Goal: Information Seeking & Learning: Learn about a topic

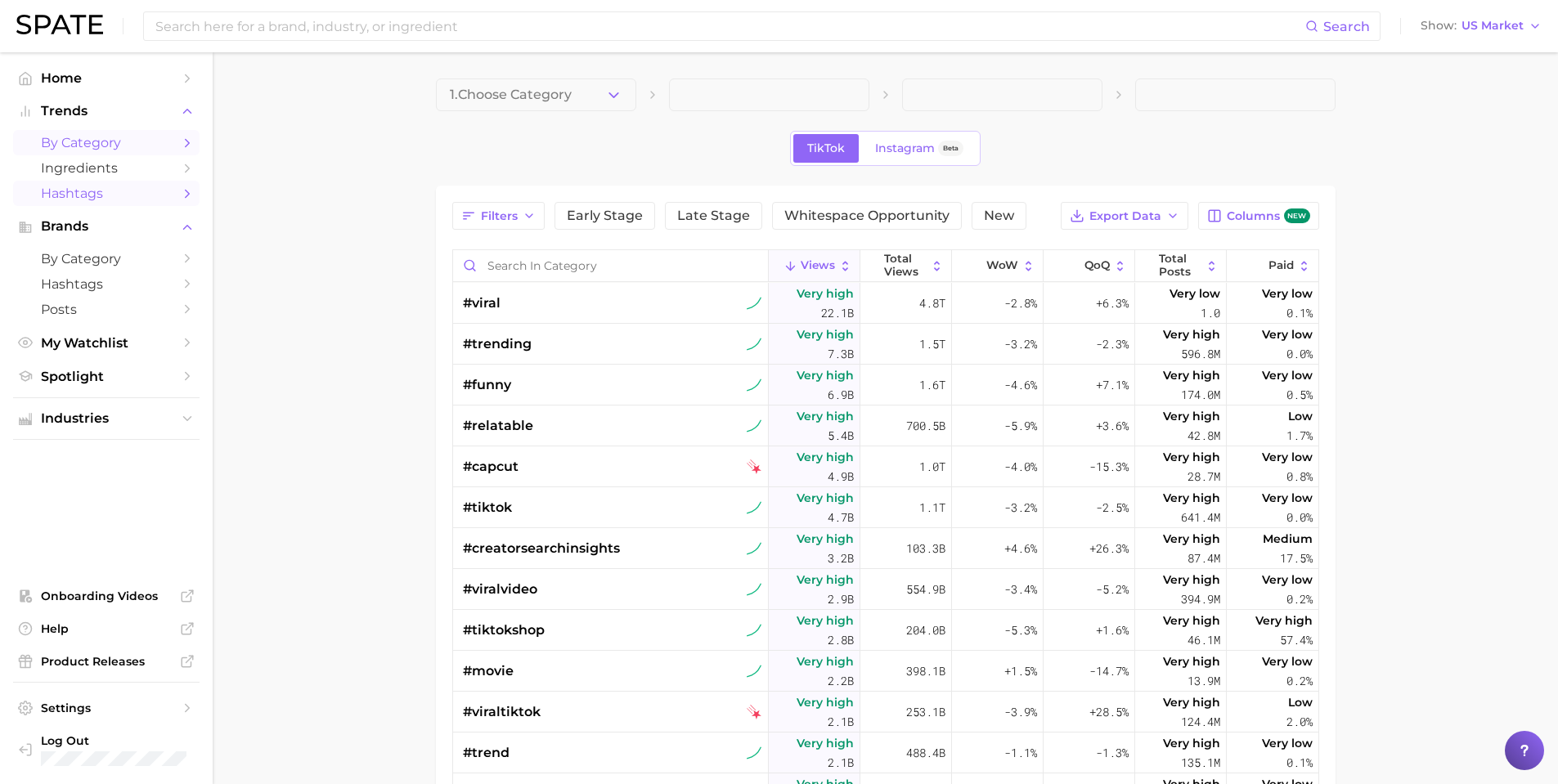
click at [89, 139] on span "by Category" at bounding box center [106, 142] width 131 height 15
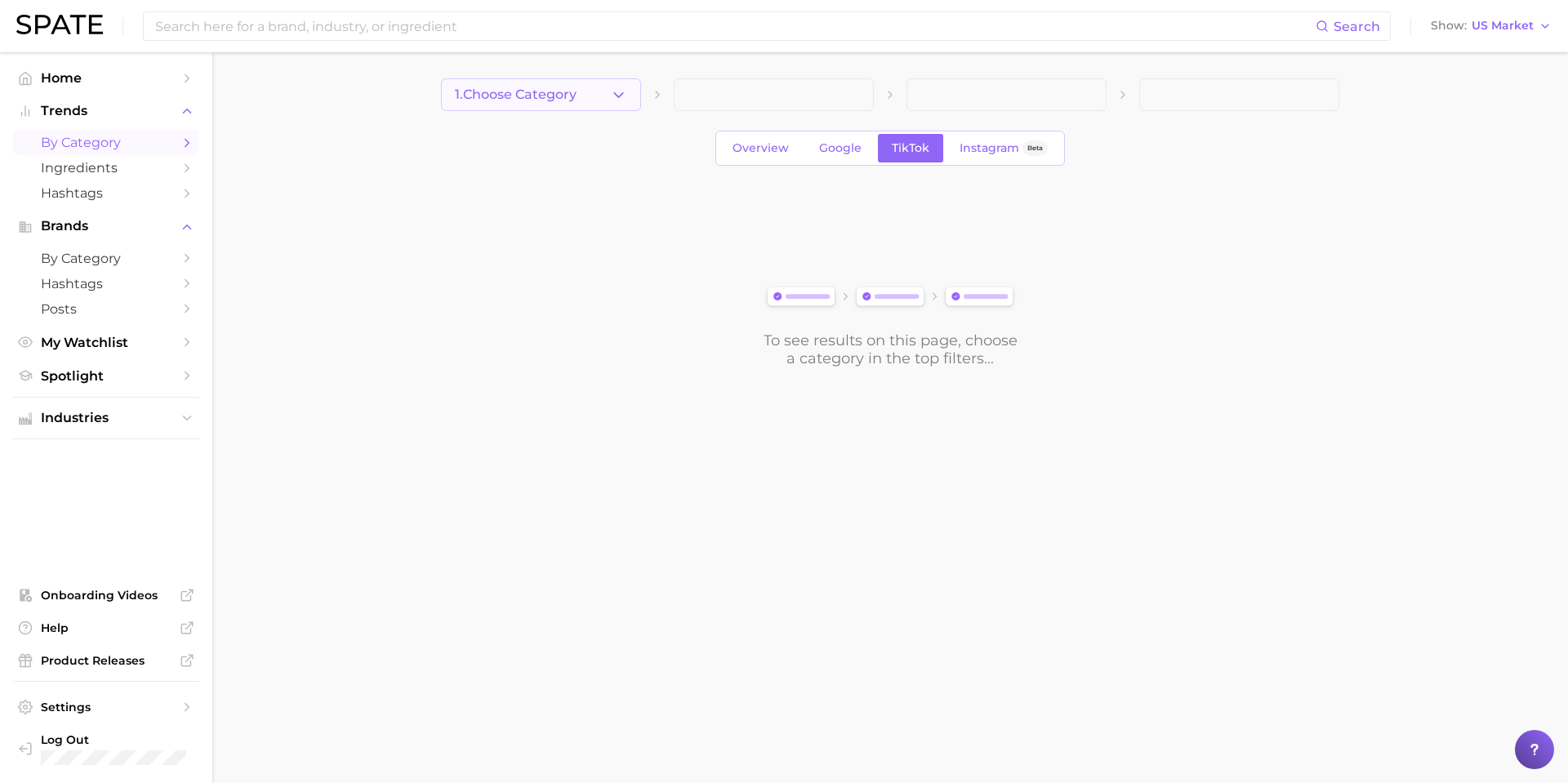
click at [548, 85] on button "1. Choose Category" at bounding box center [541, 95] width 200 height 33
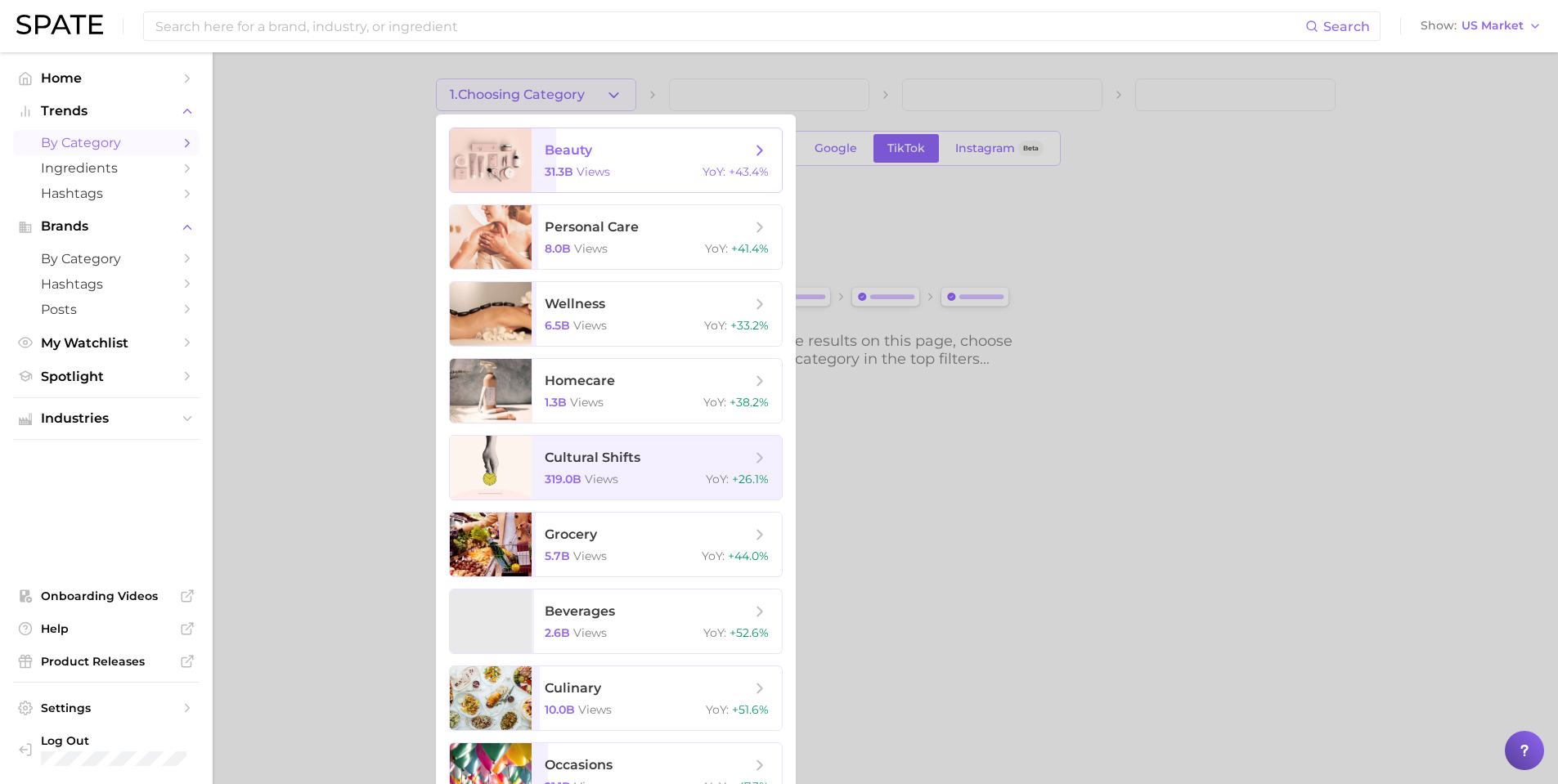
click at [601, 185] on span "beauty 31.3b views YoY : +43.4%" at bounding box center [656, 160] width 250 height 63
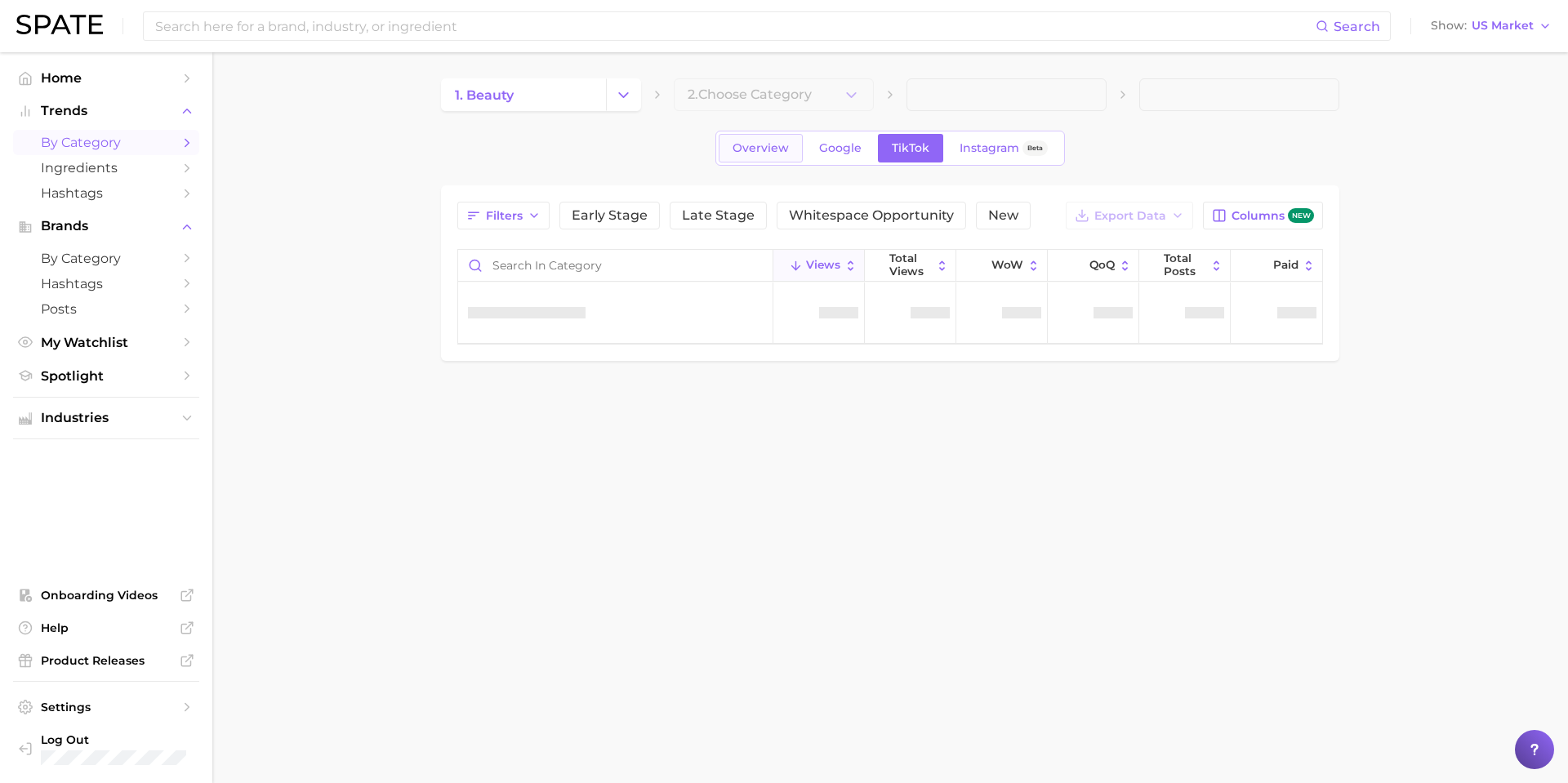
click at [744, 151] on span "Overview" at bounding box center [761, 148] width 56 height 14
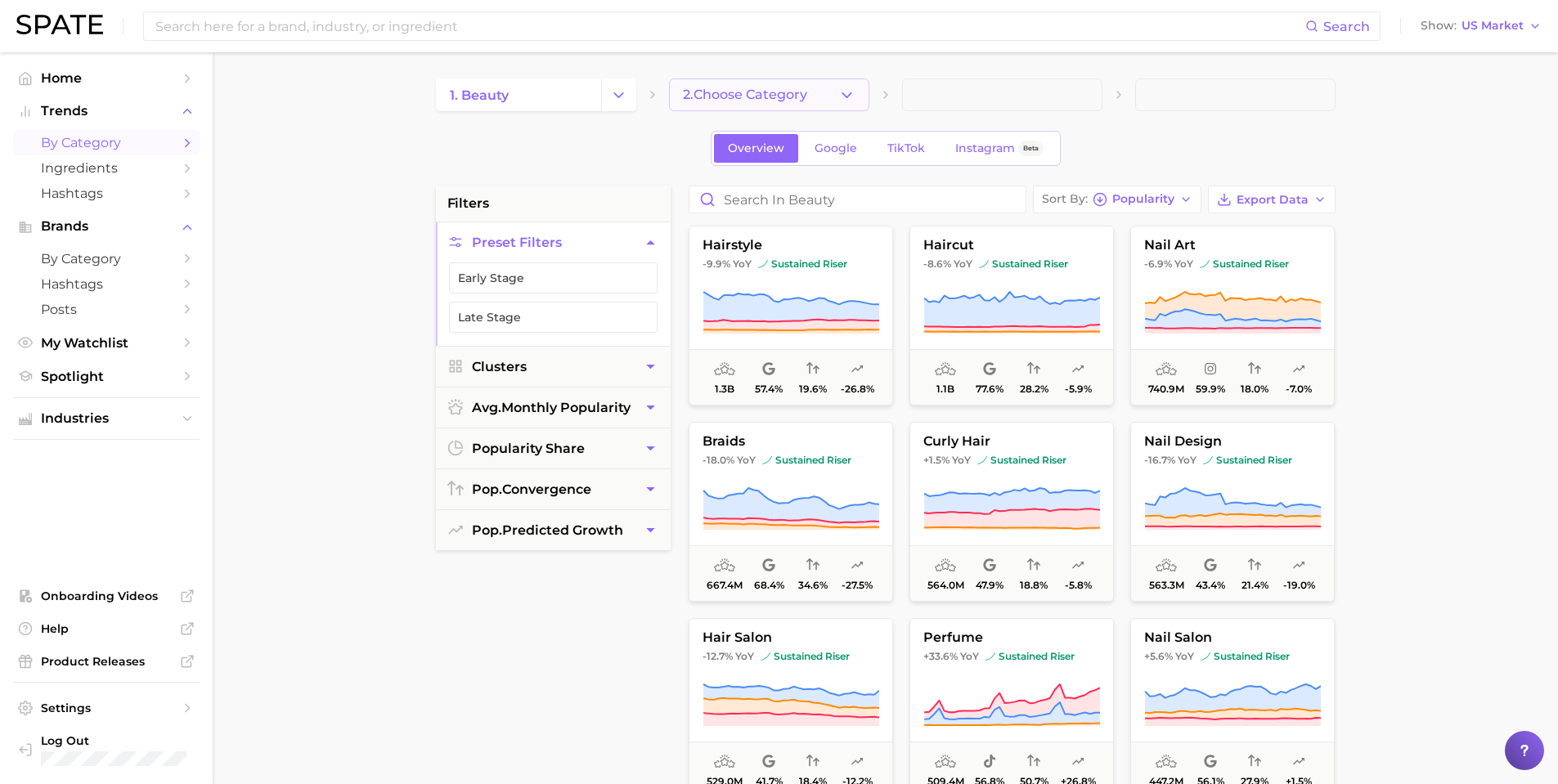
click at [789, 93] on span "2. Choose Category" at bounding box center [745, 94] width 124 height 15
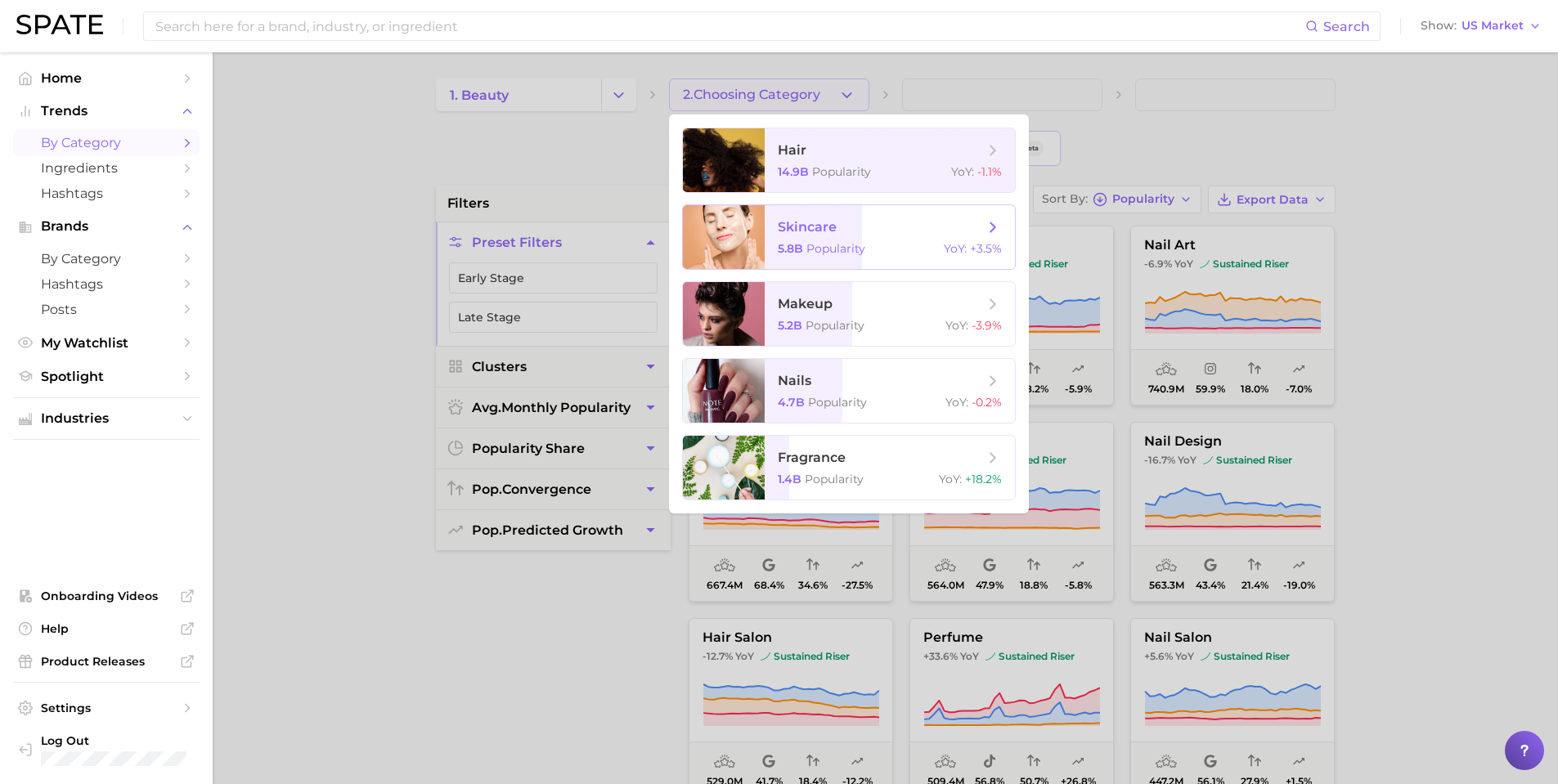
click at [953, 238] on span "skincare 5.8b Popularity YoY : +3.5%" at bounding box center [890, 237] width 250 height 63
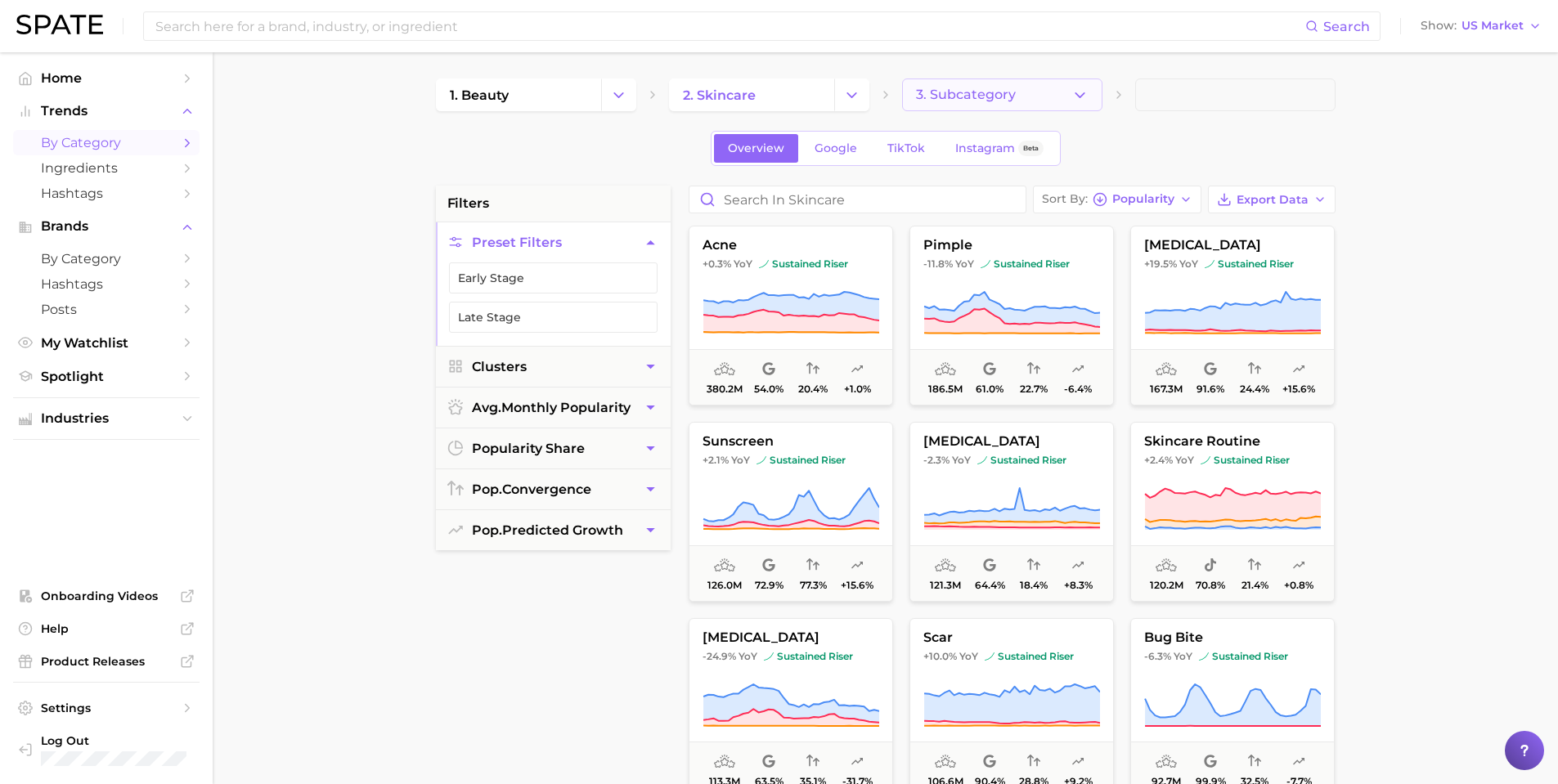
click at [1071, 88] on icon "button" at bounding box center [1080, 95] width 17 height 17
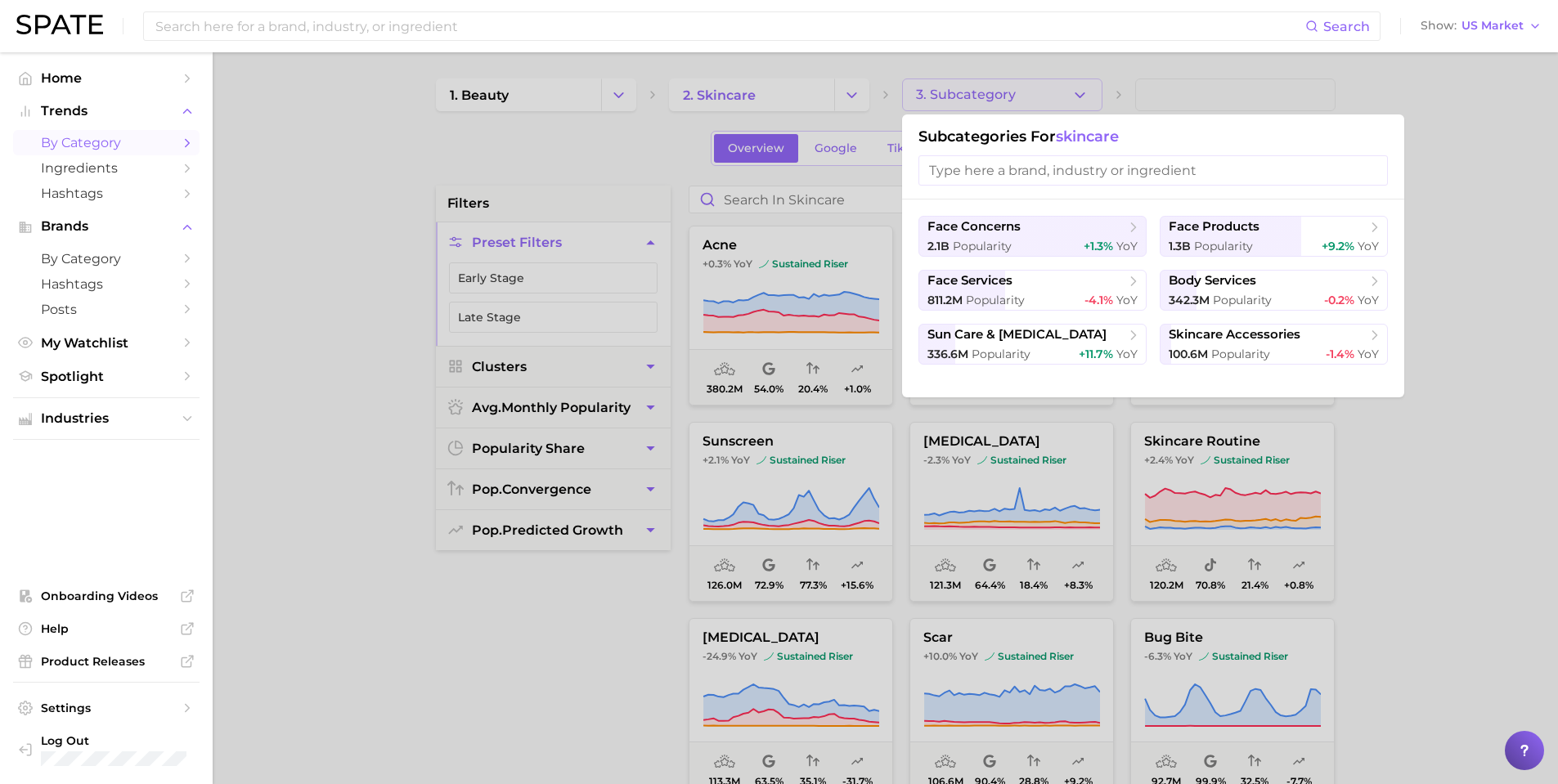
click at [1440, 254] on div at bounding box center [779, 392] width 1558 height 784
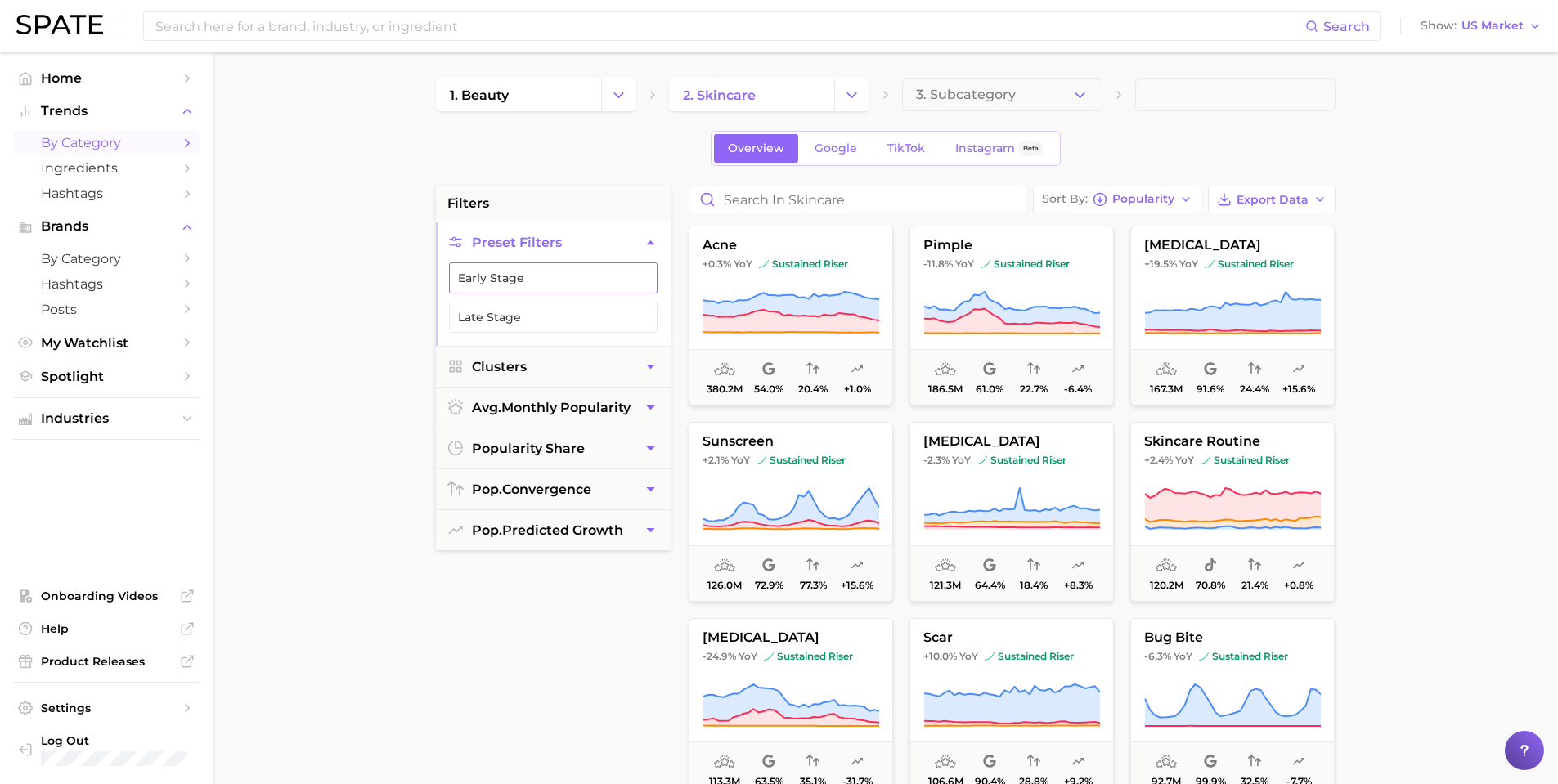
click at [572, 275] on button "Early Stage" at bounding box center [553, 278] width 208 height 31
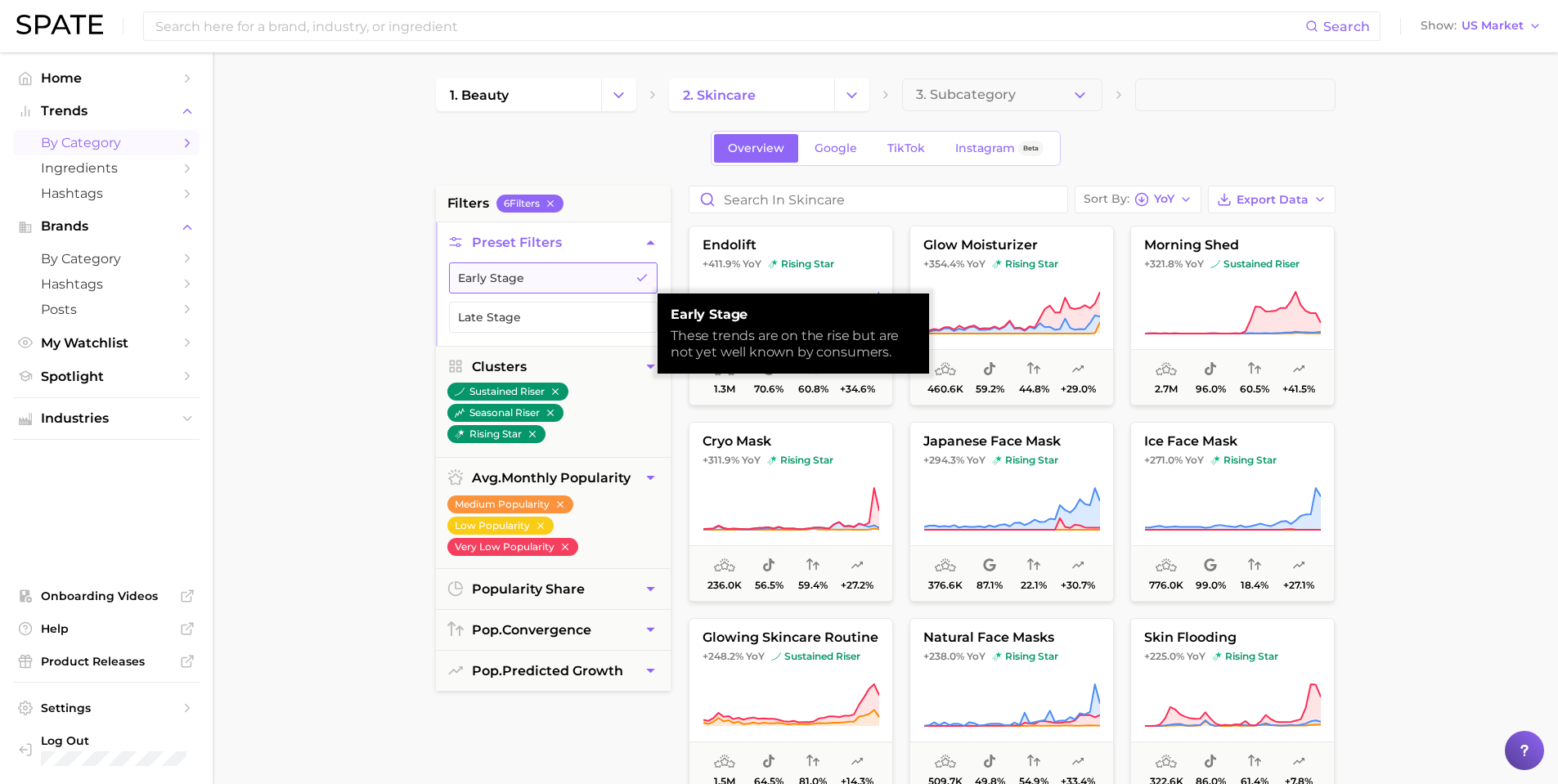
click at [572, 275] on button "Early Stage" at bounding box center [553, 278] width 208 height 31
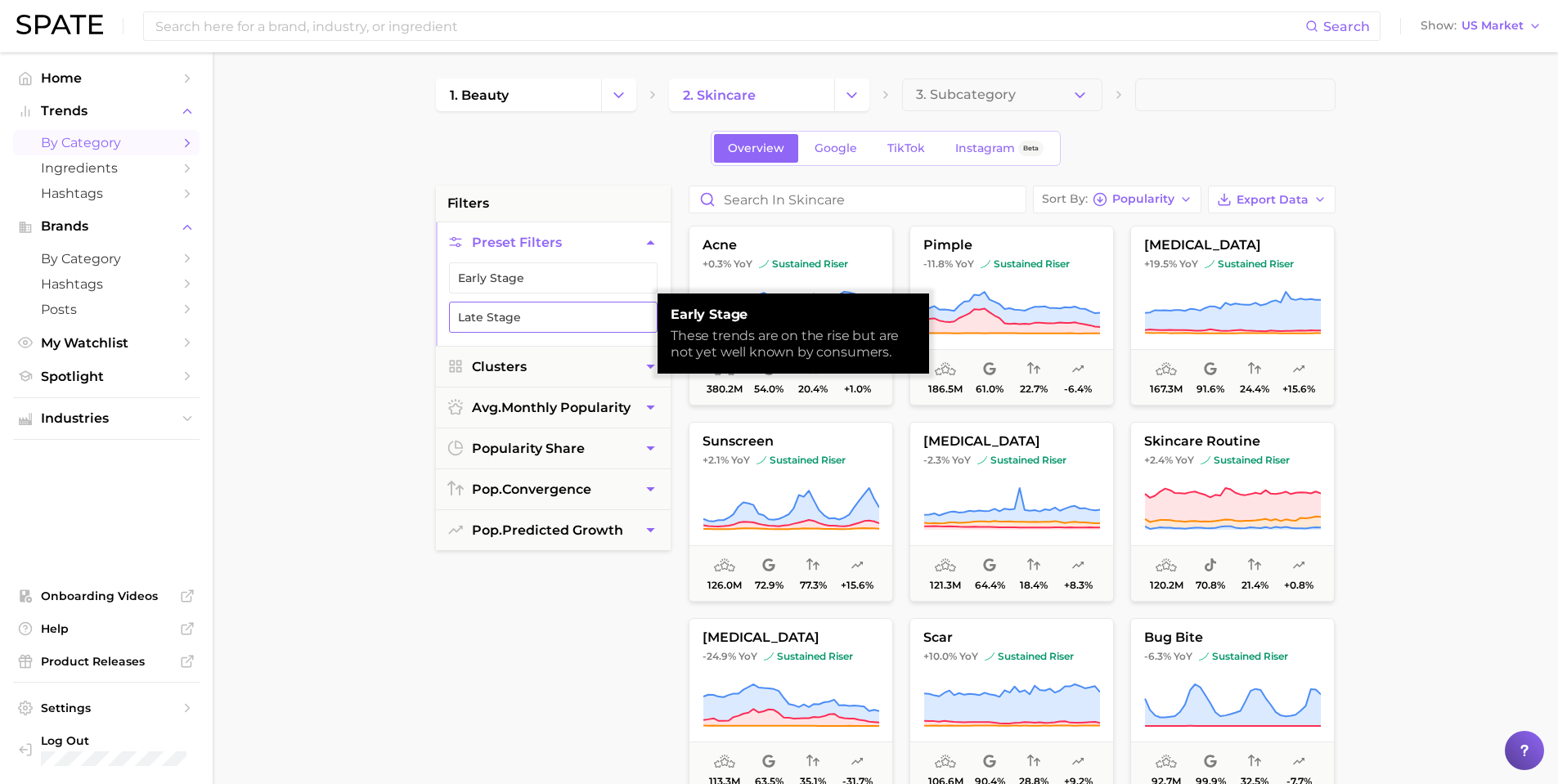
click at [565, 317] on button "Late Stage" at bounding box center [553, 317] width 208 height 31
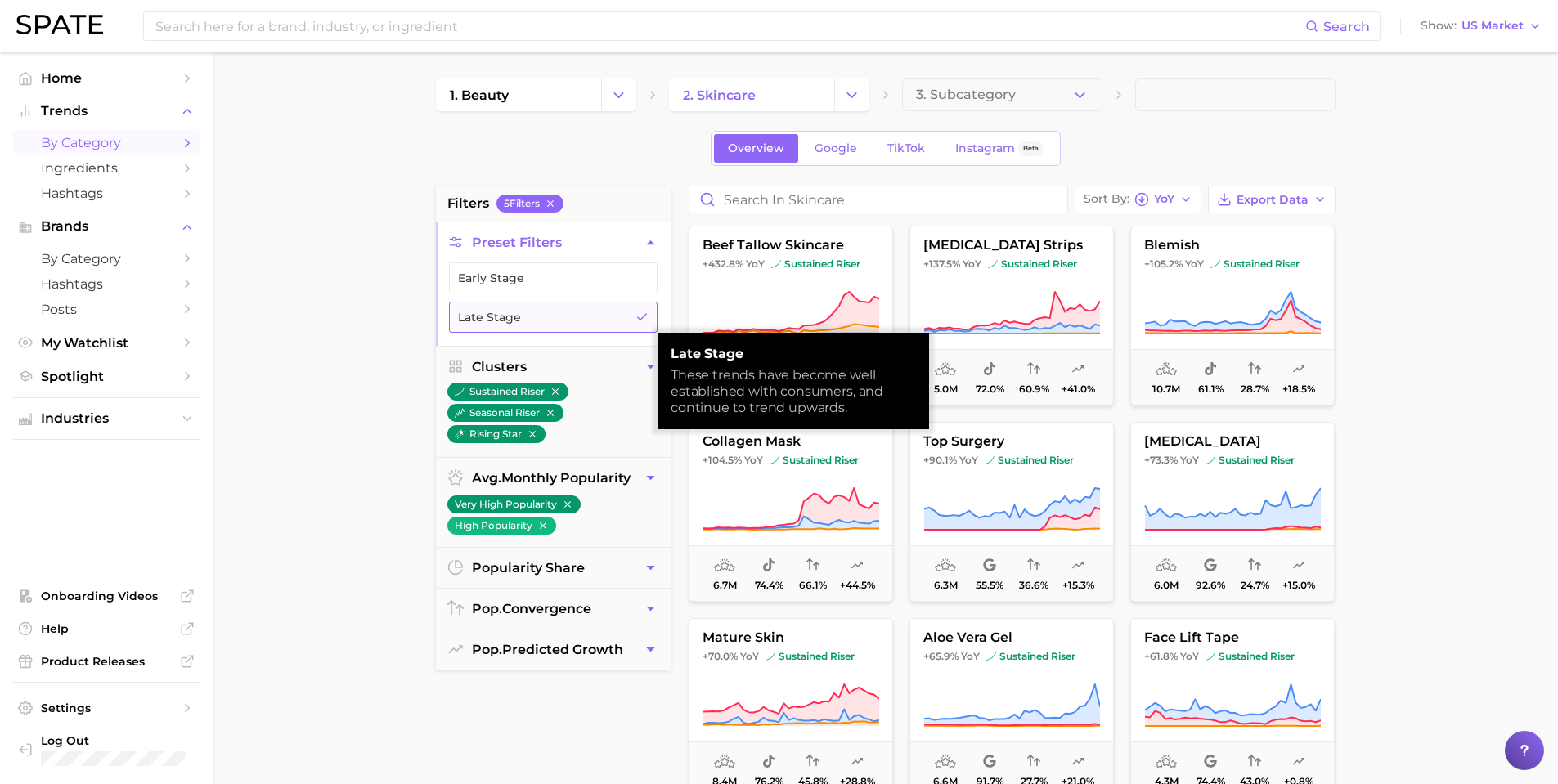
click at [564, 317] on button "Late Stage" at bounding box center [553, 317] width 208 height 31
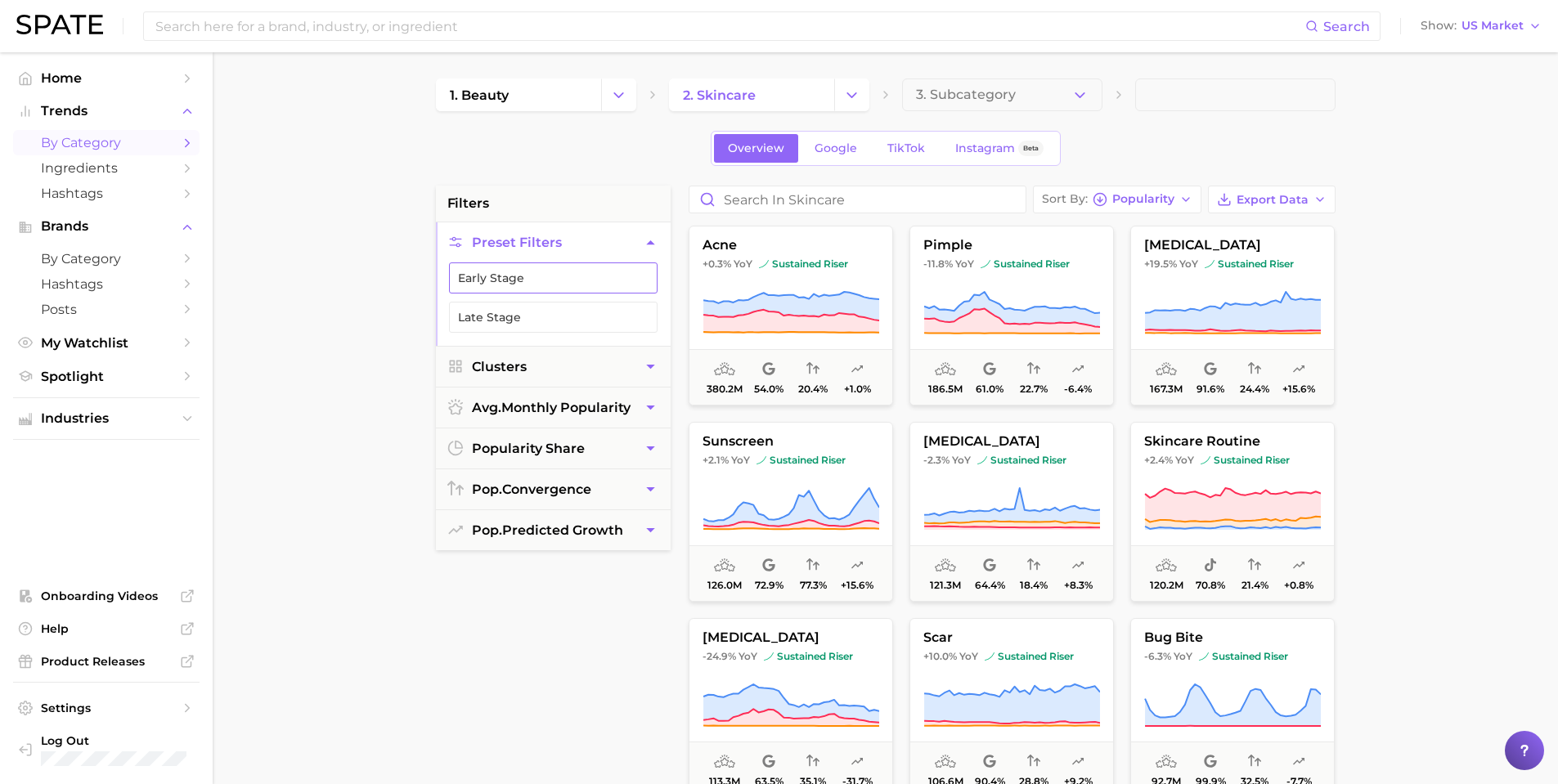
click at [566, 271] on button "Early Stage" at bounding box center [553, 278] width 208 height 31
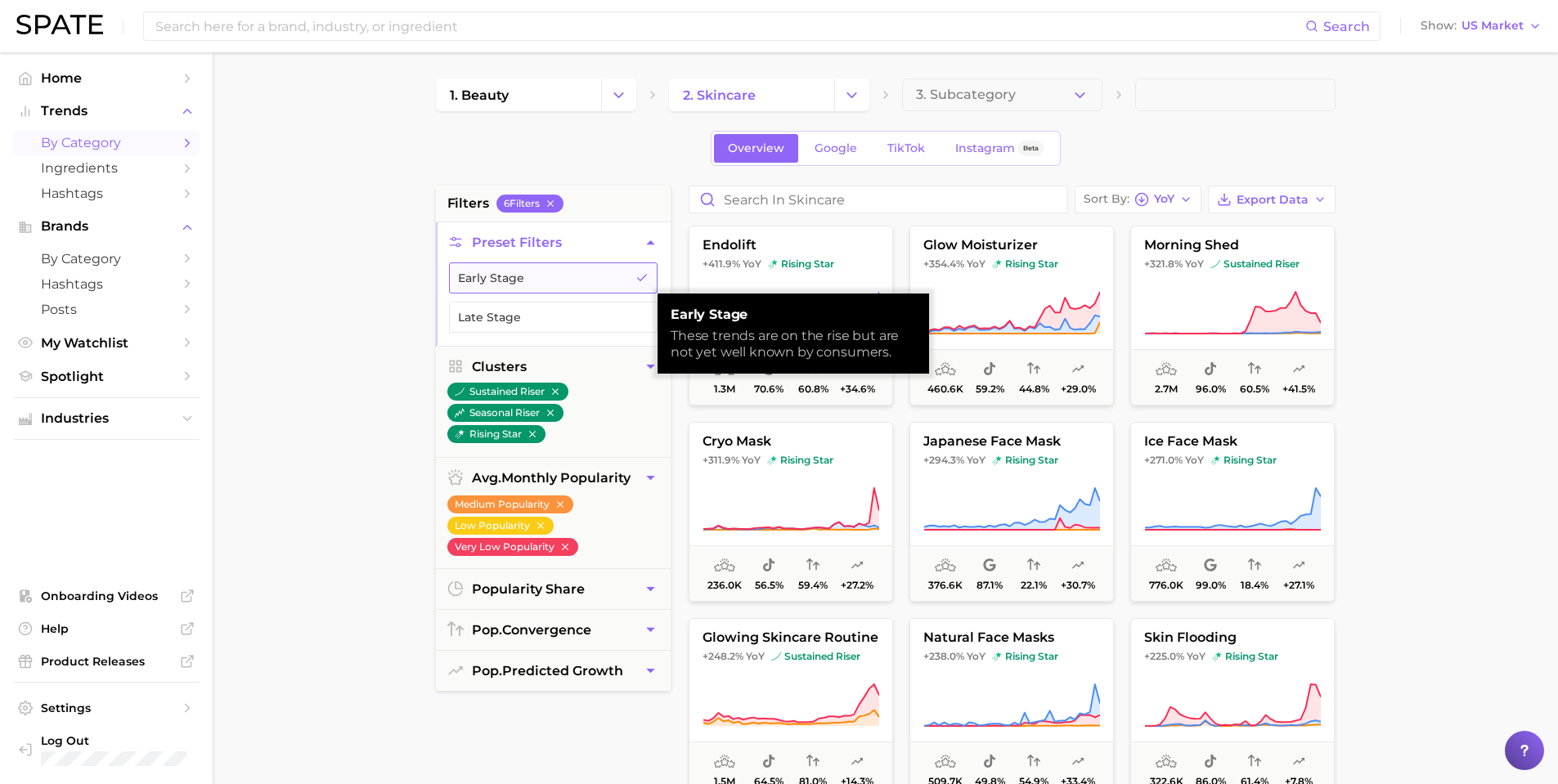
click at [566, 271] on button "Early Stage" at bounding box center [553, 278] width 208 height 31
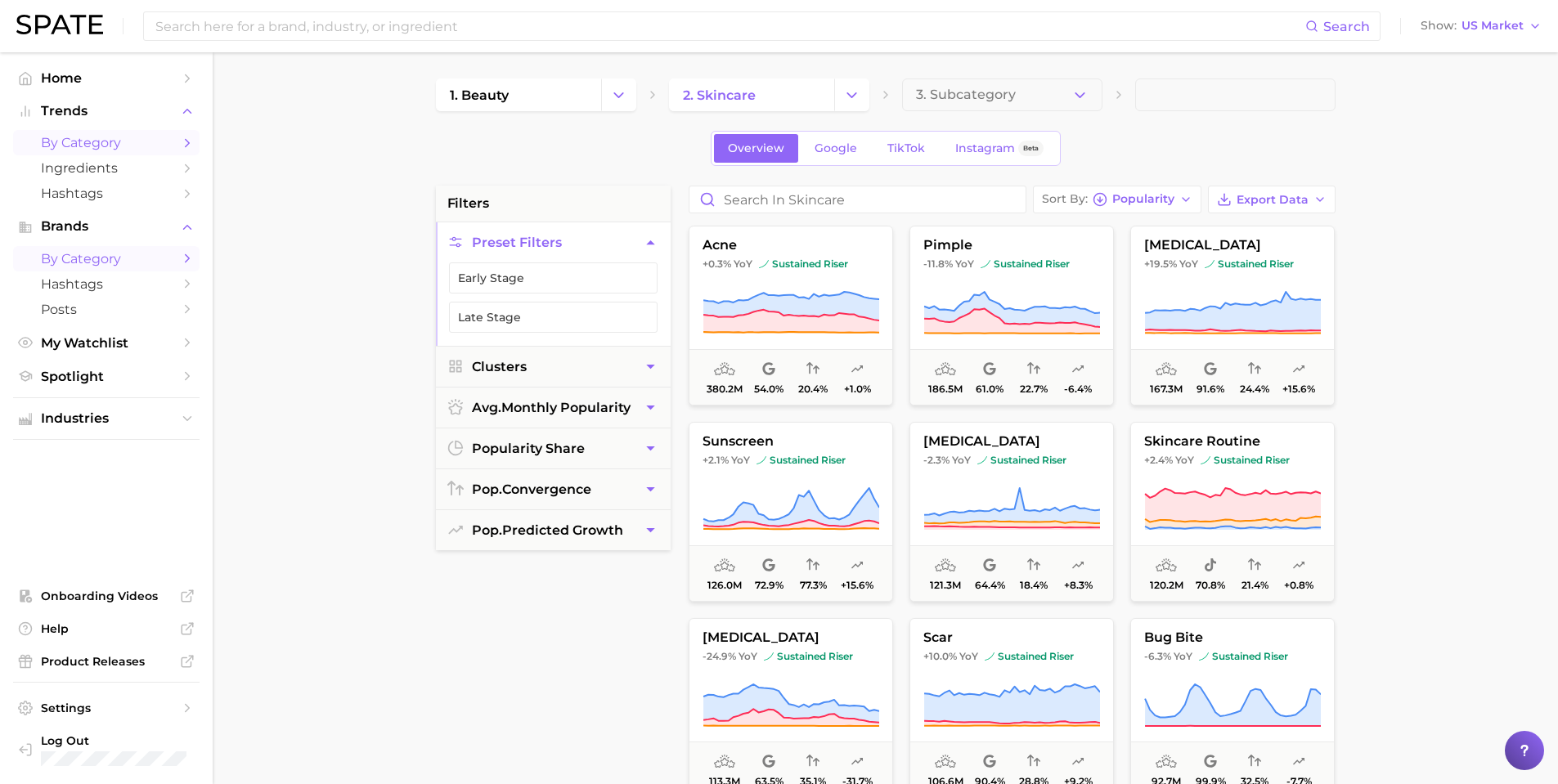
click at [116, 255] on span "by Category" at bounding box center [106, 259] width 131 height 15
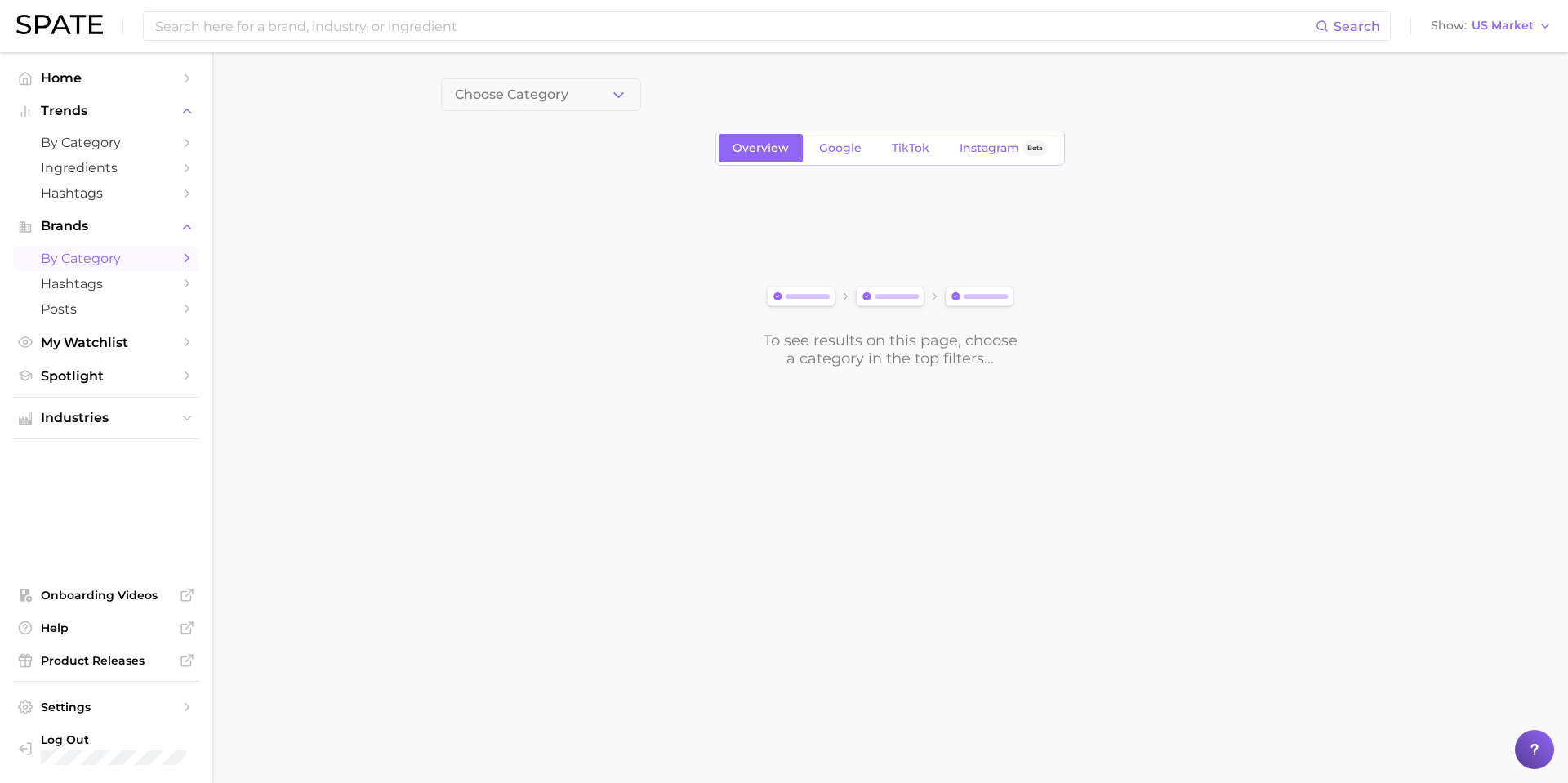
click at [573, 103] on button "Choose Category" at bounding box center [541, 95] width 200 height 33
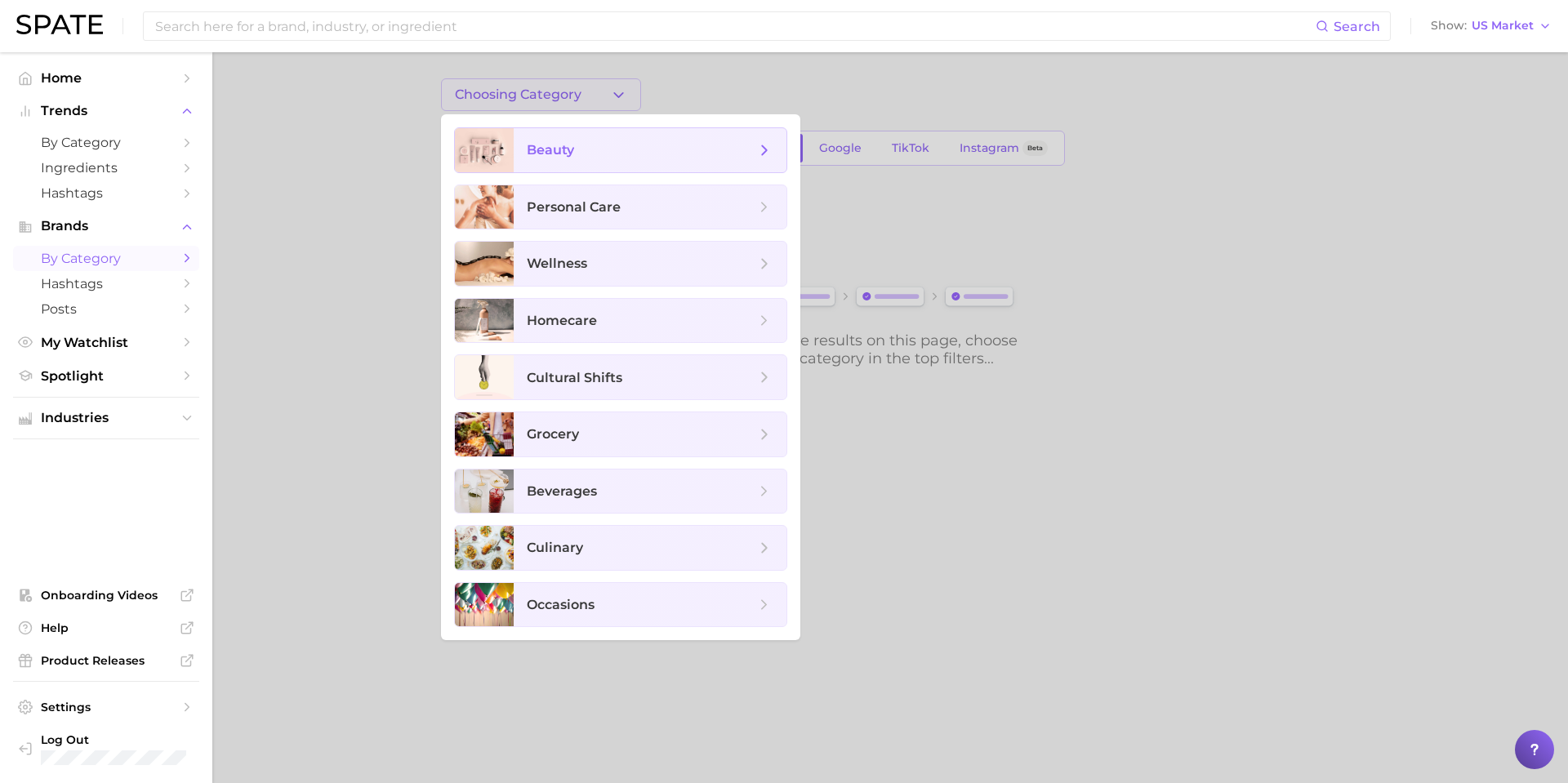
click at [562, 145] on span "beauty" at bounding box center [550, 150] width 47 height 15
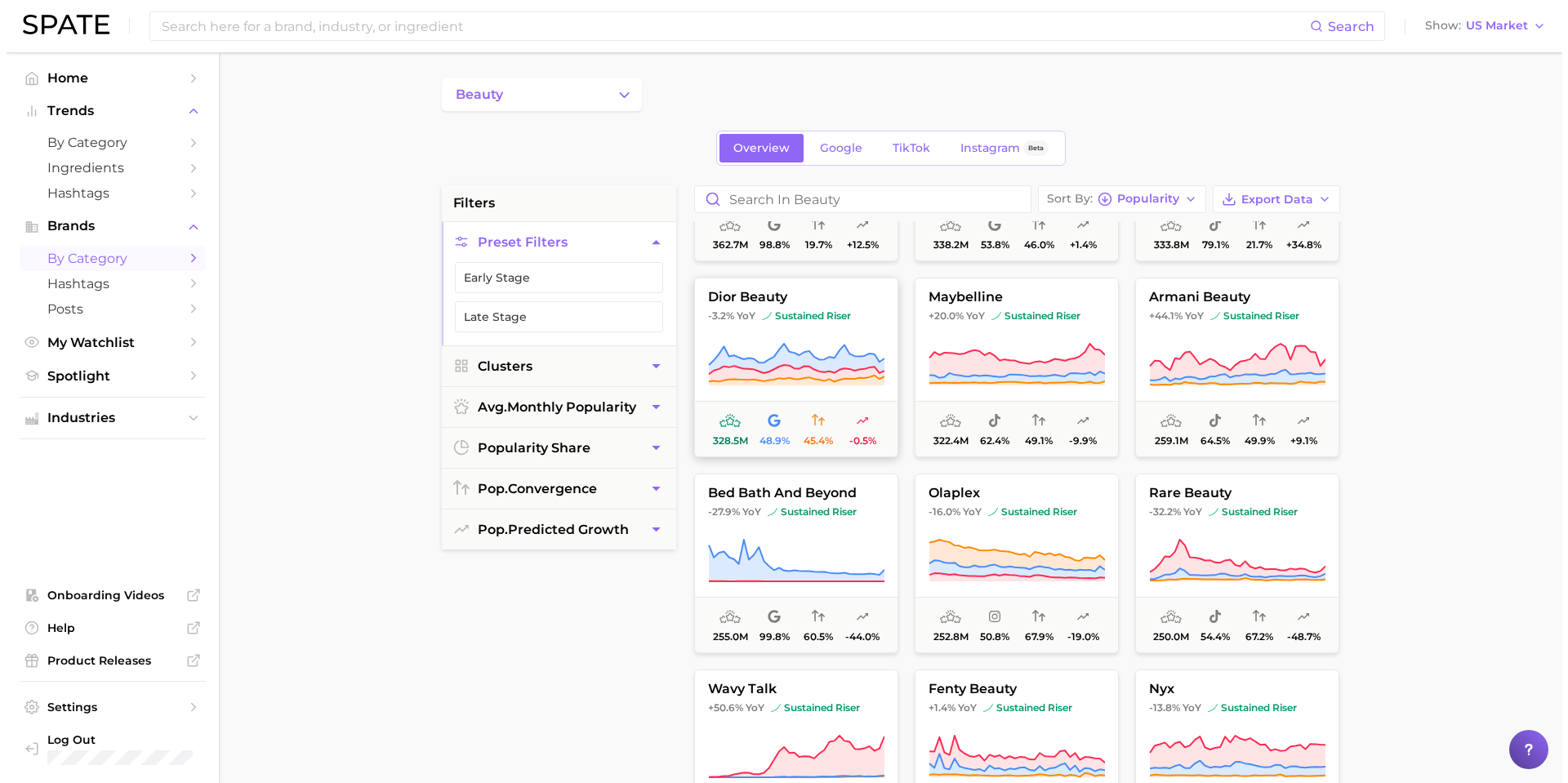
scroll to position [572, 0]
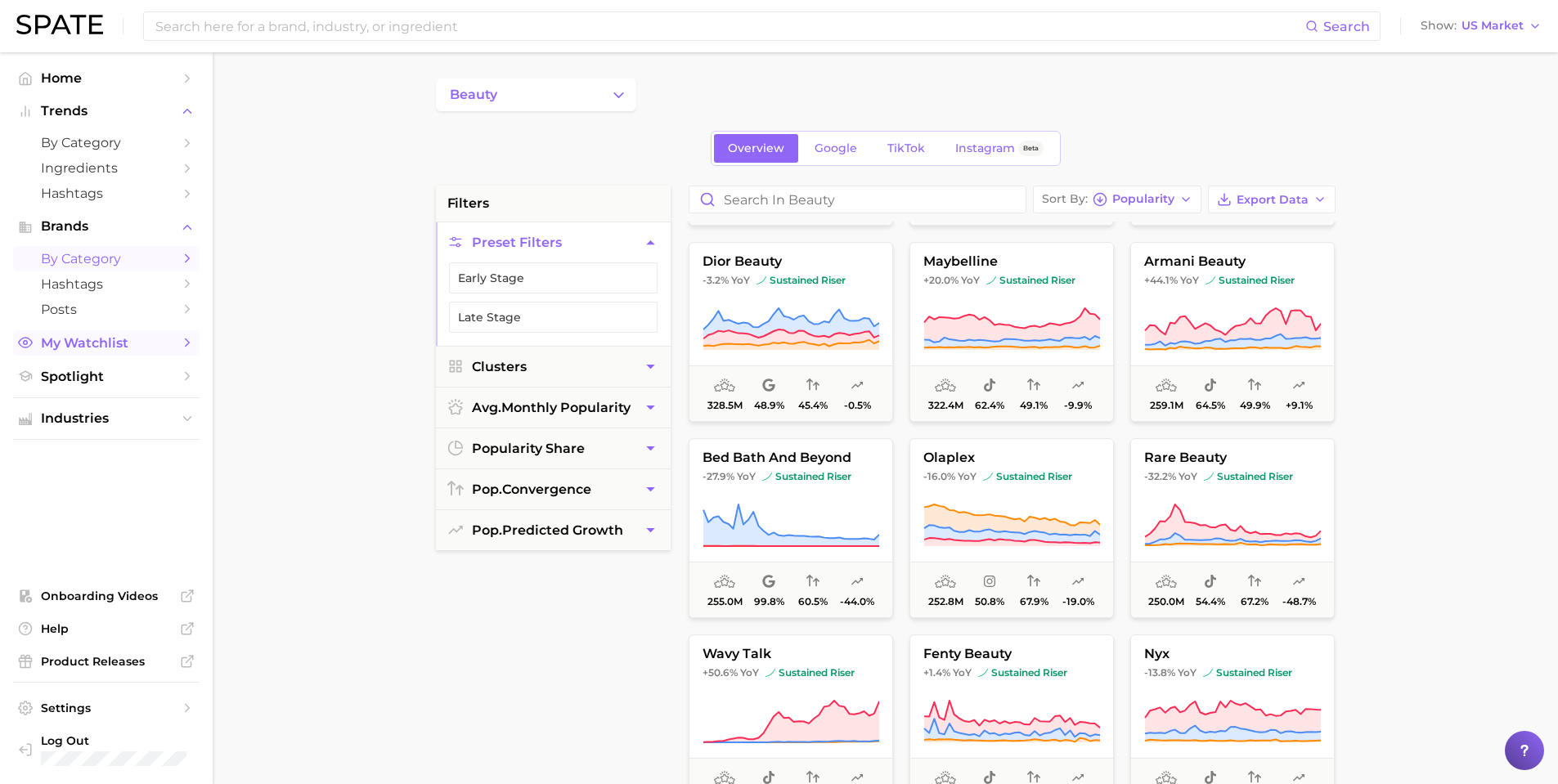
click at [106, 344] on span "My Watchlist" at bounding box center [106, 343] width 131 height 15
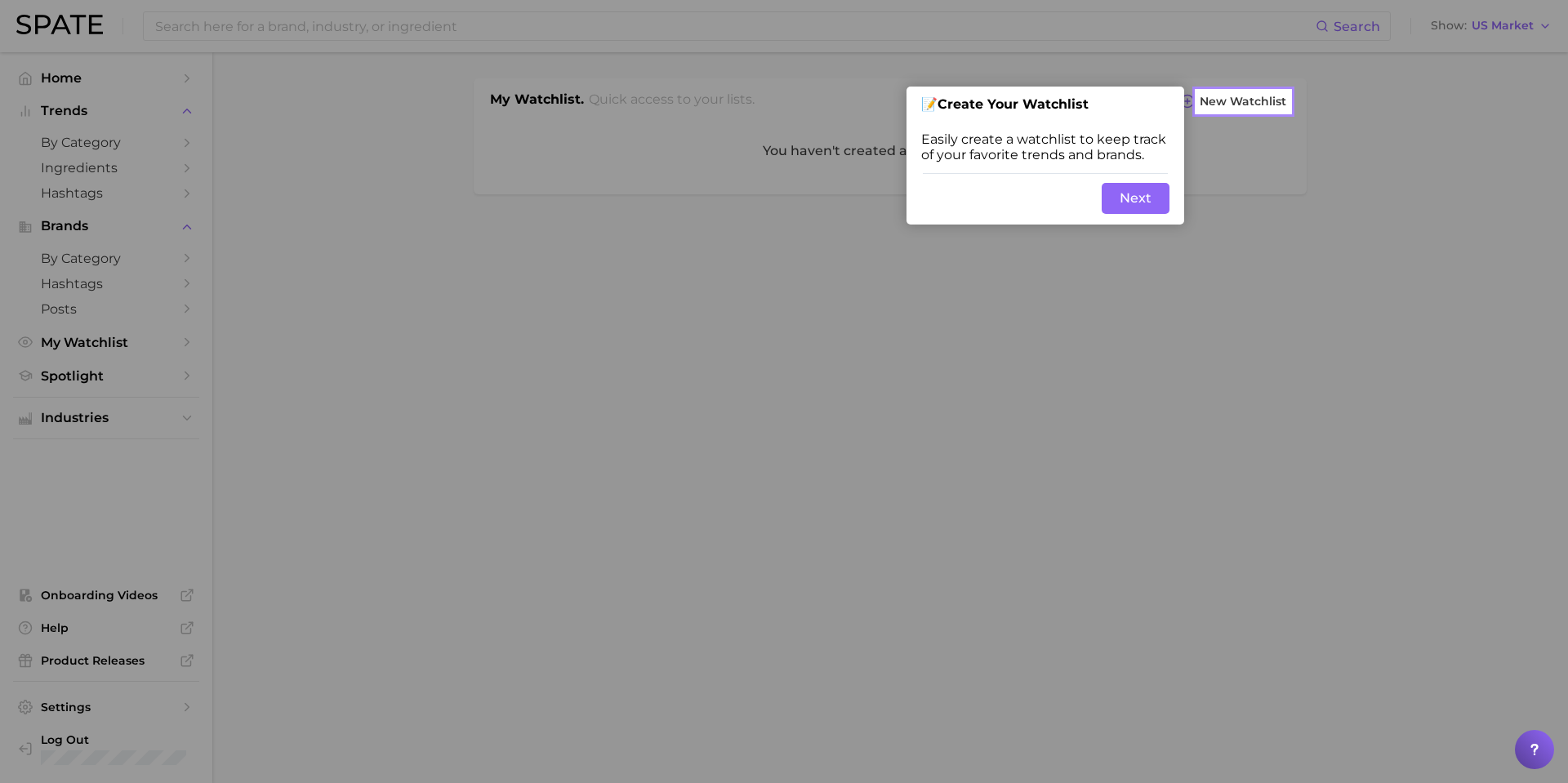
click at [1137, 197] on button "Next" at bounding box center [1135, 199] width 68 height 31
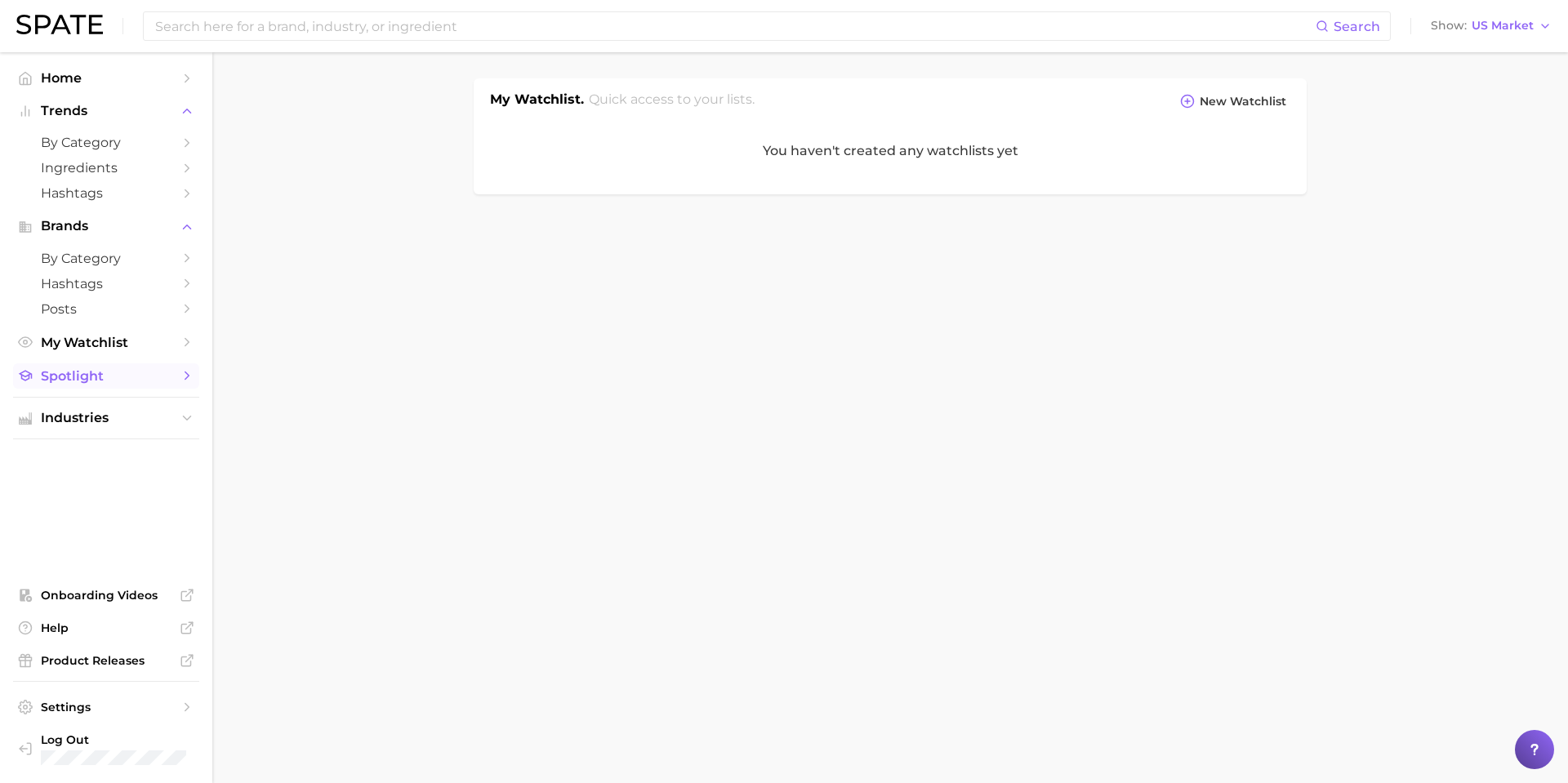
click at [110, 375] on span "Spotlight" at bounding box center [106, 376] width 131 height 15
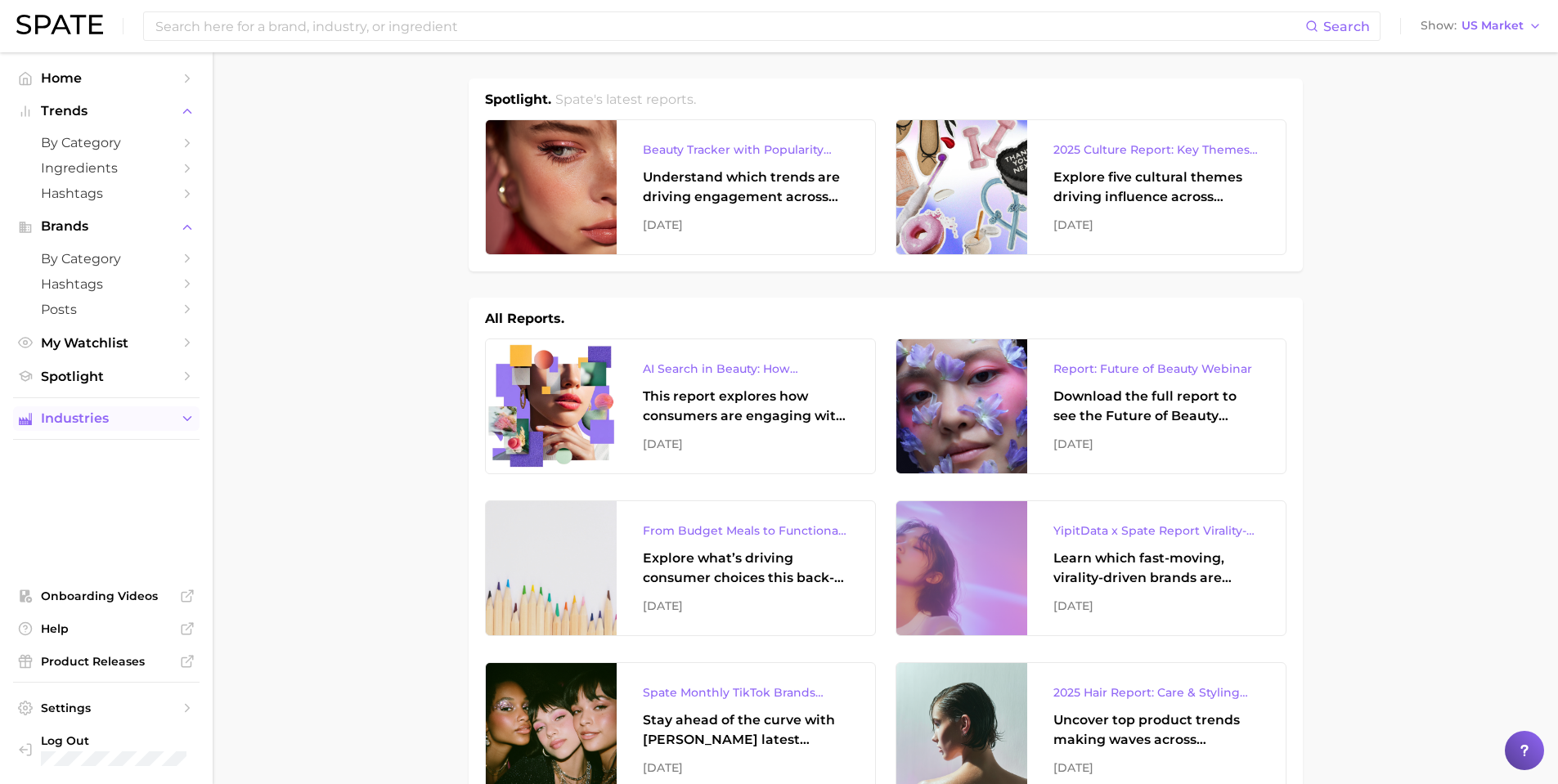
click at [58, 426] on span "Industries" at bounding box center [106, 418] width 131 height 15
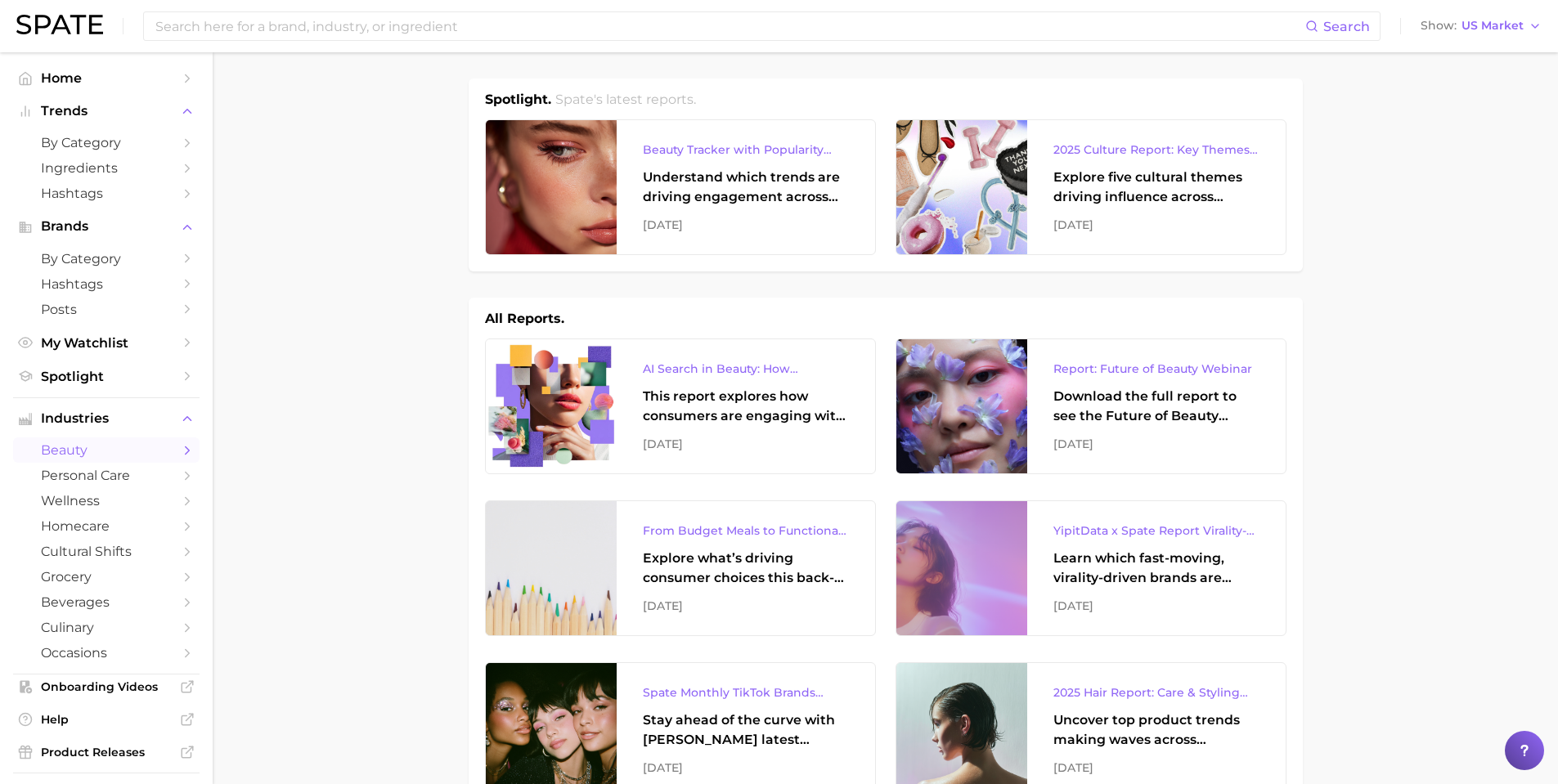
click at [52, 445] on span "beauty" at bounding box center [106, 450] width 131 height 15
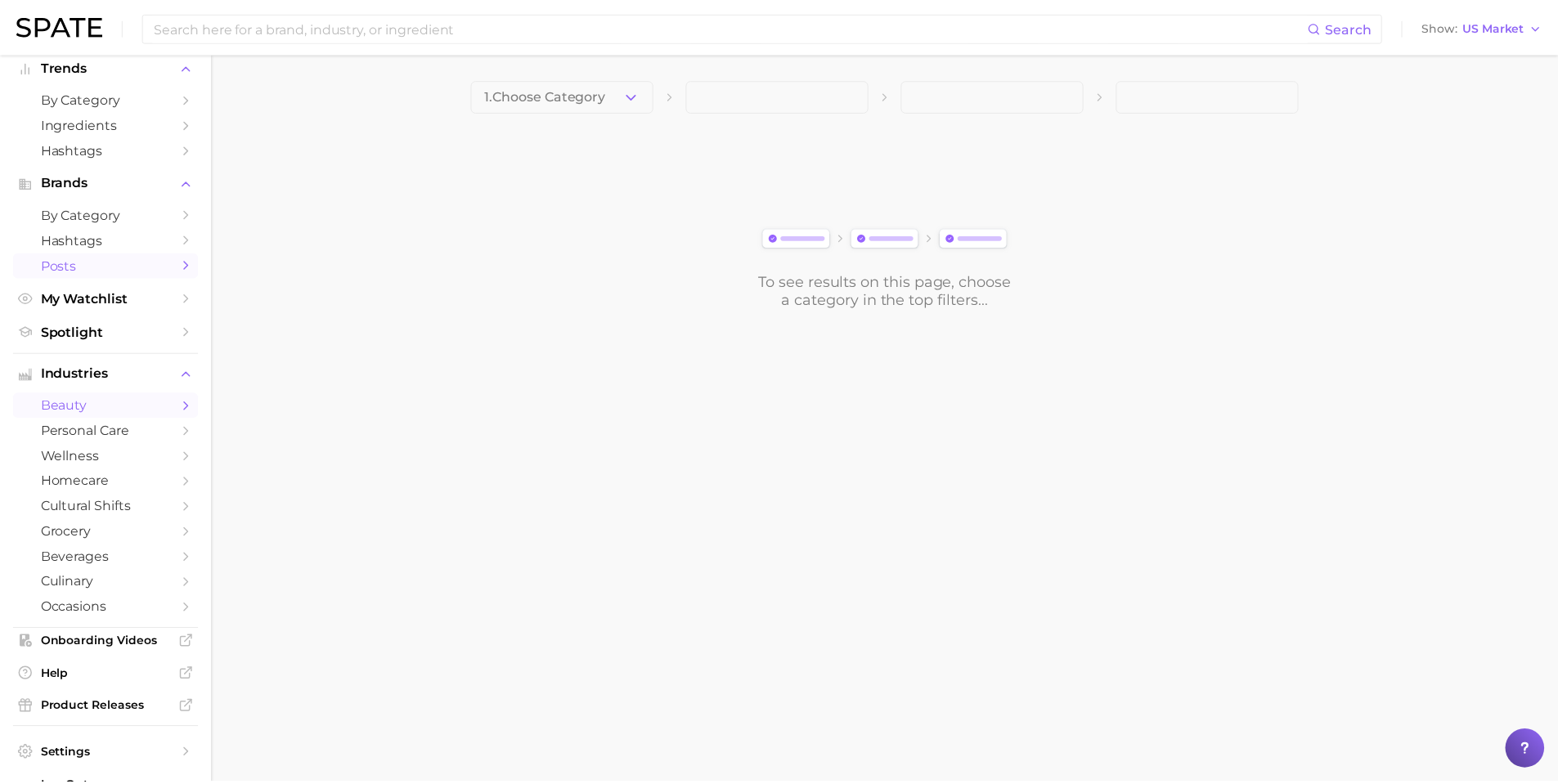
scroll to position [81, 0]
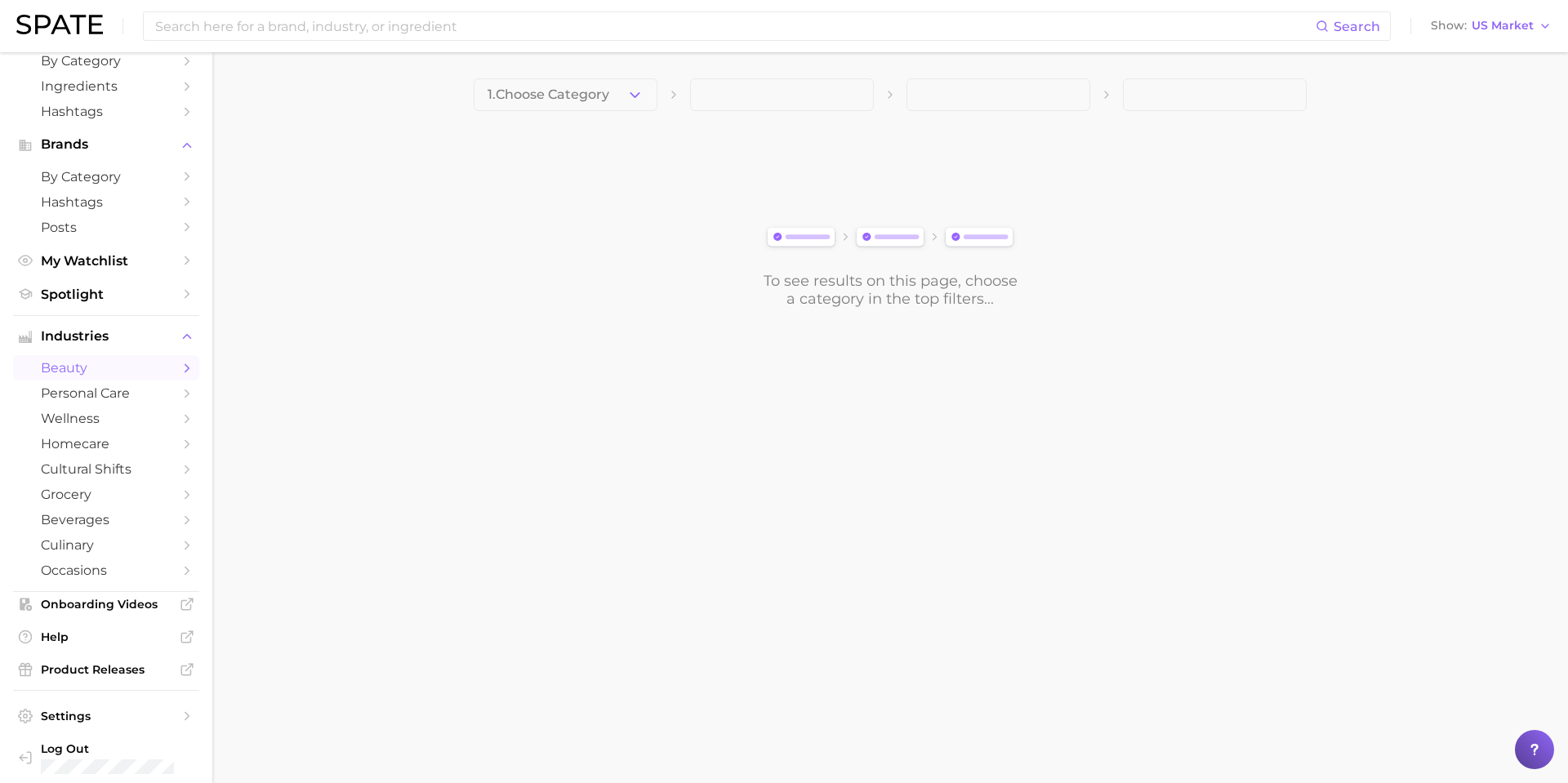
click at [657, 98] on div "1. Choose Category" at bounding box center [889, 95] width 833 height 33
click at [628, 94] on icon "button" at bounding box center [635, 95] width 17 height 17
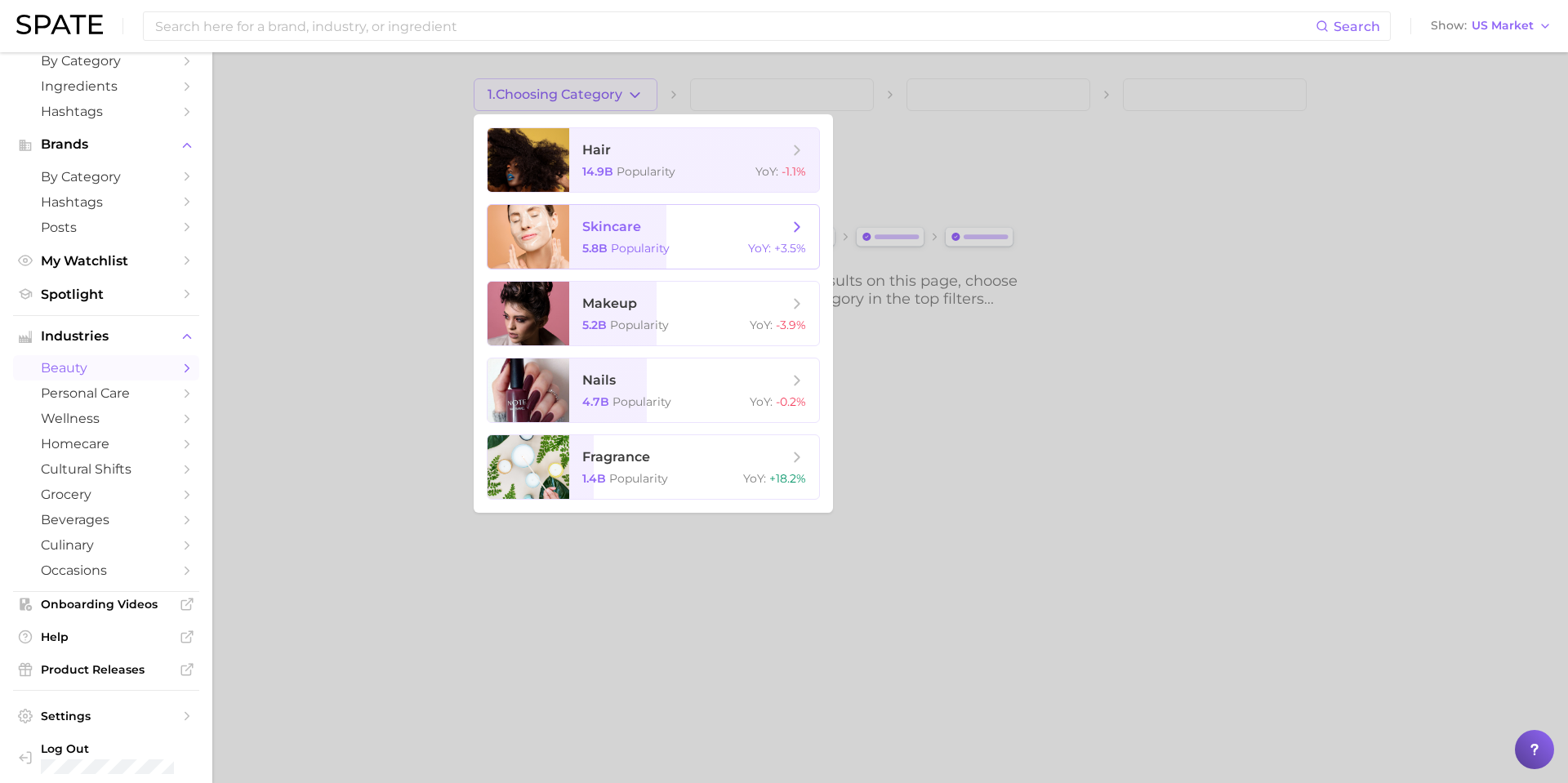
click at [616, 223] on span "skincare" at bounding box center [611, 227] width 59 height 15
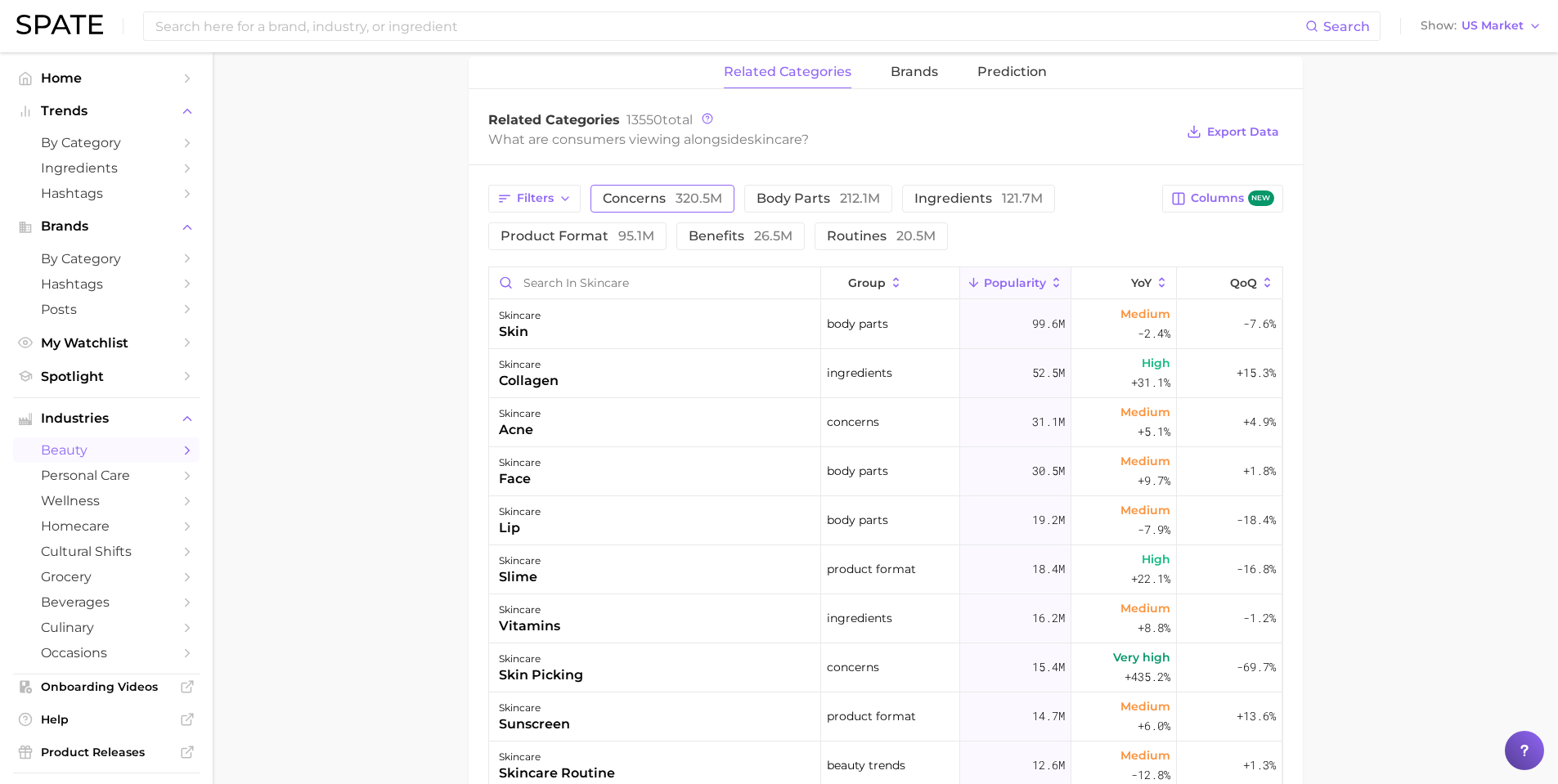
click at [690, 190] on span "320.5m" at bounding box center [698, 198] width 46 height 15
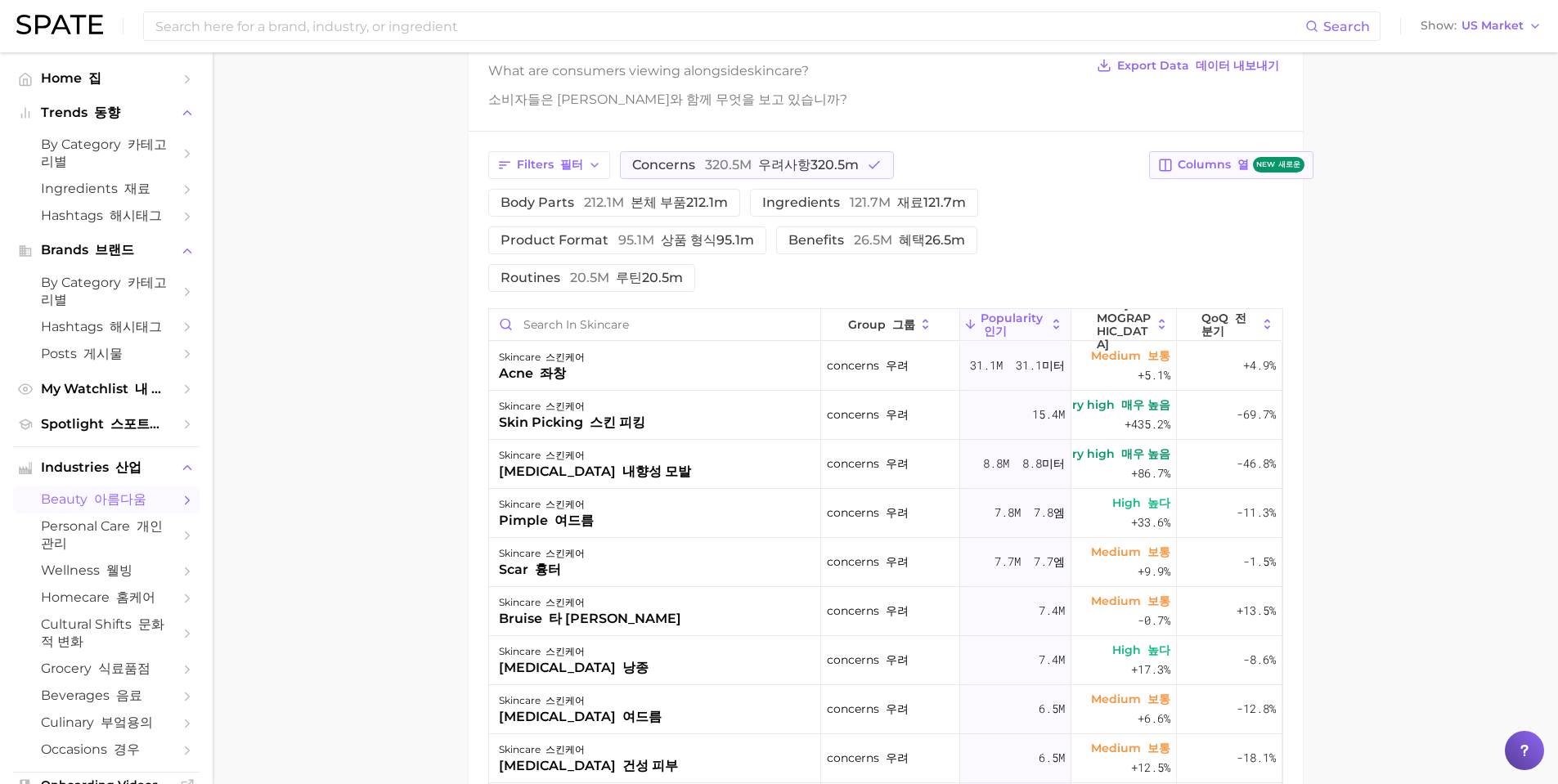
scroll to position [652, 0]
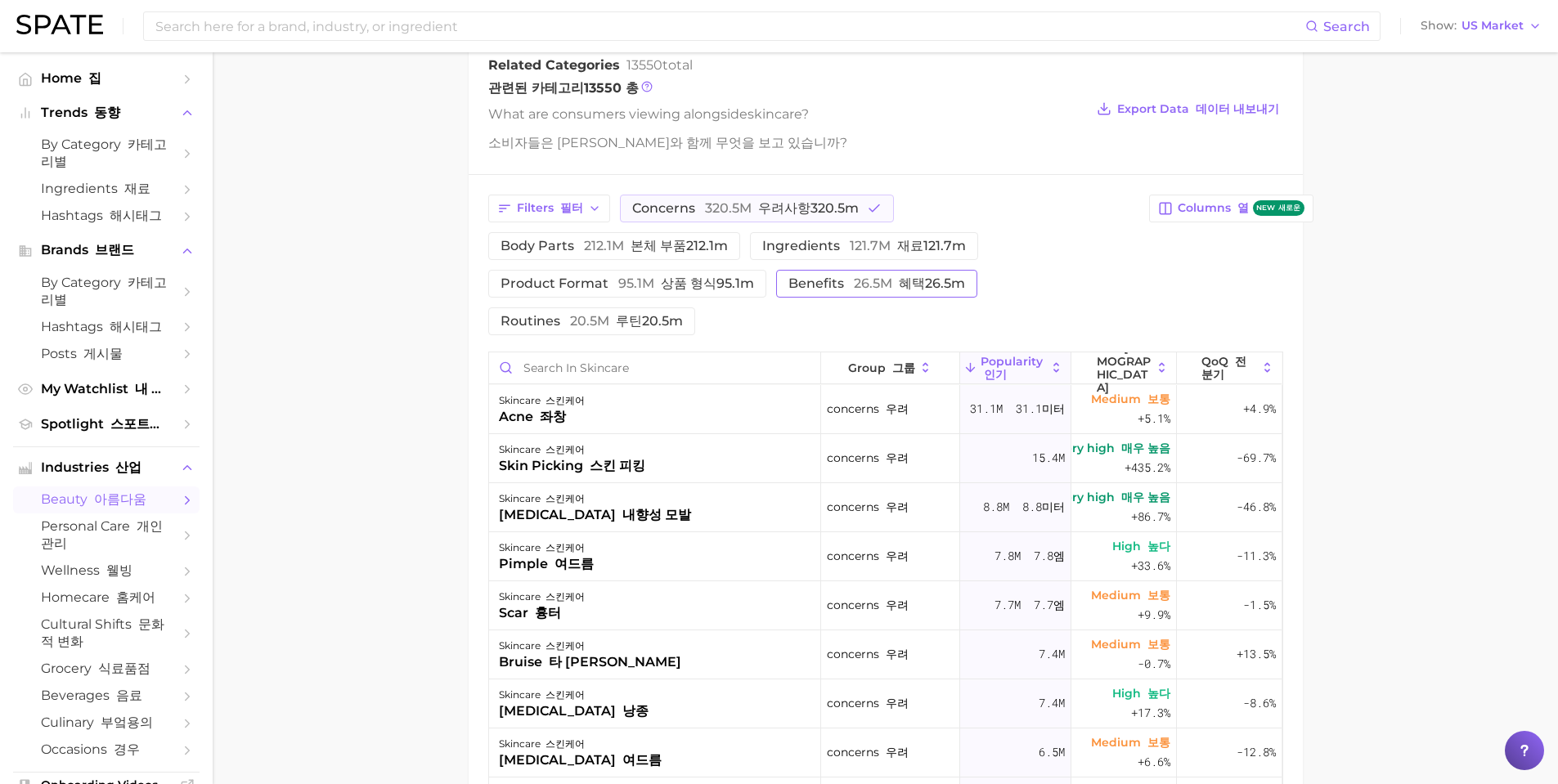
click at [814, 283] on span "benefits 26.5m 혜택26.5m" at bounding box center [877, 283] width 177 height 13
click at [540, 317] on span "routines 20.5m 루틴20.5m" at bounding box center [591, 320] width 183 height 13
click at [548, 287] on span "product format 95.1m 상품 형식95.1m" at bounding box center [627, 283] width 254 height 13
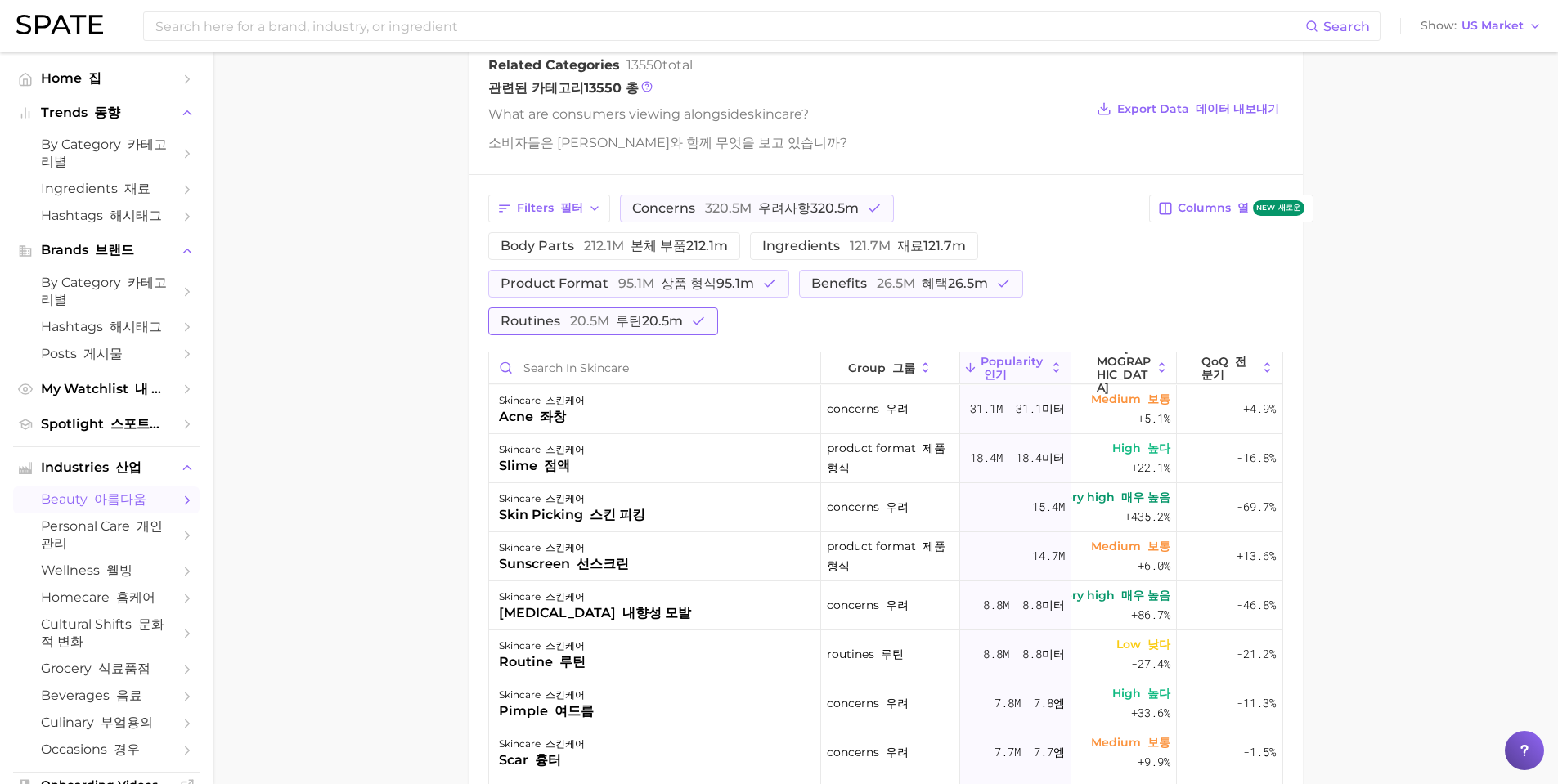
click at [691, 320] on icon "button" at bounding box center [698, 320] width 15 height 15
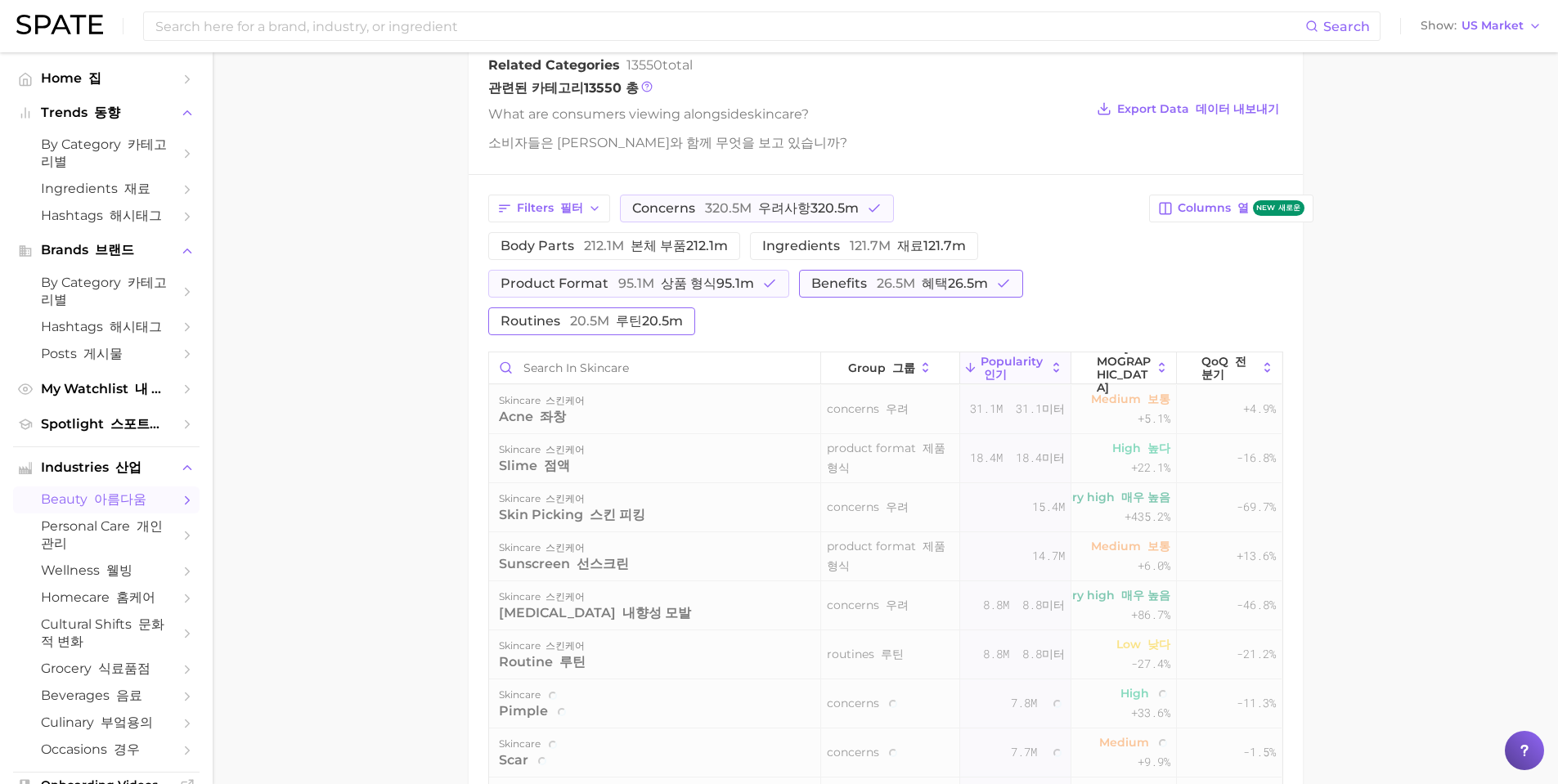
click at [924, 291] on button "benefits 26.5m 혜택26.5m" at bounding box center [910, 284] width 224 height 27
click at [796, 205] on font "우려사항320.5m" at bounding box center [808, 208] width 100 height 15
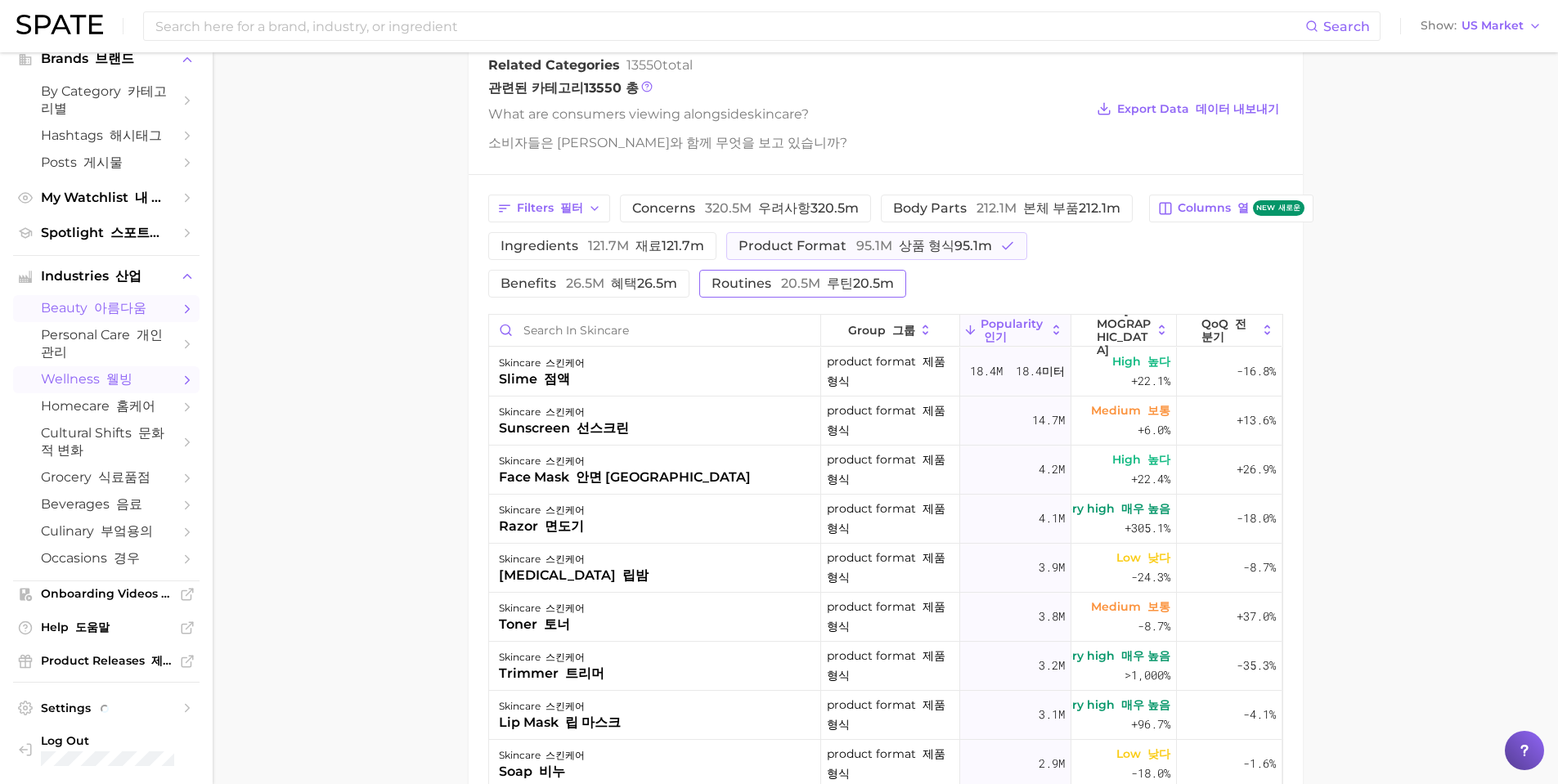
scroll to position [248, 0]
click at [61, 220] on ul "Home 집 Trends 동향 by Category 카테고리별 Ingredients 재료 Hashtags 해시태그 Brands 브랜드 by C…" at bounding box center [106, 321] width 187 height 899
click at [65, 224] on span "Spotlight 스포트라이트" at bounding box center [106, 232] width 131 height 17
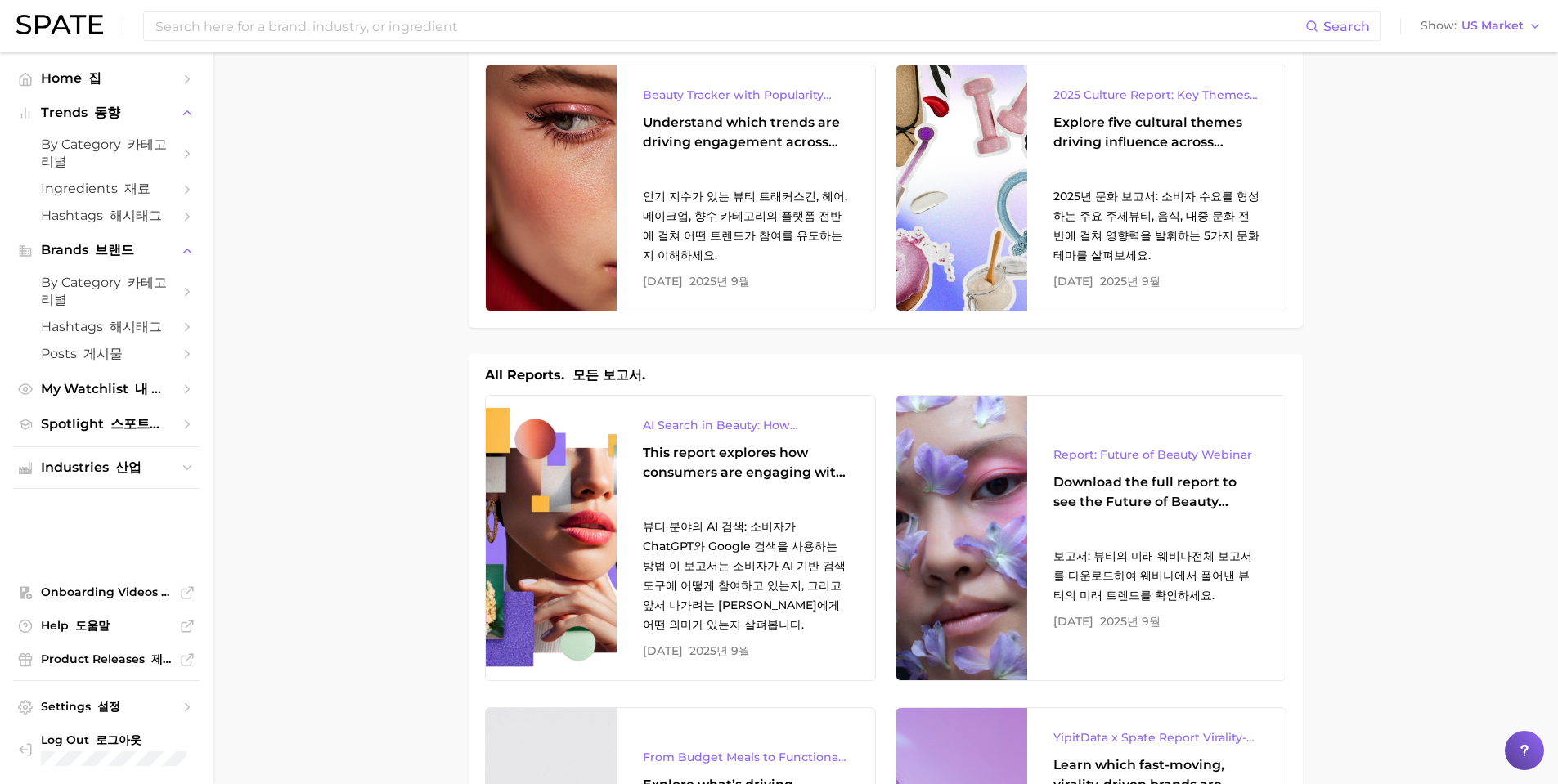
scroll to position [81, 0]
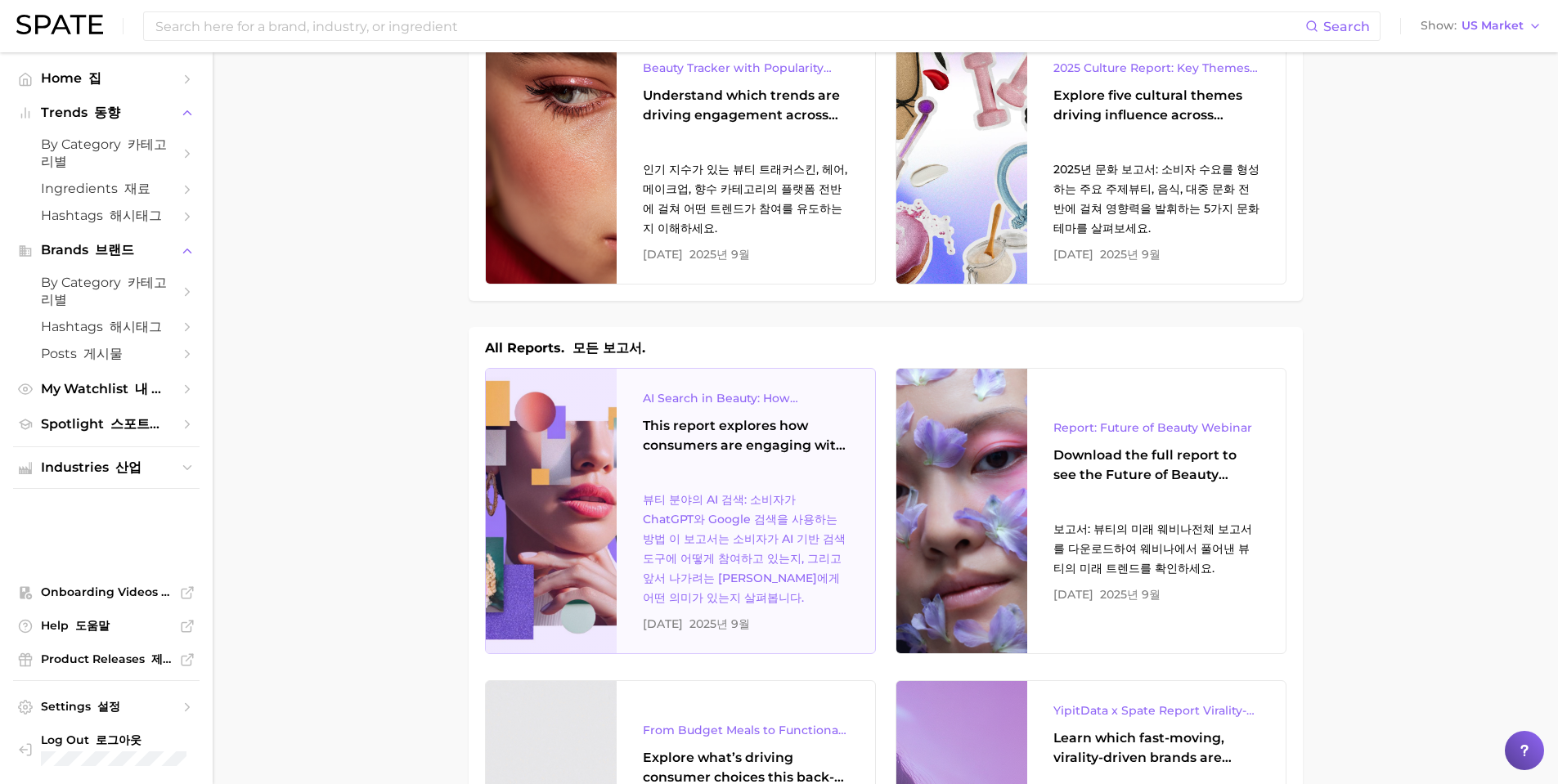
click at [608, 417] on div at bounding box center [551, 511] width 131 height 284
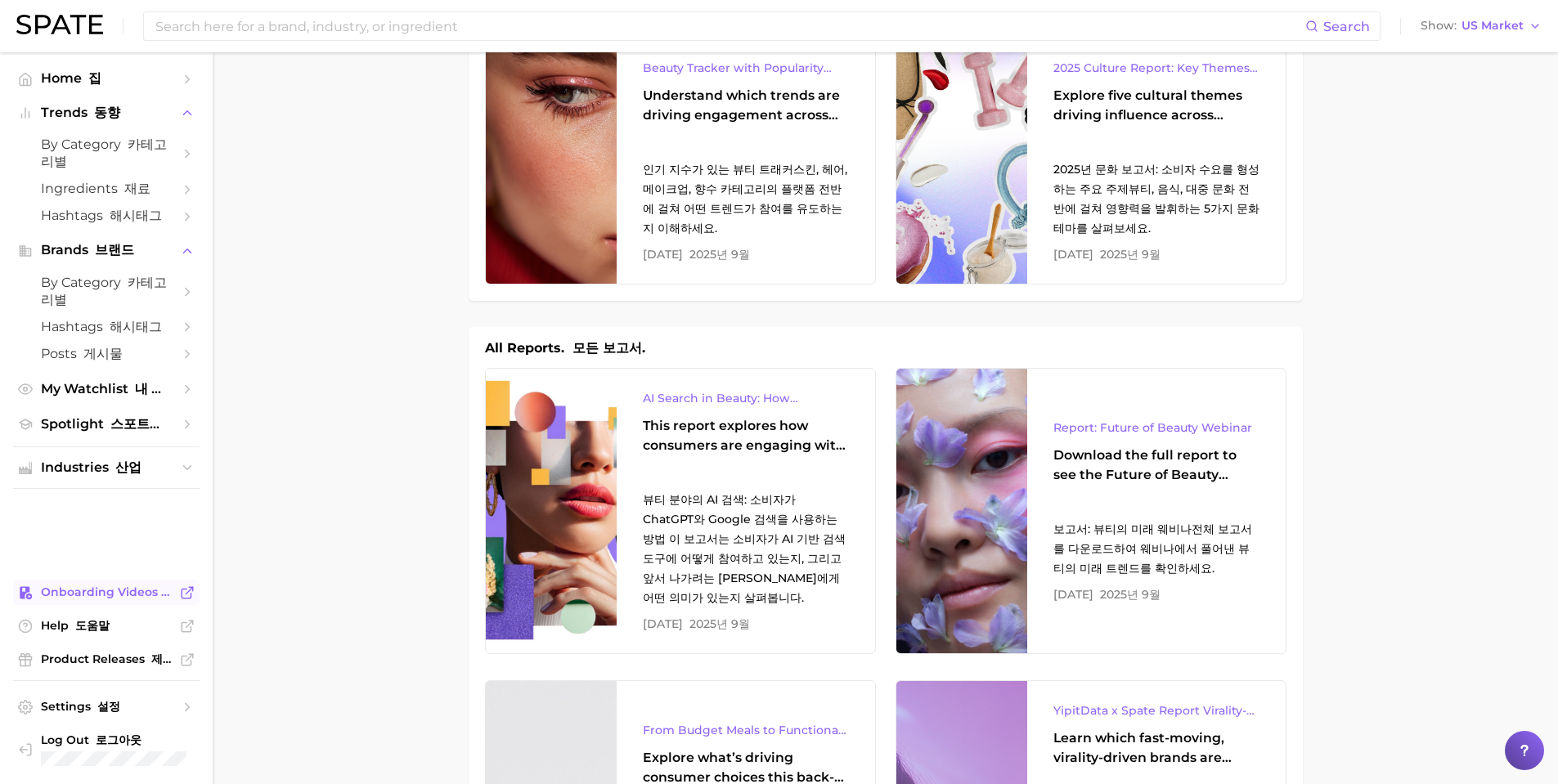
click at [123, 587] on span "Onboarding Videos 온보딩 비디오" at bounding box center [106, 592] width 131 height 15
click at [1499, 21] on span "US Market" at bounding box center [1492, 26] width 63 height 9
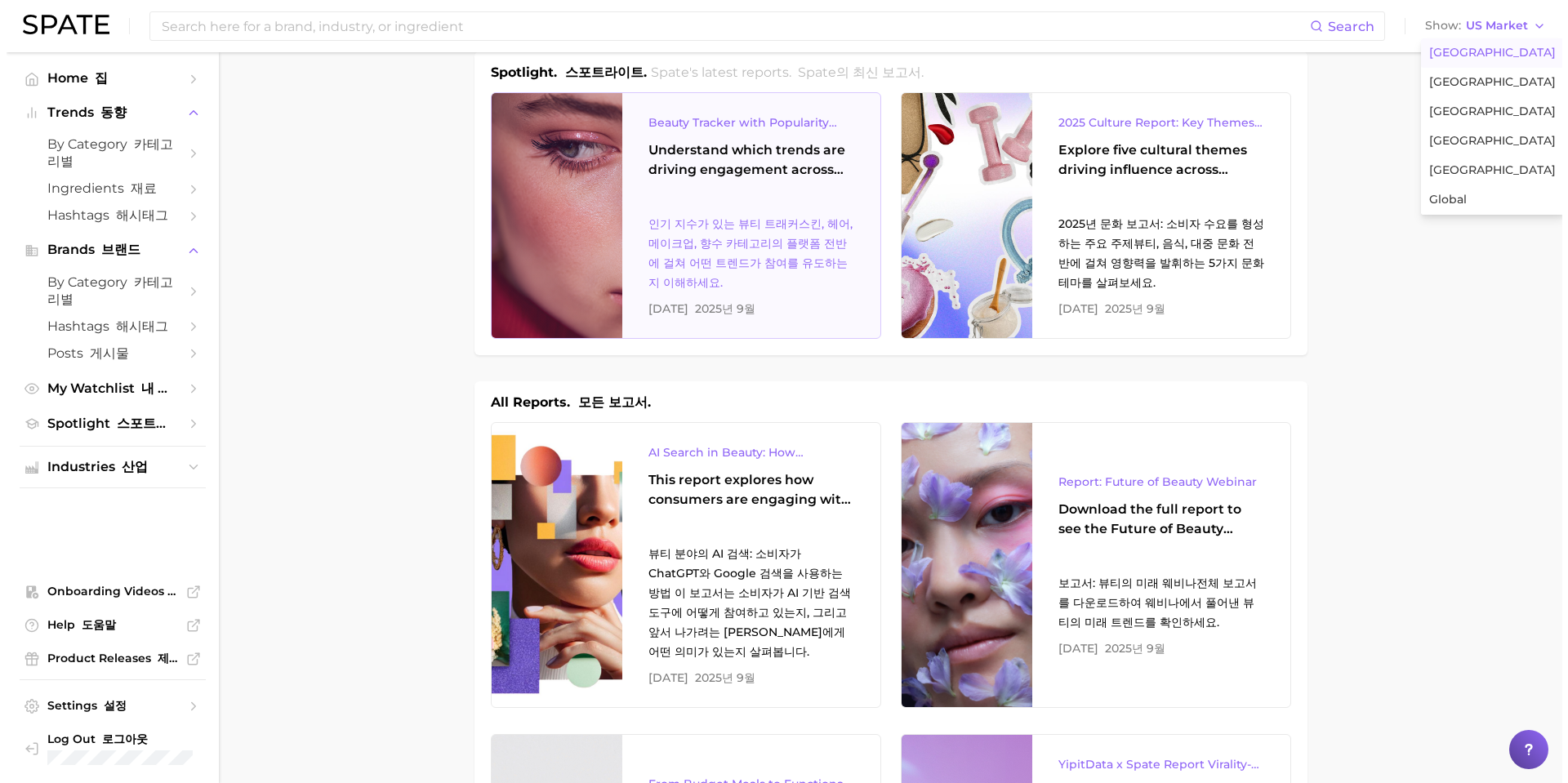
scroll to position [0, 0]
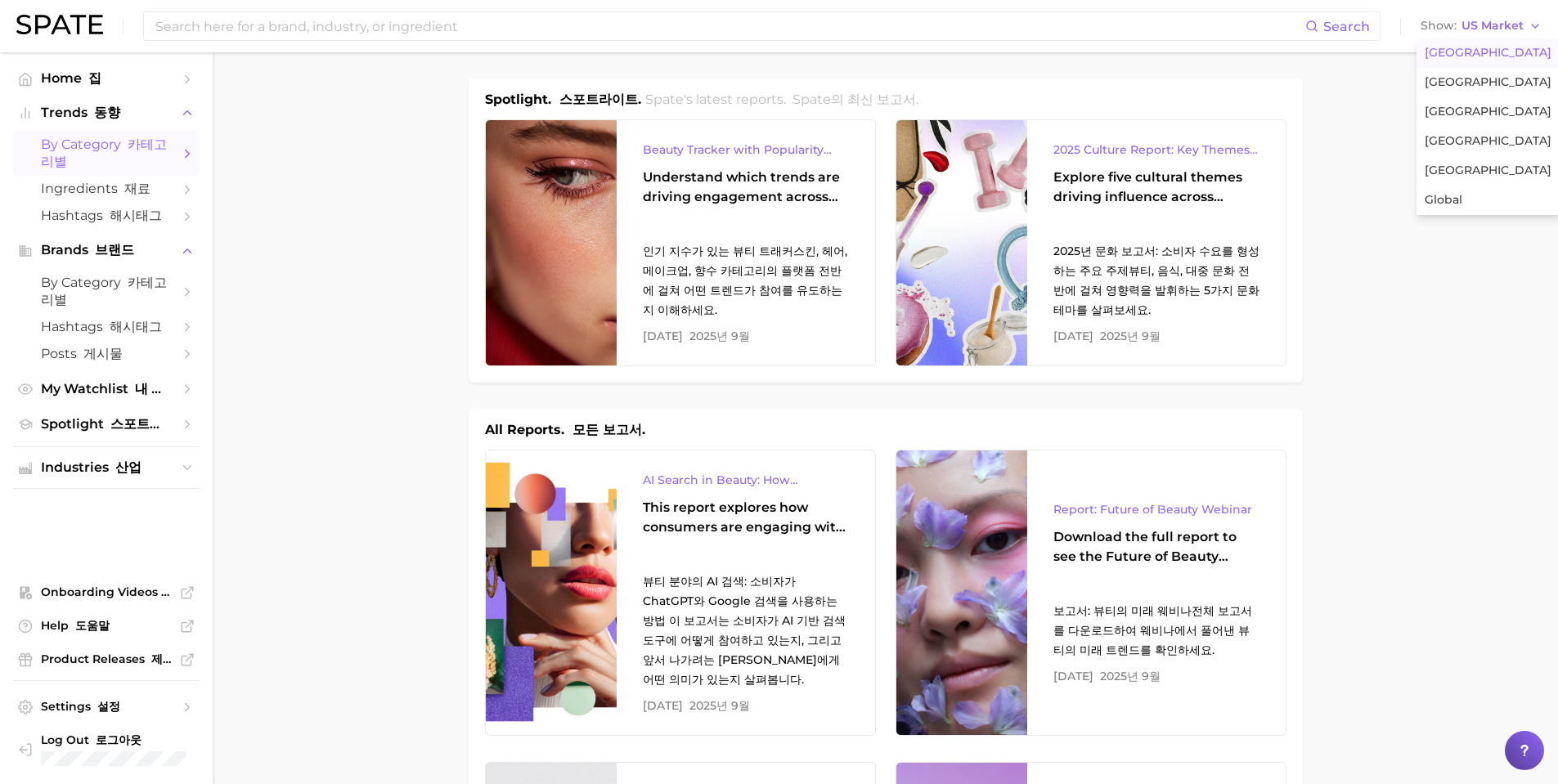
click at [117, 145] on span "by Category 카테고리별" at bounding box center [106, 153] width 131 height 34
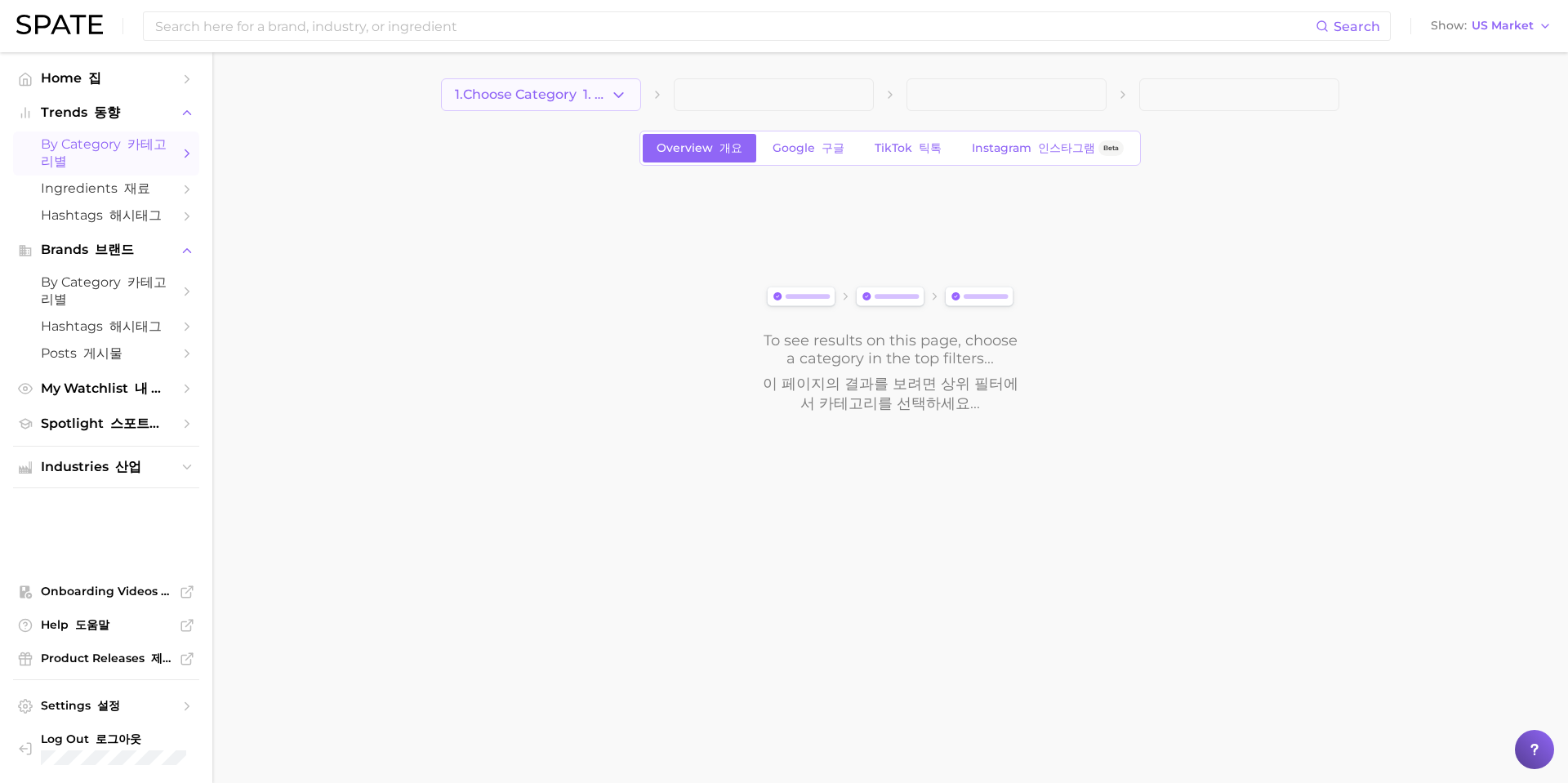
click at [595, 87] on font "1. 카테고리 선택" at bounding box center [629, 94] width 93 height 15
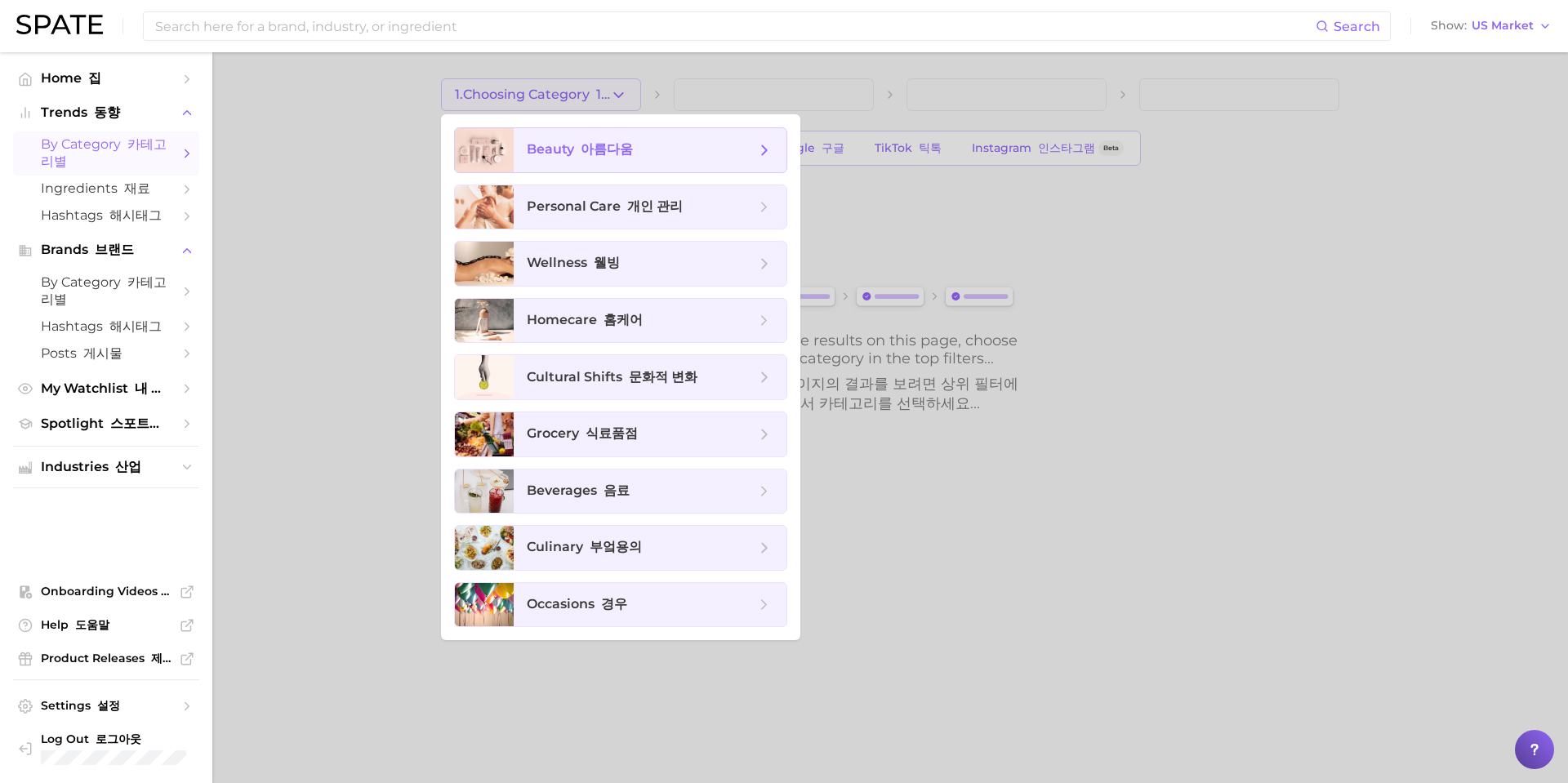
click at [570, 158] on span "beauty 아름다움" at bounding box center [580, 150] width 106 height 17
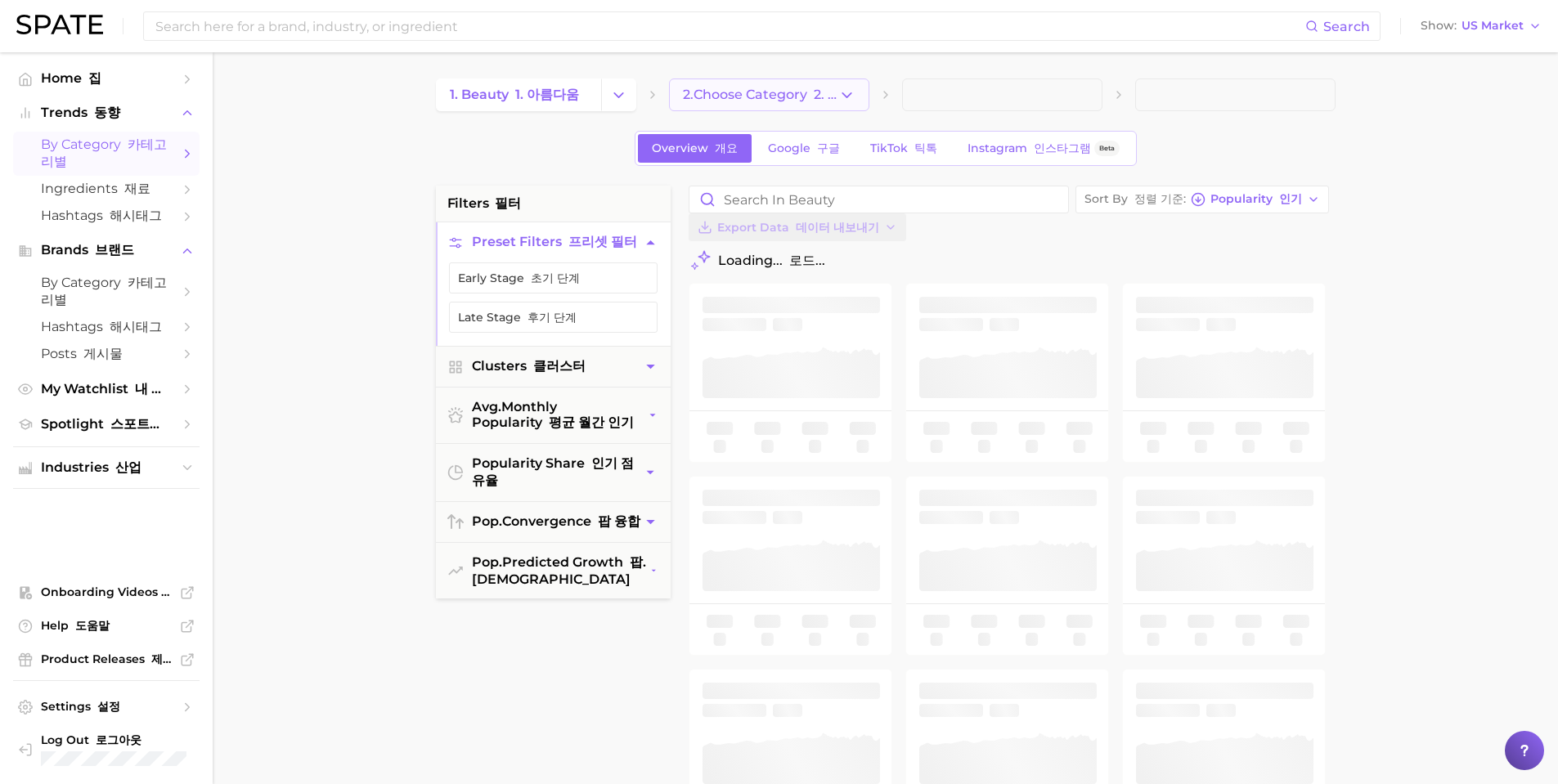
click at [779, 95] on span "2. Choose Category 2. 카테고리 선택" at bounding box center [760, 94] width 155 height 15
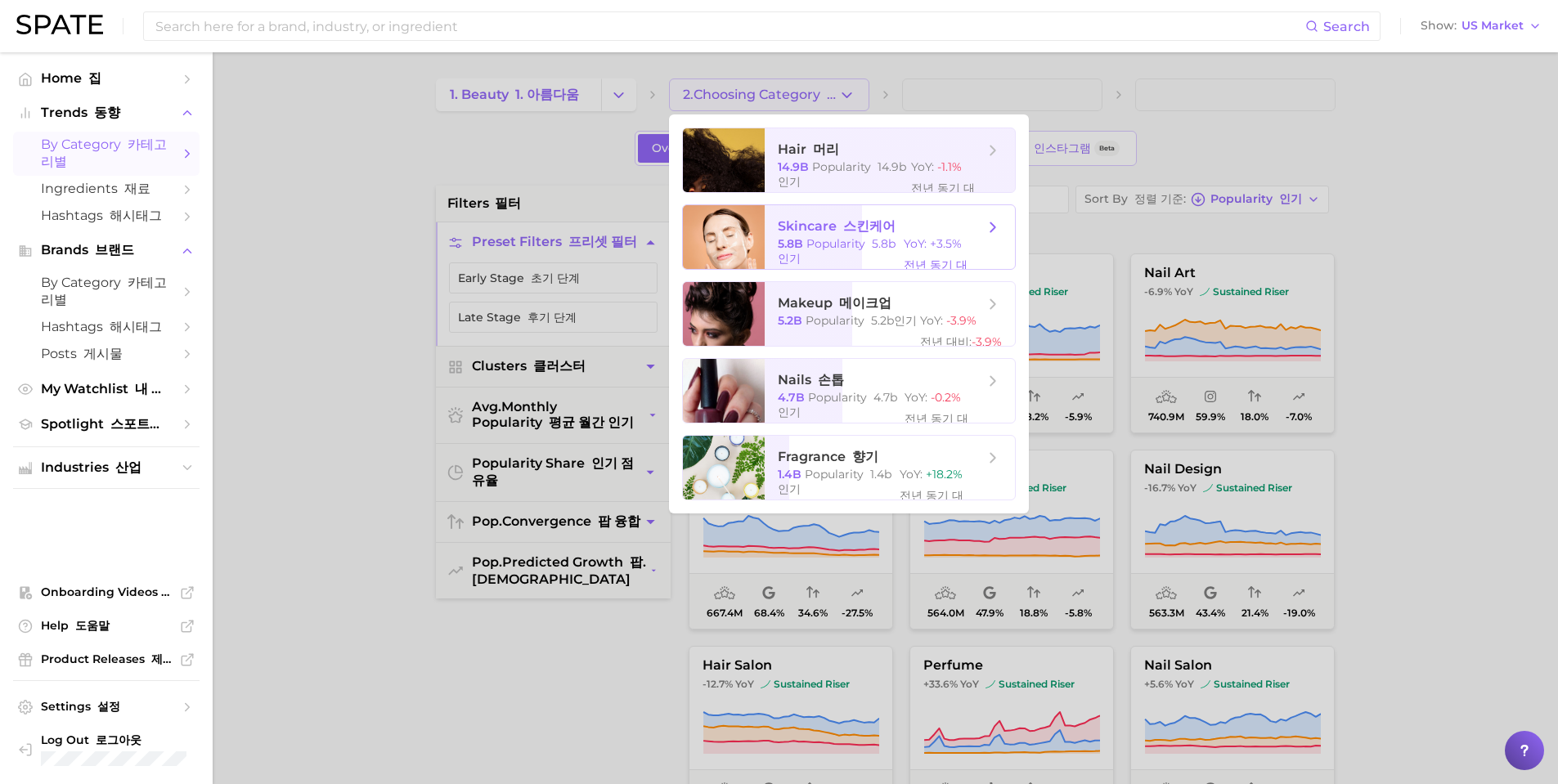
click at [834, 219] on span "skincare 스킨케어" at bounding box center [836, 227] width 117 height 17
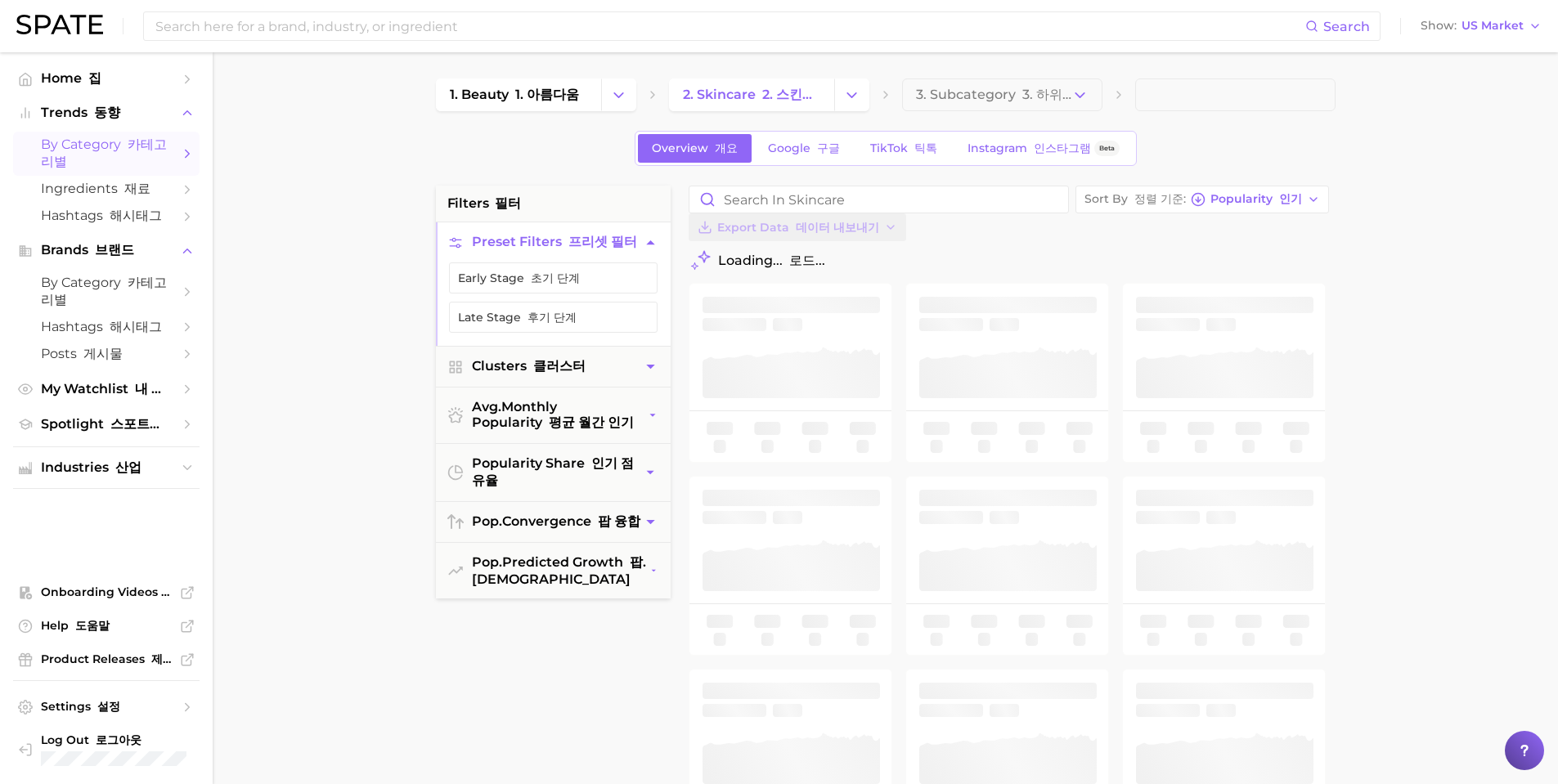
click at [994, 89] on span "3. Subcategory 3. 하위 카테고리" at bounding box center [993, 94] width 155 height 15
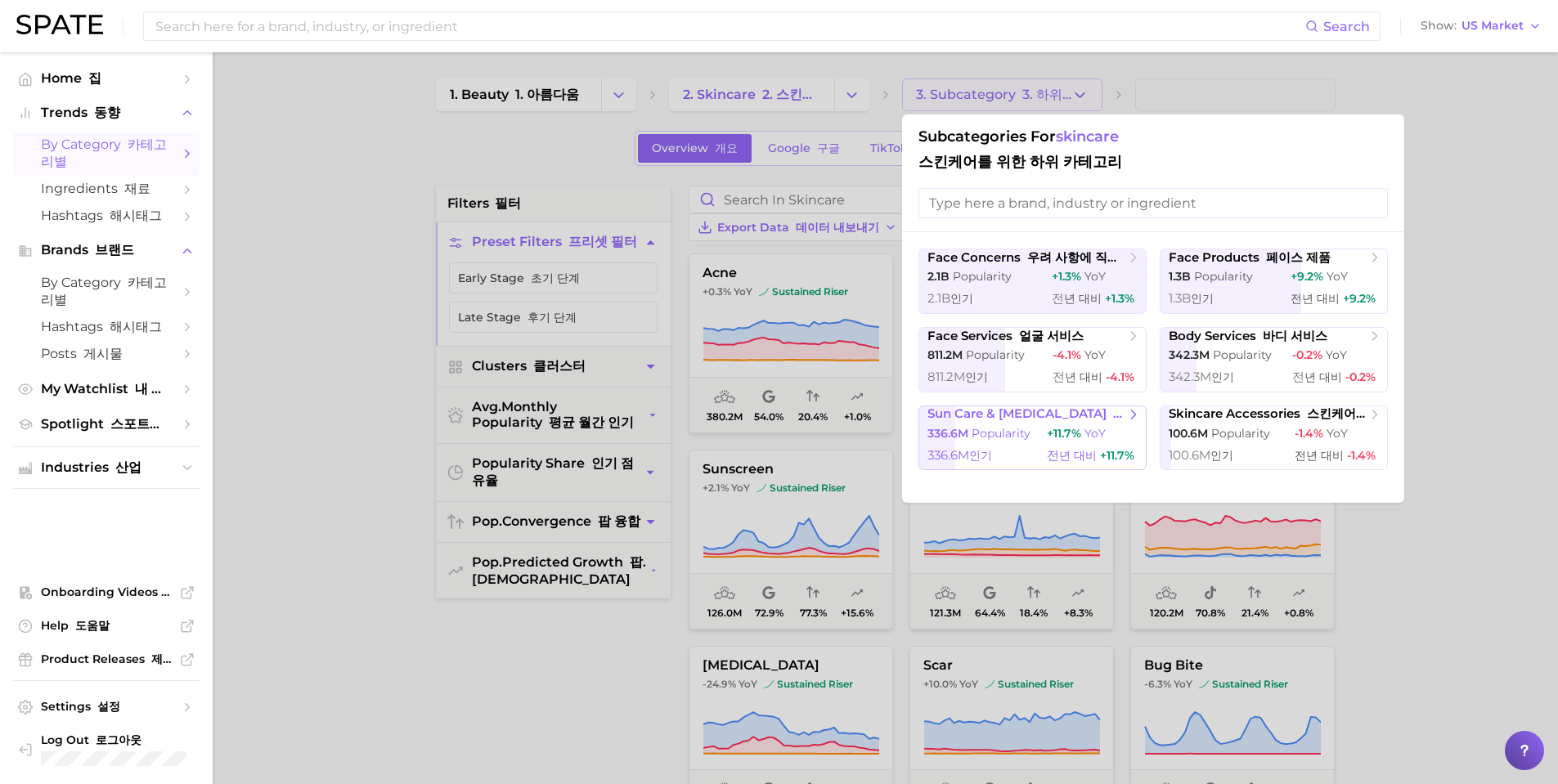
click at [1100, 432] on span "YoY" at bounding box center [1094, 433] width 21 height 15
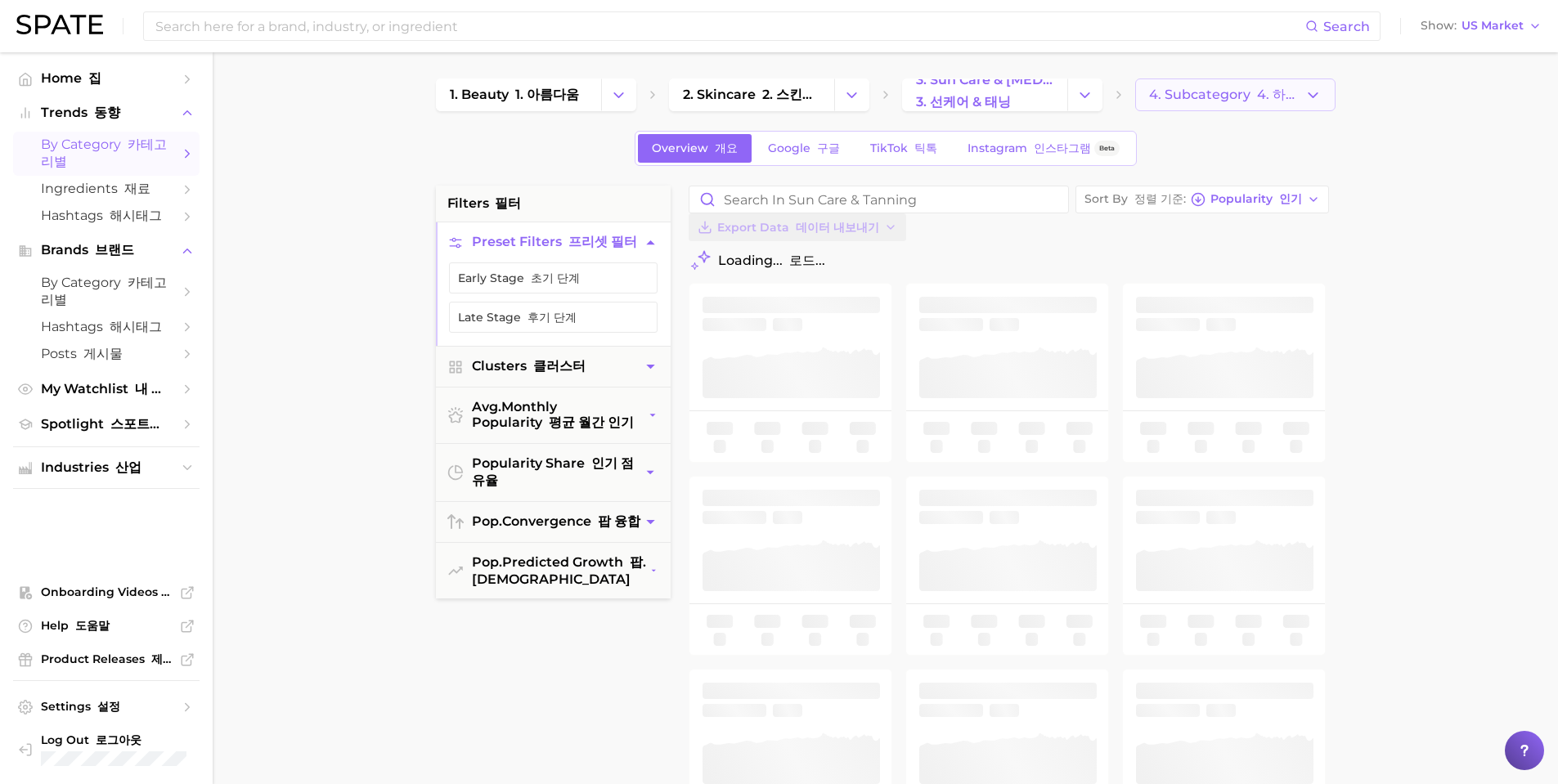
click at [1168, 85] on button "4. Subcategory 4. 하위 범주" at bounding box center [1236, 95] width 201 height 33
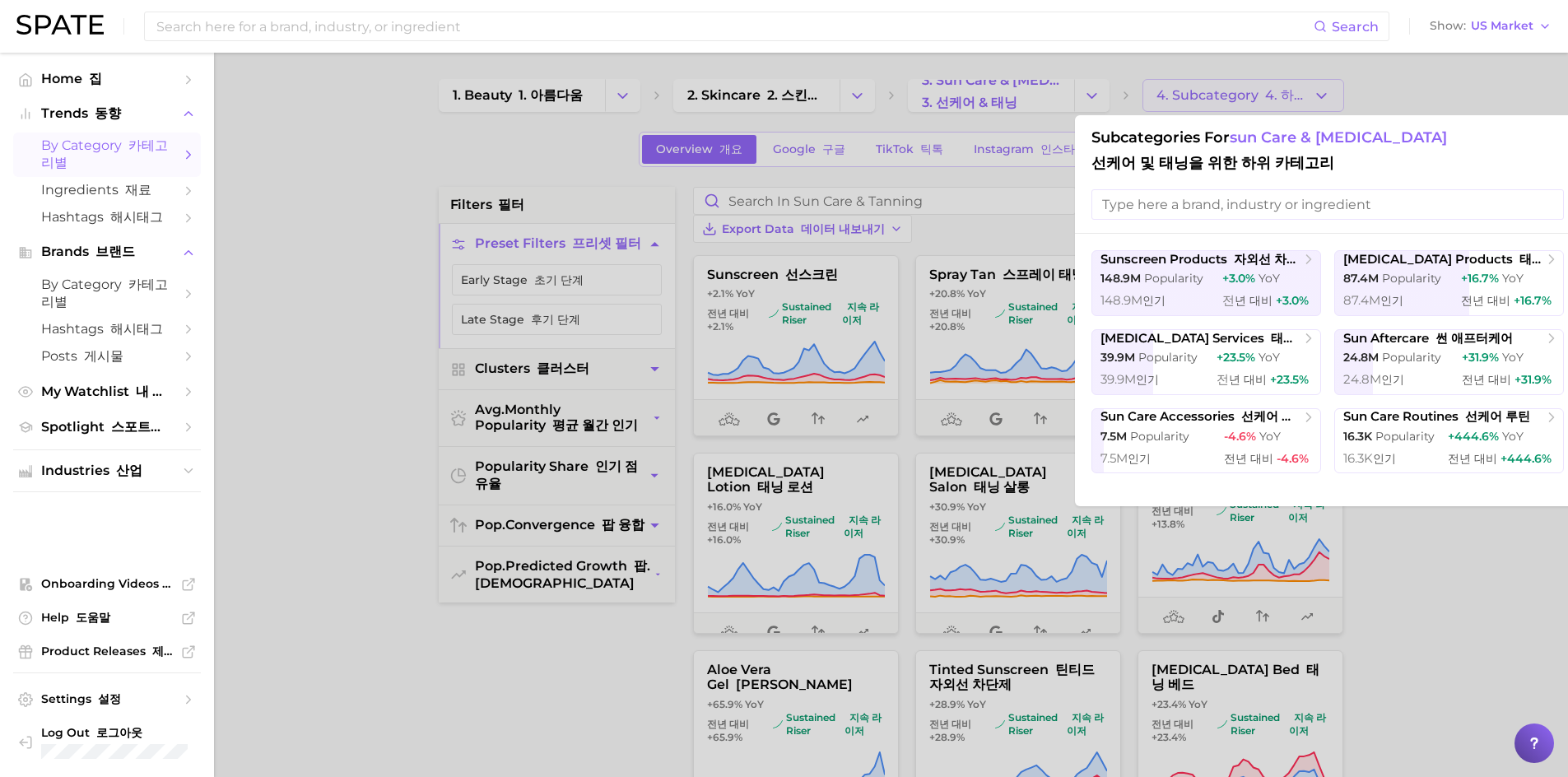
click at [1432, 524] on div at bounding box center [784, 388] width 1568 height 777
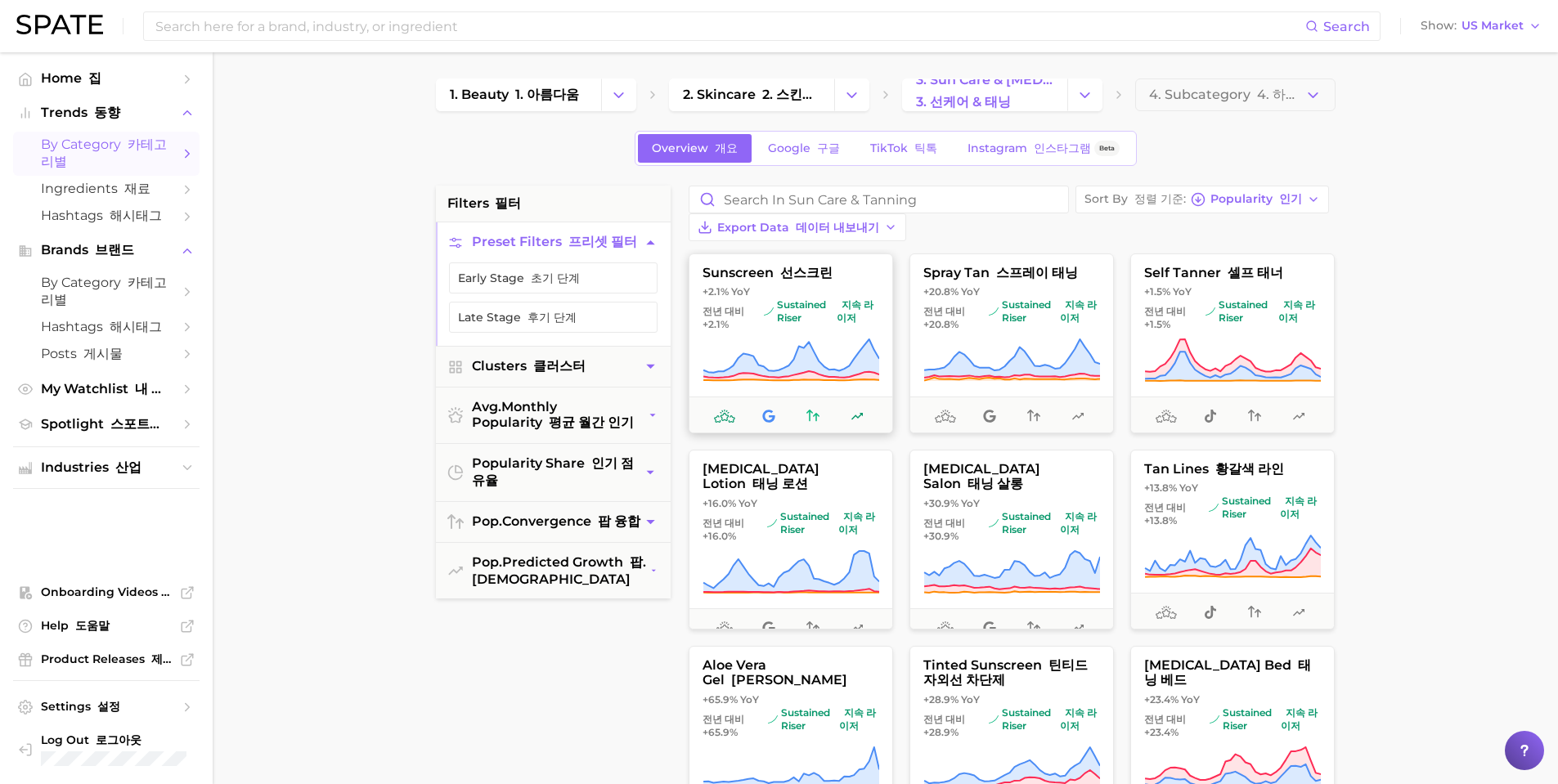
click at [720, 415] on icon at bounding box center [724, 416] width 21 height 13
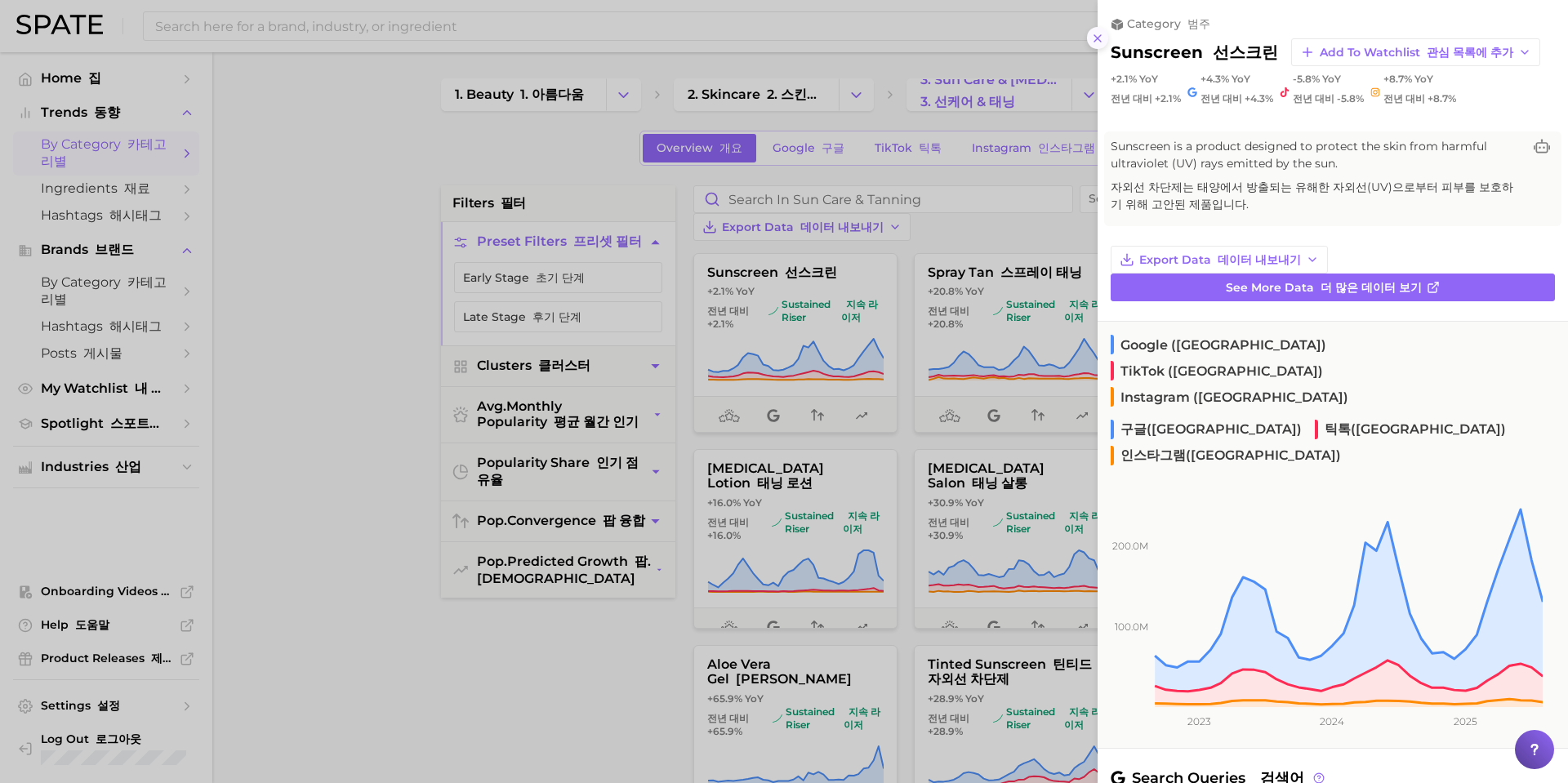
click at [1099, 38] on icon at bounding box center [1097, 38] width 13 height 13
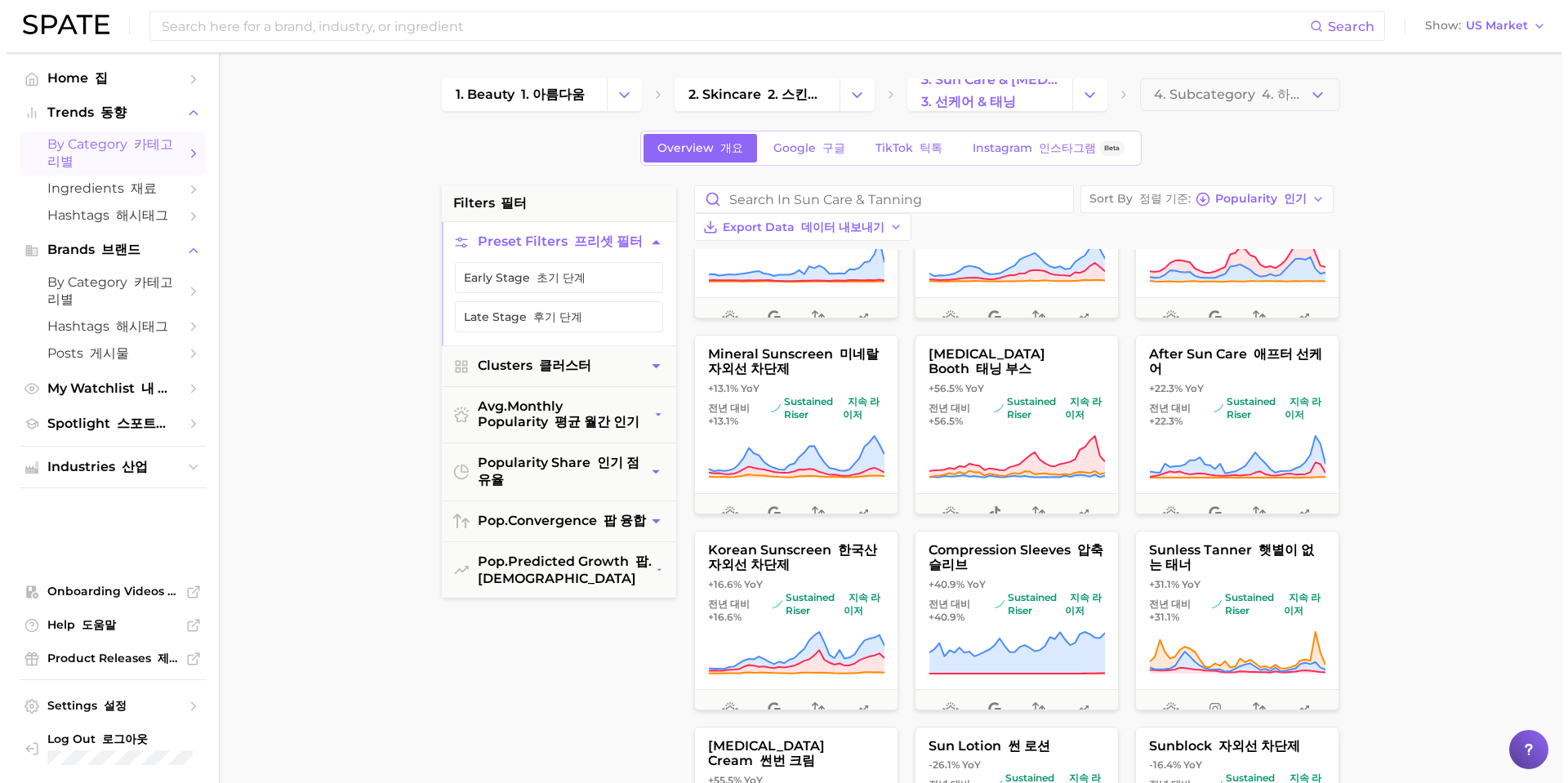
scroll to position [490, 0]
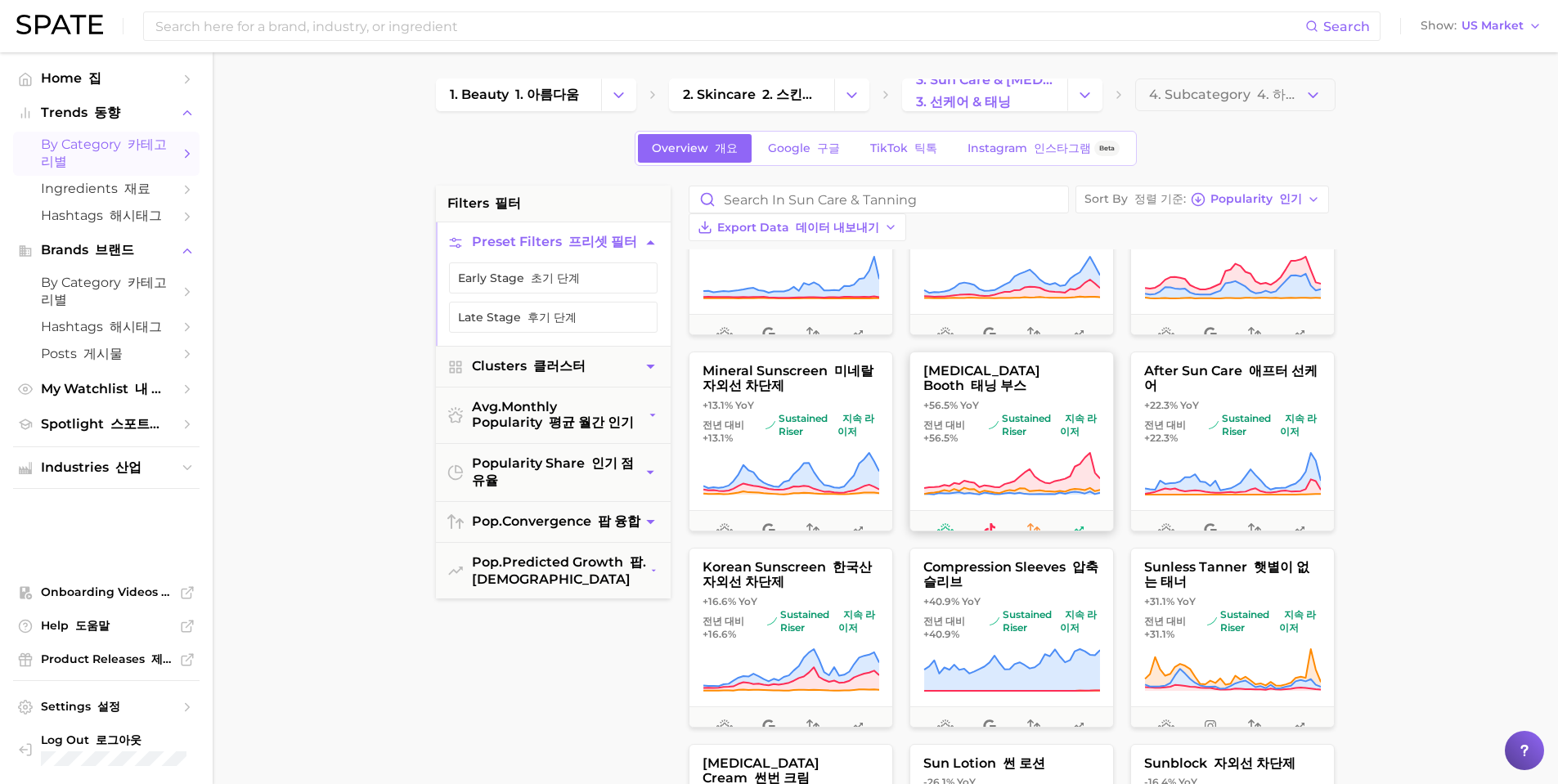
click at [1036, 455] on icon at bounding box center [1011, 474] width 177 height 45
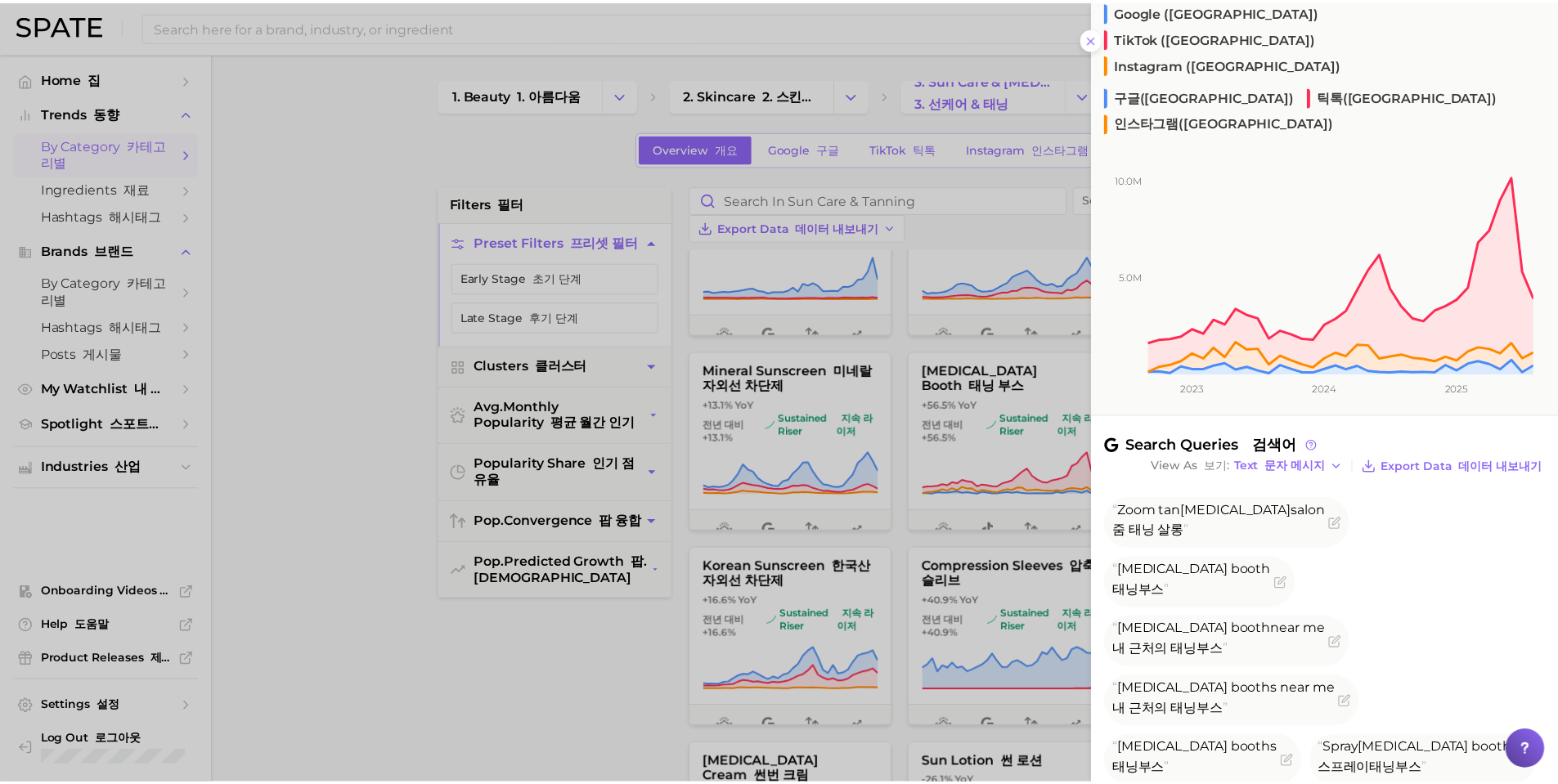
scroll to position [0, 0]
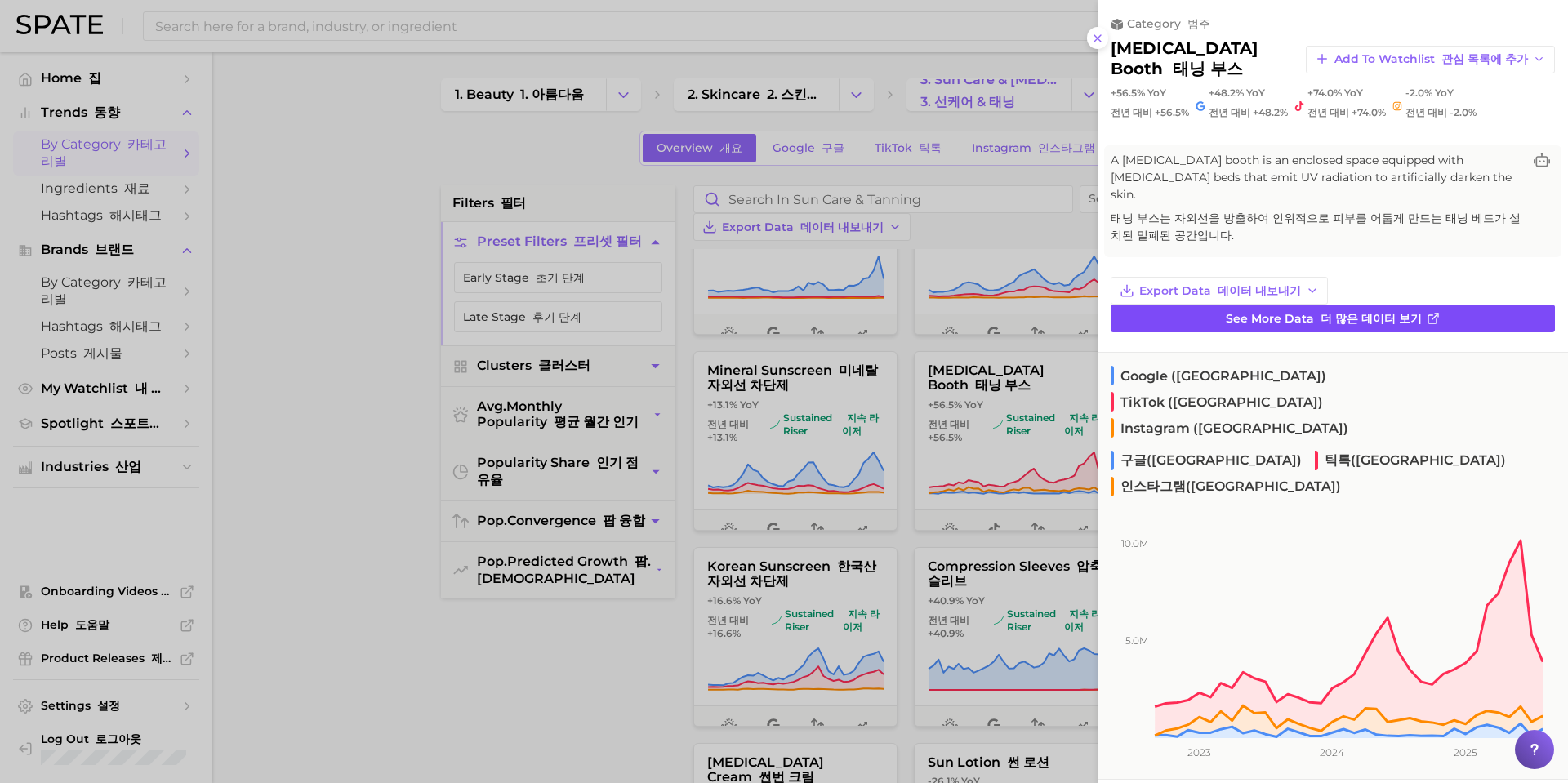
click at [1261, 312] on span "See more data 더 많은 데이터 보기" at bounding box center [1323, 319] width 196 height 14
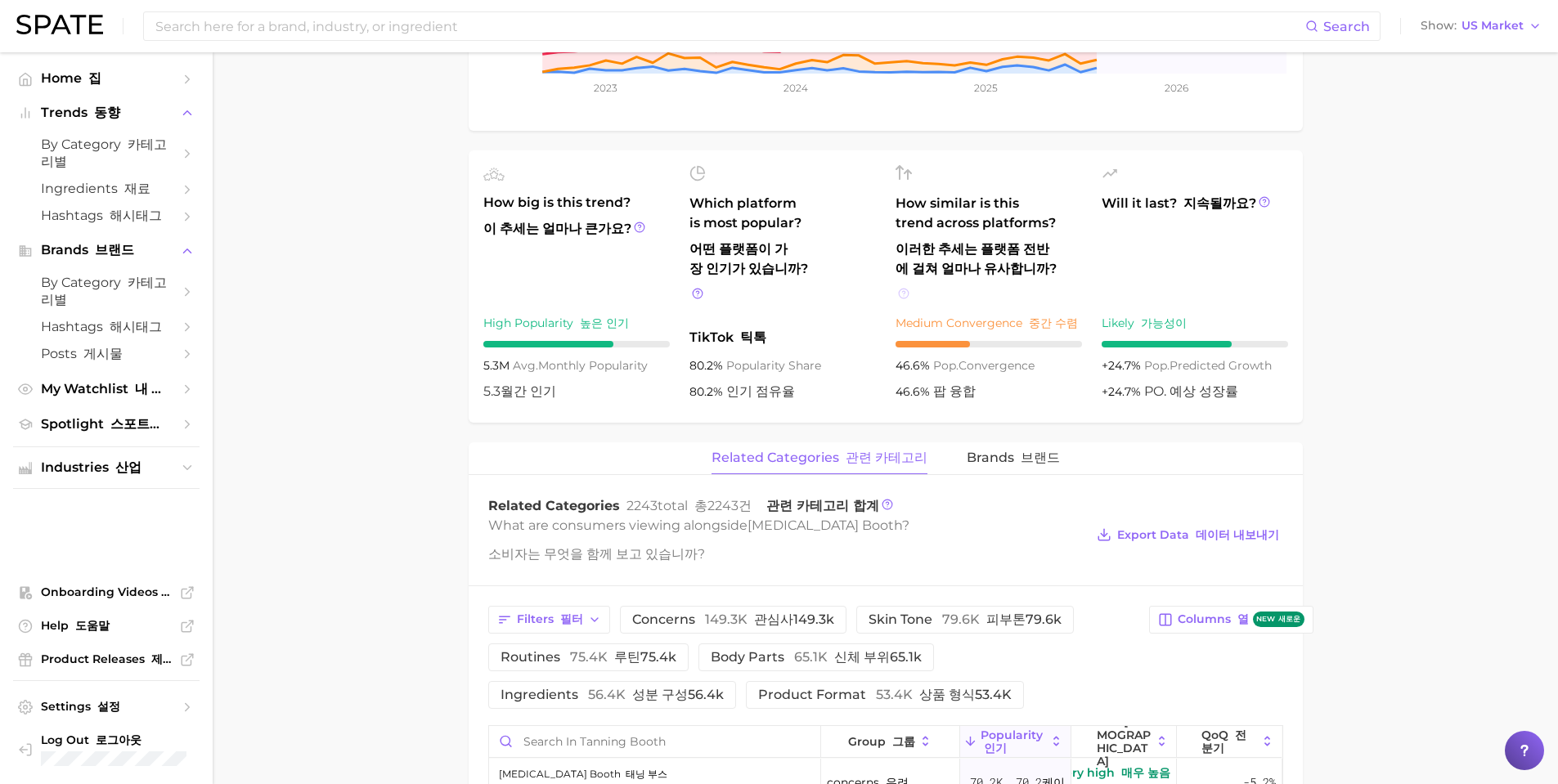
scroll to position [654, 0]
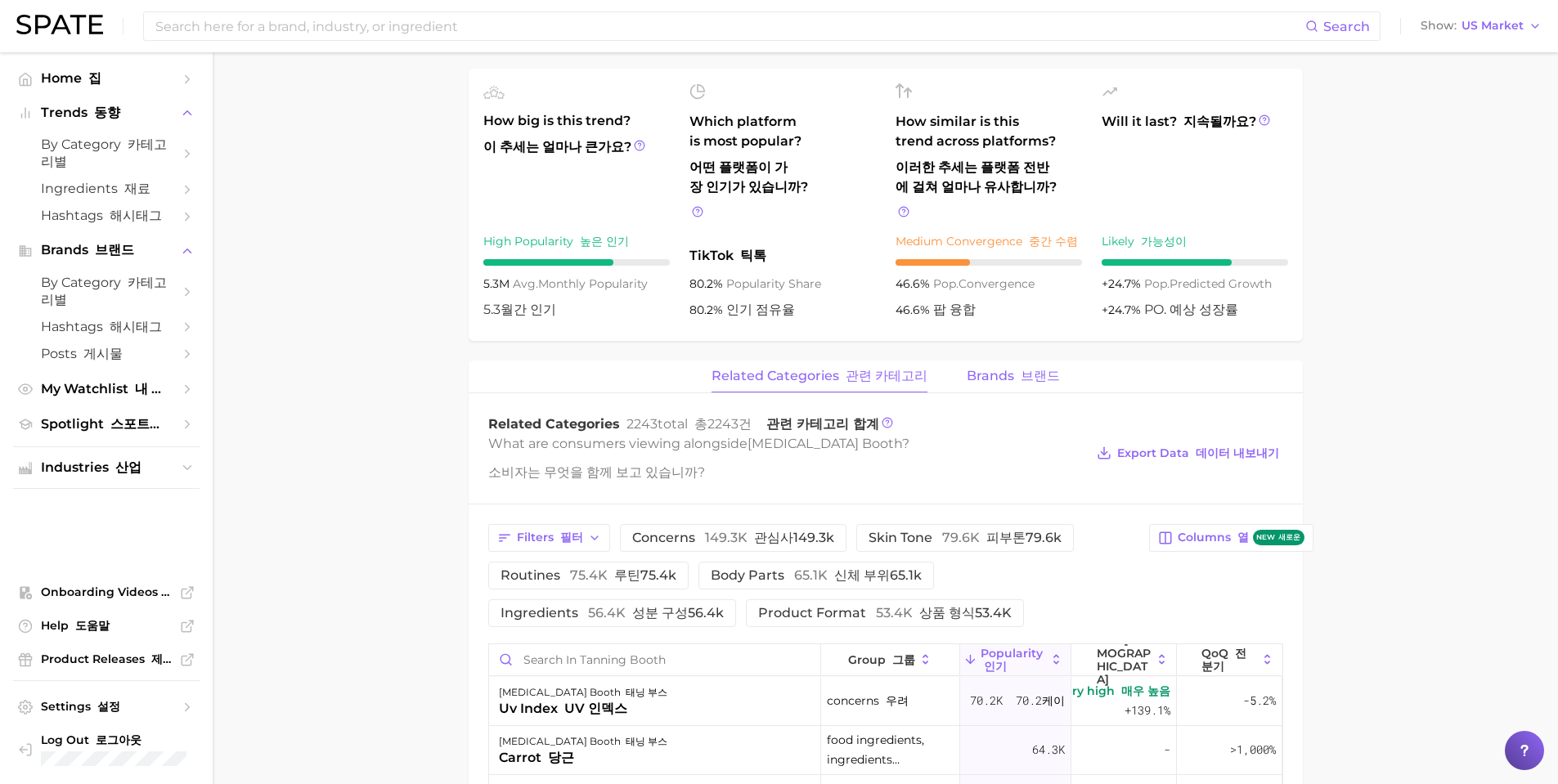
click at [978, 368] on span "brands 브랜드" at bounding box center [1013, 375] width 93 height 15
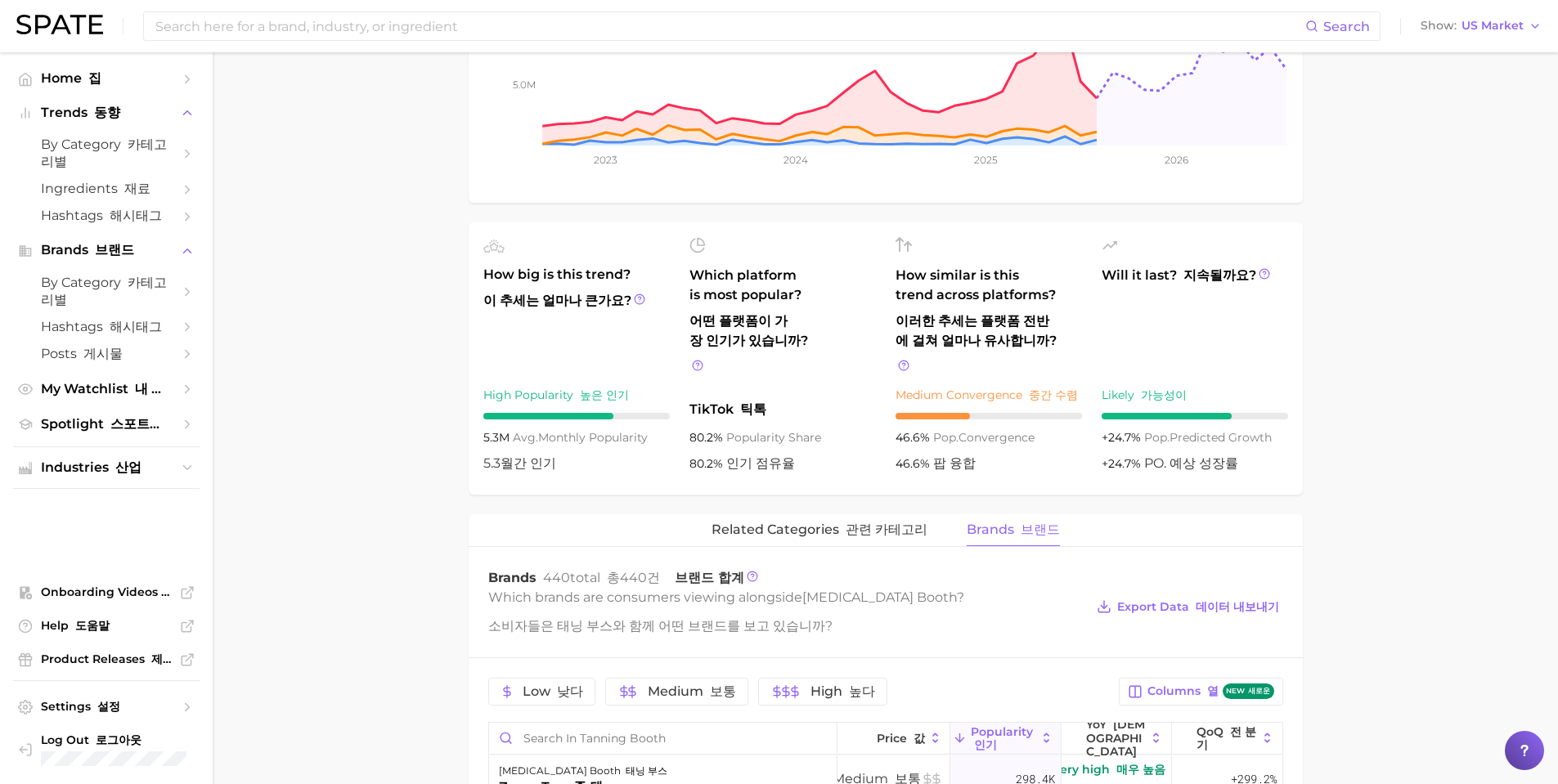
scroll to position [409, 0]
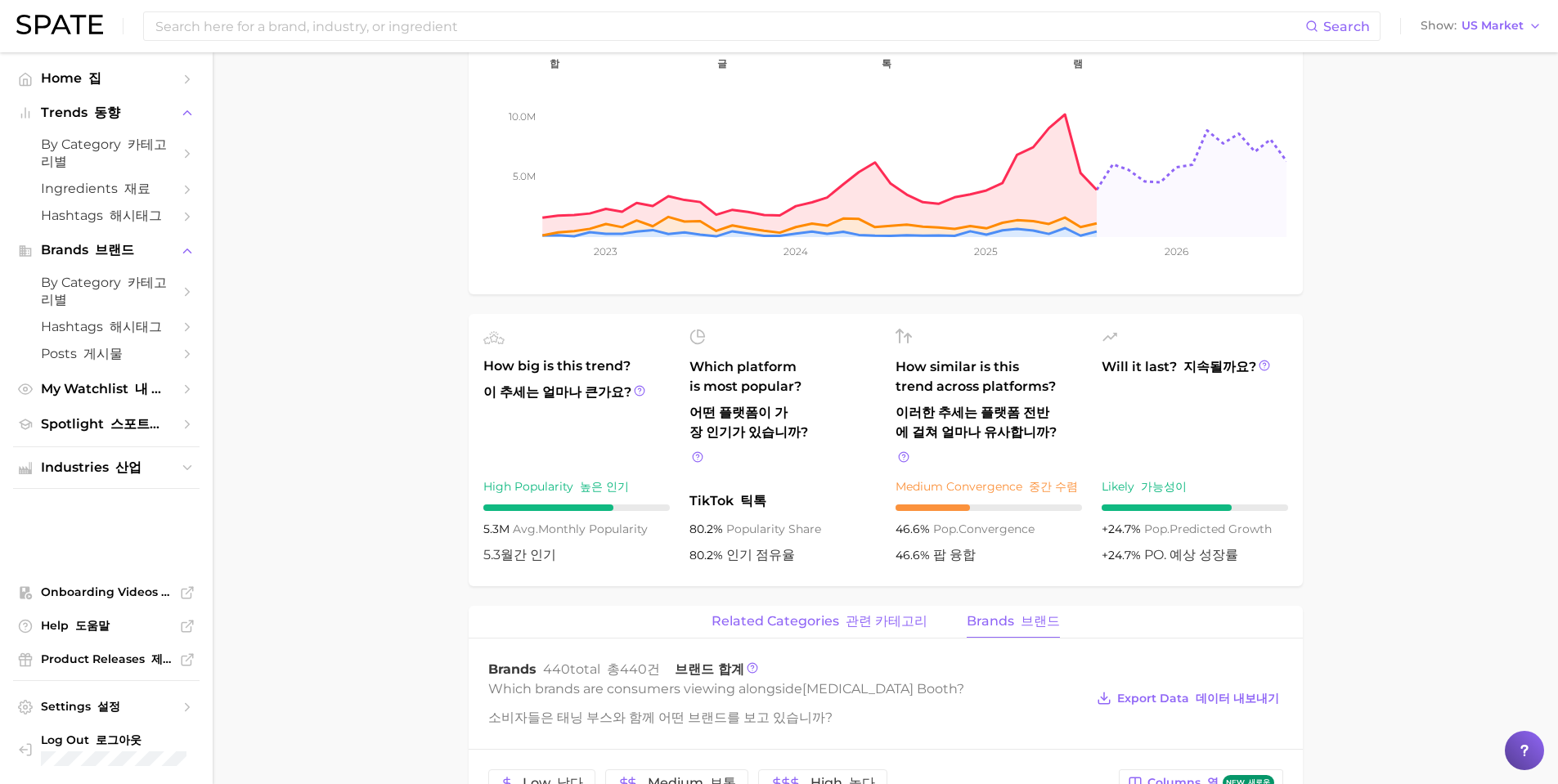
click at [838, 606] on button "related categories 관련 카테고리" at bounding box center [819, 621] width 216 height 32
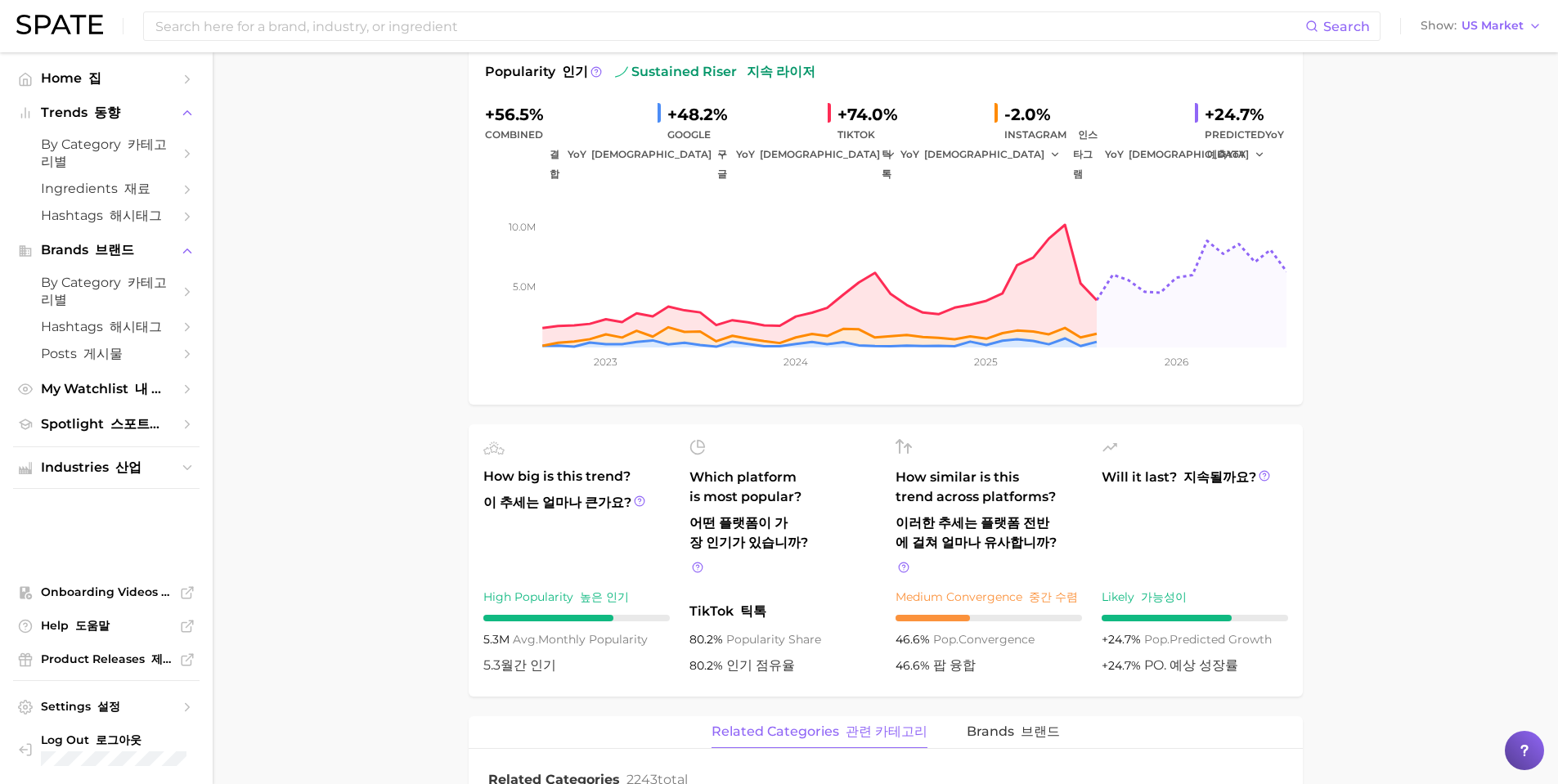
scroll to position [327, 0]
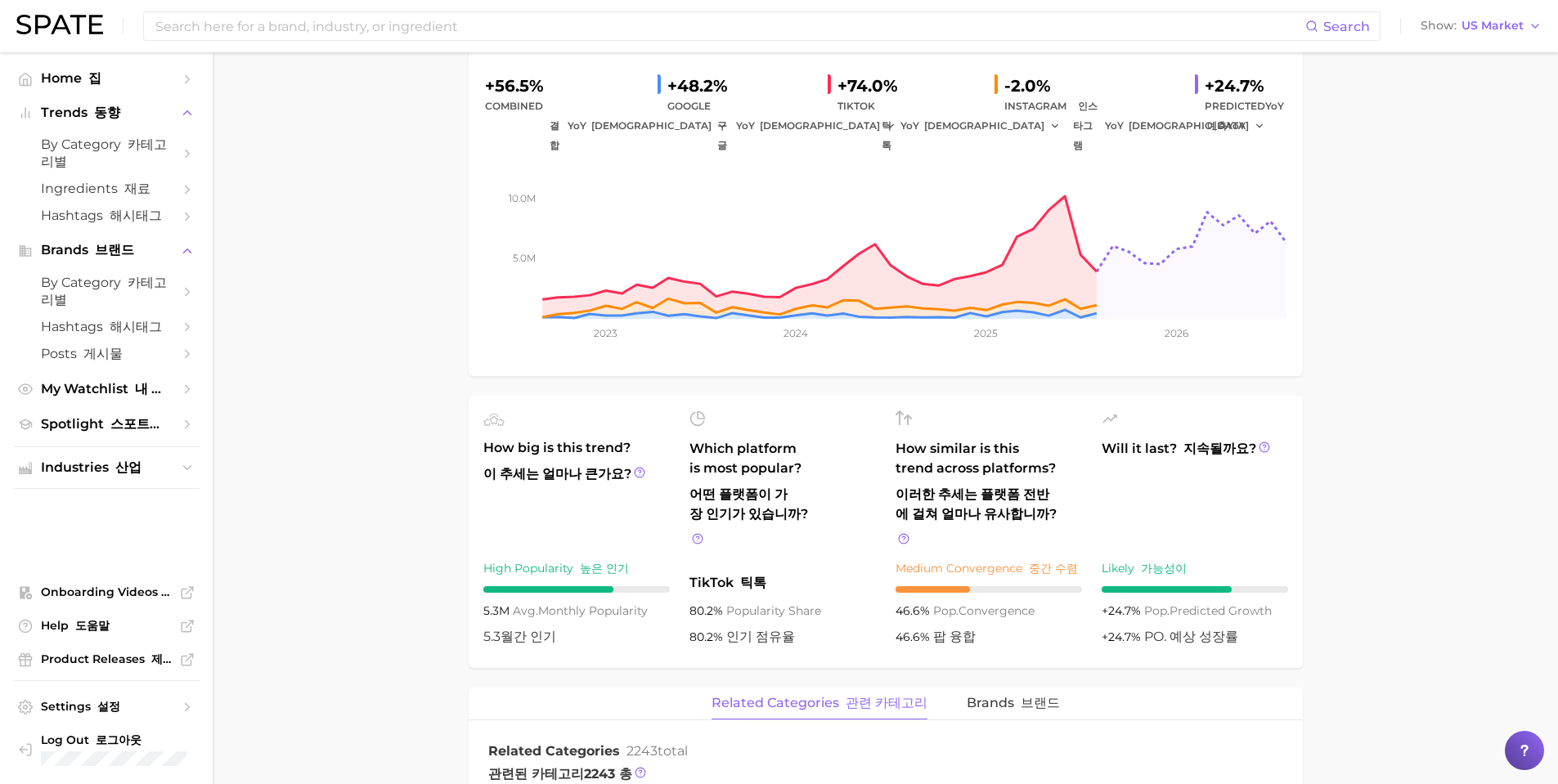
click at [1208, 586] on div at bounding box center [1166, 589] width 131 height 7
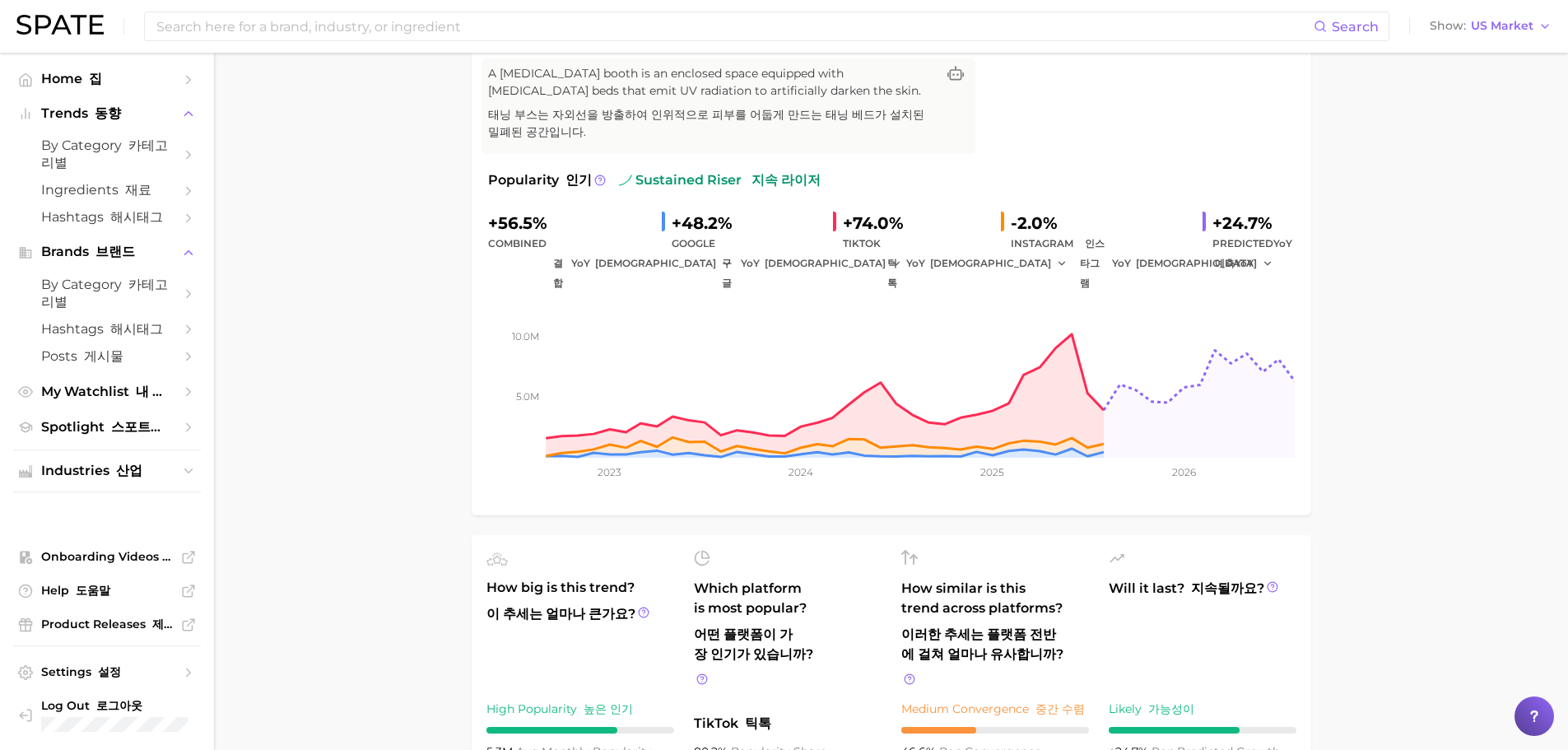
scroll to position [165, 0]
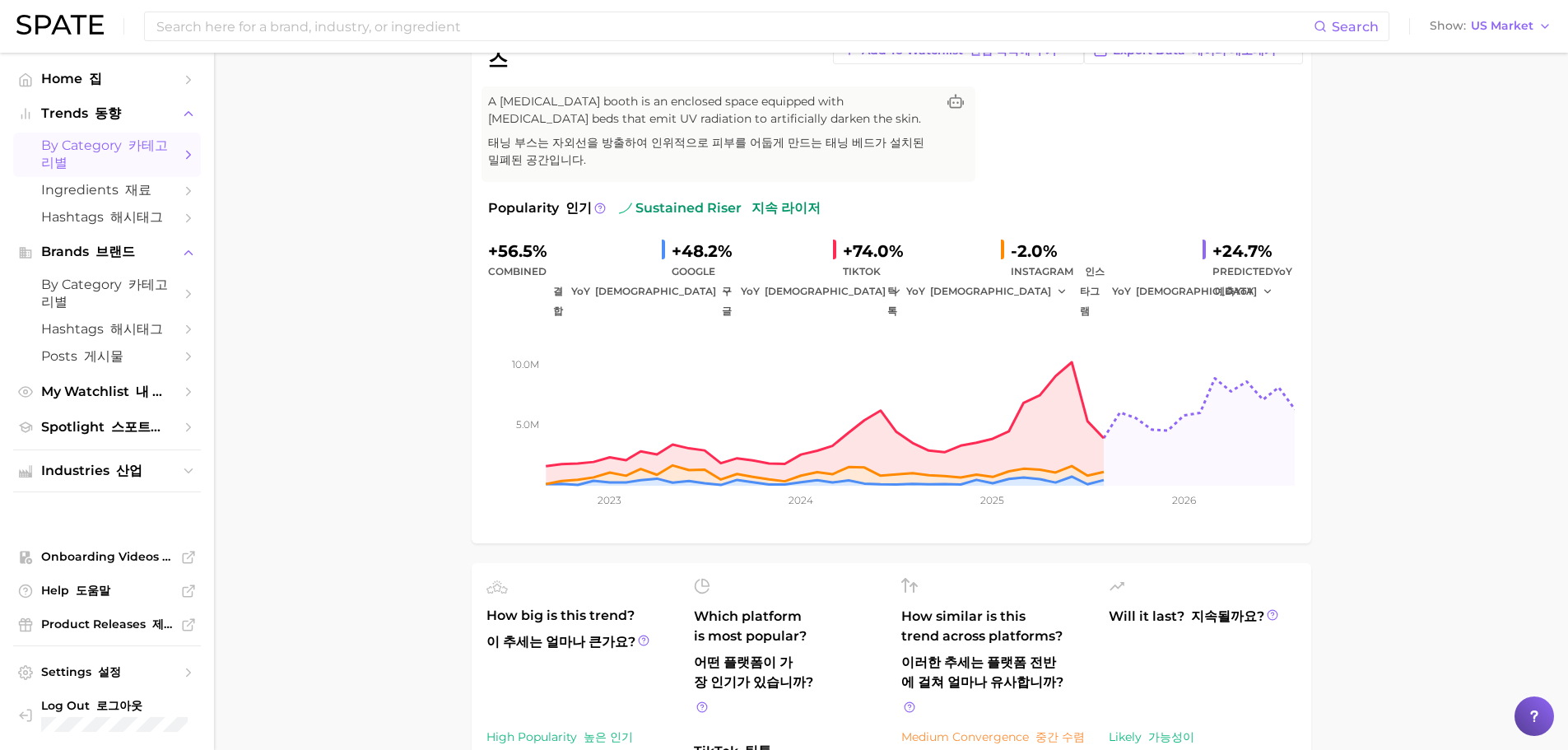
click at [81, 165] on span "by Category 카테고리별" at bounding box center [107, 154] width 132 height 35
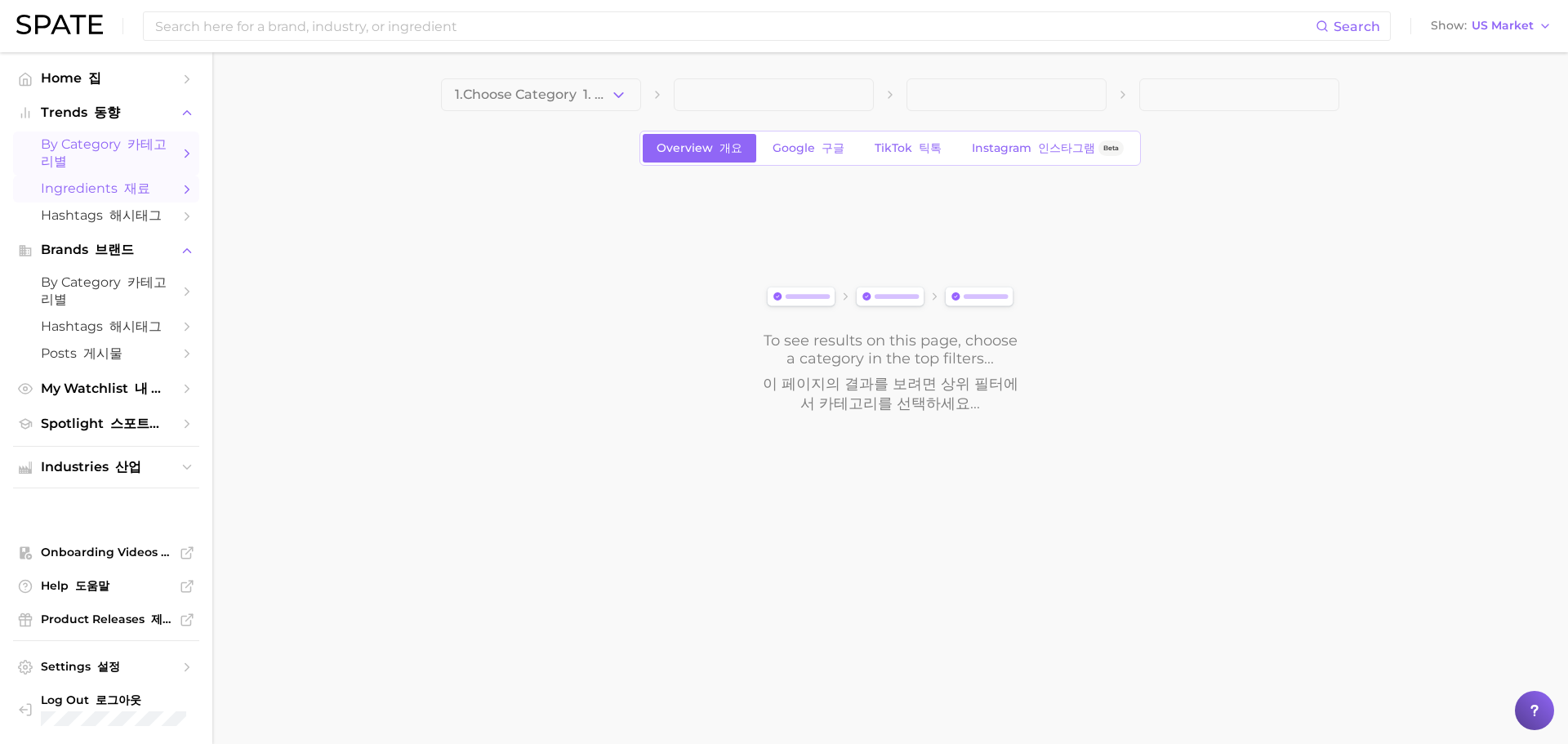
click at [111, 193] on span "Ingredients 재료" at bounding box center [106, 189] width 131 height 17
click at [587, 109] on button "1. Choose Category 1. 카테고리 선택" at bounding box center [541, 95] width 200 height 33
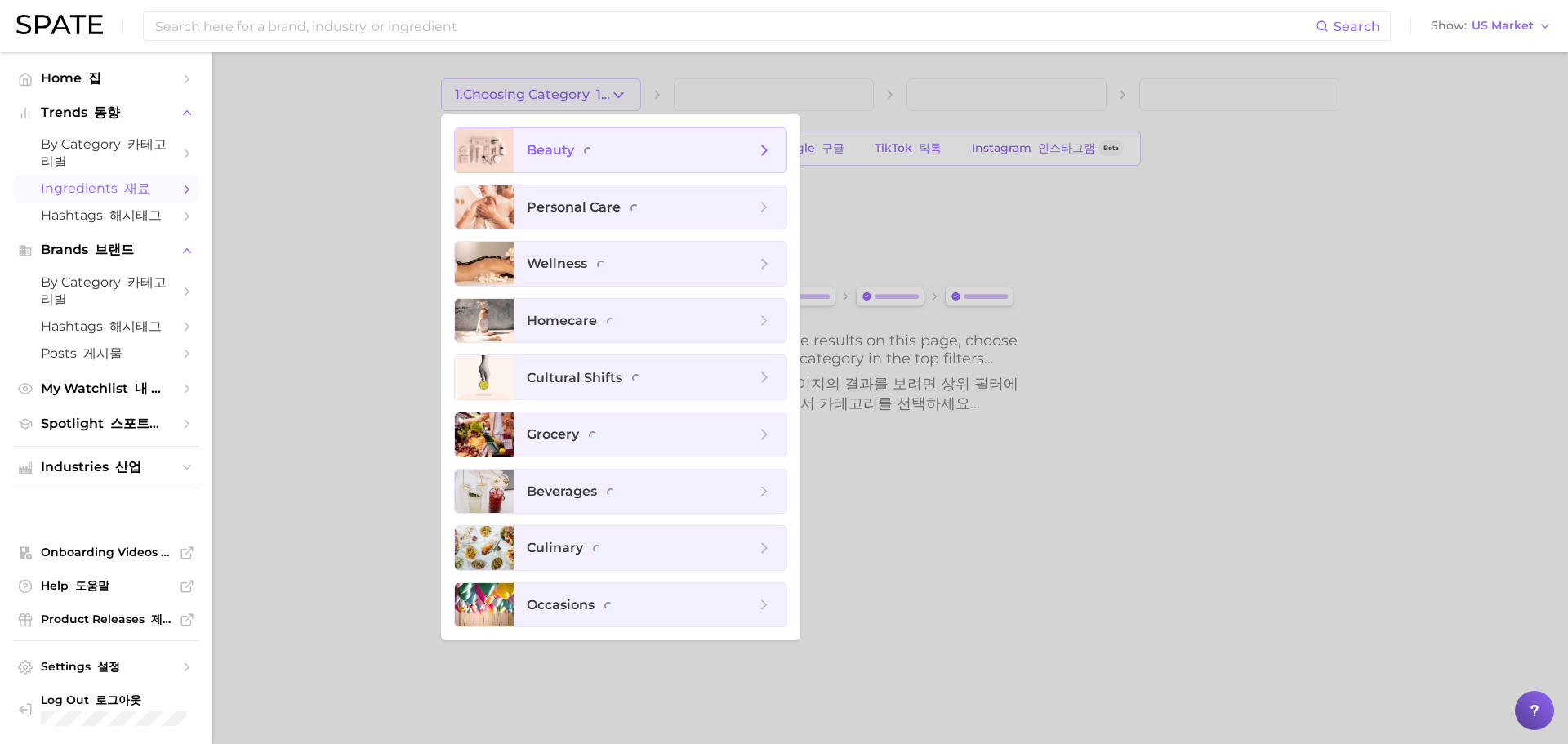
click at [560, 151] on span "beauty" at bounding box center [561, 150] width 68 height 15
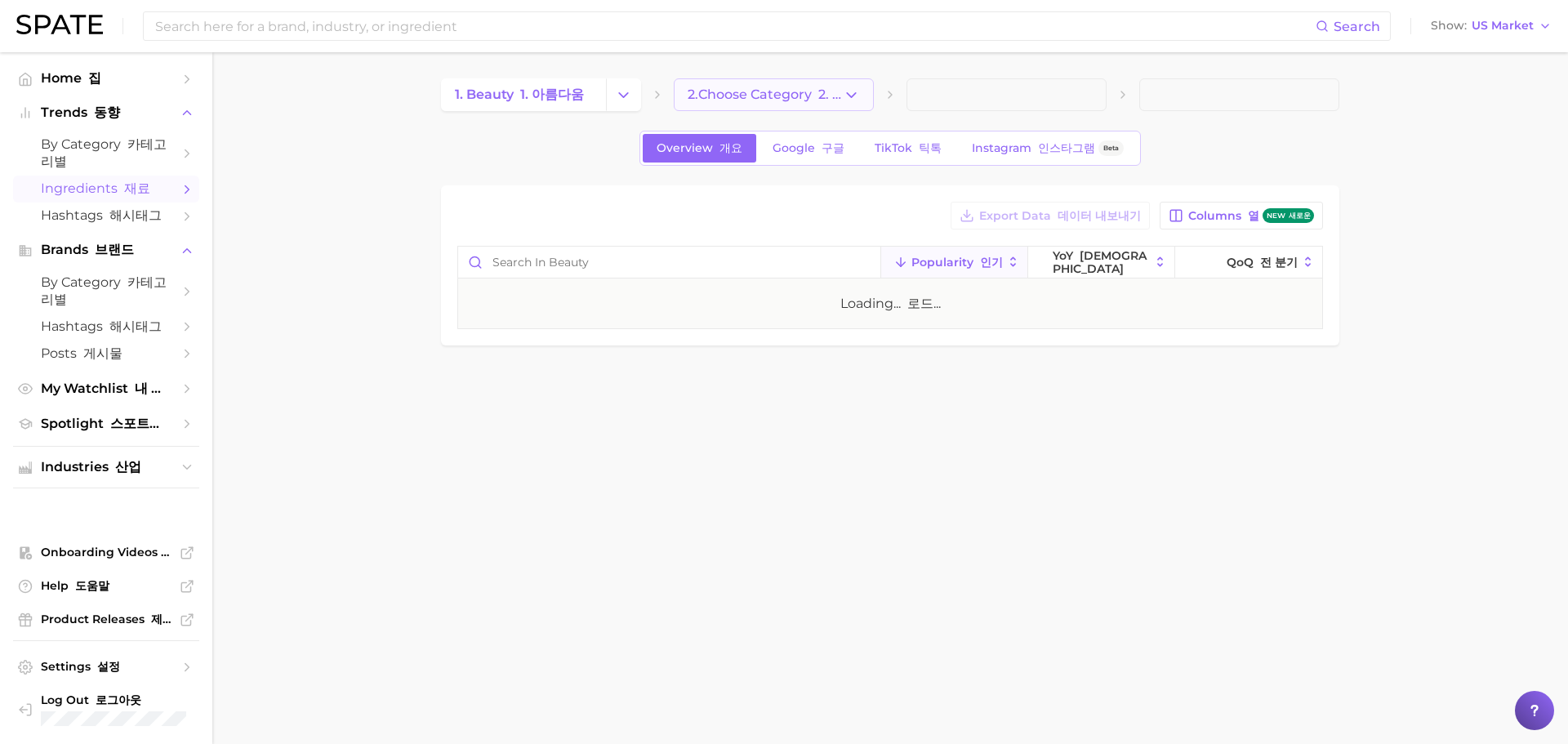
click at [713, 99] on span "2. Choose Category 2. 카테고리 선택" at bounding box center [765, 94] width 155 height 15
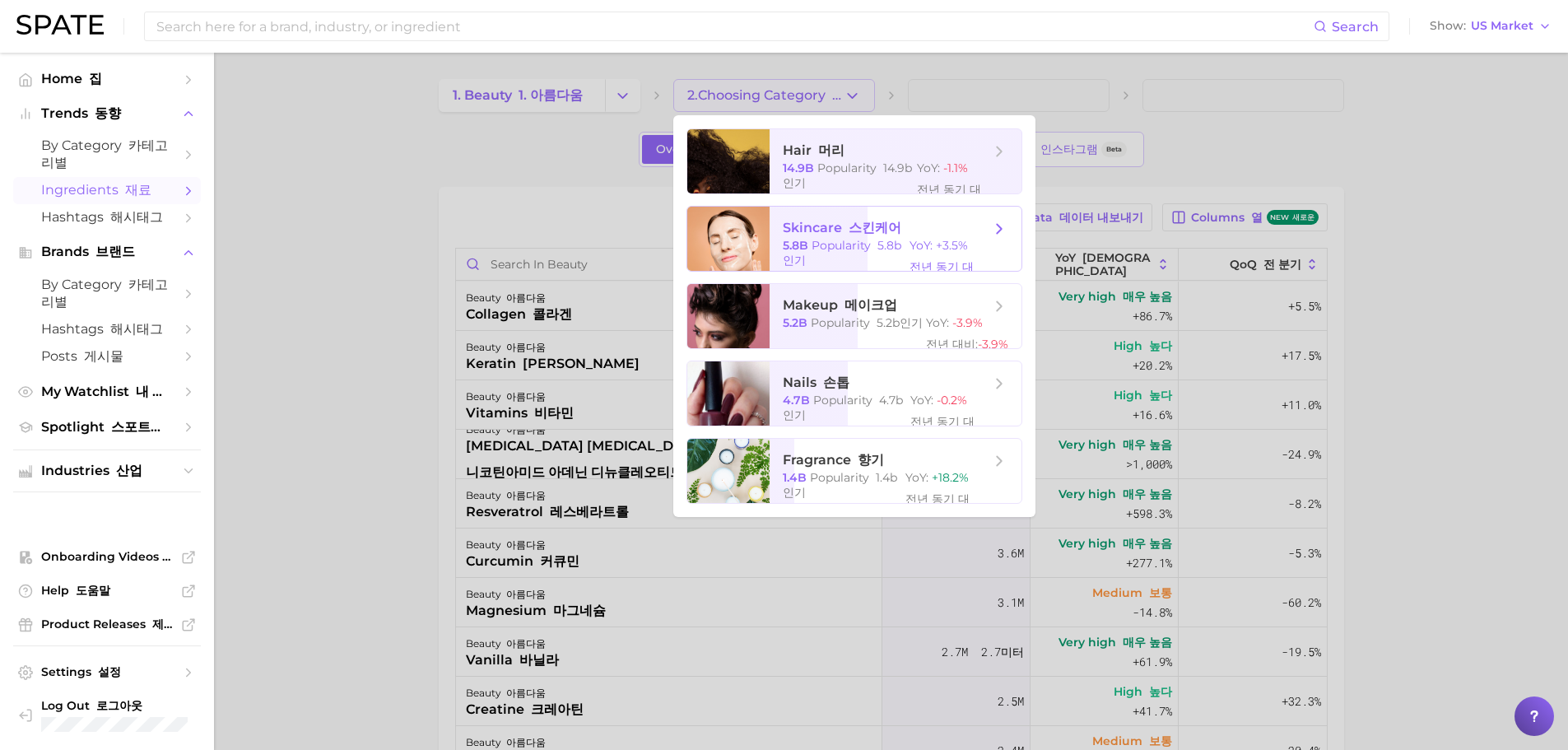
click at [851, 231] on font "스킨케어" at bounding box center [875, 228] width 53 height 16
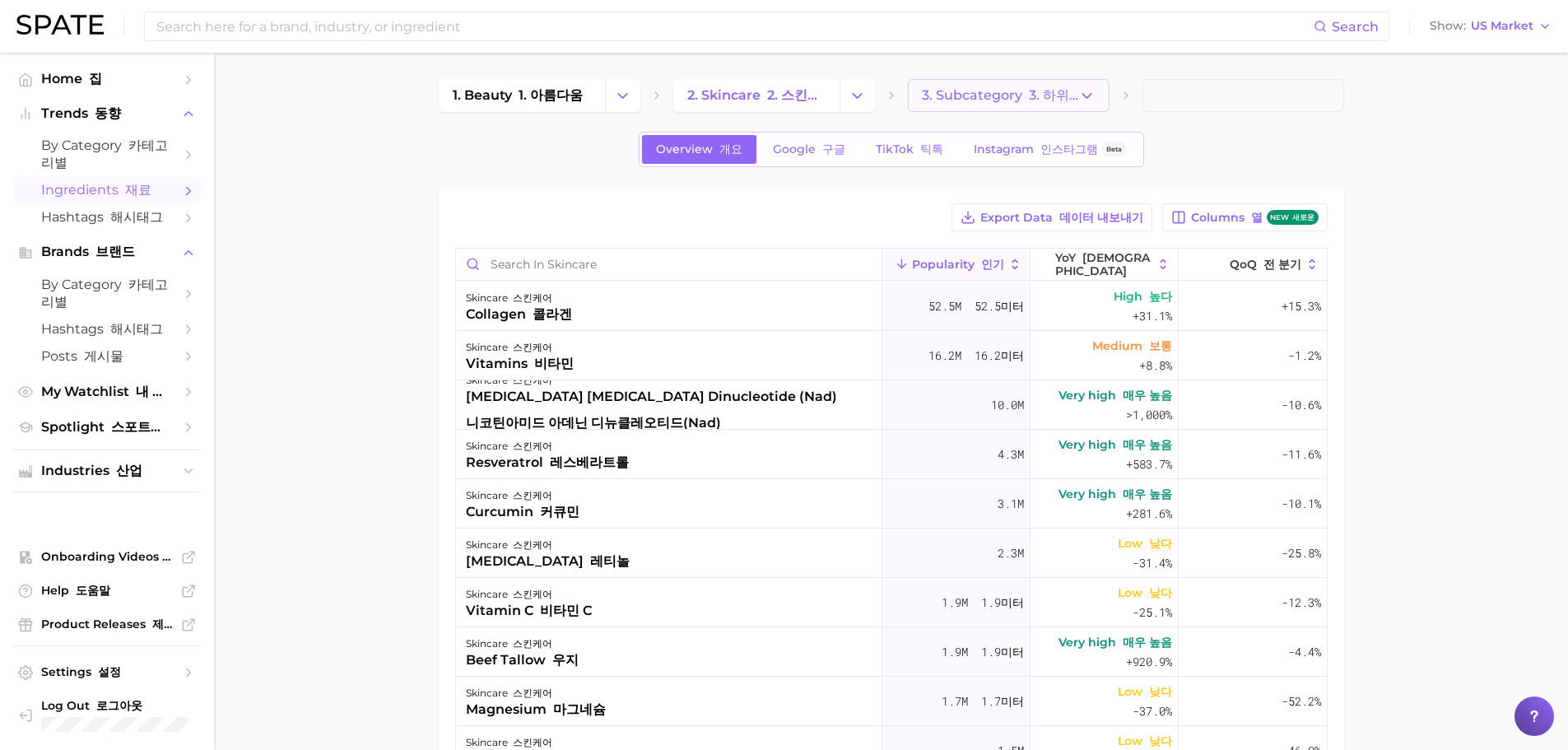
click at [1025, 91] on font "button" at bounding box center [1025, 95] width 7 height 16
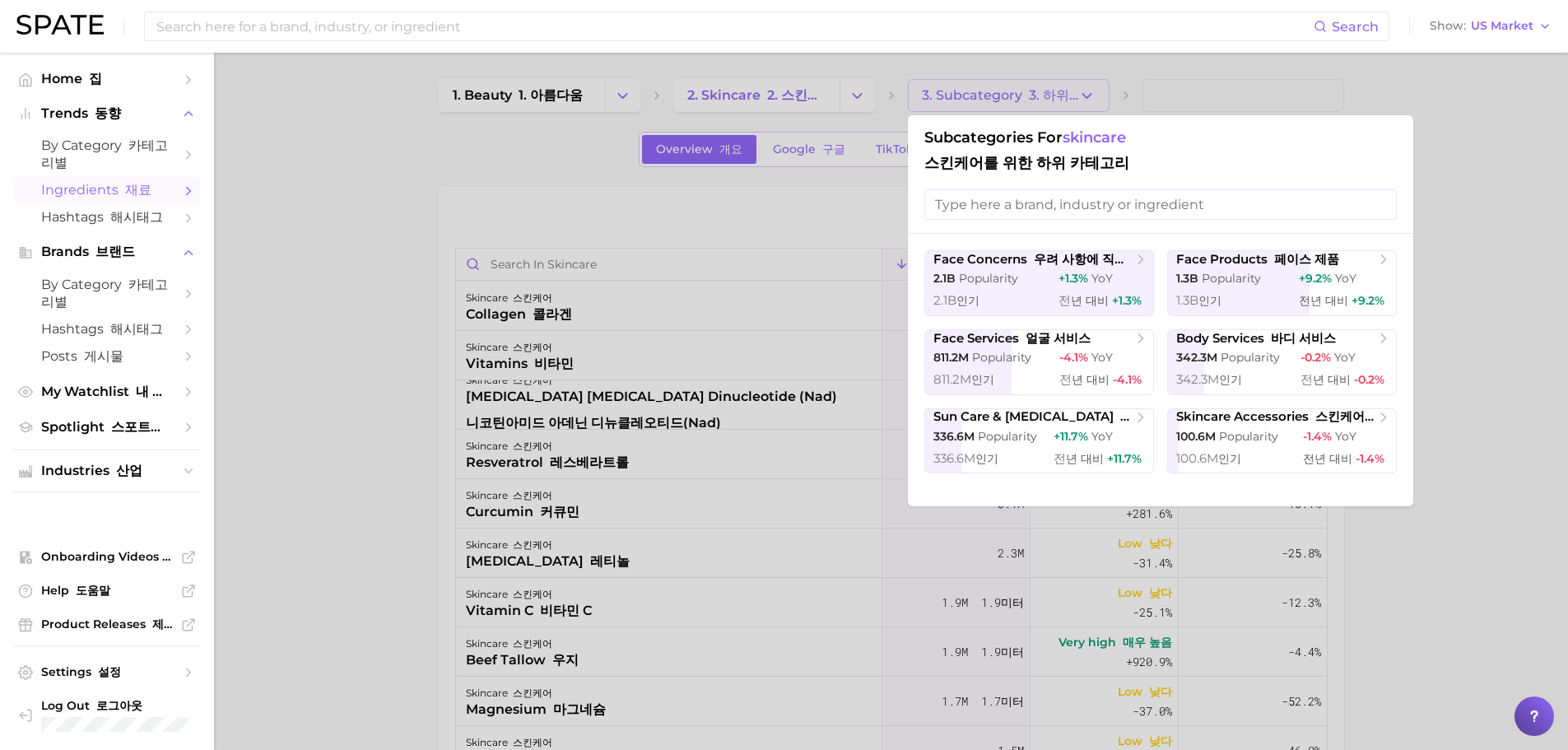
click at [1492, 262] on div at bounding box center [784, 375] width 1568 height 750
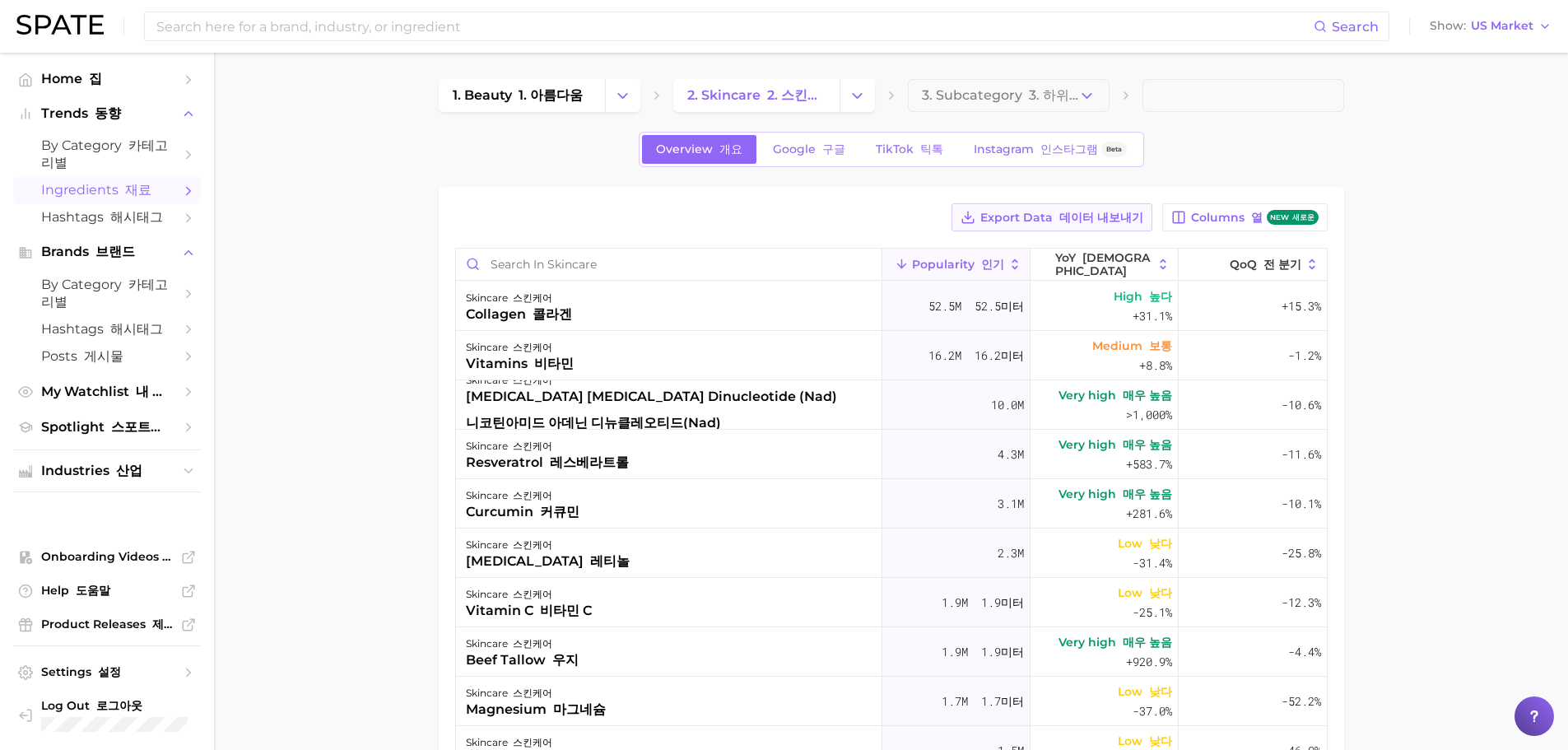
click at [1087, 215] on font "데이터 내보내기" at bounding box center [1101, 217] width 84 height 15
click at [812, 136] on link "Google 구글" at bounding box center [809, 149] width 100 height 28
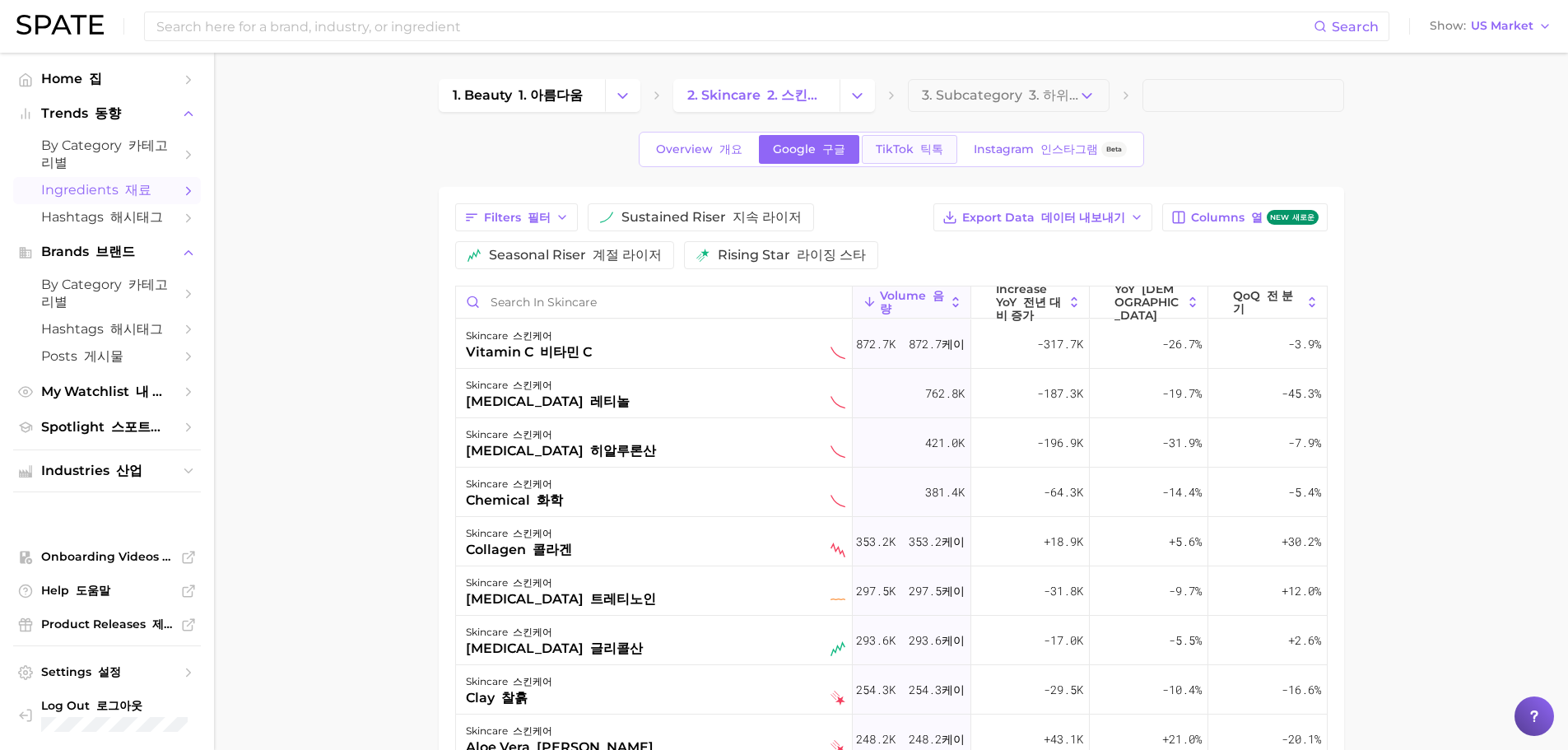
click at [887, 153] on span "TikTok 틱톡" at bounding box center [909, 149] width 67 height 14
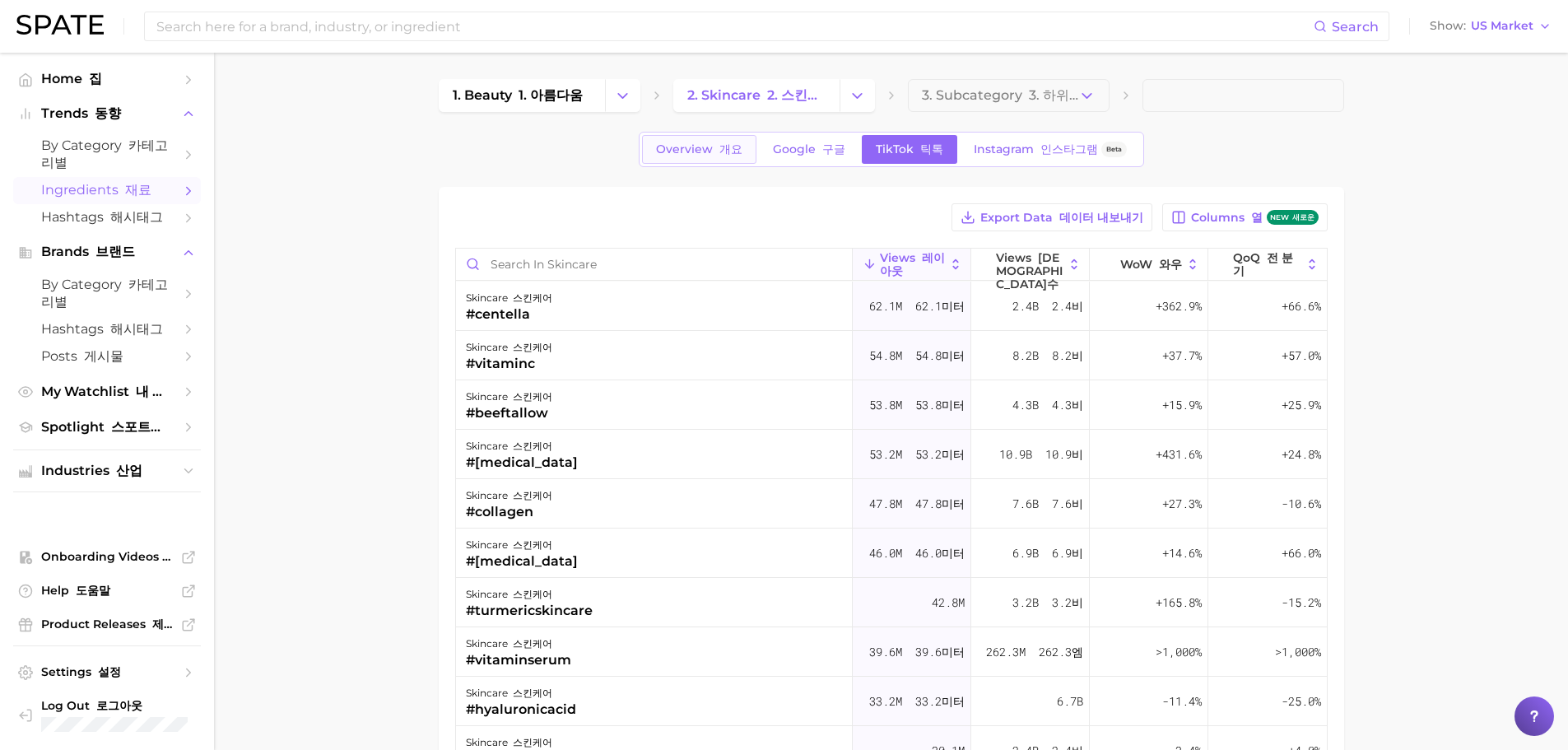
click at [716, 147] on span "Overview 개요" at bounding box center [699, 149] width 86 height 14
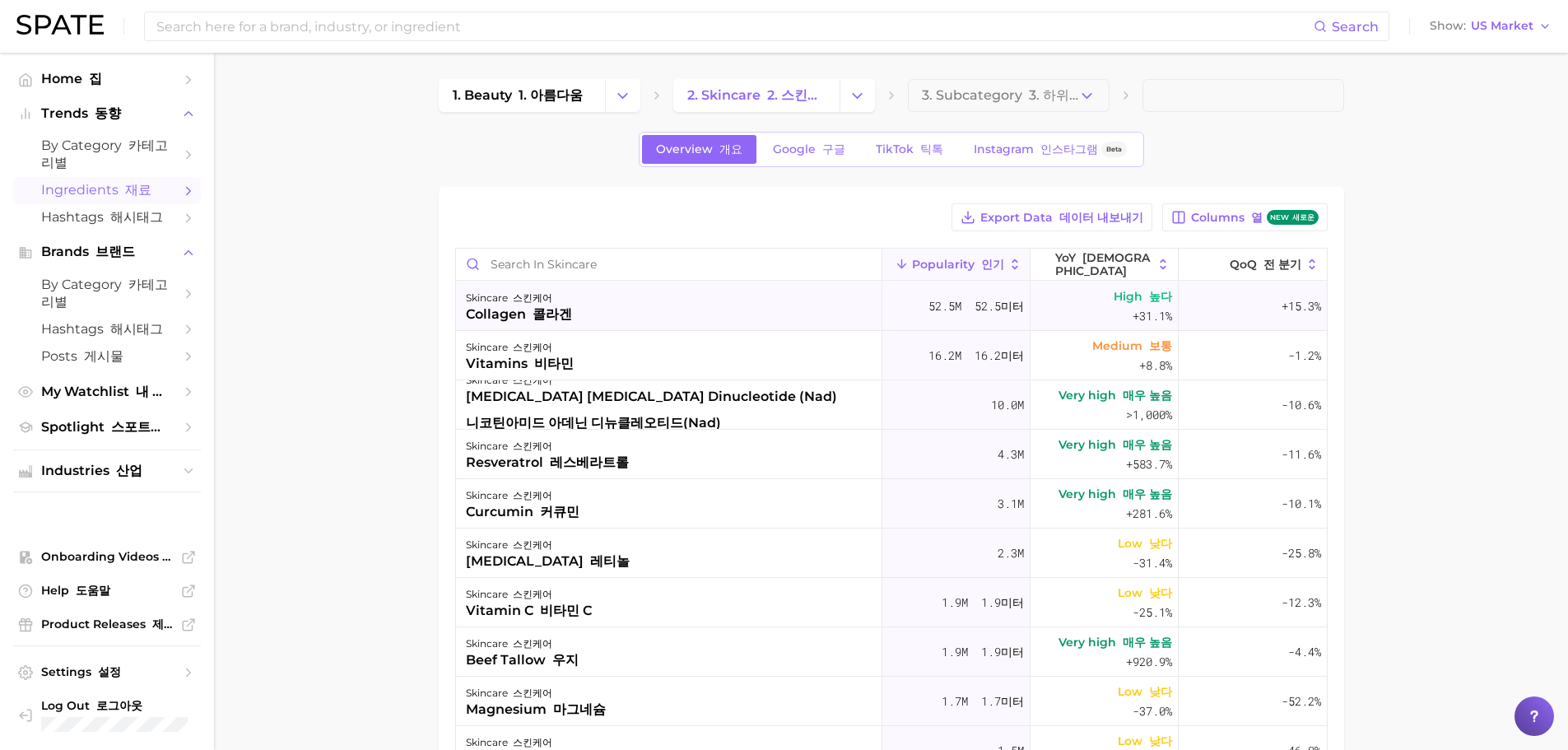
click at [538, 293] on font "스킨케어" at bounding box center [533, 298] width 40 height 12
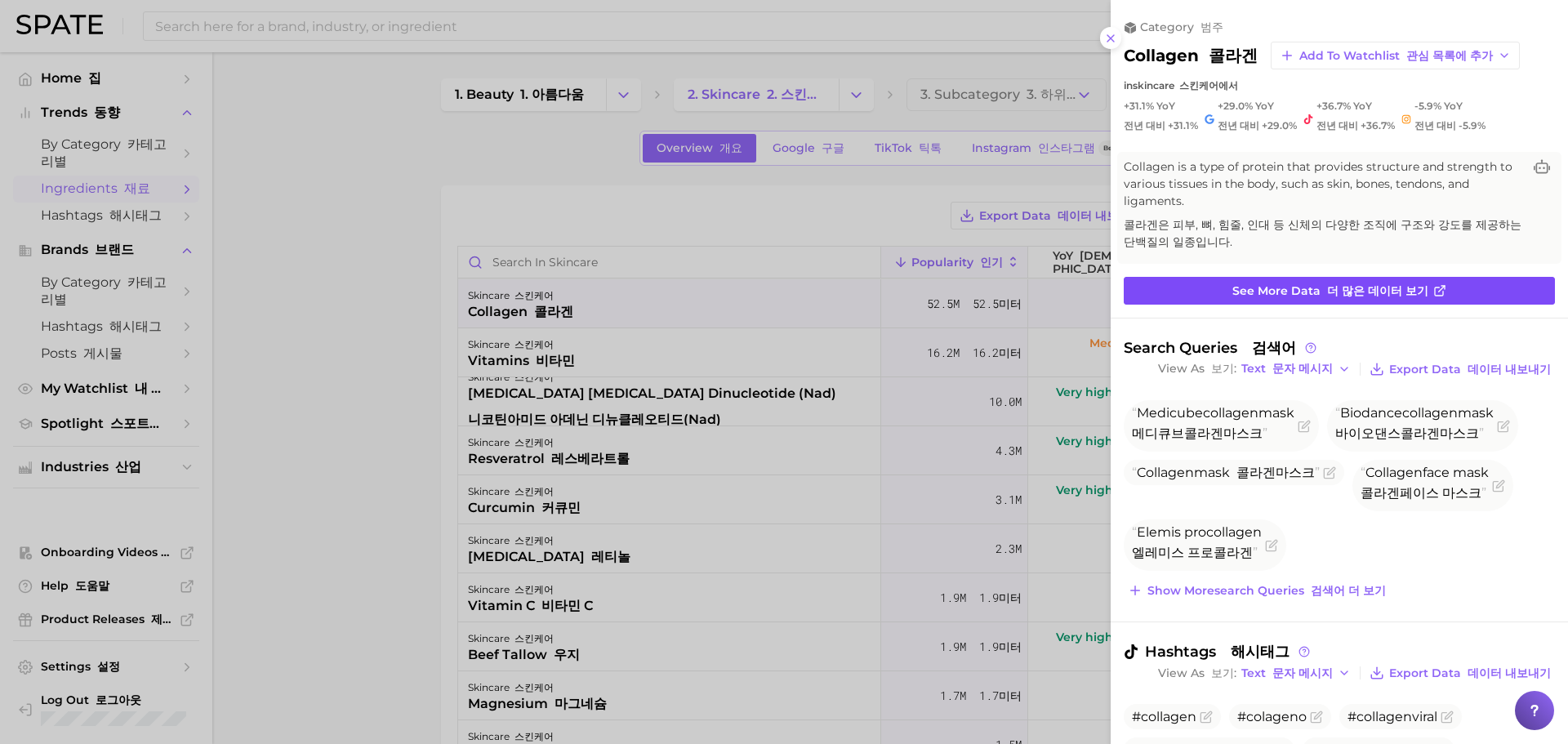
click at [1260, 293] on span "See more data 더 많은 데이터 보기" at bounding box center [1330, 291] width 196 height 14
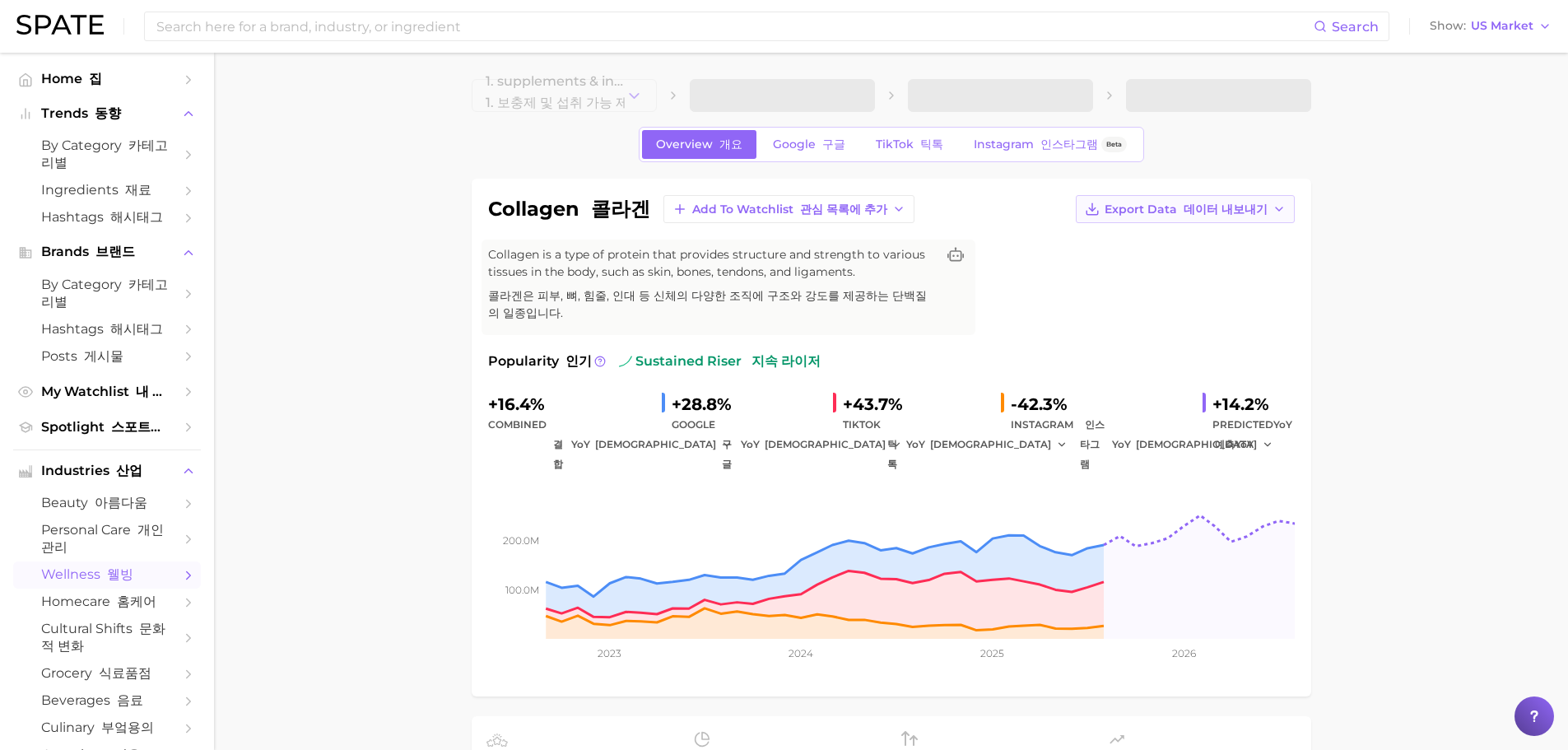
click at [1134, 213] on span "Export Data 데이터 내보내기" at bounding box center [1186, 210] width 163 height 14
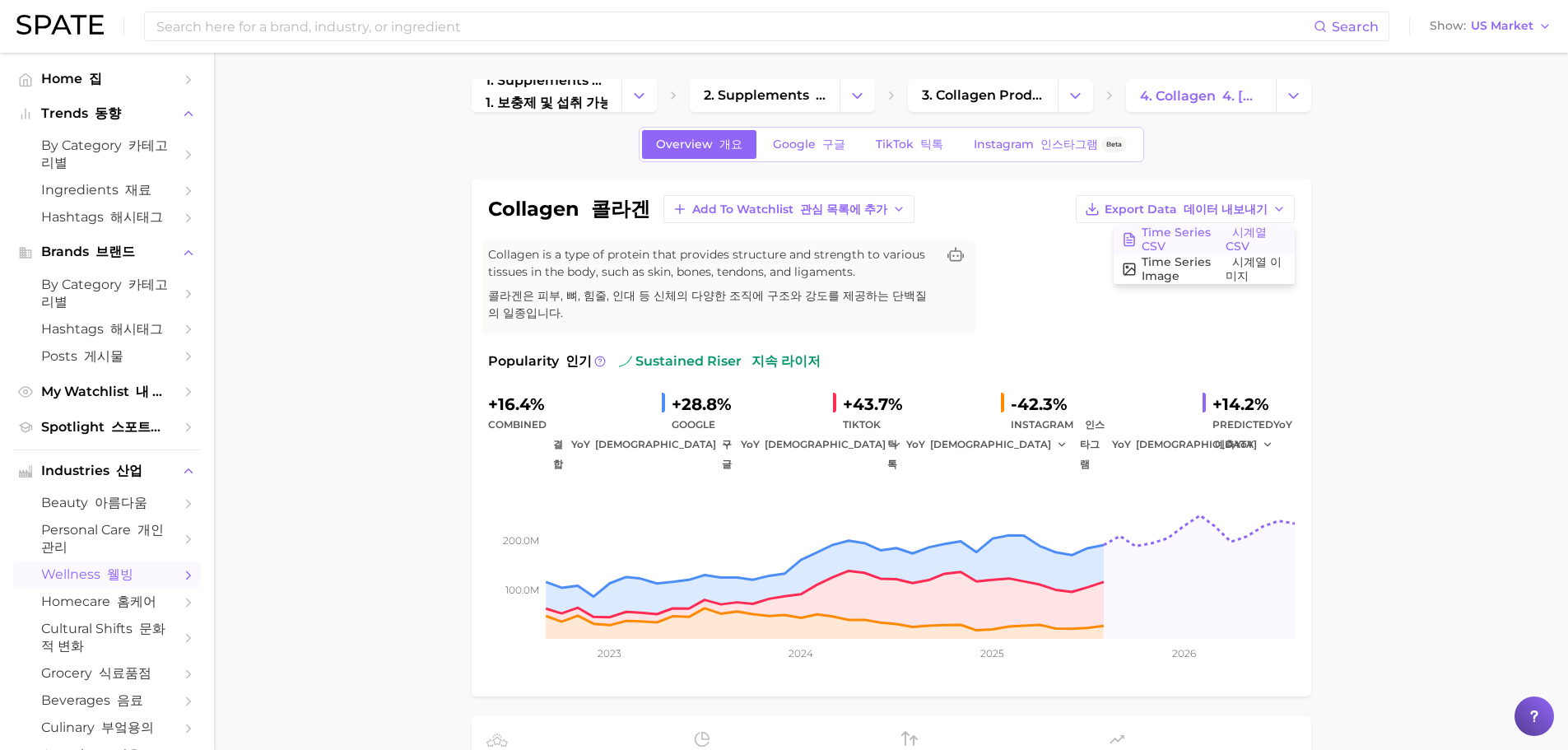
click at [1166, 232] on span "Time Series CSV 시계열 CSV" at bounding box center [1214, 239] width 145 height 28
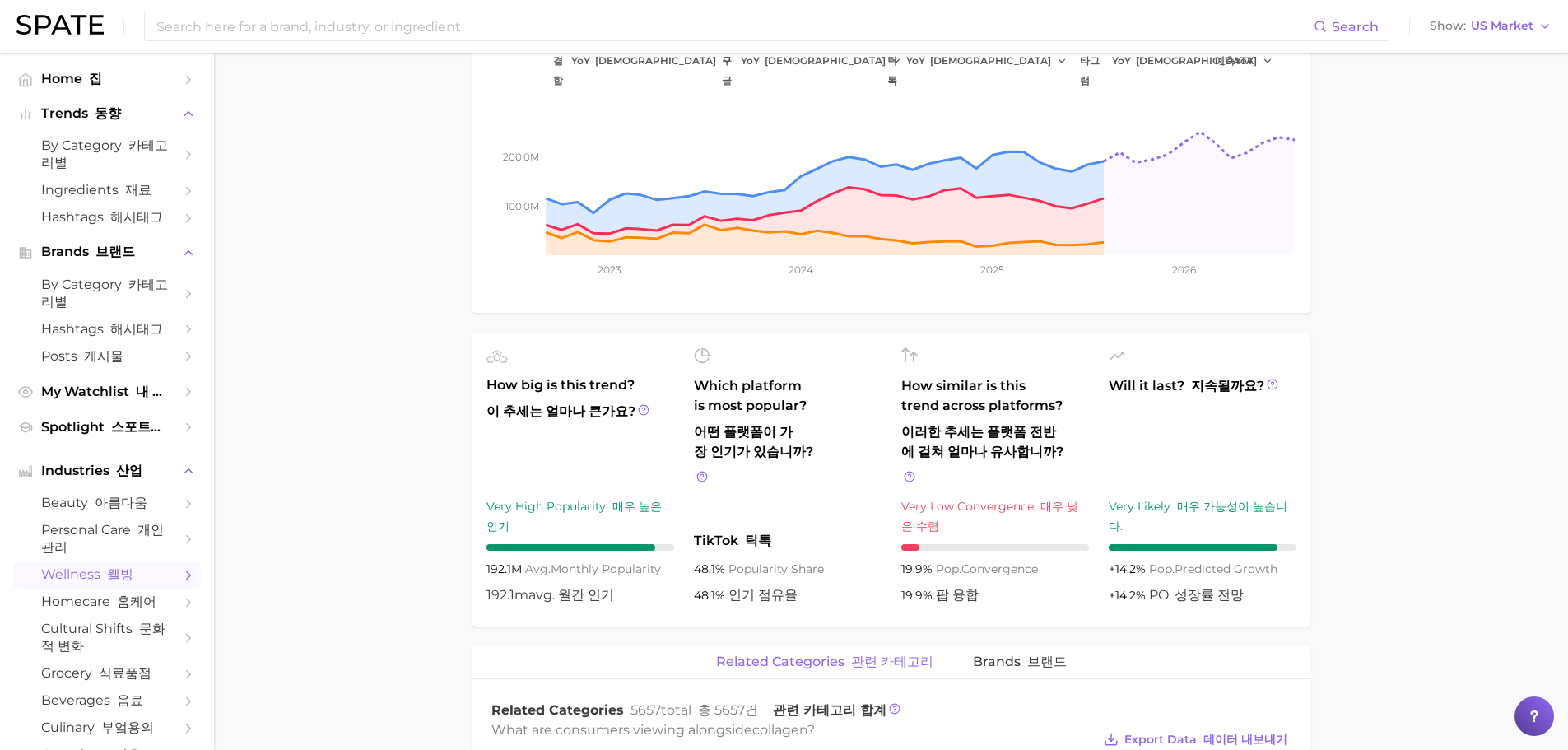
scroll to position [412, 0]
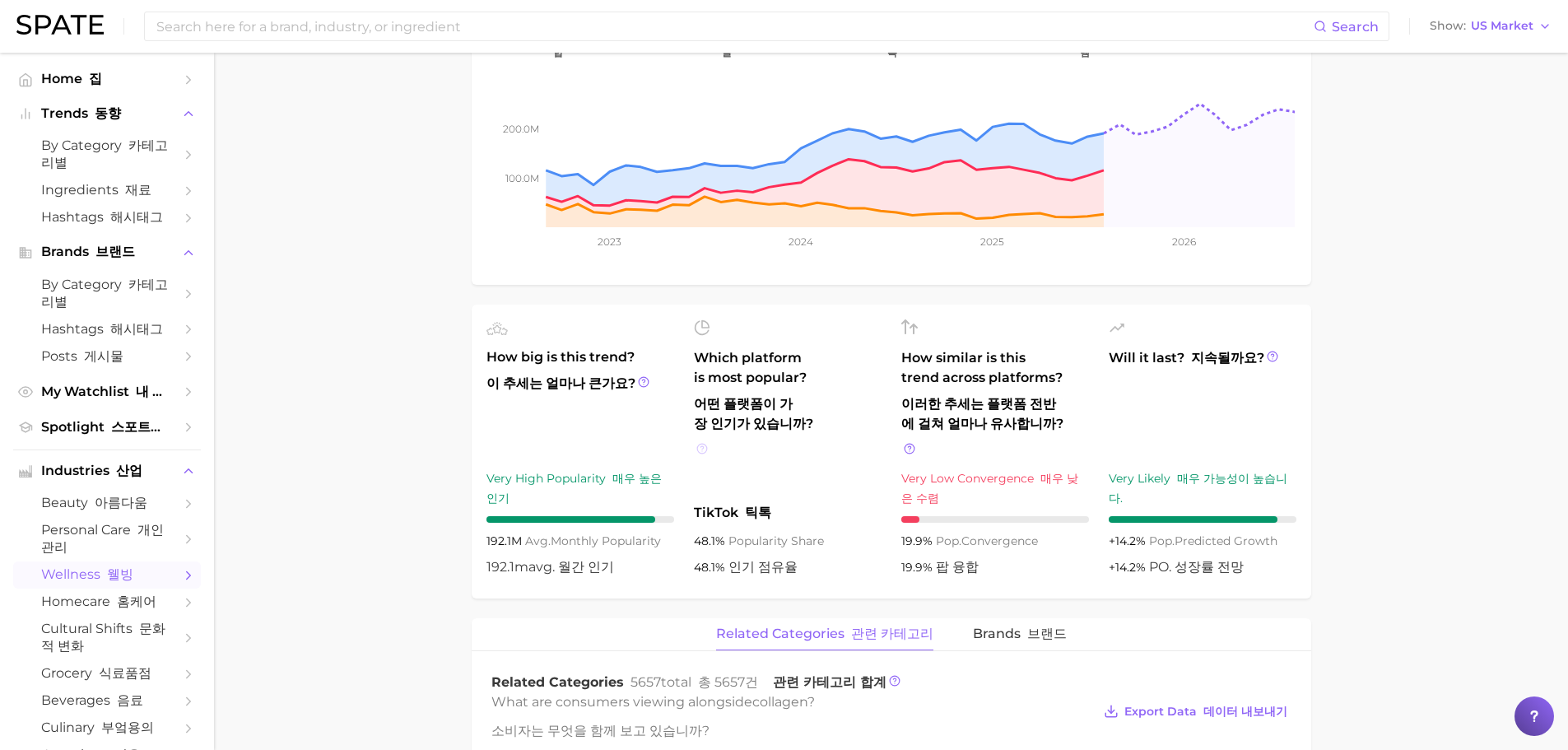
click at [702, 444] on circle at bounding box center [701, 448] width 9 height 9
click at [1414, 461] on main "1. supplements & ingestibles 1. 보충제 및 섭취 가능 성분 2. supplements 2. 보충제 3. collage…" at bounding box center [891, 698] width 1354 height 2115
click at [911, 443] on icon at bounding box center [909, 448] width 11 height 11
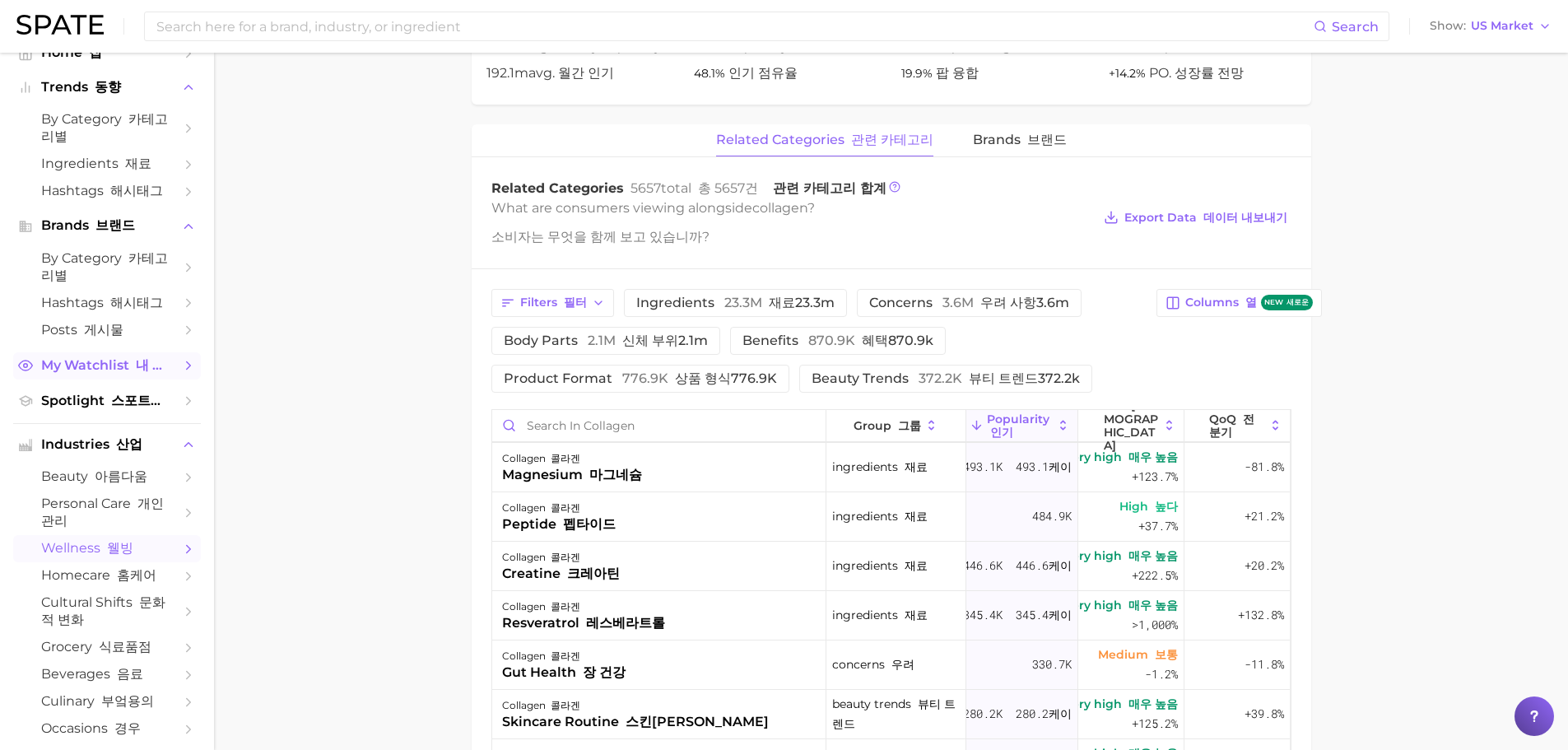
scroll to position [0, 0]
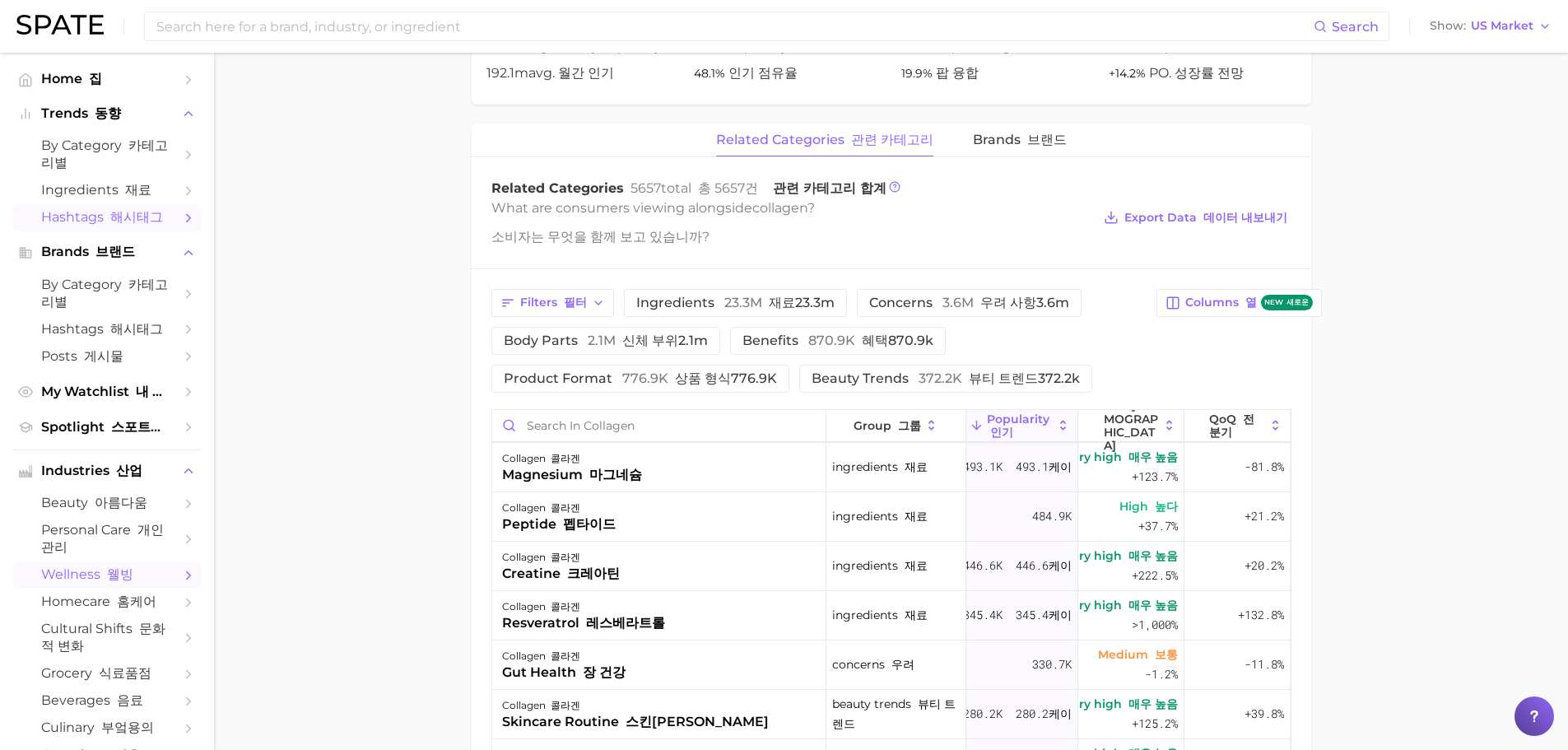
click at [128, 225] on font "해시태그" at bounding box center [136, 217] width 53 height 16
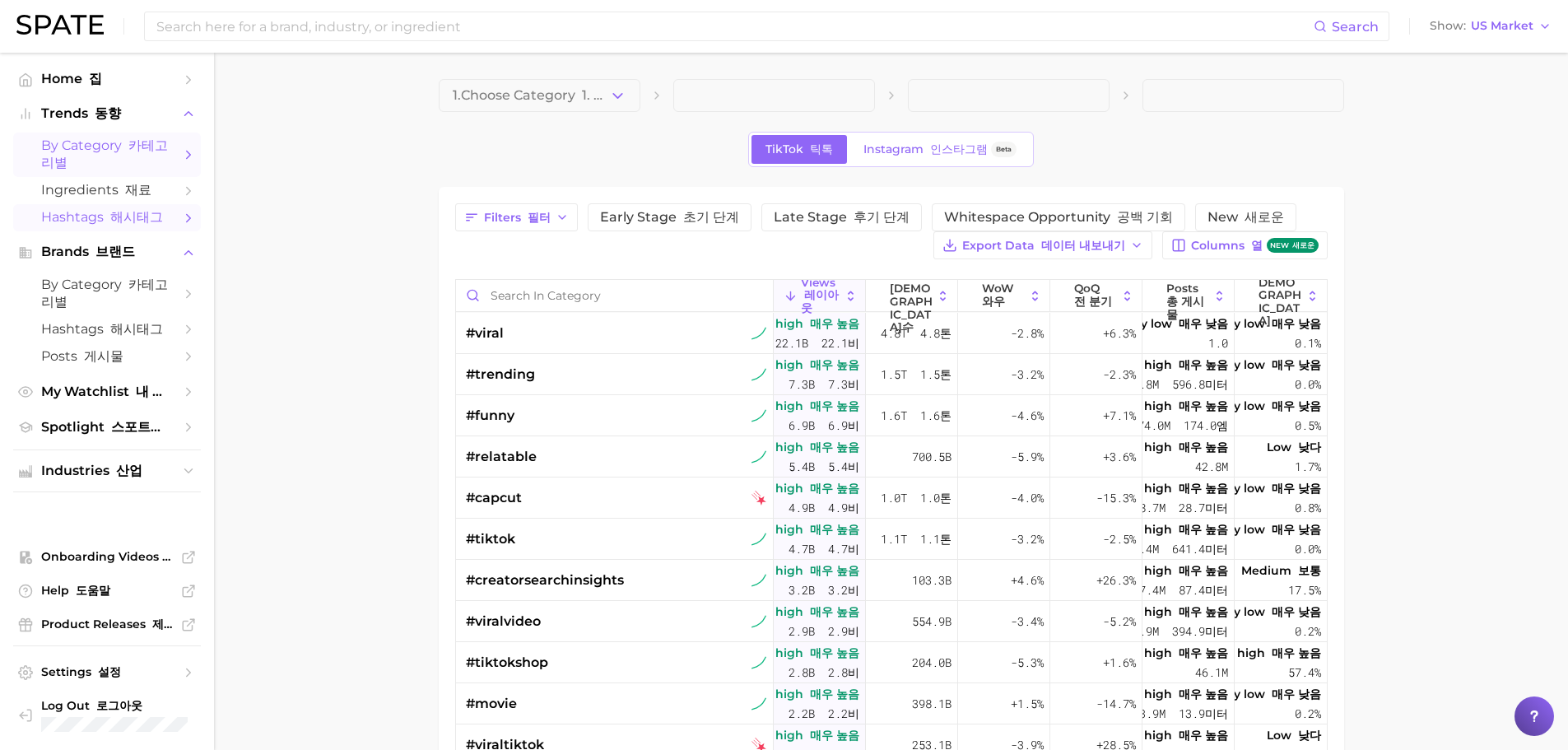
click at [89, 165] on span "by Category 카테고리별" at bounding box center [107, 154] width 132 height 35
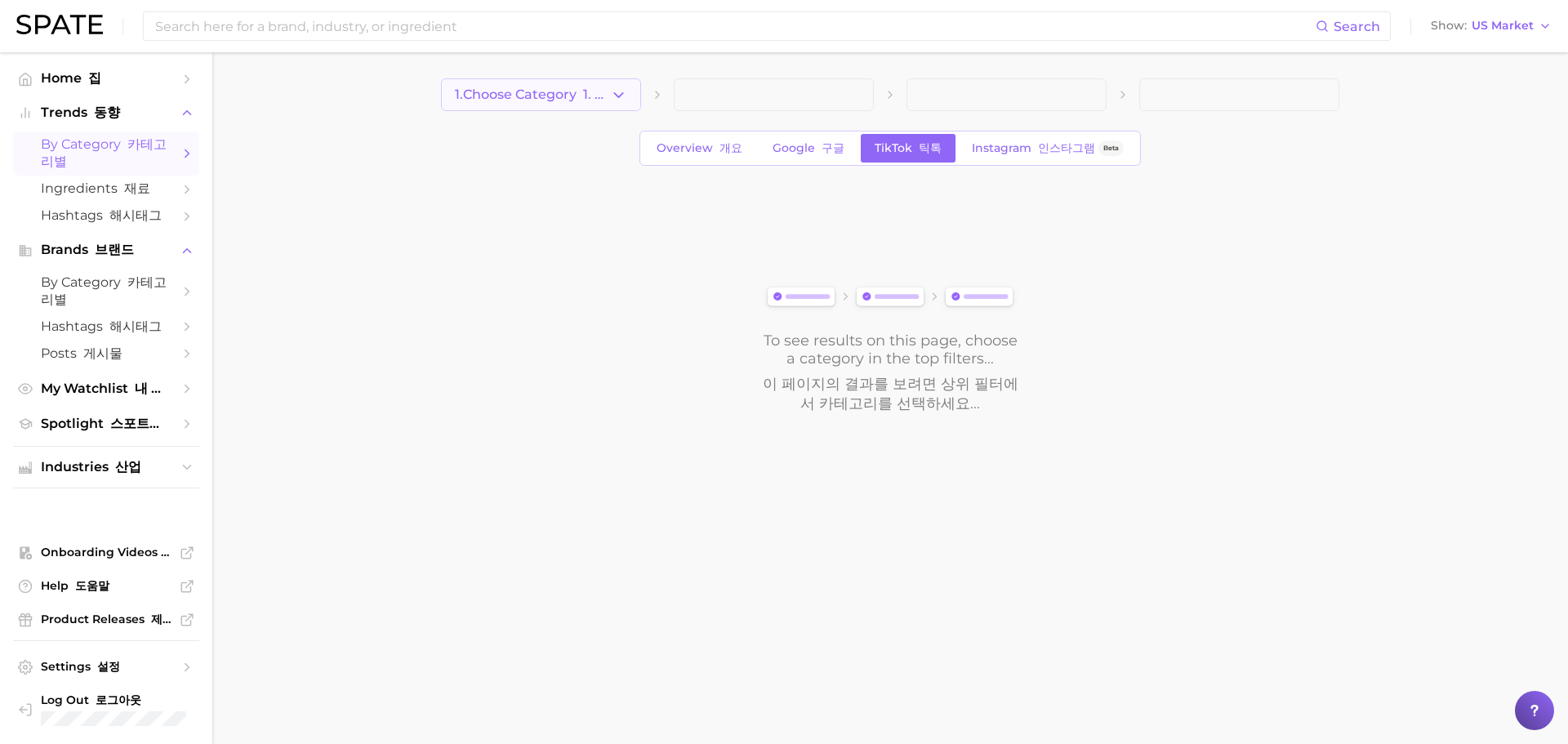
click at [570, 89] on span "1. Choose Category 1. 카테고리 선택" at bounding box center [532, 94] width 155 height 15
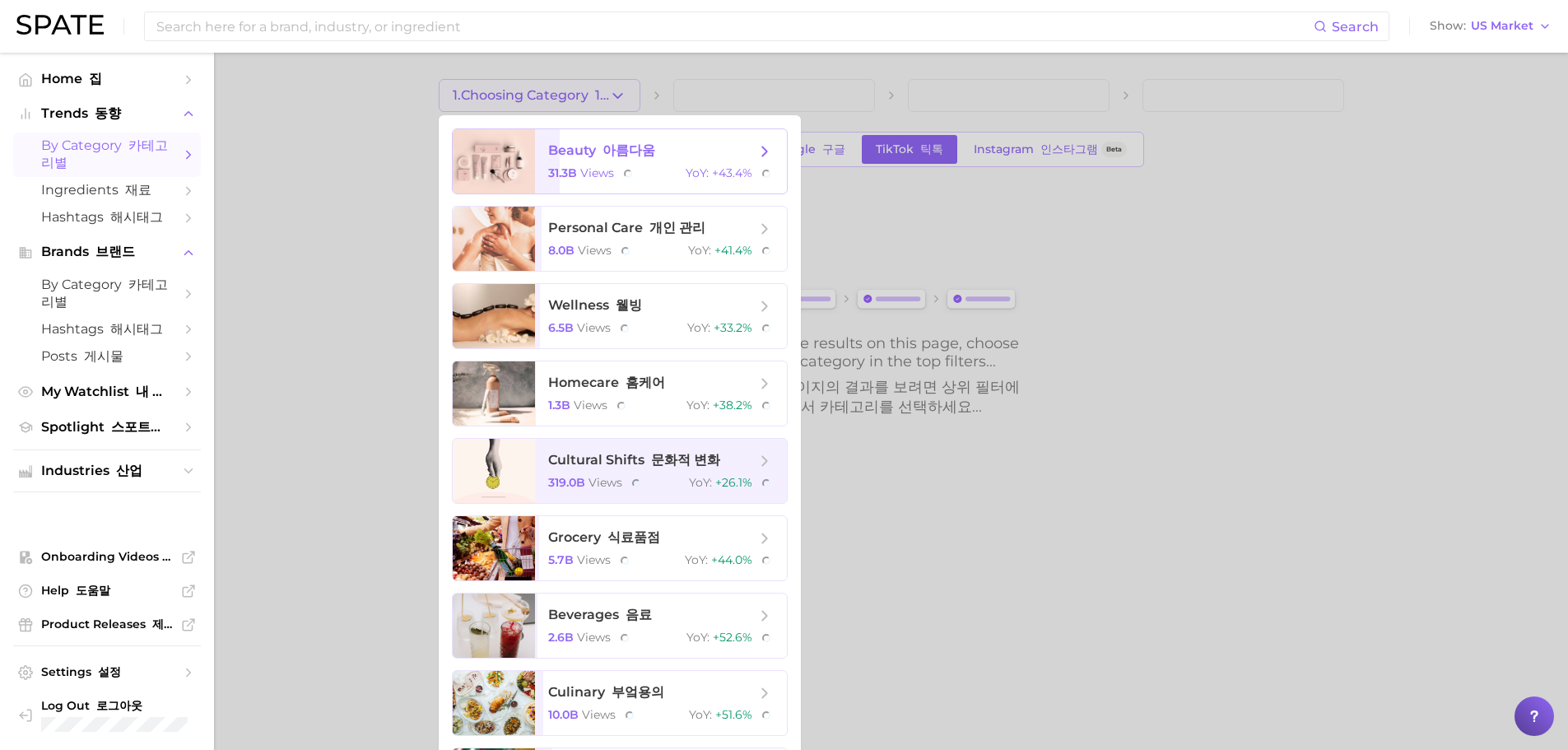
click at [557, 156] on span "beauty 아름다움" at bounding box center [602, 151] width 107 height 17
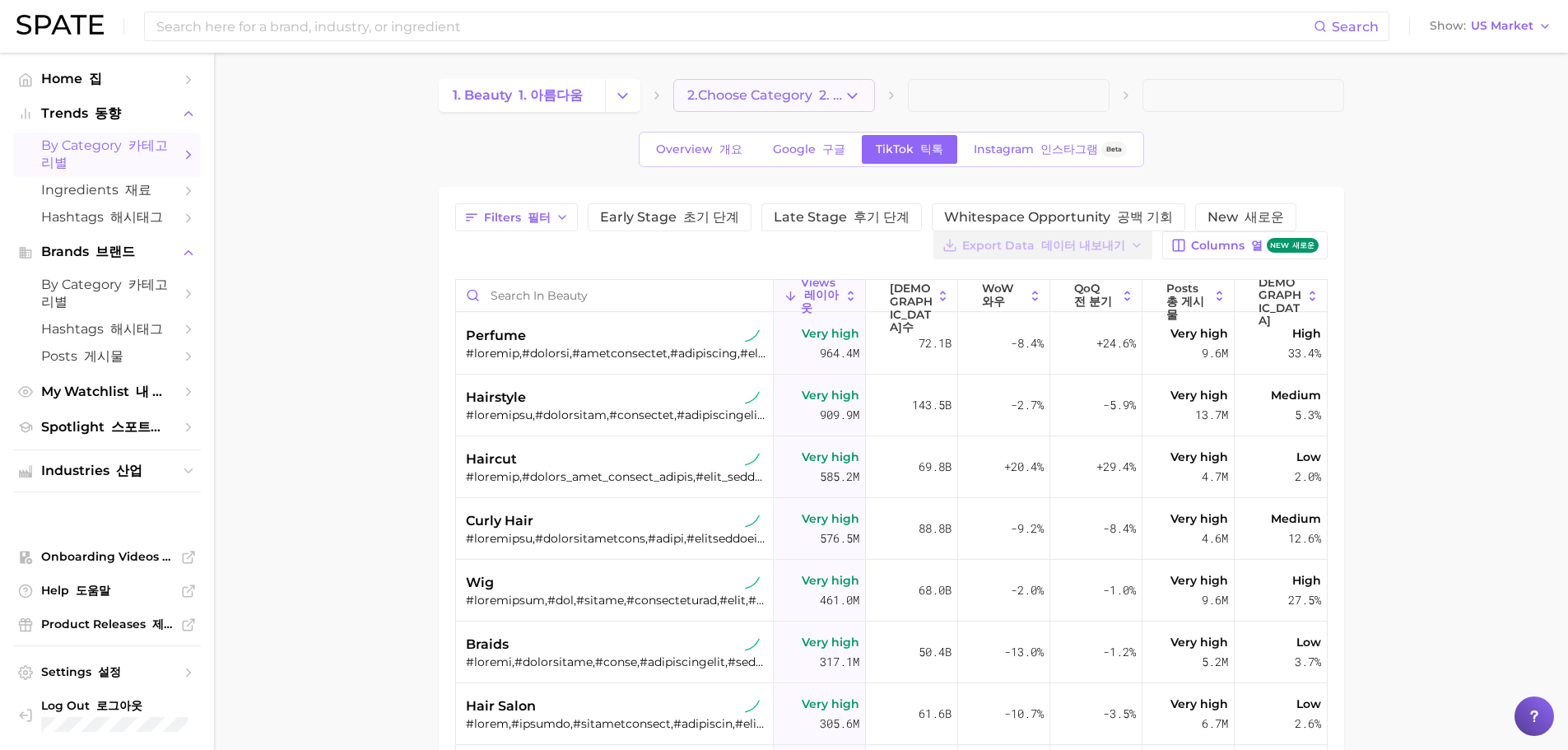
click at [767, 105] on button "2. Choose Category 2. 카테고리 선택" at bounding box center [775, 96] width 202 height 33
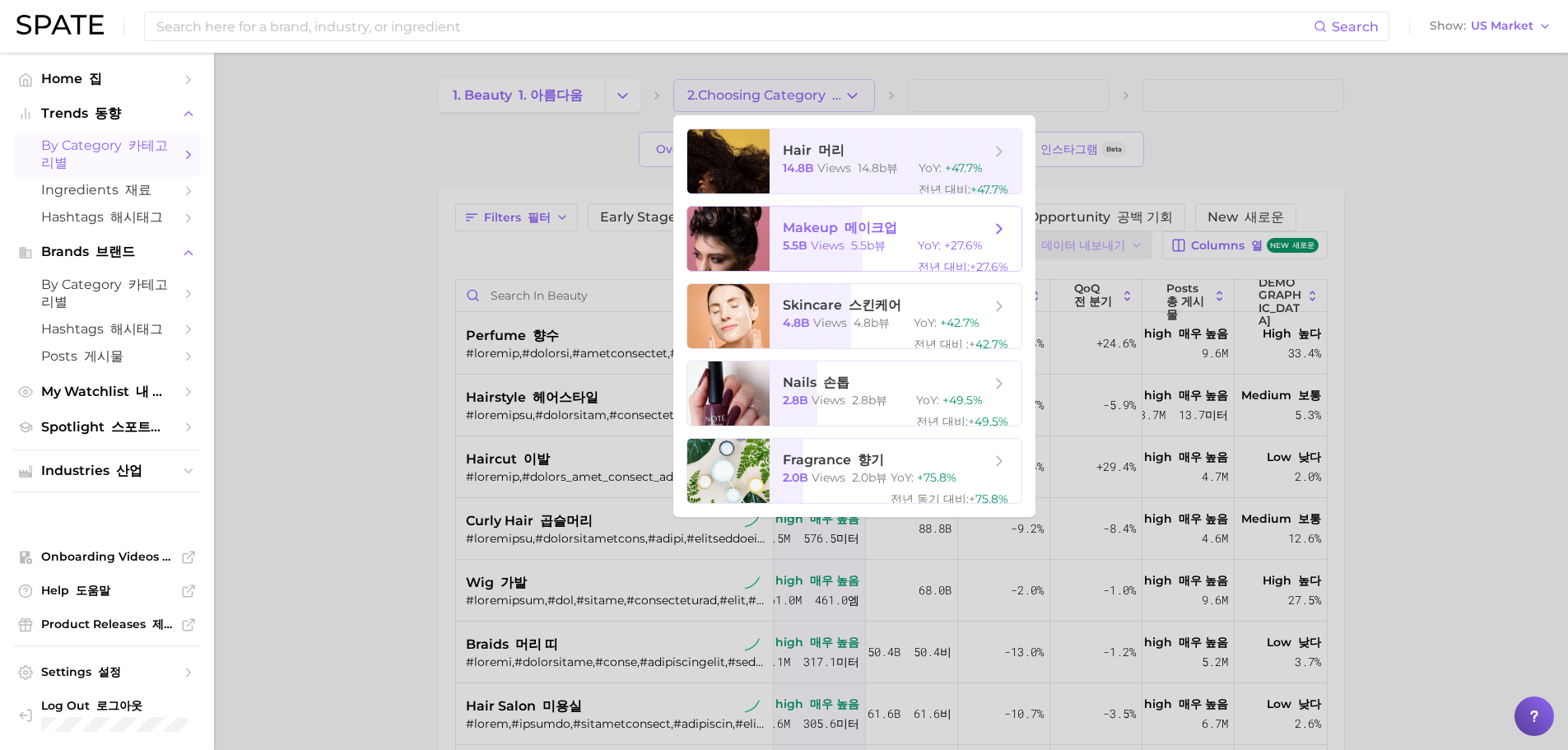
click at [835, 253] on span "views" at bounding box center [827, 245] width 34 height 15
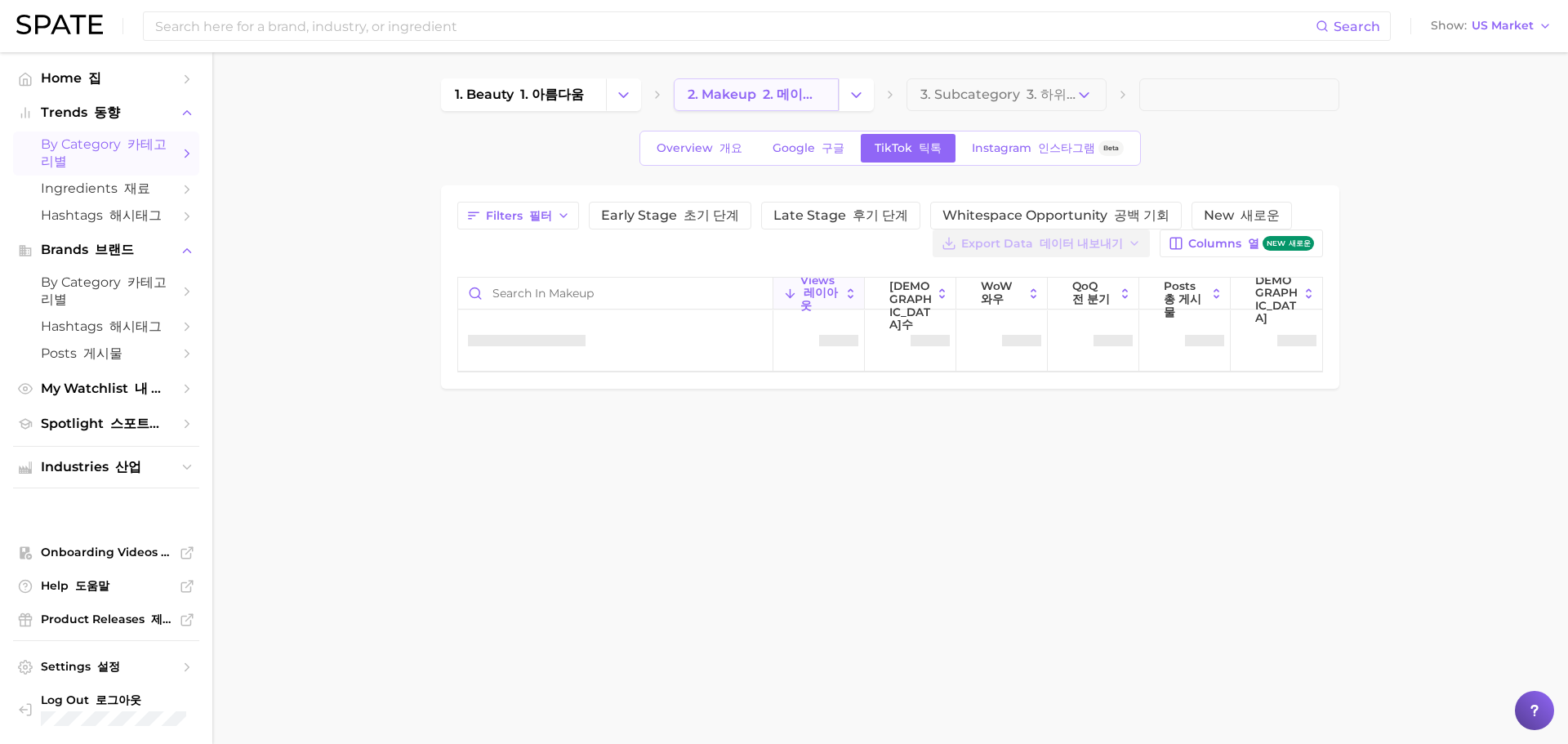
click at [763, 90] on font "2. 메이크업" at bounding box center [795, 94] width 66 height 15
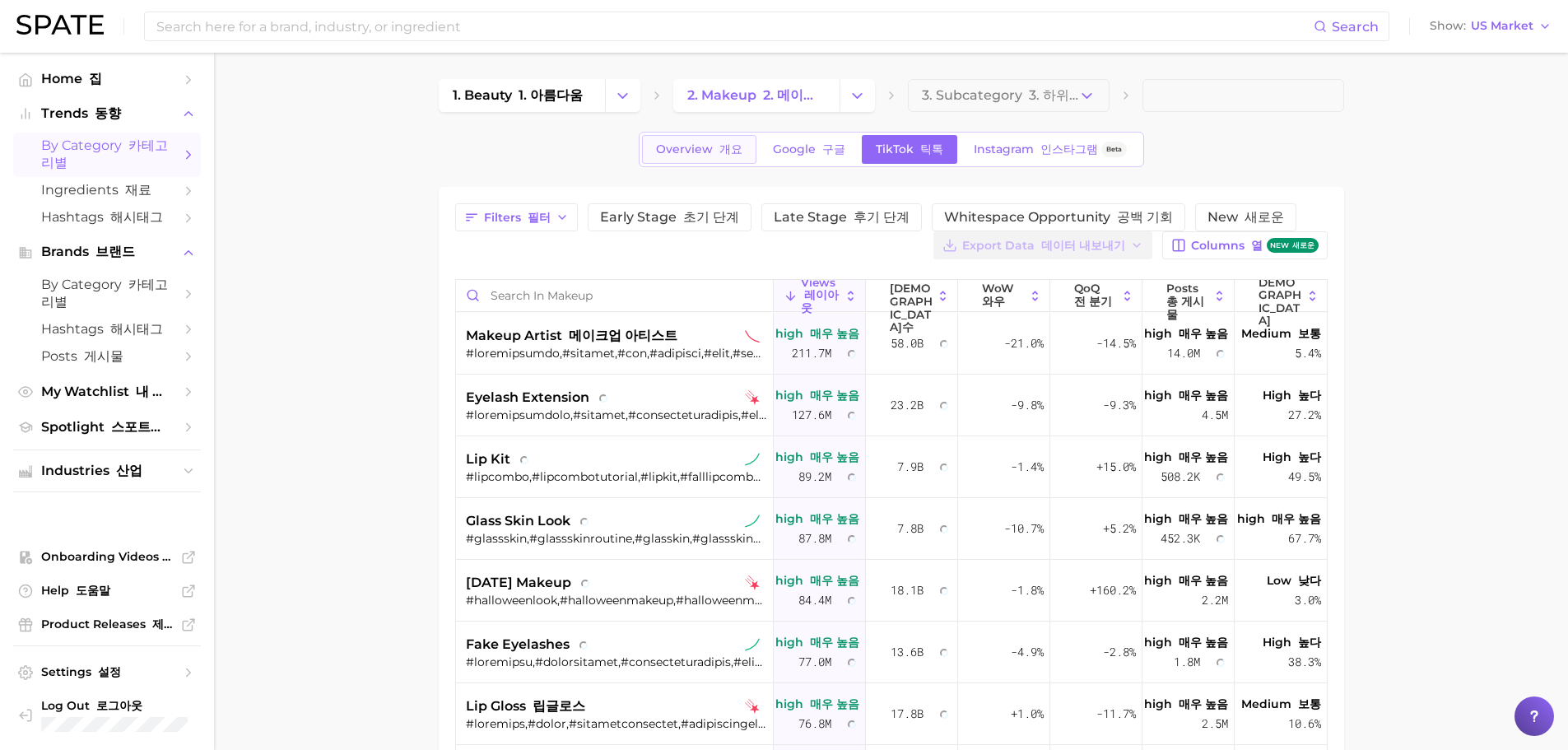
click at [730, 151] on font "개요" at bounding box center [731, 148] width 23 height 15
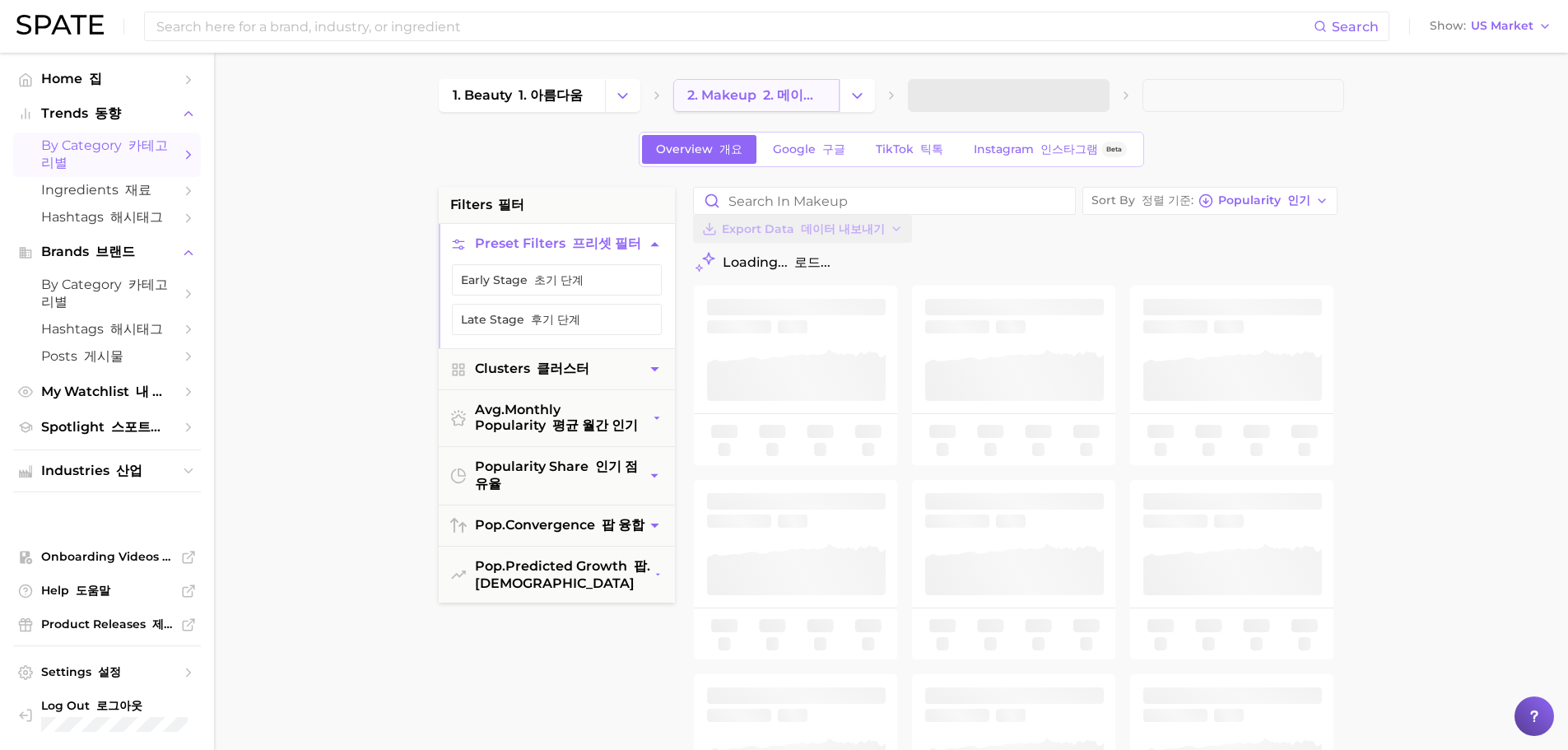
click at [765, 91] on font "2. 메이크업" at bounding box center [796, 95] width 66 height 16
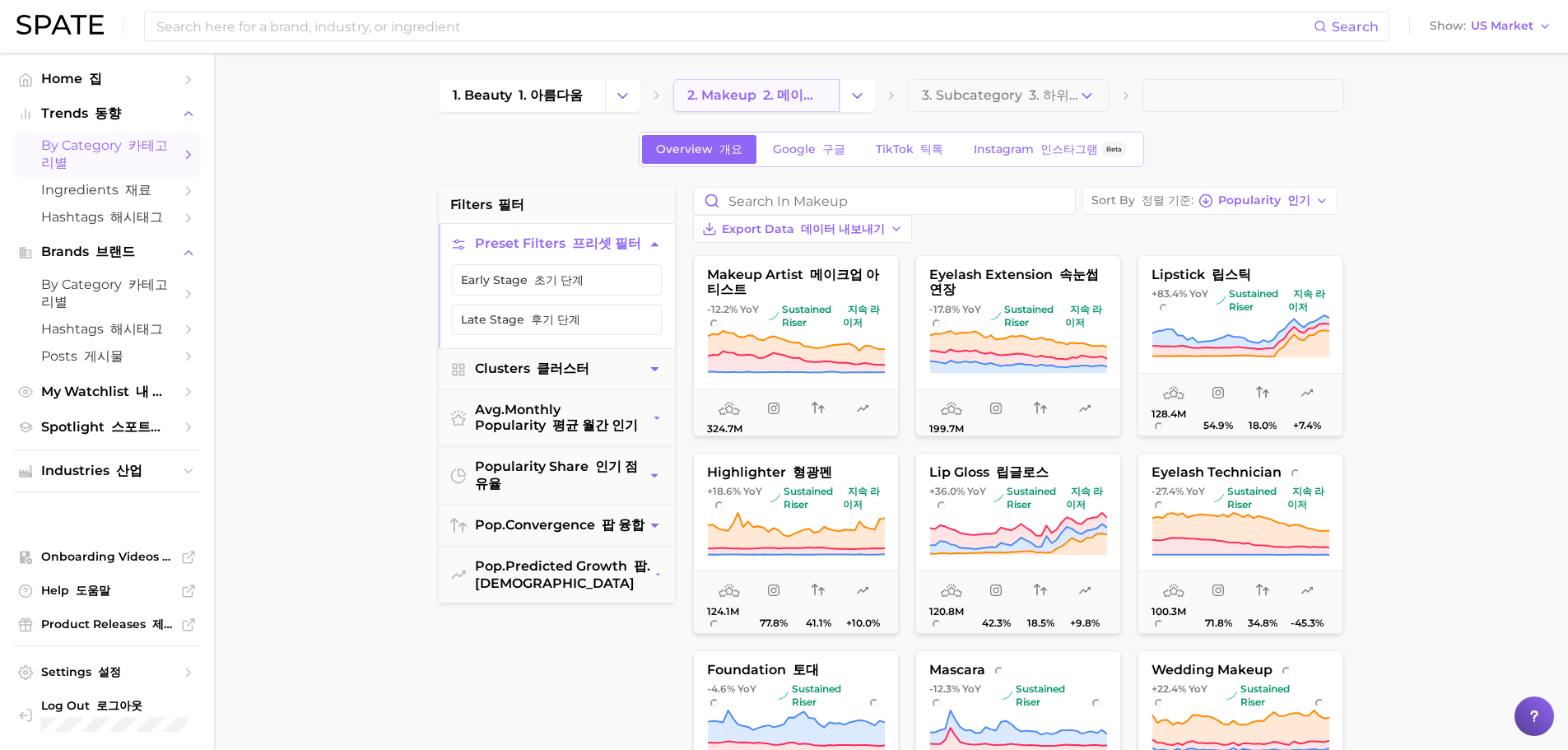
click at [746, 101] on span "2. makeup 2. 메이크업" at bounding box center [756, 96] width 138 height 17
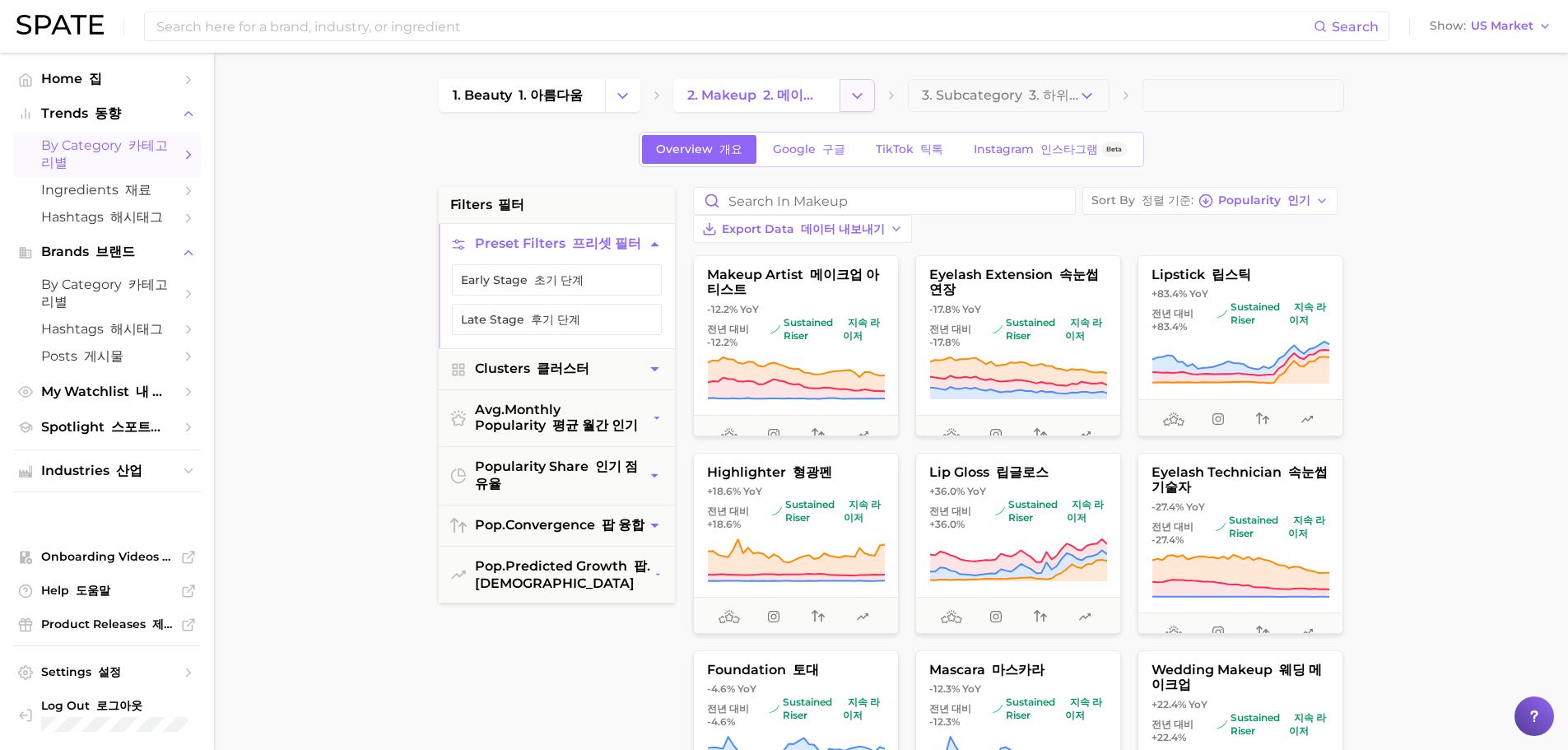
click at [854, 91] on icon "Change Category" at bounding box center [857, 96] width 17 height 17
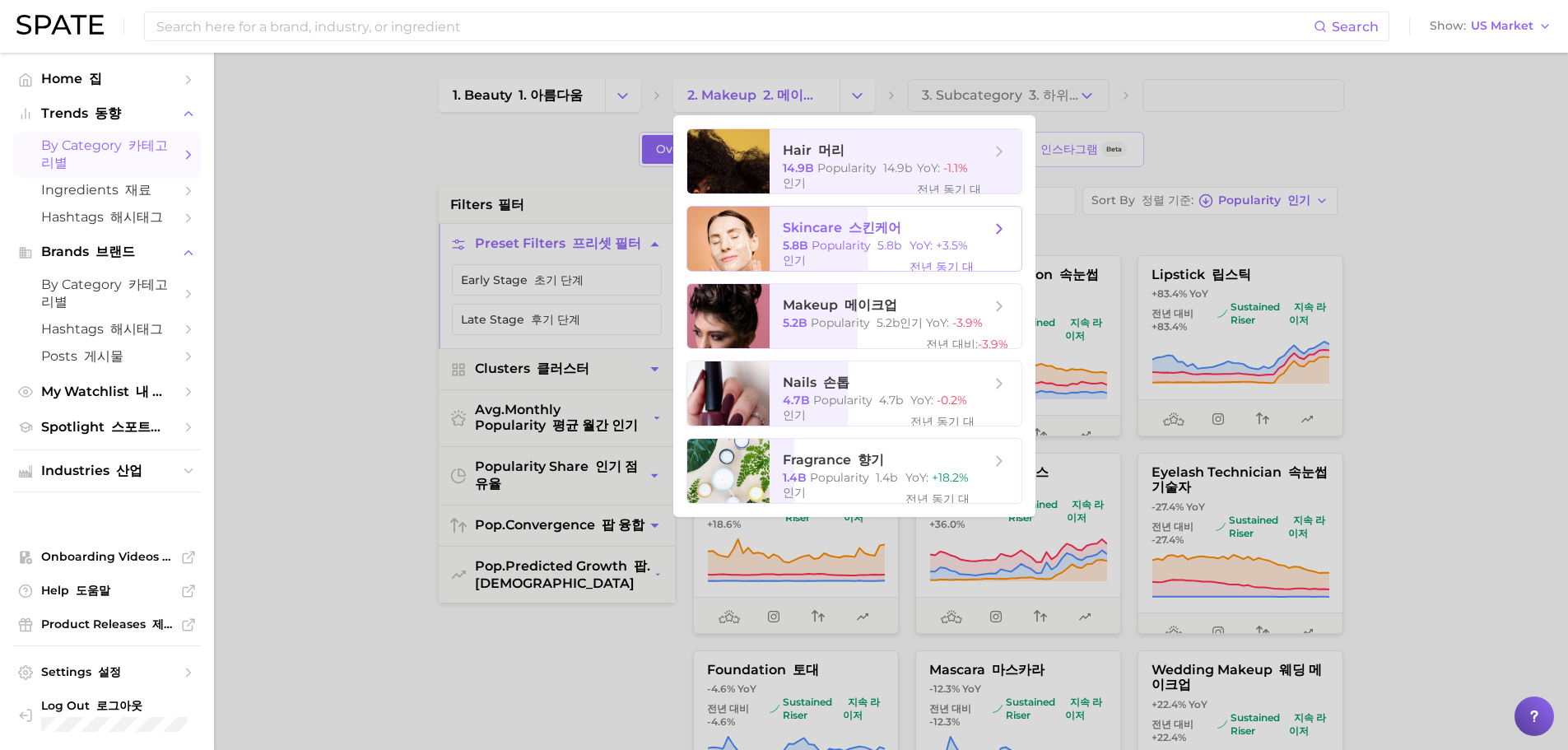
click at [718, 255] on div at bounding box center [728, 259] width 82 height 104
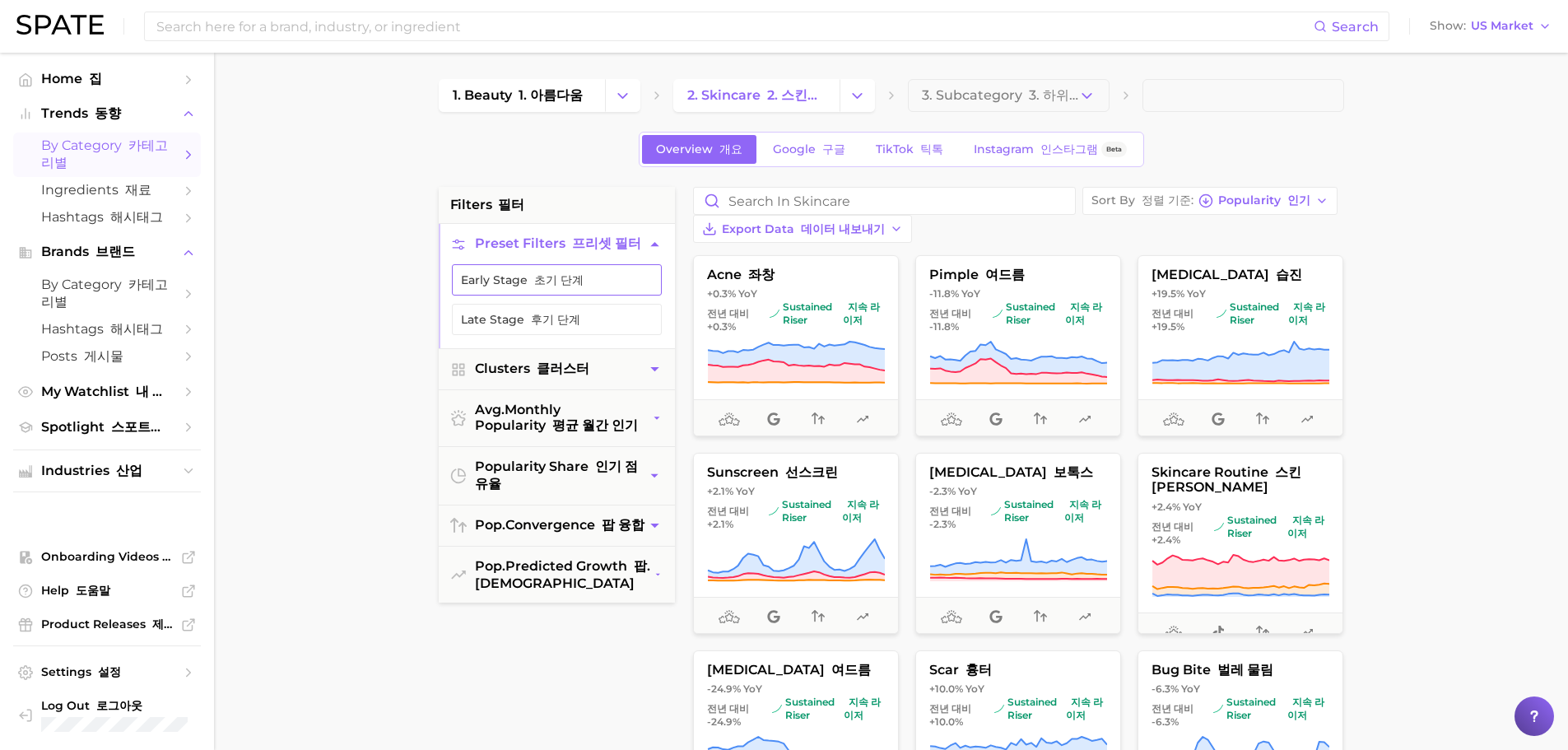
click at [557, 287] on font "초기 단계" at bounding box center [558, 280] width 49 height 15
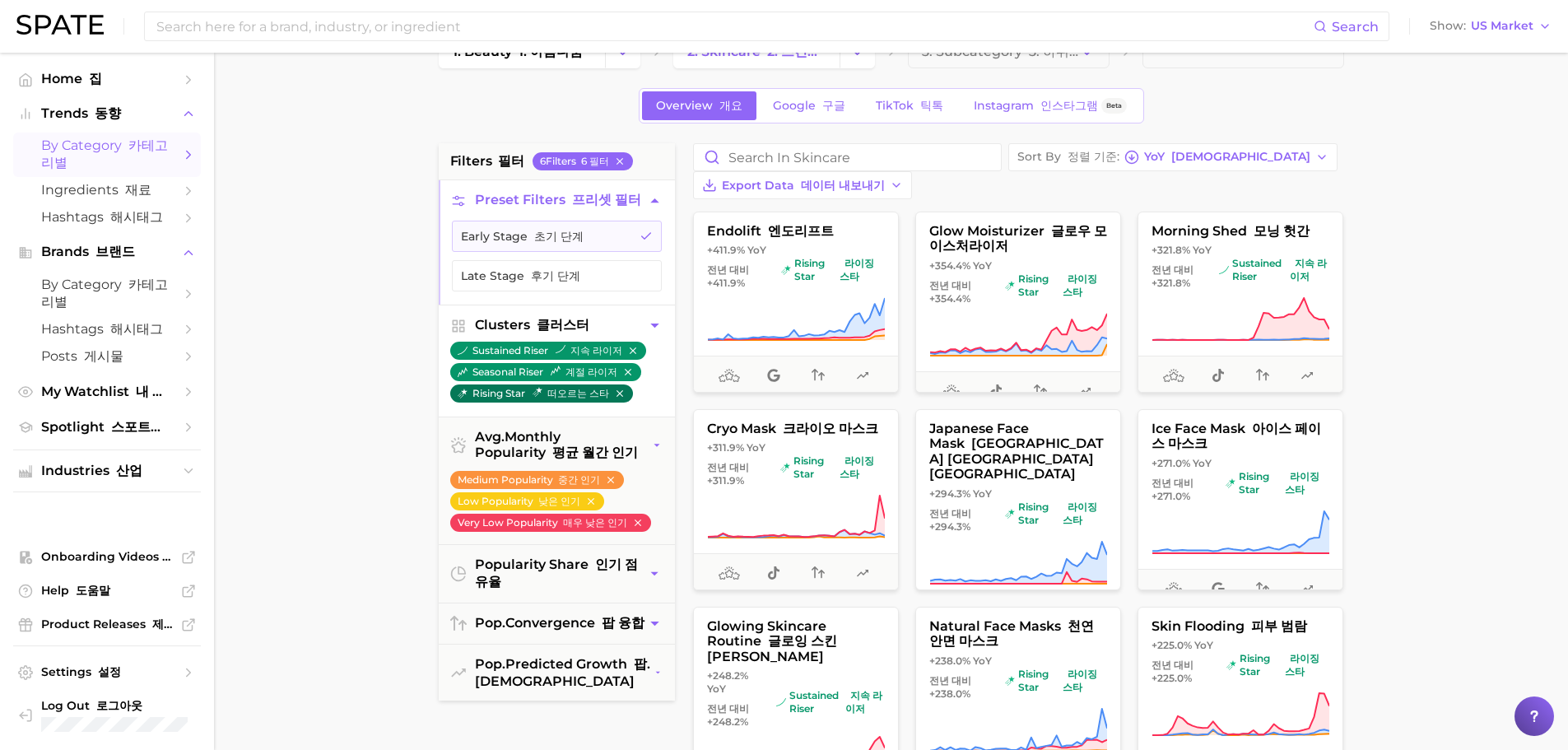
scroll to position [82, 0]
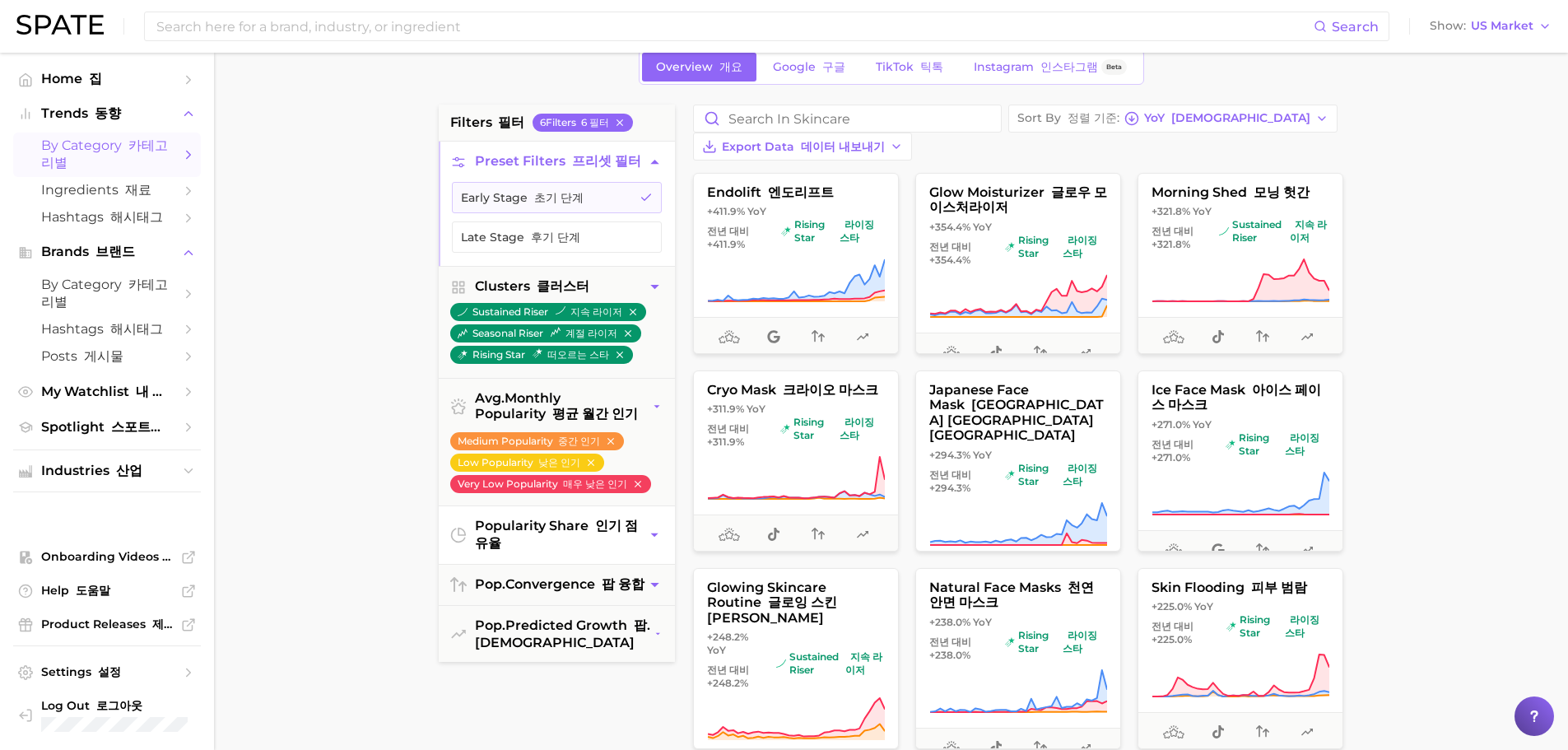
click at [530, 549] on span "popularity share 인기 점유율" at bounding box center [561, 535] width 172 height 35
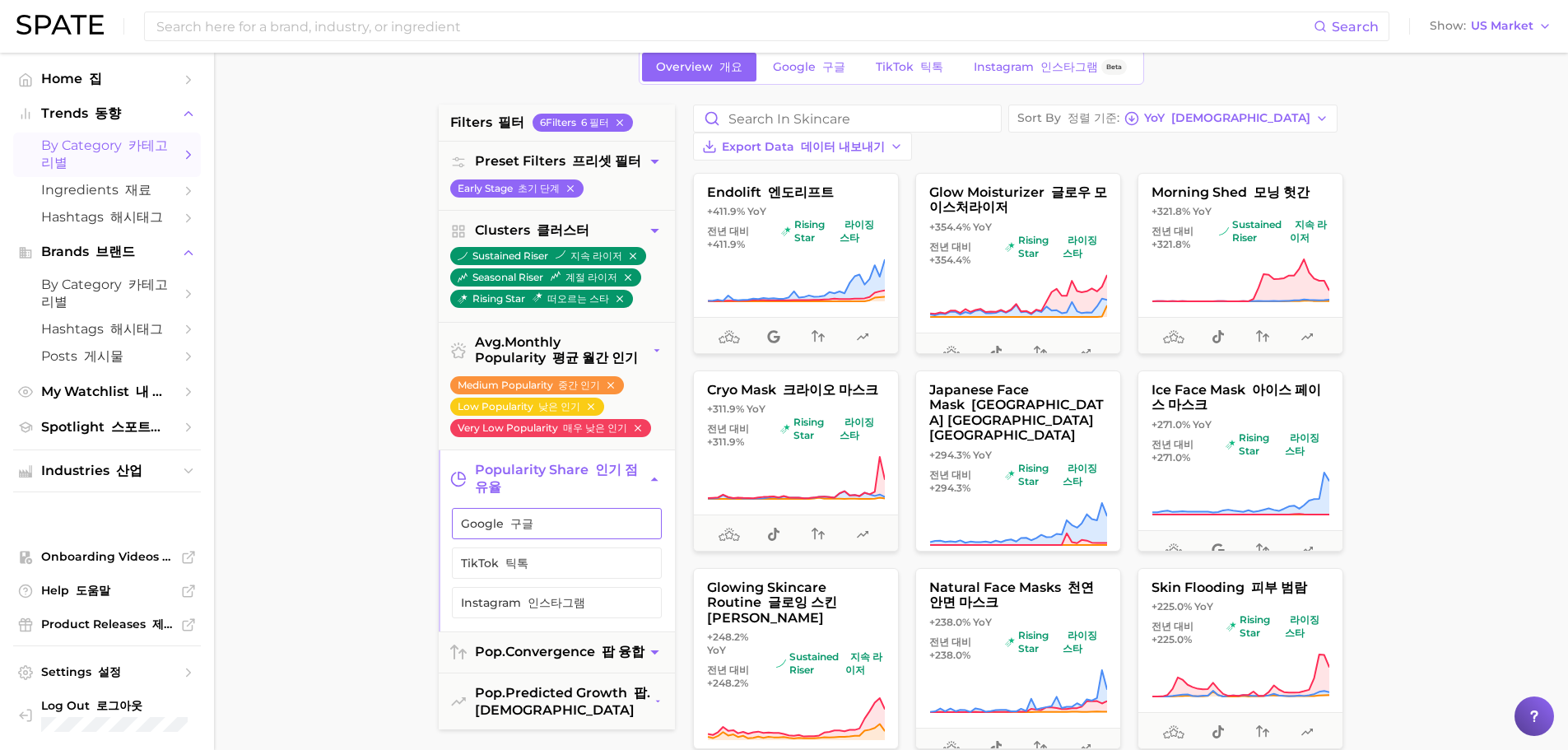
scroll to position [165, 0]
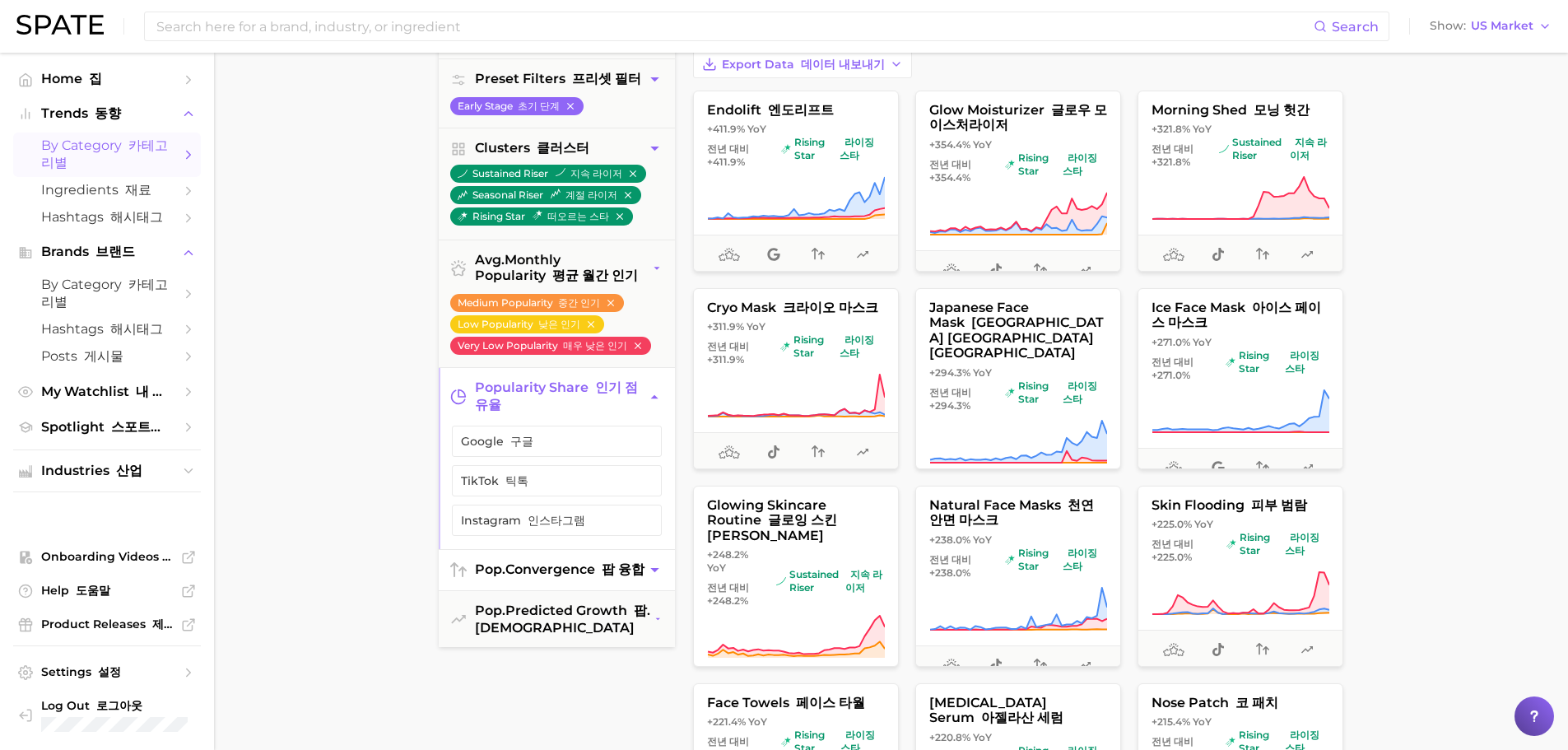
click at [559, 590] on button "pop. convergence 팝 융합" at bounding box center [557, 570] width 236 height 41
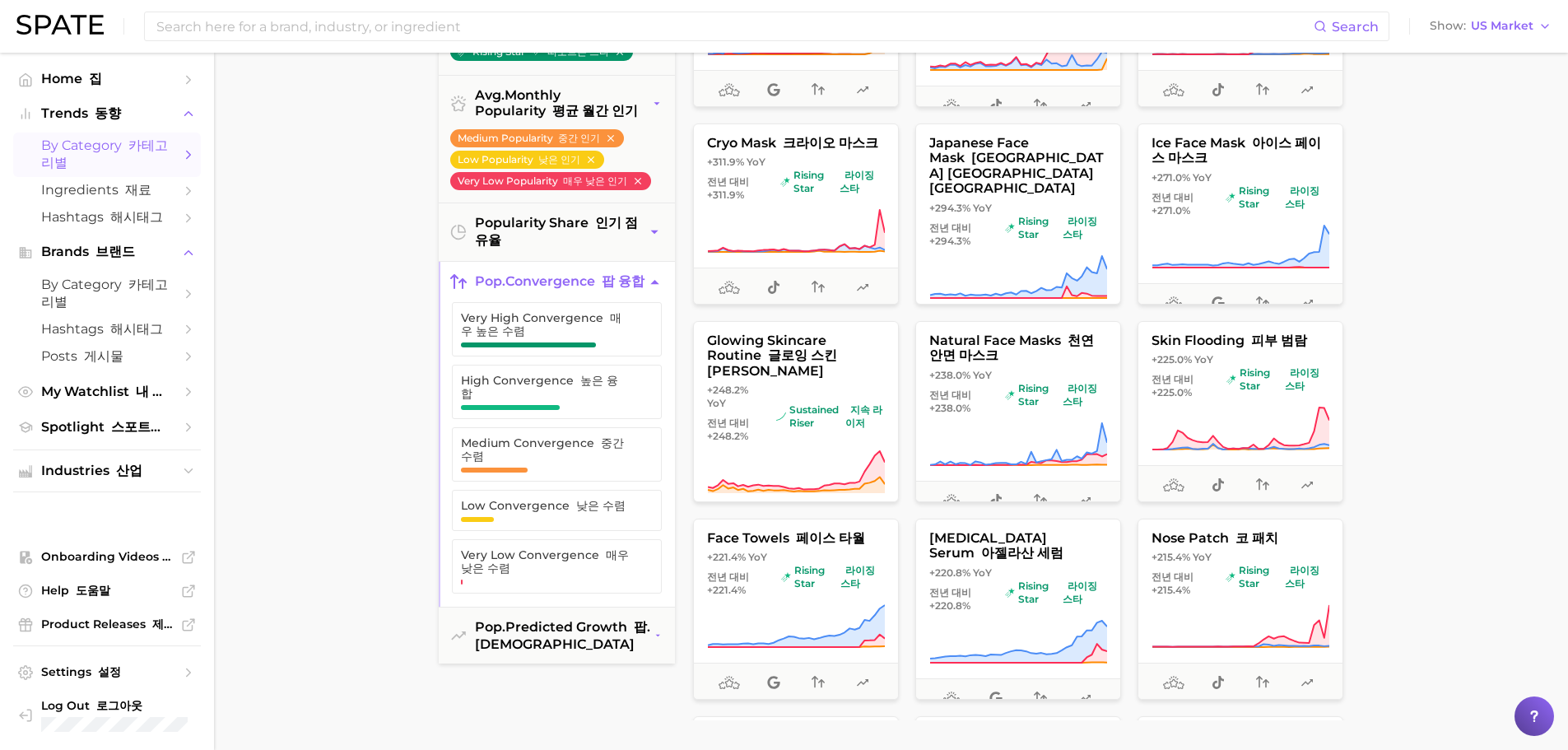
scroll to position [412, 0]
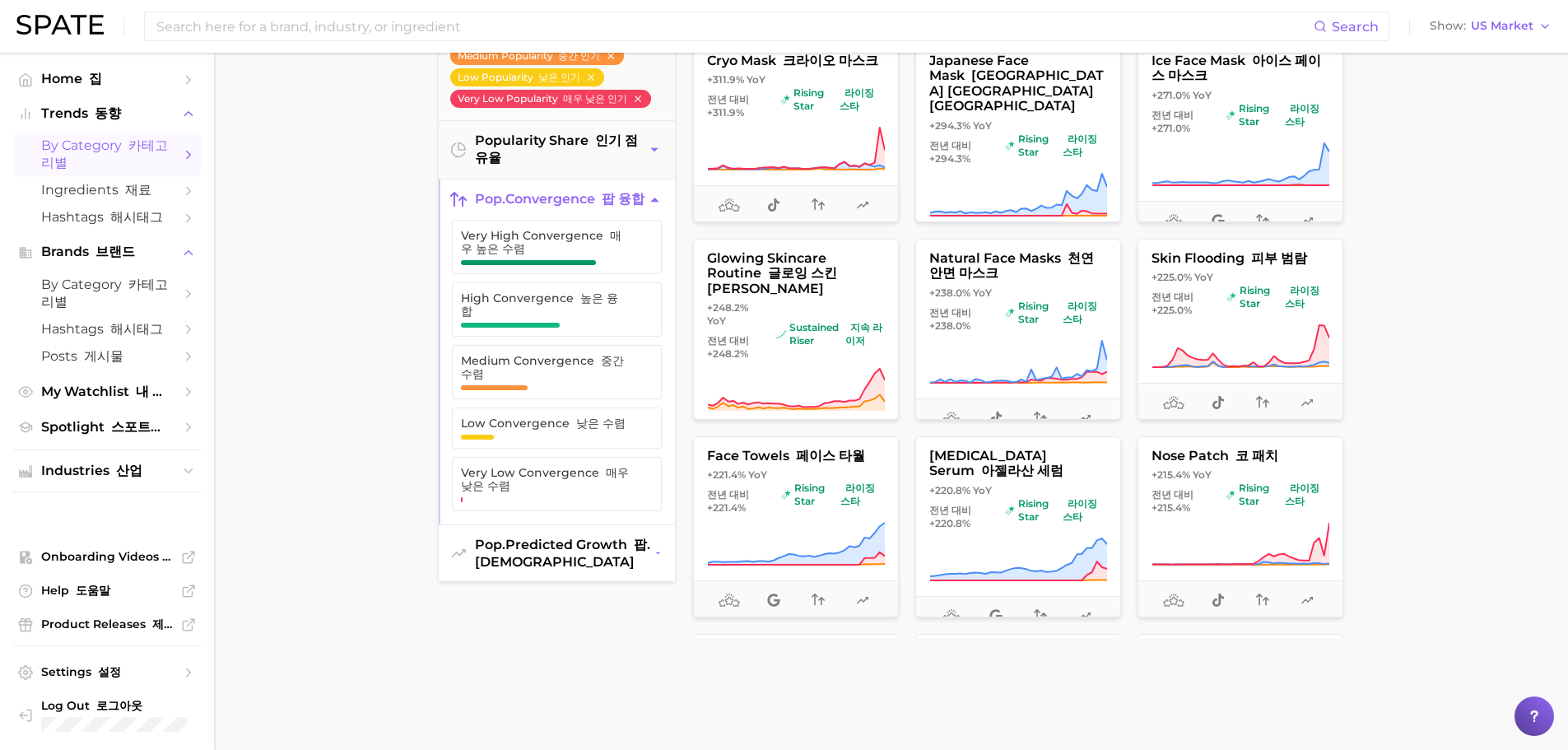
click at [537, 554] on span "pop. predicted growth 팝. [DEMOGRAPHIC_DATA]" at bounding box center [565, 553] width 179 height 33
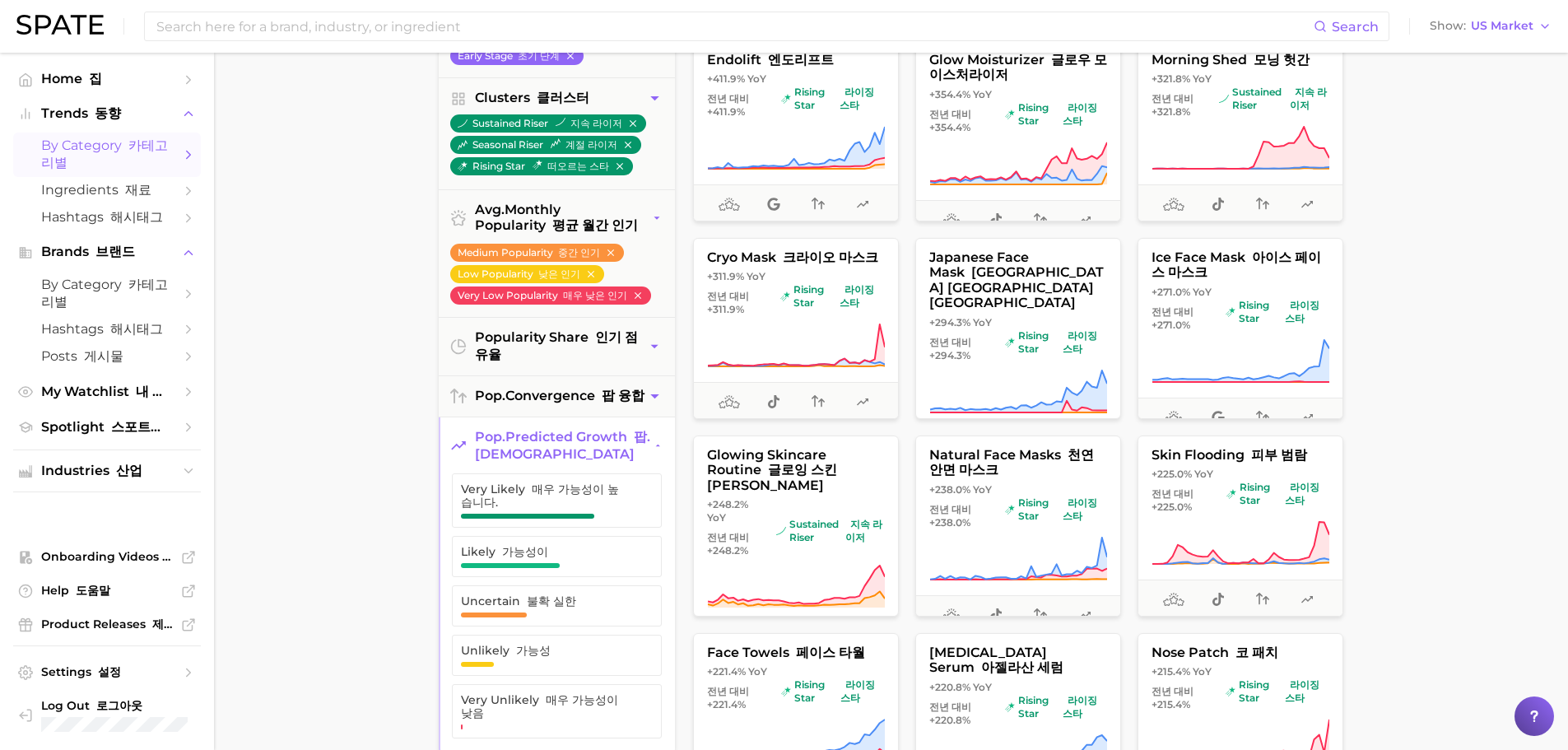
scroll to position [0, 0]
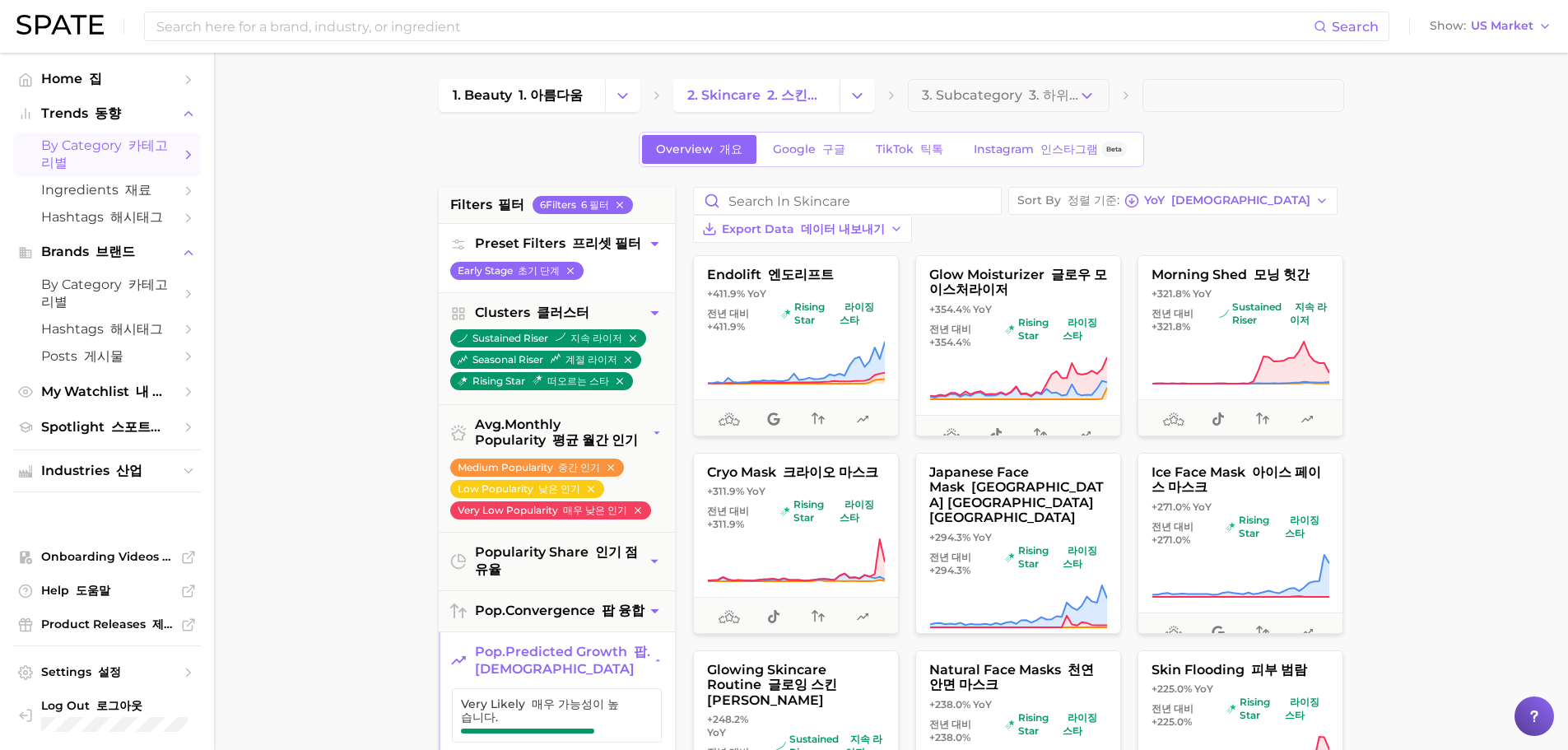
click at [619, 247] on font "프리셋 필터" at bounding box center [606, 243] width 69 height 16
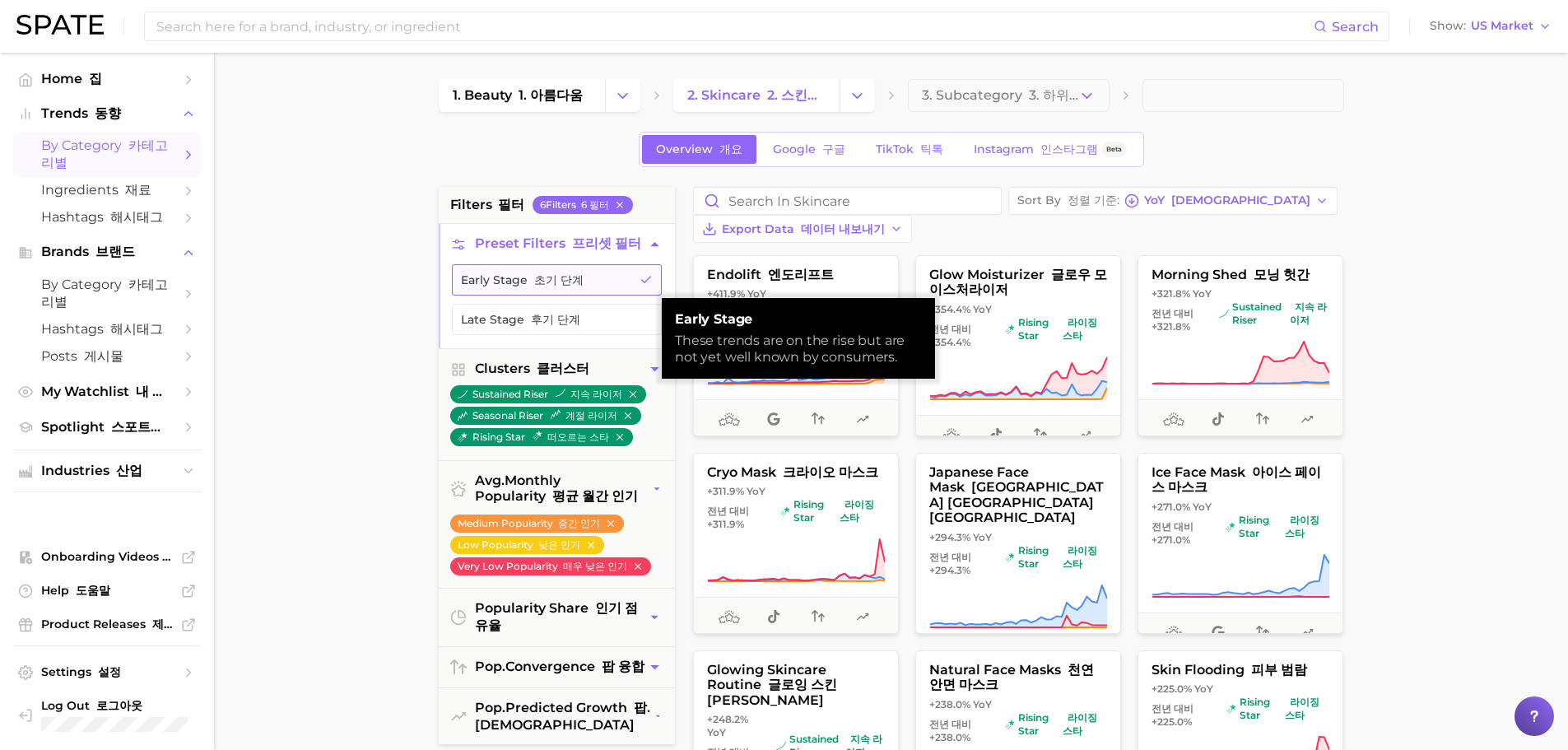
click at [572, 294] on button "Early Stage 초기 단계" at bounding box center [556, 280] width 210 height 31
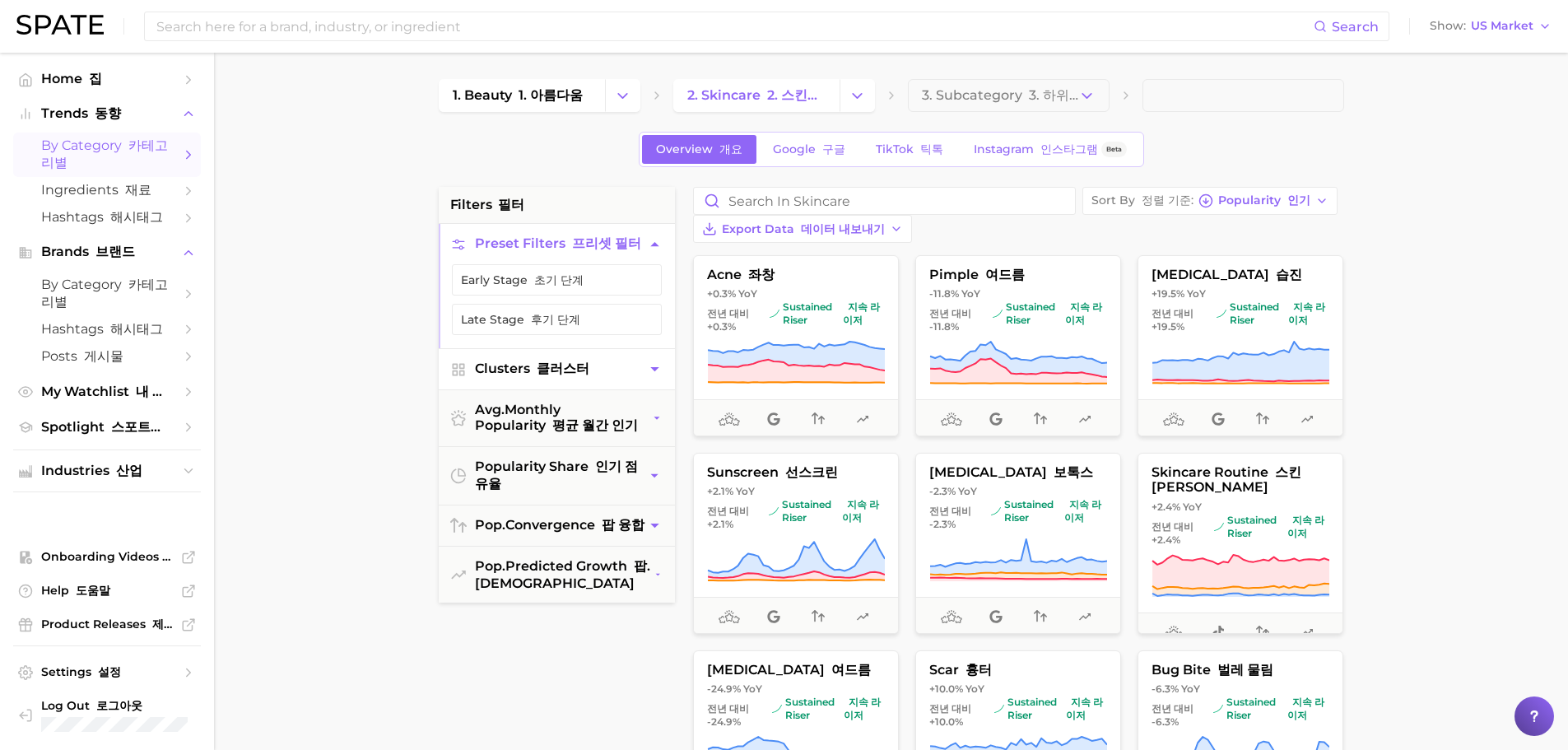
click at [530, 376] on font "button" at bounding box center [534, 369] width 7 height 16
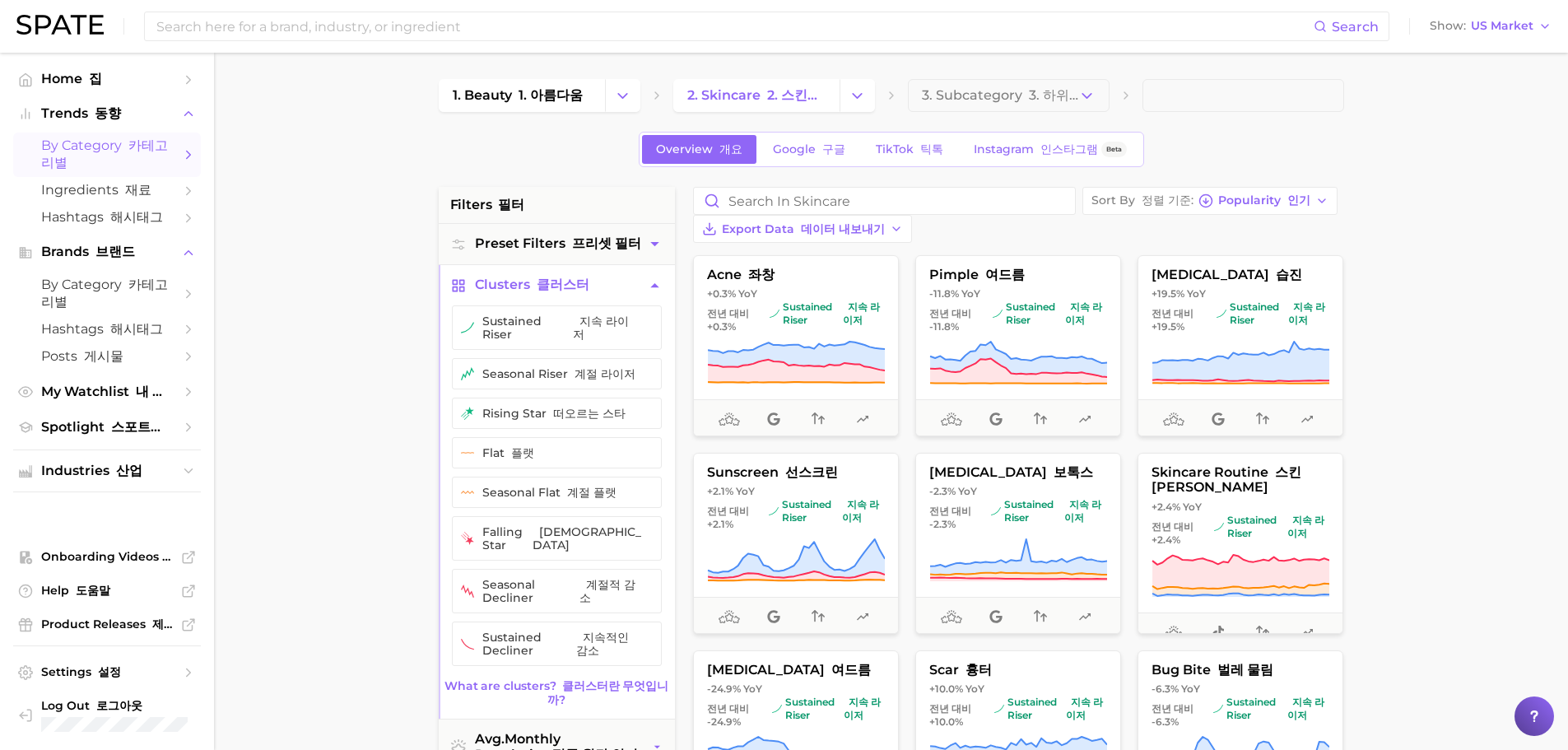
click at [531, 293] on font "button" at bounding box center [534, 285] width 7 height 16
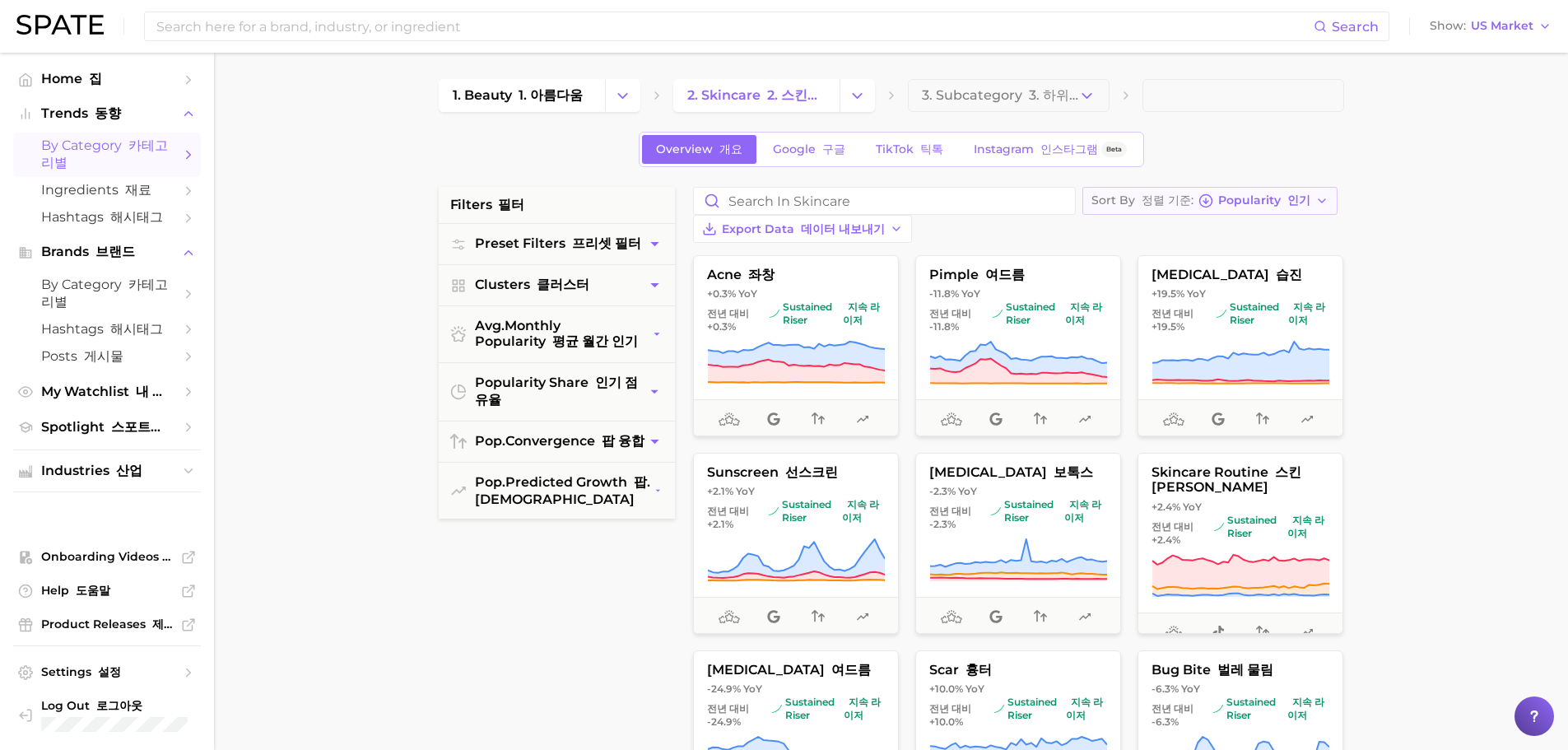
click at [1279, 196] on span "Popularity 인기" at bounding box center [1264, 200] width 92 height 9
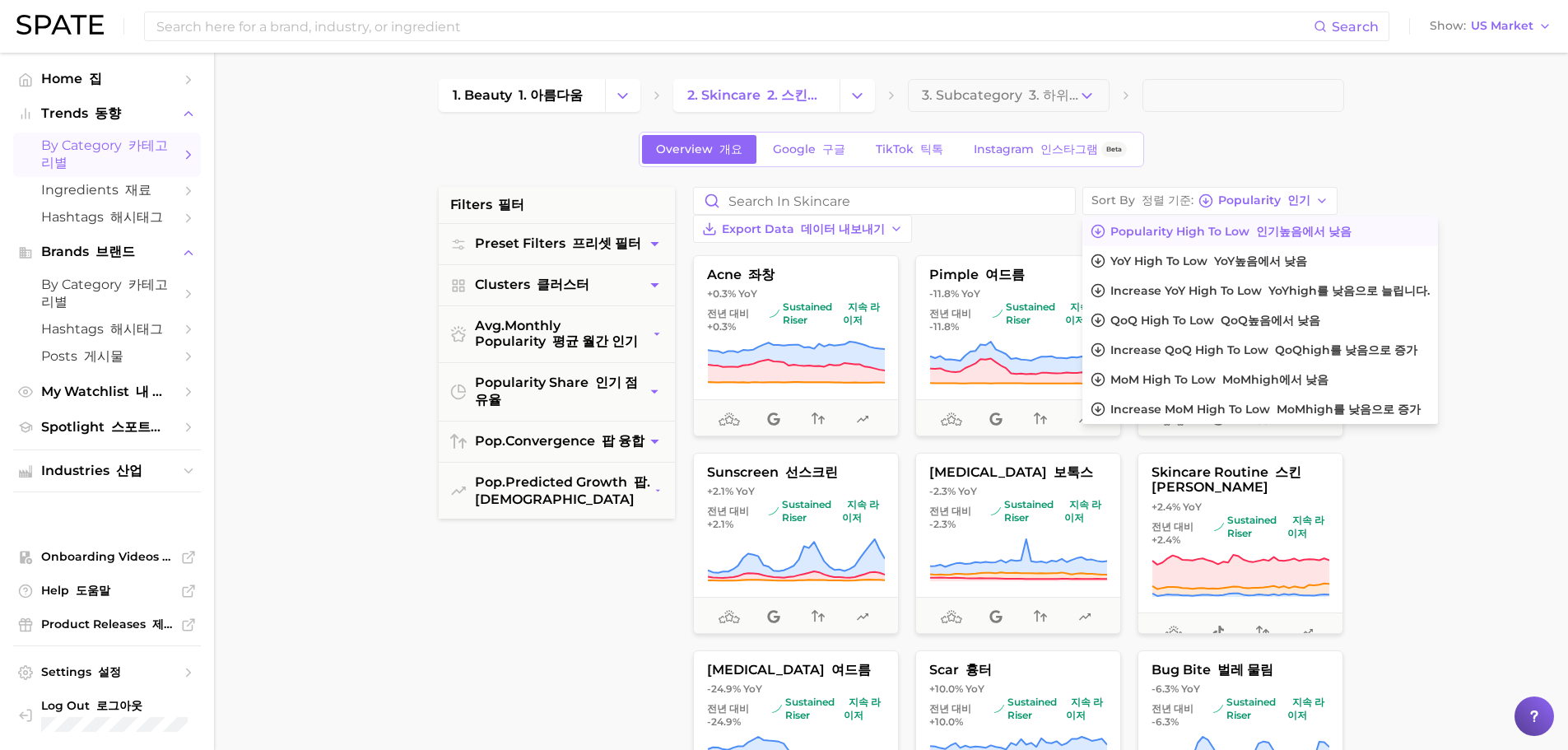
click at [1512, 546] on main "1. beauty 1. 아름다움 2. skincare 2. 스킨케어 3. Subcategory 3. 하위 카테고리 Overview 개요 Goo…" at bounding box center [891, 691] width 1354 height 1277
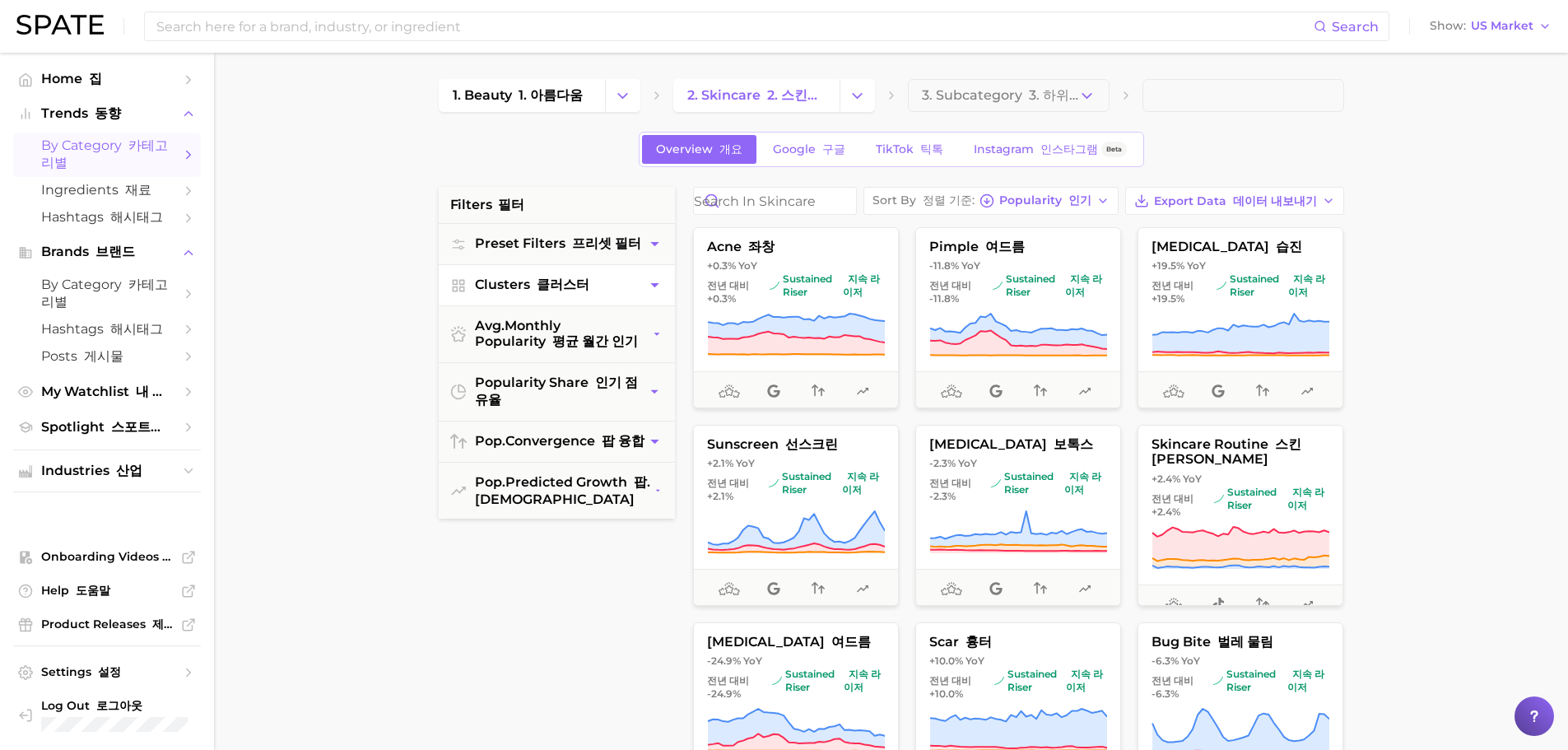
click at [662, 287] on icon "button" at bounding box center [655, 286] width 17 height 17
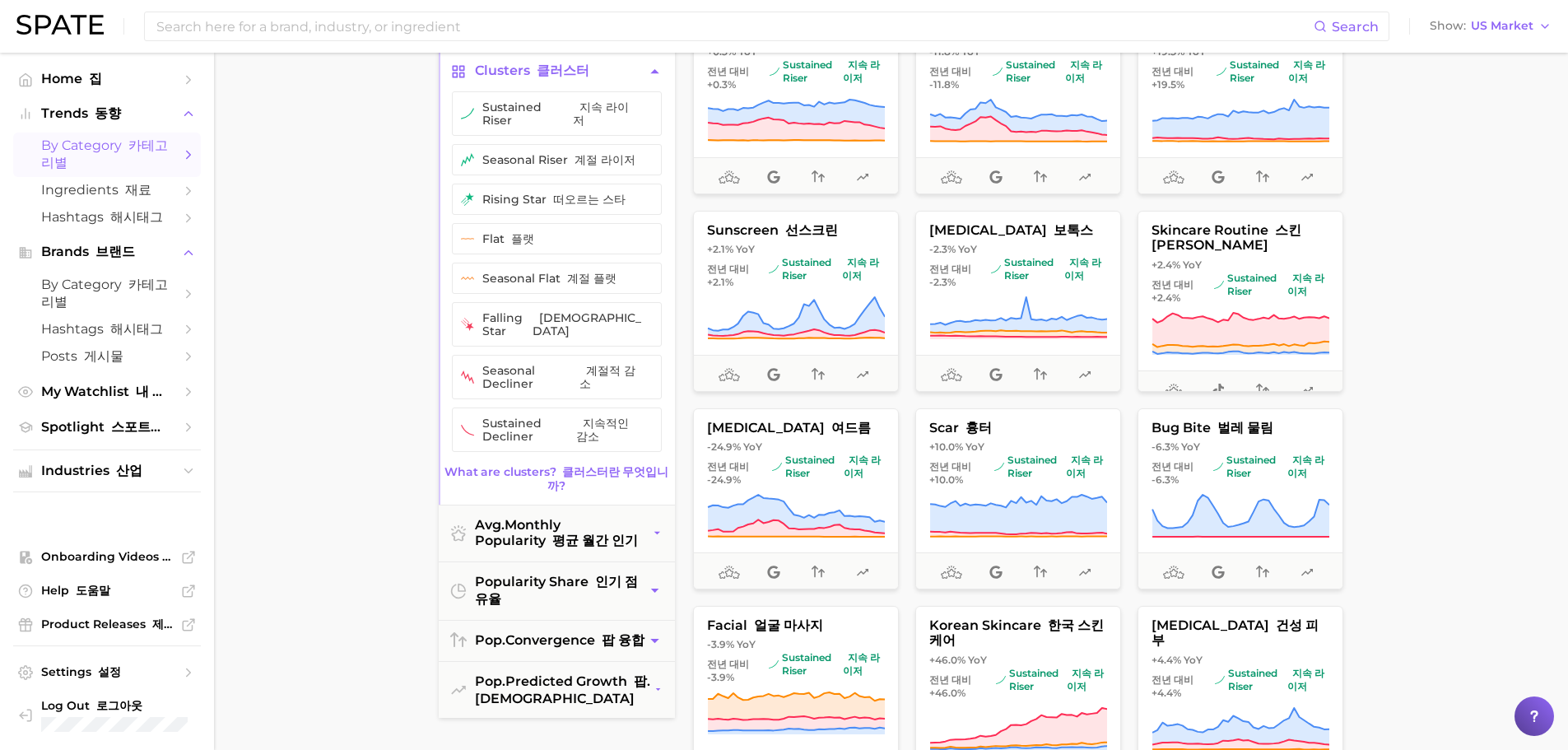
scroll to position [247, 0]
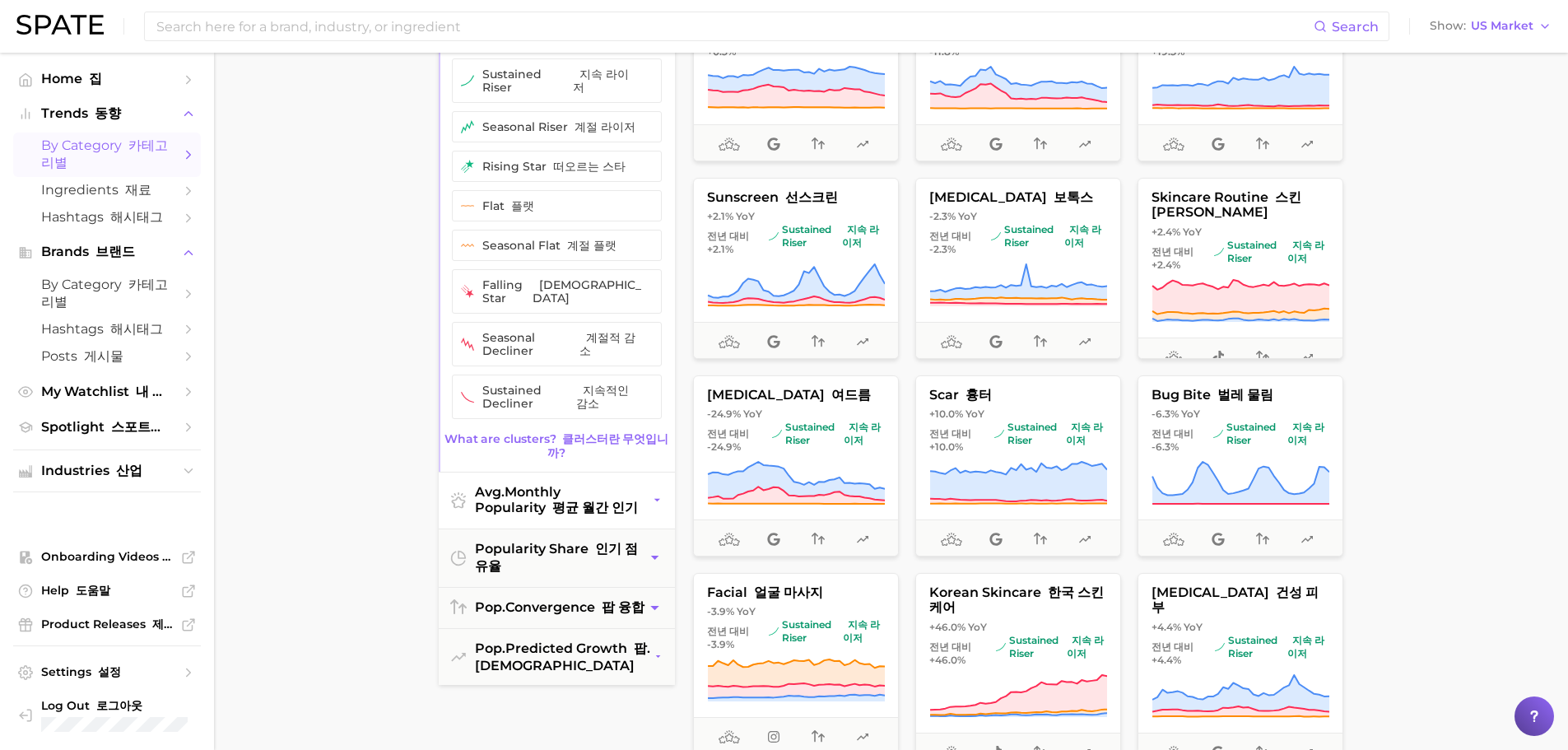
click at [665, 473] on button "avg. monthly popularity 평균 월간 인기" at bounding box center [557, 501] width 236 height 56
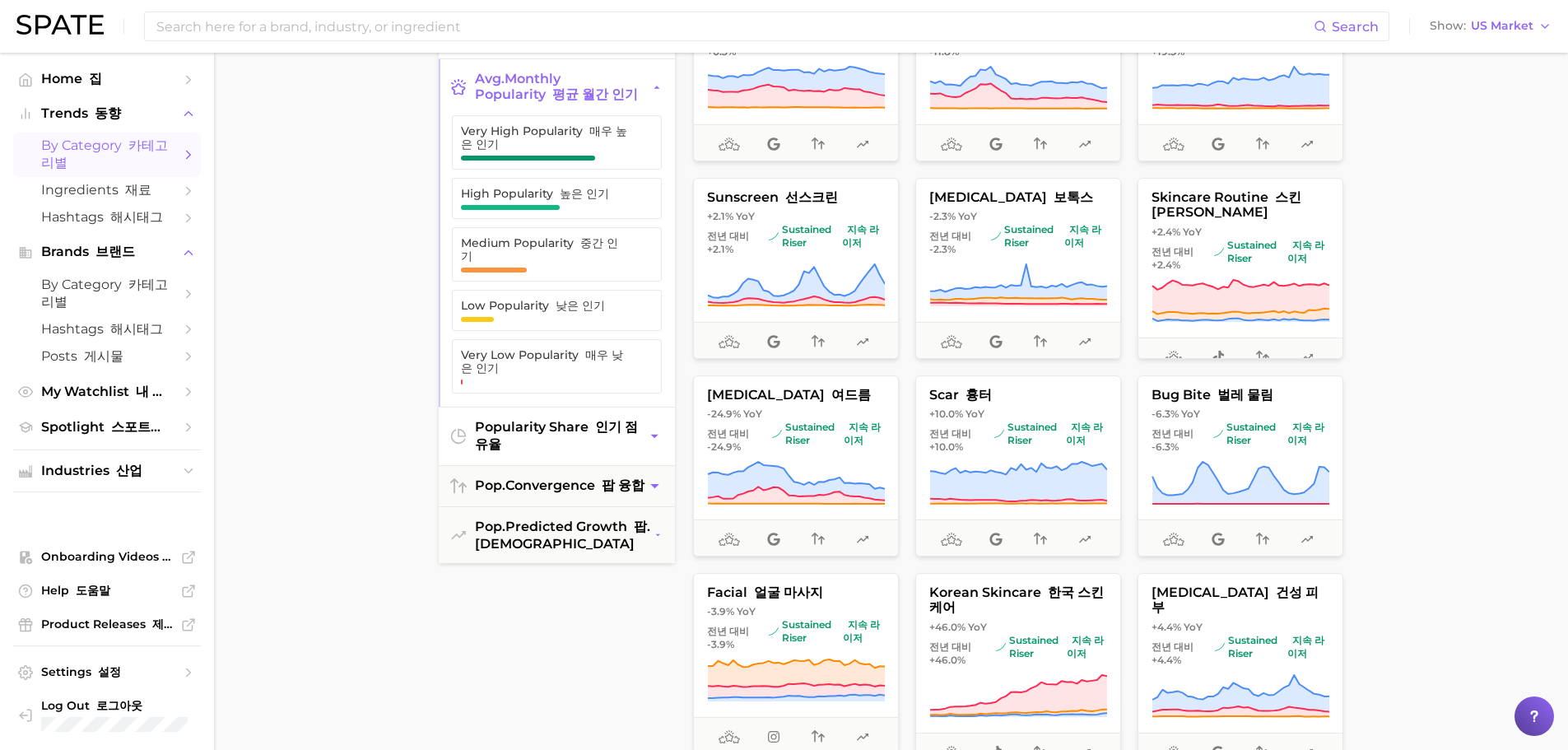
click at [651, 445] on button "popularity share 인기 점유율" at bounding box center [557, 436] width 236 height 58
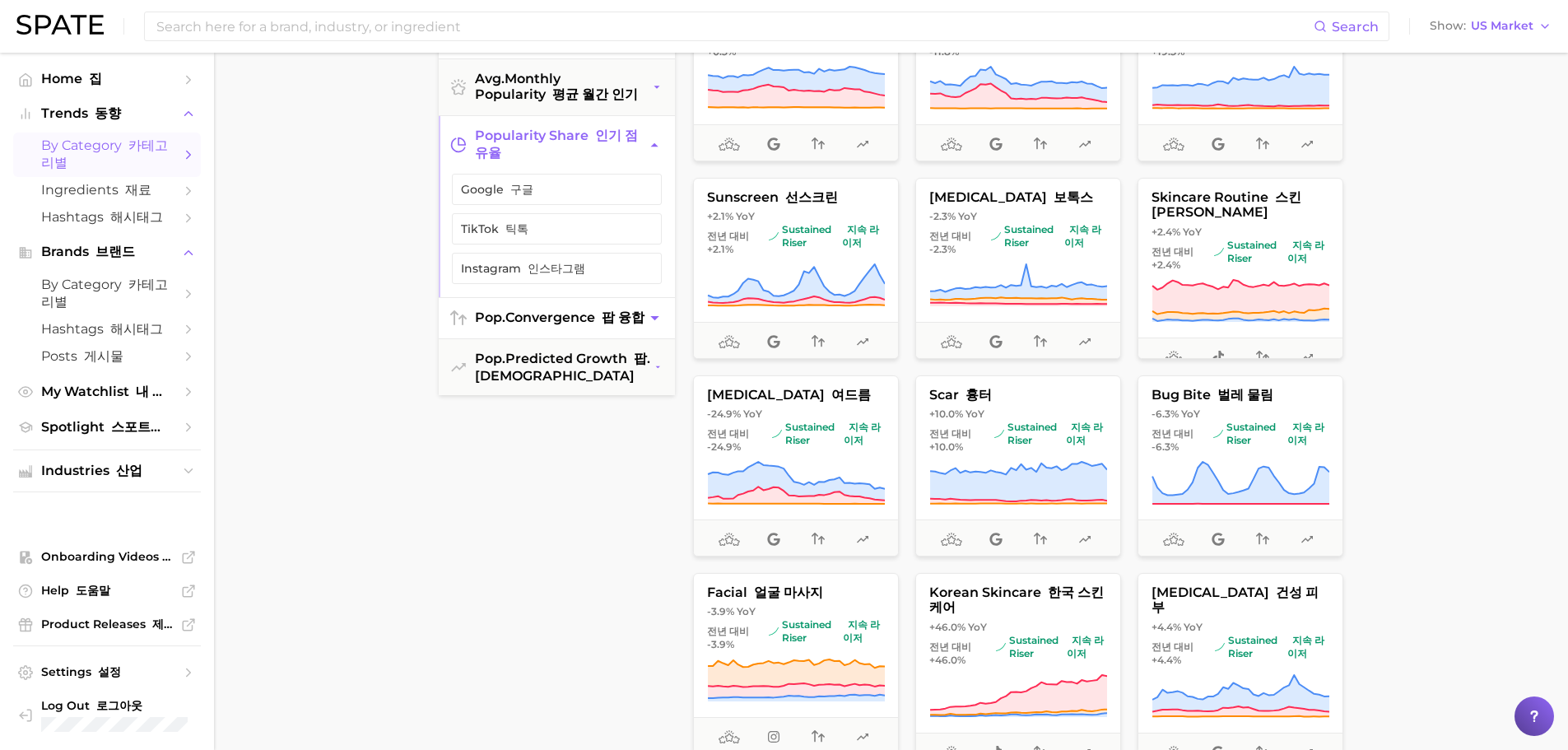
click at [655, 325] on icon "button" at bounding box center [655, 318] width 17 height 17
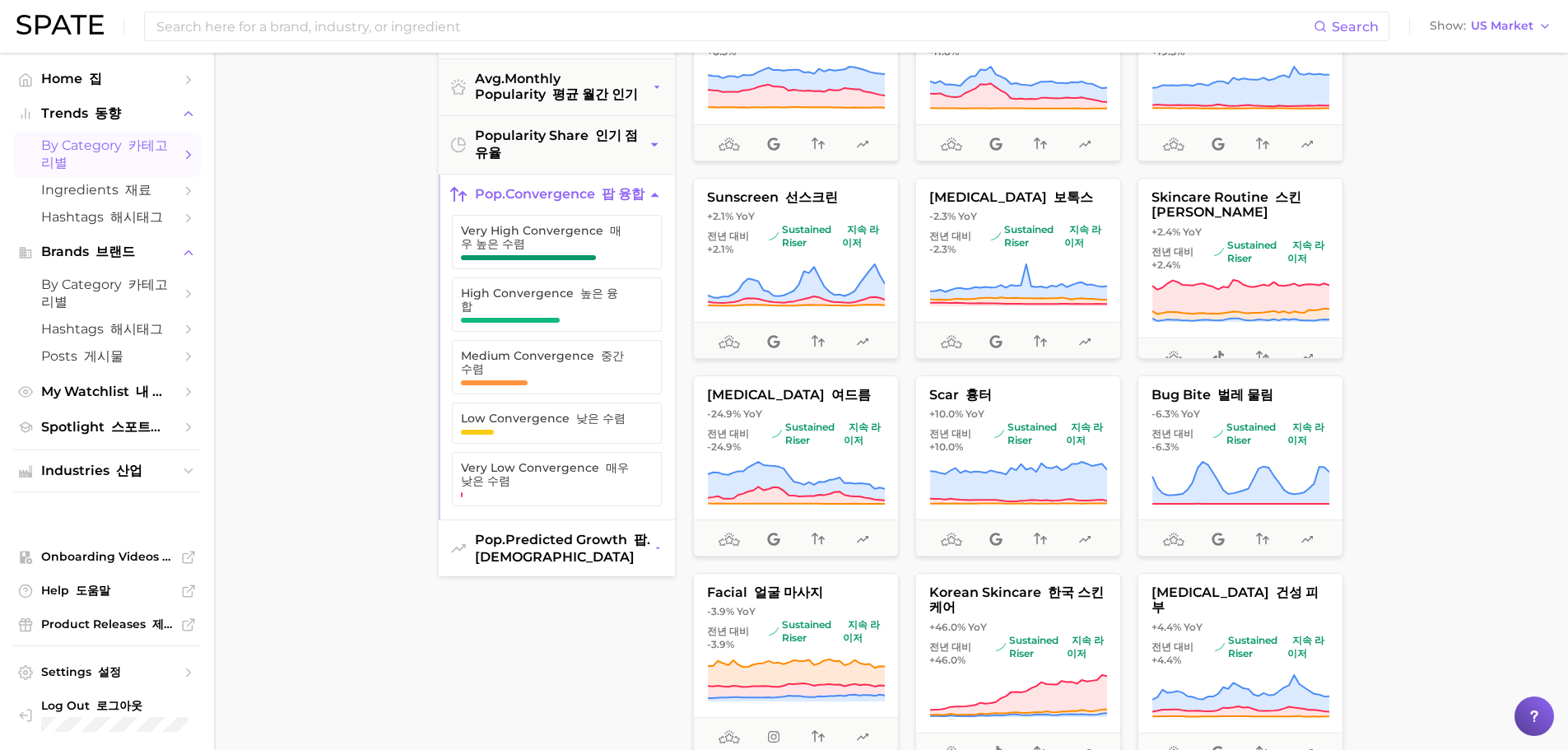
click at [618, 557] on span "pop. predicted growth 팝. [DEMOGRAPHIC_DATA]" at bounding box center [565, 548] width 179 height 33
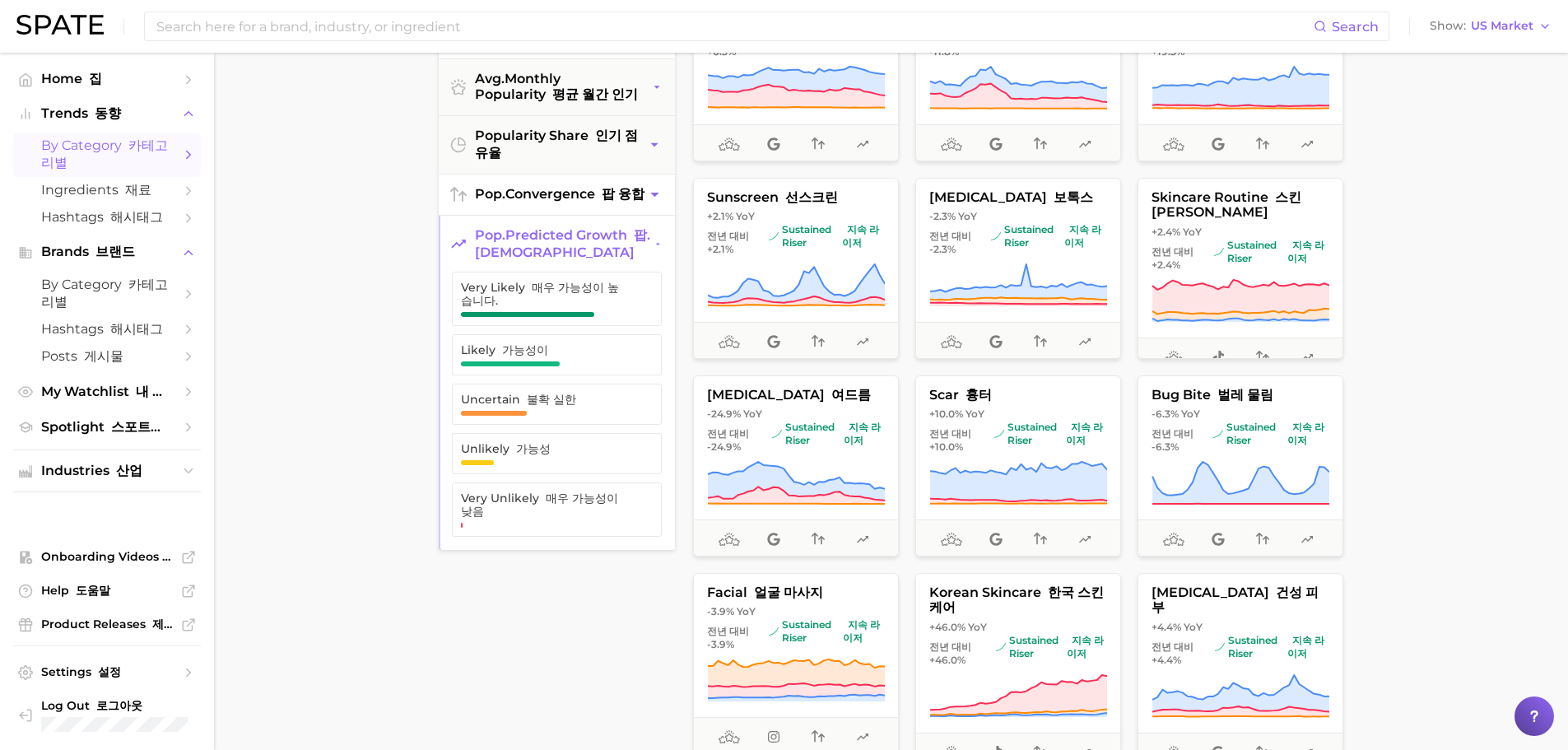
click at [1425, 224] on main "1. beauty 1. 아름다움 2. skincare 2. 스킨케어 3. Subcategory 3. 하위 카테고리 Overview 개요 Goo…" at bounding box center [891, 431] width 1354 height 1250
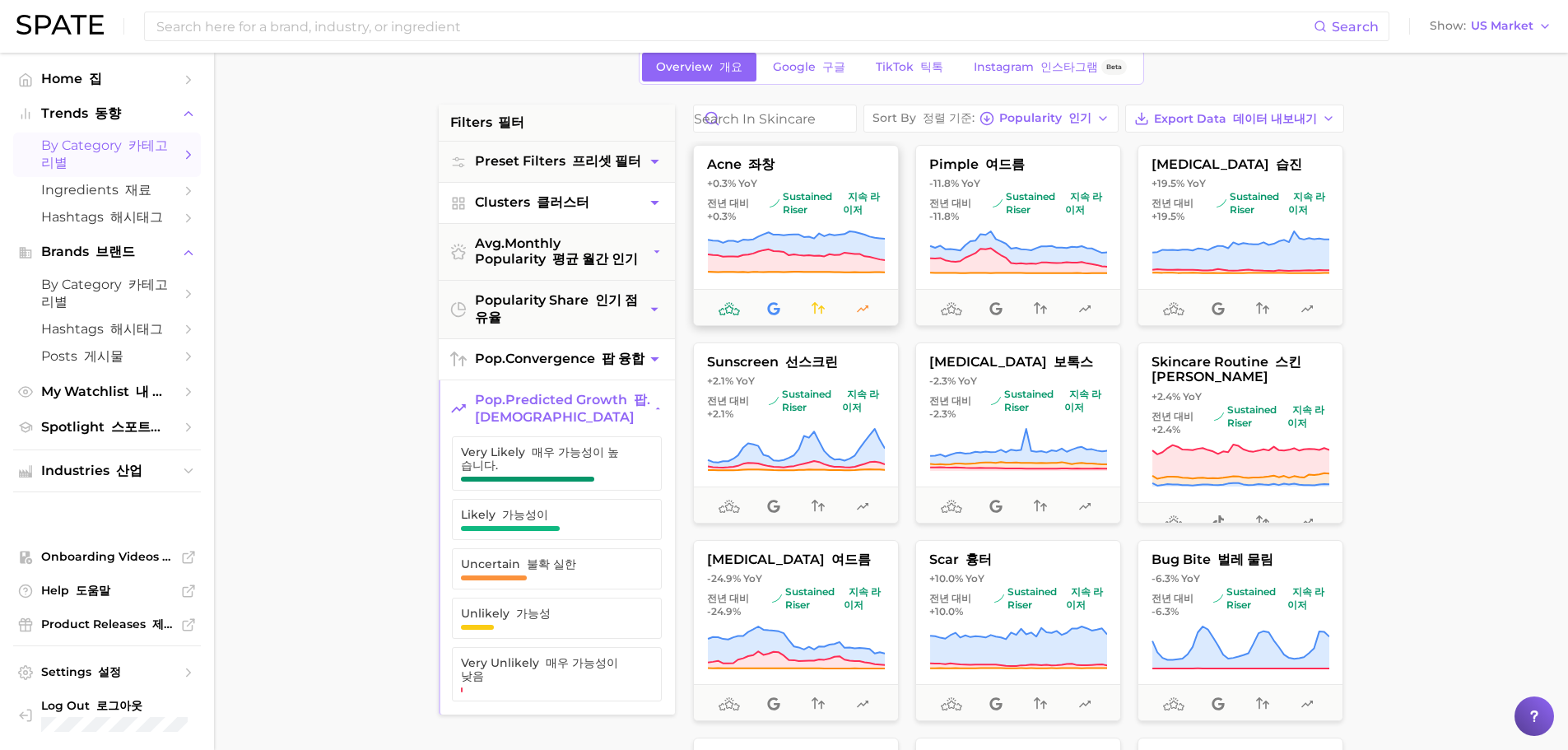
click at [867, 315] on icon at bounding box center [862, 308] width 13 height 13
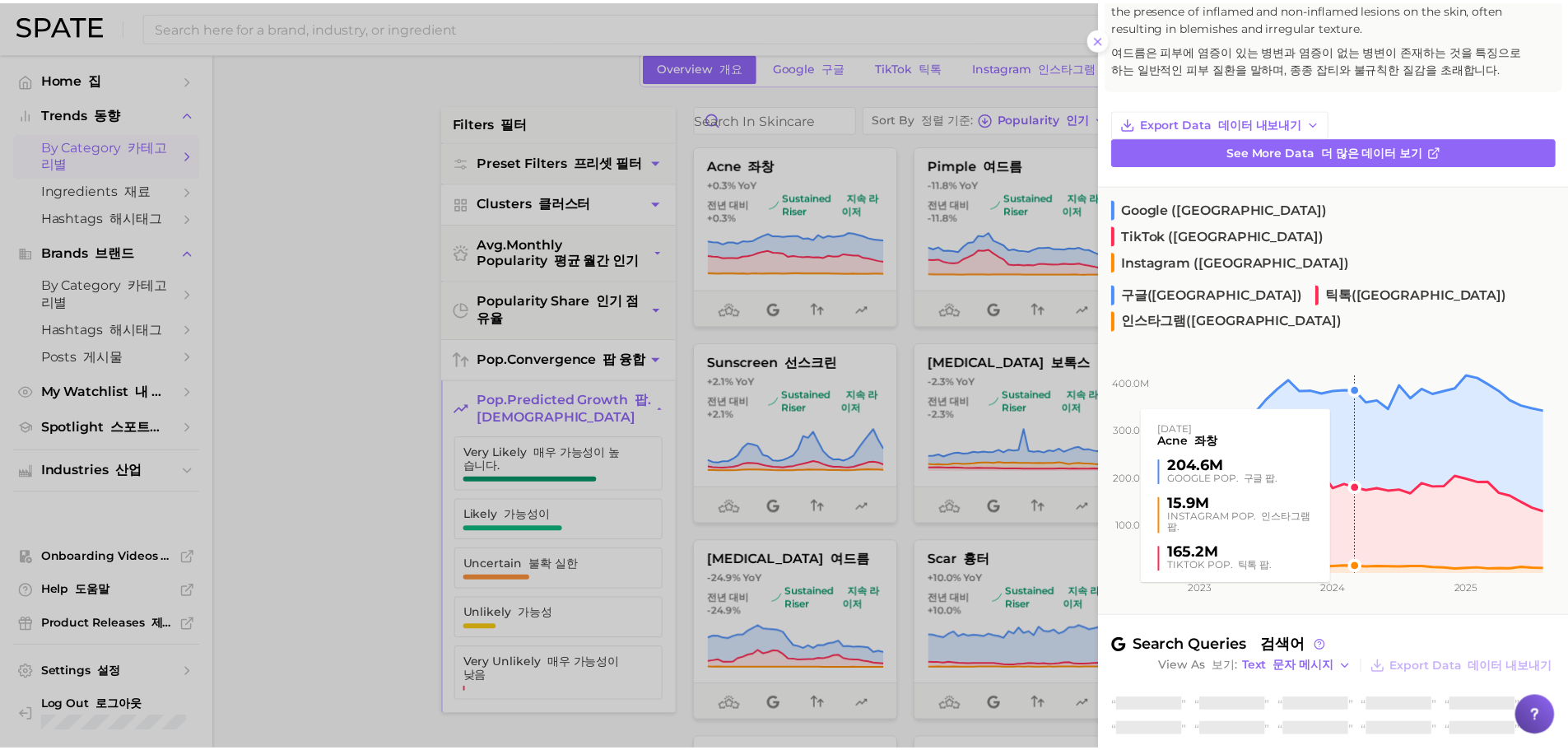
scroll to position [165, 0]
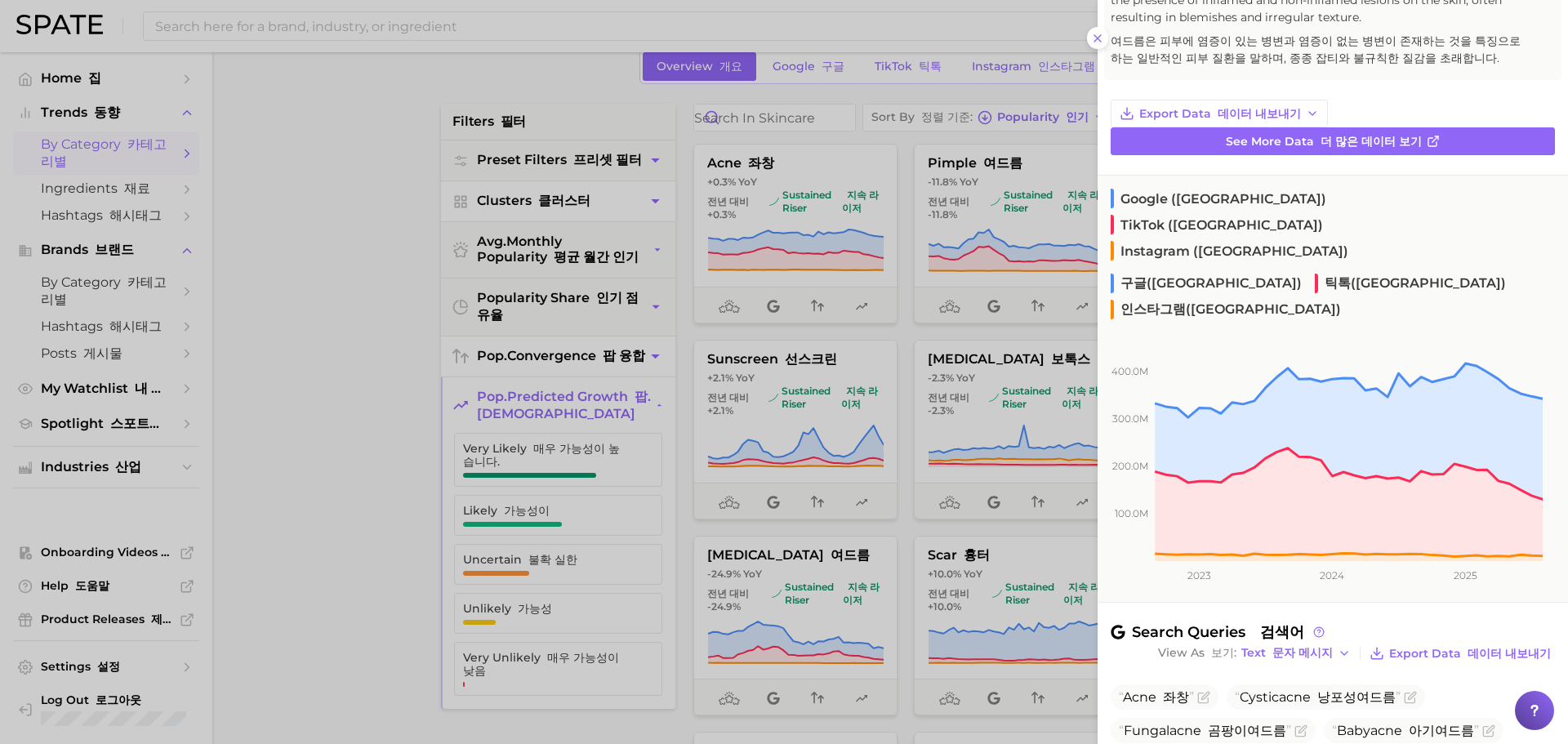
drag, startPoint x: 1104, startPoint y: 44, endPoint x: 1120, endPoint y: 152, distance: 109.2
click at [1104, 44] on button at bounding box center [1098, 38] width 22 height 22
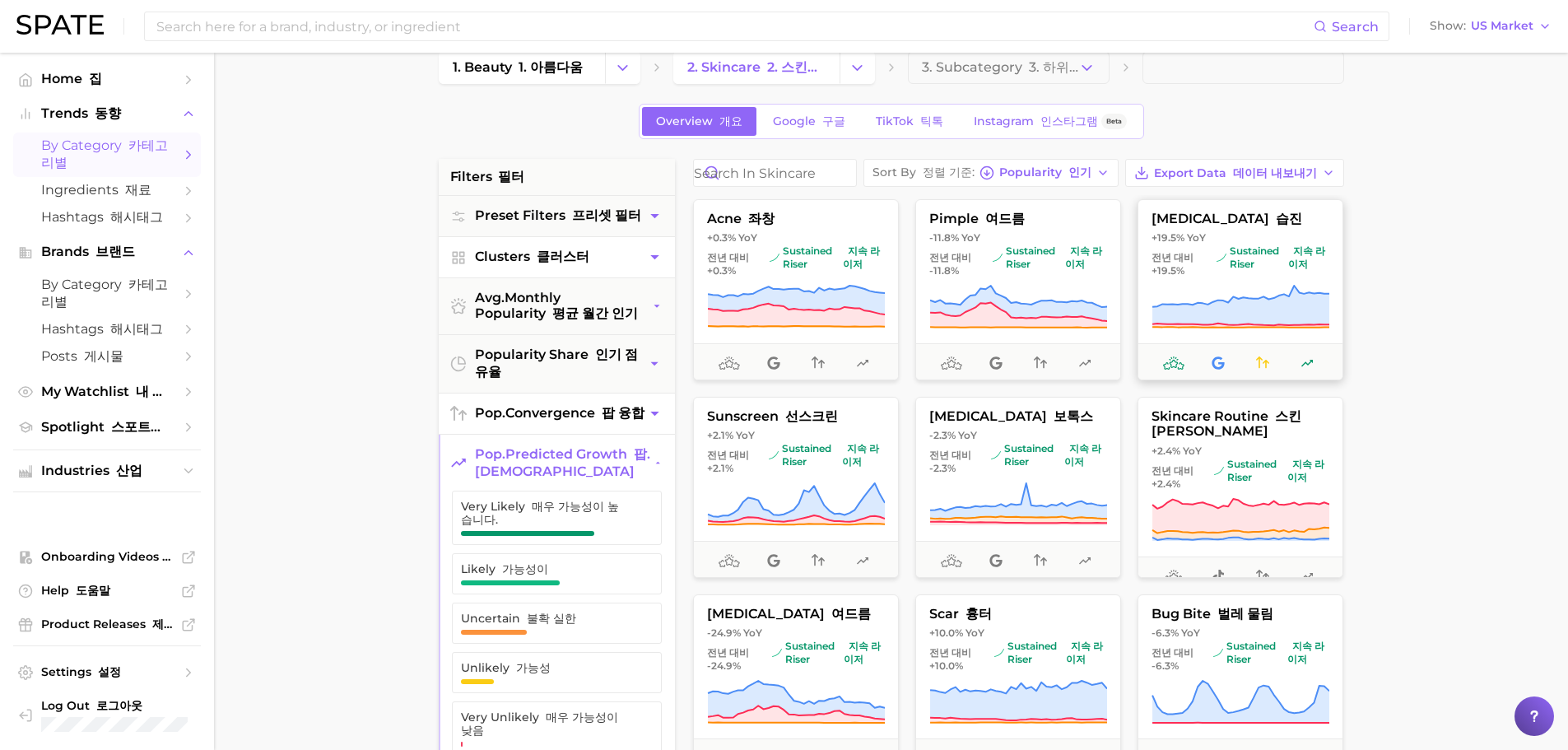
scroll to position [0, 0]
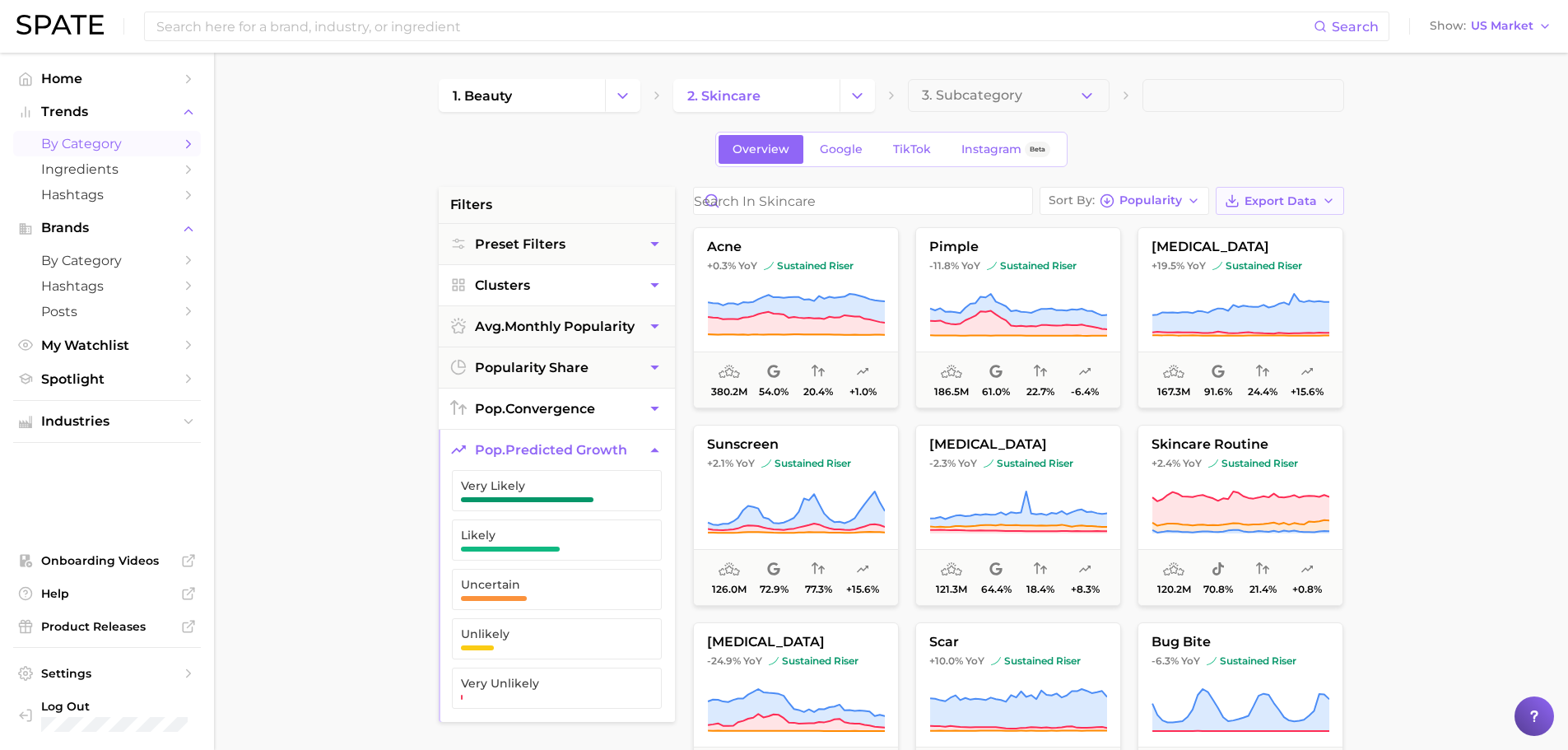
click at [1276, 211] on button "Export Data" at bounding box center [1279, 201] width 129 height 28
click at [1212, 237] on span "Card Data CSV" at bounding box center [1234, 232] width 86 height 14
click at [1301, 194] on span "Export Data" at bounding box center [1281, 201] width 72 height 14
click at [1257, 262] on span "Time Series CSV" at bounding box center [1239, 262] width 97 height 14
click at [1301, 257] on button "Time Series CSV" at bounding box center [1253, 261] width 181 height 29
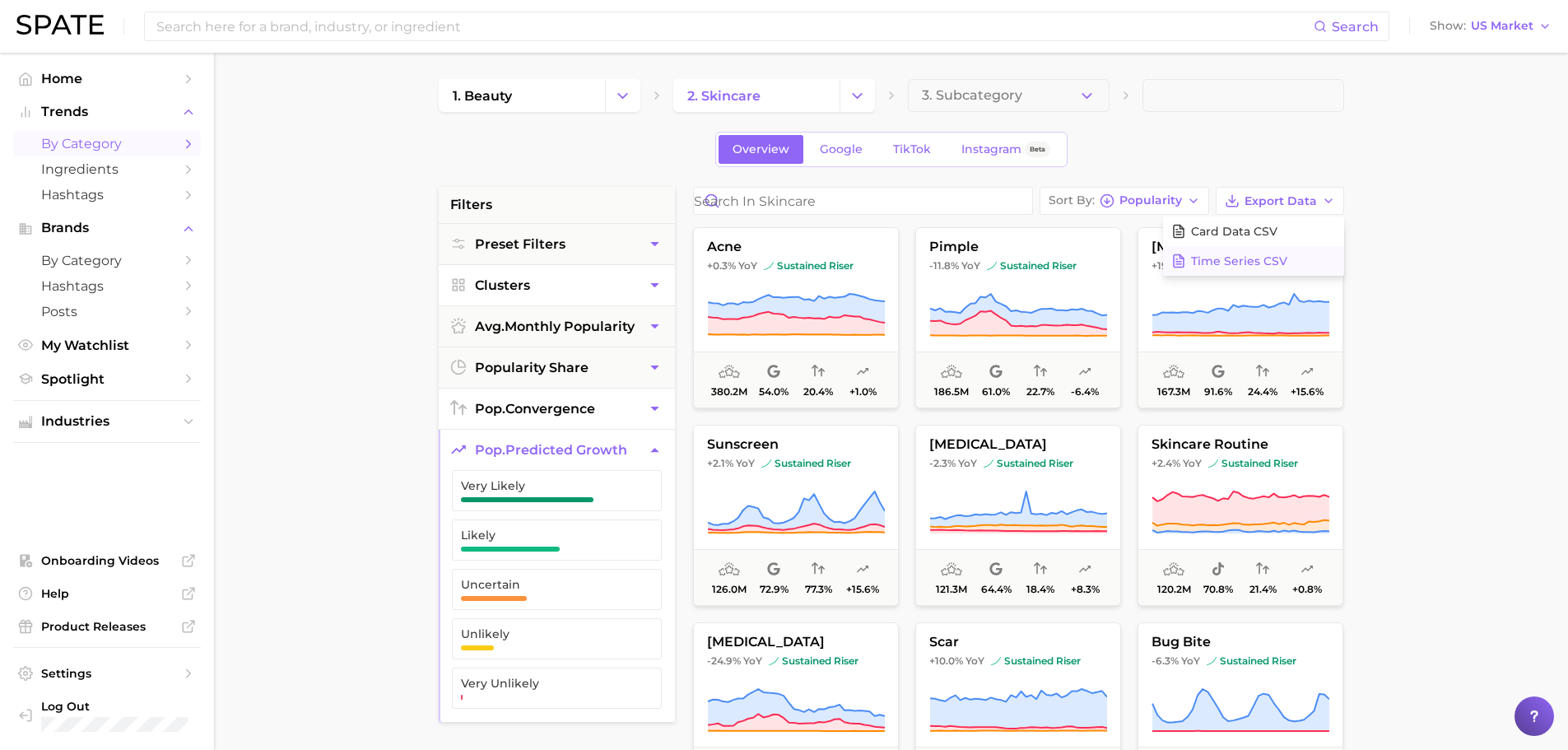
click at [1224, 259] on span "Time Series CSV" at bounding box center [1239, 262] width 97 height 14
click at [1492, 425] on main "1. beauty 2. skincare 3. Subcategory Overview Google TikTok Instagram Beta filt…" at bounding box center [891, 678] width 1354 height 1250
click at [1277, 204] on span "Export Data" at bounding box center [1281, 201] width 72 height 14
click at [1267, 262] on span "Time Series CSV" at bounding box center [1239, 262] width 97 height 14
click at [1263, 256] on span "Time Series CSV" at bounding box center [1239, 262] width 97 height 14
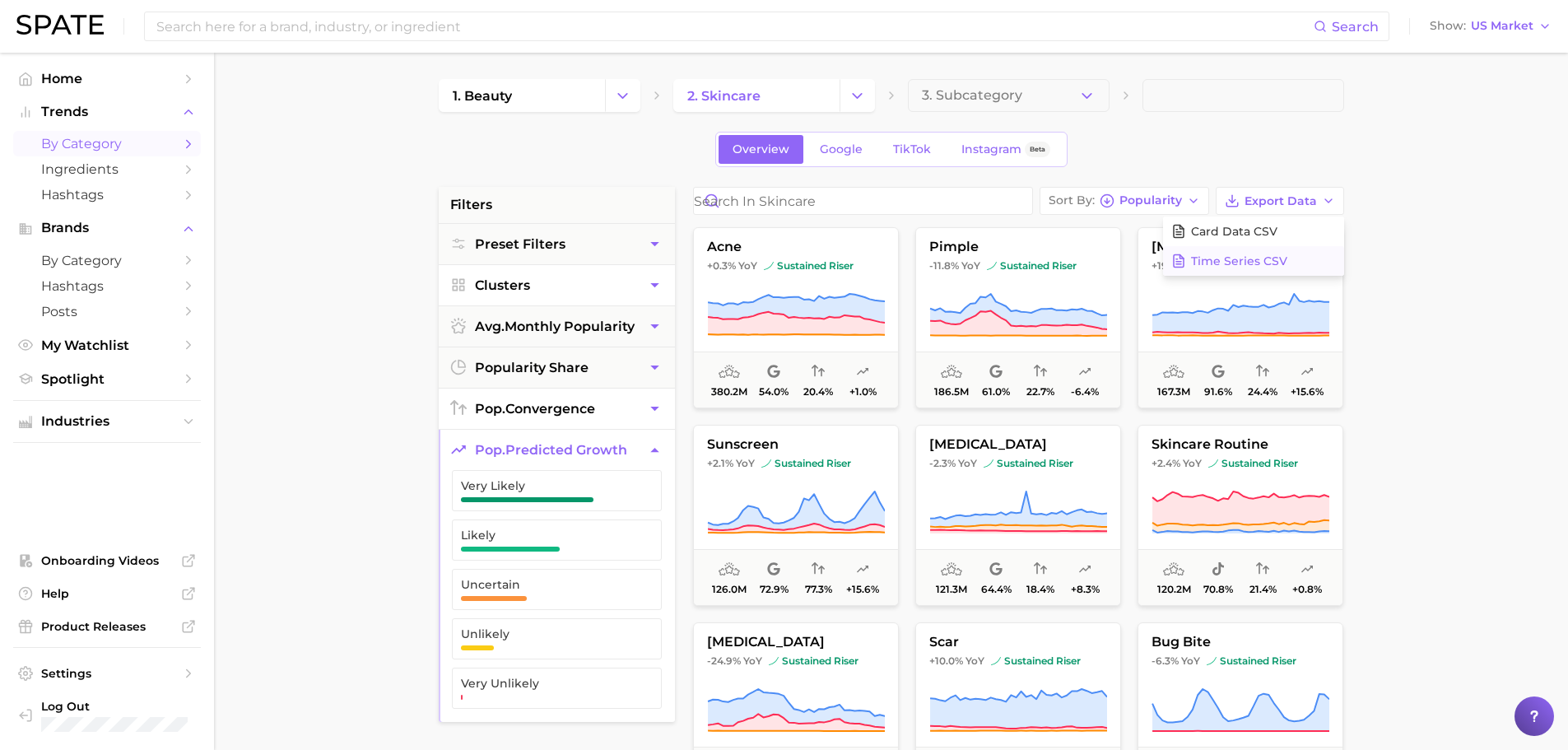
click at [1263, 256] on span "Time Series CSV" at bounding box center [1239, 262] width 97 height 14
drag, startPoint x: 1497, startPoint y: 232, endPoint x: 1450, endPoint y: 222, distance: 48.1
click at [1497, 232] on main "1. beauty 2. skincare 3. Subcategory Overview Google TikTok Instagram Beta filt…" at bounding box center [891, 678] width 1354 height 1250
click at [1288, 197] on span "Export Data" at bounding box center [1281, 201] width 72 height 14
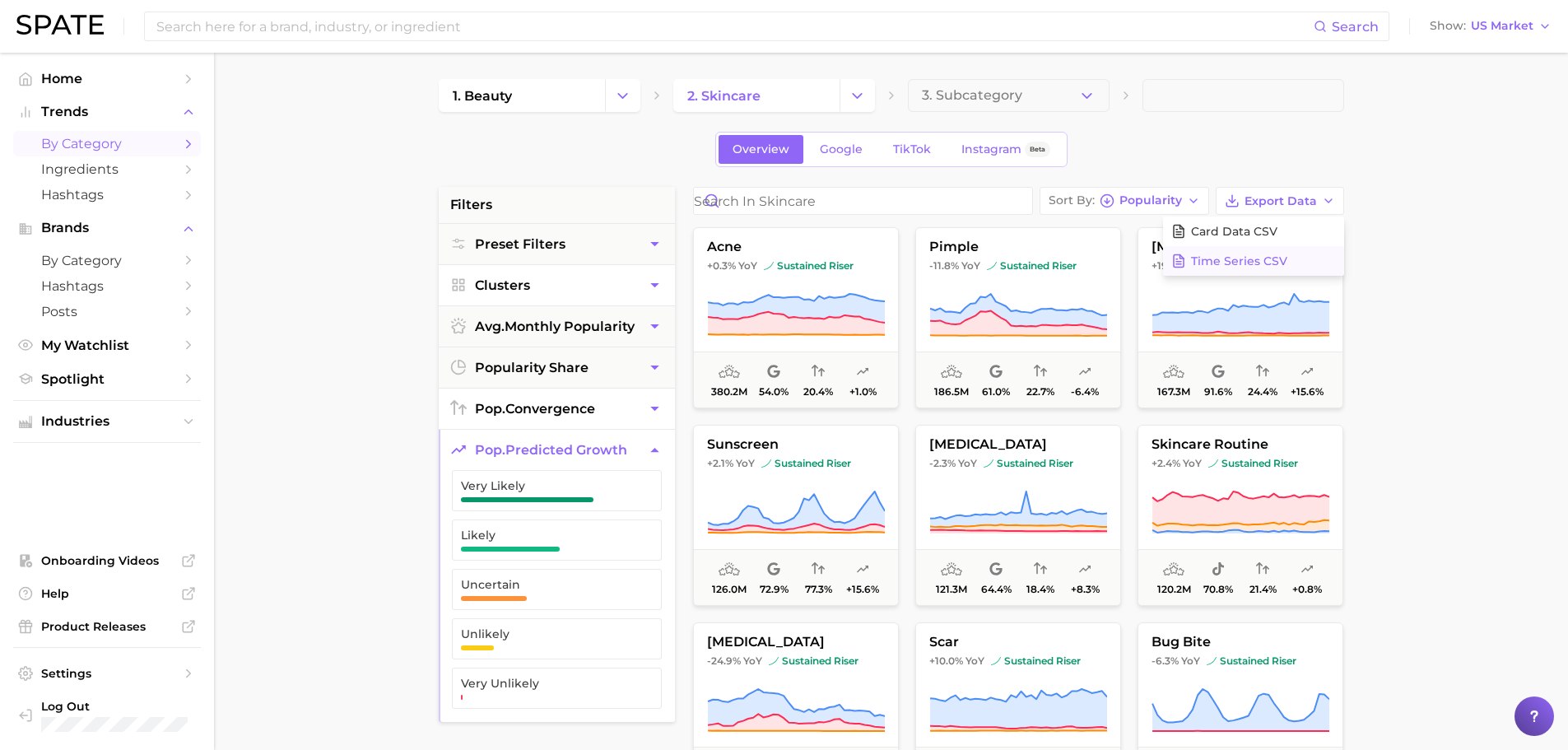
click at [1254, 264] on span "Time Series CSV" at bounding box center [1239, 262] width 97 height 14
click at [1305, 224] on button "Card Data CSV" at bounding box center [1253, 231] width 181 height 29
click at [664, 243] on button "Preset Filters" at bounding box center [557, 244] width 236 height 41
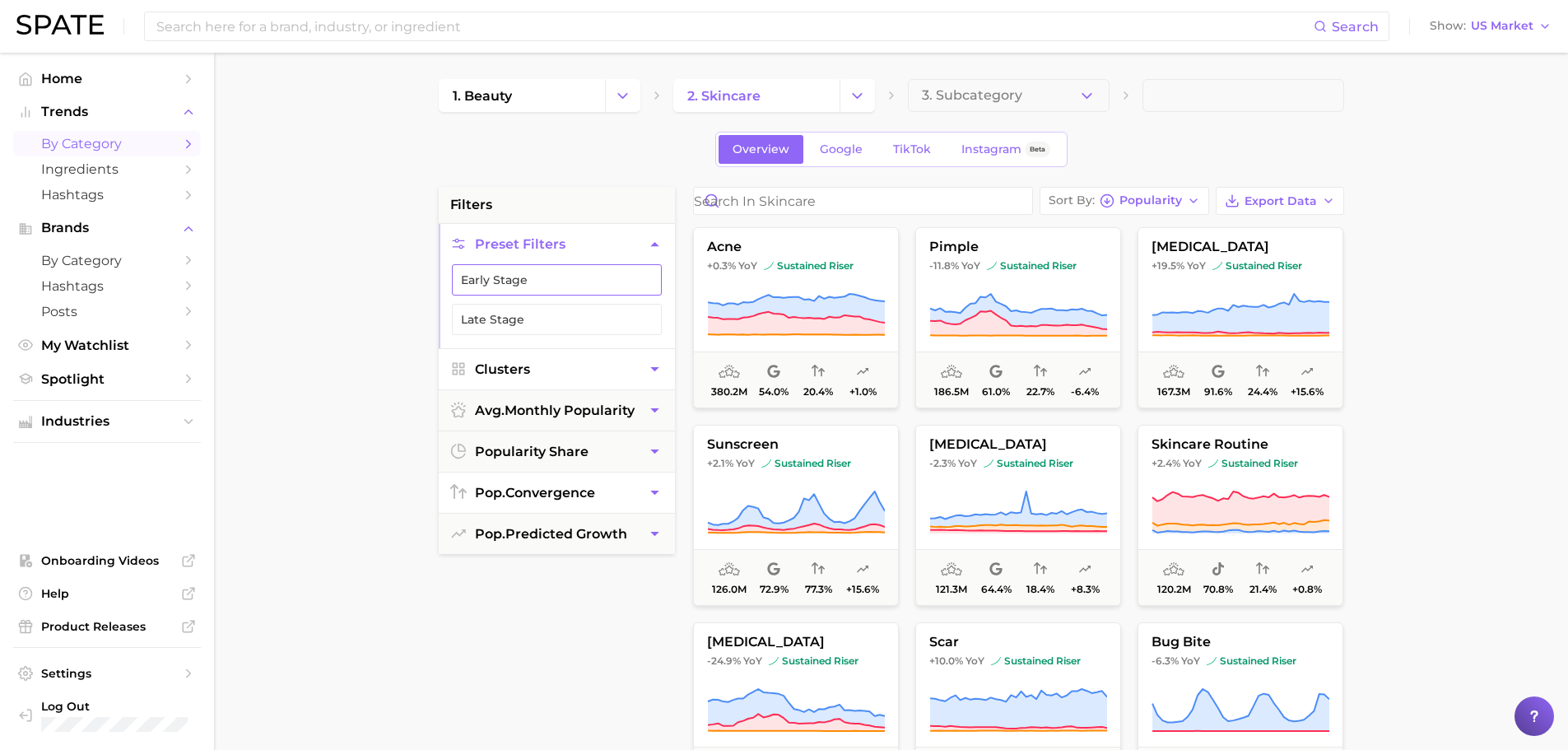
click at [597, 280] on button "Early Stage" at bounding box center [556, 280] width 210 height 31
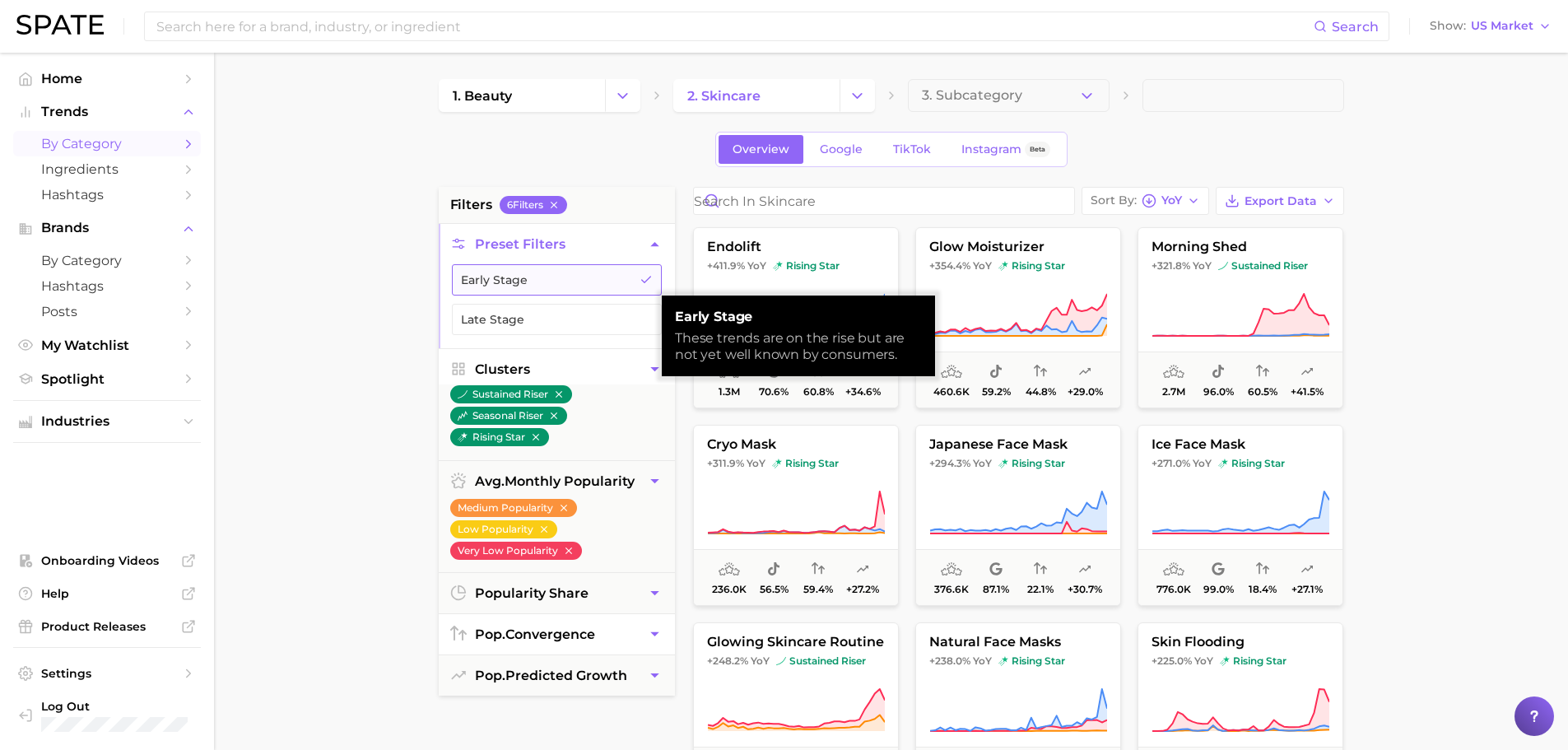
click at [592, 284] on button "Early Stage" at bounding box center [556, 280] width 210 height 31
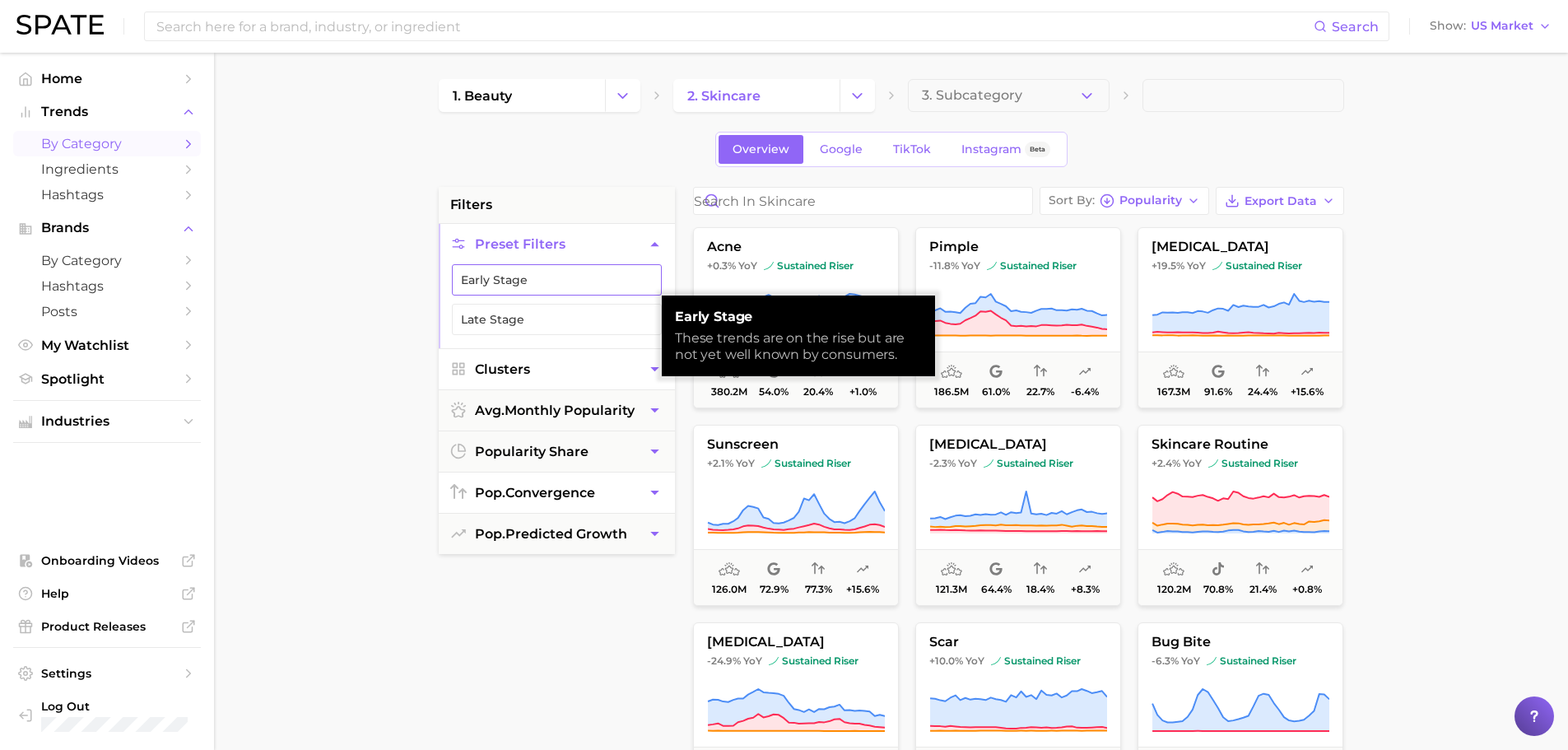
click at [592, 284] on button "Early Stage" at bounding box center [556, 280] width 210 height 31
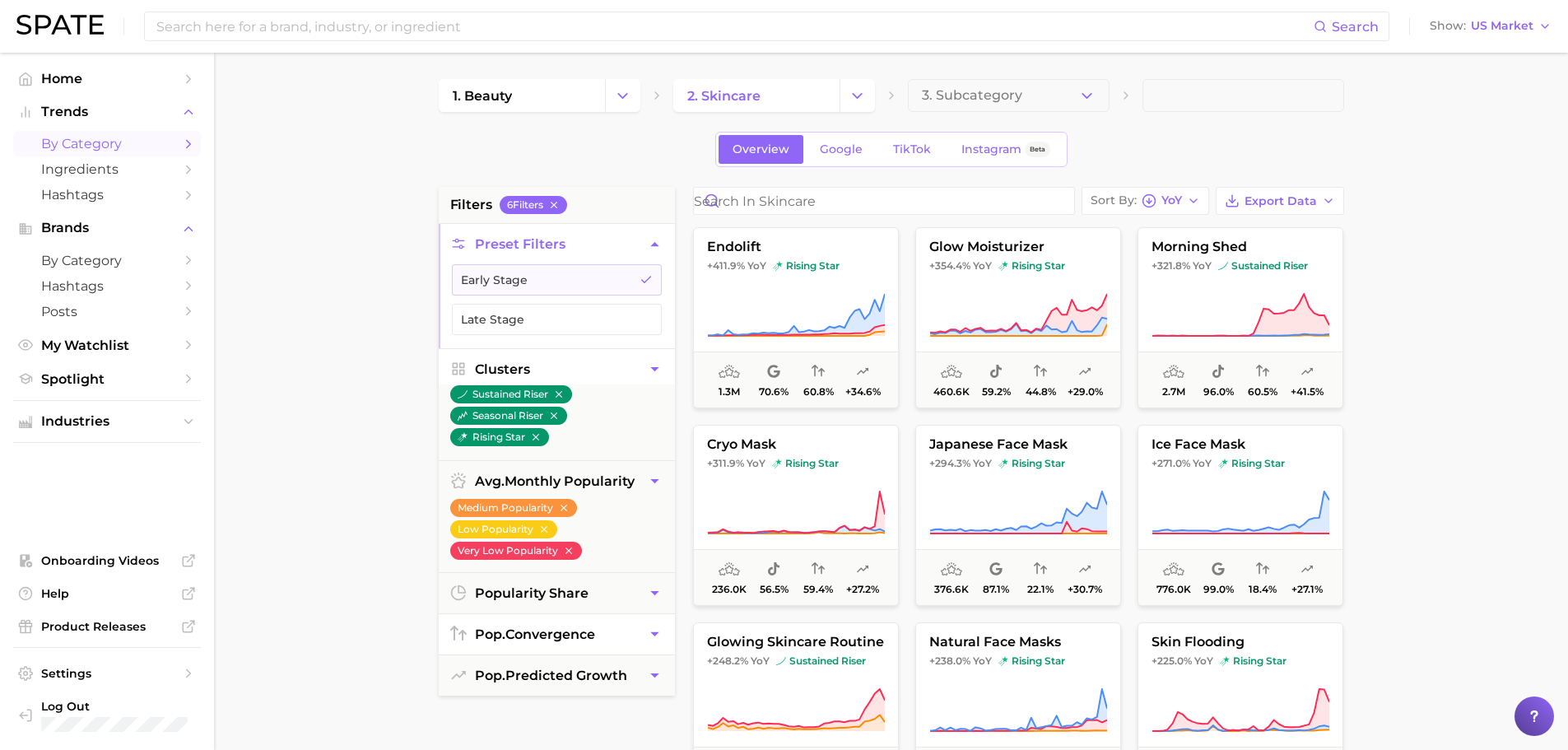
click at [557, 336] on ul "Early Stage Late Stage" at bounding box center [557, 306] width 236 height 84
click at [573, 316] on button "Late Stage" at bounding box center [556, 319] width 210 height 31
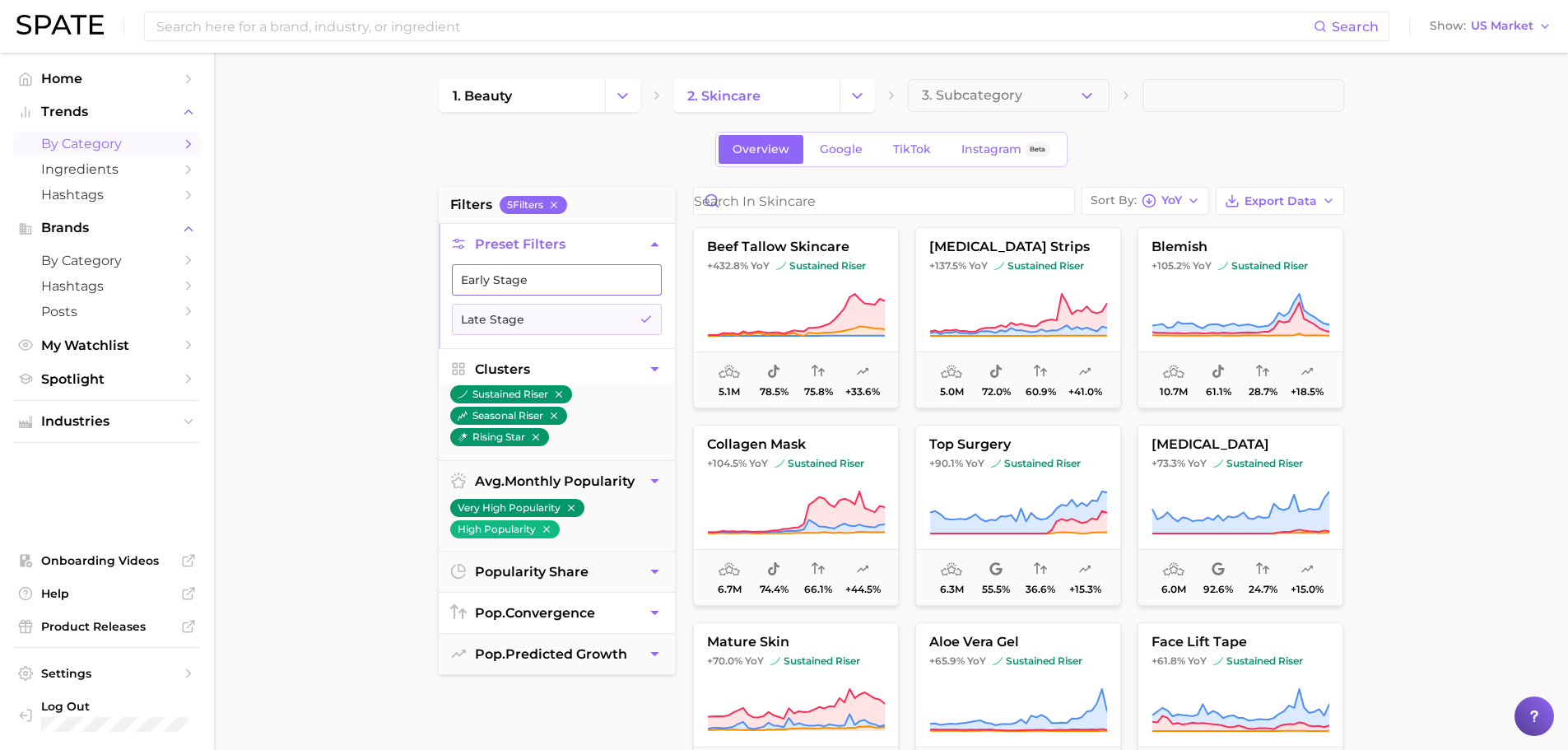
click at [568, 279] on button "Early Stage" at bounding box center [556, 280] width 210 height 31
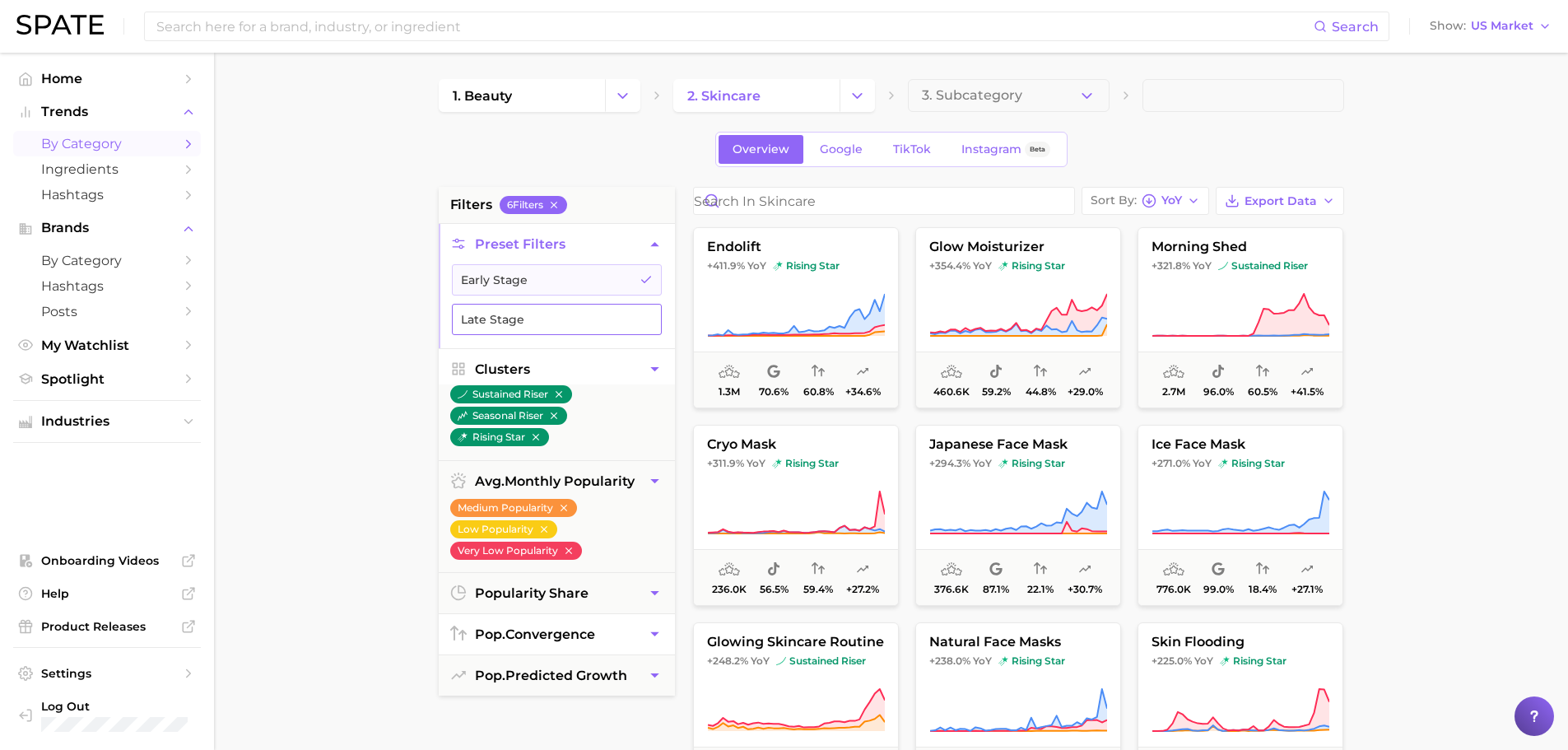
click at [547, 306] on button "Late Stage" at bounding box center [556, 319] width 210 height 31
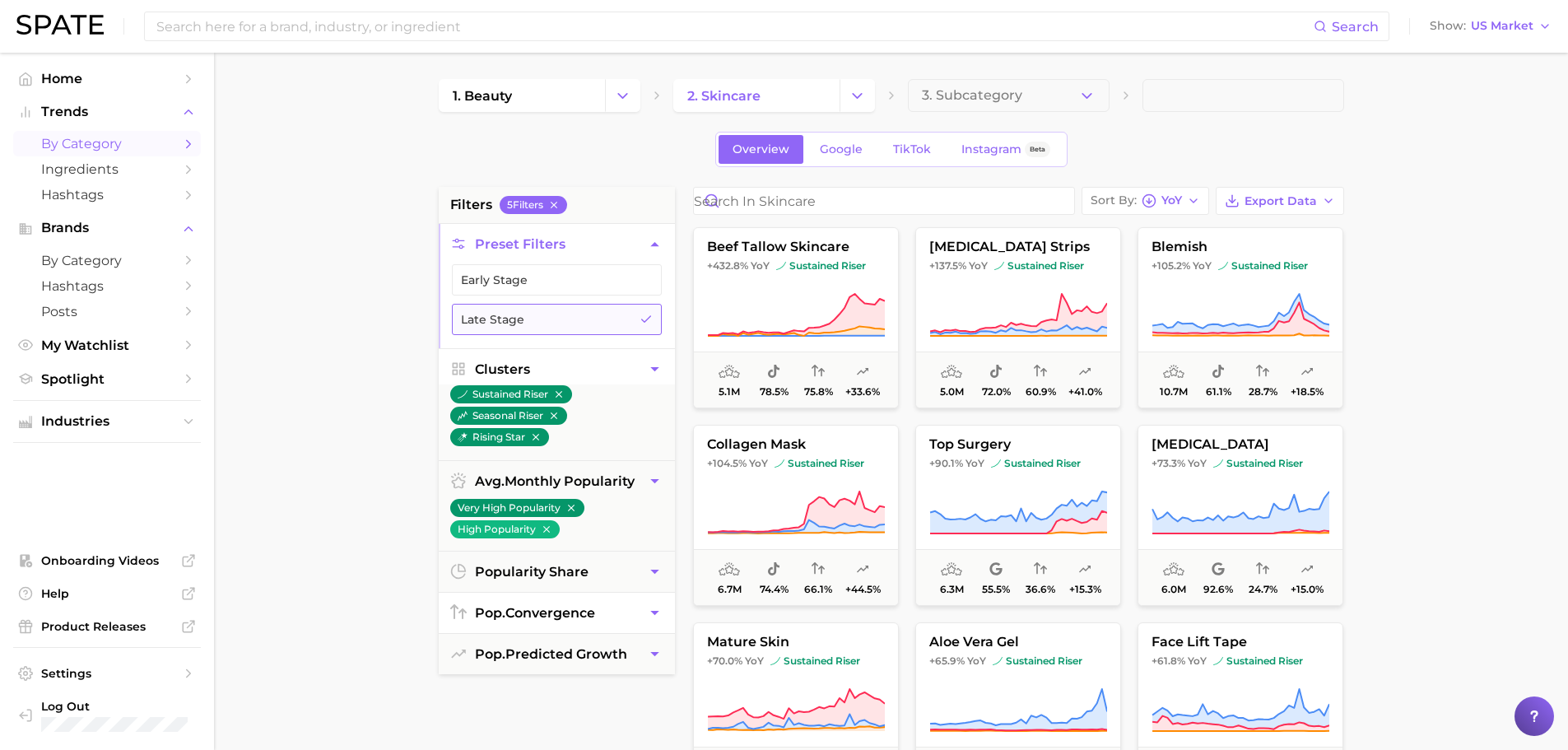
drag, startPoint x: 648, startPoint y: 312, endPoint x: 618, endPoint y: 333, distance: 36.6
click at [647, 312] on button "Late Stage" at bounding box center [556, 319] width 210 height 31
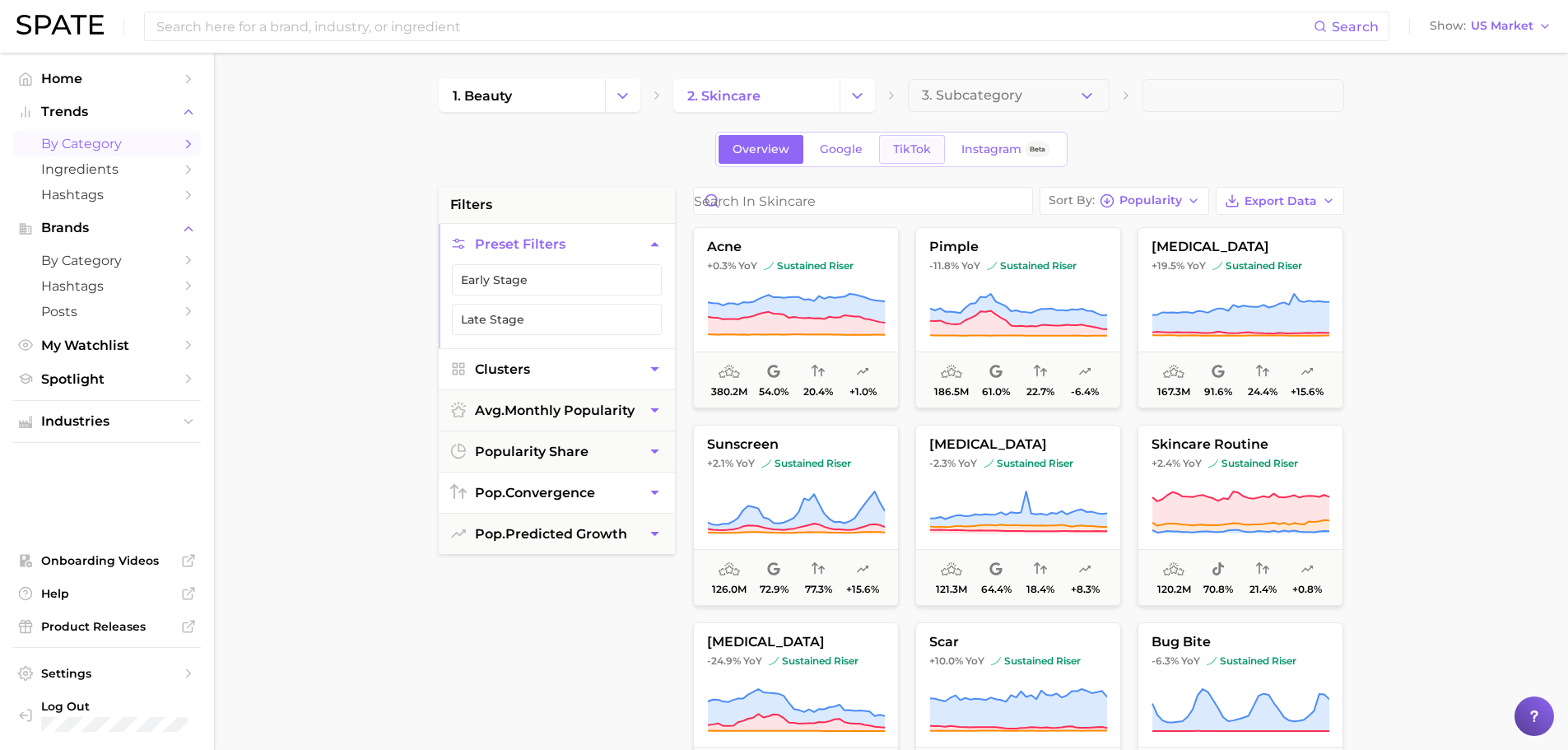
click at [922, 154] on span "TikTok" at bounding box center [912, 149] width 38 height 14
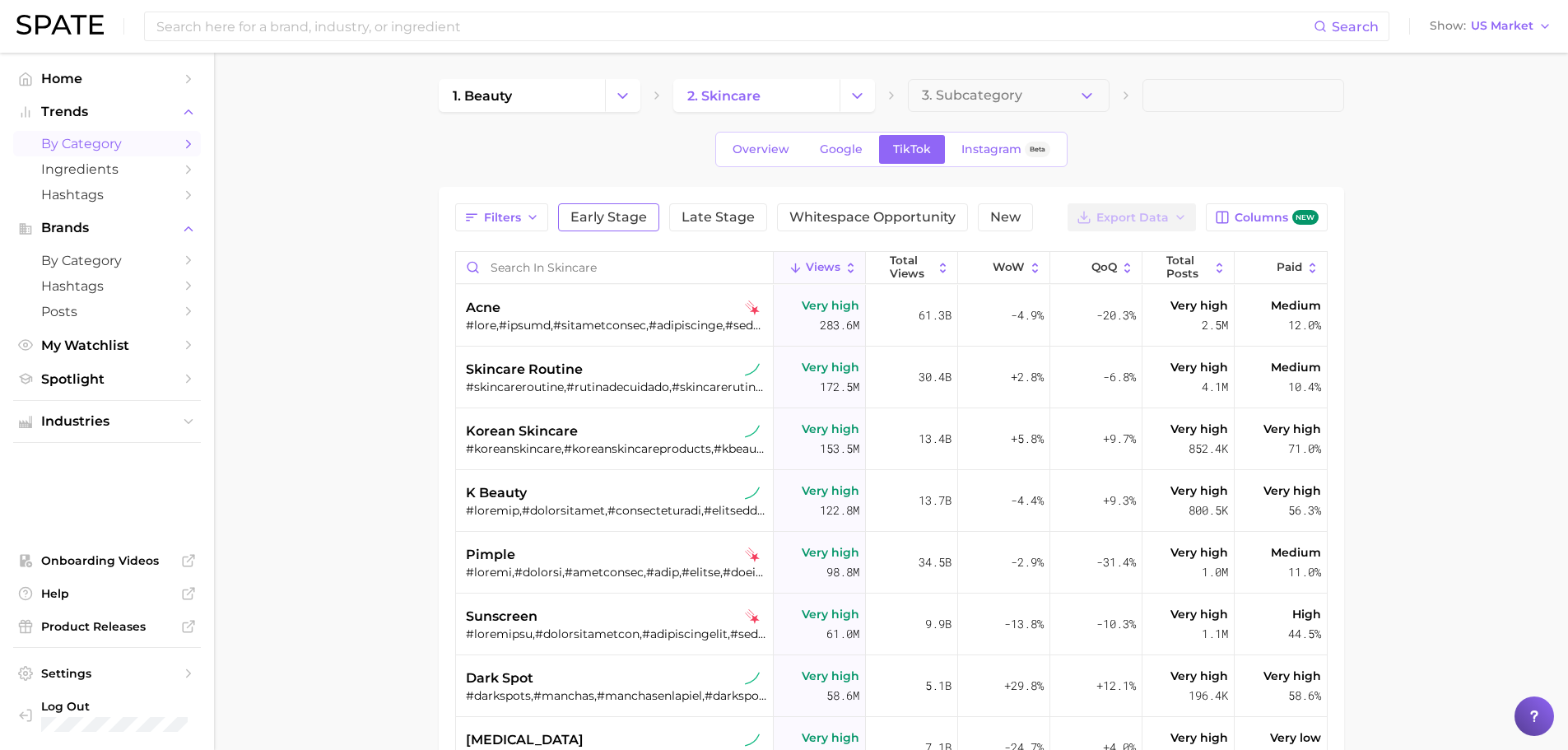
click at [597, 217] on span "Early Stage" at bounding box center [608, 217] width 77 height 13
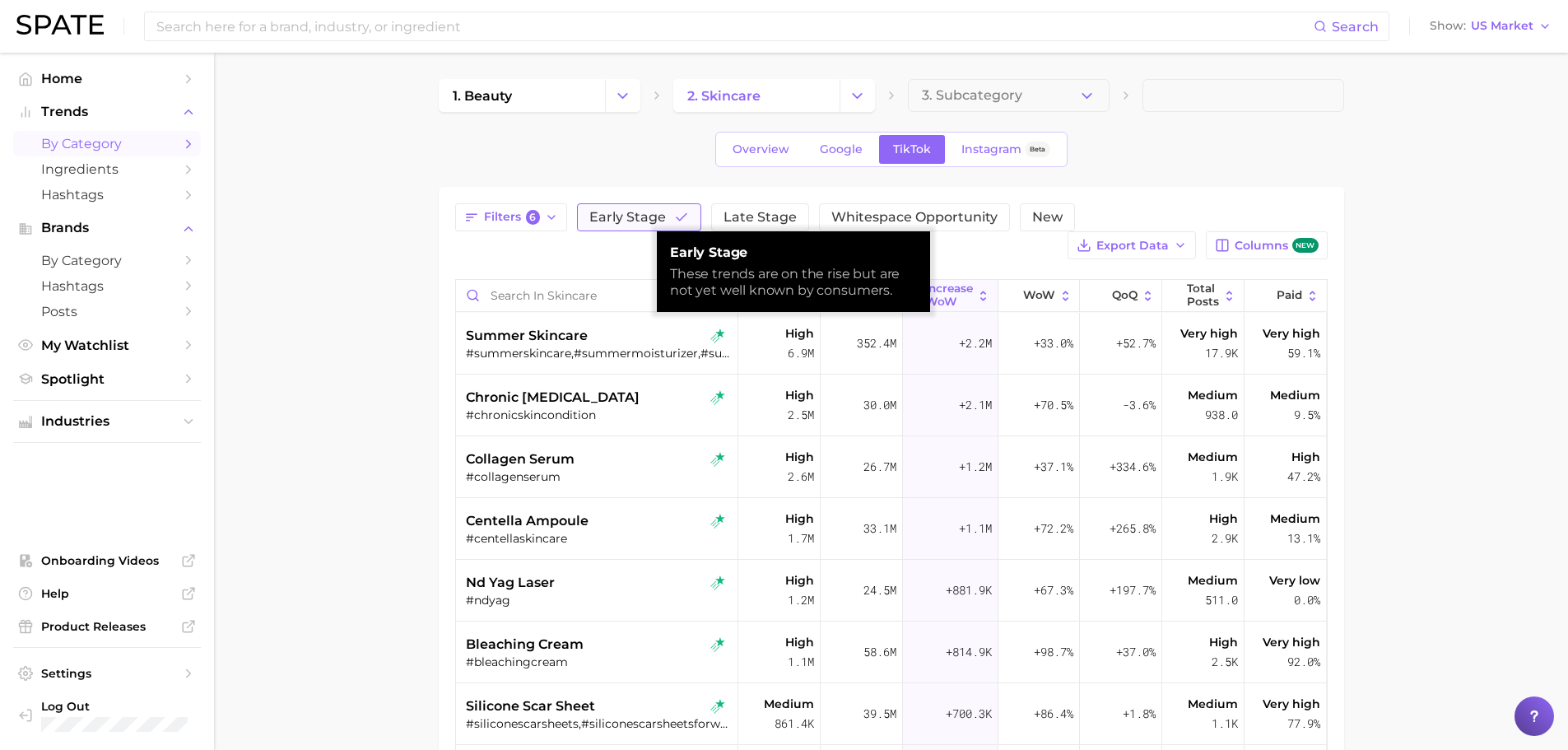
click at [597, 217] on span "Early Stage" at bounding box center [627, 217] width 77 height 13
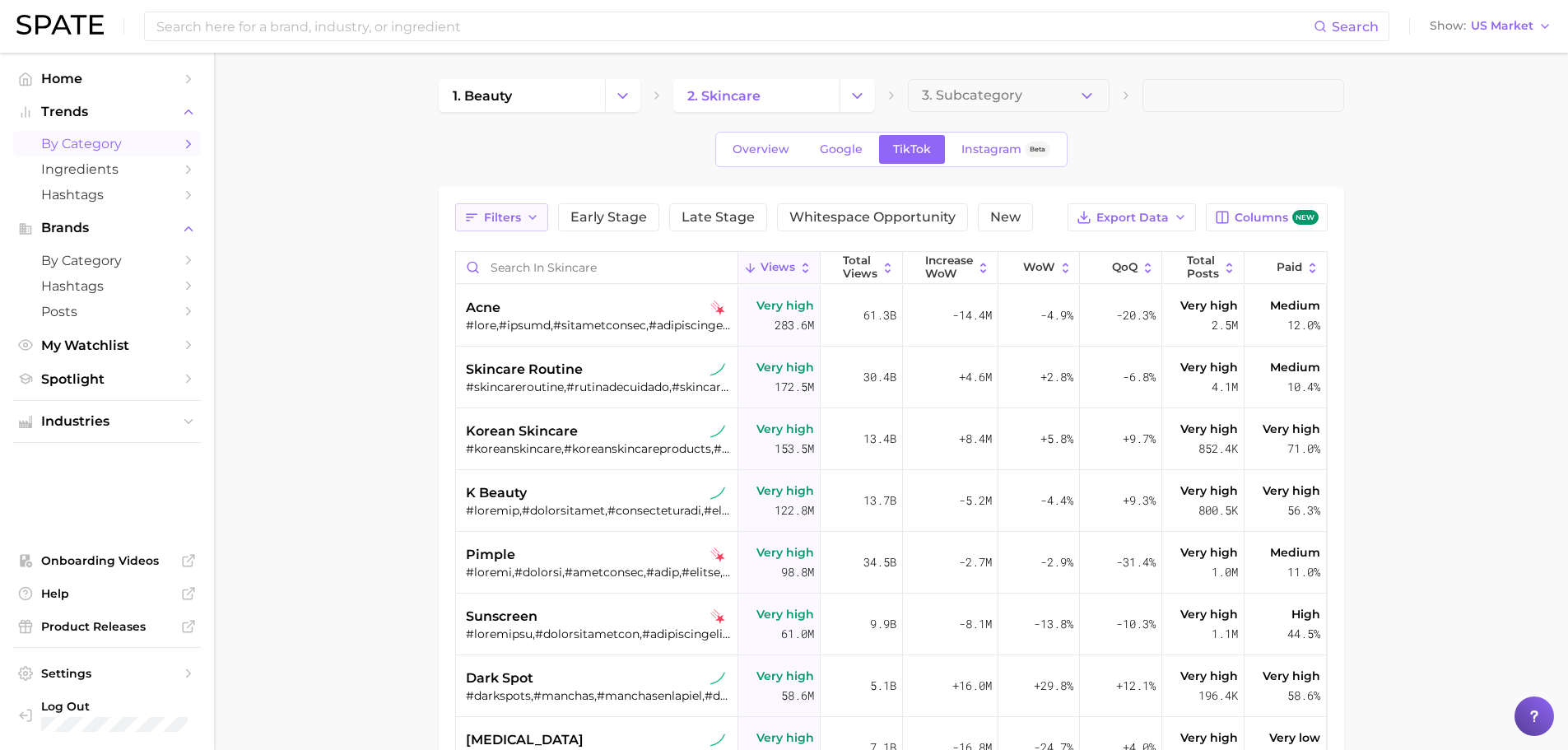
click at [535, 225] on button "Filters" at bounding box center [502, 217] width 93 height 28
click at [621, 215] on span "Early Stage" at bounding box center [608, 217] width 77 height 13
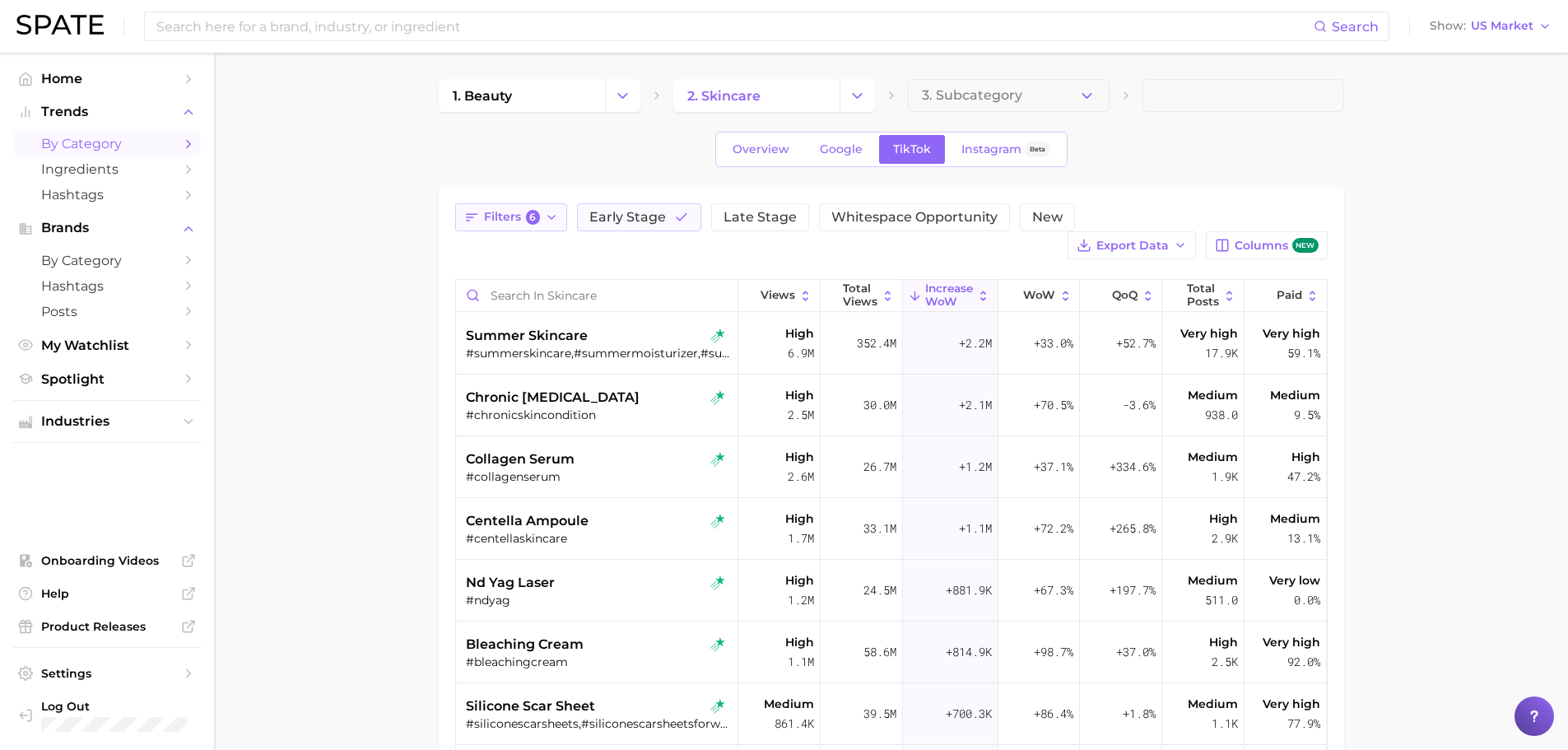
click at [549, 215] on icon "button" at bounding box center [551, 217] width 13 height 13
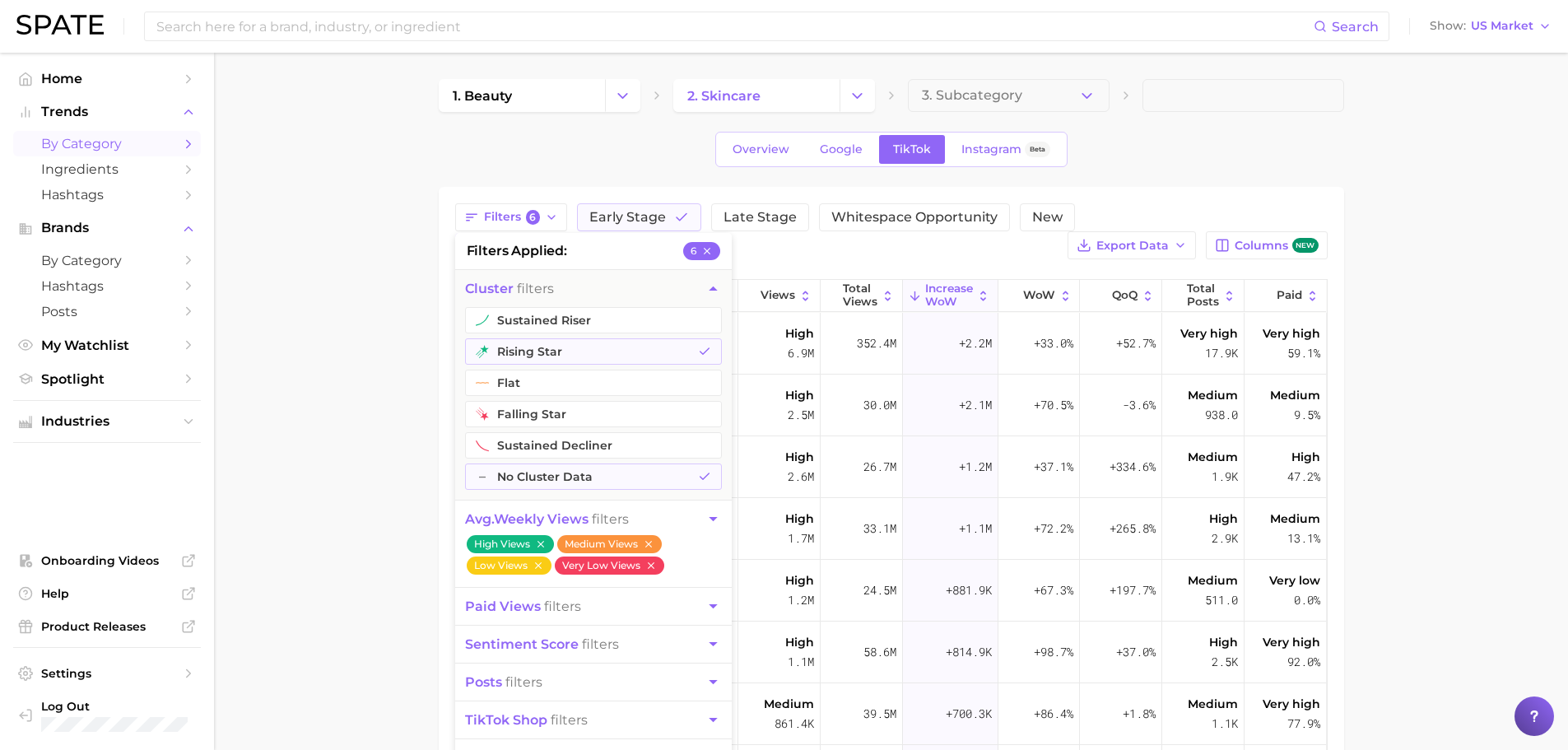
click at [351, 347] on main "1. beauty 2. skincare 3. Subcategory Overview Google TikTok Instagram Beta Filt…" at bounding box center [891, 590] width 1354 height 1075
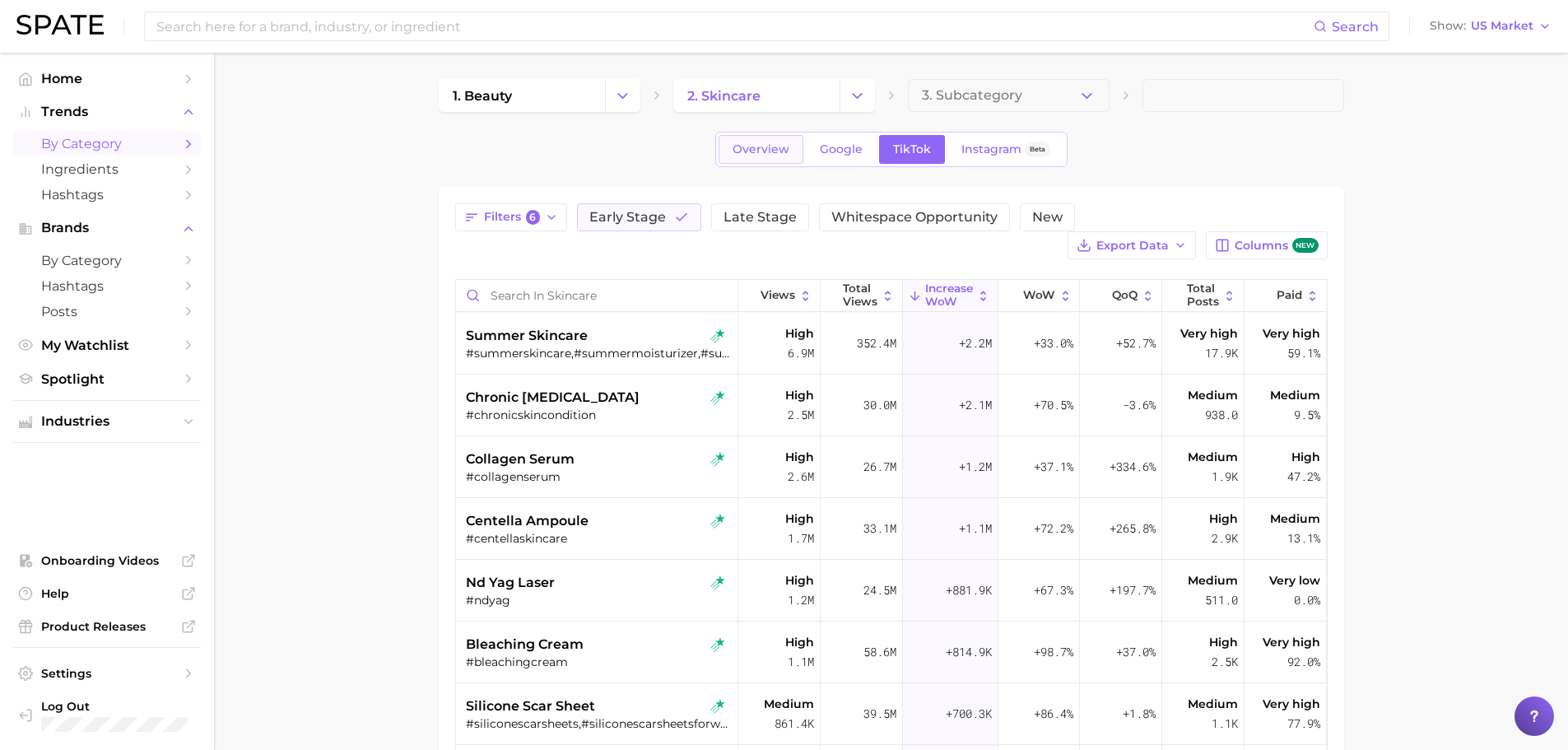
click at [743, 148] on span "Overview" at bounding box center [761, 149] width 57 height 14
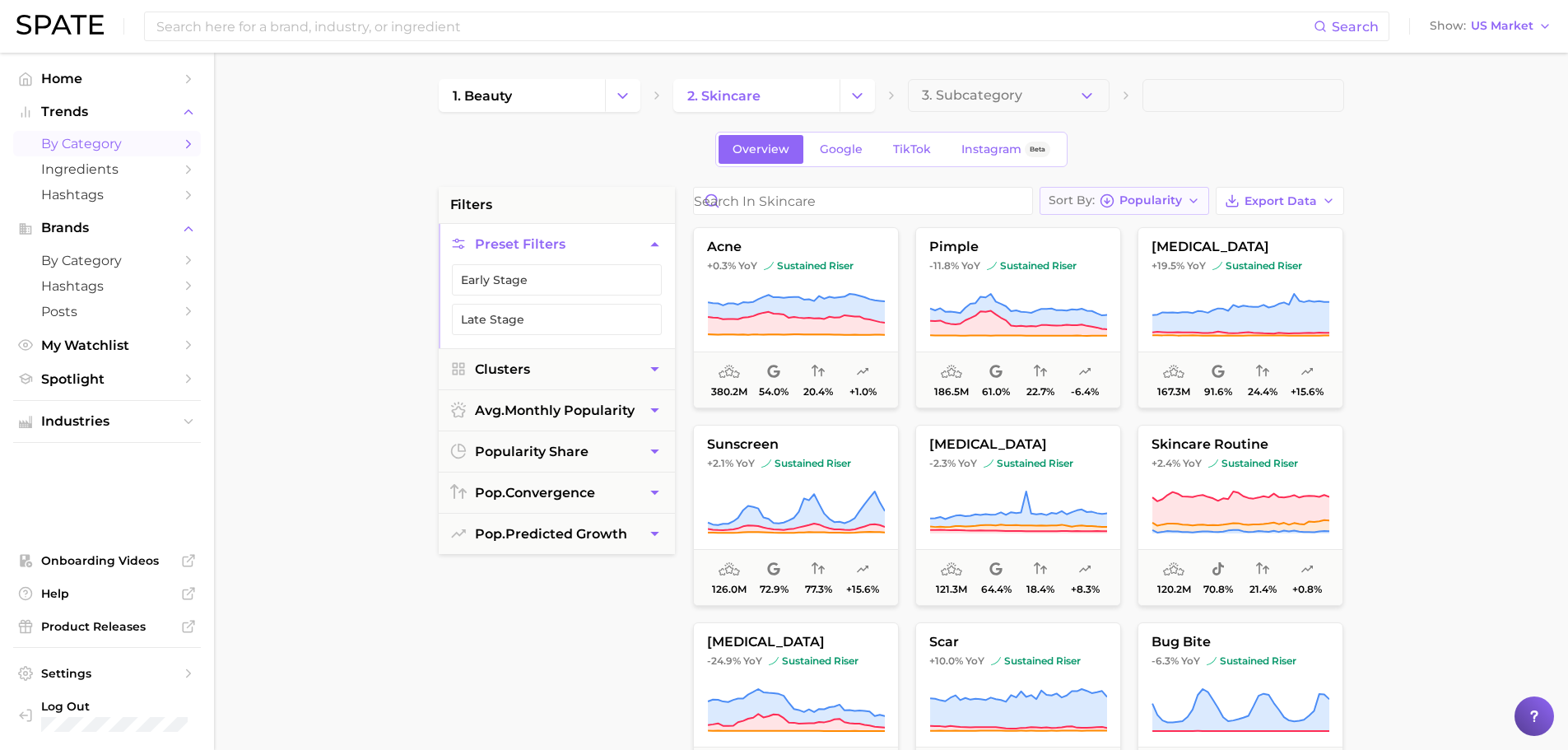
click at [1195, 200] on icon "button" at bounding box center [1193, 200] width 13 height 13
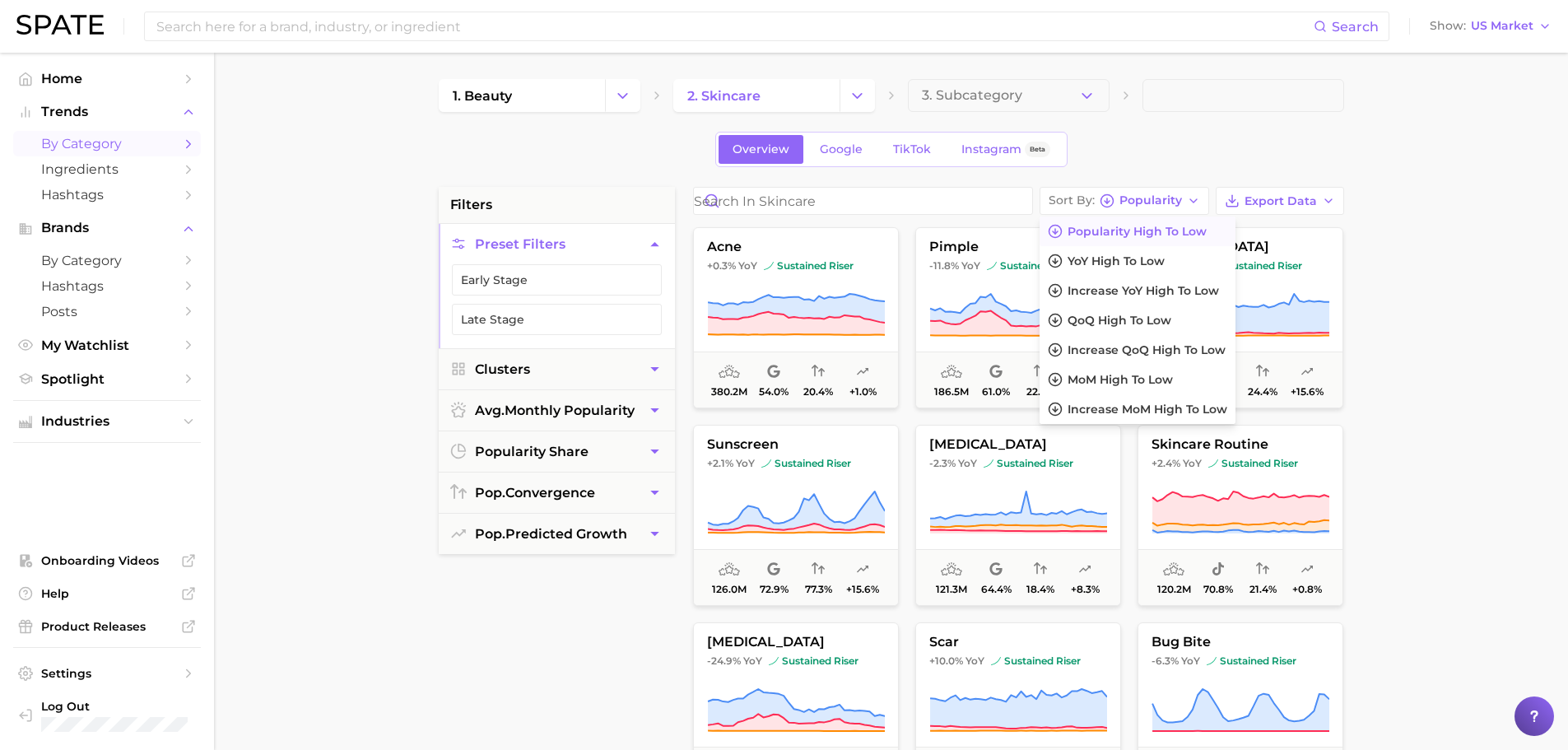
click at [1146, 146] on div "Overview Google TikTok Instagram Beta" at bounding box center [892, 149] width 906 height 35
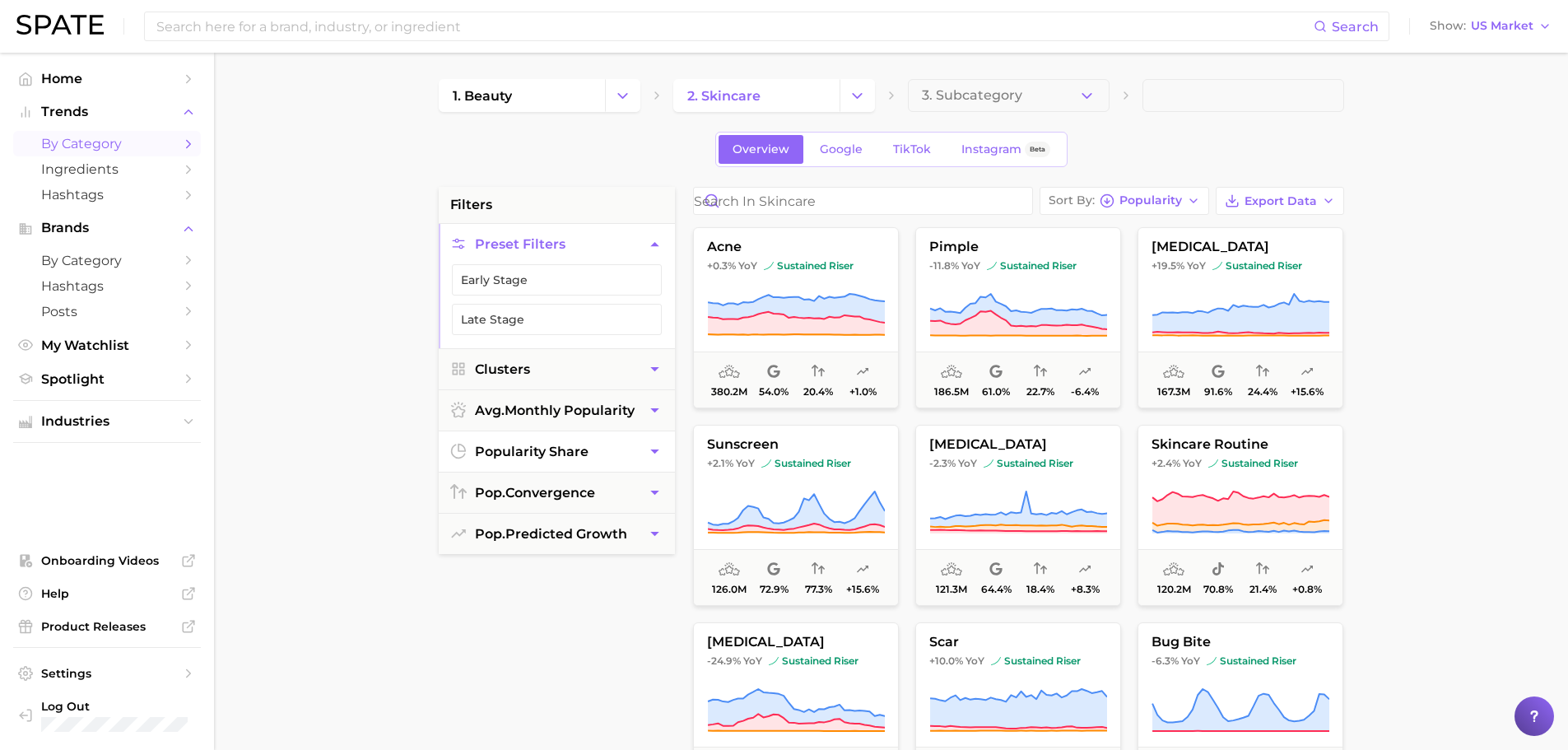
click at [624, 457] on button "popularity share" at bounding box center [557, 451] width 236 height 41
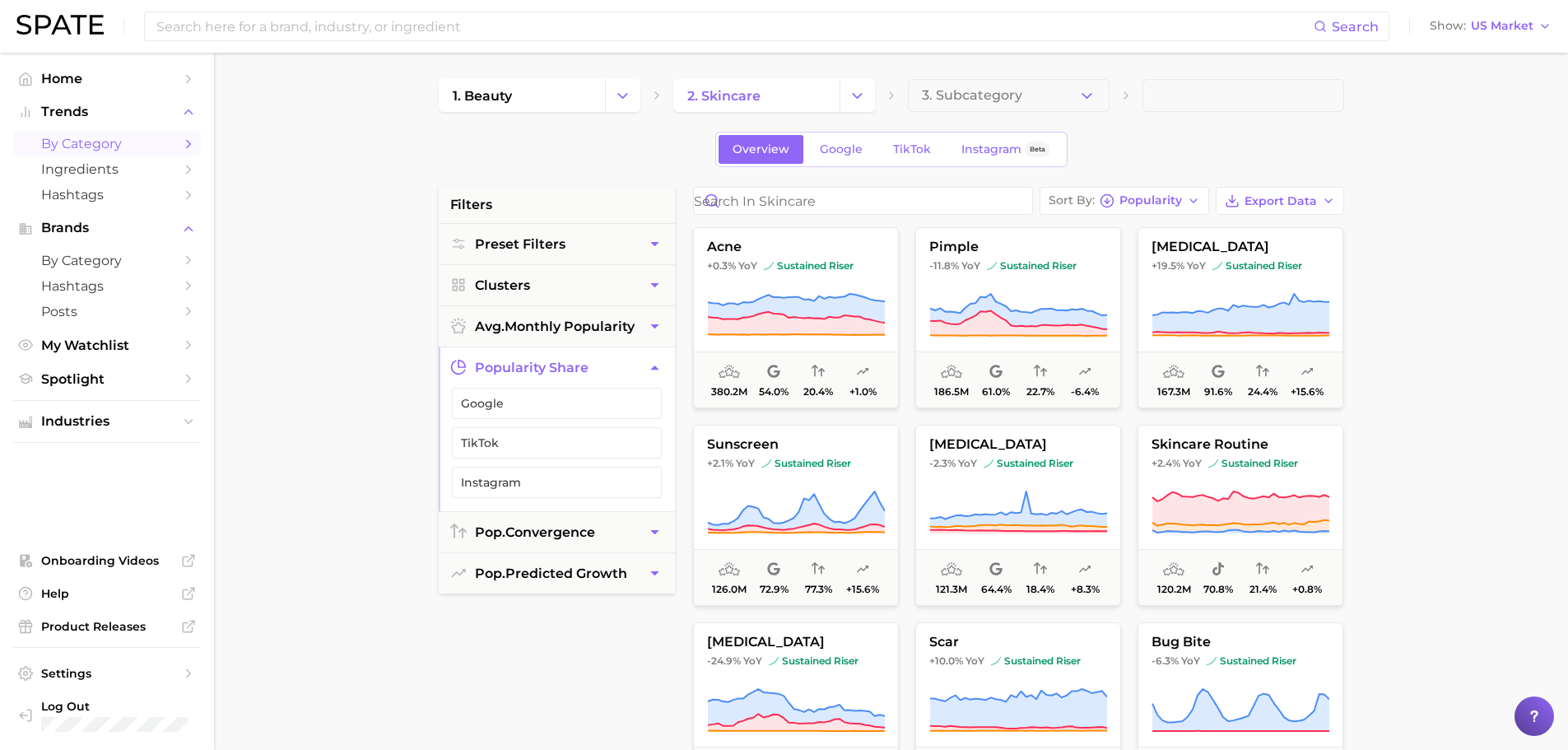
click at [627, 371] on button "popularity share" at bounding box center [557, 368] width 236 height 41
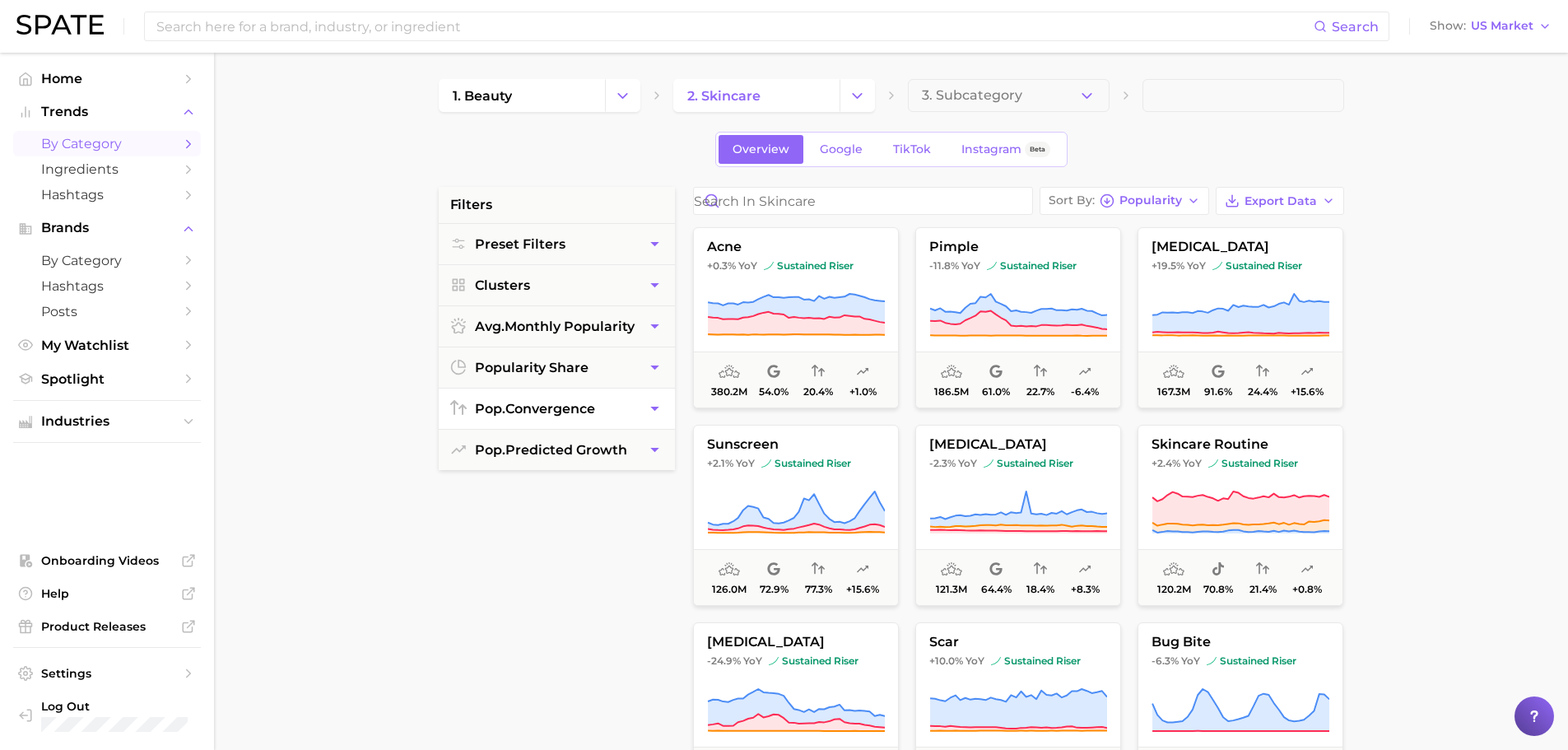
click at [631, 412] on button "pop. convergence" at bounding box center [557, 408] width 236 height 41
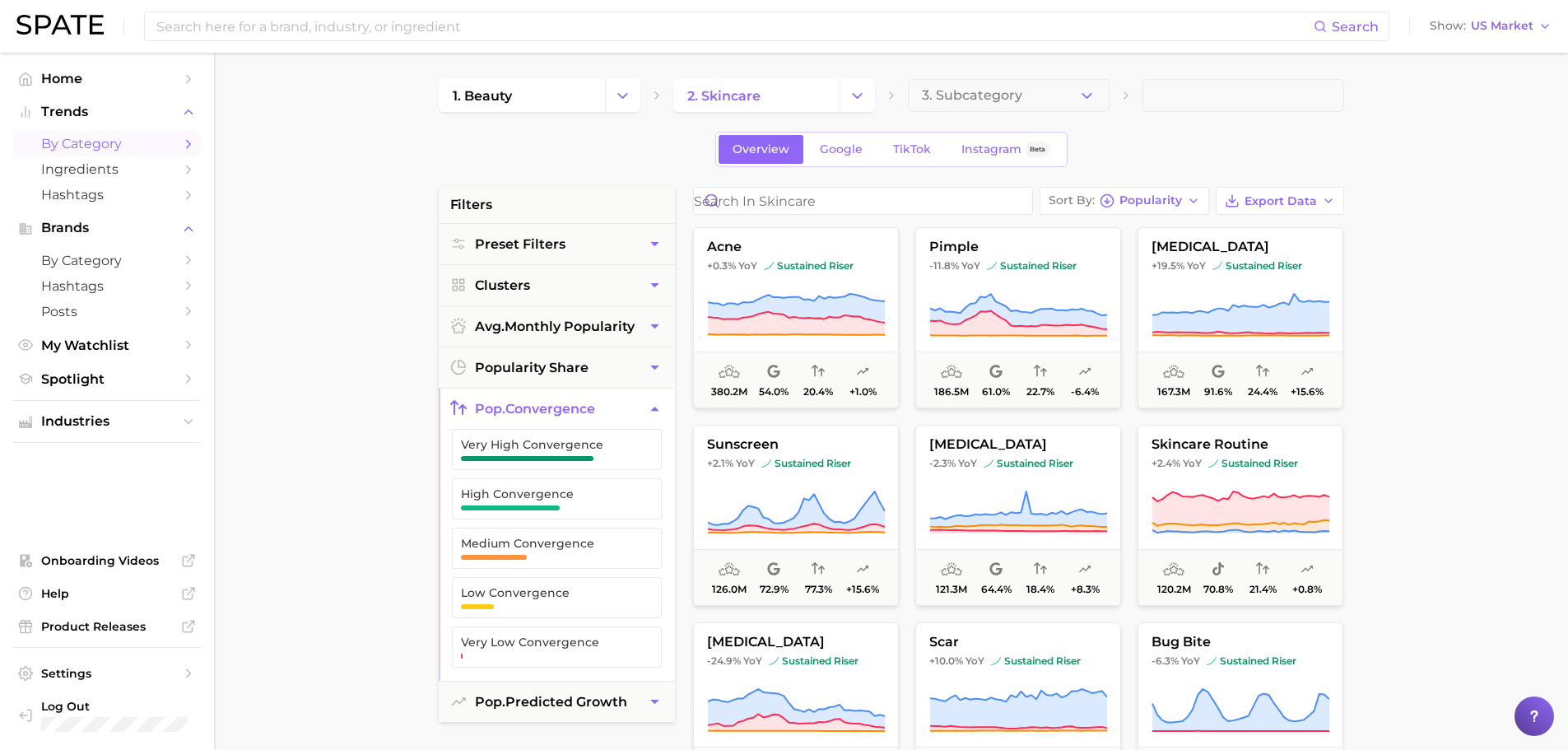
click at [631, 412] on button "pop. convergence" at bounding box center [557, 408] width 236 height 41
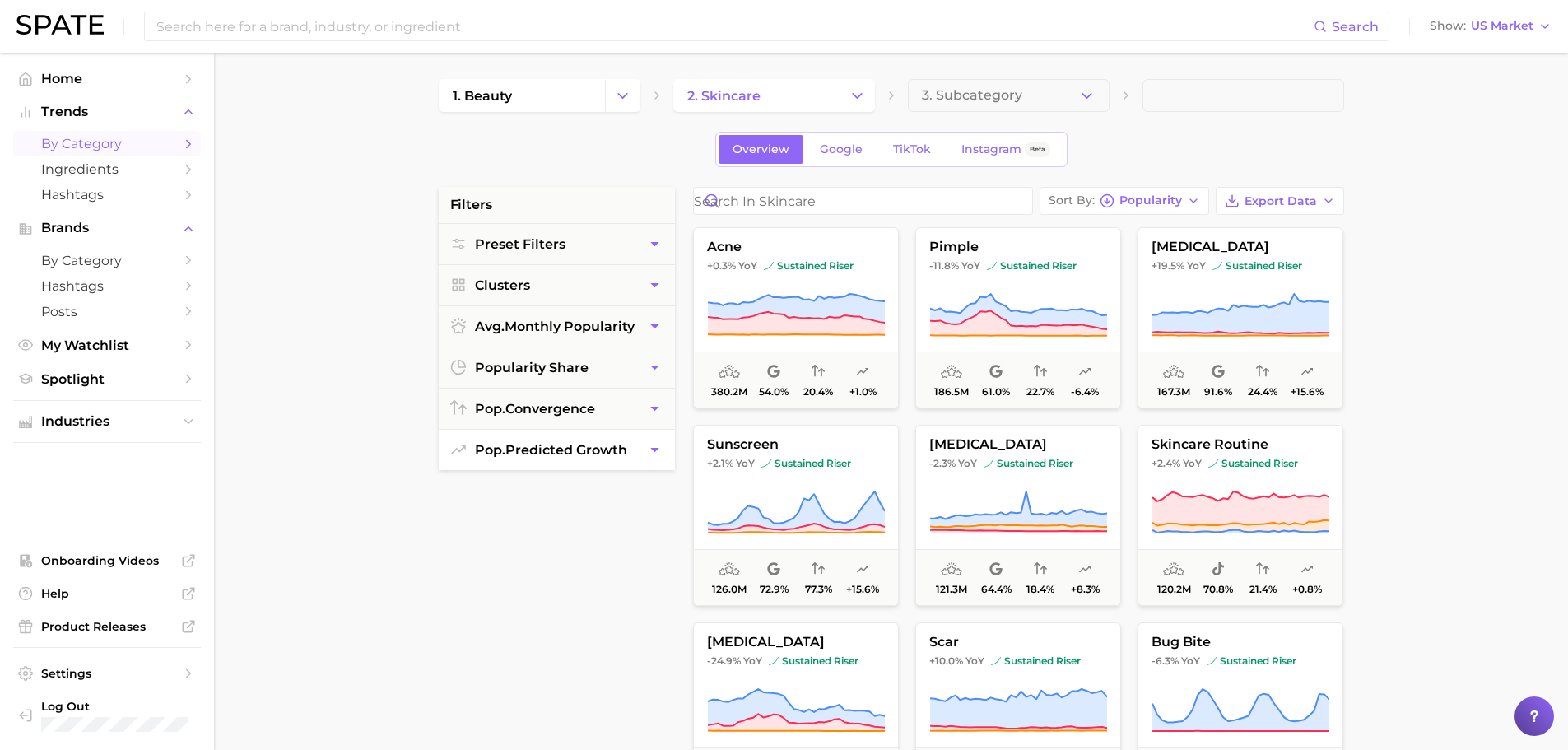
click at [618, 460] on button "pop. predicted growth" at bounding box center [557, 450] width 236 height 41
click at [620, 459] on button "pop. predicted growth" at bounding box center [557, 450] width 236 height 41
click at [627, 374] on button "popularity share" at bounding box center [557, 368] width 236 height 41
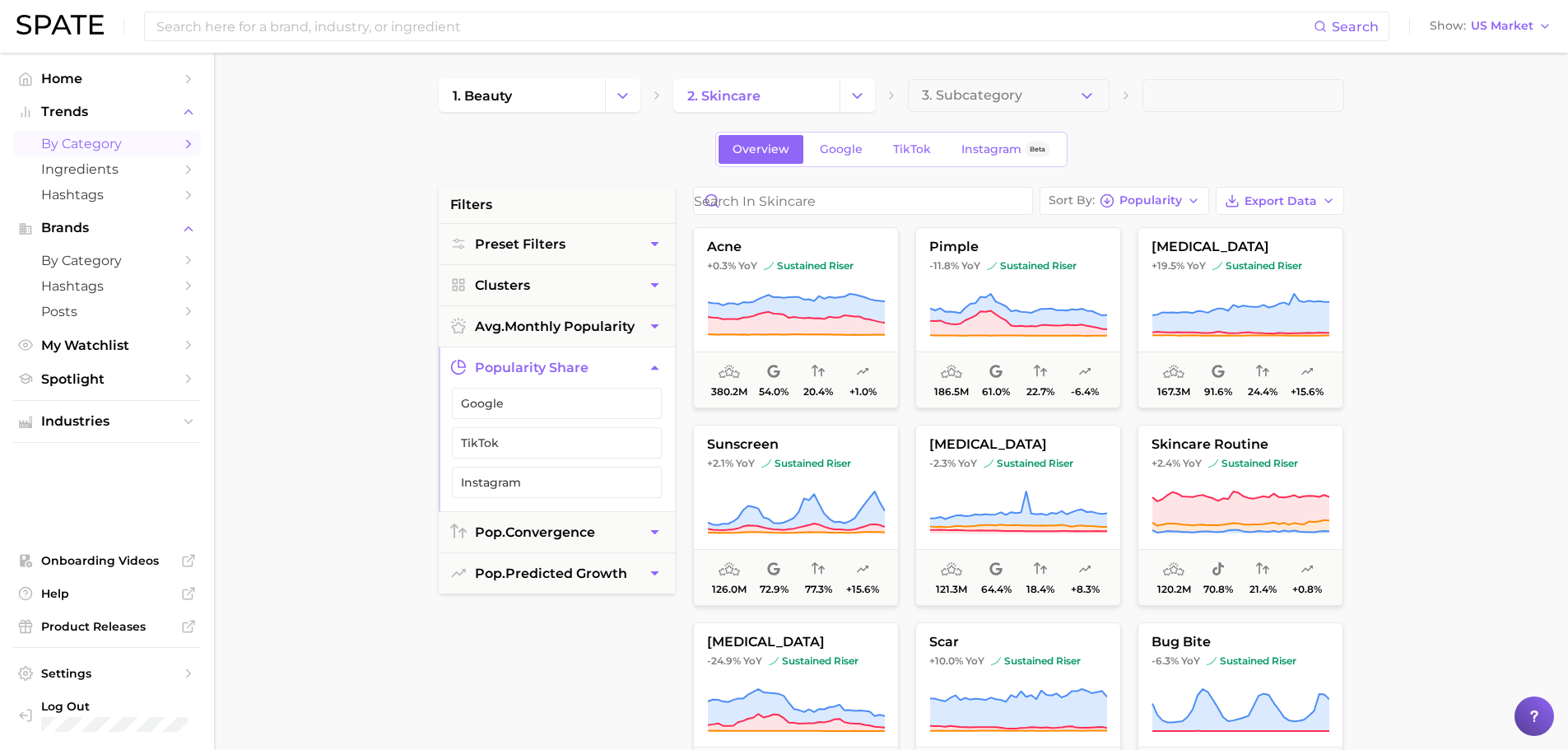
click at [627, 374] on button "popularity share" at bounding box center [557, 368] width 236 height 41
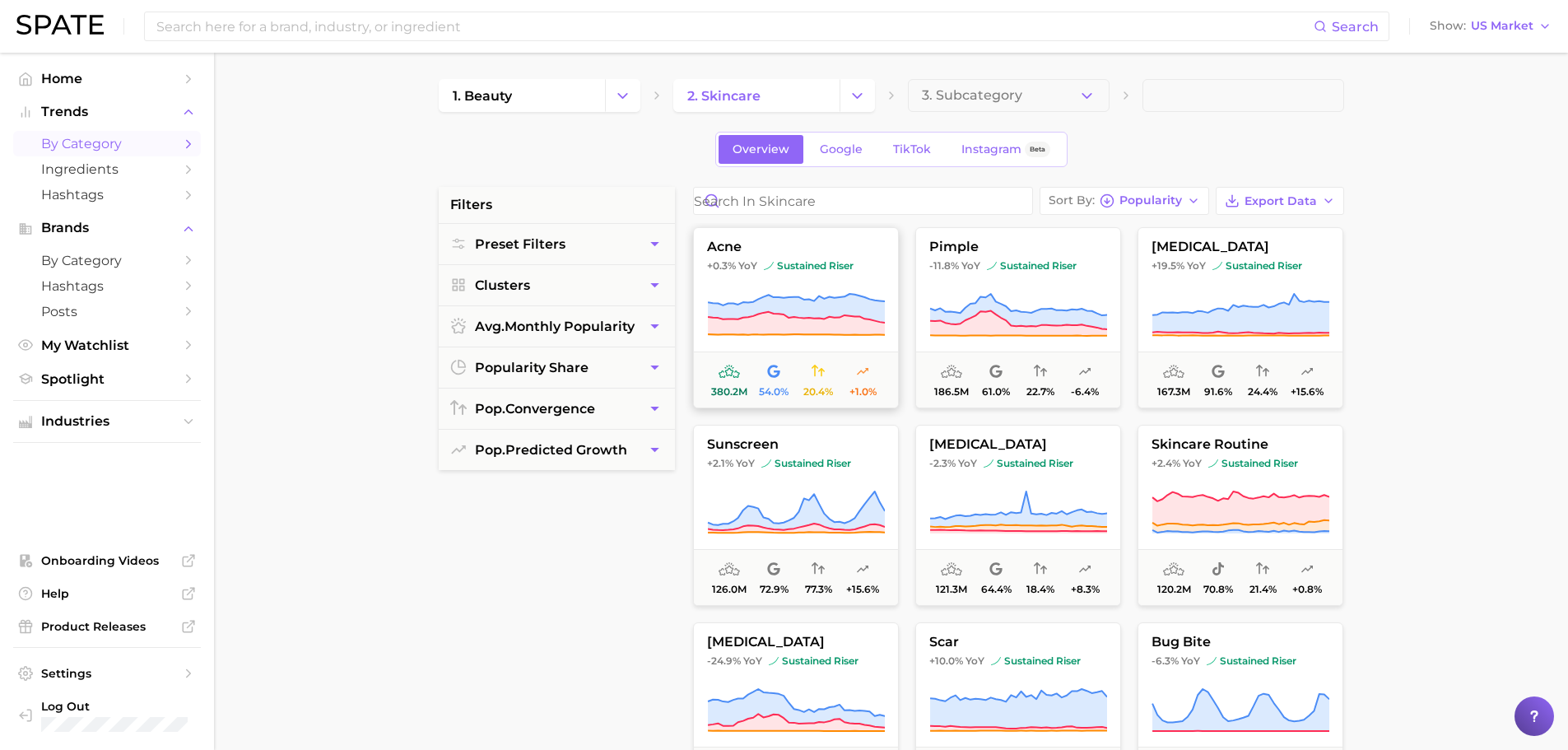
drag, startPoint x: 778, startPoint y: 271, endPoint x: 767, endPoint y: 249, distance: 24.6
click at [767, 249] on button "acne +0.3% YoY sustained riser 380.2m 54.0% 20.4% +1.0%" at bounding box center [796, 318] width 206 height 181
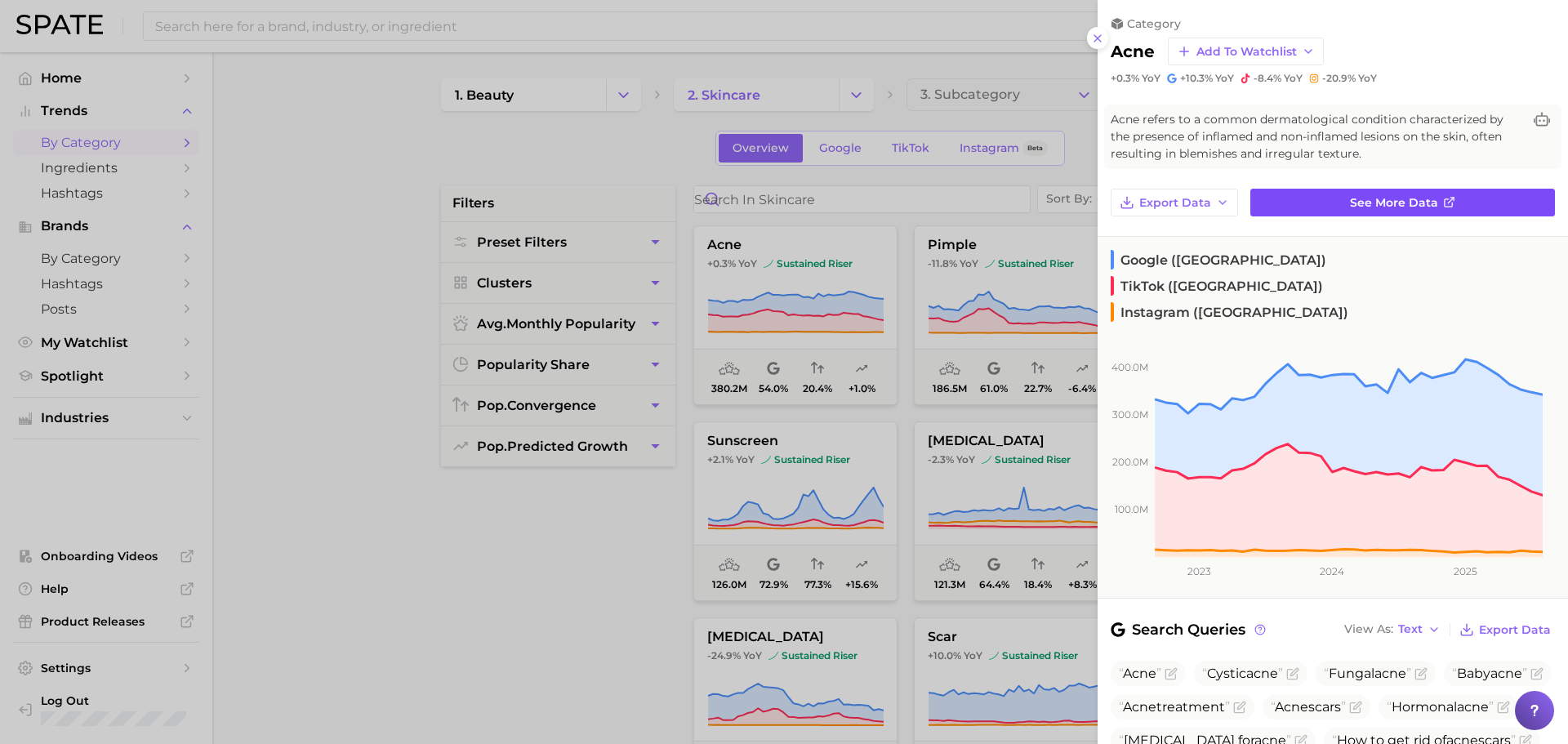
click at [1384, 198] on span "See more data" at bounding box center [1393, 203] width 88 height 14
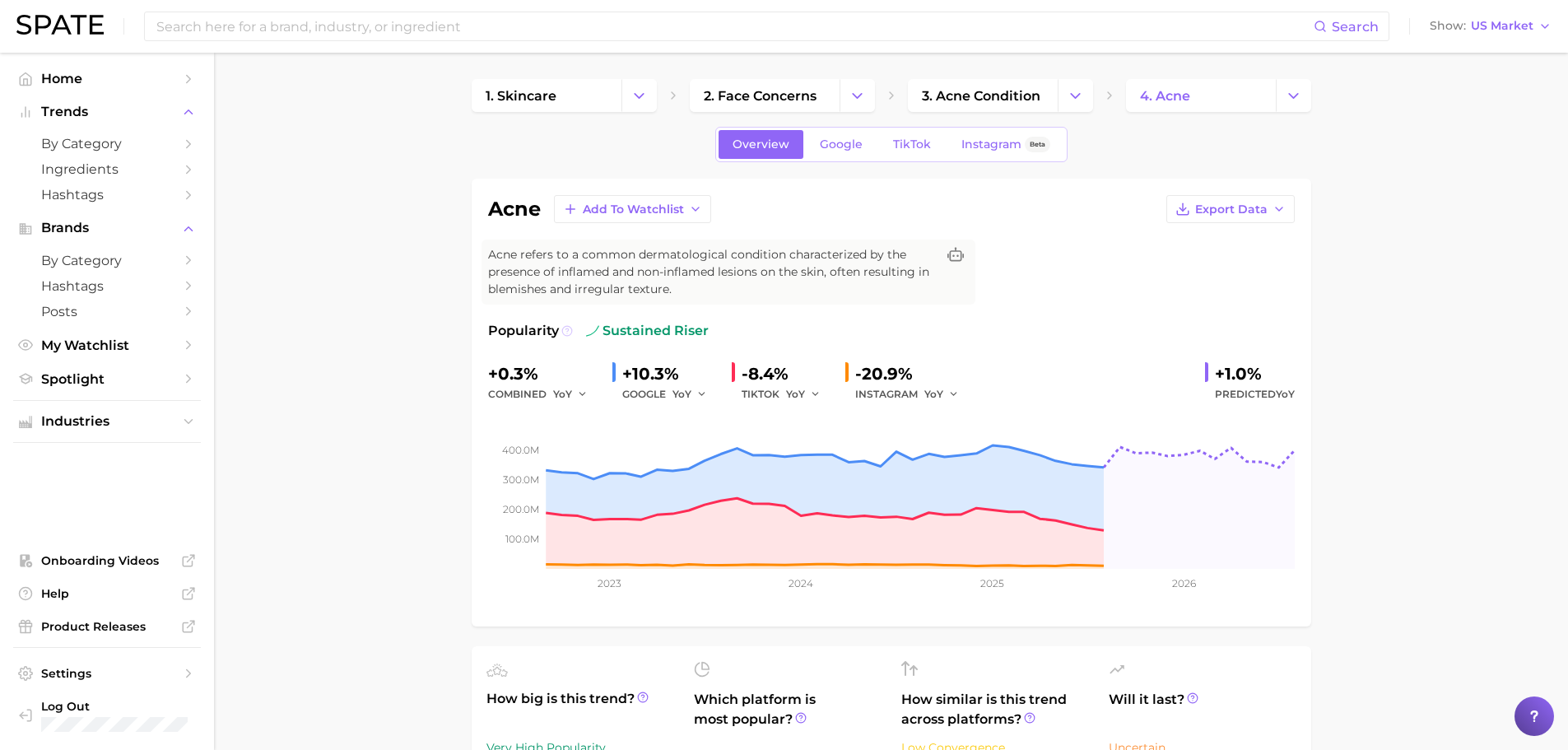
click at [567, 333] on line at bounding box center [567, 333] width 0 height 0
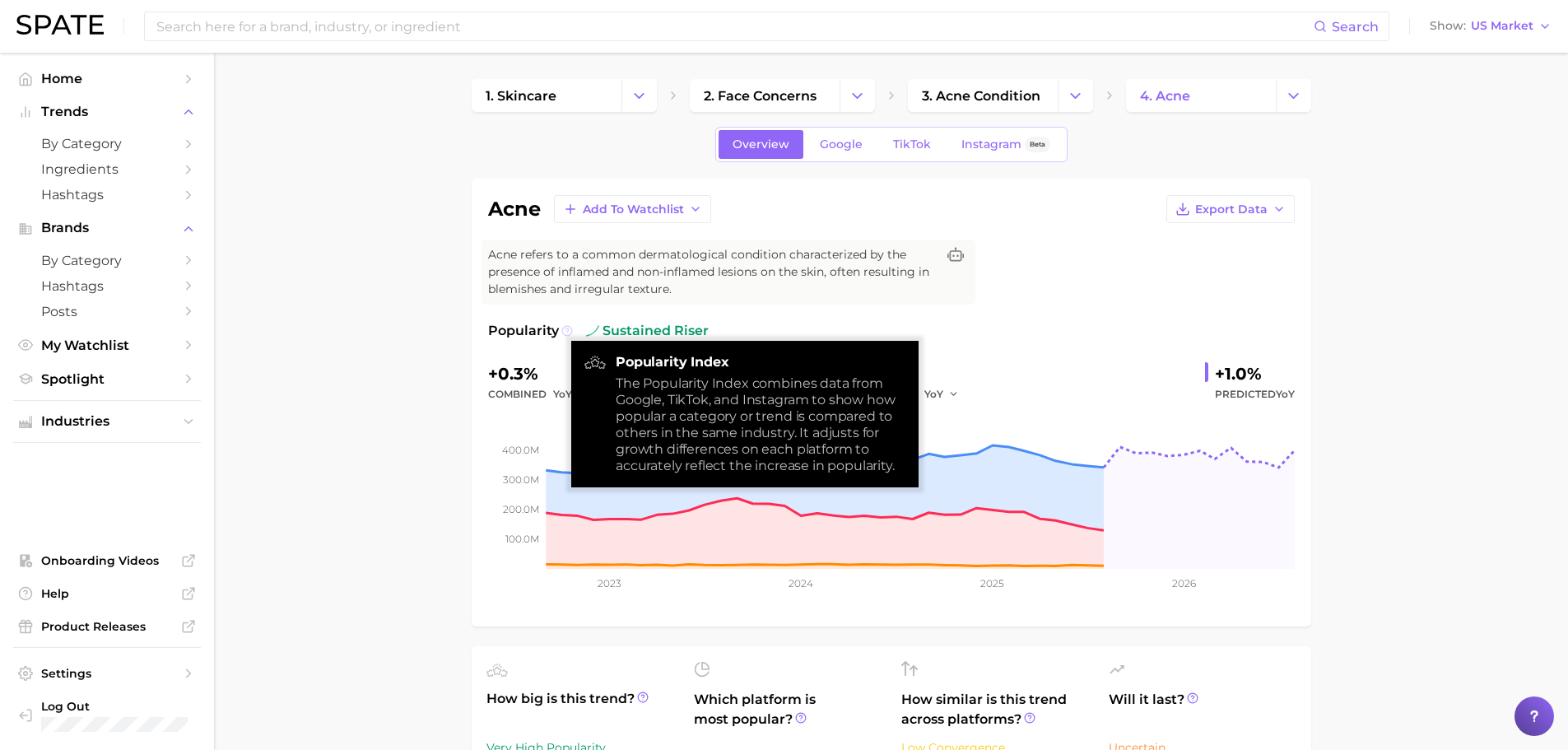
click at [567, 333] on line at bounding box center [567, 333] width 0 height 0
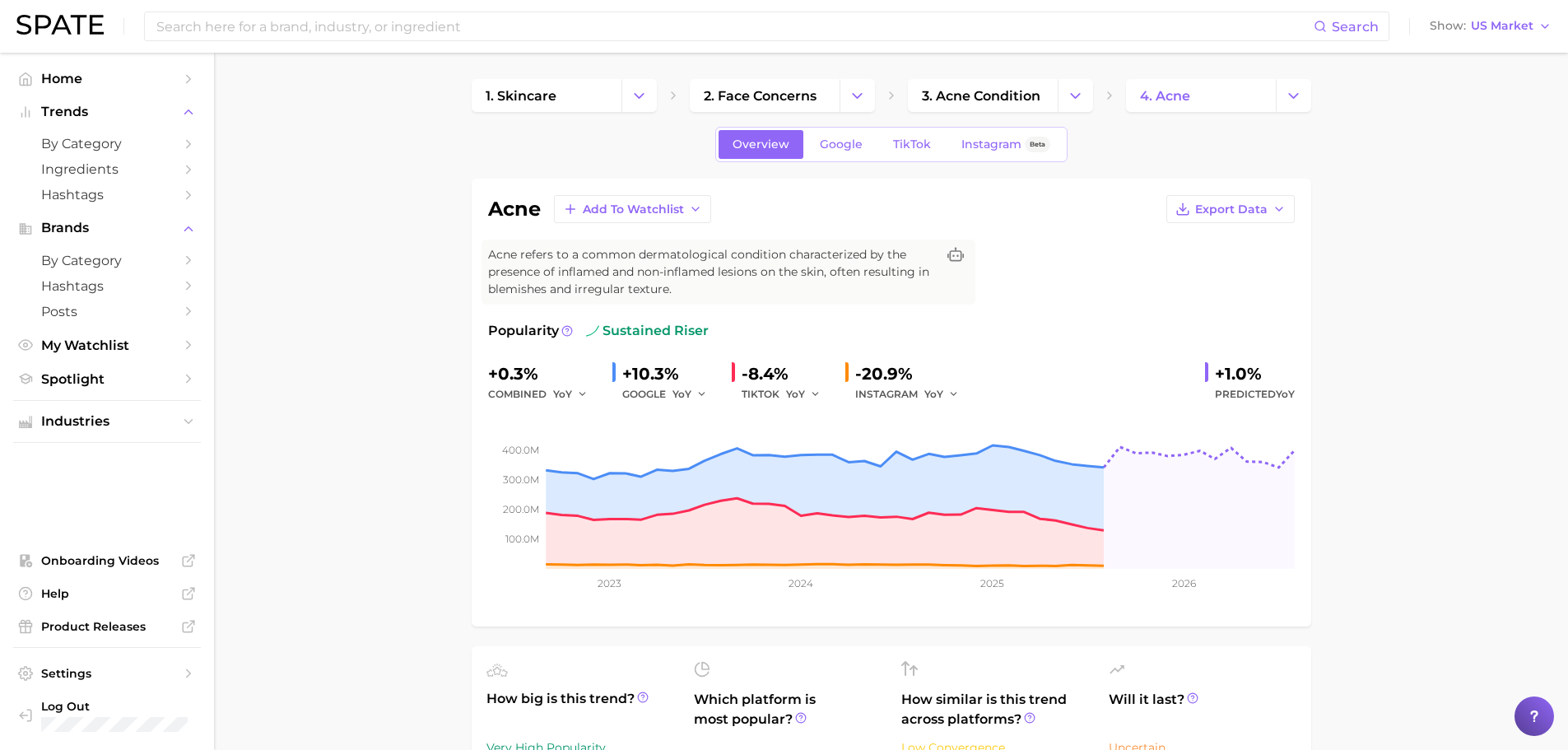
click at [624, 331] on span "sustained riser" at bounding box center [647, 331] width 122 height 20
click at [621, 331] on span "sustained riser" at bounding box center [647, 331] width 122 height 20
click at [116, 149] on span "by Category" at bounding box center [107, 143] width 132 height 16
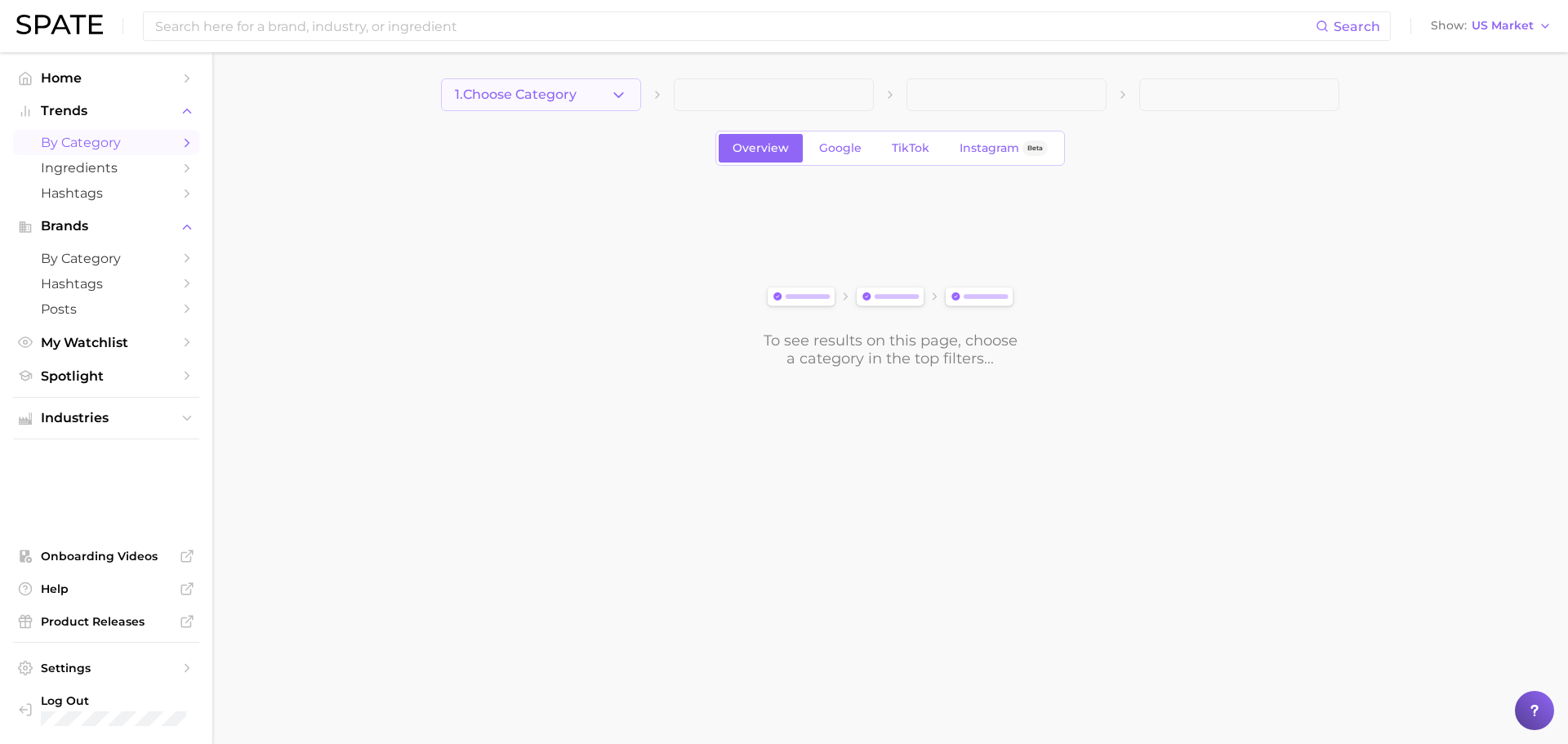
click at [599, 105] on button "1. Choose Category" at bounding box center [541, 95] width 200 height 33
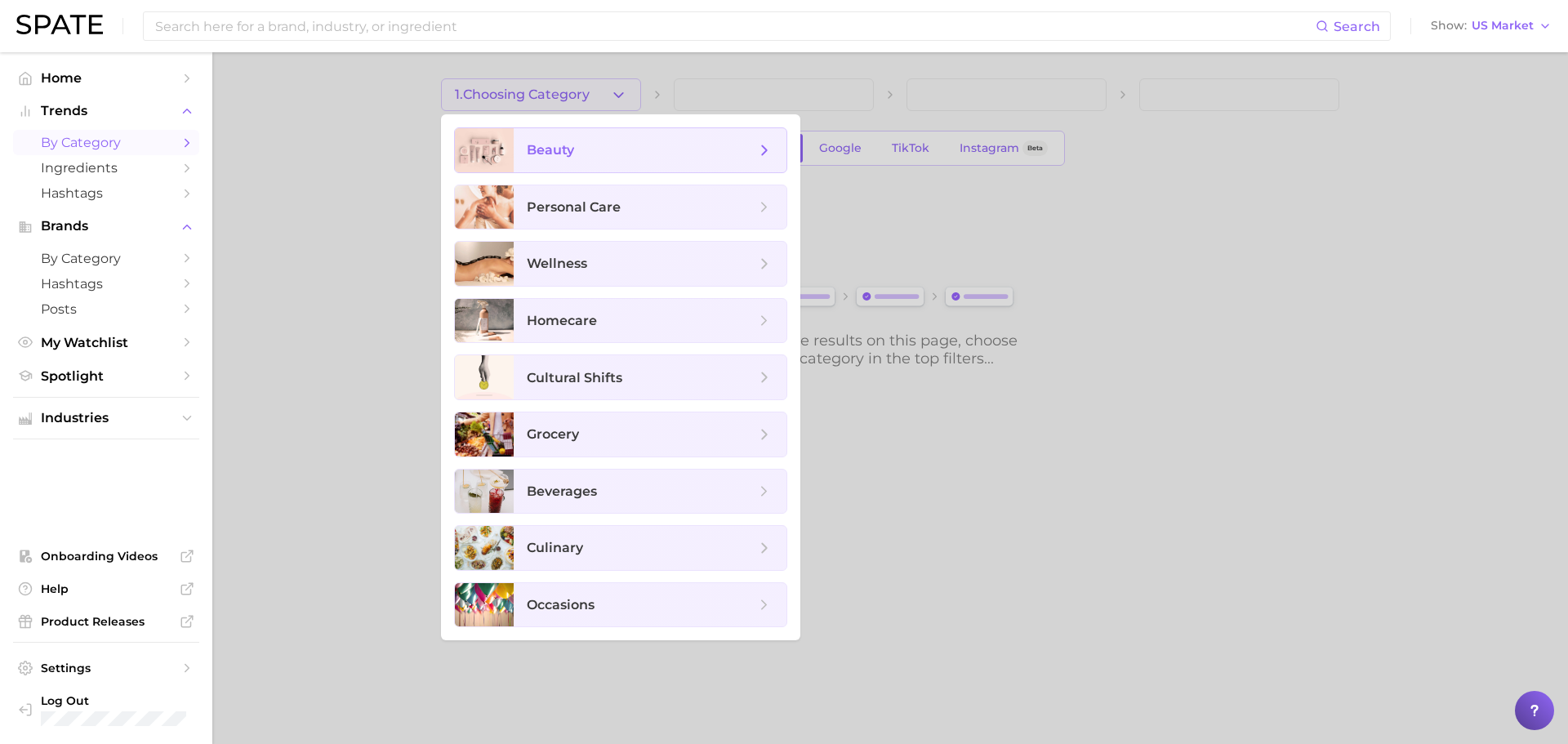
click at [582, 147] on span "beauty" at bounding box center [641, 150] width 229 height 18
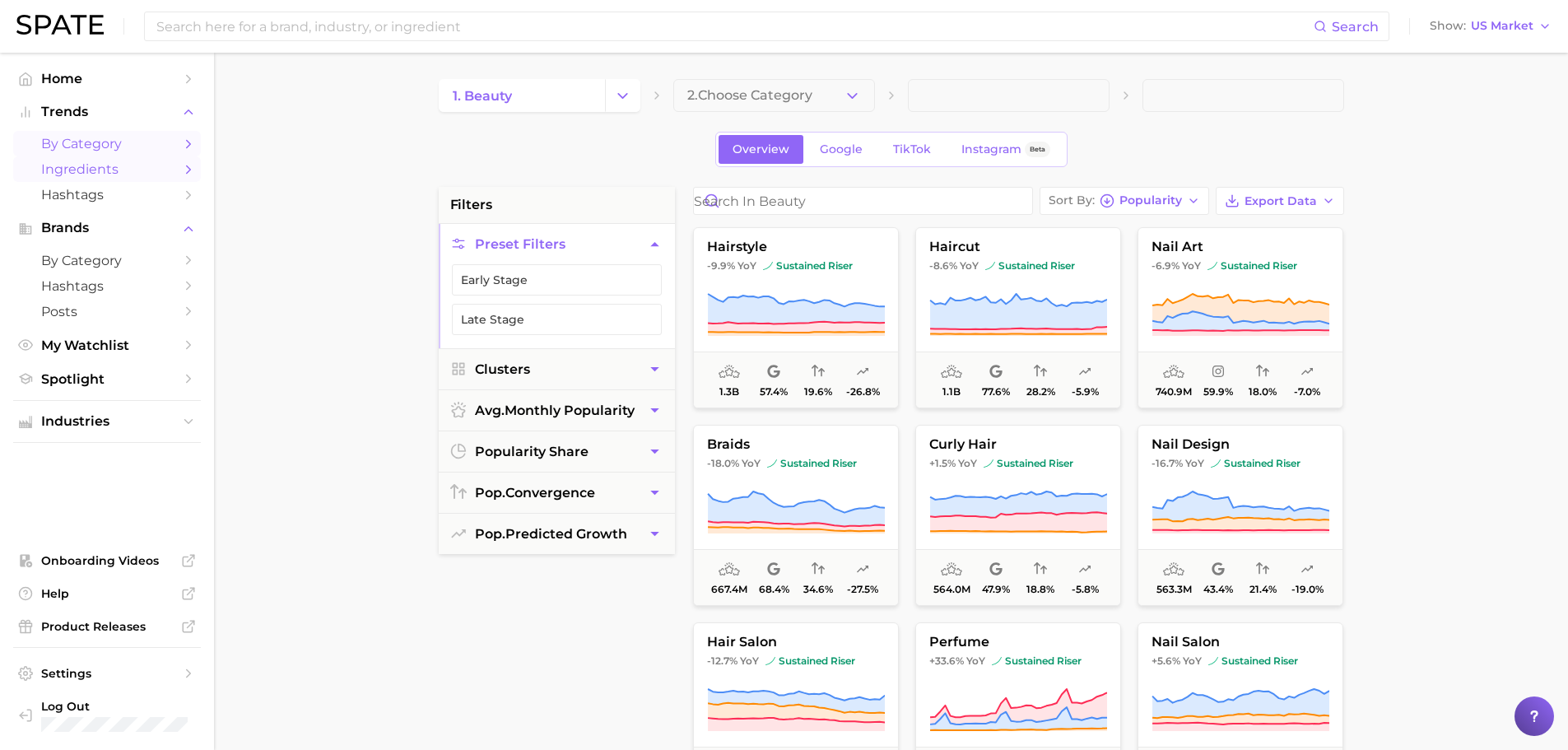
click at [126, 170] on span "Ingredients" at bounding box center [107, 169] width 132 height 16
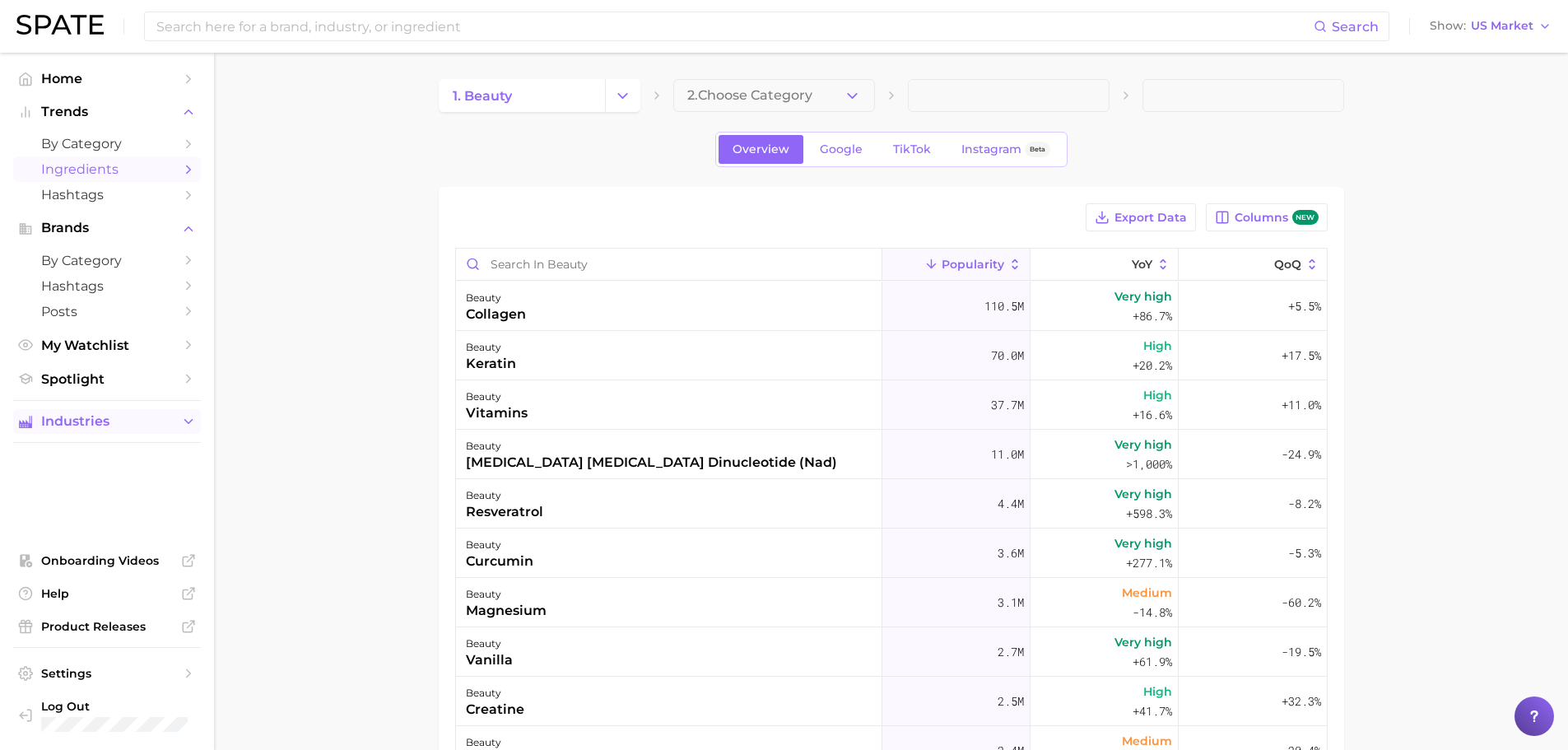
click at [100, 432] on button "Industries" at bounding box center [107, 421] width 188 height 25
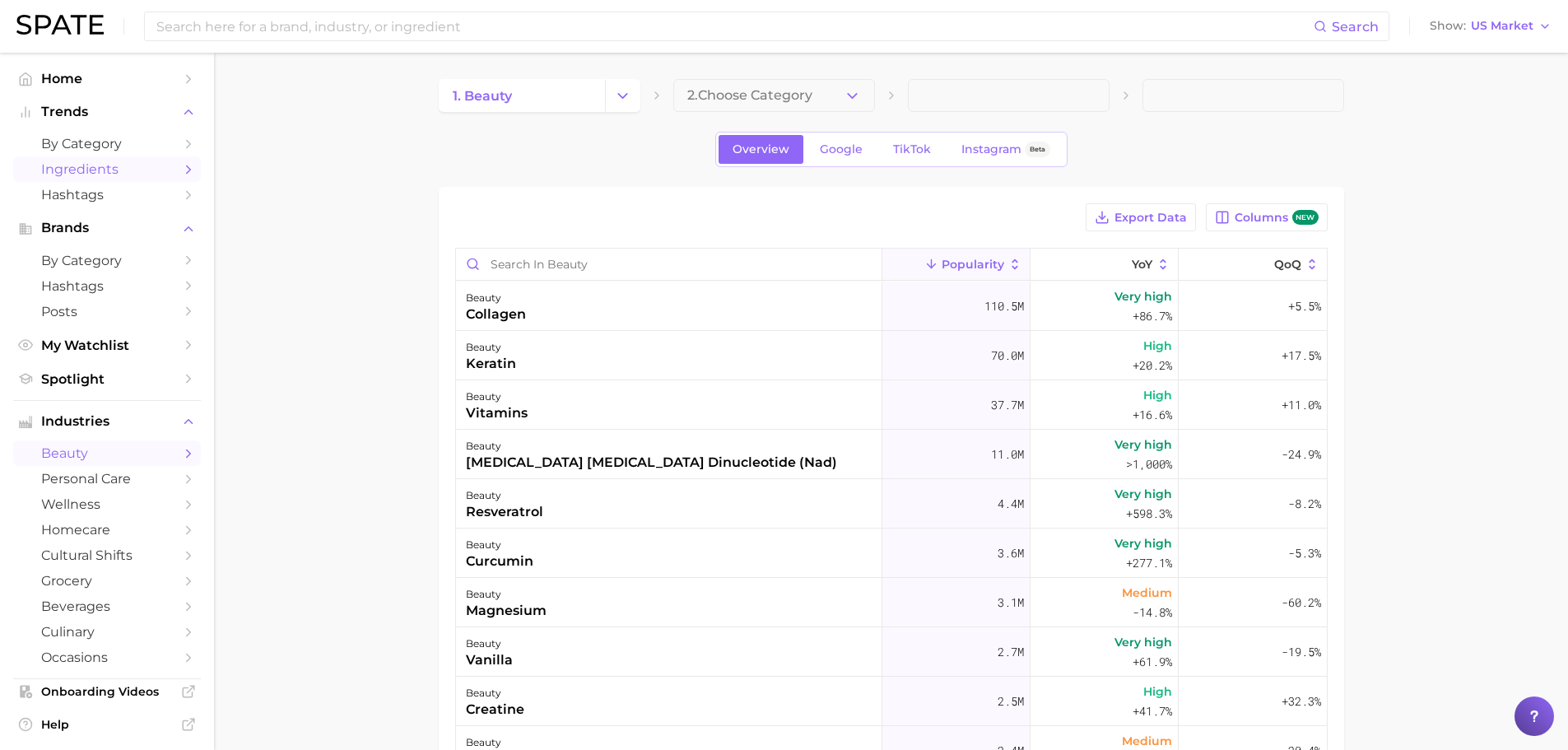
click at [72, 455] on span "beauty" at bounding box center [107, 453] width 132 height 16
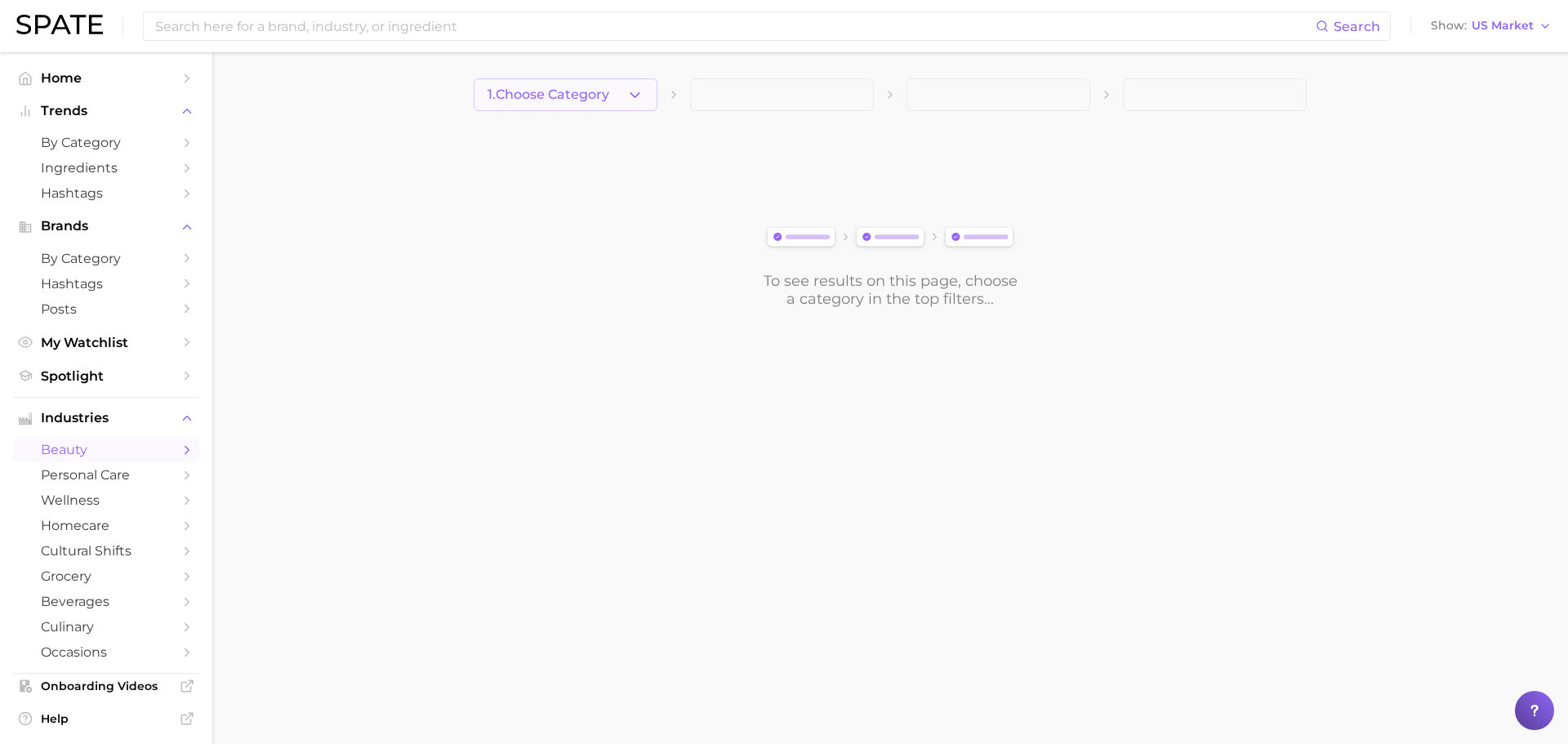
click at [616, 98] on button "1. Choose Category" at bounding box center [565, 95] width 184 height 33
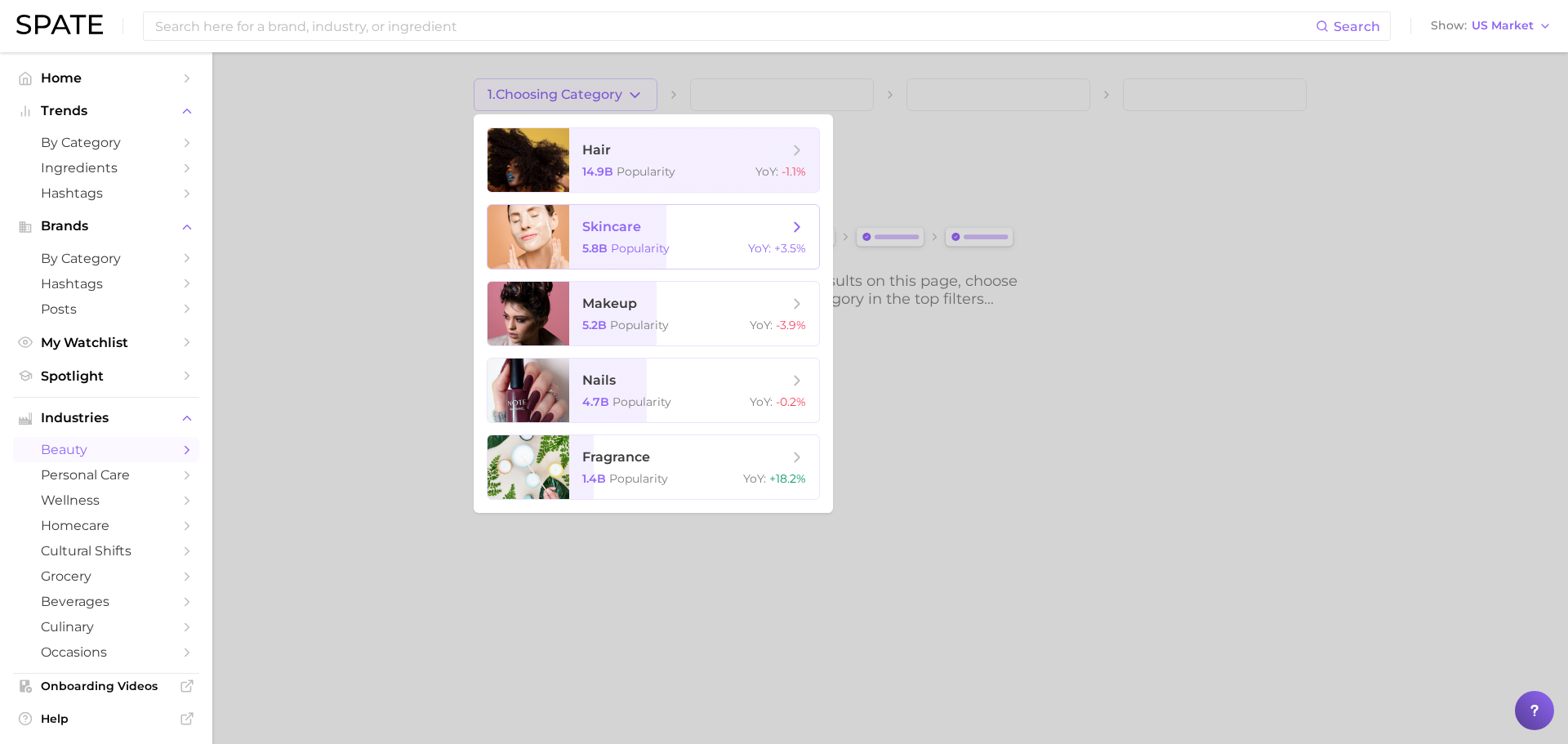
click at [734, 257] on span "skincare 5.8b Popularity YoY : +3.5%" at bounding box center [694, 237] width 250 height 63
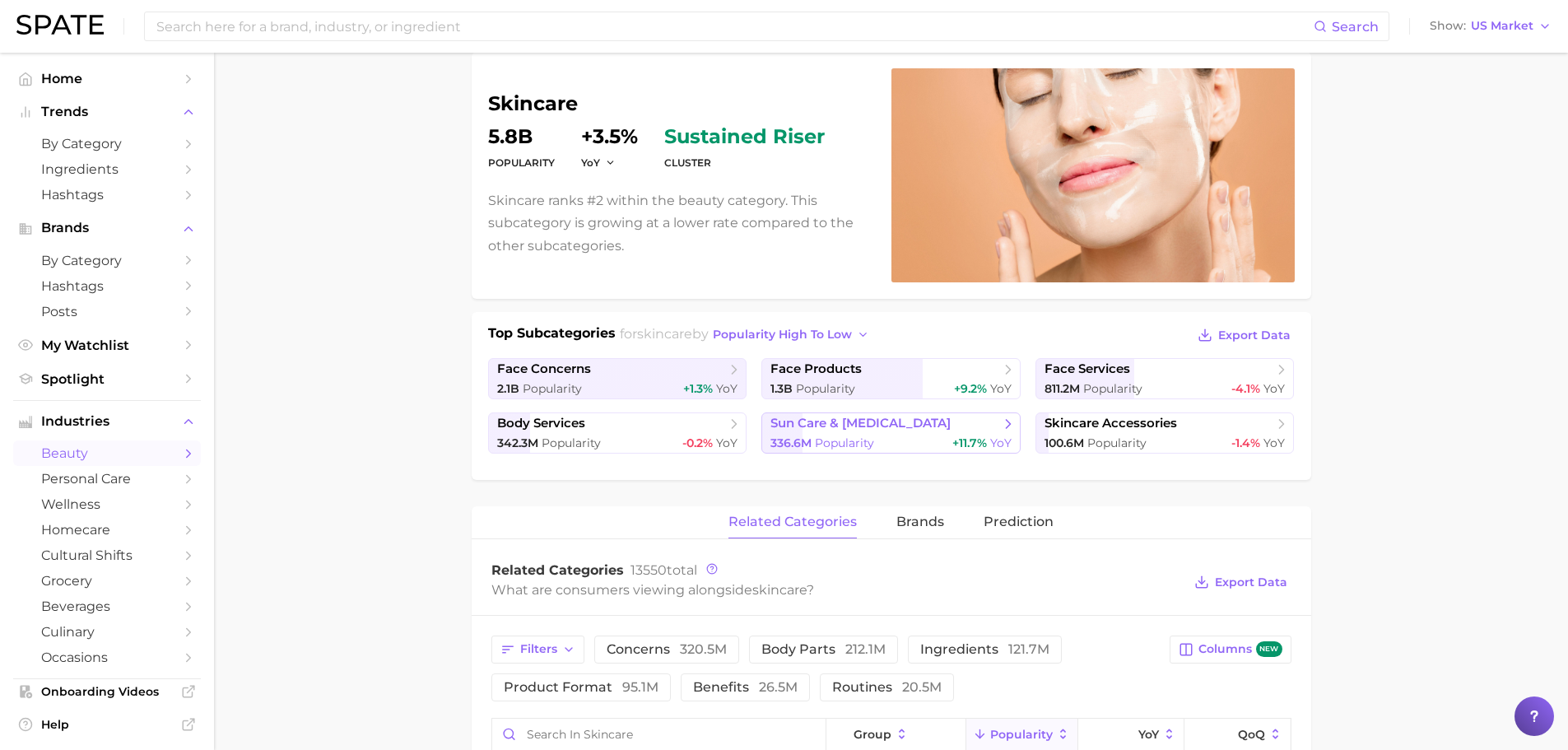
scroll to position [165, 0]
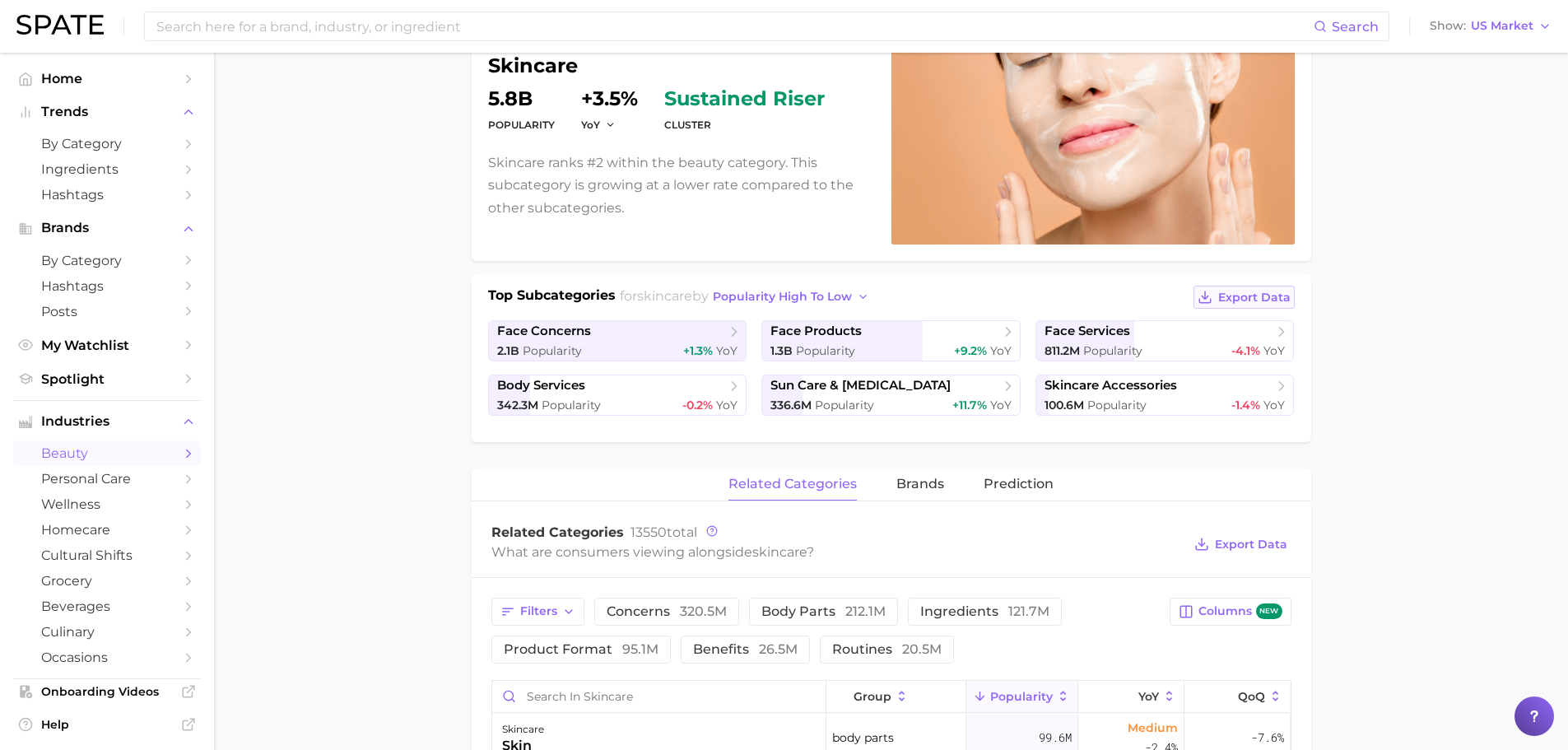
click at [1231, 303] on span "Export Data" at bounding box center [1254, 298] width 72 height 14
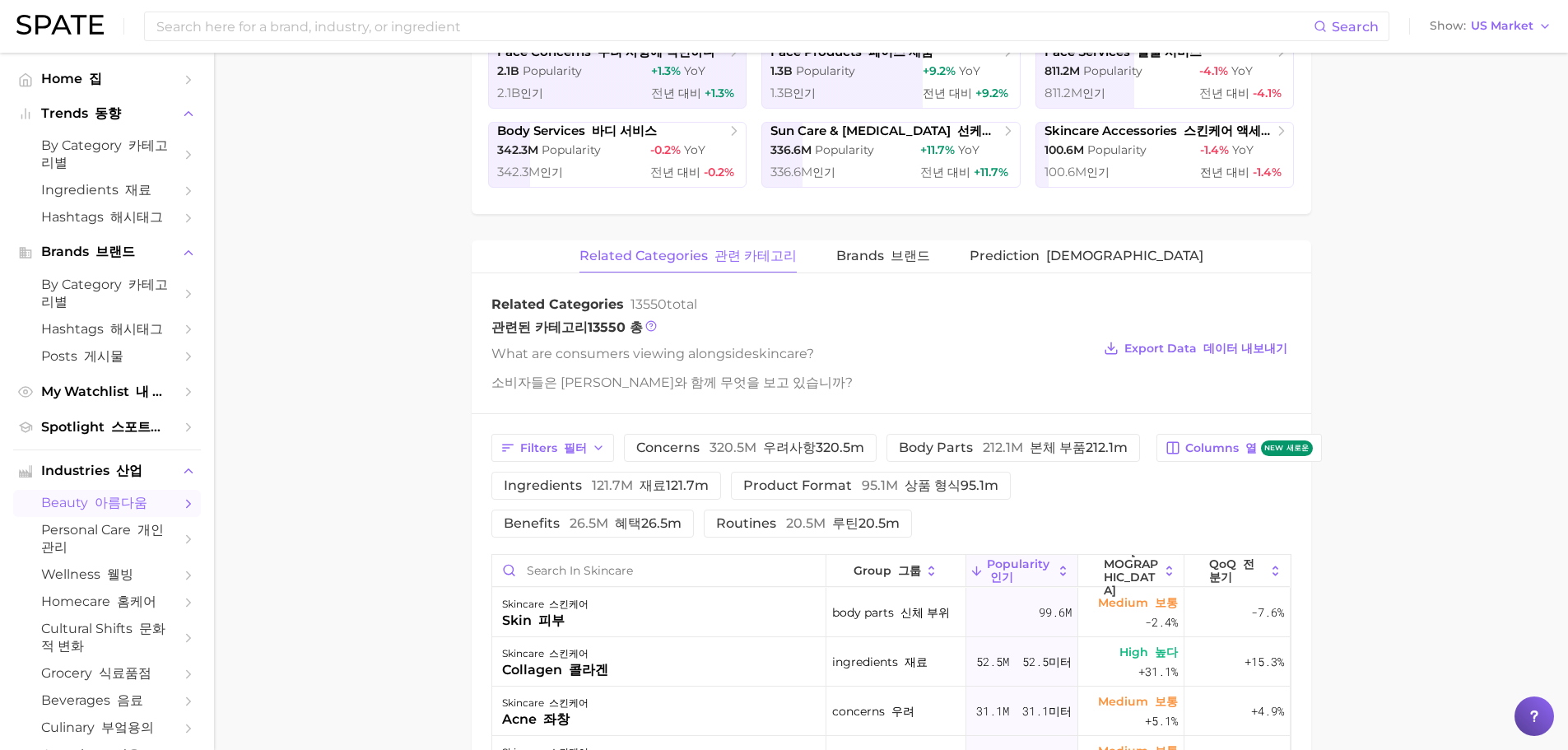
scroll to position [516, 0]
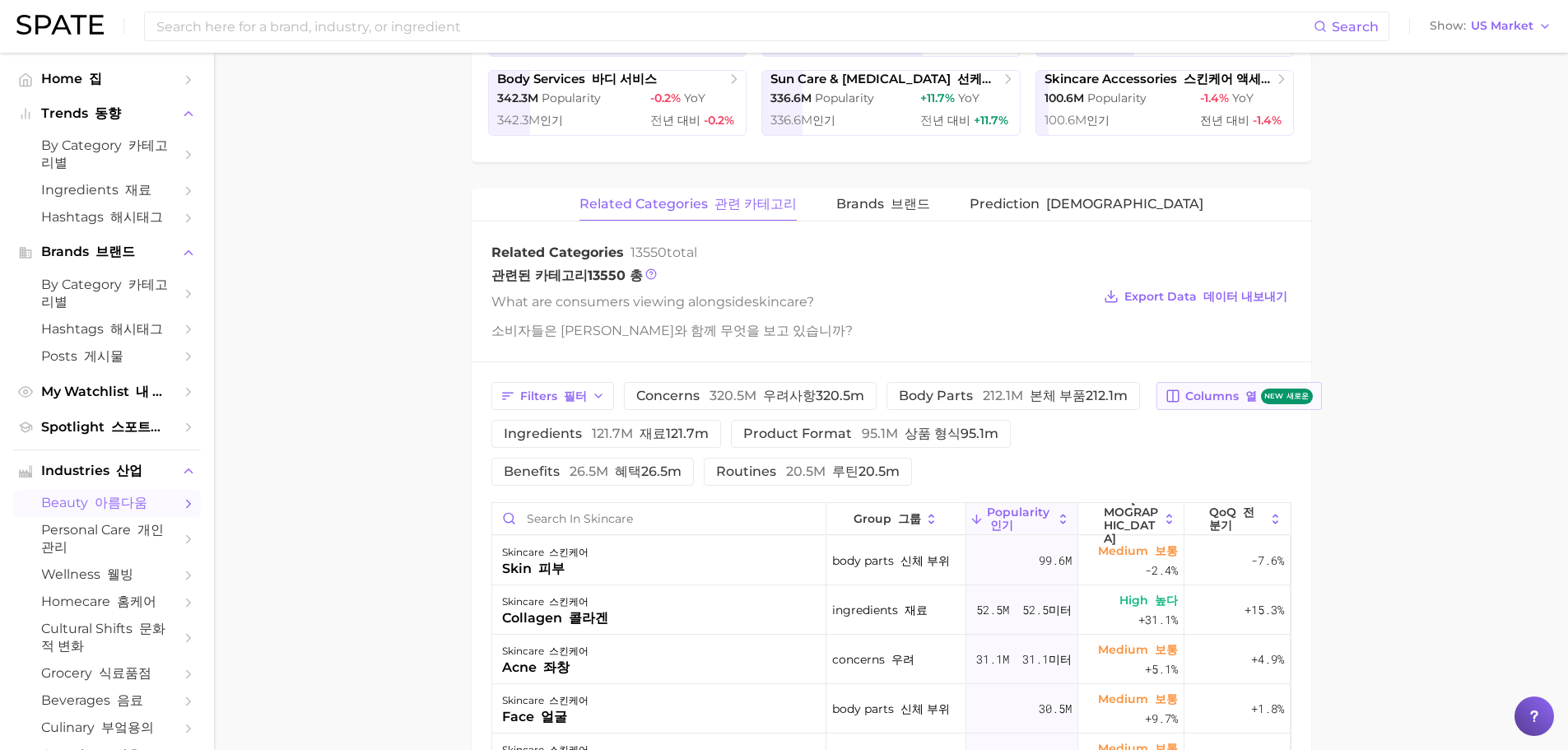
click at [1185, 389] on button "Columns 열 new 새로운" at bounding box center [1239, 396] width 165 height 28
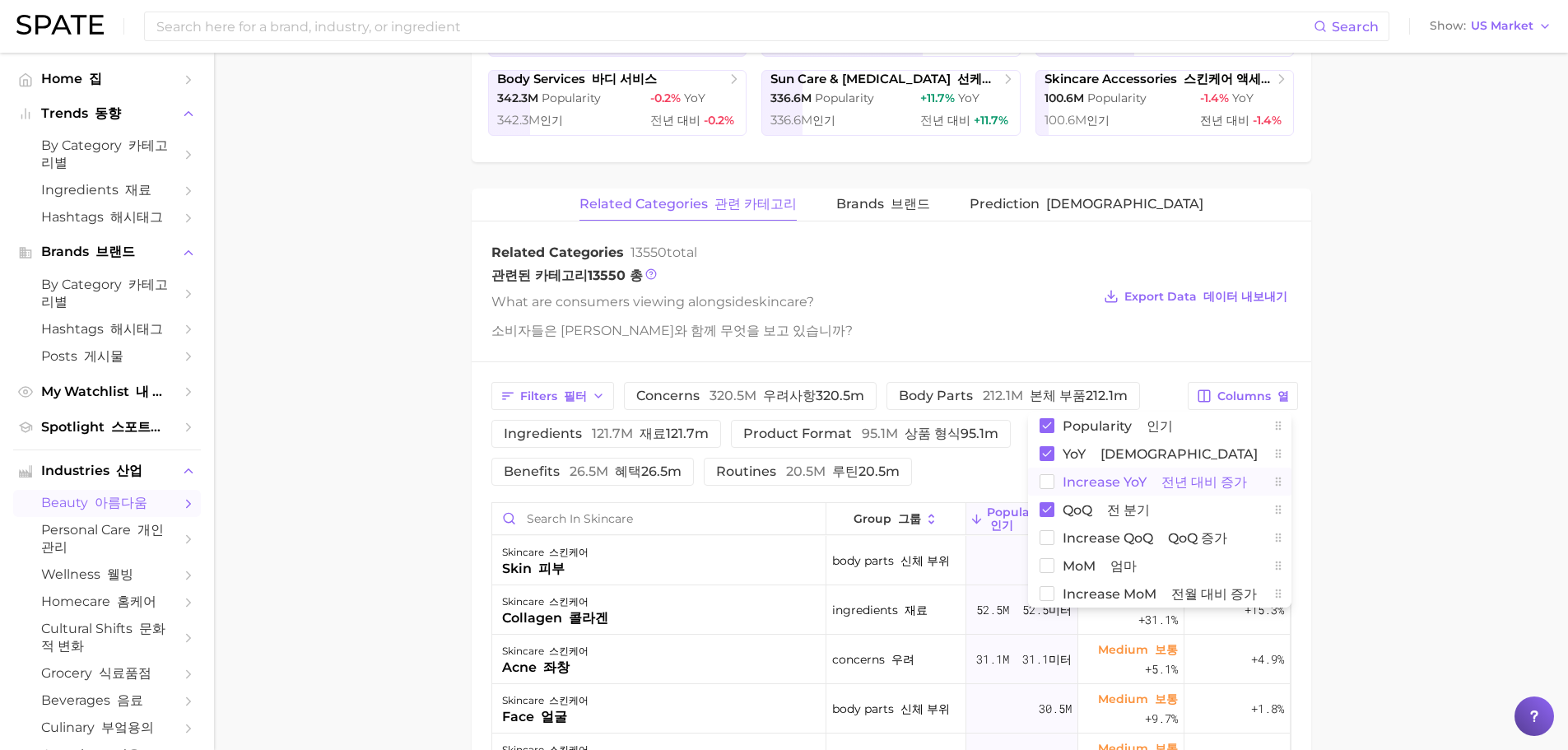
click at [1176, 495] on button "Increase YoY 전년 대비 증가" at bounding box center [1159, 482] width 263 height 28
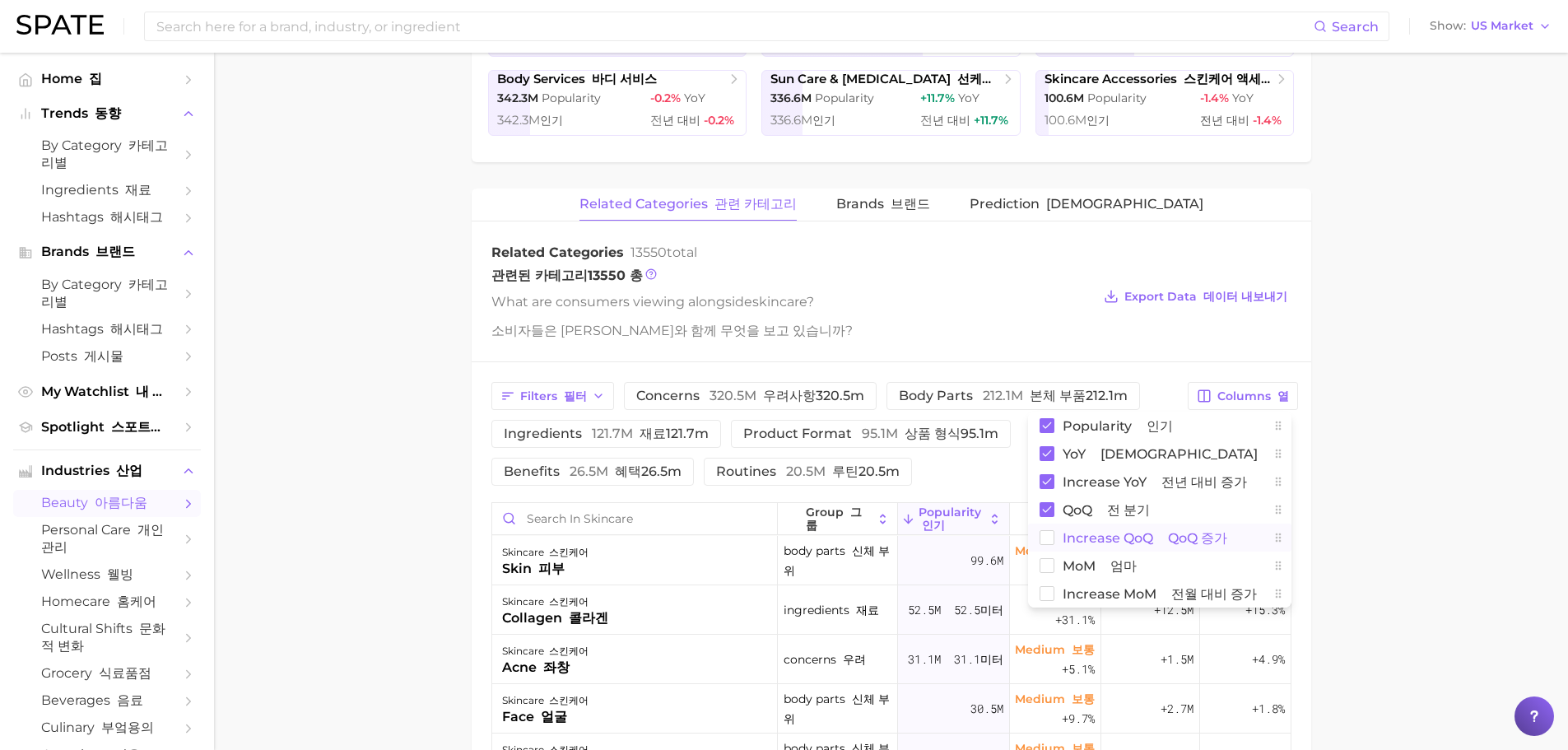
click at [1158, 545] on span "Increase QoQ QoQ 증가" at bounding box center [1145, 539] width 165 height 14
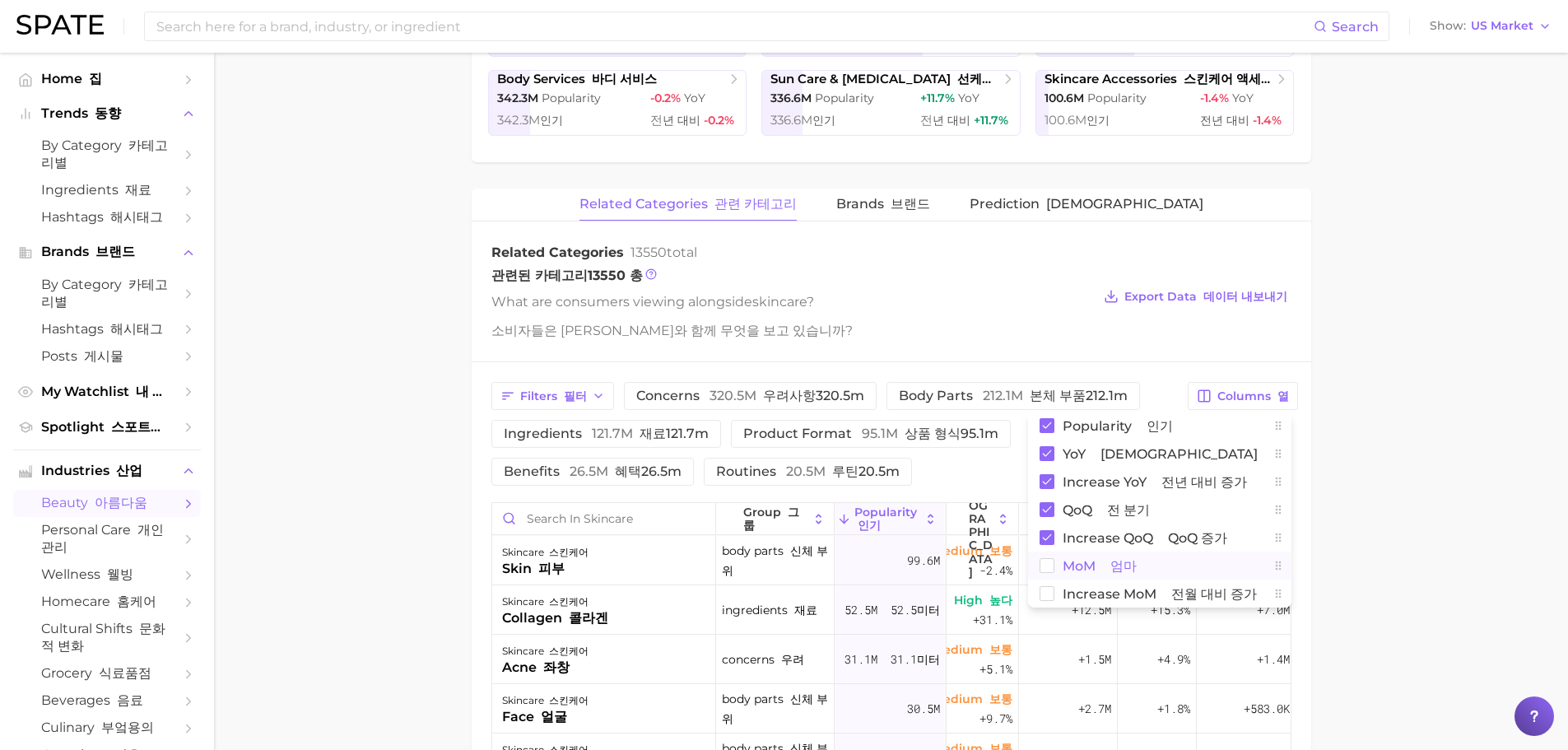
click at [1121, 562] on font "엄마" at bounding box center [1123, 566] width 27 height 16
click at [1107, 594] on span "Increase MoM 전월 대비 증가" at bounding box center [1159, 594] width 194 height 14
click at [1424, 543] on main "1. skincare 2. Subcategory Overview Google TikTok Instagram Beta skincare Popul…" at bounding box center [891, 445] width 1354 height 1818
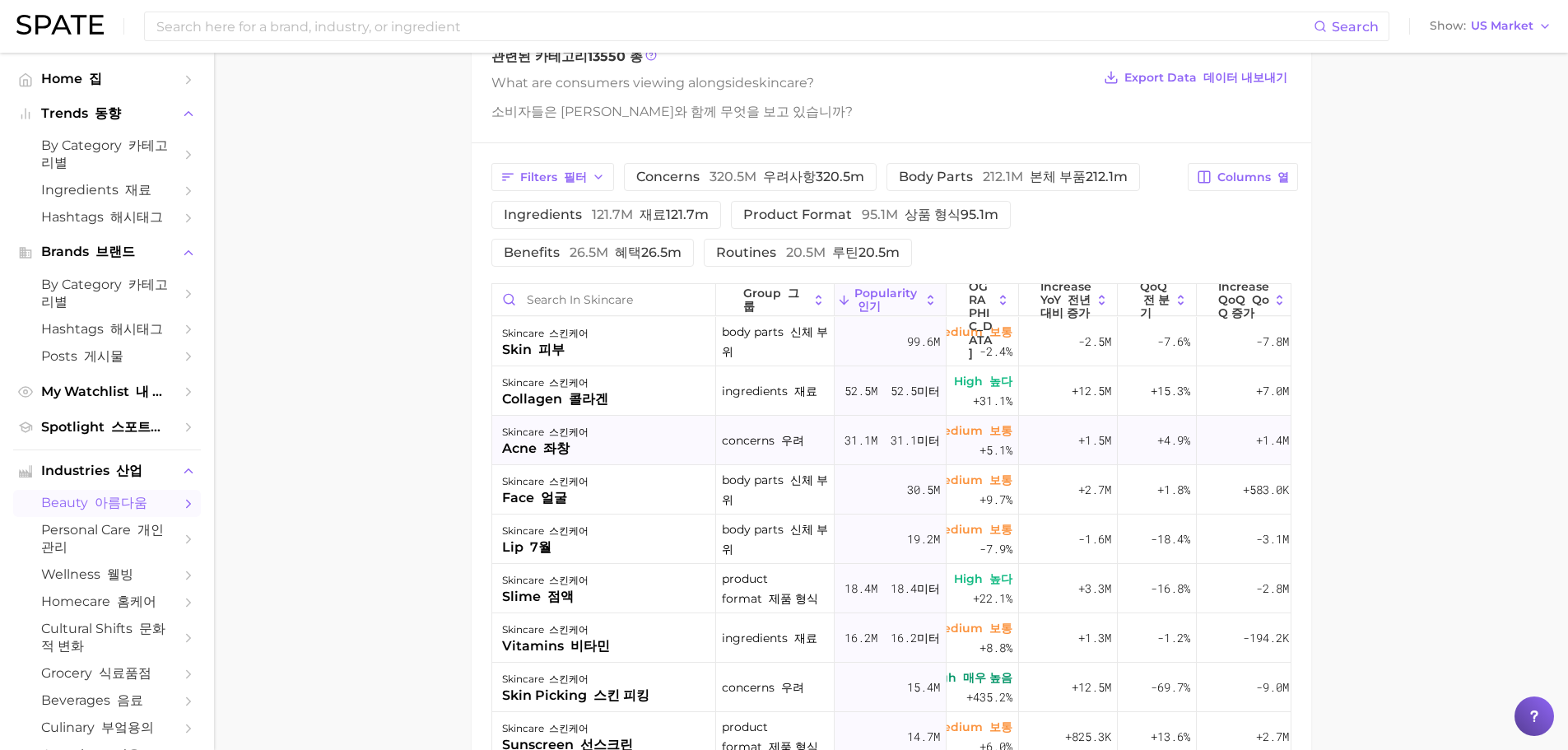
scroll to position [709, 0]
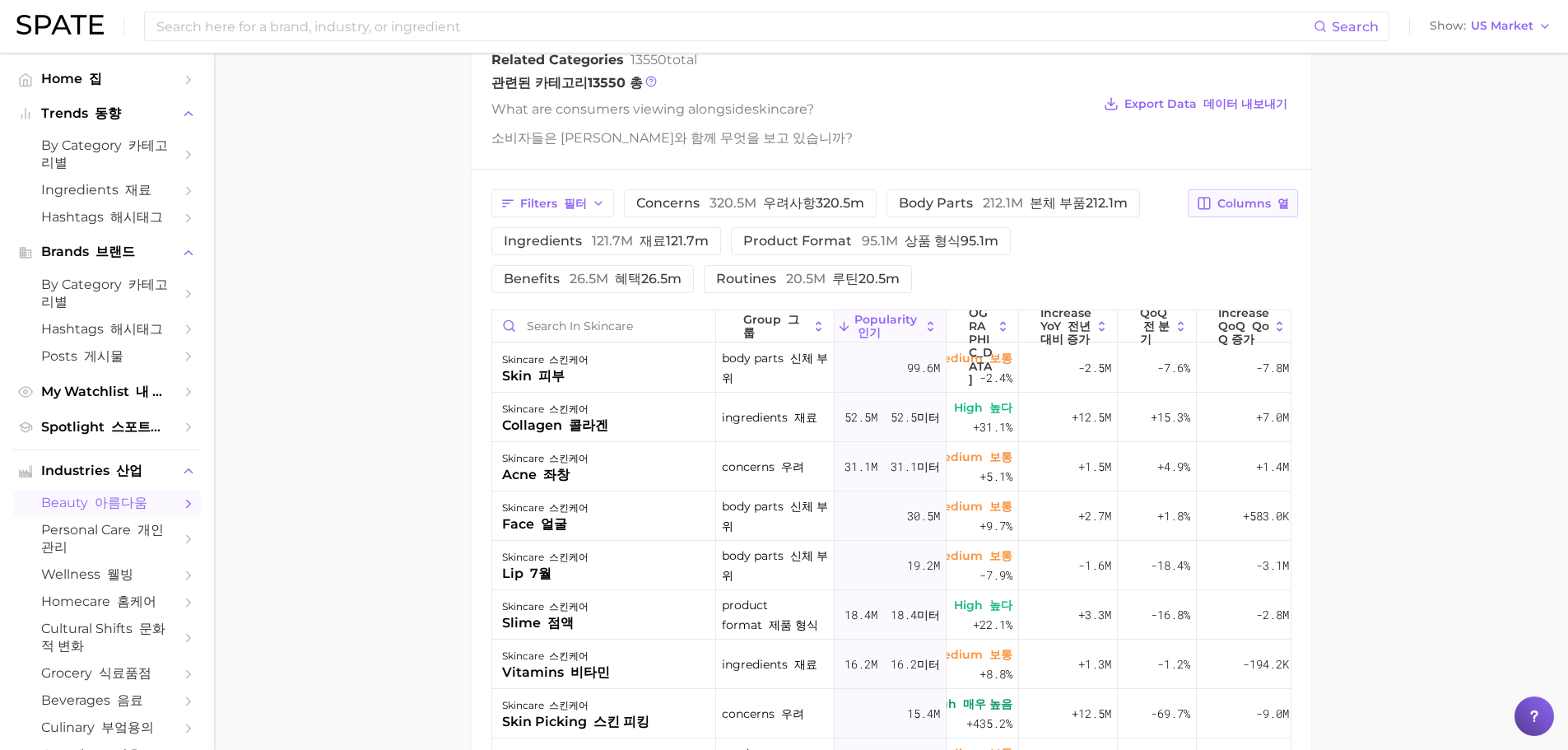
click at [1269, 207] on span "Columns 열" at bounding box center [1252, 204] width 72 height 14
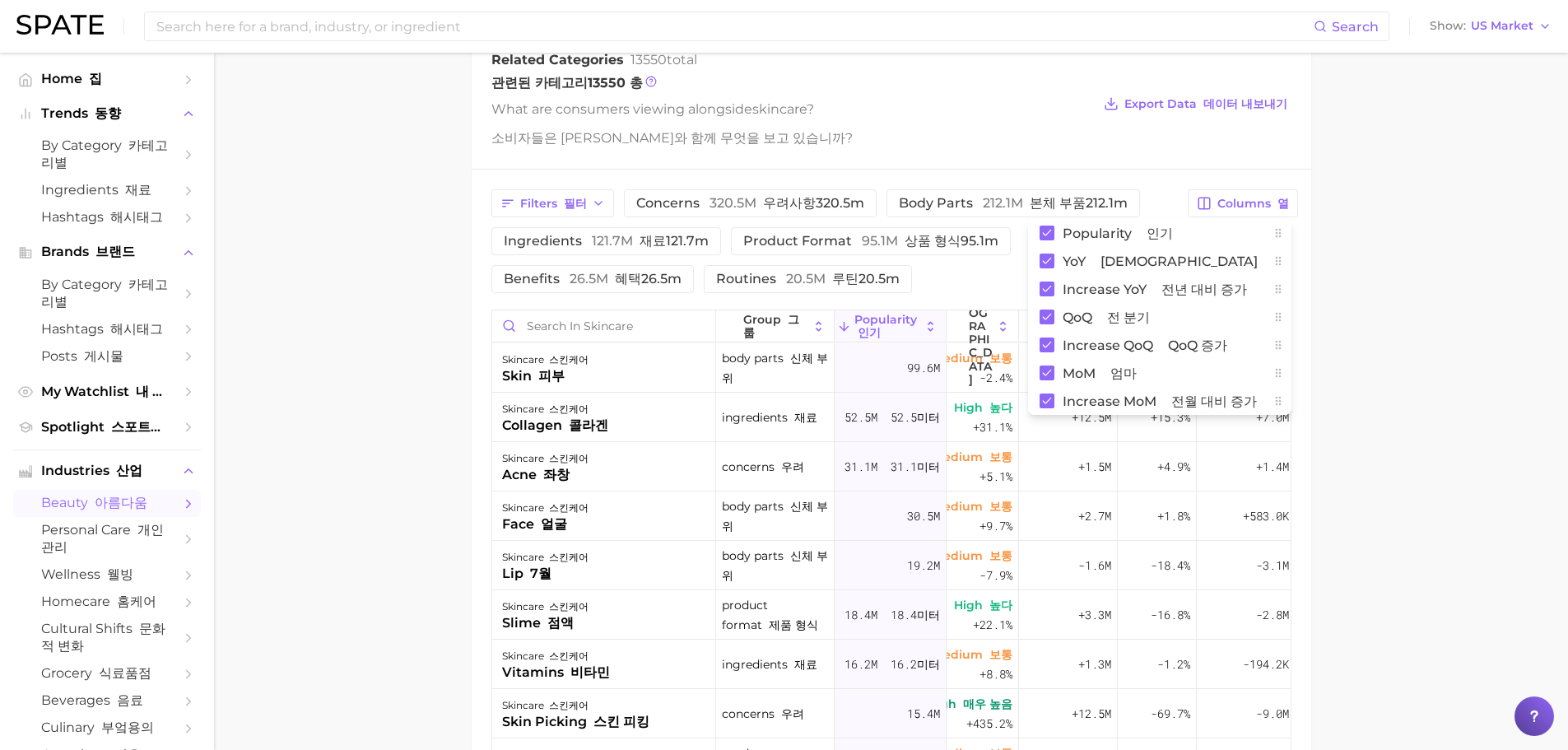
click at [1357, 284] on main "1. skincare 2. Subcategory Overview Google TikTok Instagram Beta skincare Popul…" at bounding box center [891, 252] width 1354 height 1818
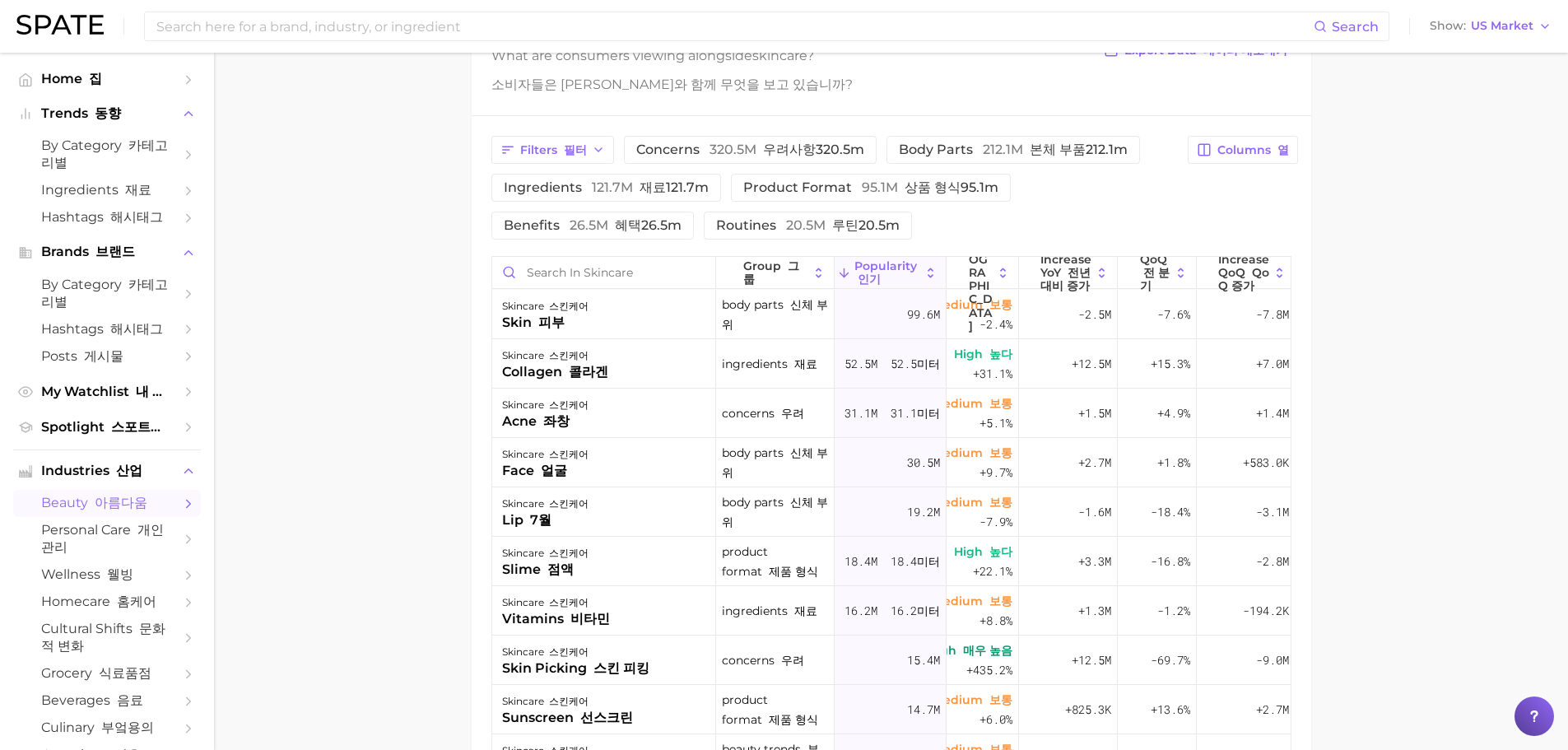
scroll to position [791, 0]
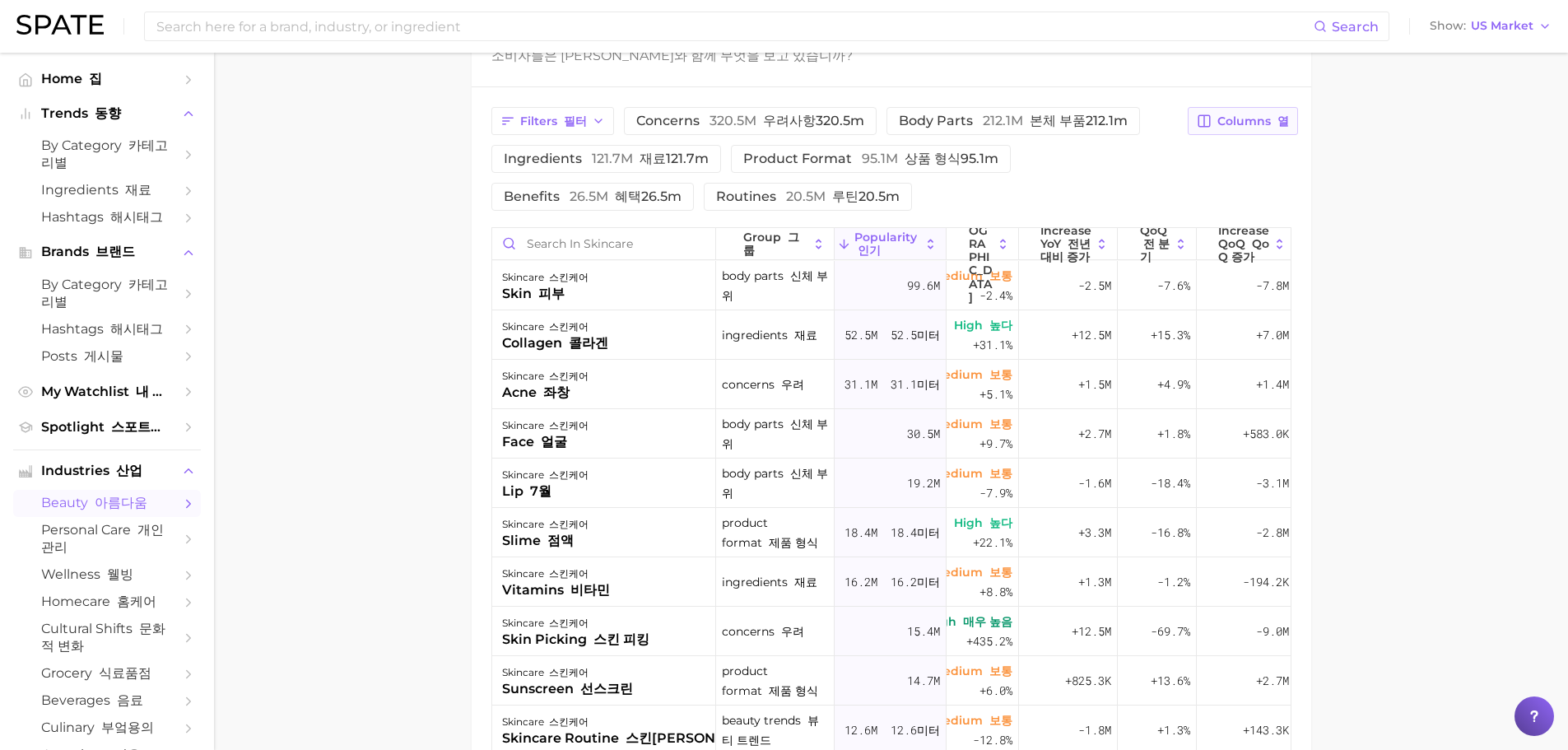
click at [1250, 125] on span "Columns 열" at bounding box center [1252, 122] width 72 height 14
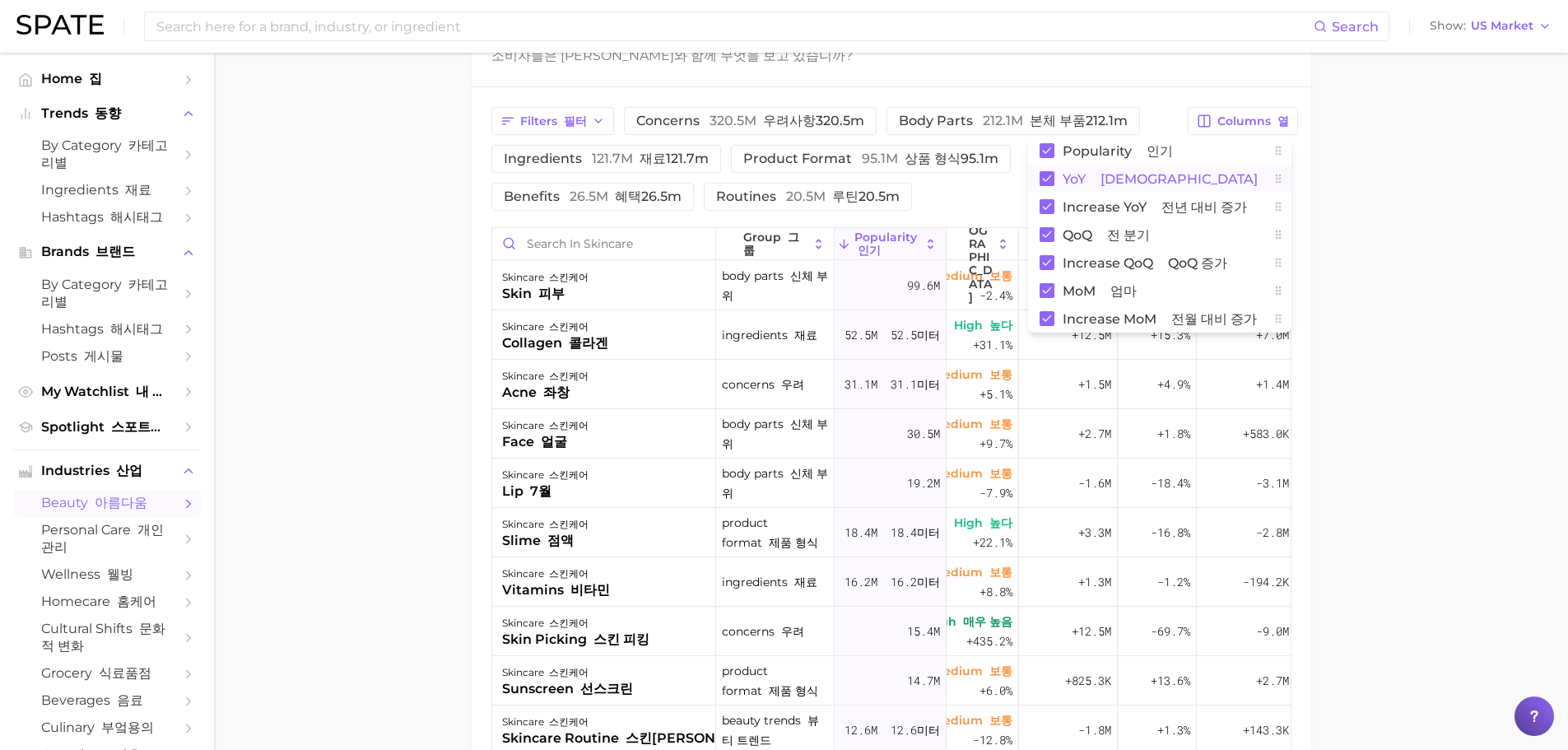
click at [1125, 171] on font "[DEMOGRAPHIC_DATA]" at bounding box center [1179, 179] width 157 height 16
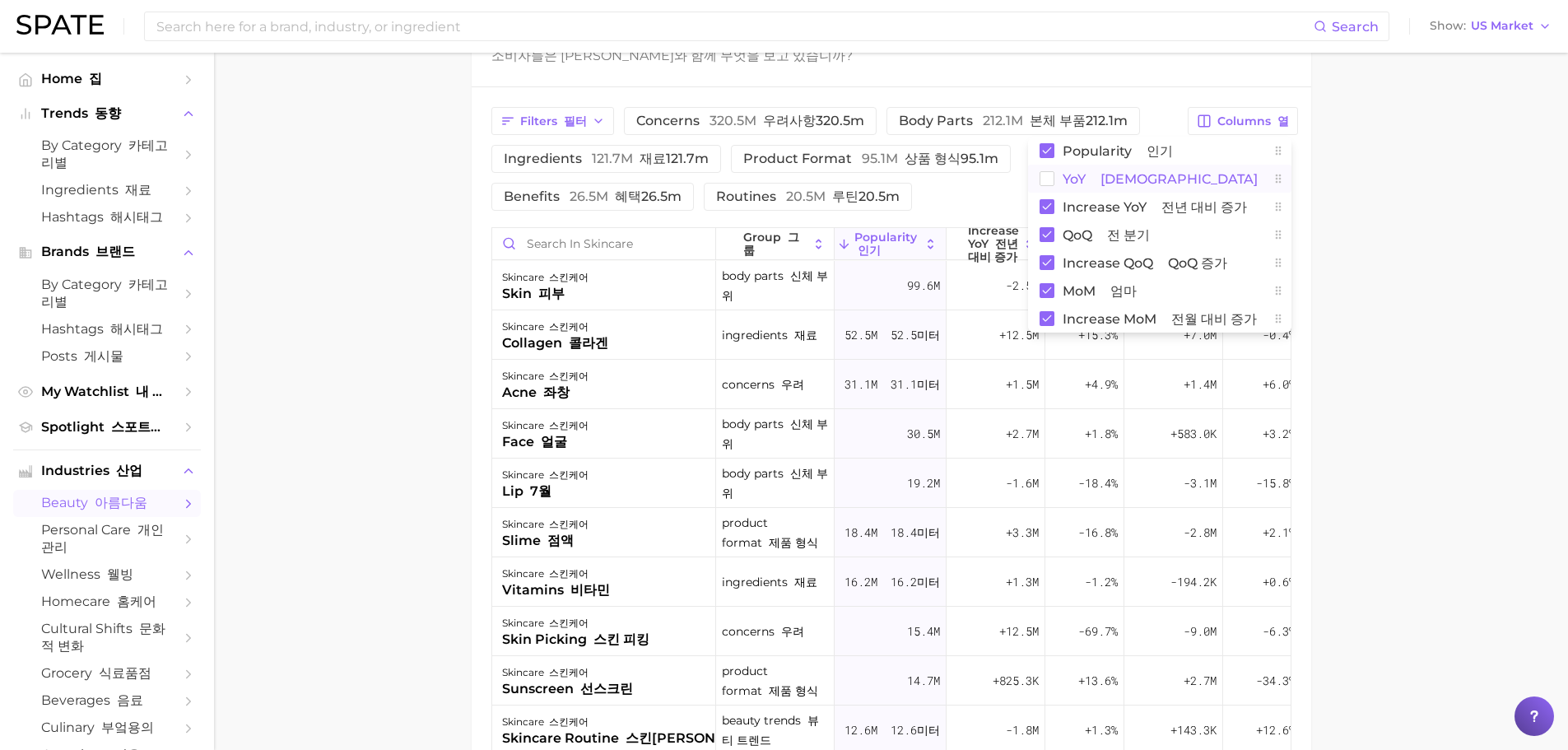
click at [1089, 180] on span "YoY 대비" at bounding box center [1160, 179] width 195 height 14
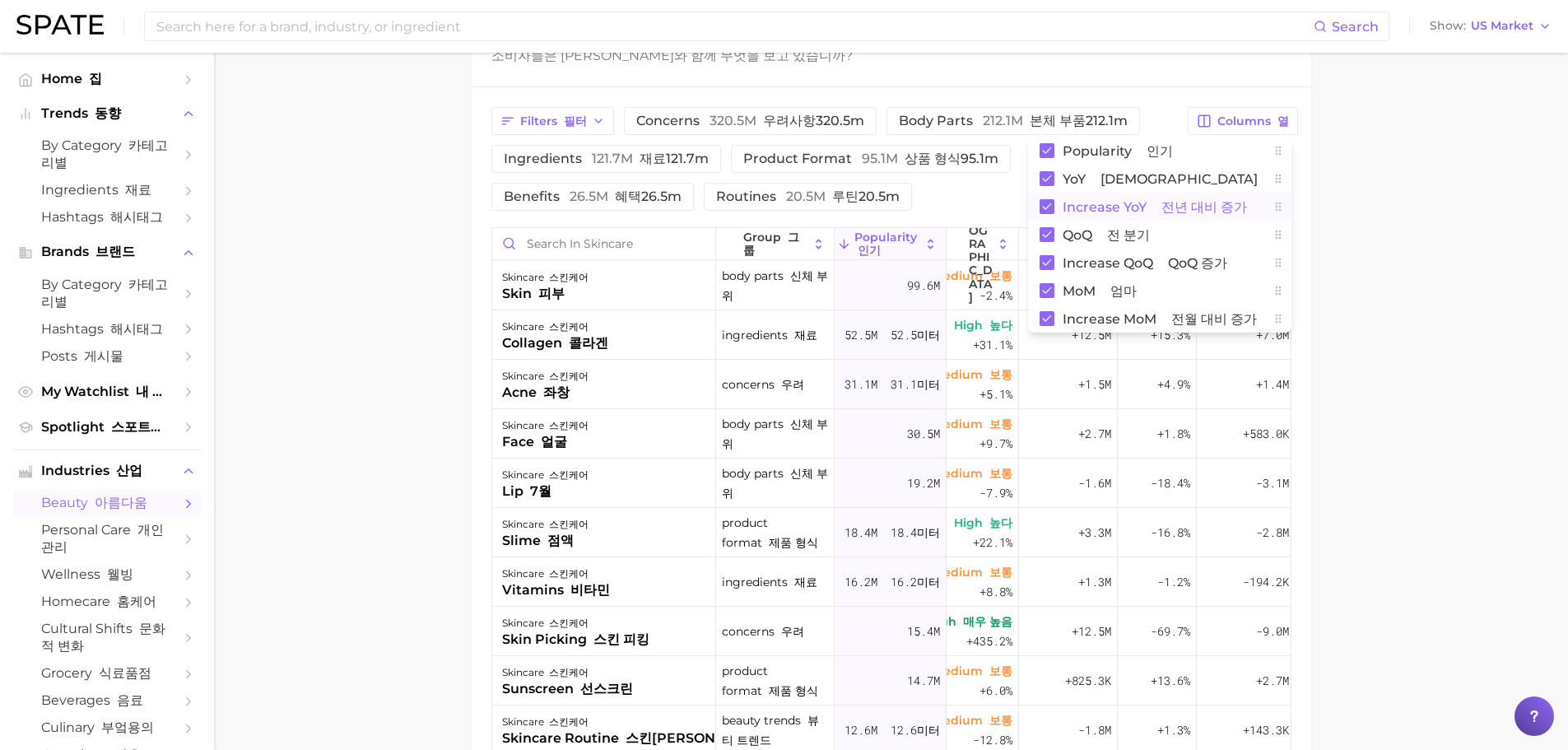
click at [1104, 207] on span "Increase YoY 전년 대비 증가" at bounding box center [1155, 207] width 185 height 14
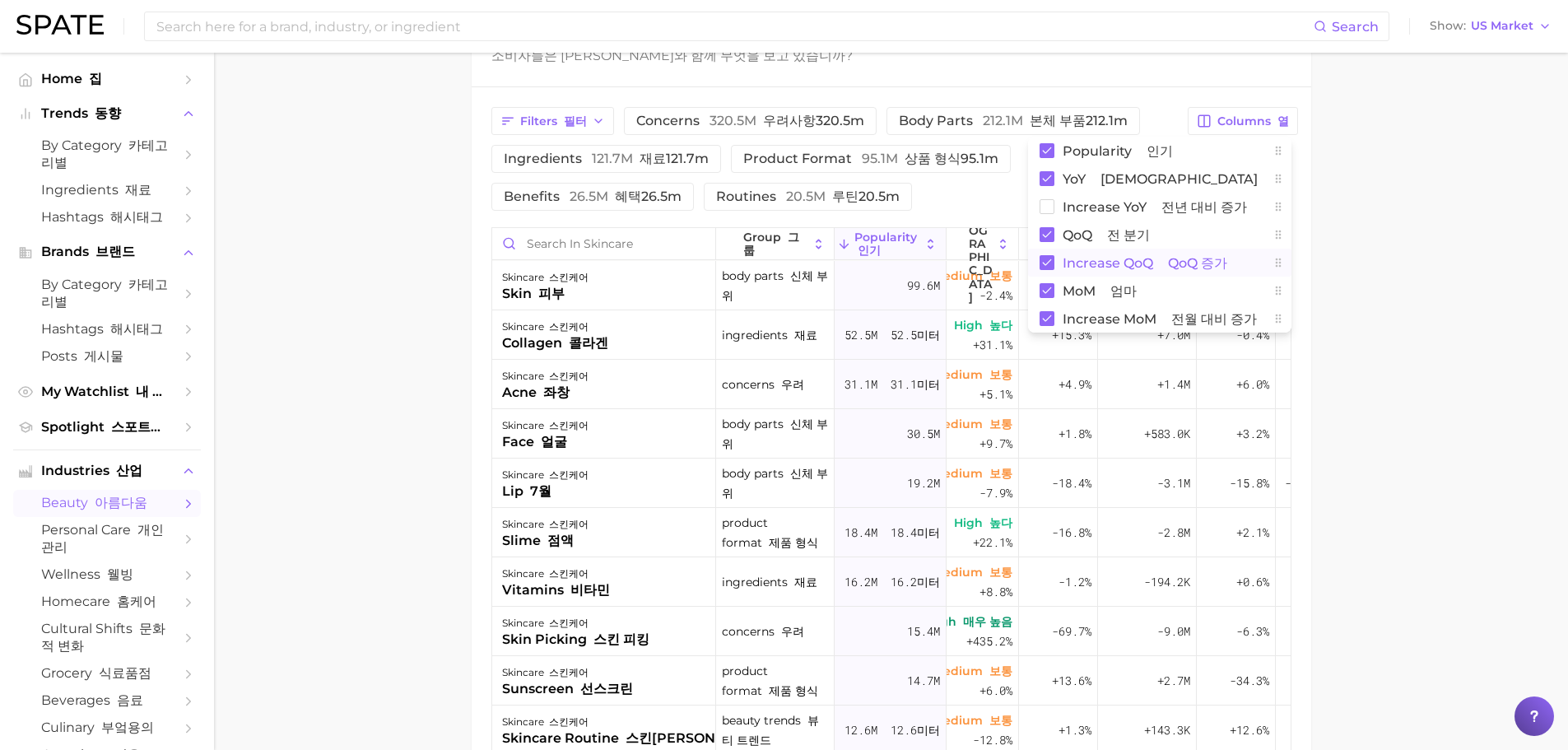
click at [1102, 264] on span "Increase QoQ QoQ 증가" at bounding box center [1145, 263] width 165 height 14
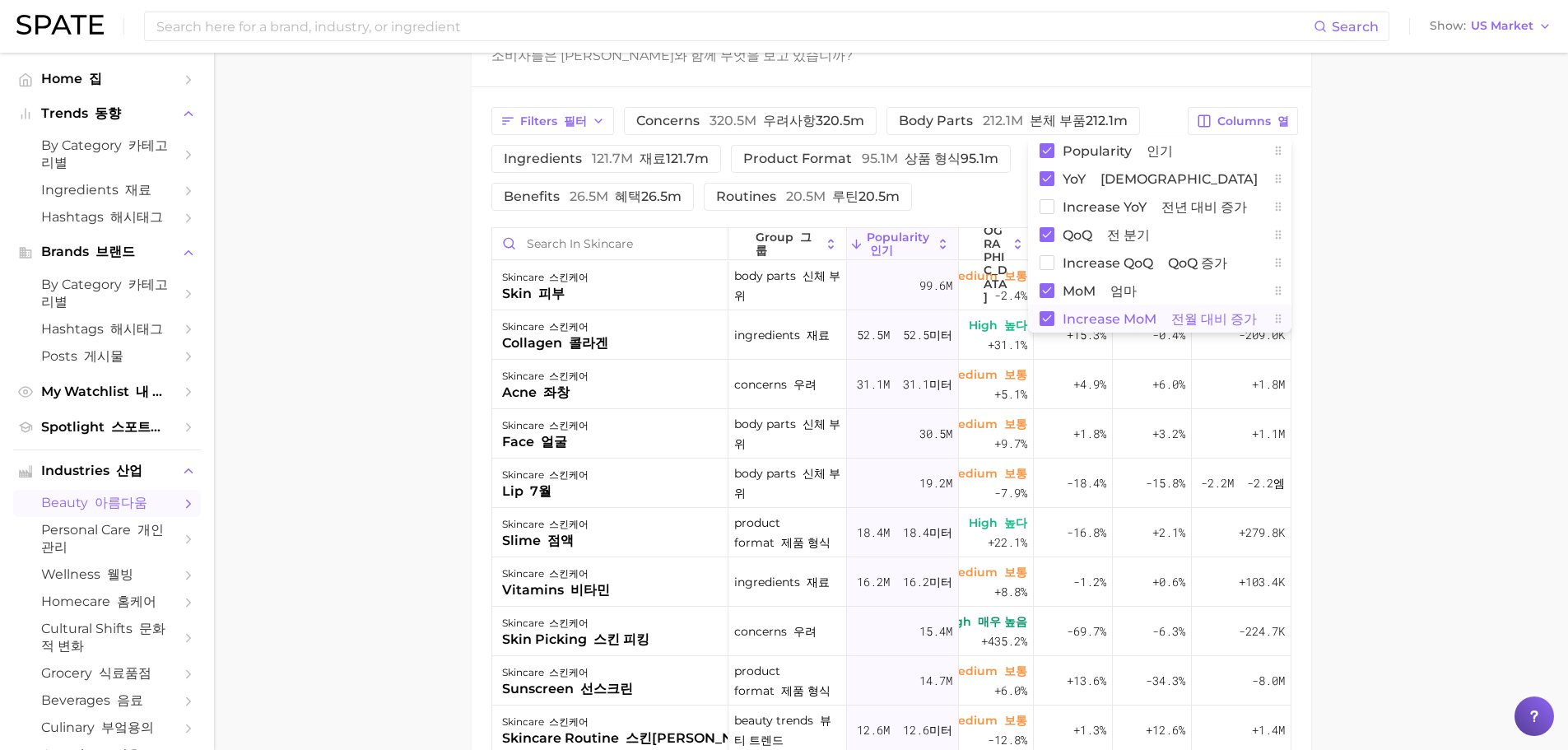
click at [1096, 324] on span "Increase MoM 전월 대비 증가" at bounding box center [1159, 319] width 194 height 14
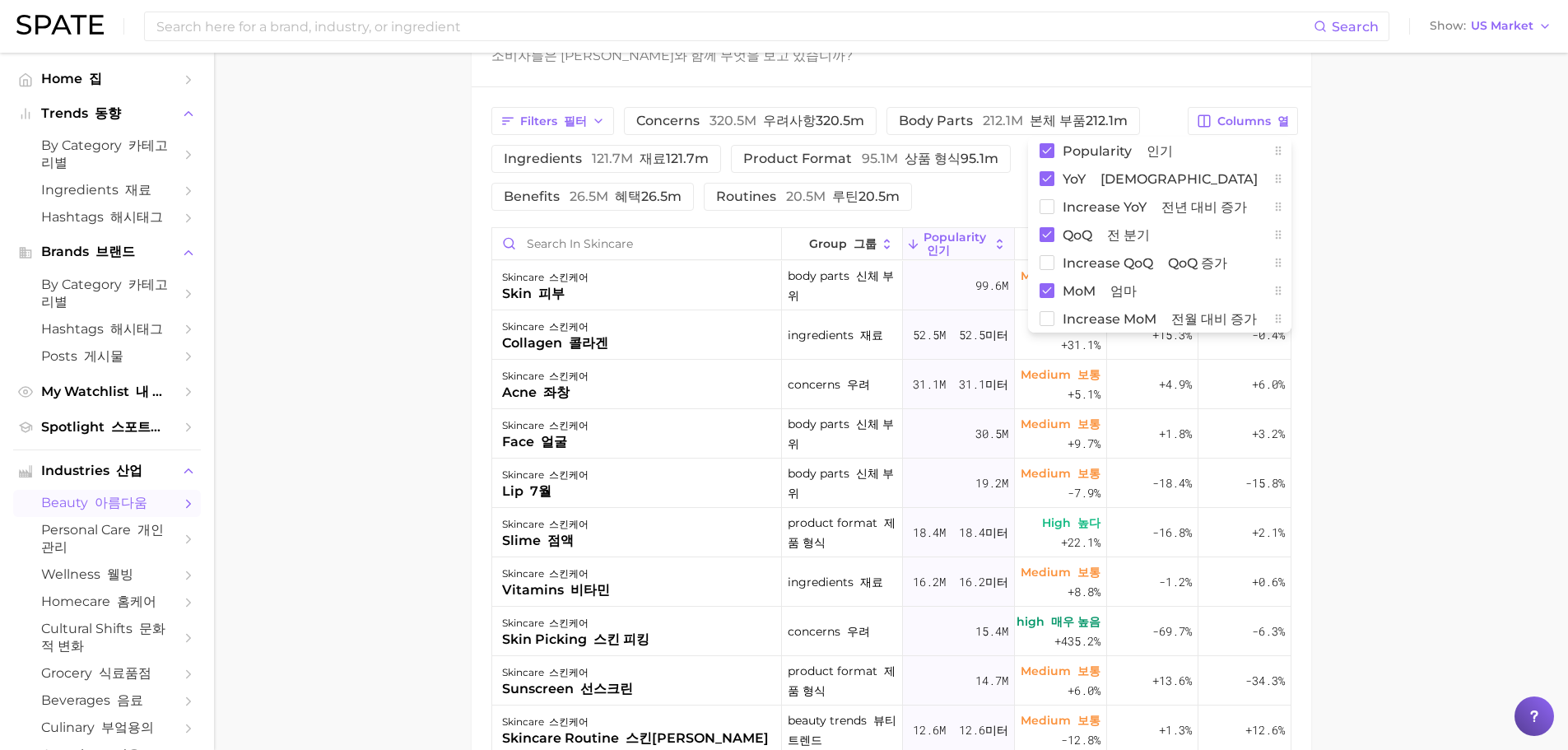
click at [1376, 454] on main "1. skincare 2. Subcategory Overview Google TikTok Instagram Beta skincare Popul…" at bounding box center [891, 170] width 1354 height 1818
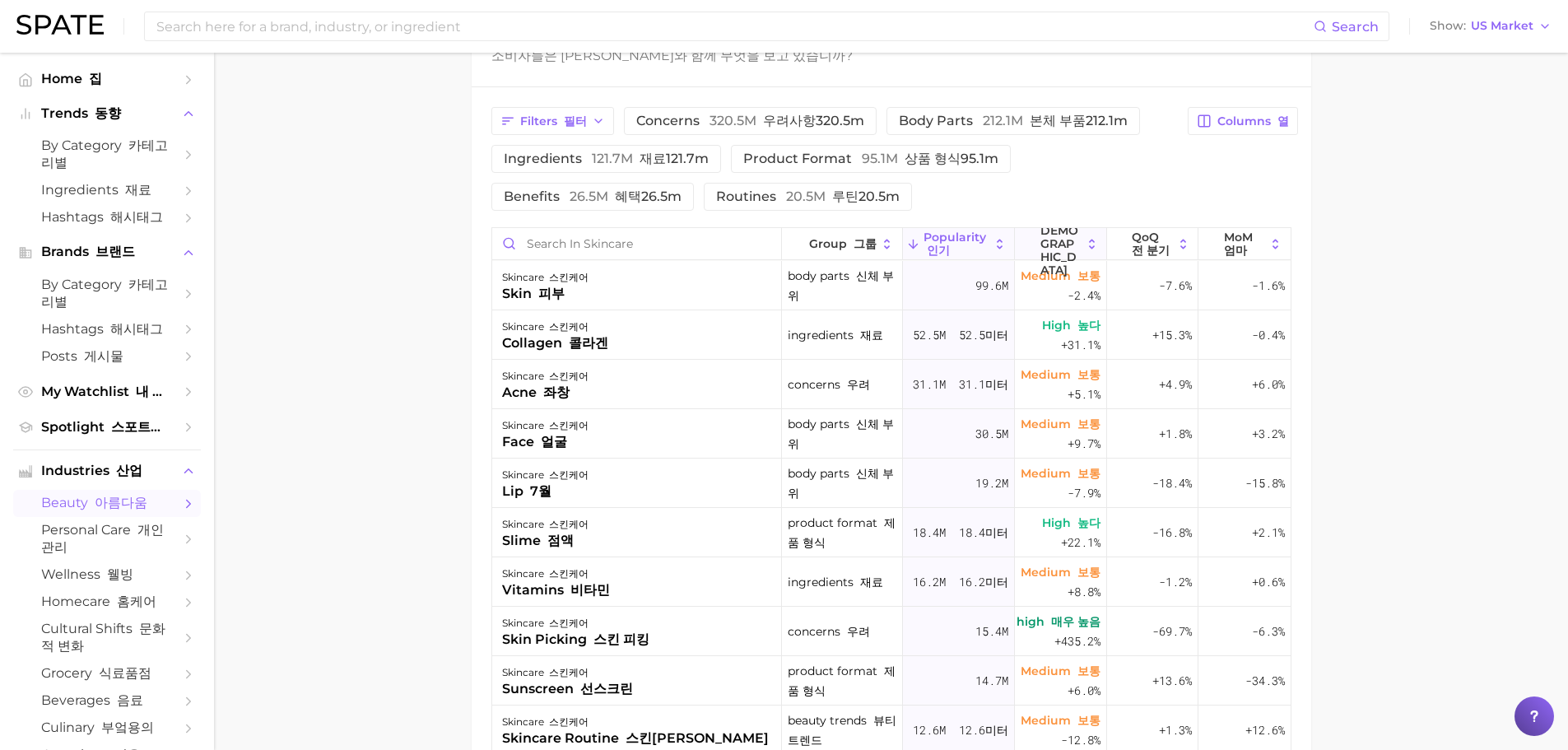
click at [1030, 249] on button "YoY 대비" at bounding box center [1061, 243] width 91 height 32
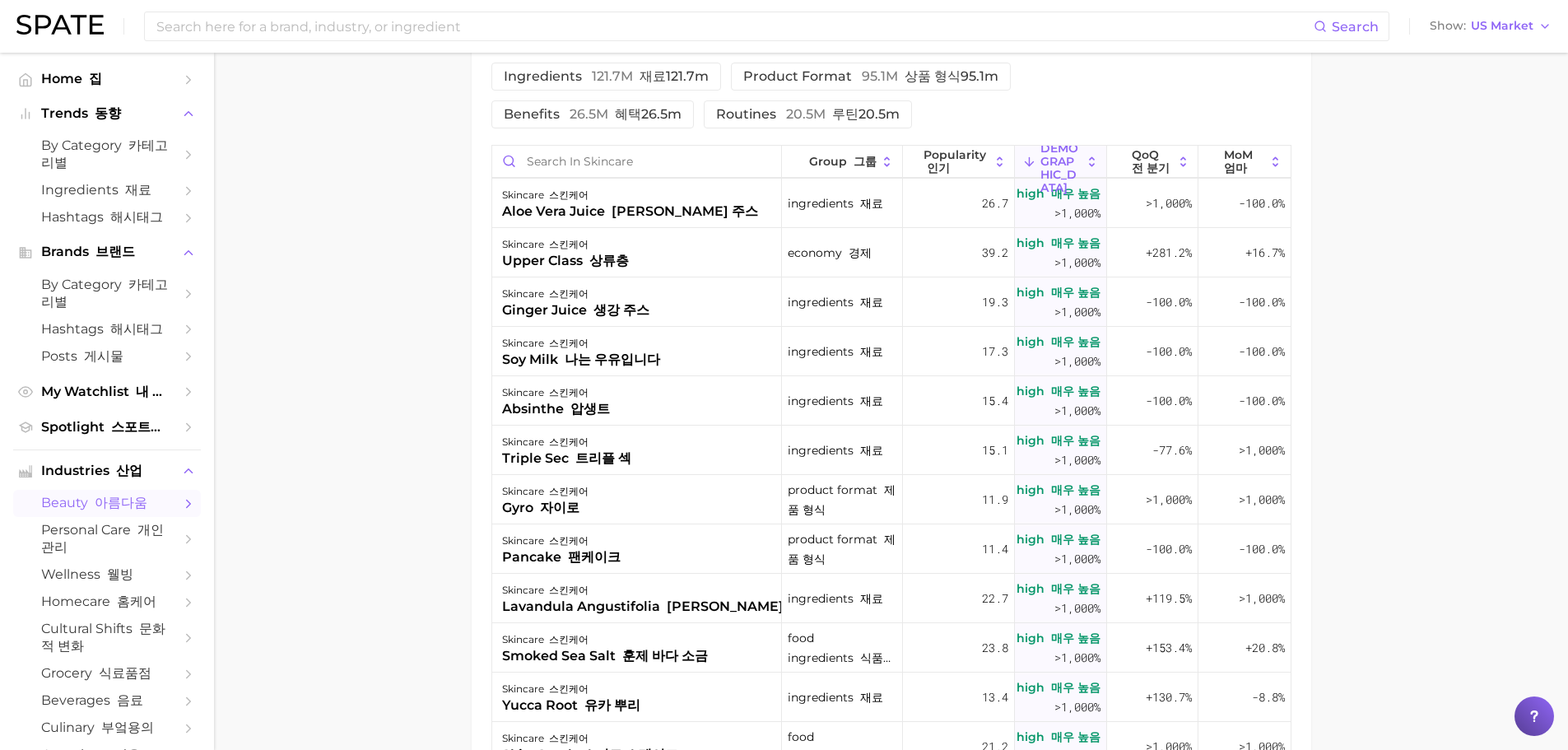
scroll to position [0, 0]
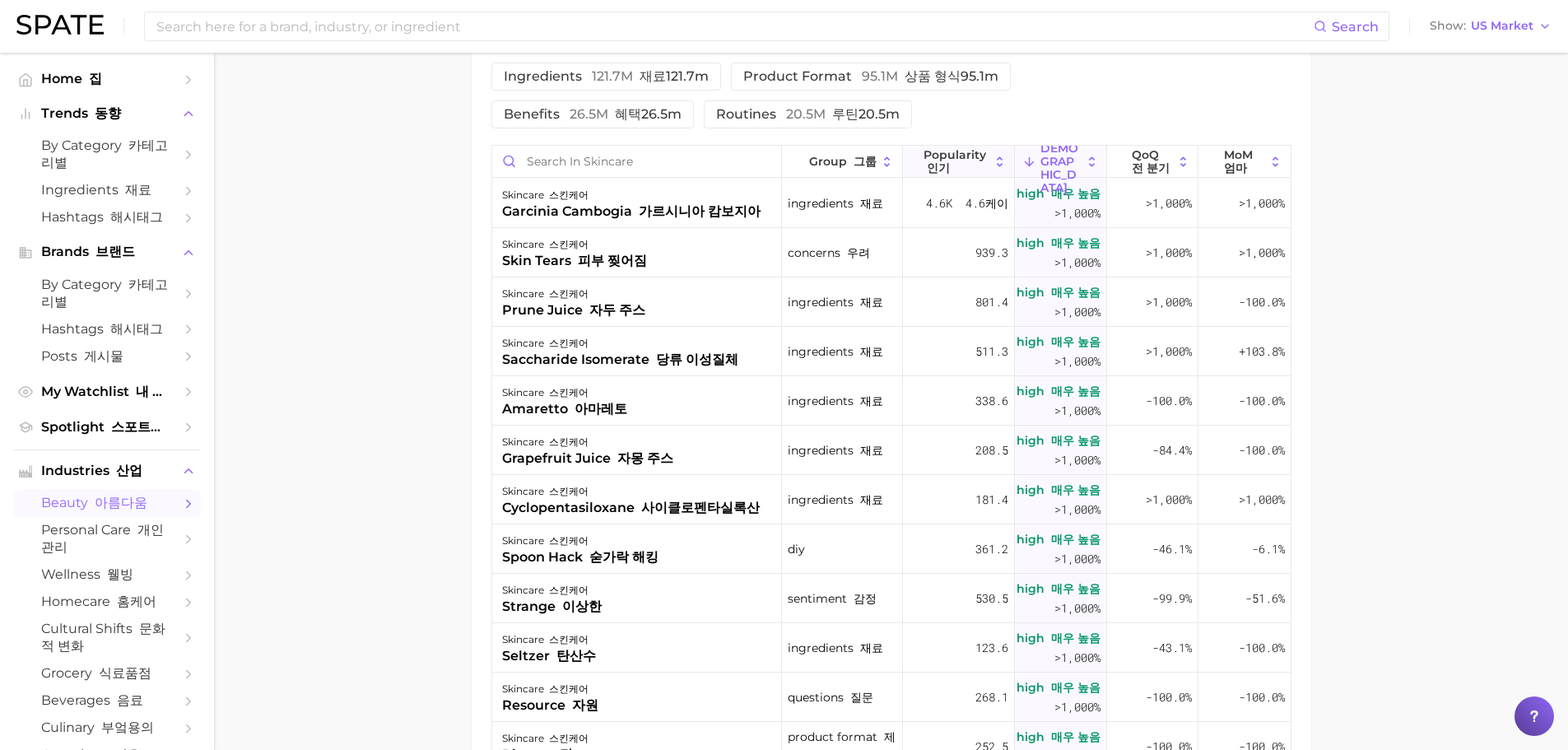
click at [950, 167] on span "Popularity 인기" at bounding box center [956, 161] width 66 height 27
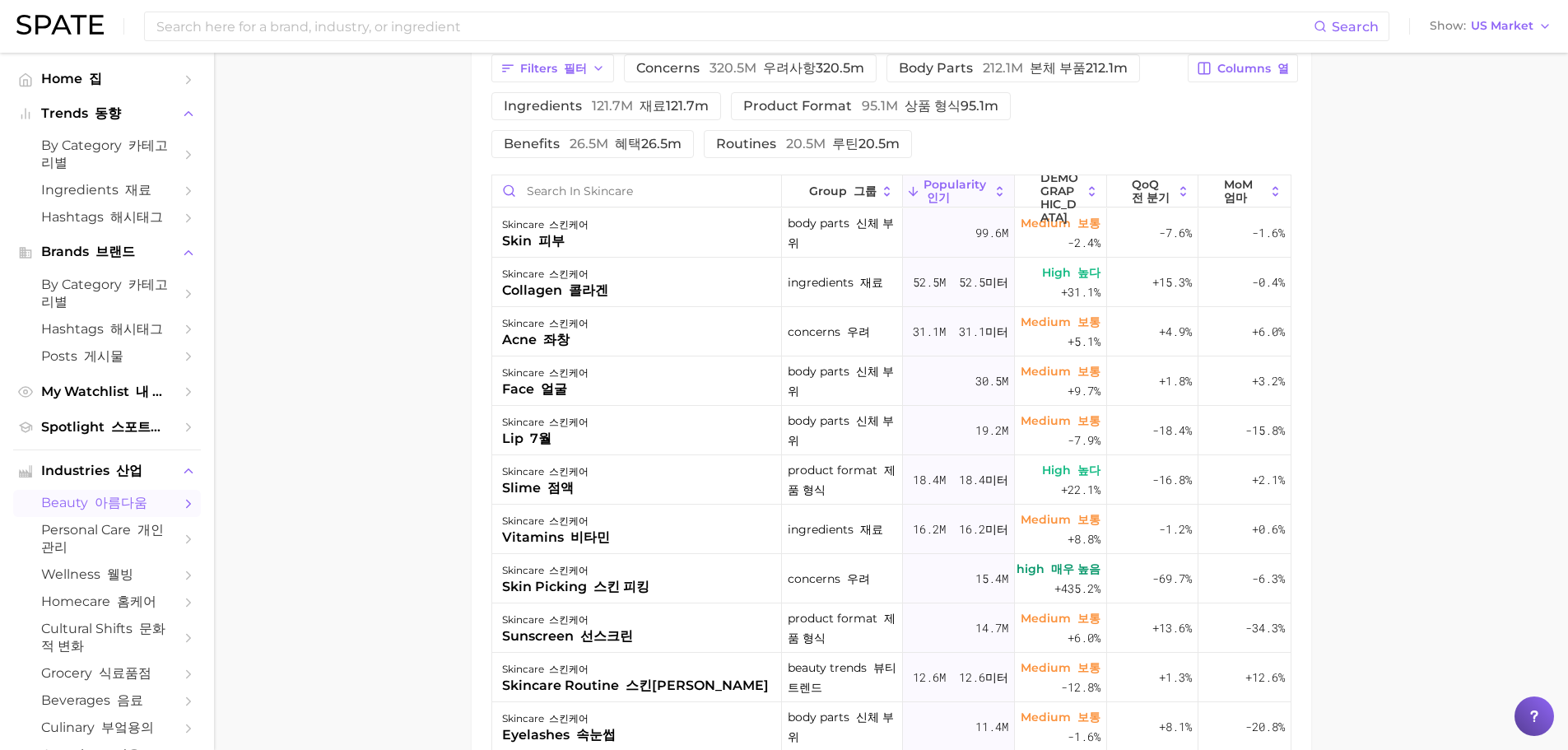
scroll to position [873, 0]
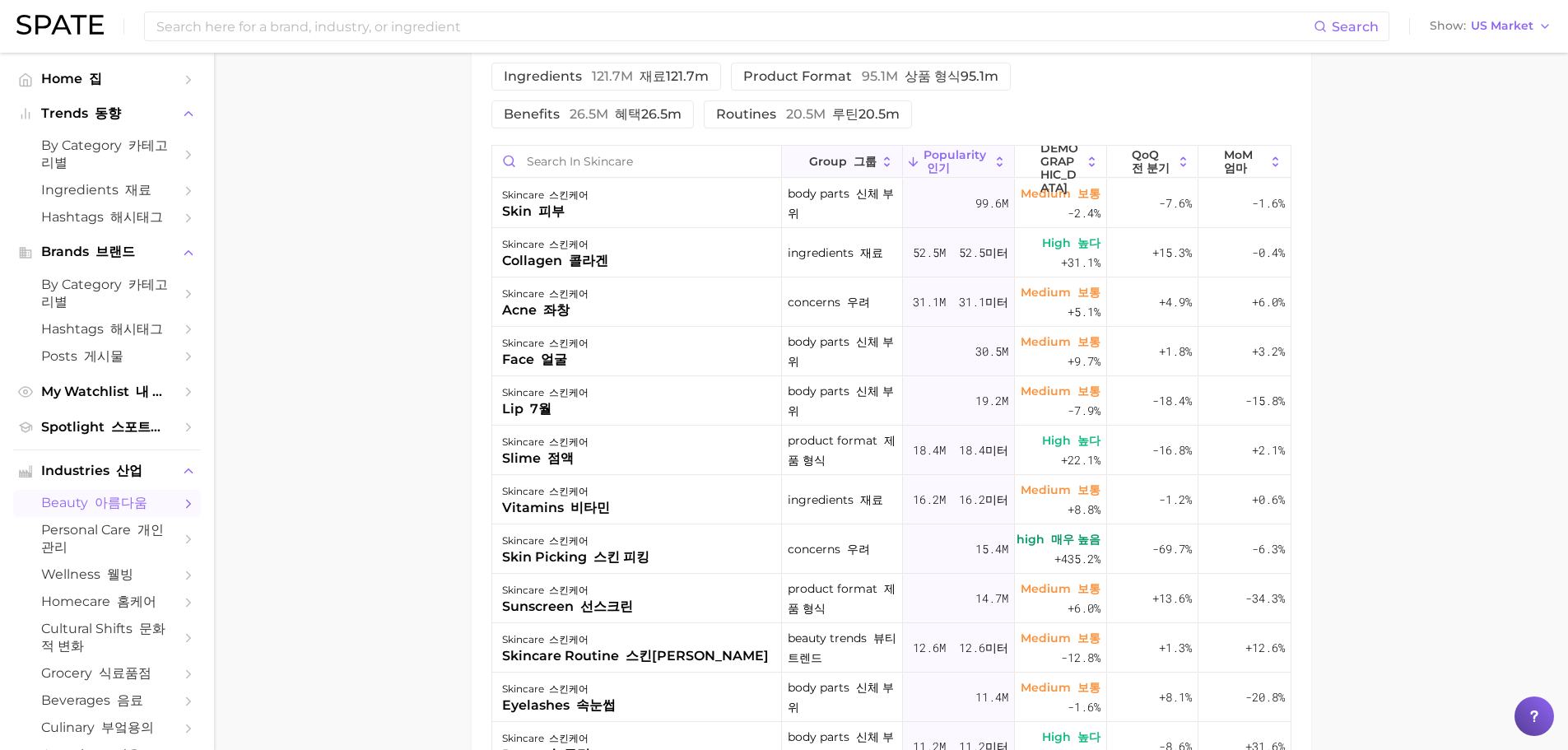
click at [854, 160] on font "그룹" at bounding box center [865, 161] width 23 height 15
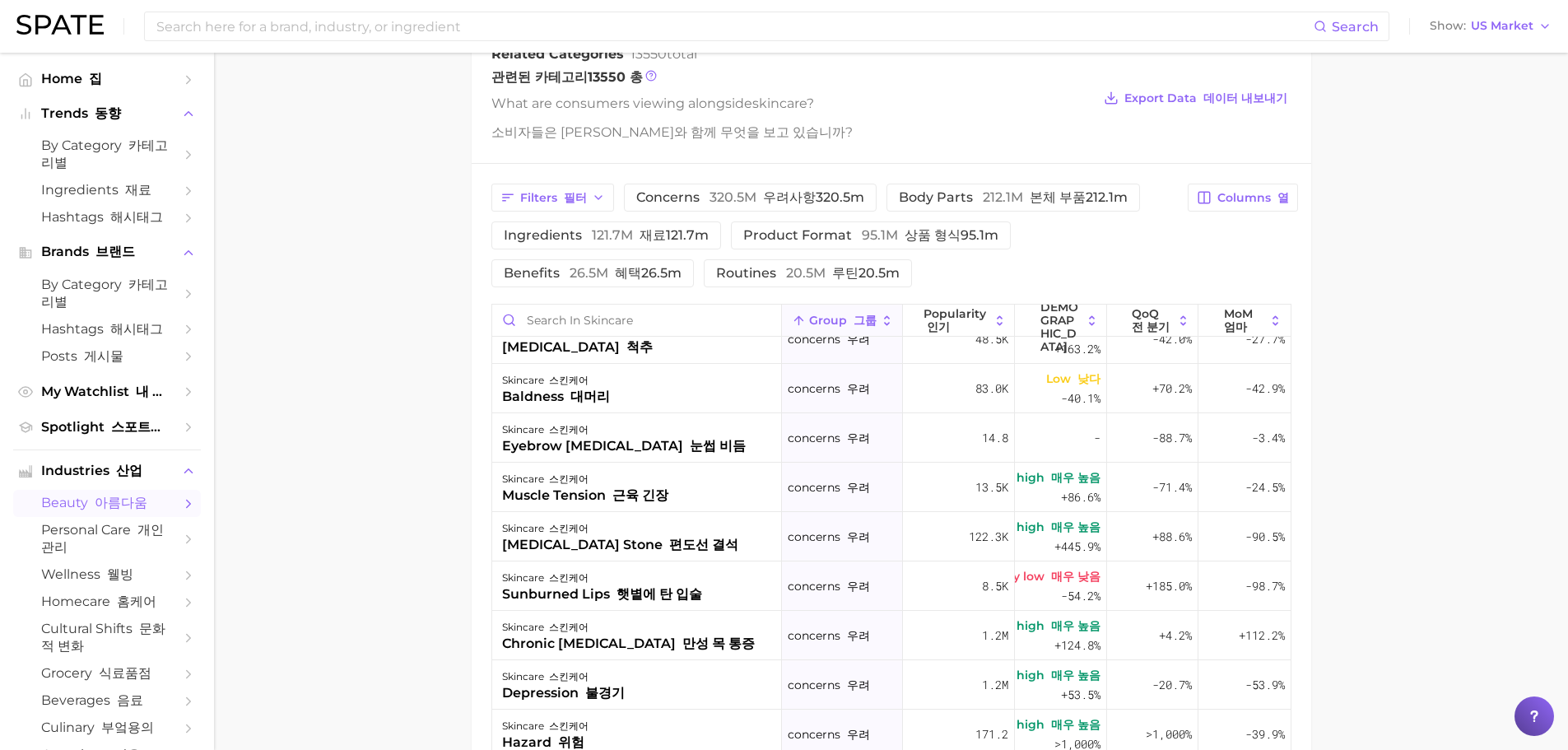
scroll to position [709, 0]
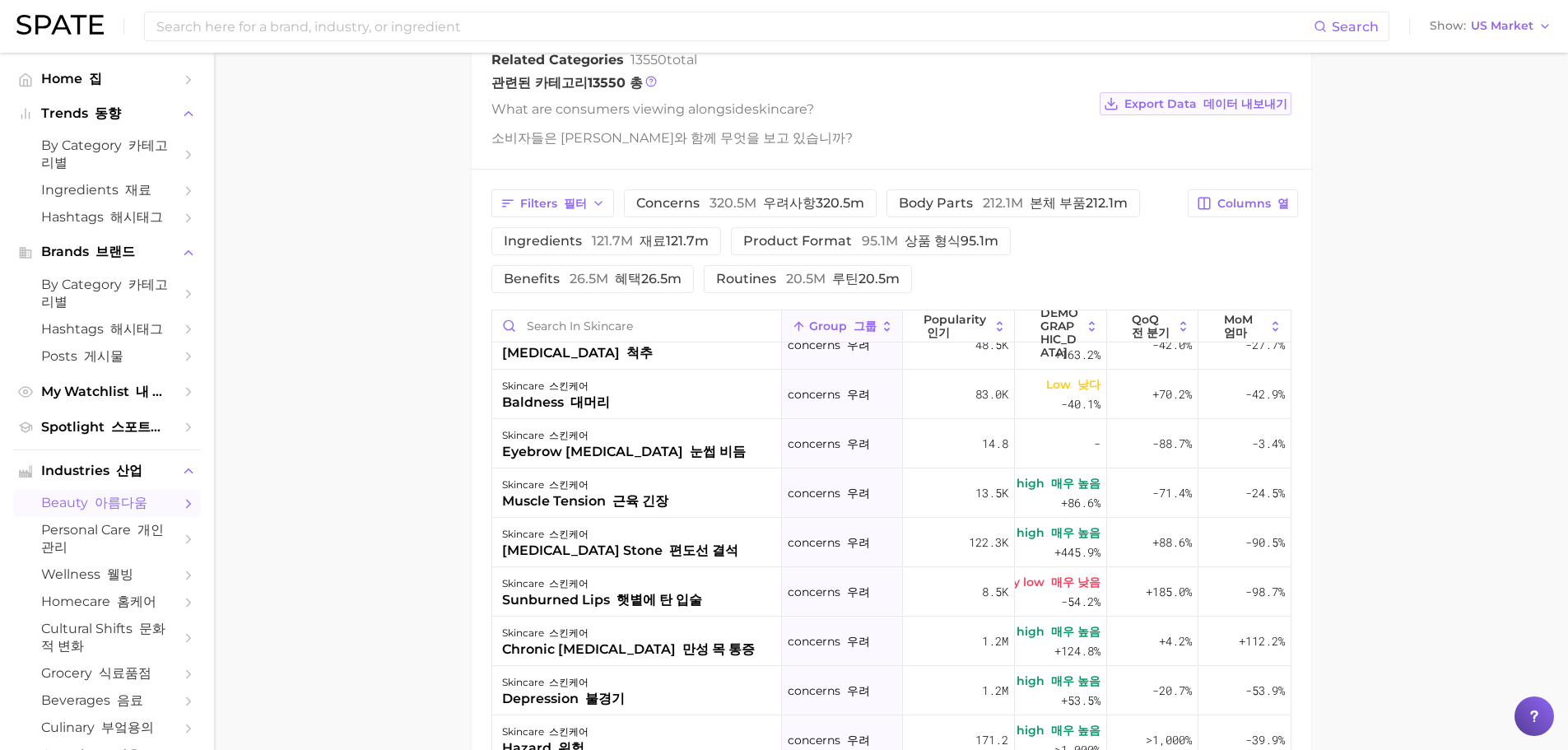
click at [1187, 106] on span "Export Data 데이터 내보내기" at bounding box center [1206, 104] width 163 height 14
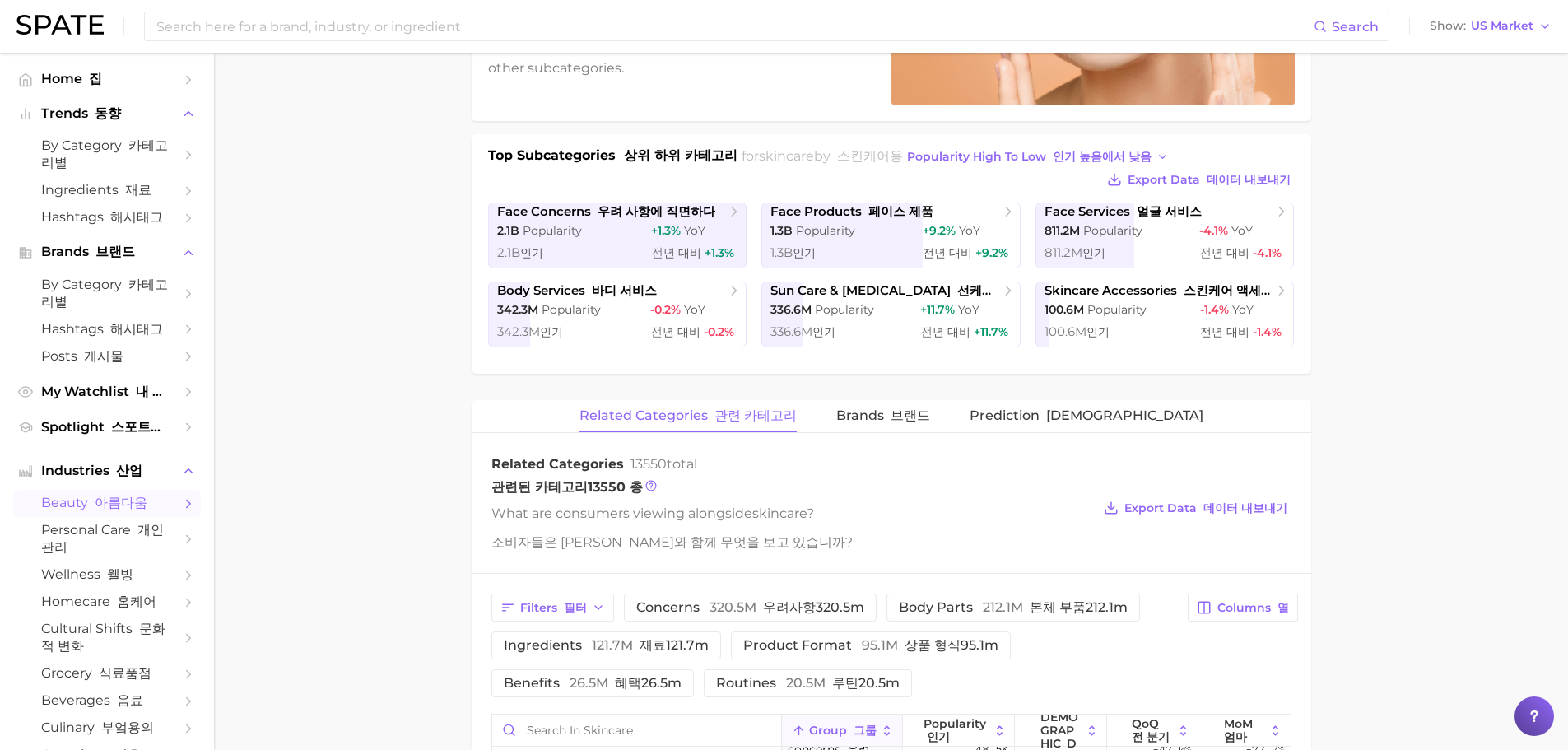
scroll to position [0, 0]
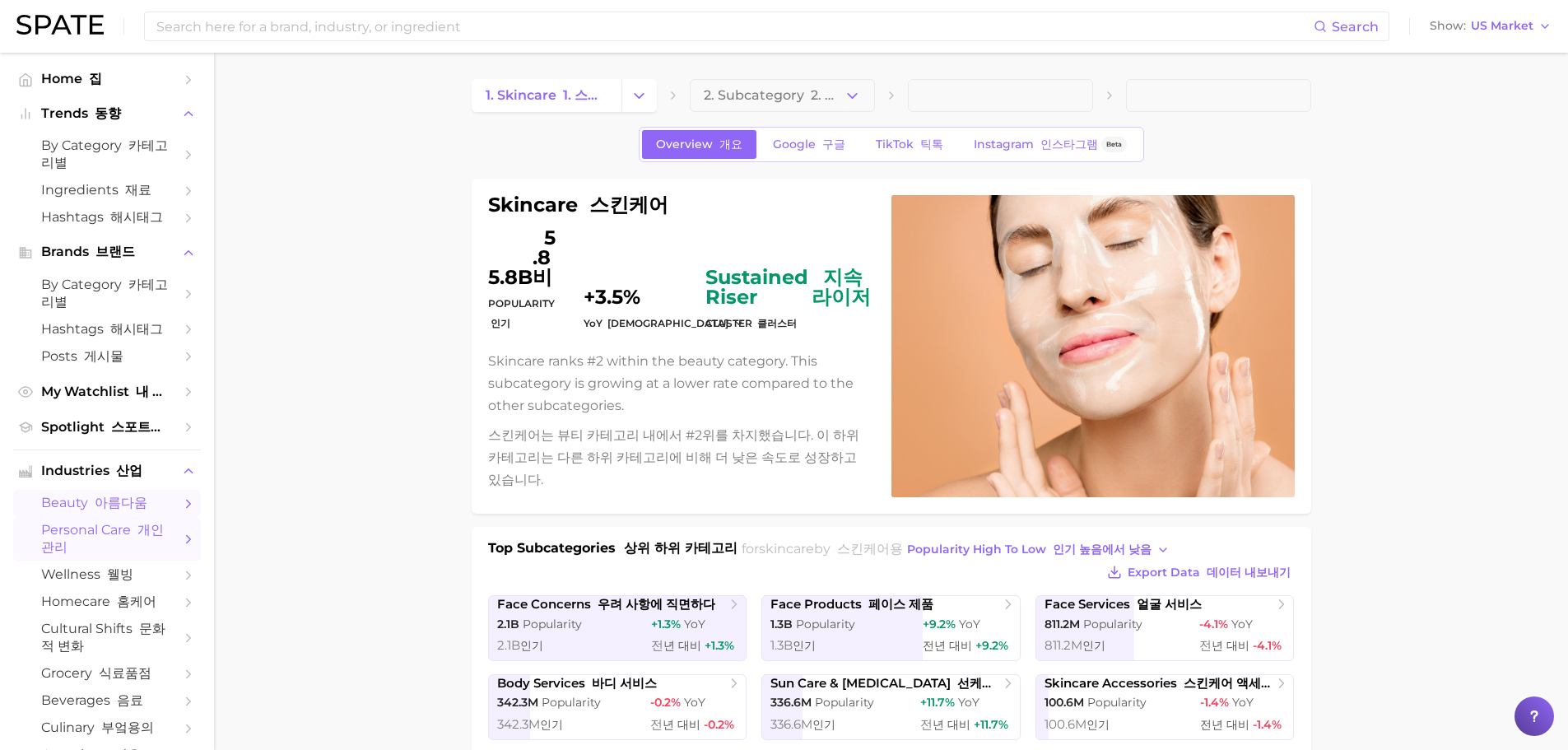
click at [71, 555] on font "개인 관리" at bounding box center [103, 539] width 122 height 33
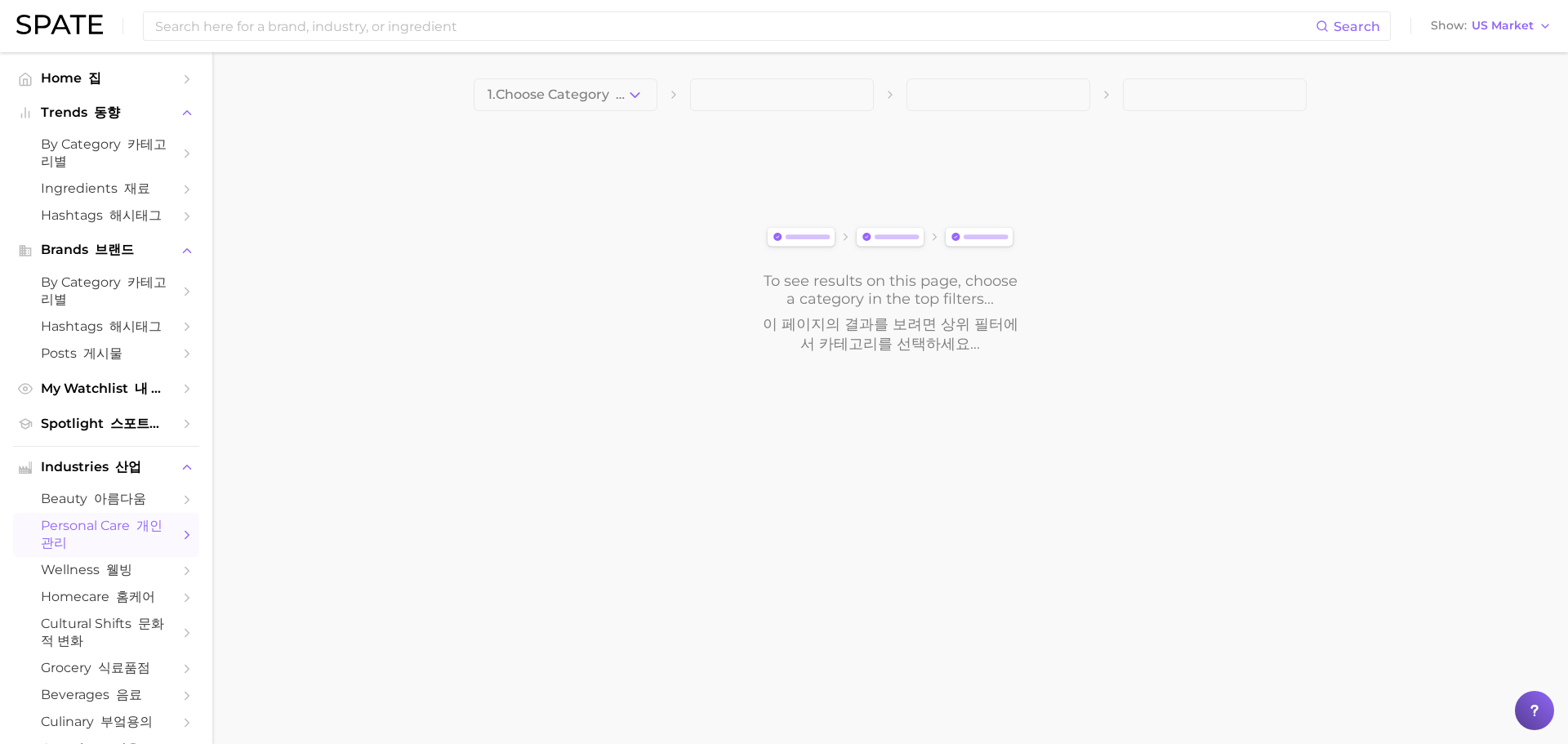
click at [630, 98] on icon "button" at bounding box center [635, 95] width 17 height 17
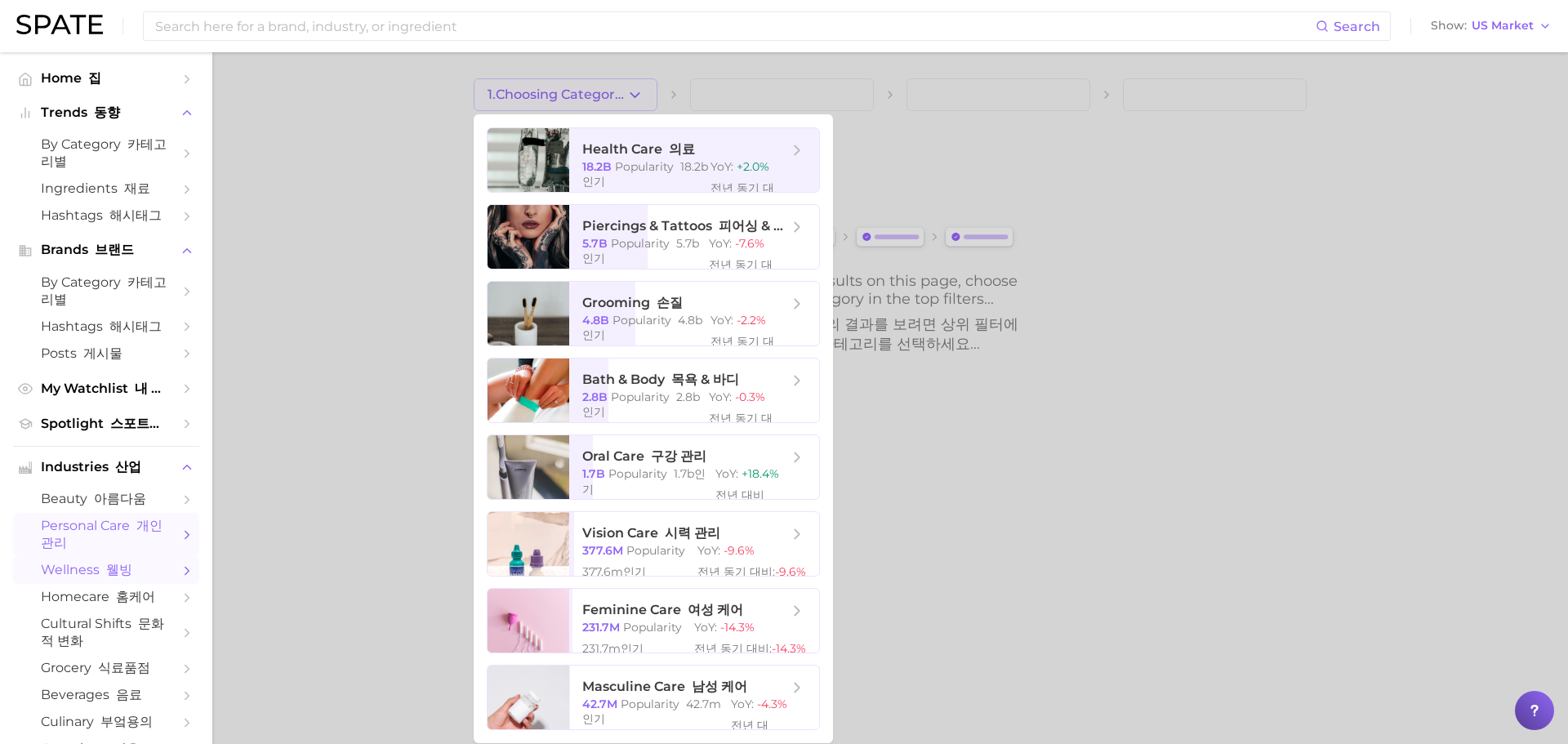
click at [78, 580] on span "wellness 웰빙" at bounding box center [106, 571] width 131 height 17
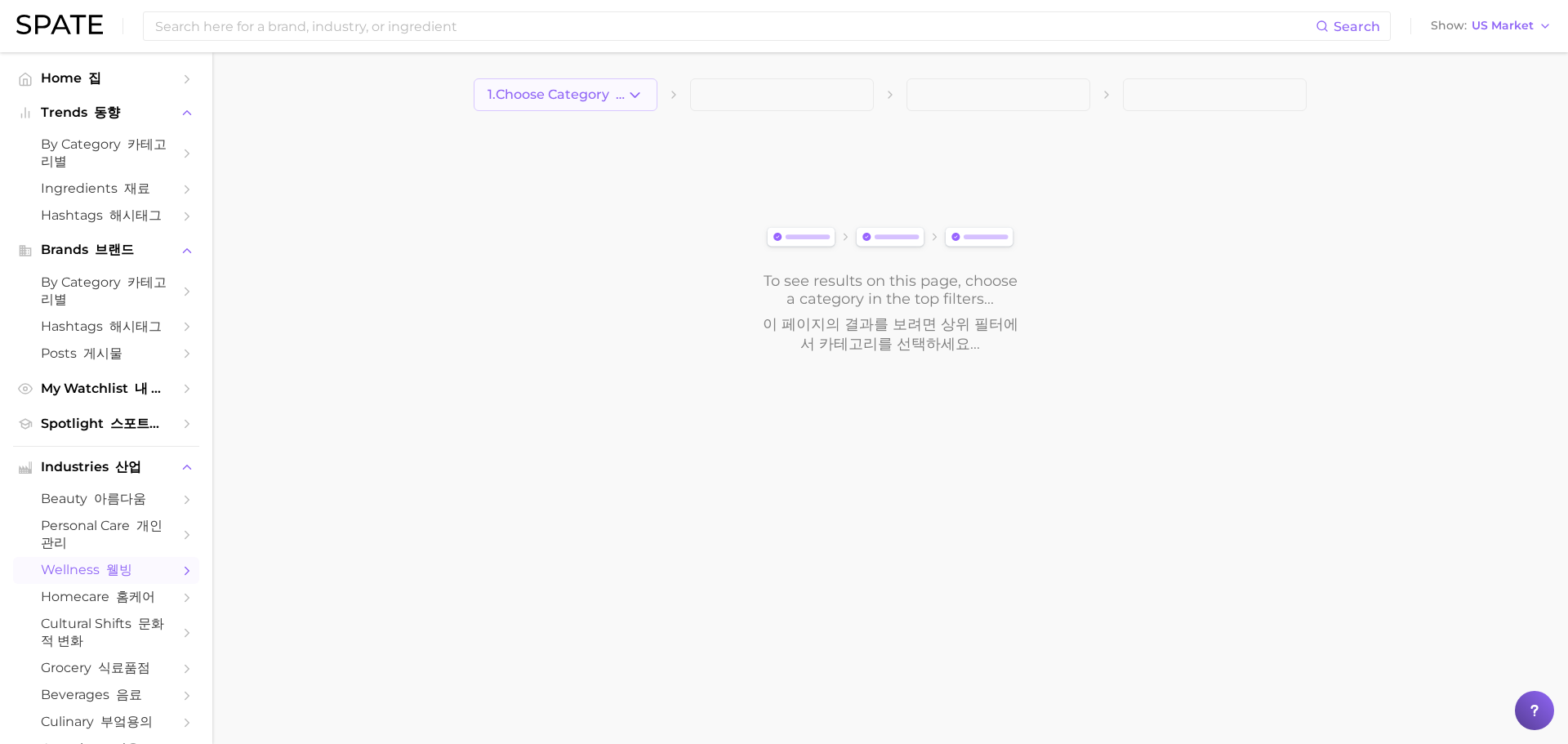
click at [586, 92] on span "1. Choose Category 1. 카테고리 선택" at bounding box center [557, 94] width 139 height 15
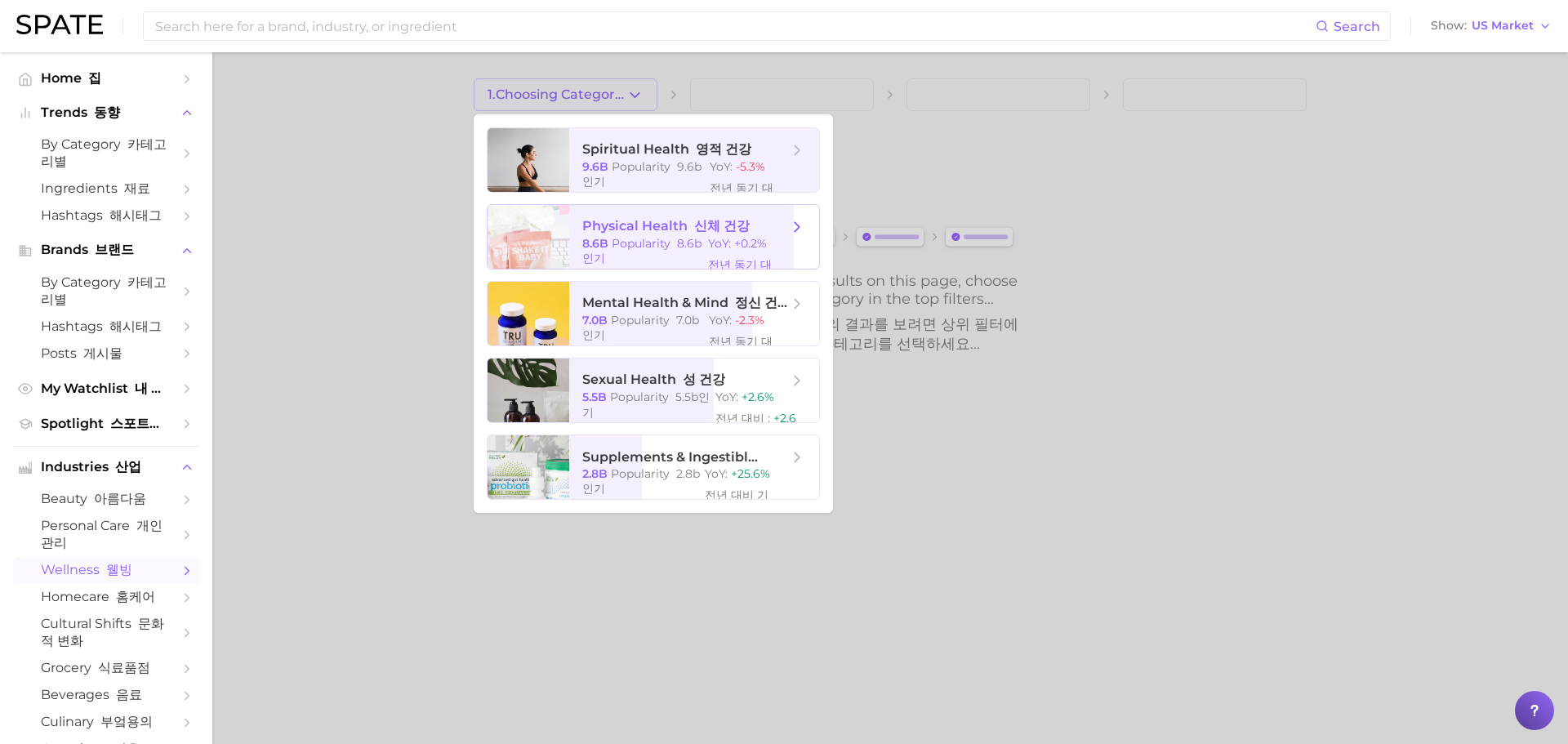
click at [621, 233] on span "physical health 신체 건강" at bounding box center [666, 227] width 168 height 17
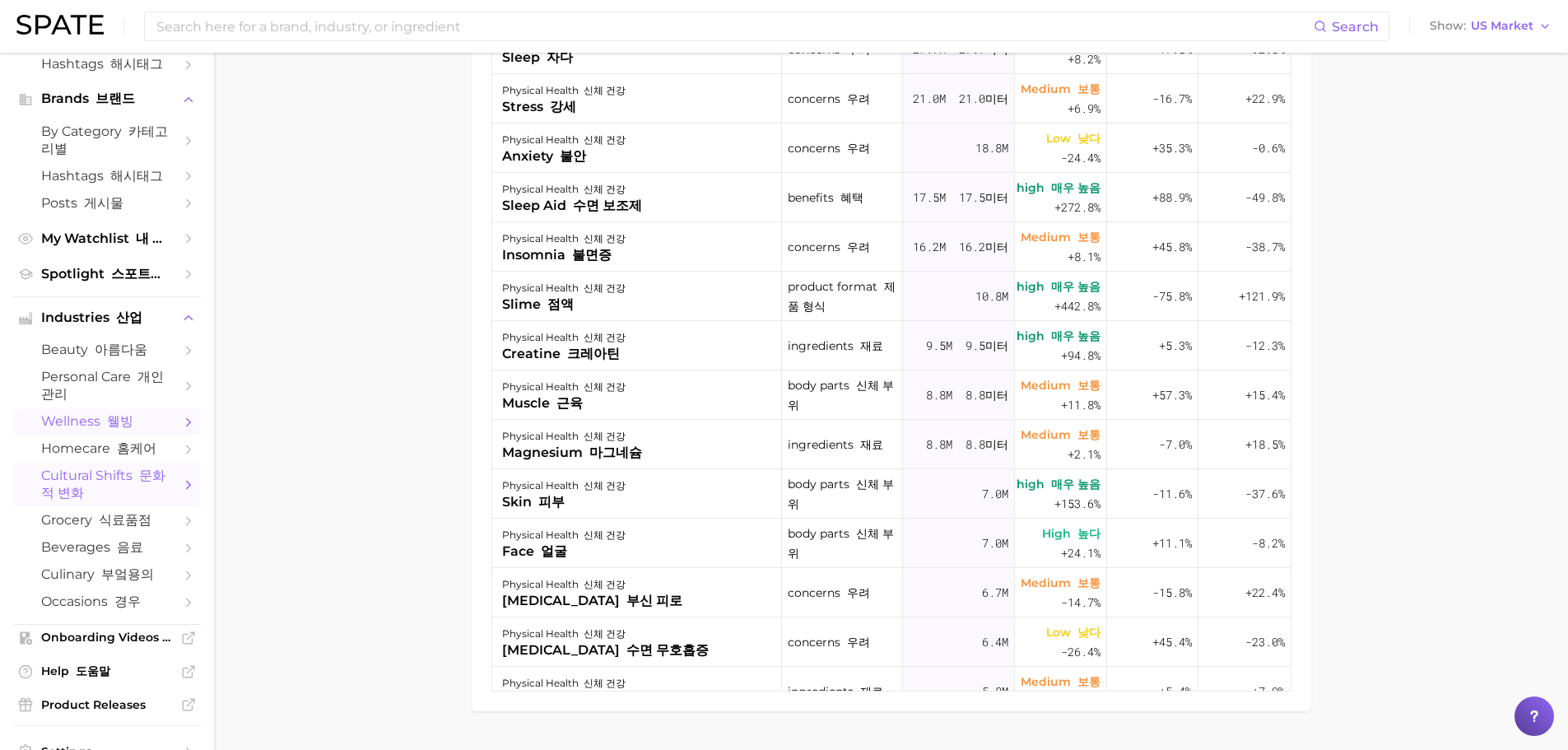
scroll to position [165, 0]
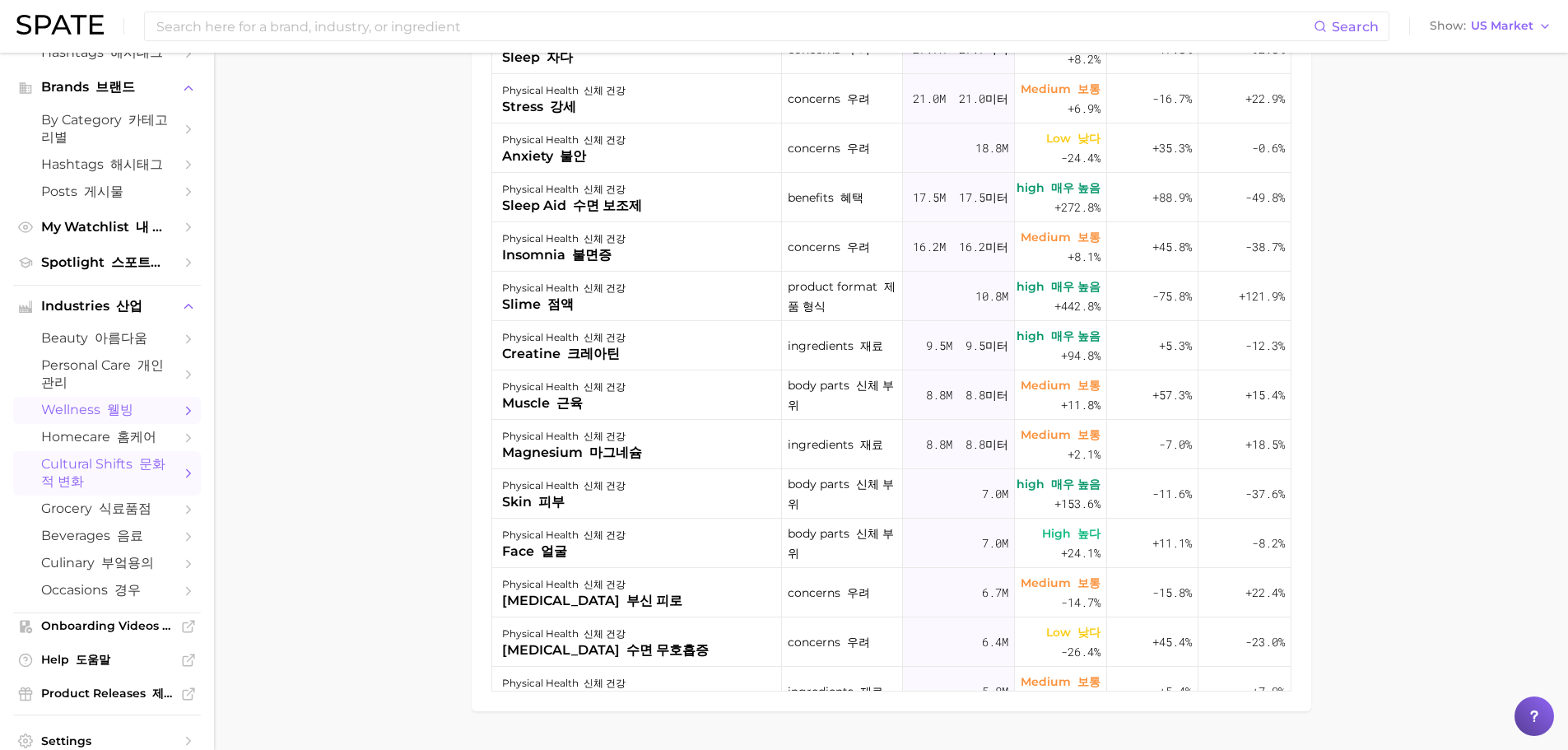
click at [81, 489] on font "문화적 변화" at bounding box center [103, 473] width 124 height 33
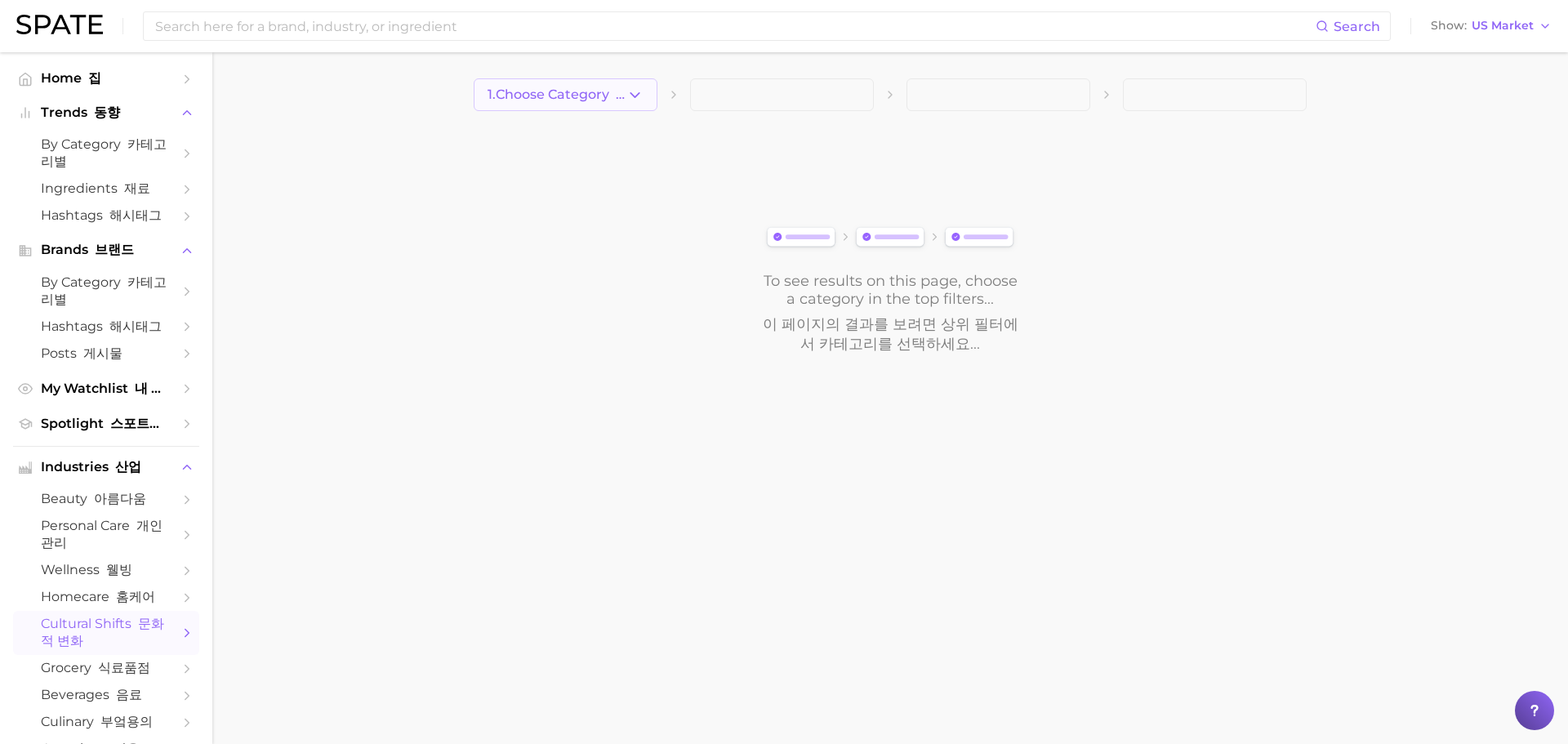
click at [560, 103] on button "1. Choose Category 1. 카테고리 선택" at bounding box center [565, 95] width 184 height 33
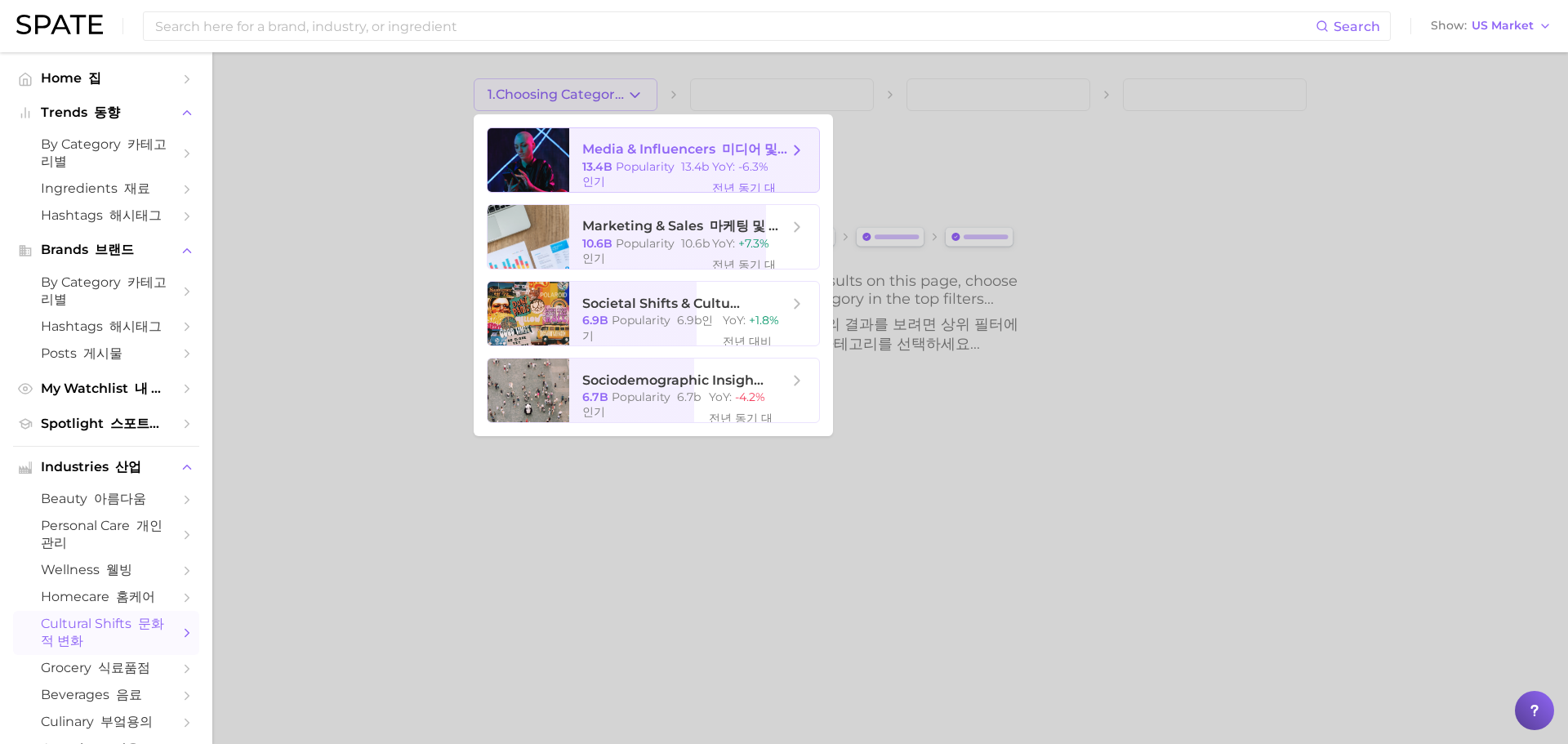
click at [681, 170] on font "13.4b 인기" at bounding box center [645, 174] width 127 height 29
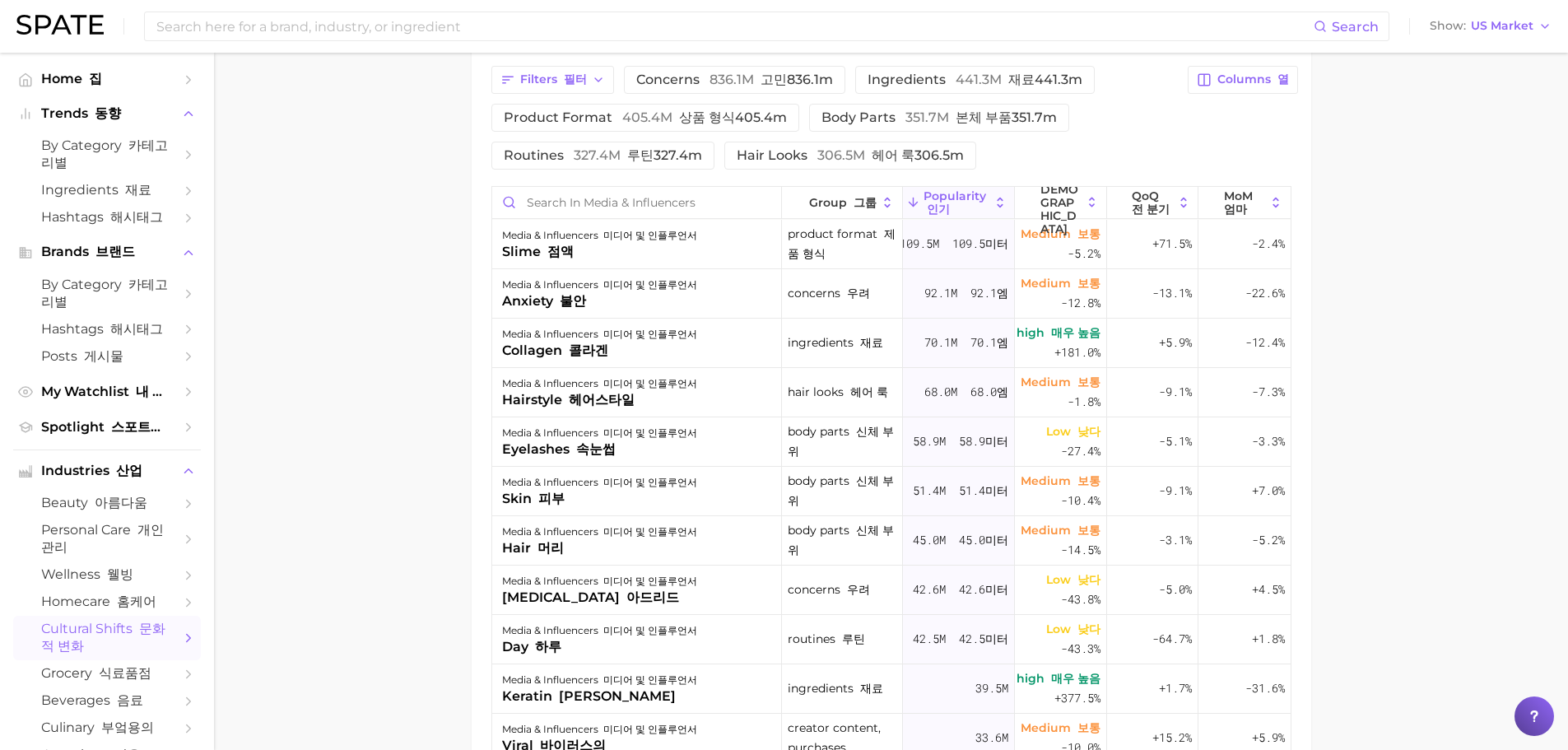
scroll to position [861, 0]
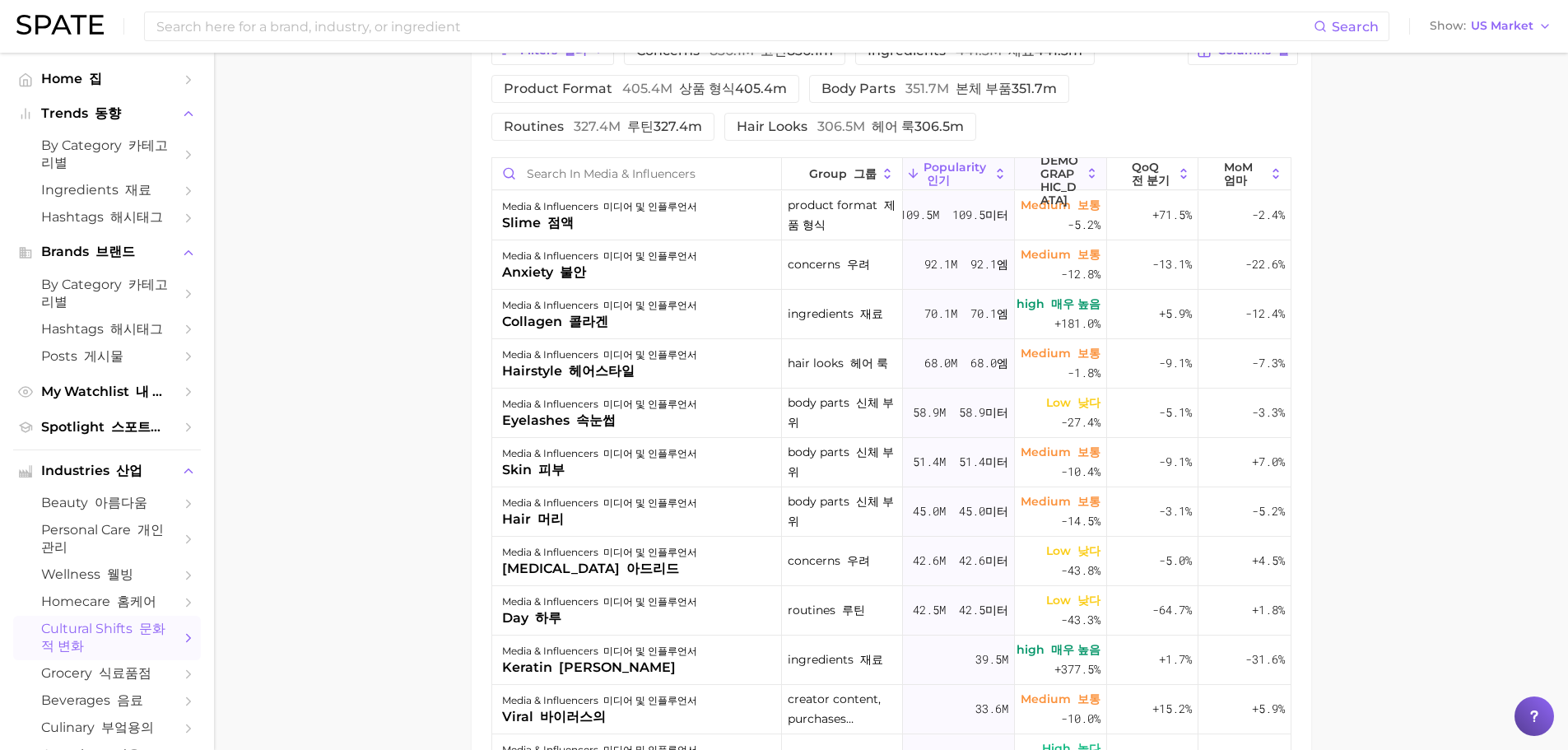
click at [1048, 141] on span "YoY 대비" at bounding box center [1061, 173] width 41 height 66
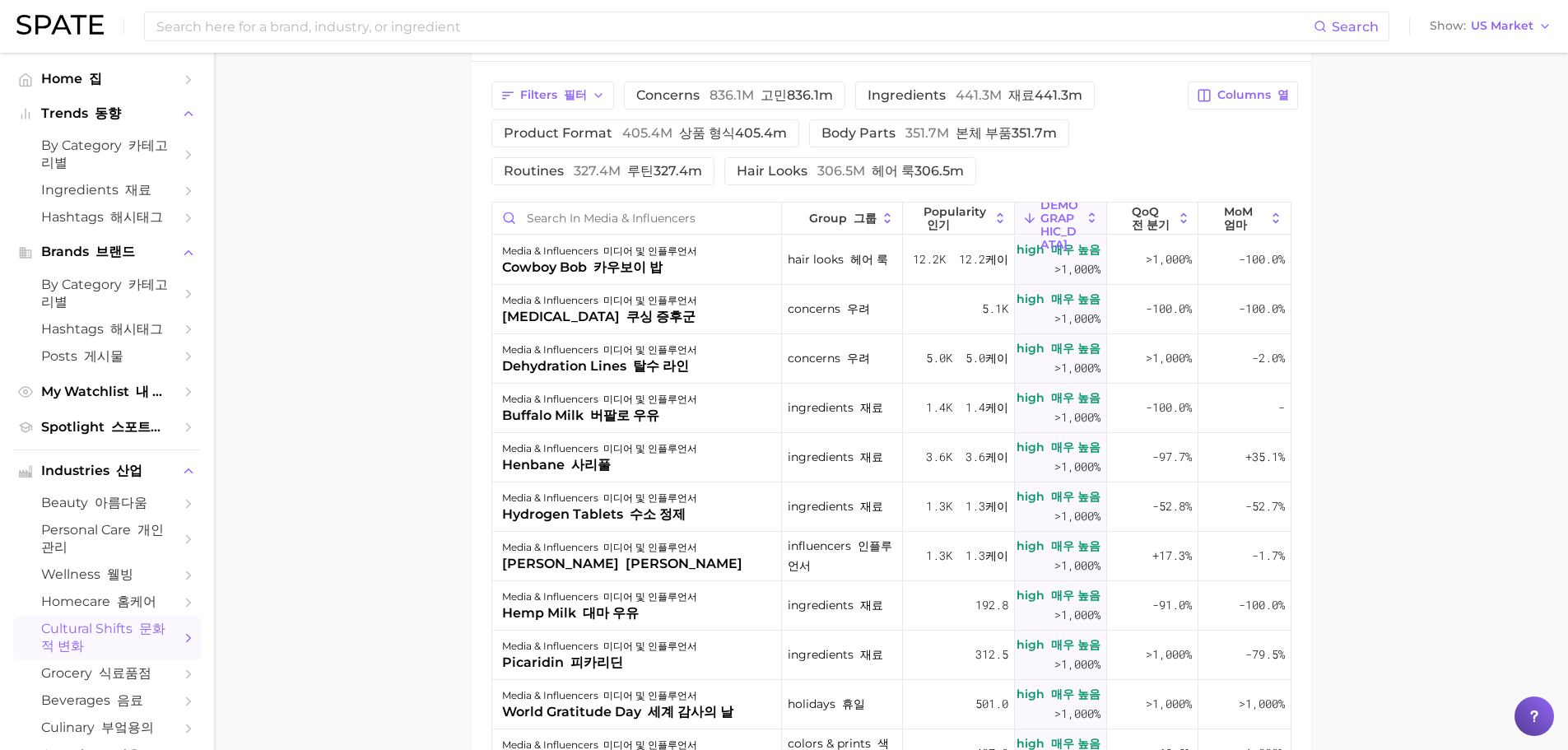
scroll to position [690, 0]
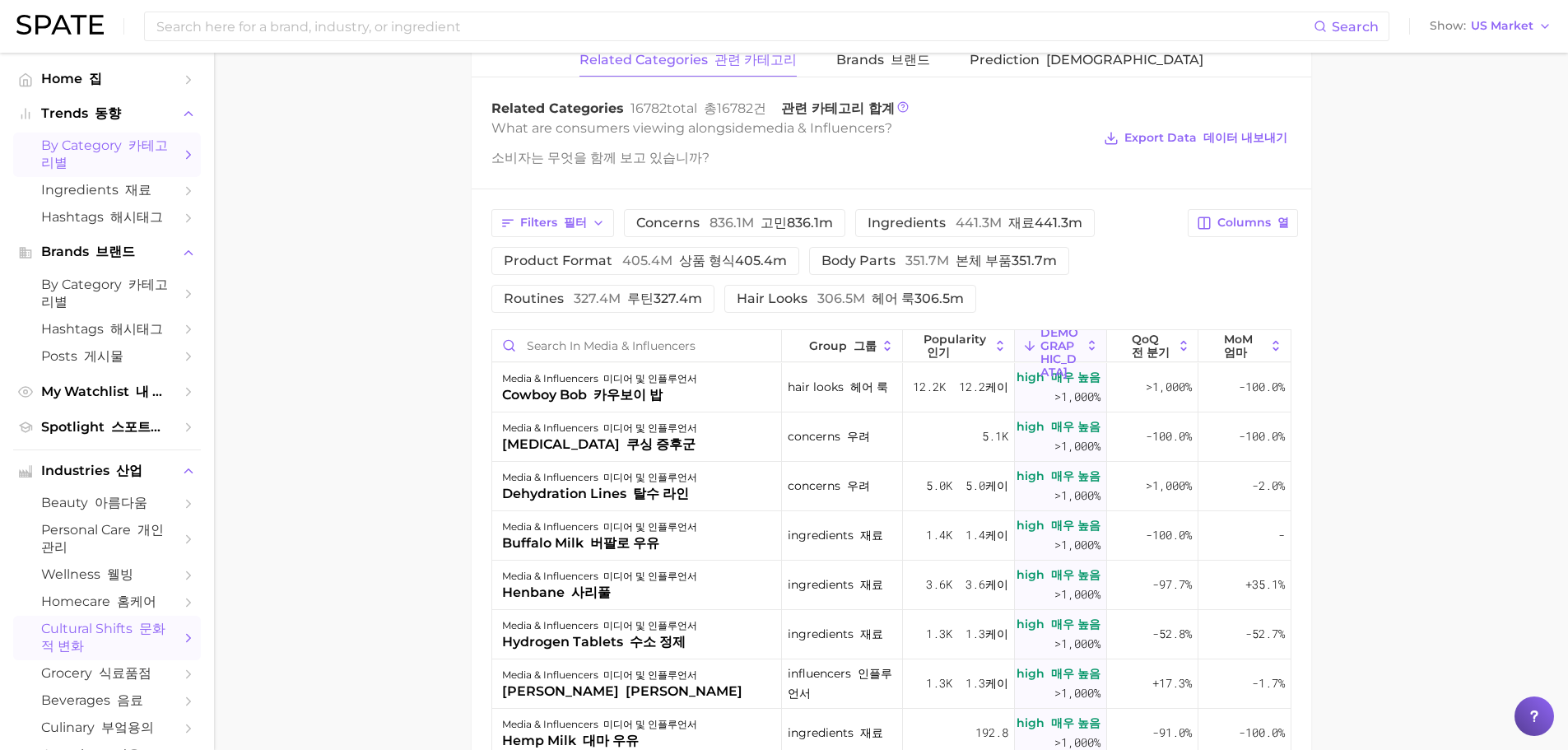
click at [55, 153] on span "by Category 카테고리별" at bounding box center [107, 154] width 132 height 35
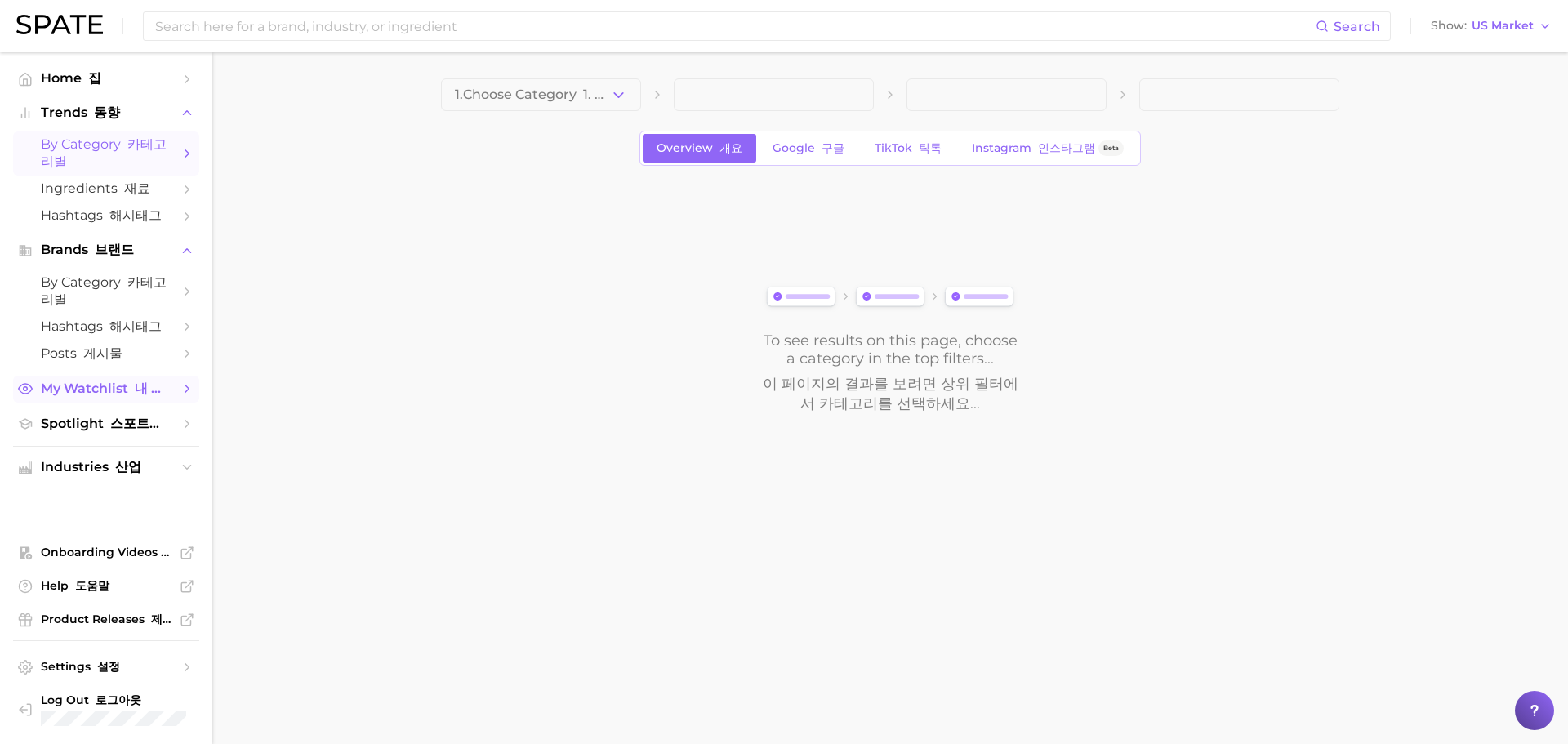
click at [103, 398] on span "My Watchlist 내 관심 목록" at bounding box center [106, 390] width 131 height 17
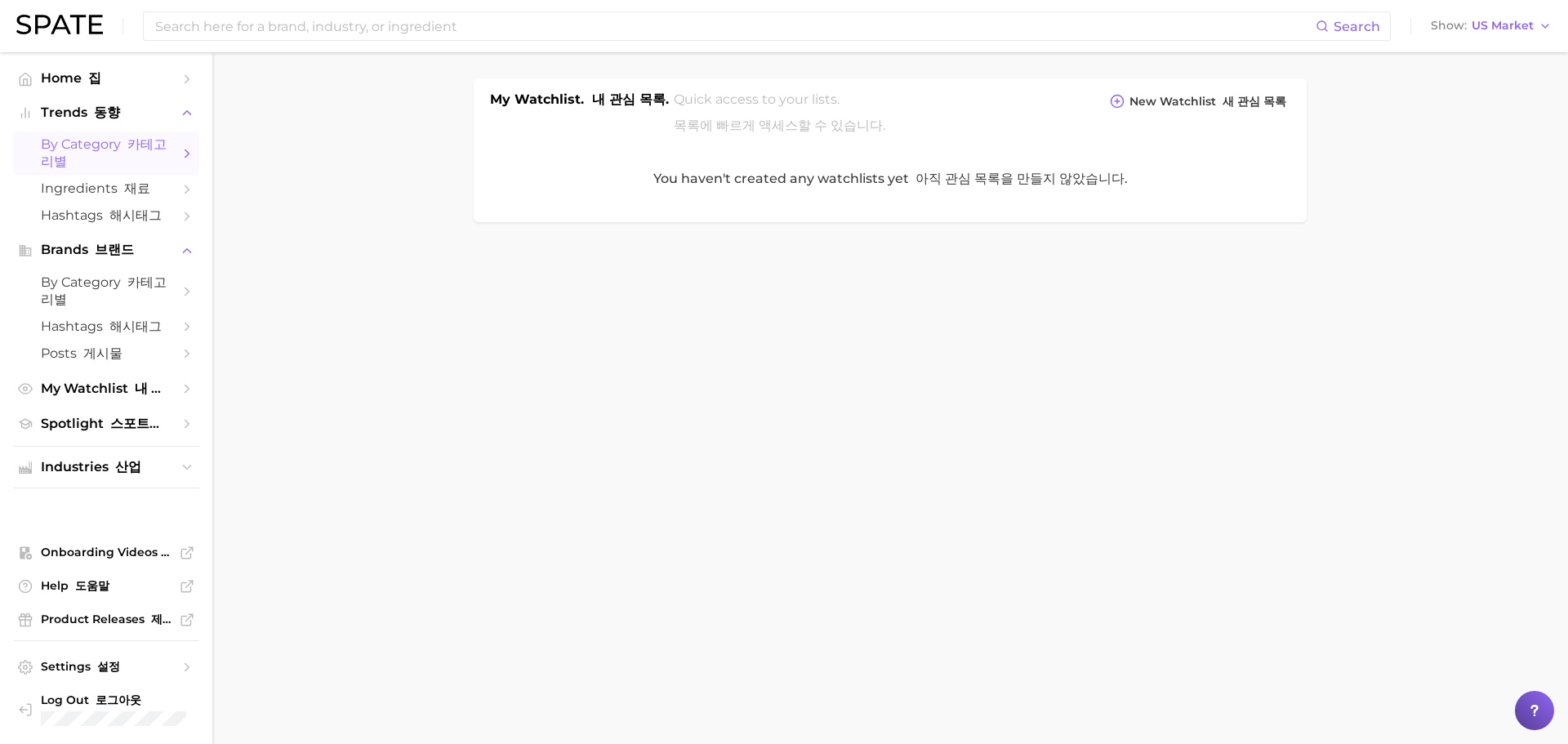
click at [98, 158] on span "by Category 카테고리별" at bounding box center [106, 153] width 131 height 34
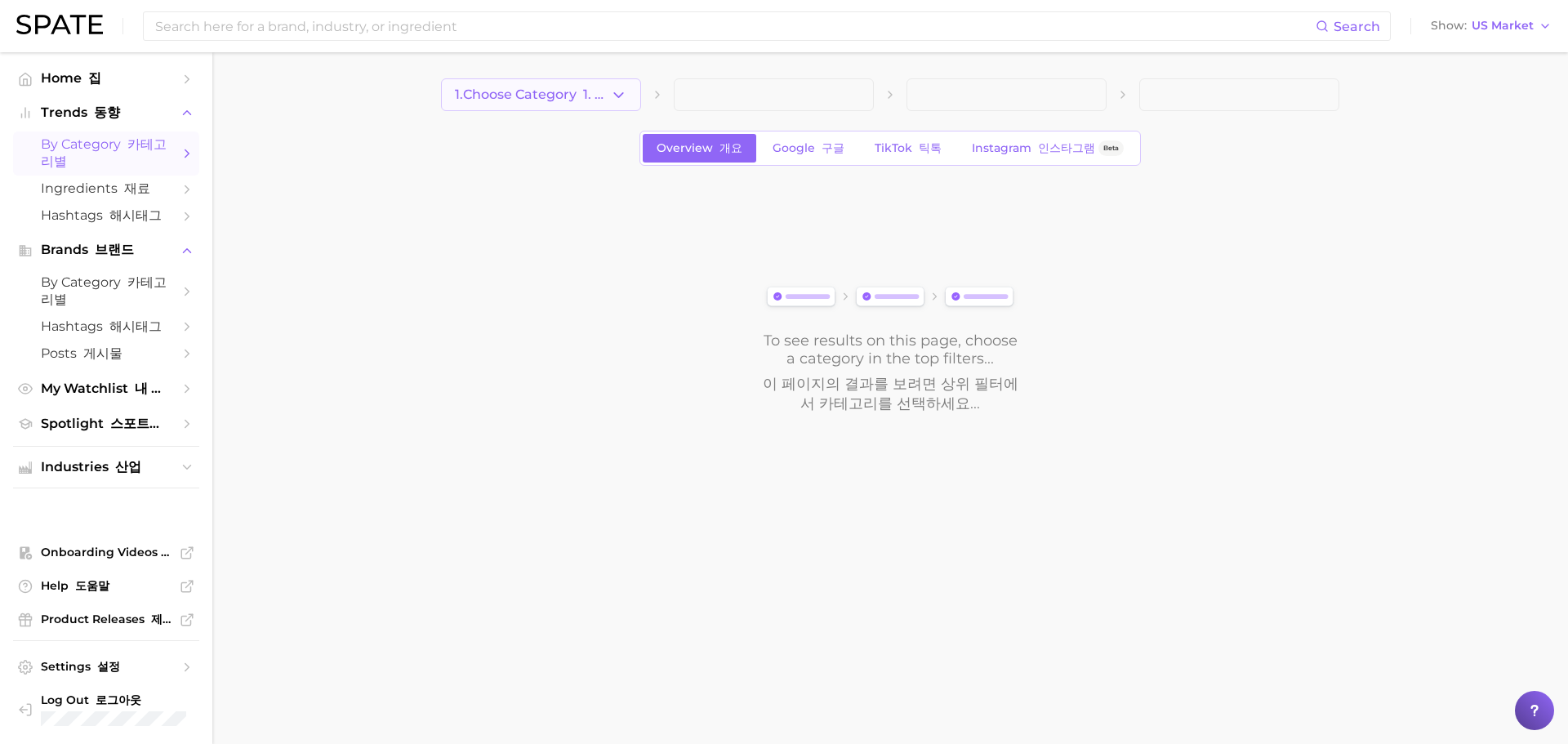
click at [587, 106] on button "1. Choose Category 1. 카테고리 선택" at bounding box center [541, 95] width 200 height 33
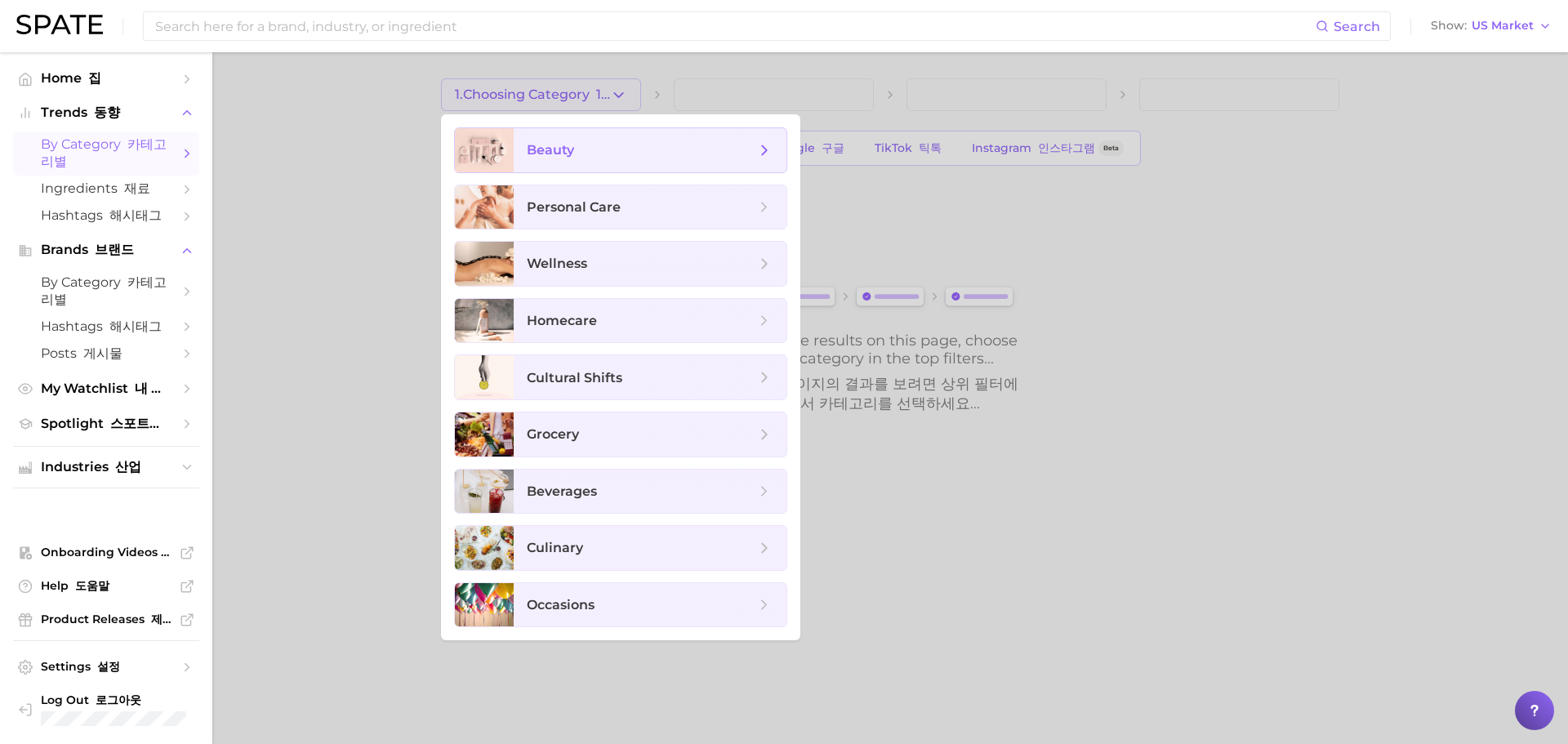
click at [575, 140] on span "beauty" at bounding box center [650, 151] width 273 height 45
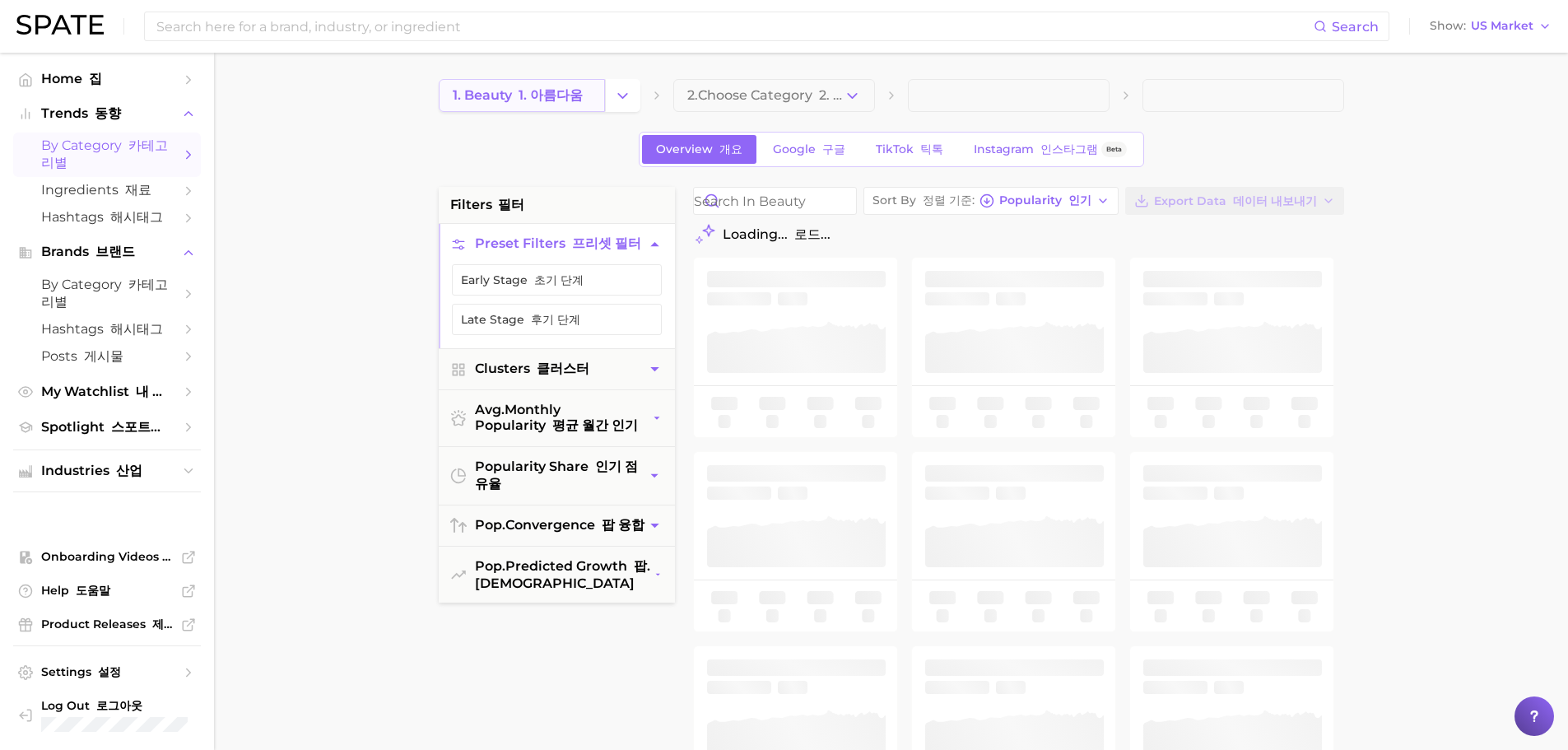
click at [524, 110] on link "1. beauty 1. 아름다움" at bounding box center [522, 96] width 166 height 33
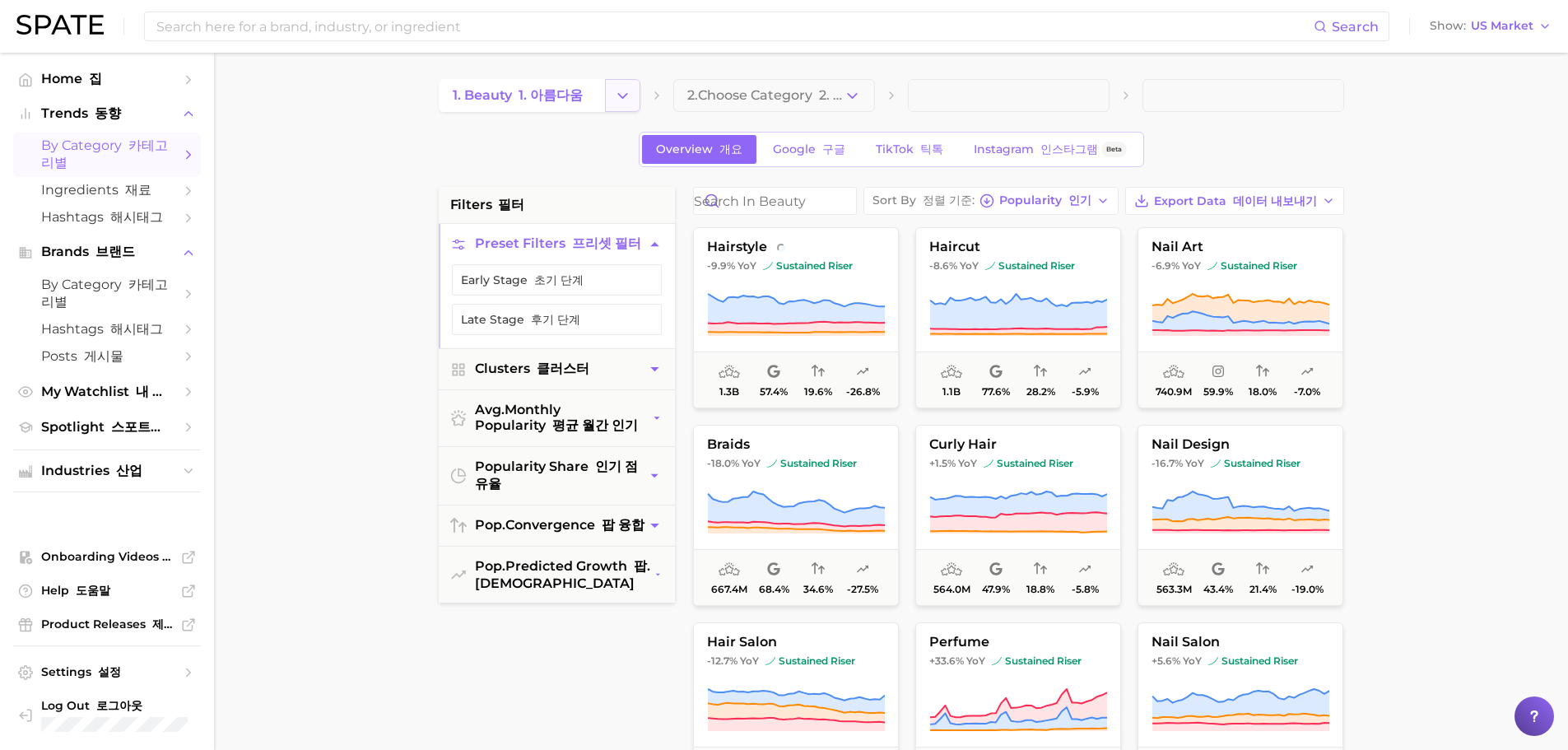
click at [606, 101] on button "Change Category" at bounding box center [622, 96] width 35 height 33
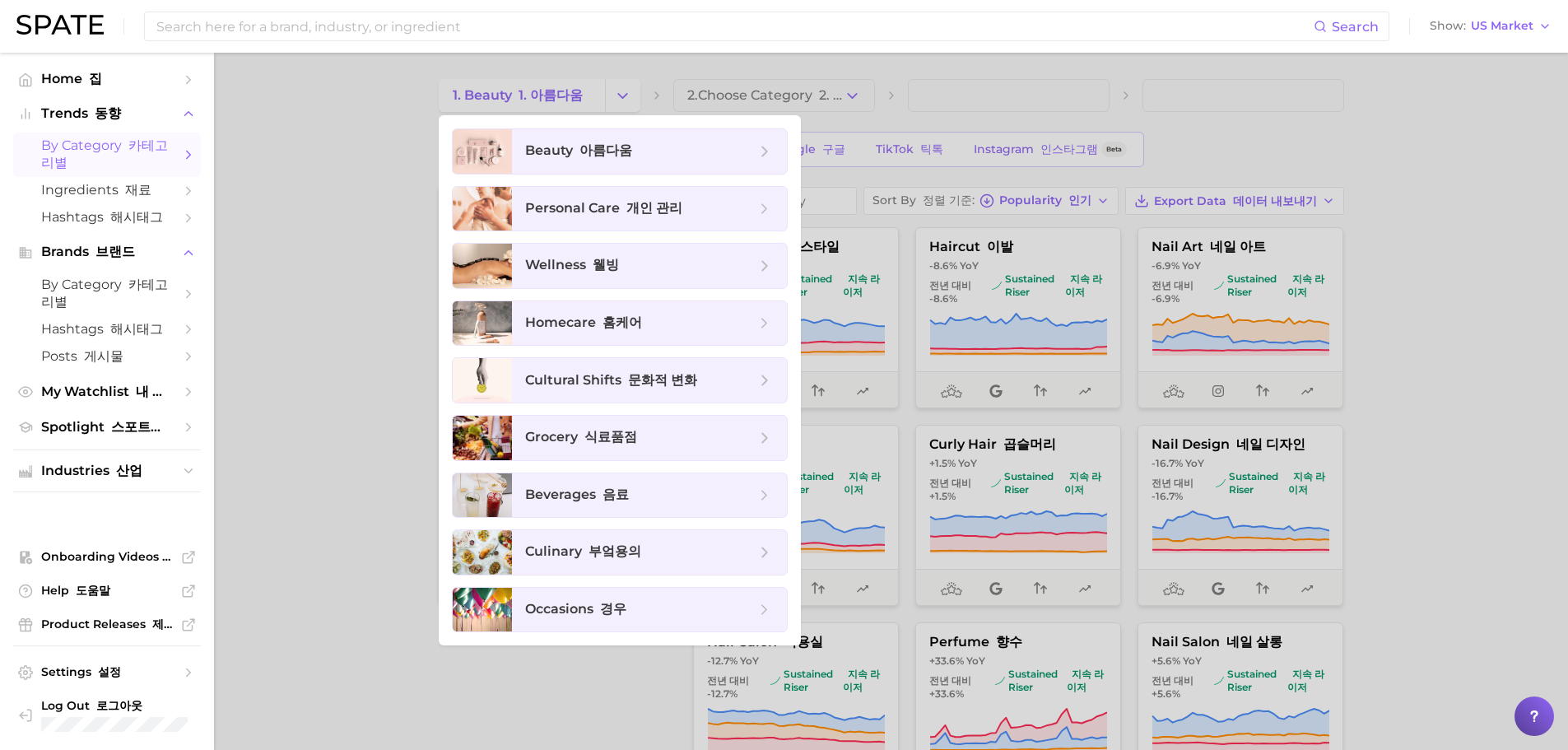
click at [371, 202] on div at bounding box center [784, 375] width 1568 height 750
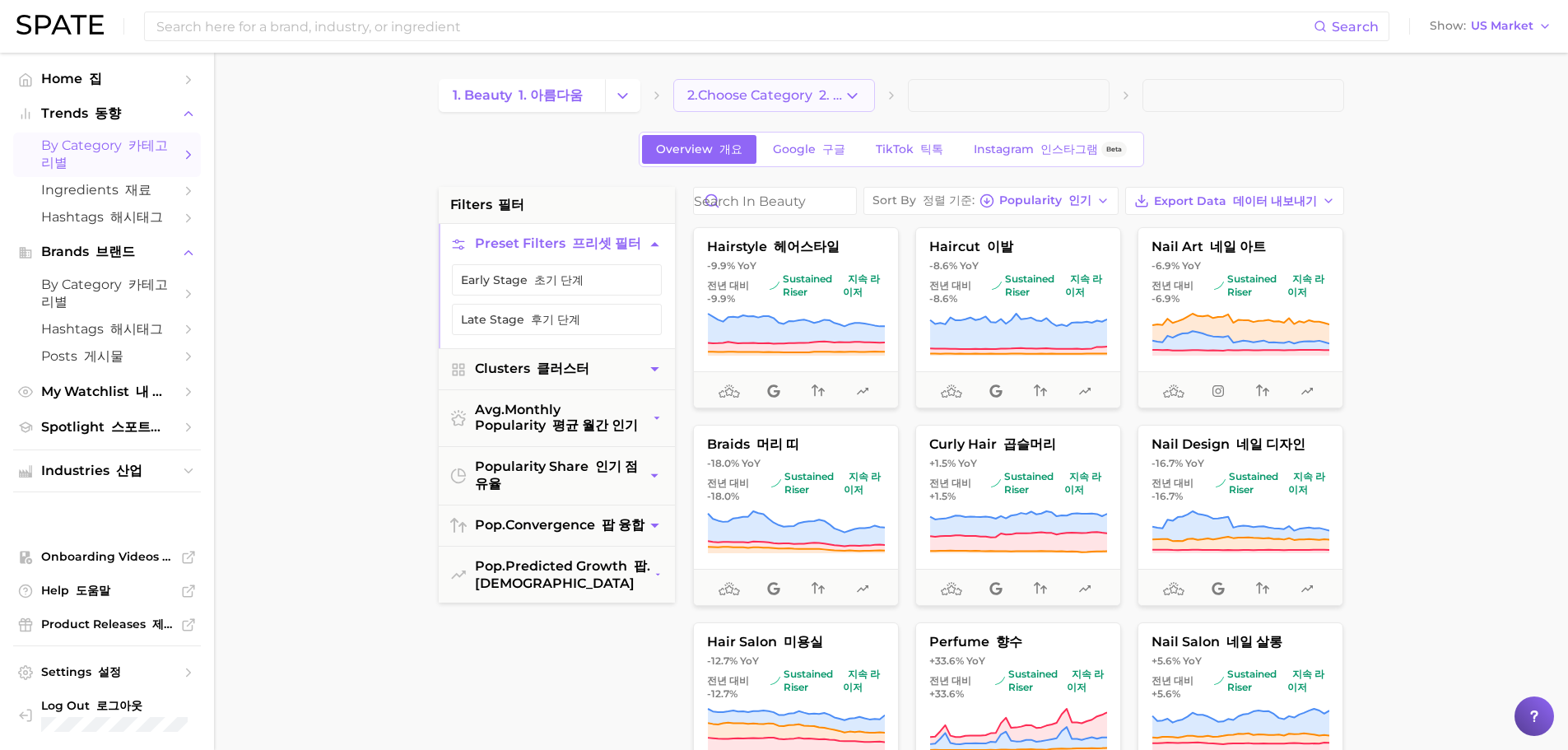
click at [823, 104] on button "2. Choose Category 2. 카테고리 선택" at bounding box center [775, 96] width 202 height 33
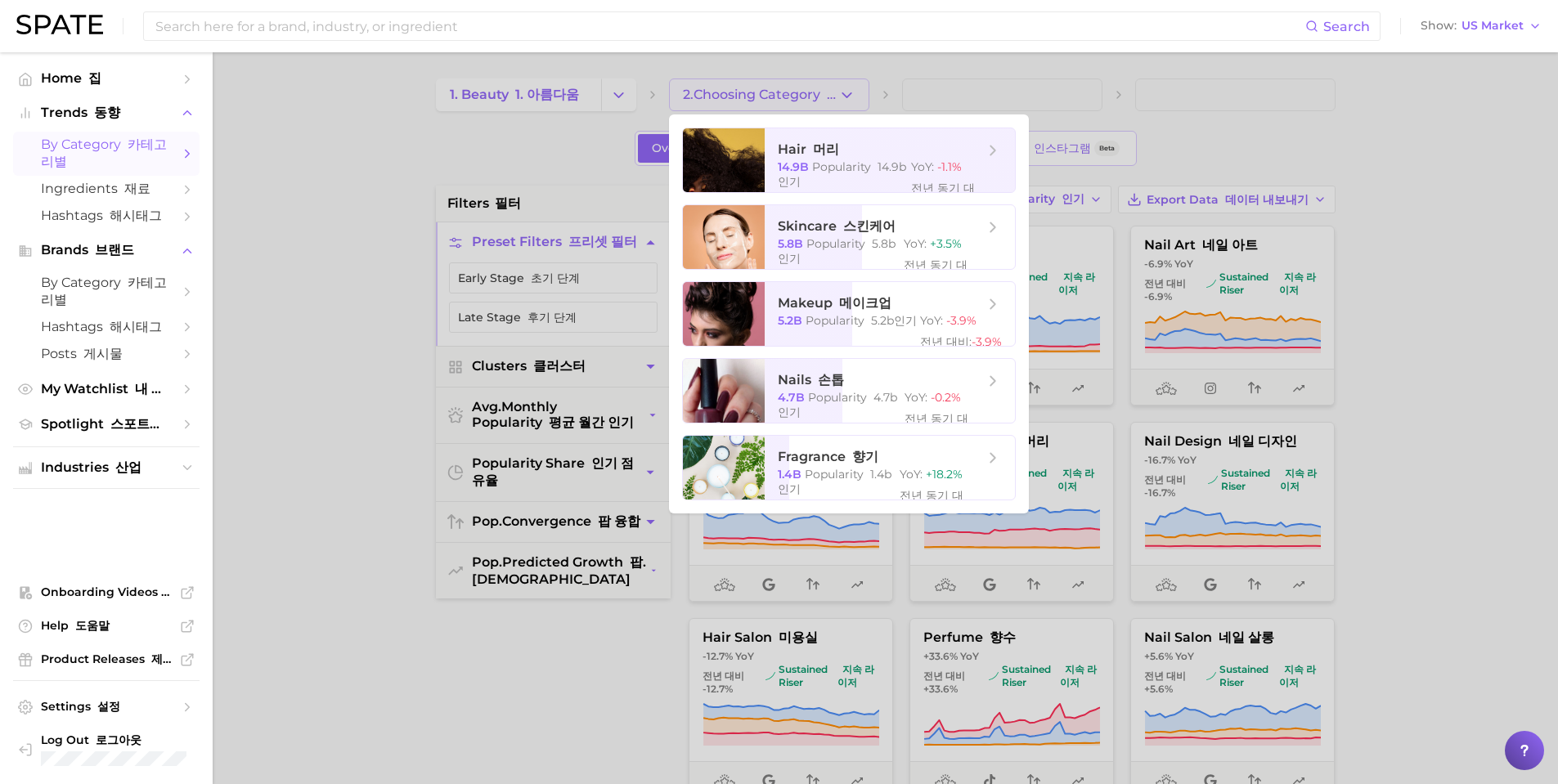
click at [548, 152] on div at bounding box center [779, 392] width 1558 height 784
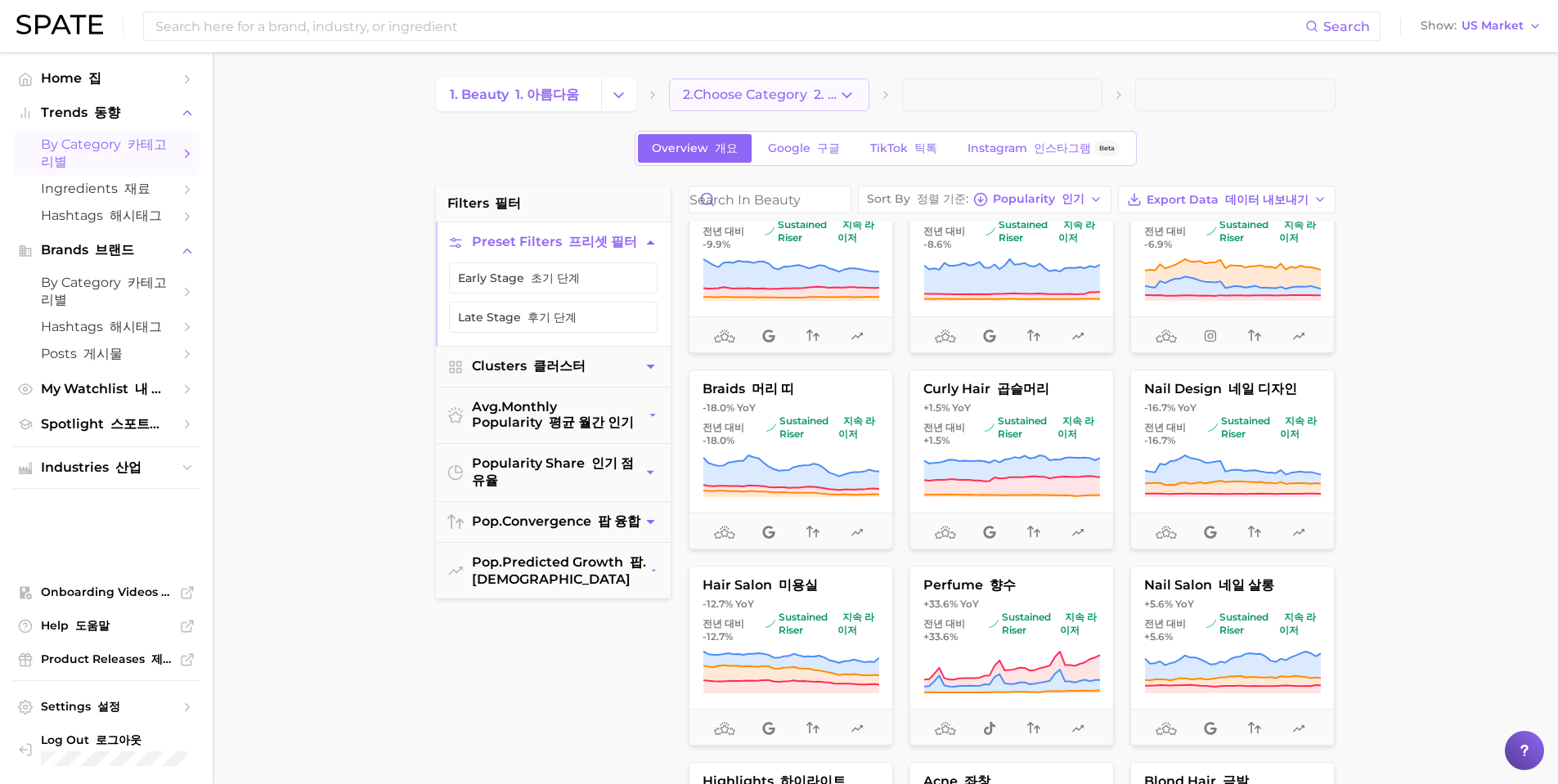
scroll to position [101, 0]
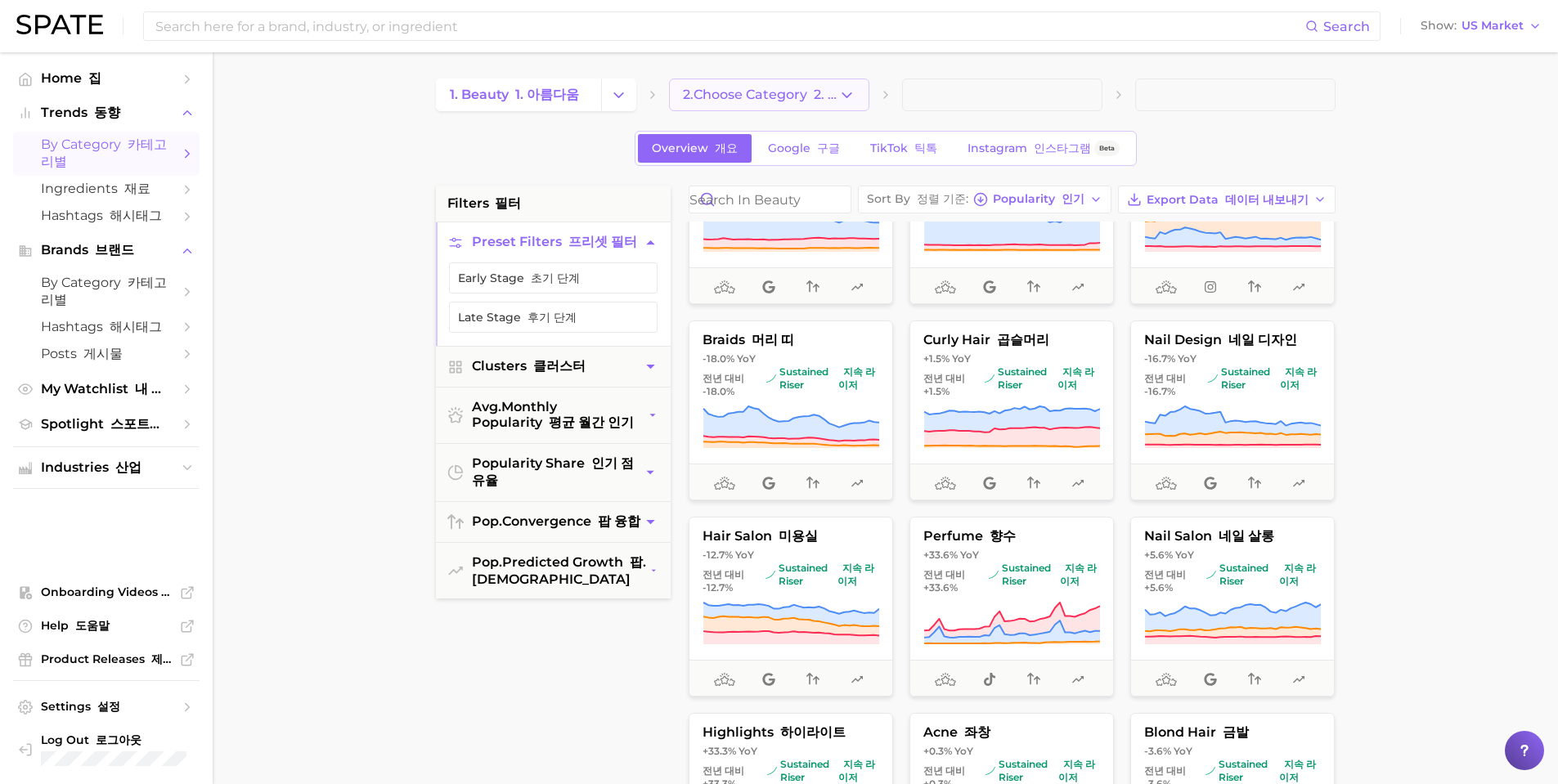
click at [830, 93] on font "2. 카테고리 선택" at bounding box center [862, 94] width 96 height 15
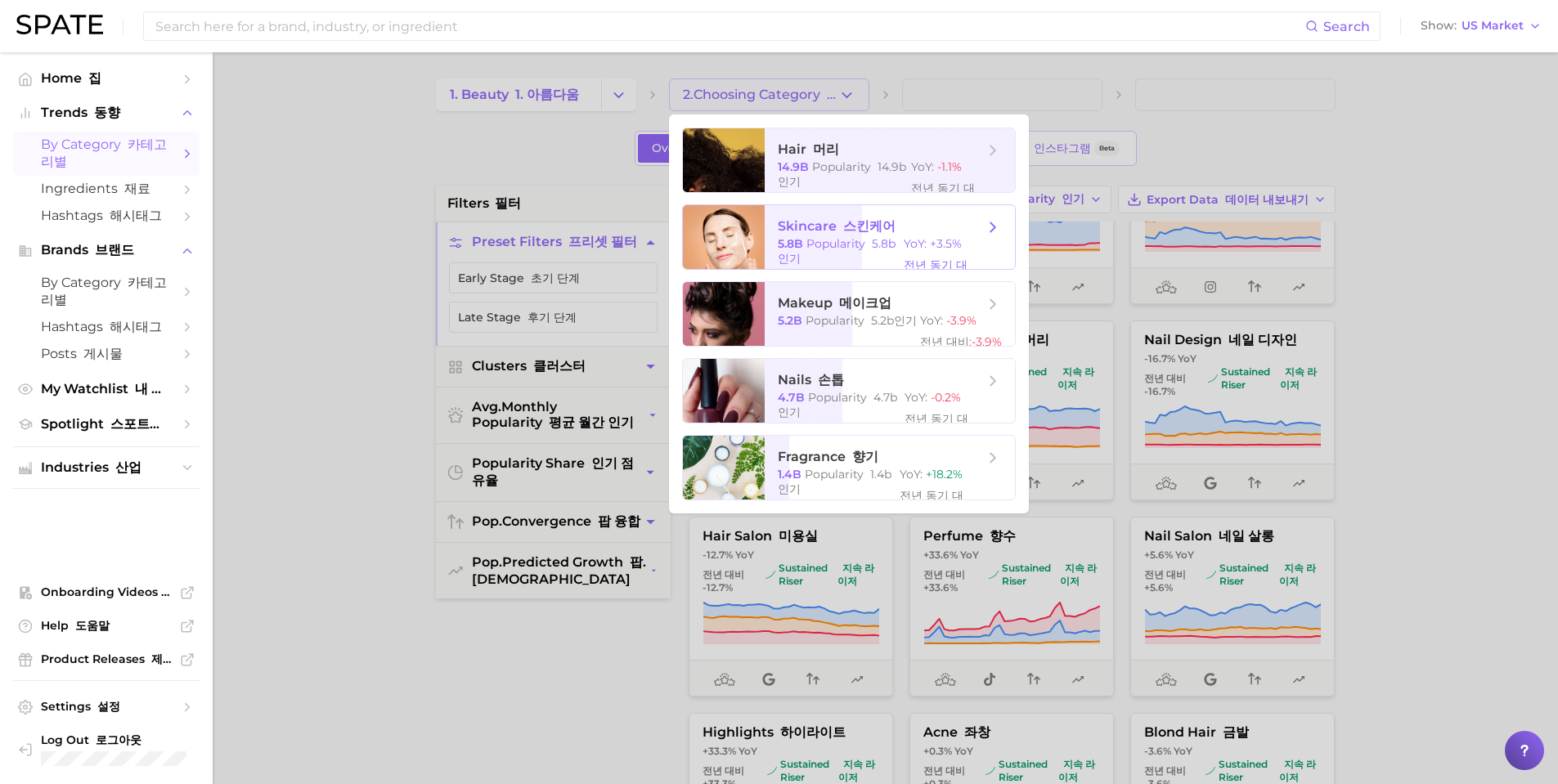
click at [836, 229] on font at bounding box center [840, 226] width 7 height 15
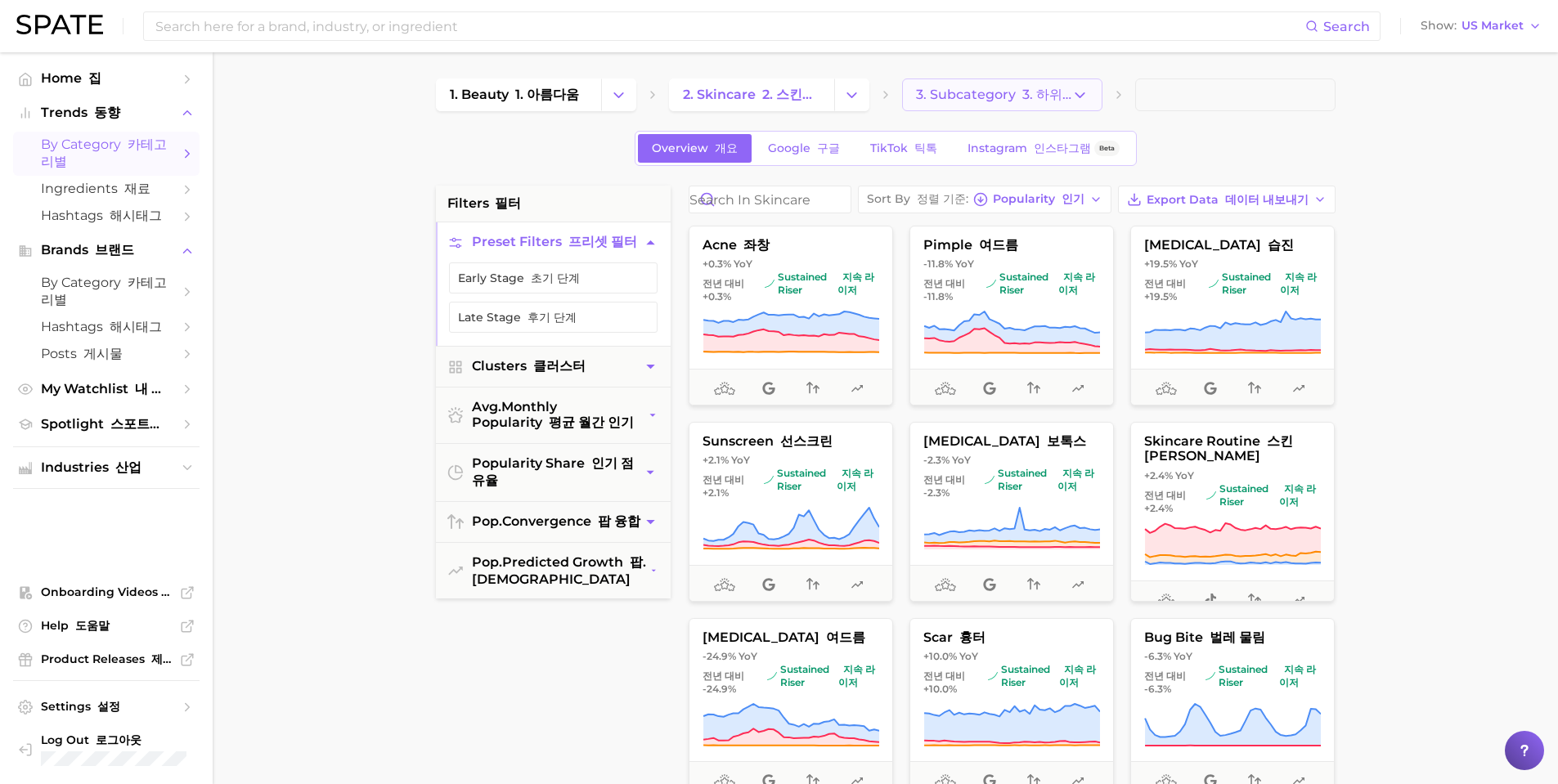
click at [1049, 91] on font "3. 하위 카테고리" at bounding box center [1070, 94] width 96 height 15
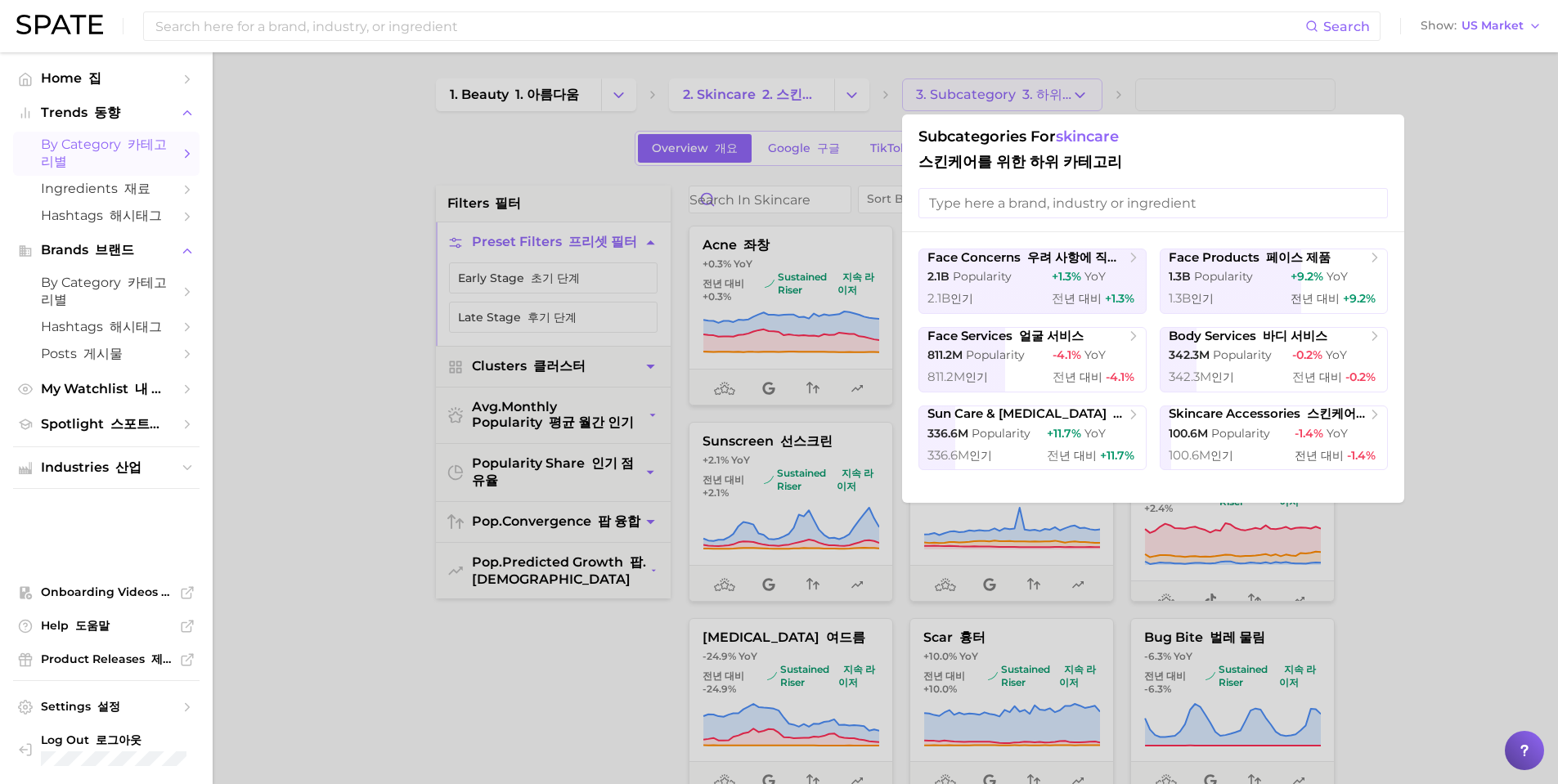
click at [1441, 523] on div at bounding box center [779, 392] width 1558 height 784
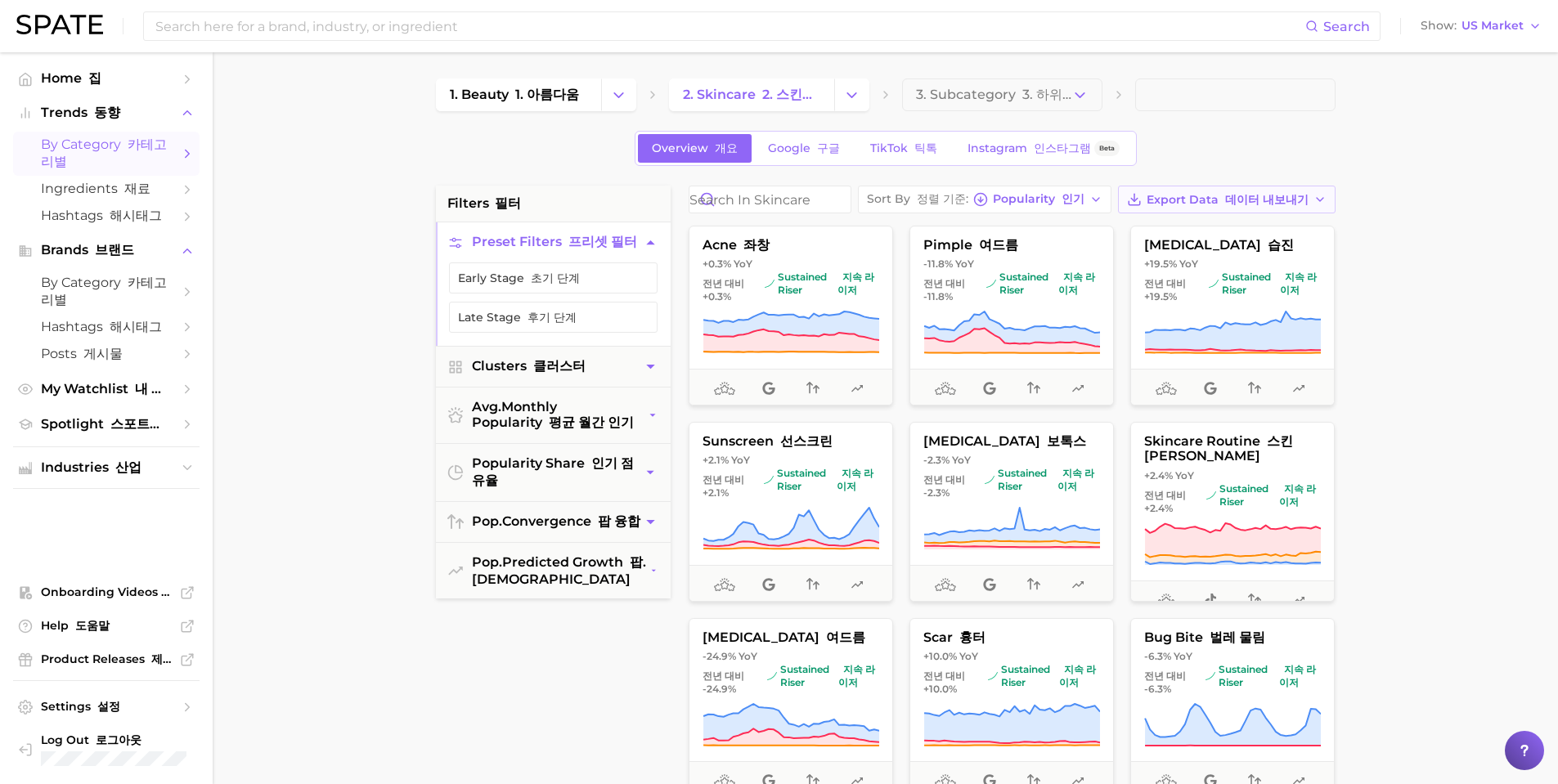
click at [1147, 206] on span "Export Data 데이터 내보내기" at bounding box center [1227, 200] width 162 height 14
click at [1267, 273] on font "시계열 CSV" at bounding box center [1287, 258] width 41 height 28
click at [1169, 260] on line at bounding box center [1171, 260] width 5 height 0
click at [1183, 243] on span "Card Data CSV 카드 데이터 CSV" at bounding box center [1255, 230] width 144 height 27
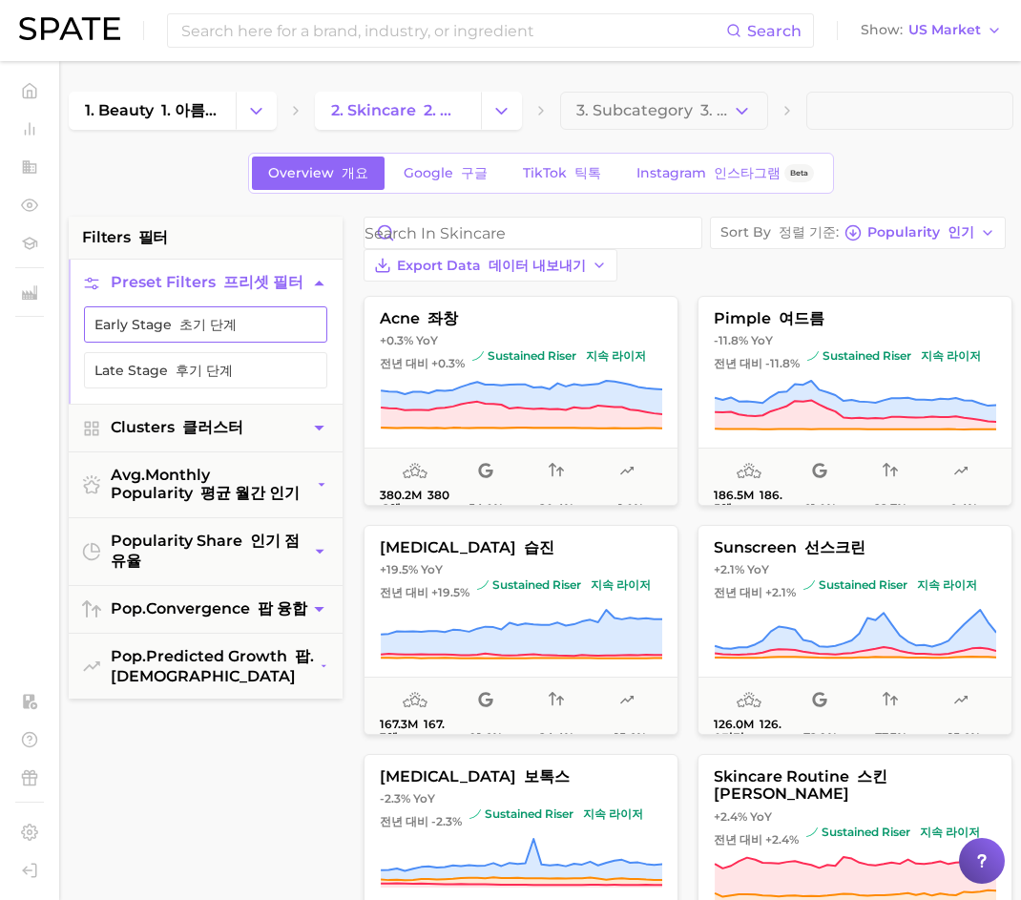
click at [241, 328] on button "Early Stage 초기 단계" at bounding box center [205, 324] width 243 height 36
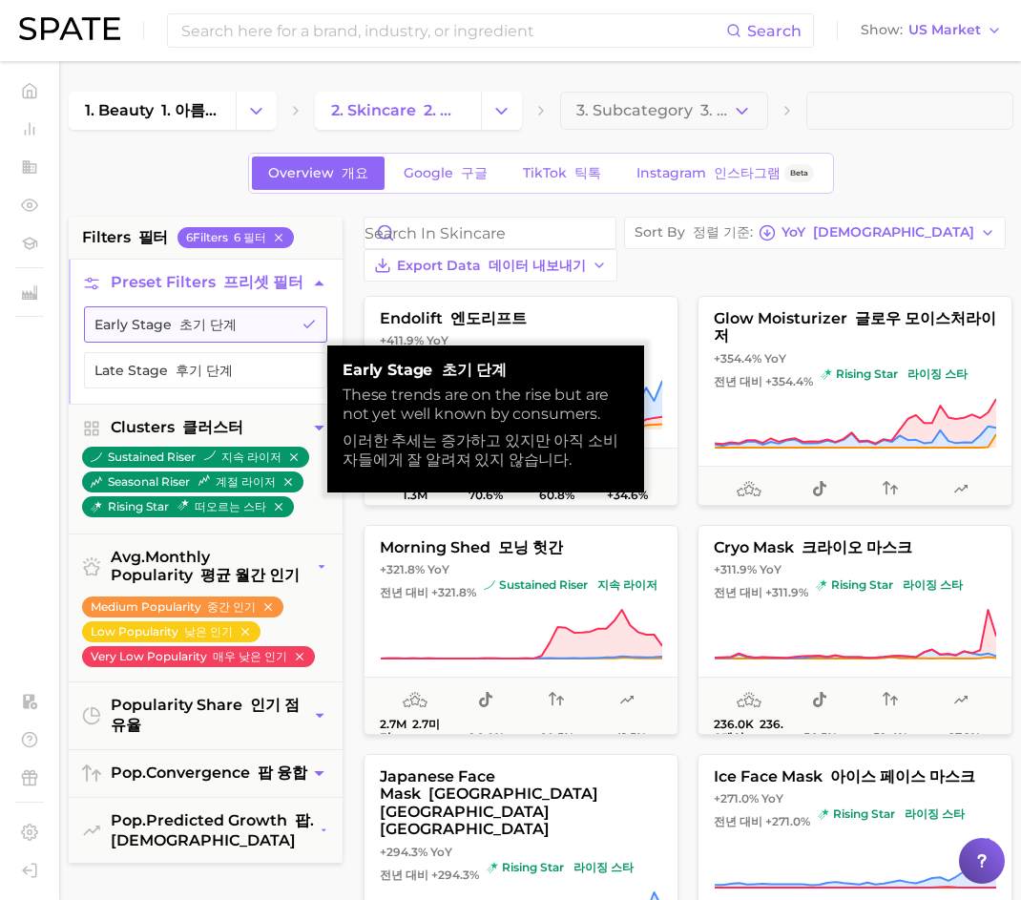
click at [241, 328] on button "Early Stage 초기 단계" at bounding box center [205, 324] width 243 height 36
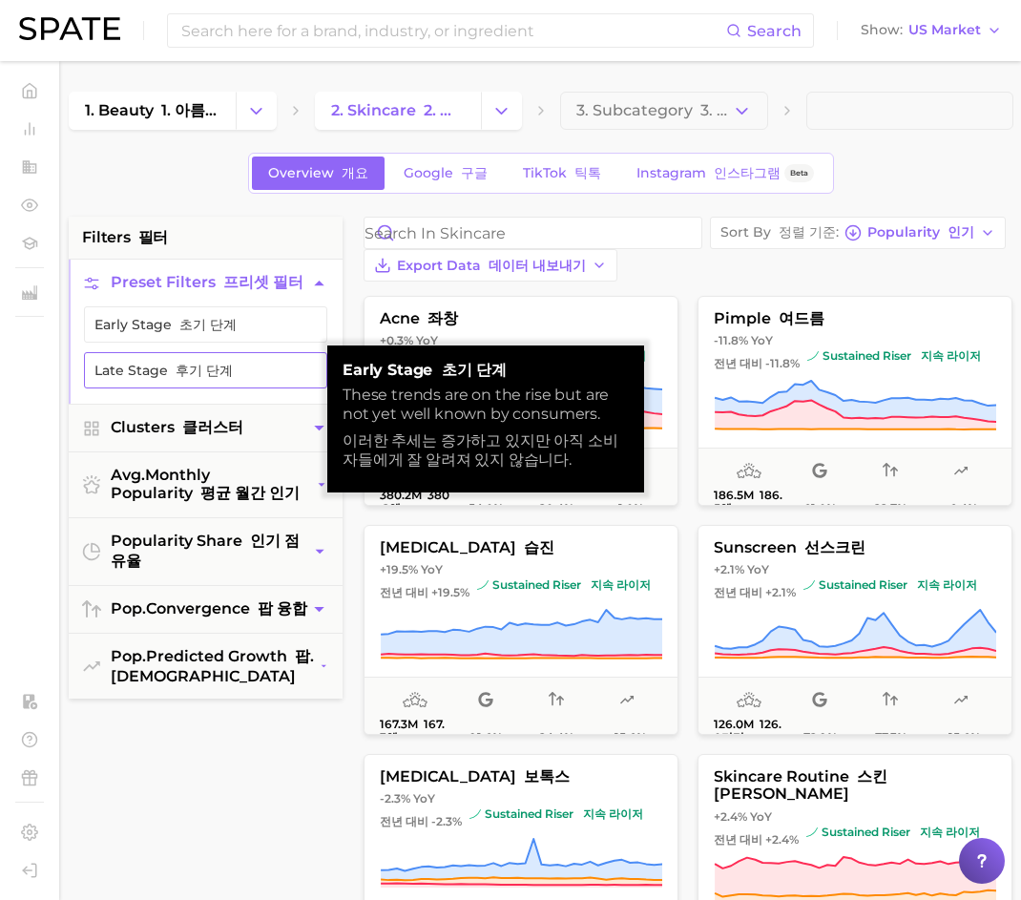
click at [233, 371] on button "Late Stage 후기 단계" at bounding box center [205, 370] width 243 height 36
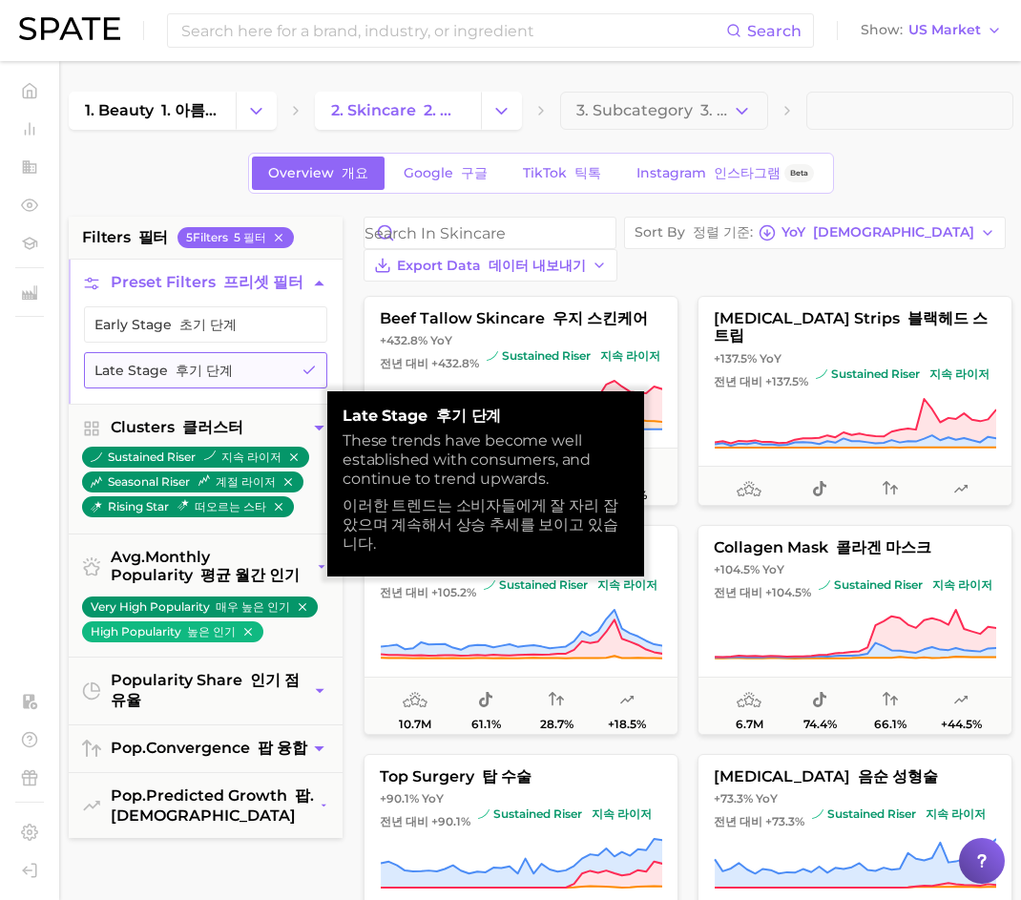
click at [233, 371] on button "Late Stage 후기 단계" at bounding box center [205, 370] width 243 height 36
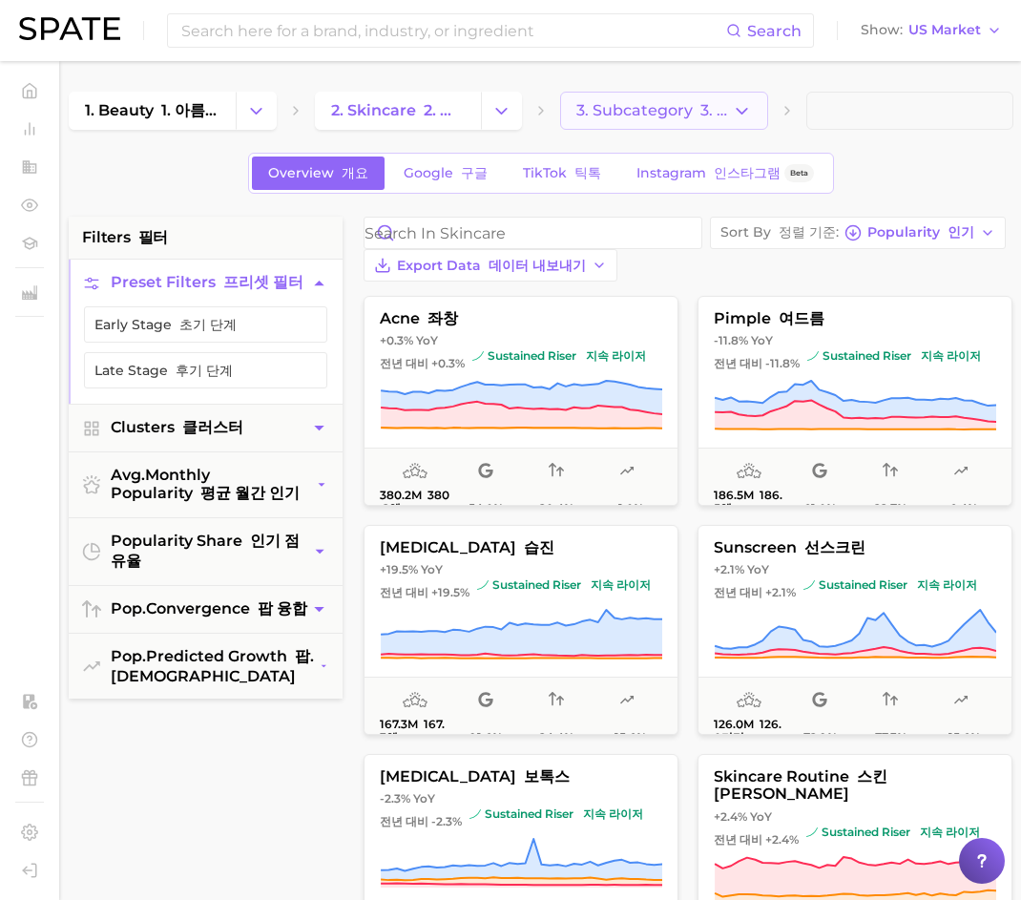
click at [683, 118] on span "3. Subcategory 3. 하위 카테고리" at bounding box center [654, 110] width 156 height 17
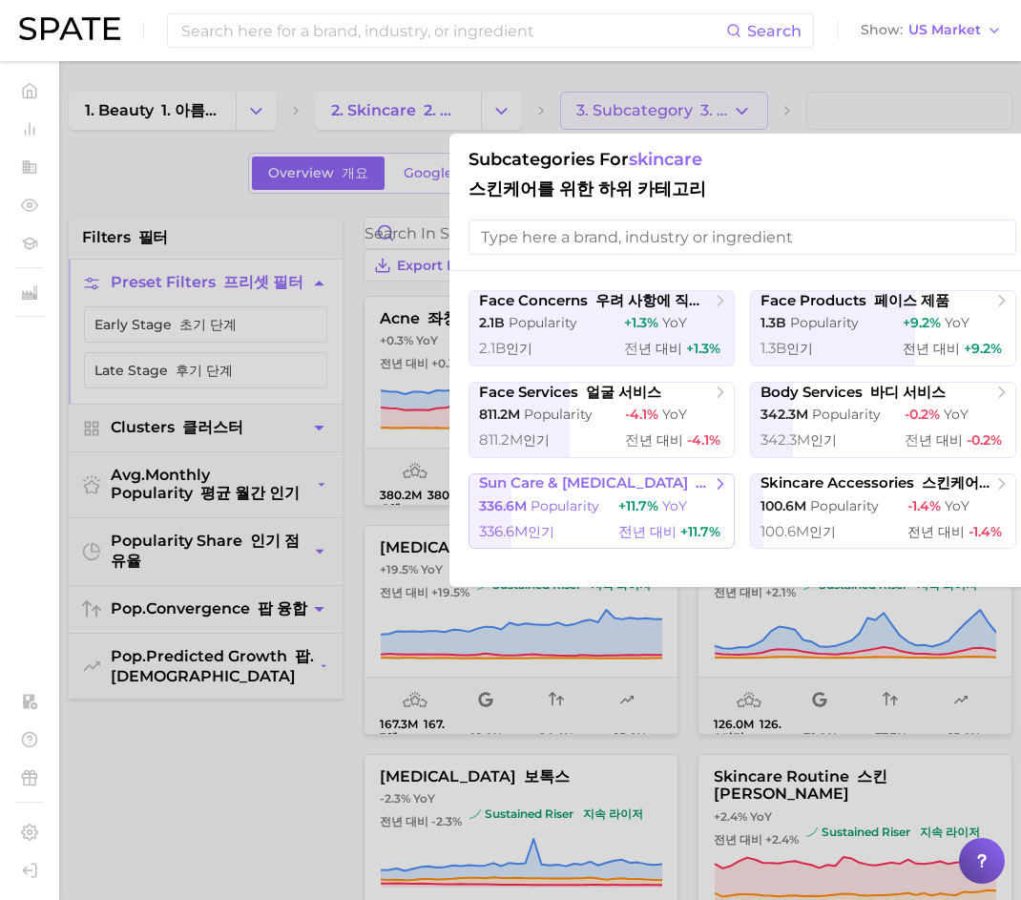
click at [615, 515] on div "336.6m Popularity 336.6m 인기 +11.7% YoY 전 년 대비 +11.7%" at bounding box center [601, 523] width 245 height 52
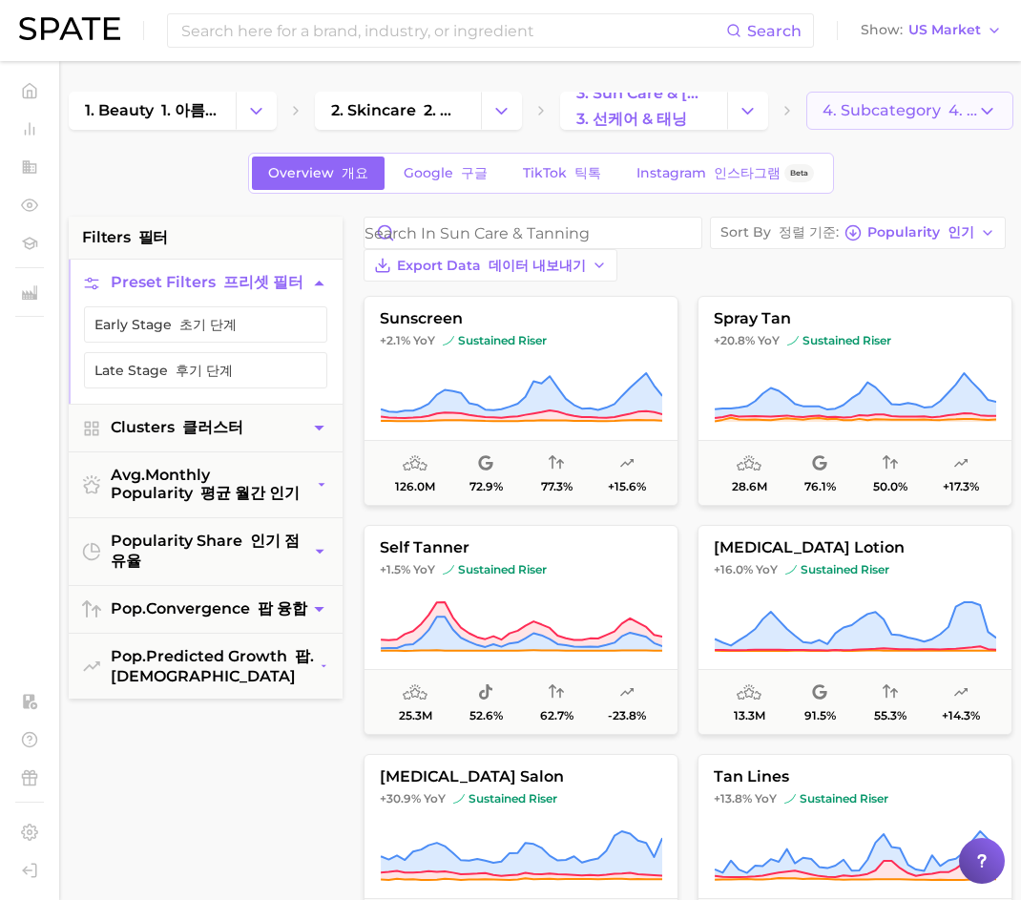
click at [876, 124] on button "4. Subcategory 4. 하위 범주" at bounding box center [910, 111] width 208 height 38
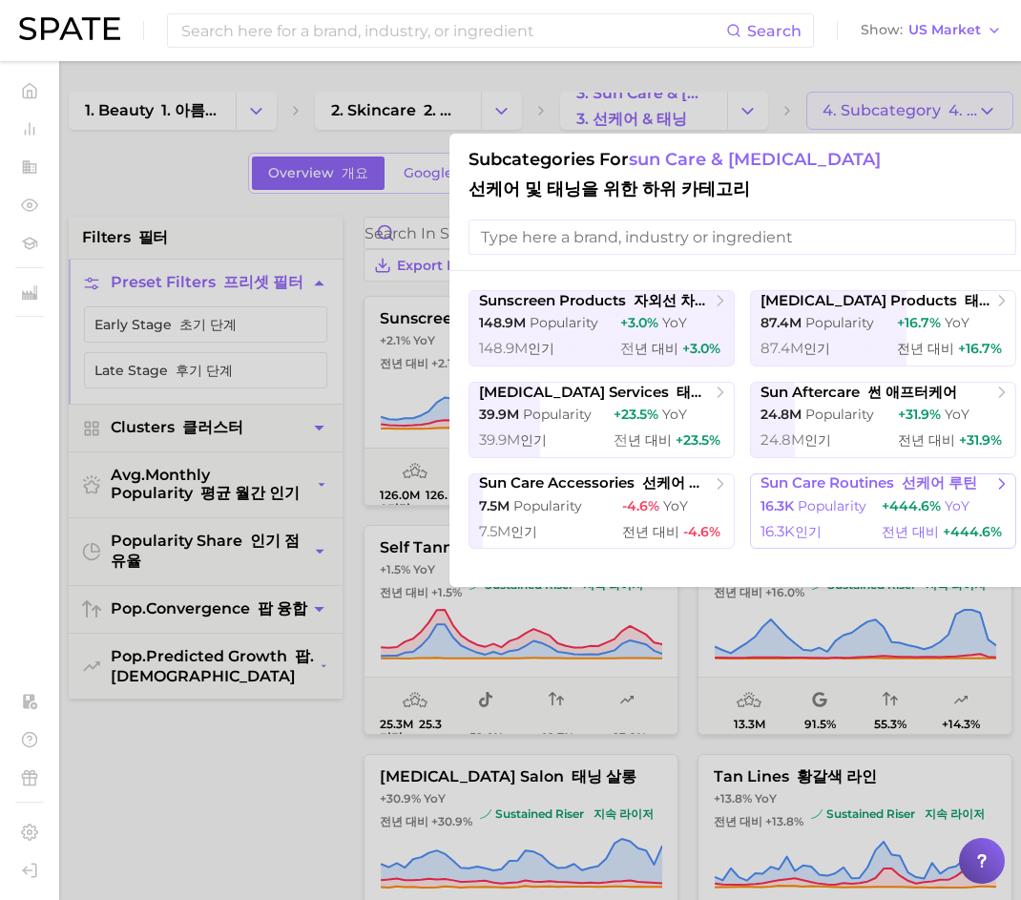
click at [827, 490] on span "sun care routines 선케어 루틴" at bounding box center [869, 483] width 217 height 18
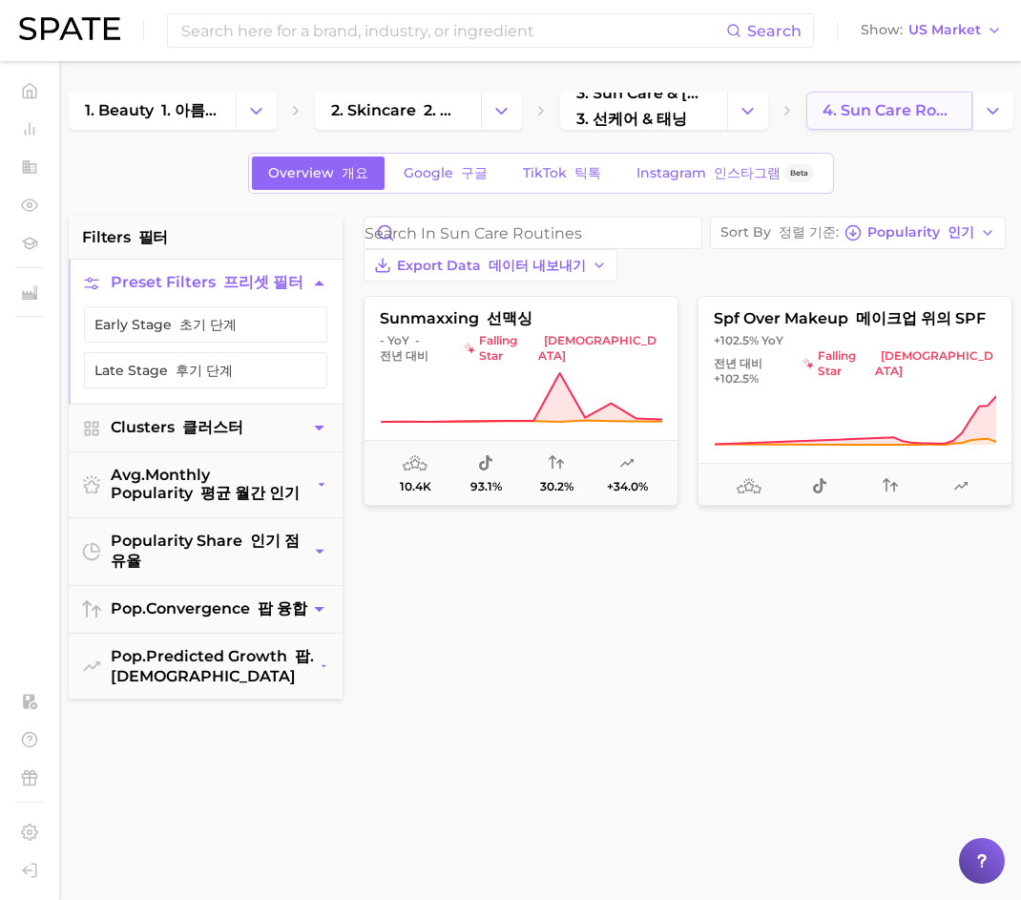
click at [958, 114] on link "4. sun care routines 4. 선케어 루틴" at bounding box center [889, 111] width 167 height 38
click at [986, 115] on icon "Change Category" at bounding box center [993, 111] width 20 height 20
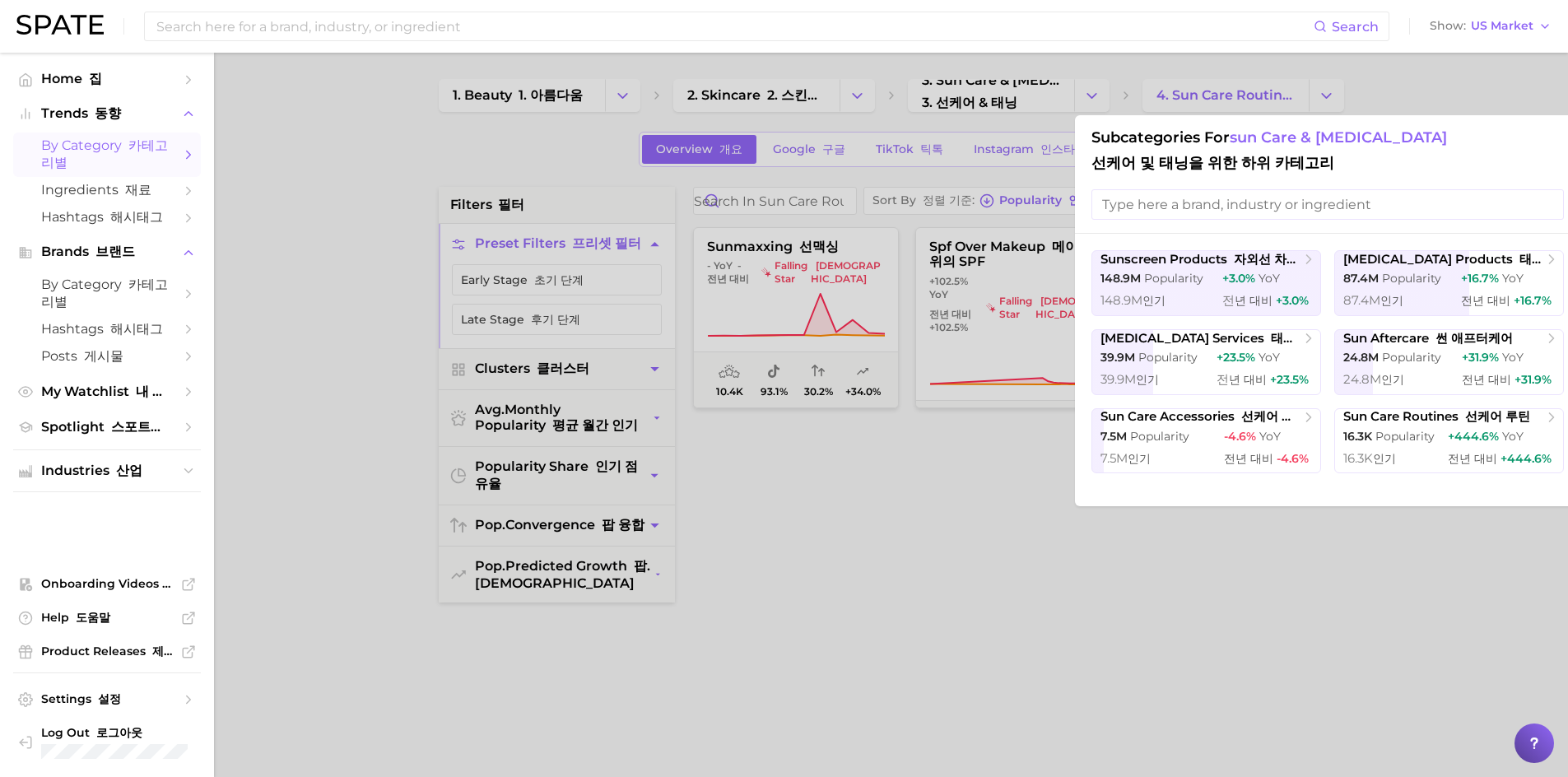
drag, startPoint x: 1355, startPoint y: 588, endPoint x: 1368, endPoint y: 371, distance: 217.4
click at [1355, 587] on div at bounding box center [784, 388] width 1568 height 777
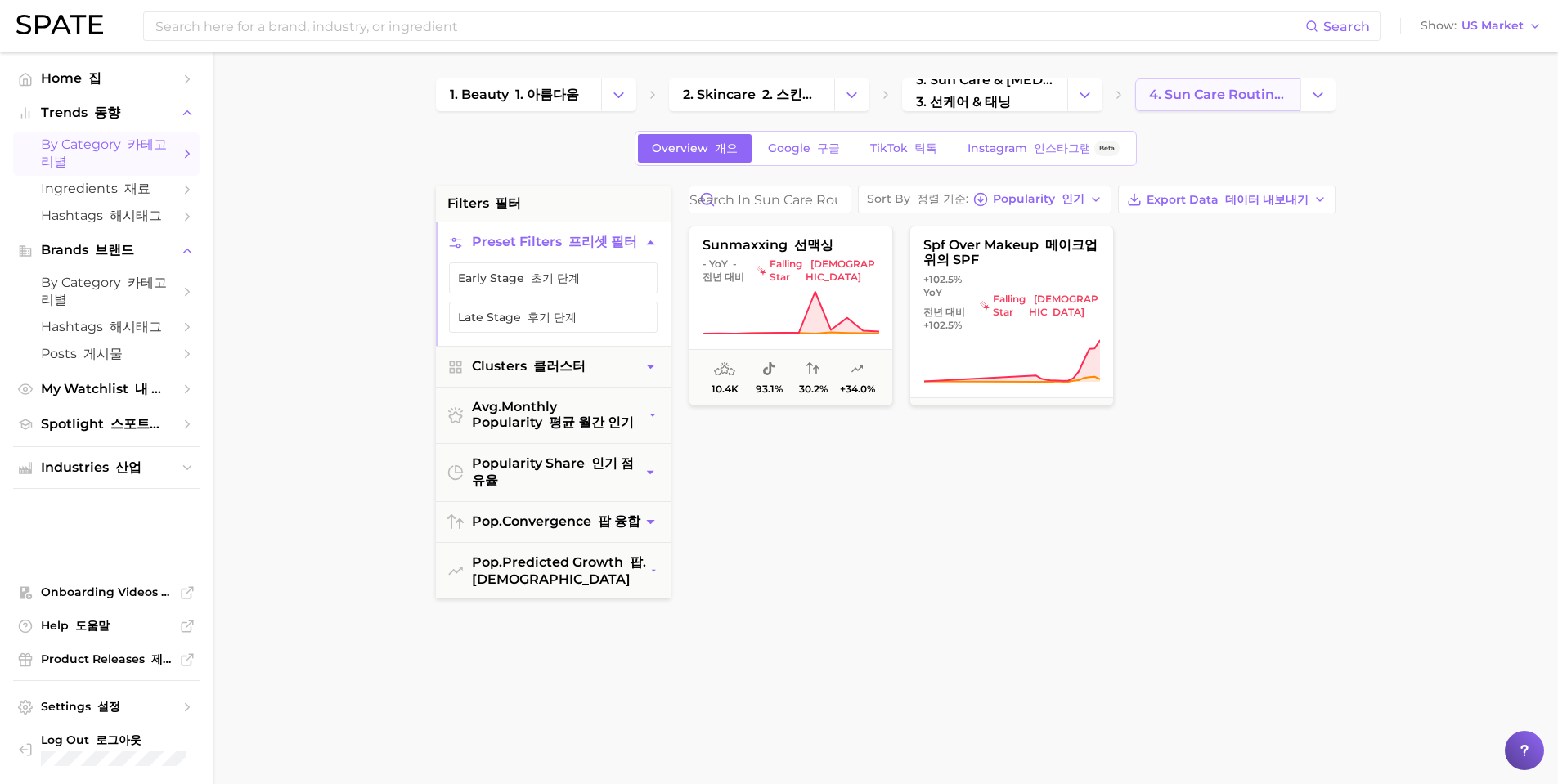
drag, startPoint x: 1231, startPoint y: 81, endPoint x: 1240, endPoint y: 81, distance: 9.0
click at [1230, 81] on link "4. sun care routines 4. 선케어 루틴" at bounding box center [1218, 95] width 165 height 33
click at [1307, 102] on button "Change Category" at bounding box center [1317, 95] width 35 height 33
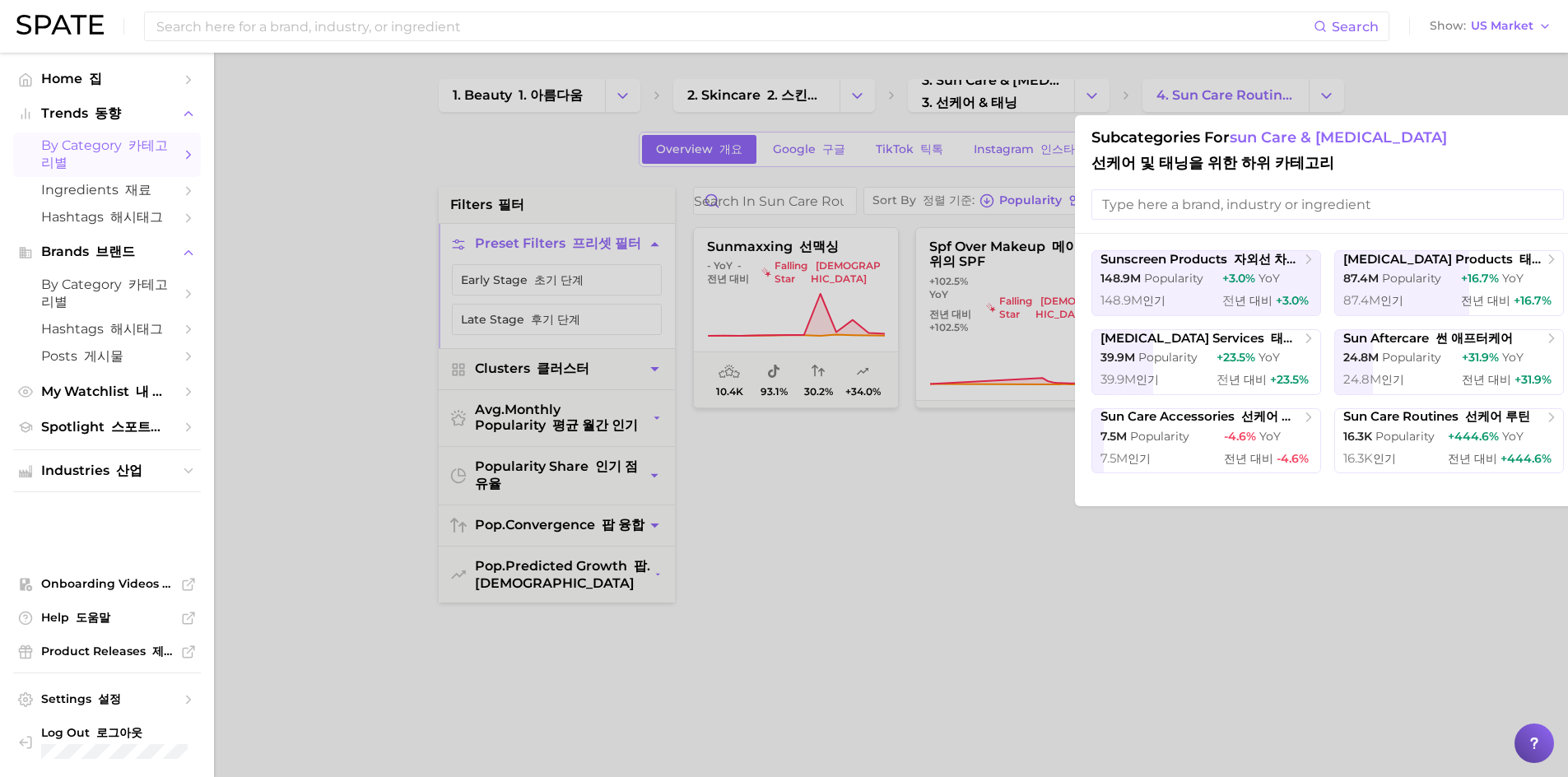
click at [1401, 210] on input "search" at bounding box center [1327, 204] width 473 height 30
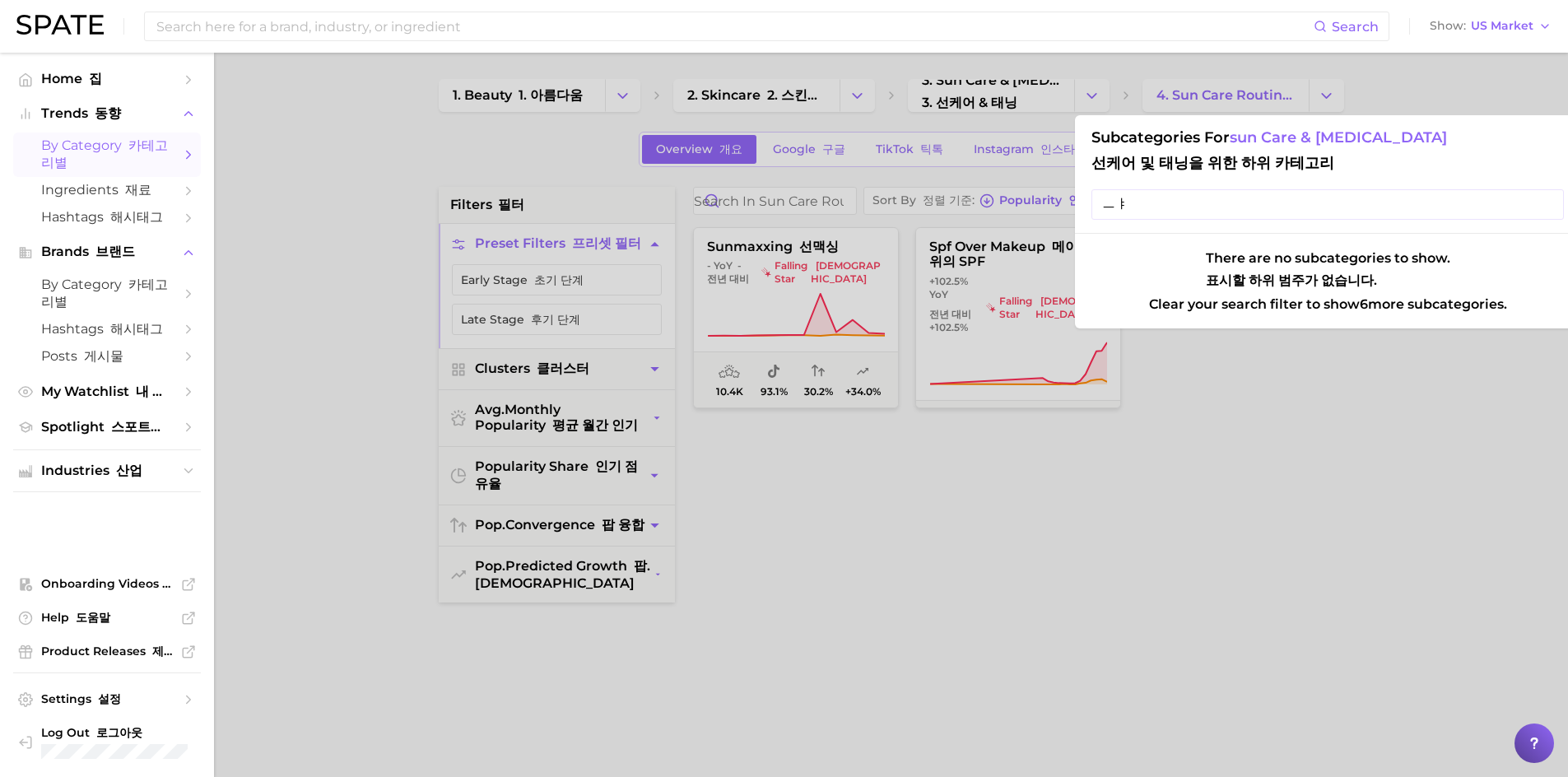
type input "ㅡ"
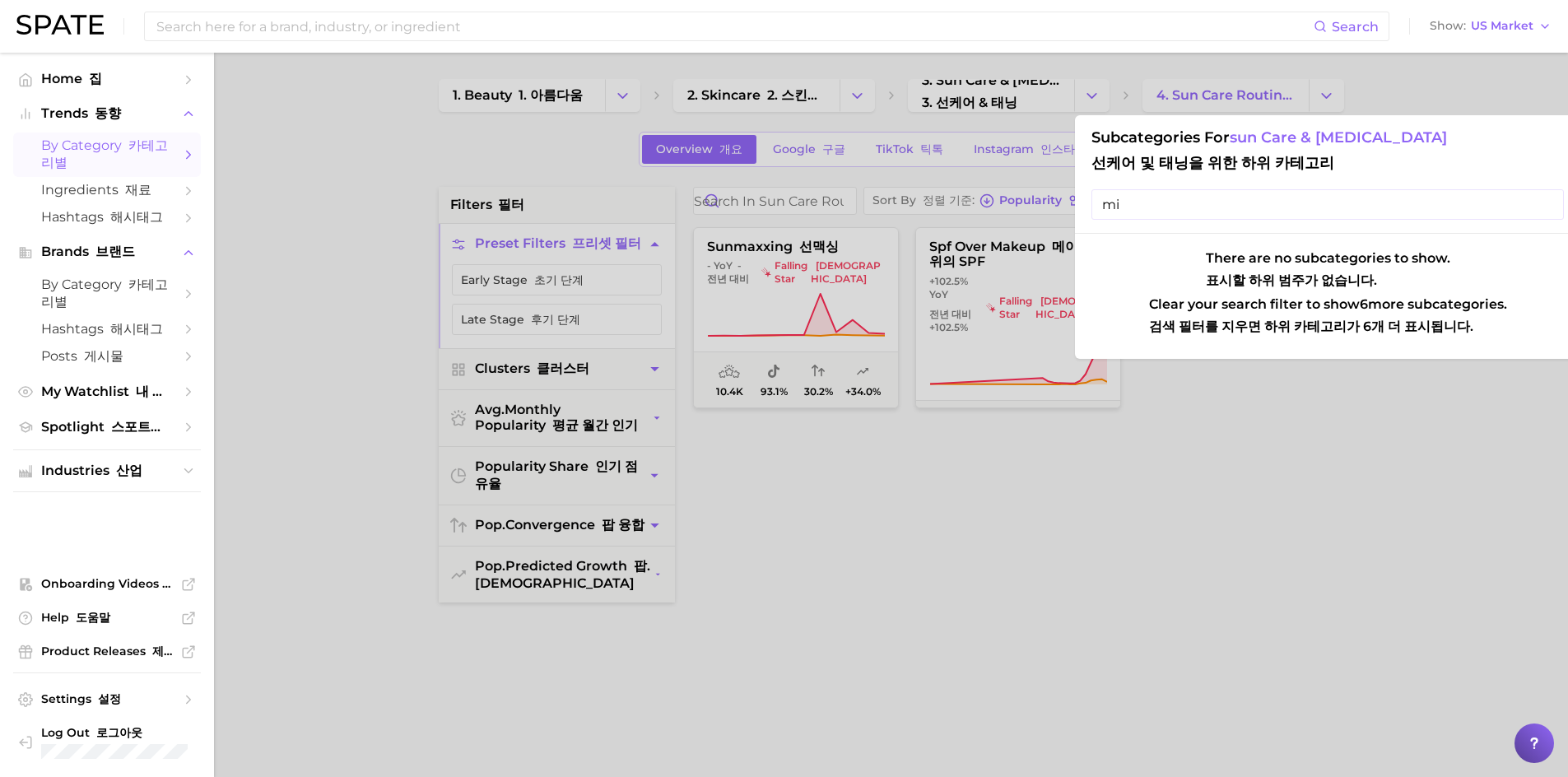
type input "m"
type input "s"
type input "z"
type input "n"
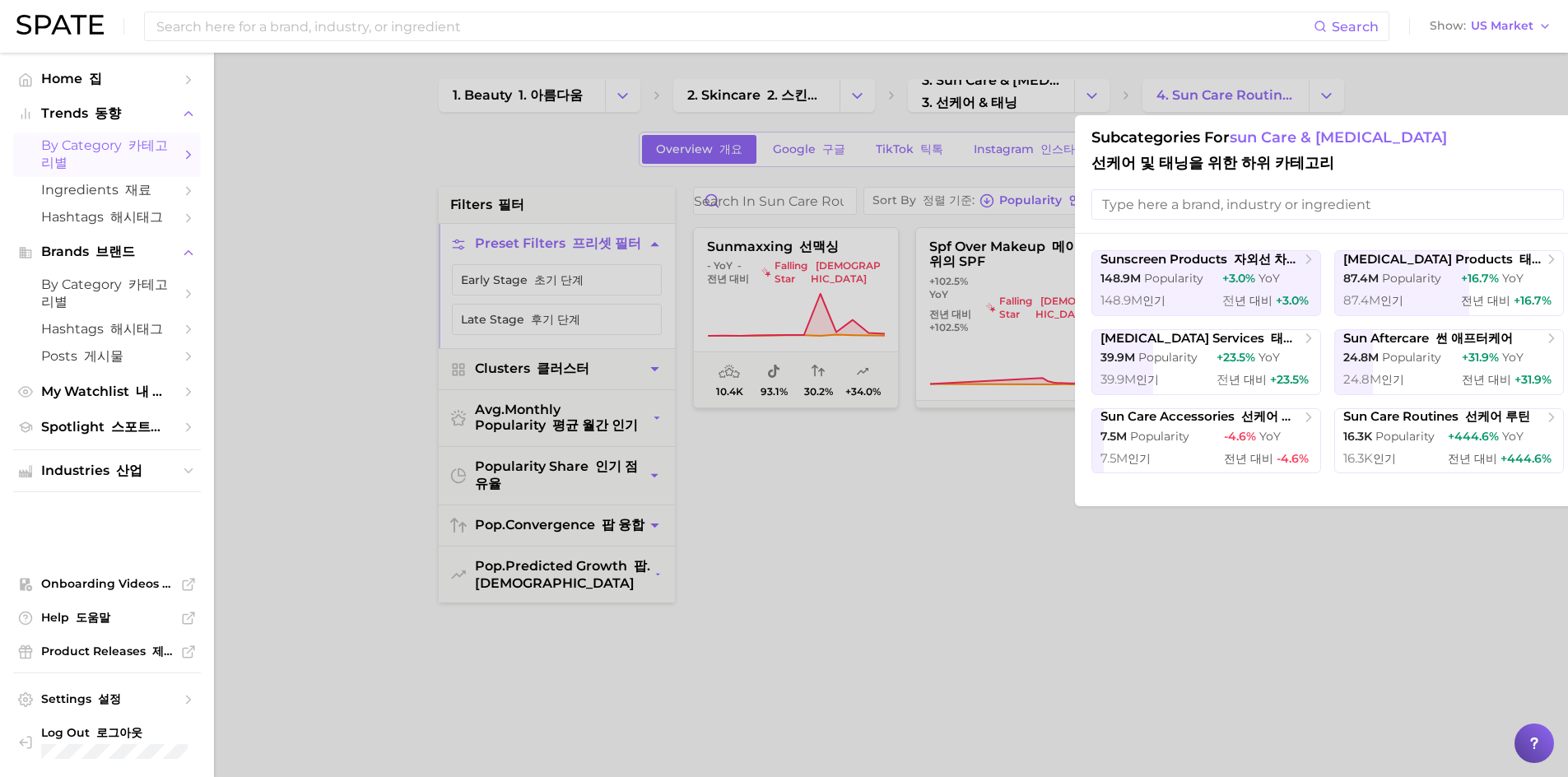
click at [1314, 606] on div at bounding box center [784, 388] width 1568 height 777
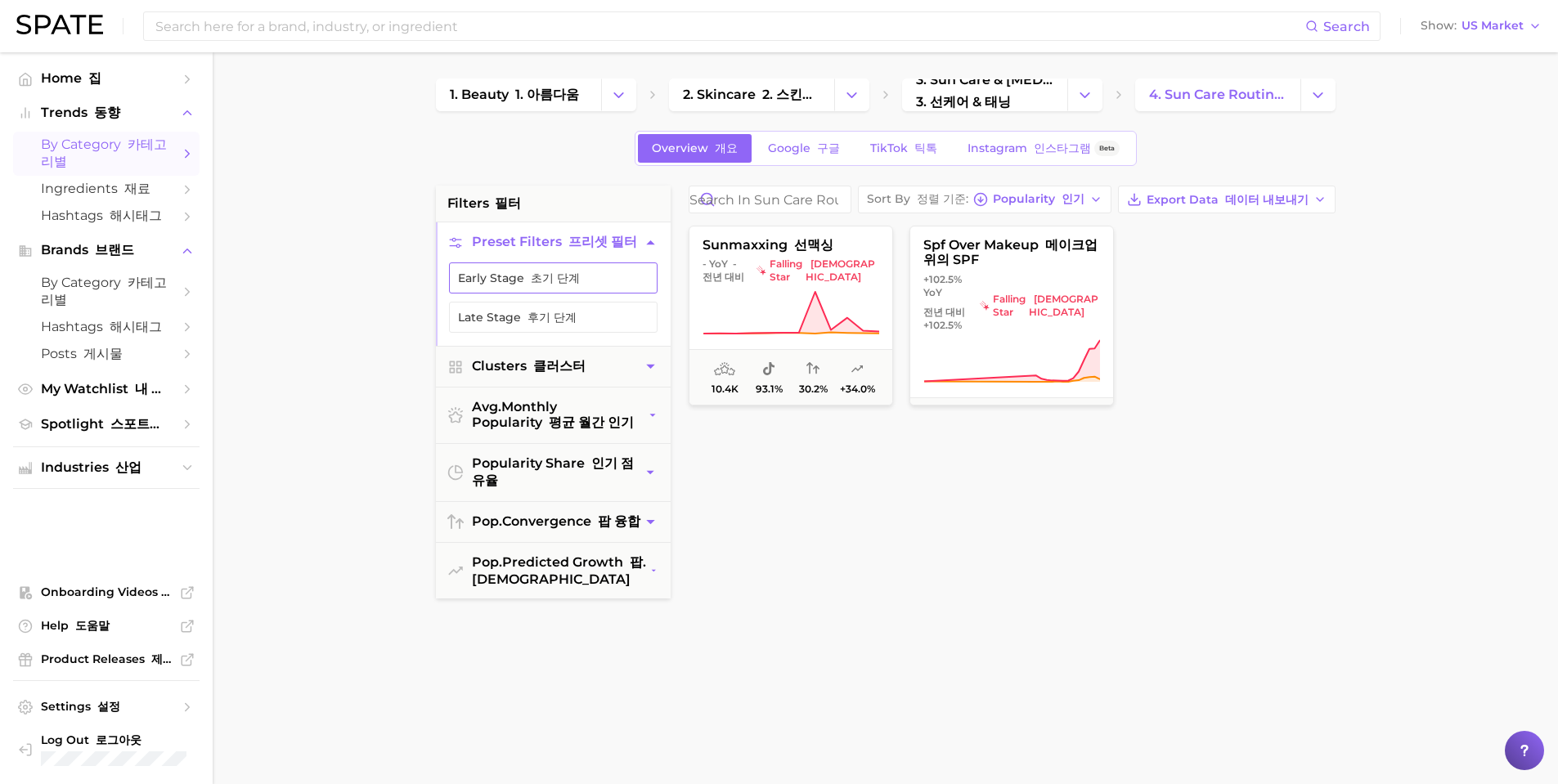
click at [485, 283] on button "Early Stage 초기 단계" at bounding box center [553, 278] width 208 height 31
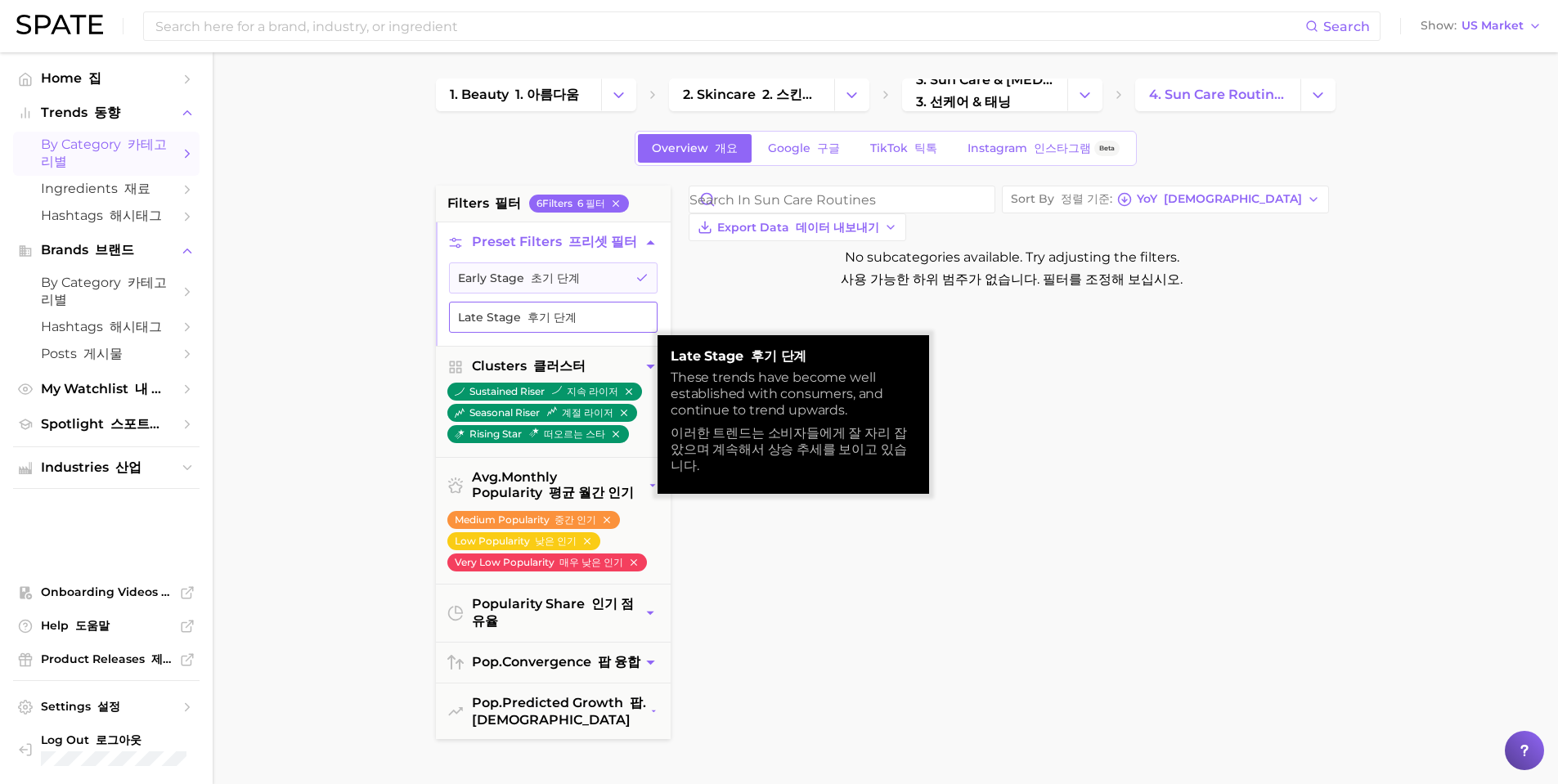
click at [490, 317] on button "Late Stage 후기 단계" at bounding box center [553, 317] width 208 height 31
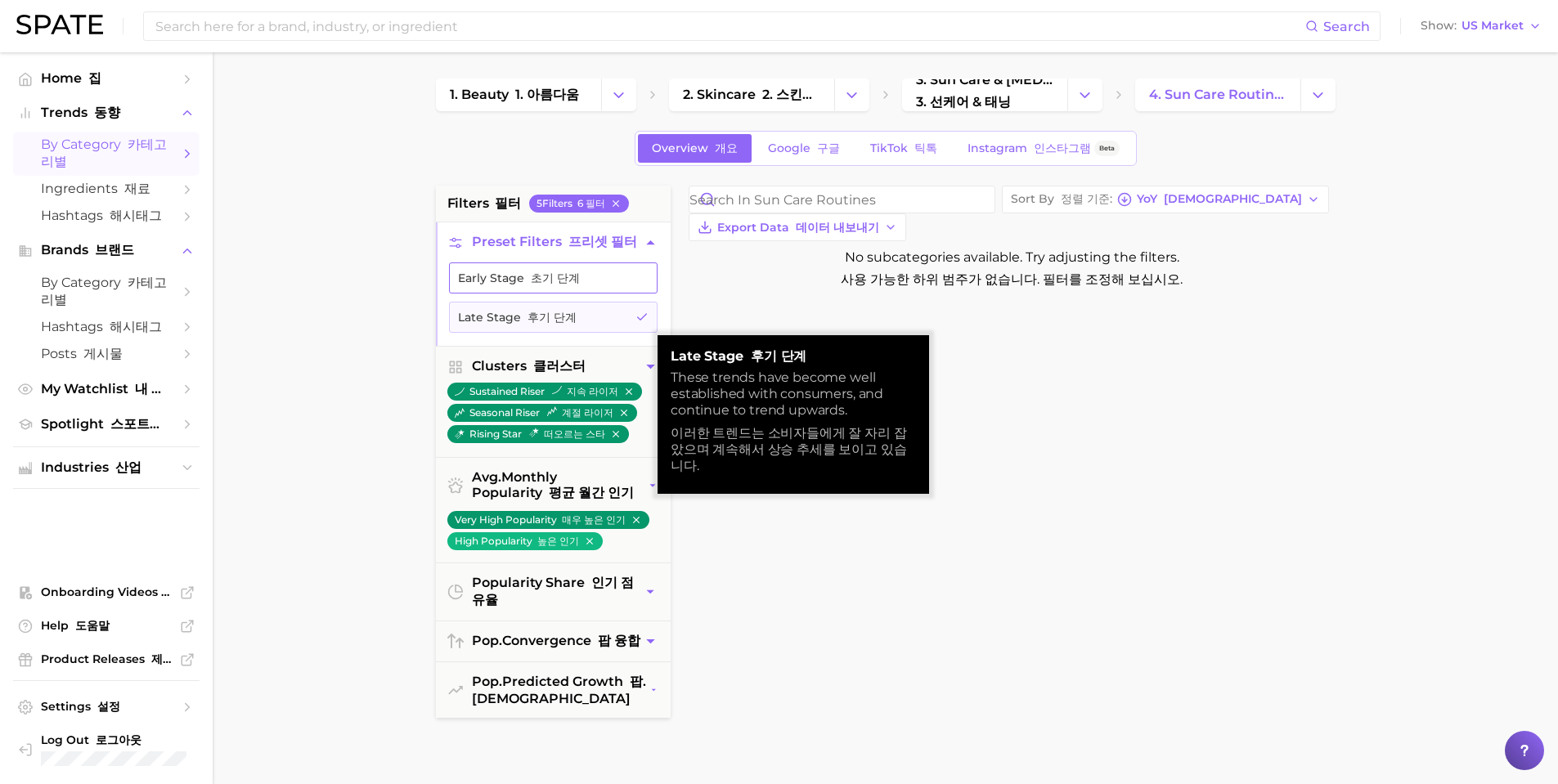
click at [520, 277] on button "Early Stage 초기 단계" at bounding box center [553, 278] width 208 height 31
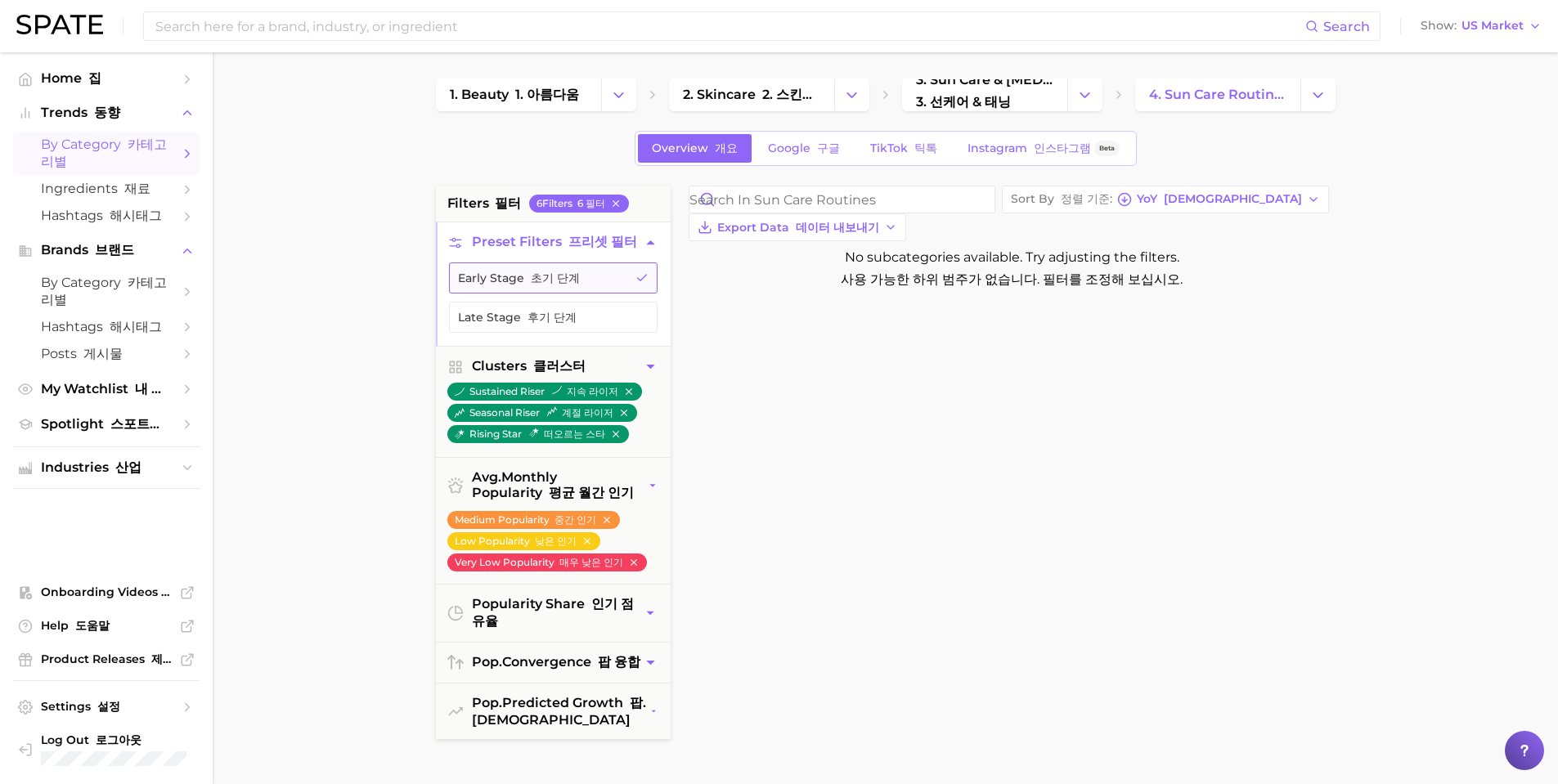
click at [650, 273] on button "Early Stage 초기 단계" at bounding box center [553, 278] width 208 height 31
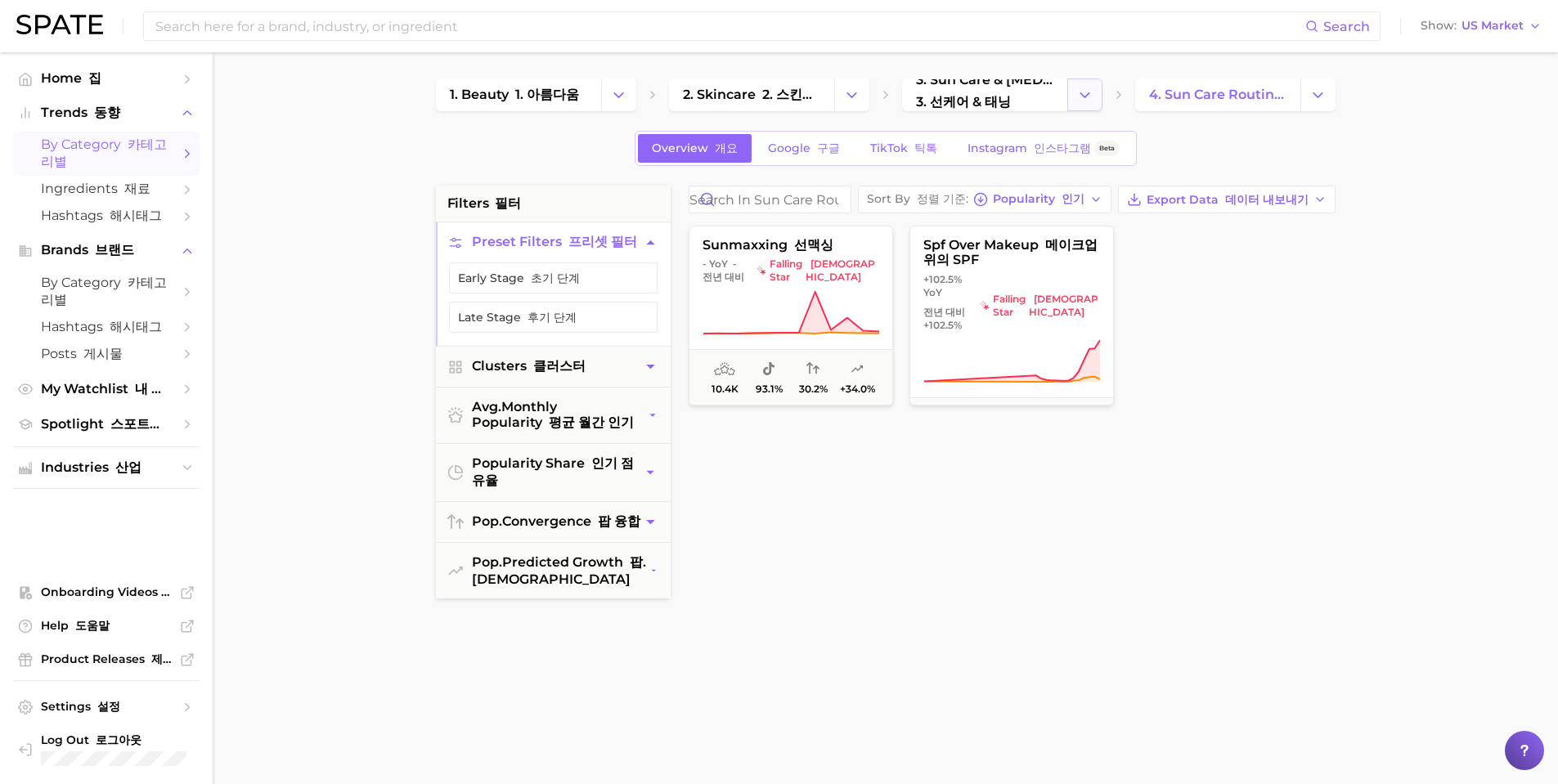
click at [1096, 95] on button "Change Category" at bounding box center [1084, 95] width 35 height 33
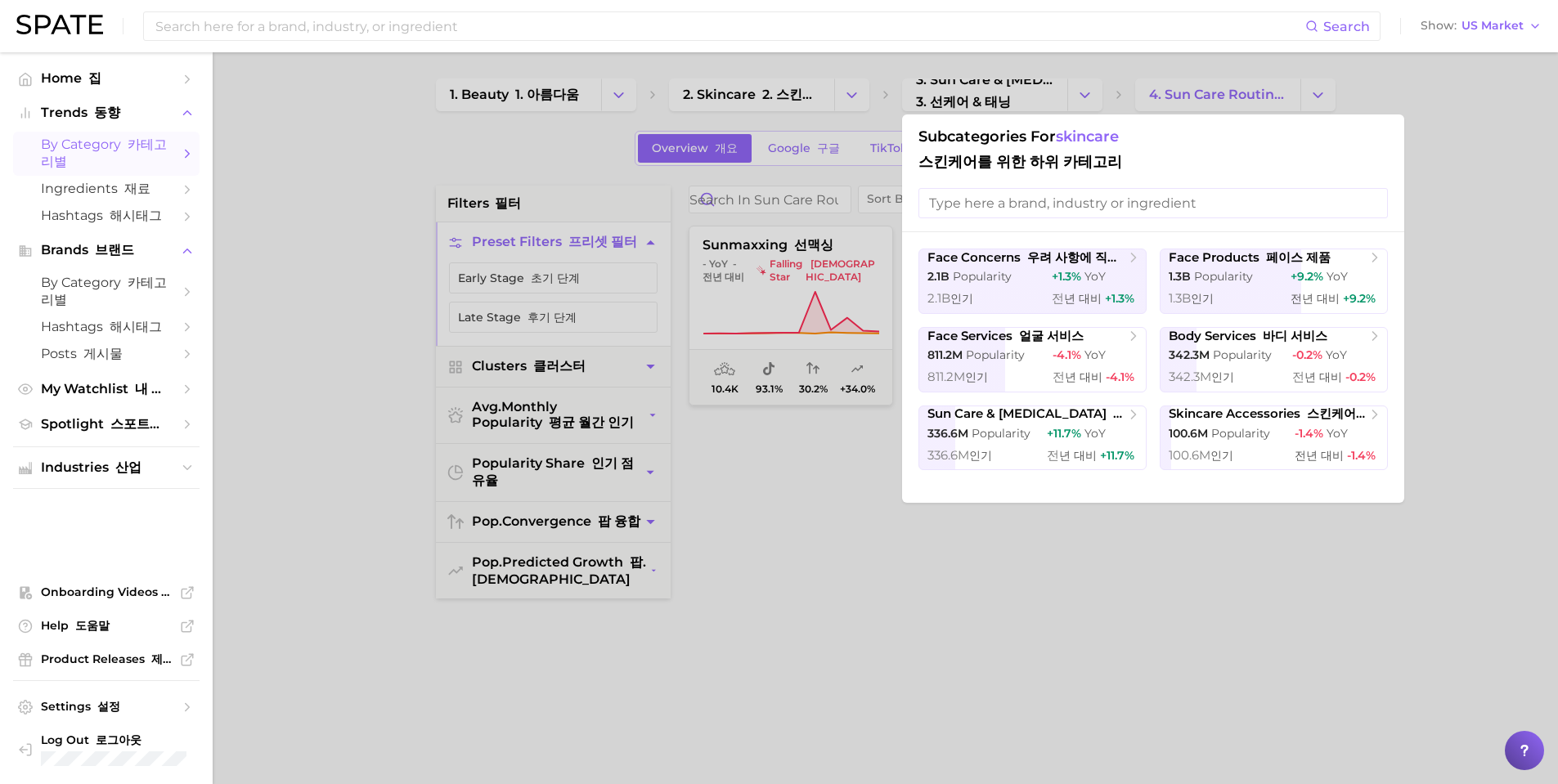
click at [1317, 97] on div at bounding box center [779, 392] width 1558 height 784
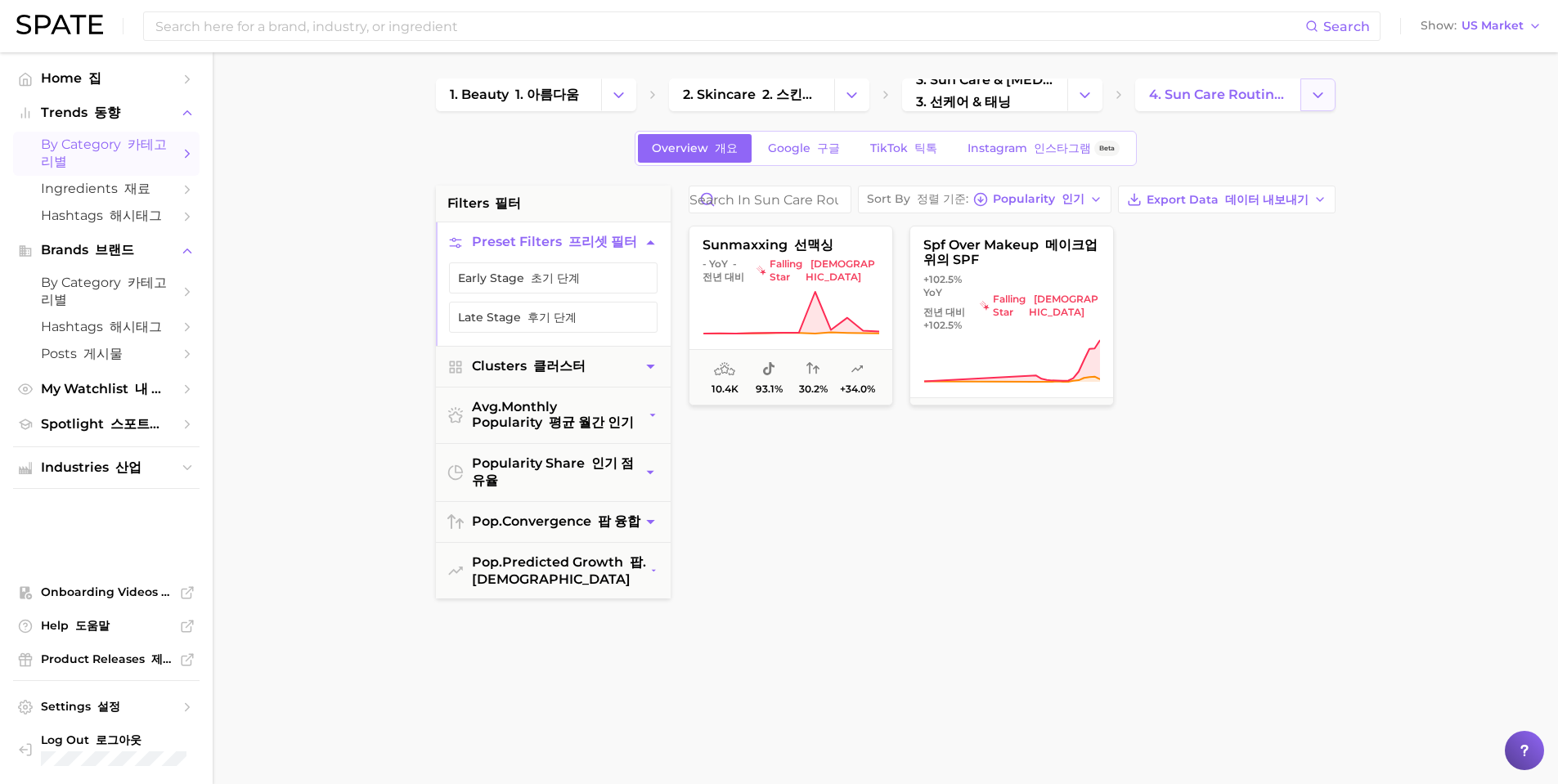
click at [1310, 88] on icon "Change Category" at bounding box center [1318, 95] width 17 height 17
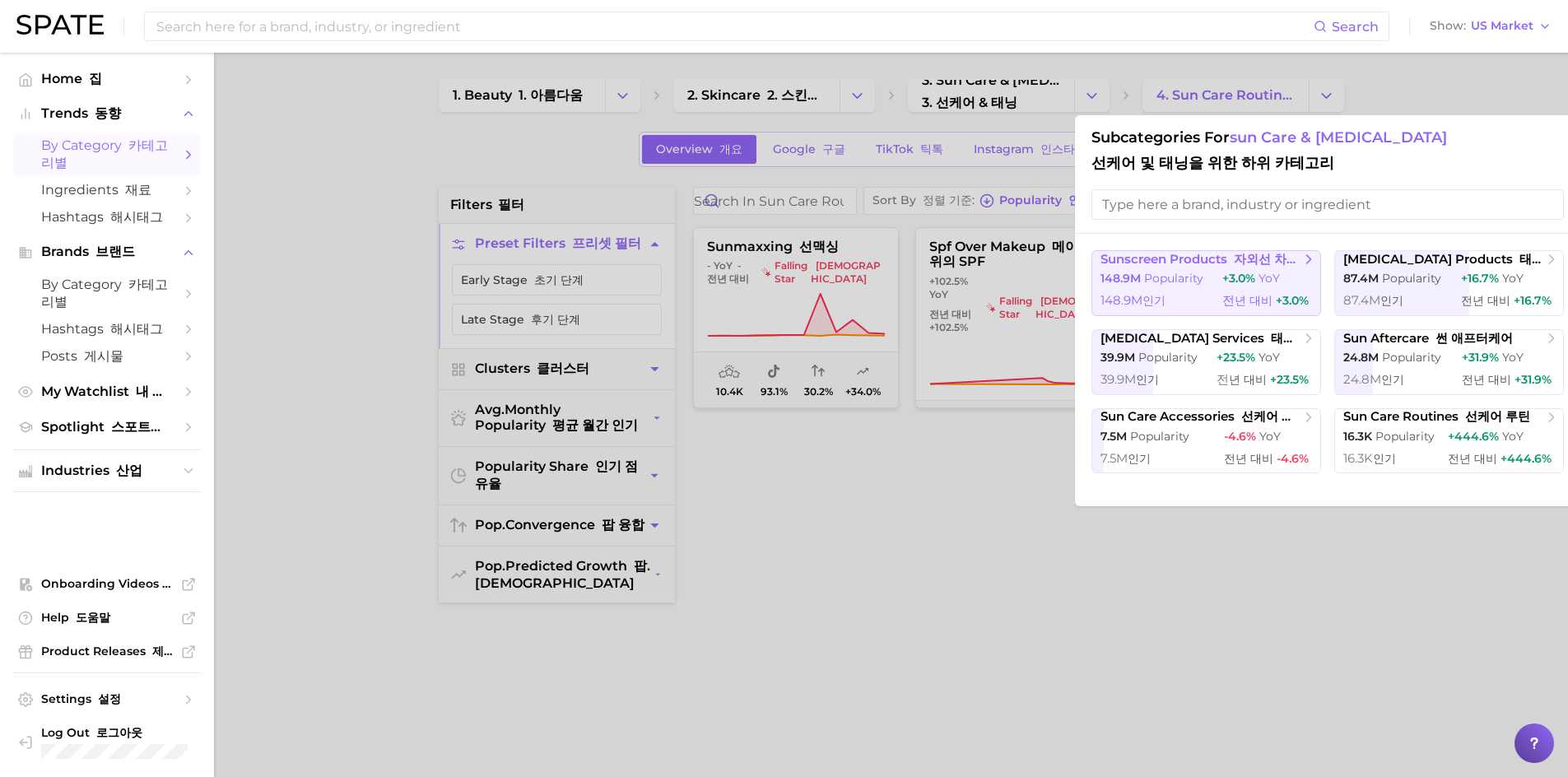
click at [1215, 272] on button "sunscreen products 자외선 차단제 제품 148.9m Popularity 148.9m 인기 +3.0% YoY 전 년 대비 +3.0%" at bounding box center [1206, 283] width 229 height 66
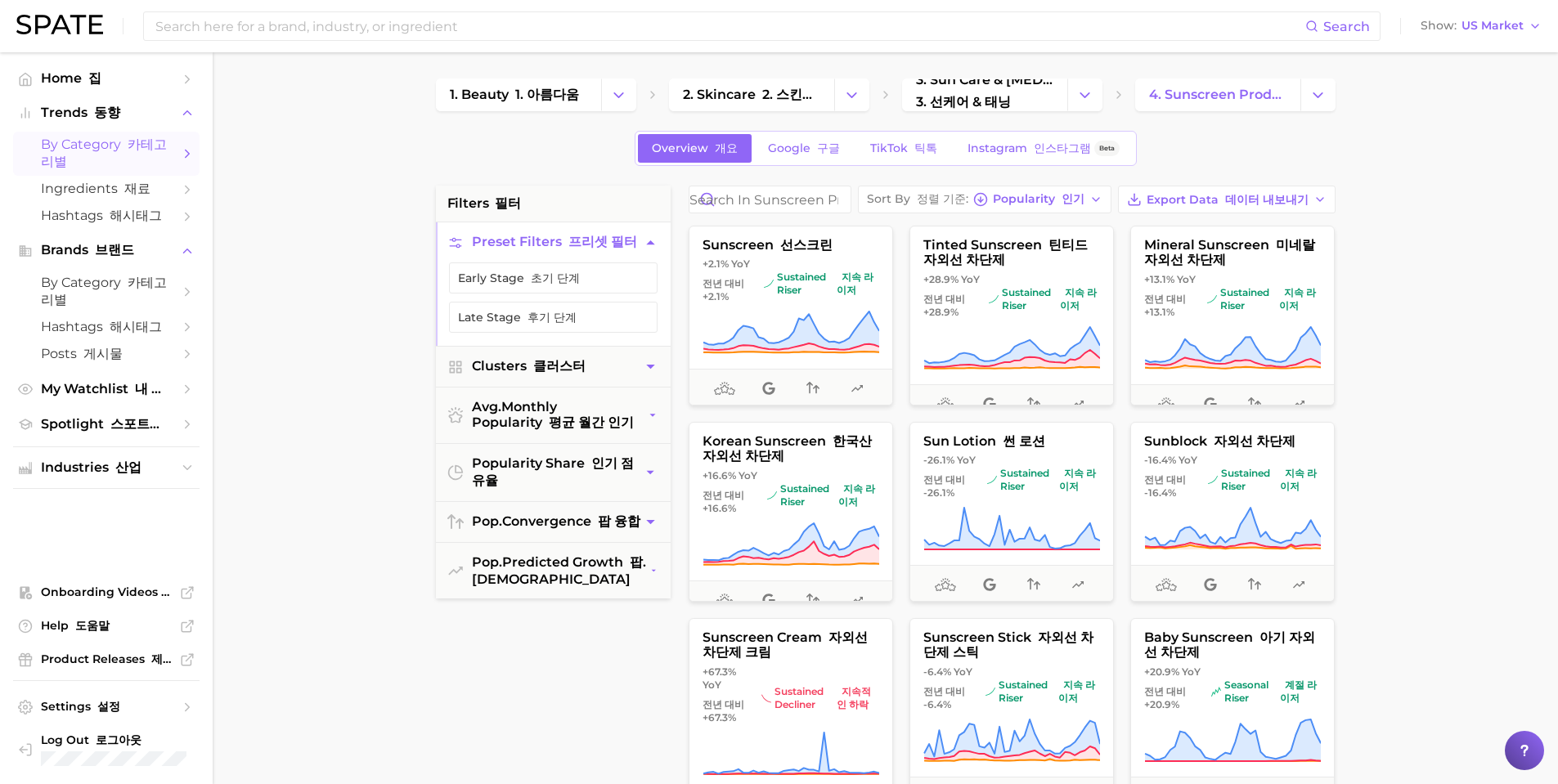
click at [1451, 428] on main "1. beauty 1. 아름다움 2. skincare 2. 스킨케어 3. sun care & tanning 3. 선케어 & 태닝 4. suns…" at bounding box center [885, 673] width 1345 height 1241
click at [806, 350] on icon at bounding box center [791, 331] width 176 height 39
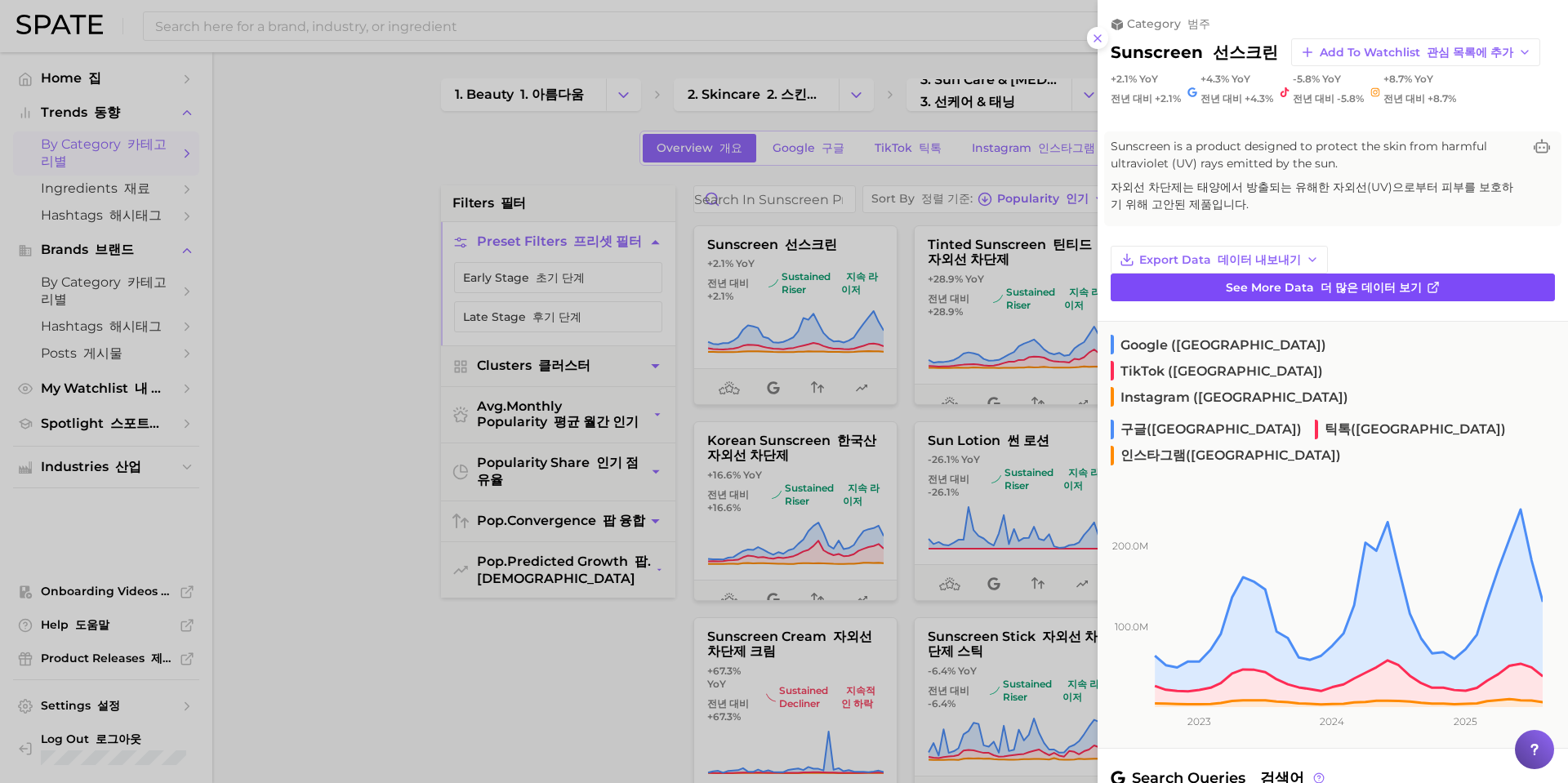
click at [1239, 288] on span "See more data 더 많은 데이터 보기" at bounding box center [1323, 288] width 196 height 14
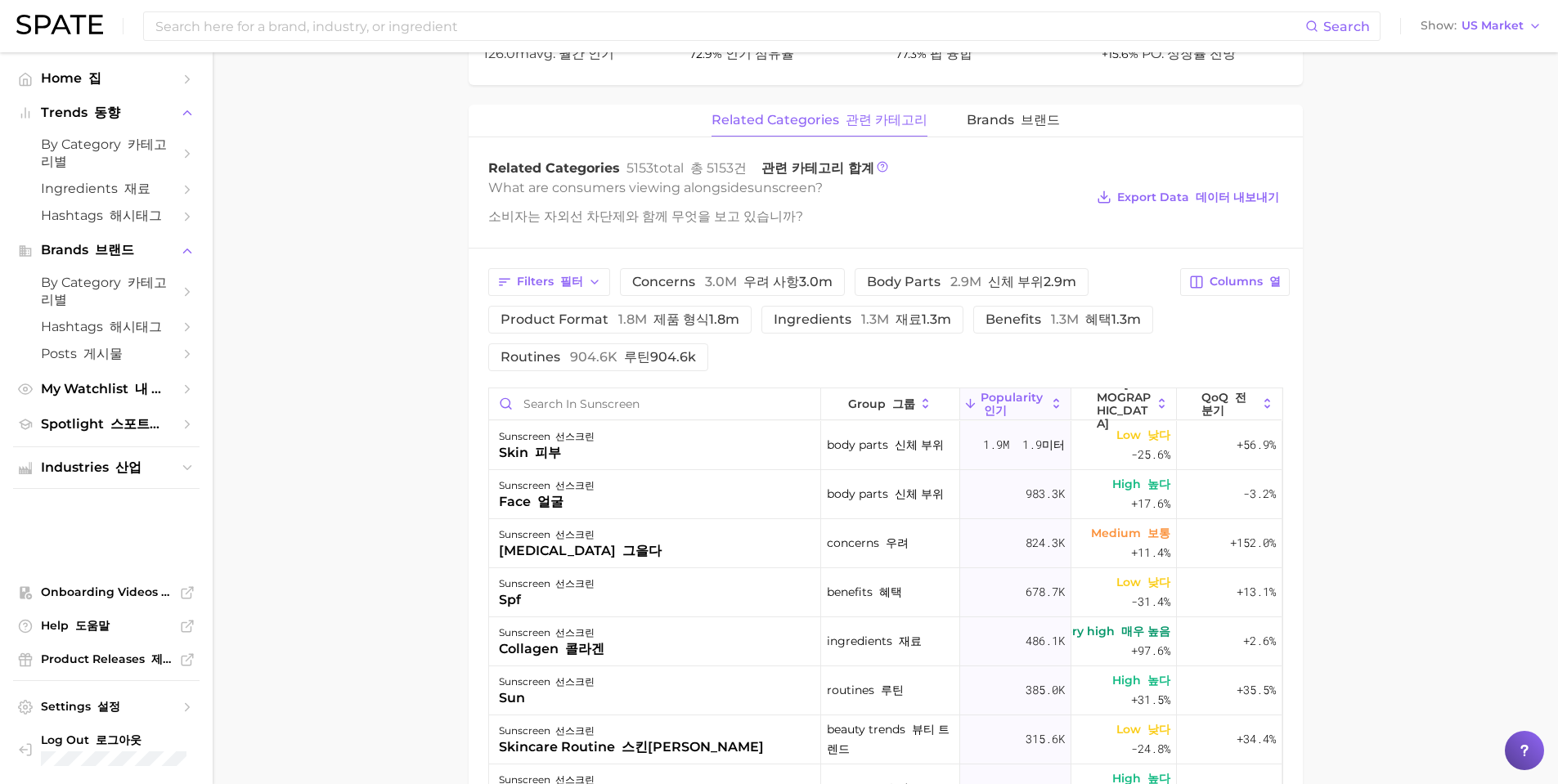
scroll to position [900, 0]
drag, startPoint x: 1447, startPoint y: 509, endPoint x: 1442, endPoint y: 535, distance: 26.5
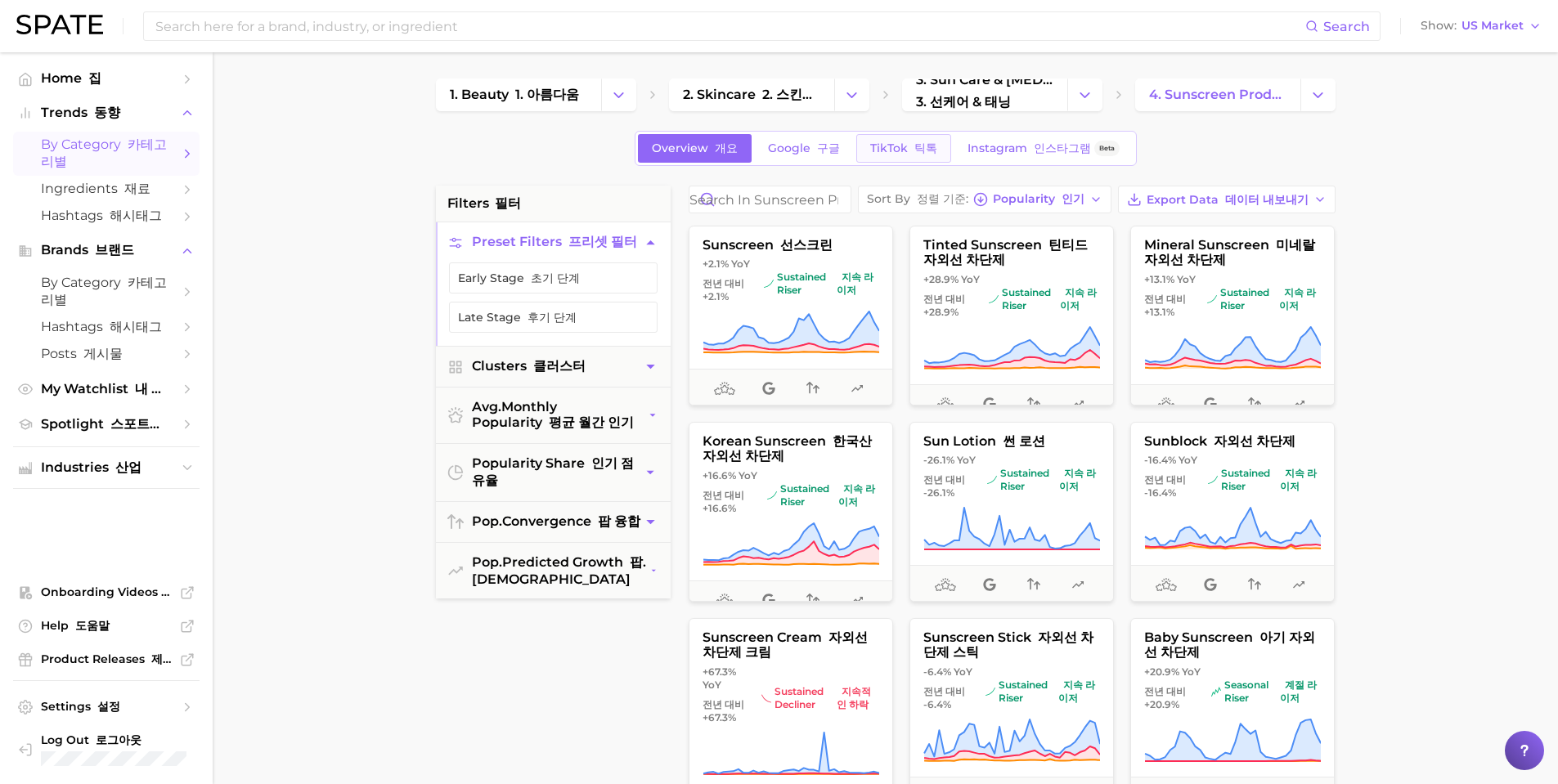
click at [878, 151] on span "TikTok 틱톡" at bounding box center [903, 148] width 67 height 14
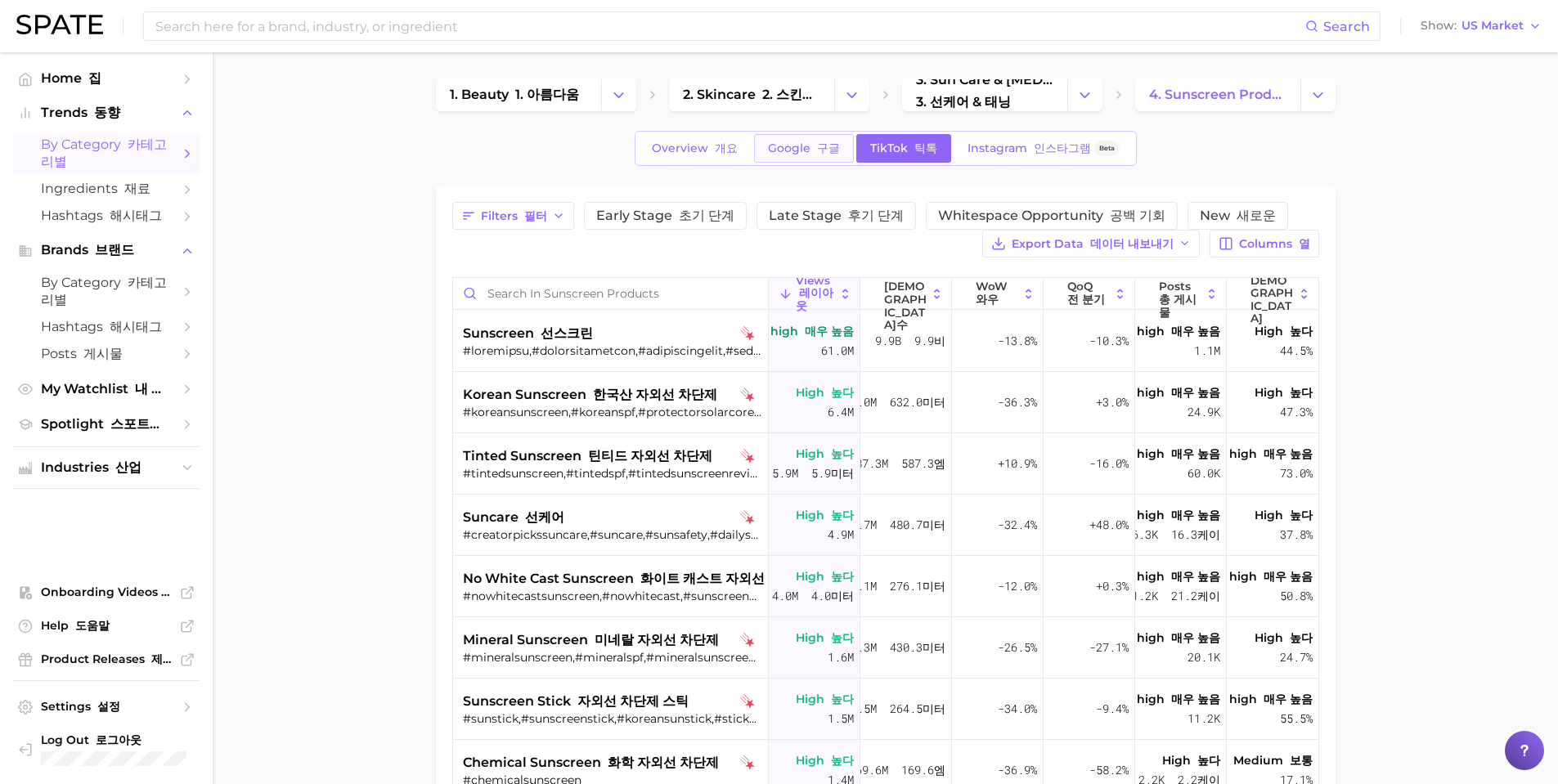
click at [800, 159] on link "Google 구글" at bounding box center [804, 148] width 99 height 28
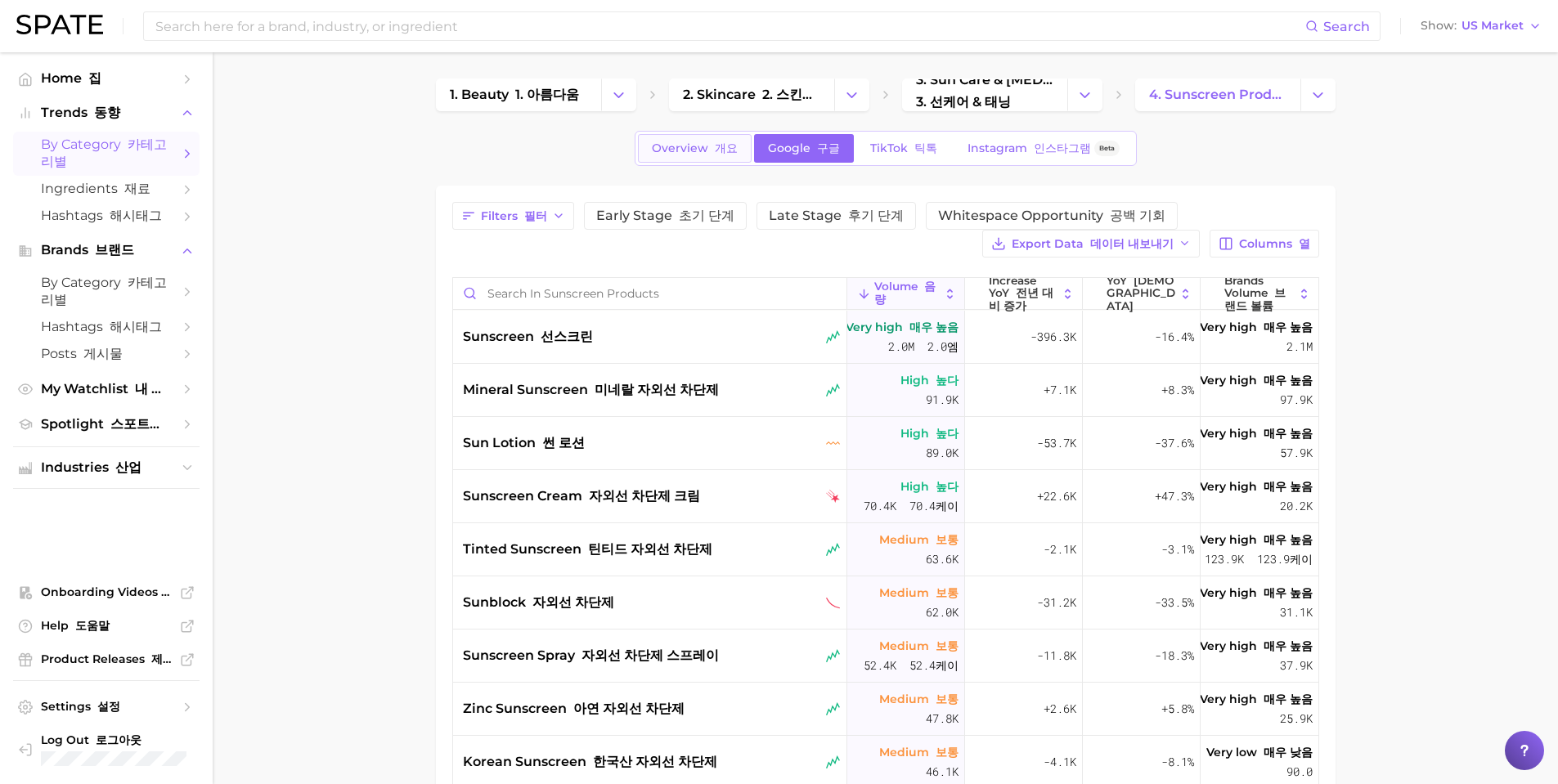
click at [728, 147] on font "개요" at bounding box center [726, 147] width 23 height 15
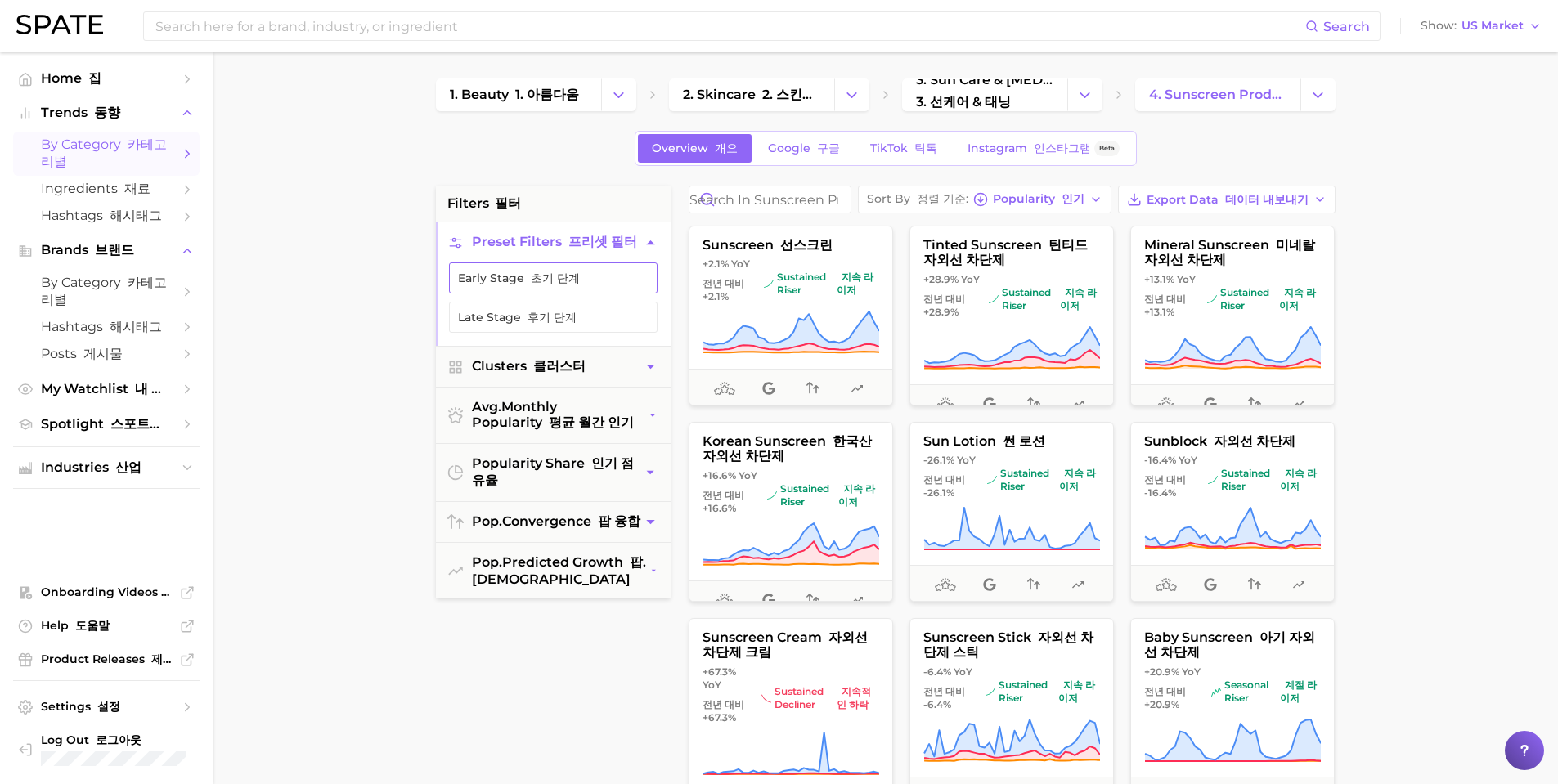
click at [596, 273] on button "Early Stage 초기 단계" at bounding box center [553, 278] width 208 height 31
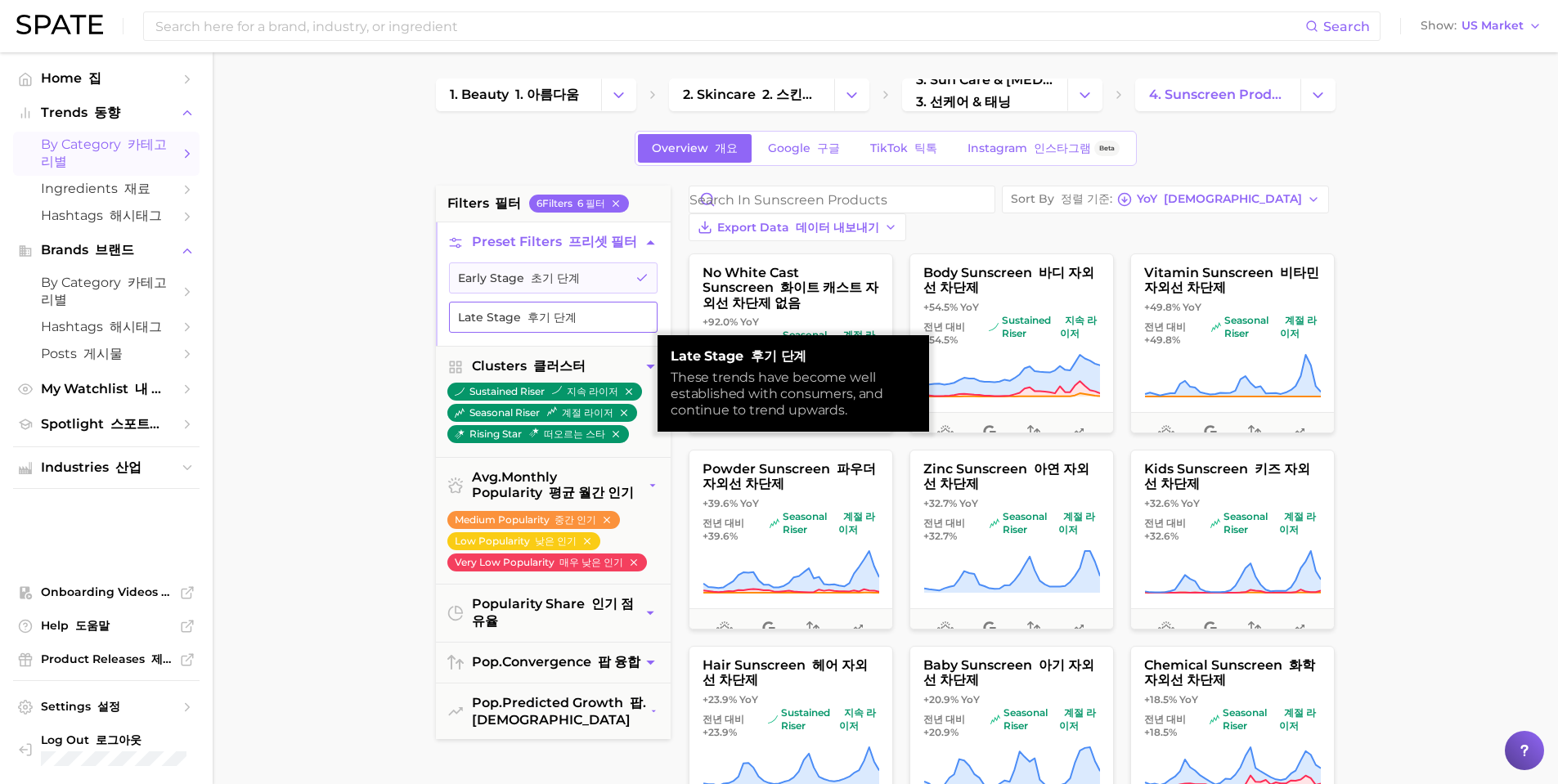
click at [519, 332] on button "Late Stage 후기 단계" at bounding box center [553, 317] width 208 height 31
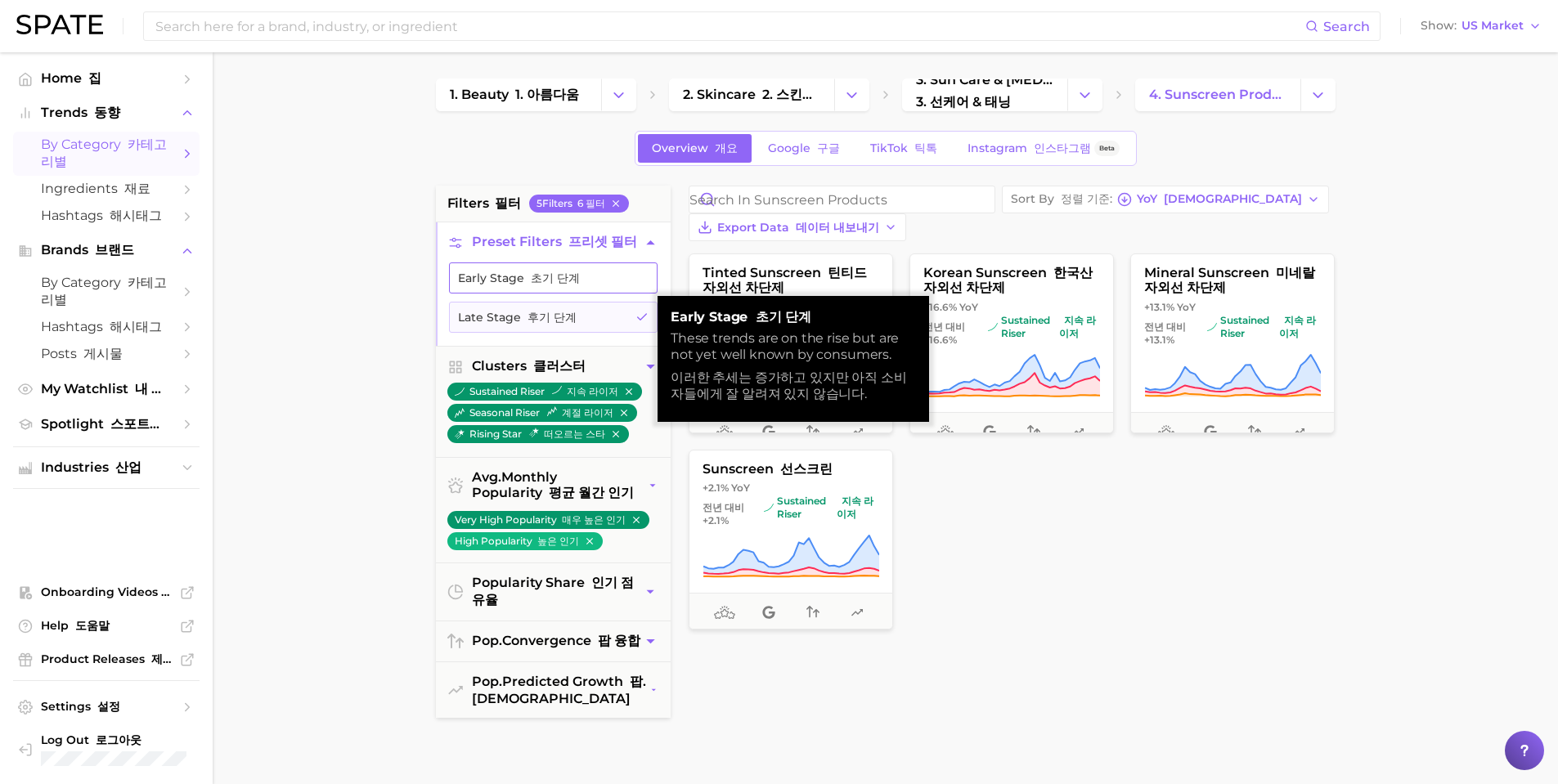
click at [474, 273] on button "Early Stage 초기 단계" at bounding box center [553, 278] width 208 height 31
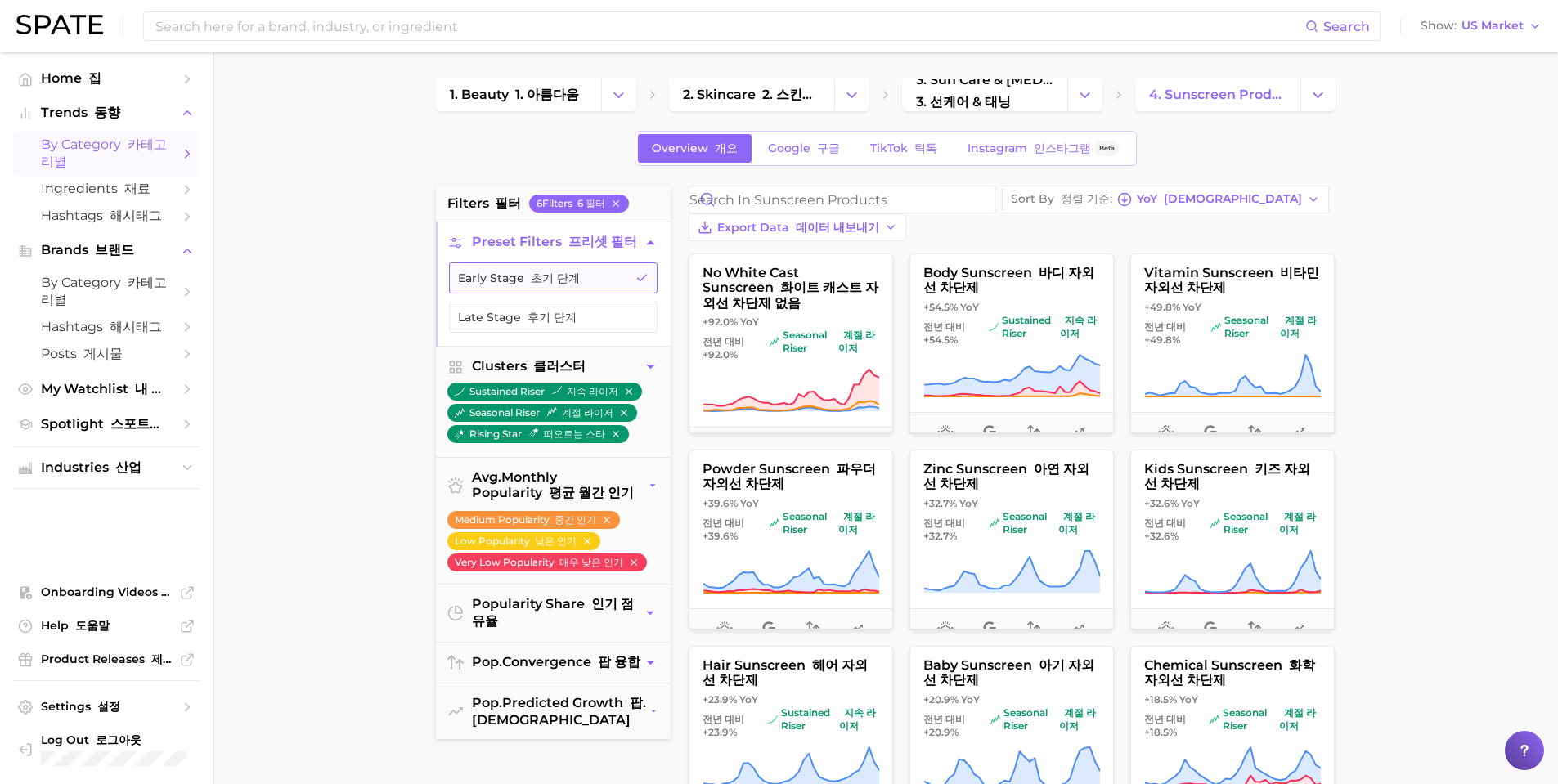
click at [548, 270] on button "Early Stage 초기 단계" at bounding box center [553, 278] width 208 height 31
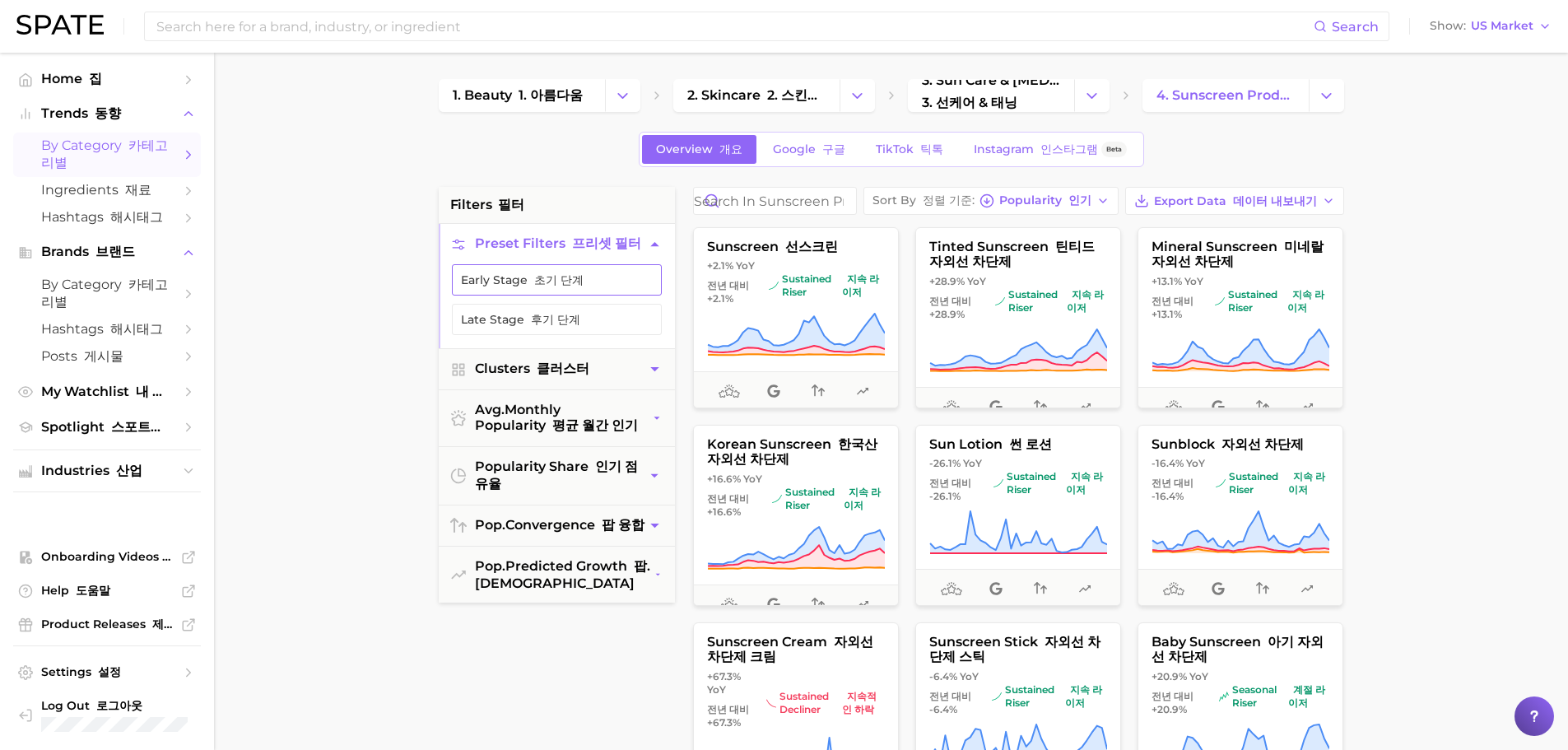
click at [520, 283] on button "Early Stage 초기 단계" at bounding box center [556, 280] width 210 height 31
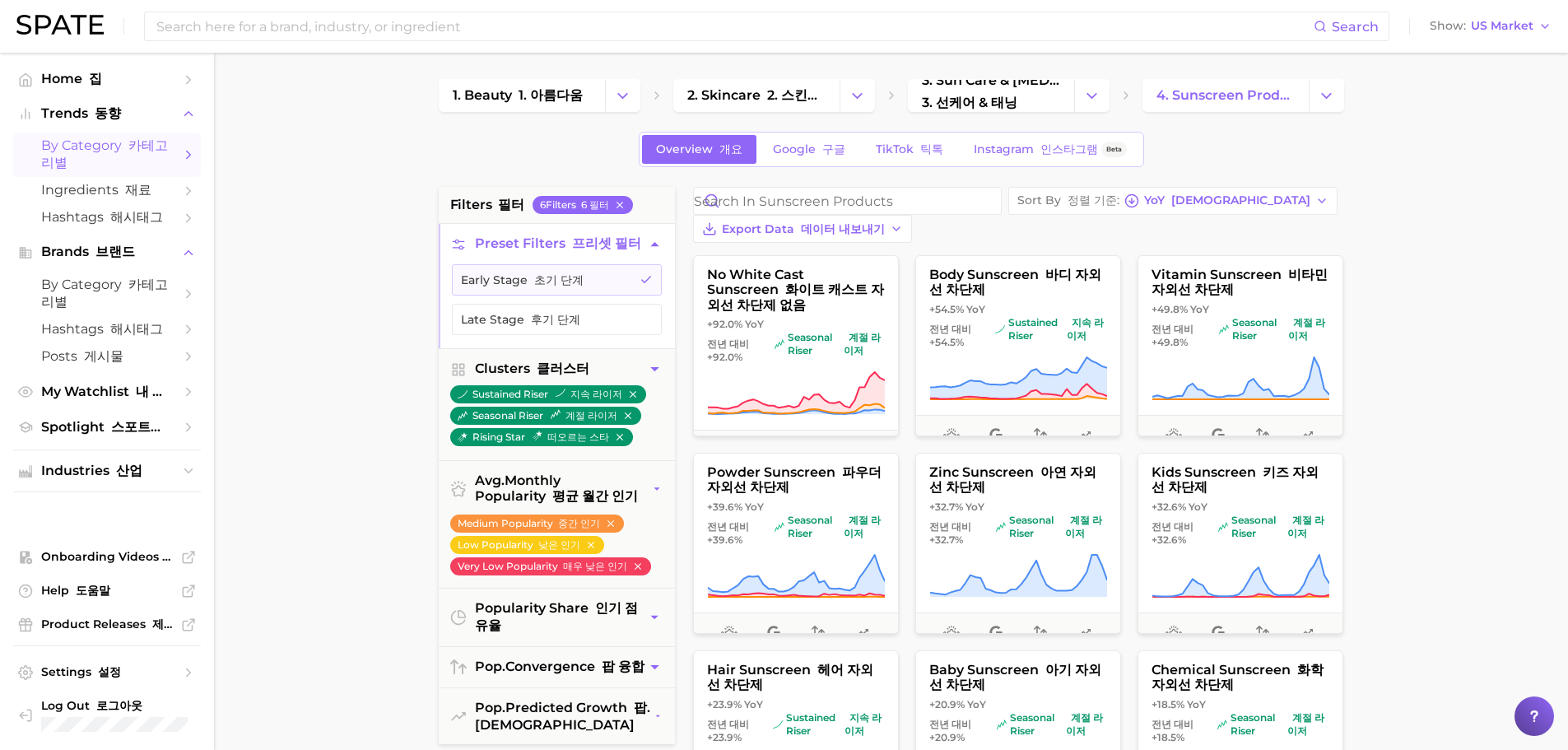
scroll to position [82, 0]
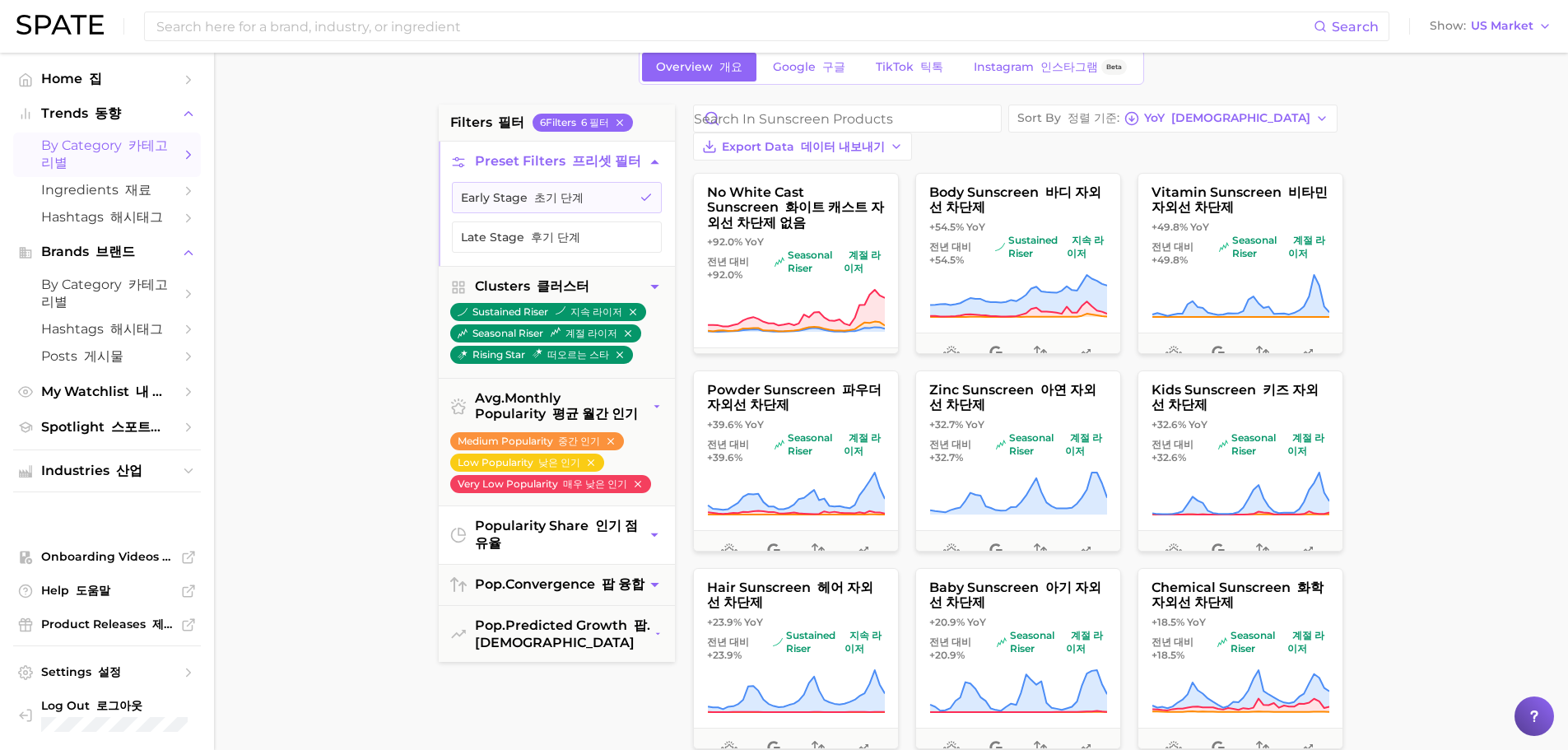
click at [649, 555] on button "popularity share 인기 점유율" at bounding box center [557, 535] width 236 height 58
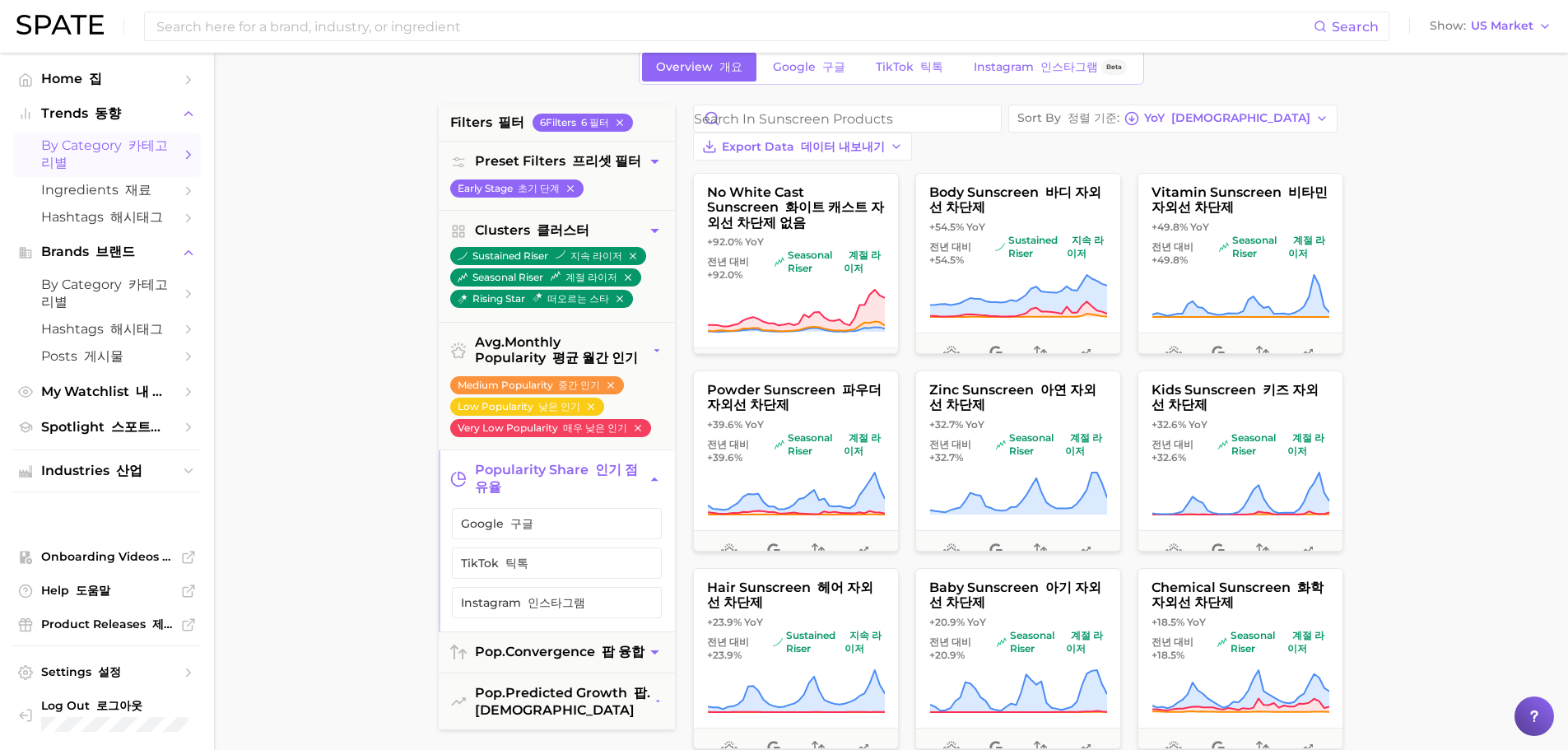
scroll to position [165, 0]
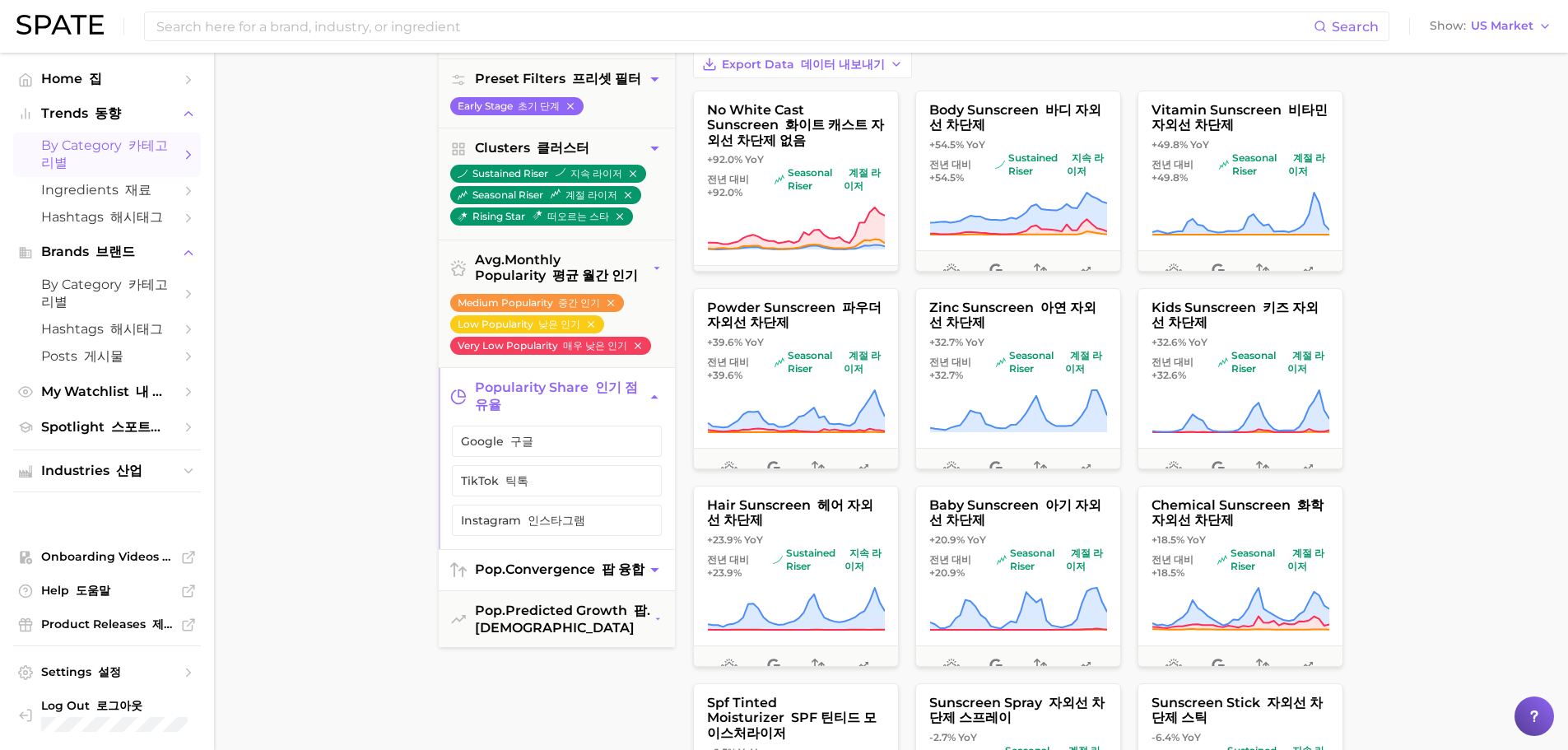
click at [654, 590] on button "pop. convergence 팝 융합" at bounding box center [557, 570] width 236 height 41
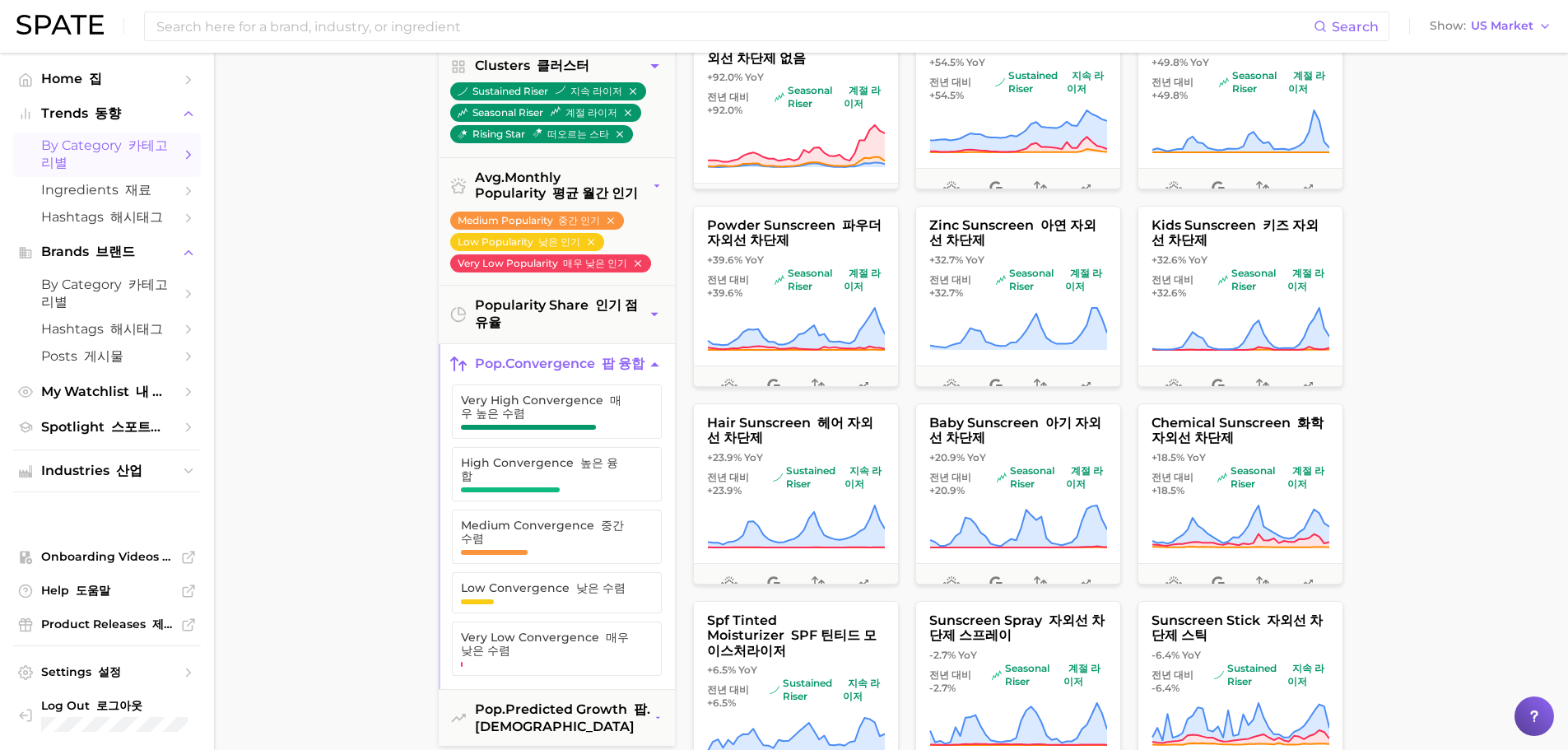
scroll to position [330, 0]
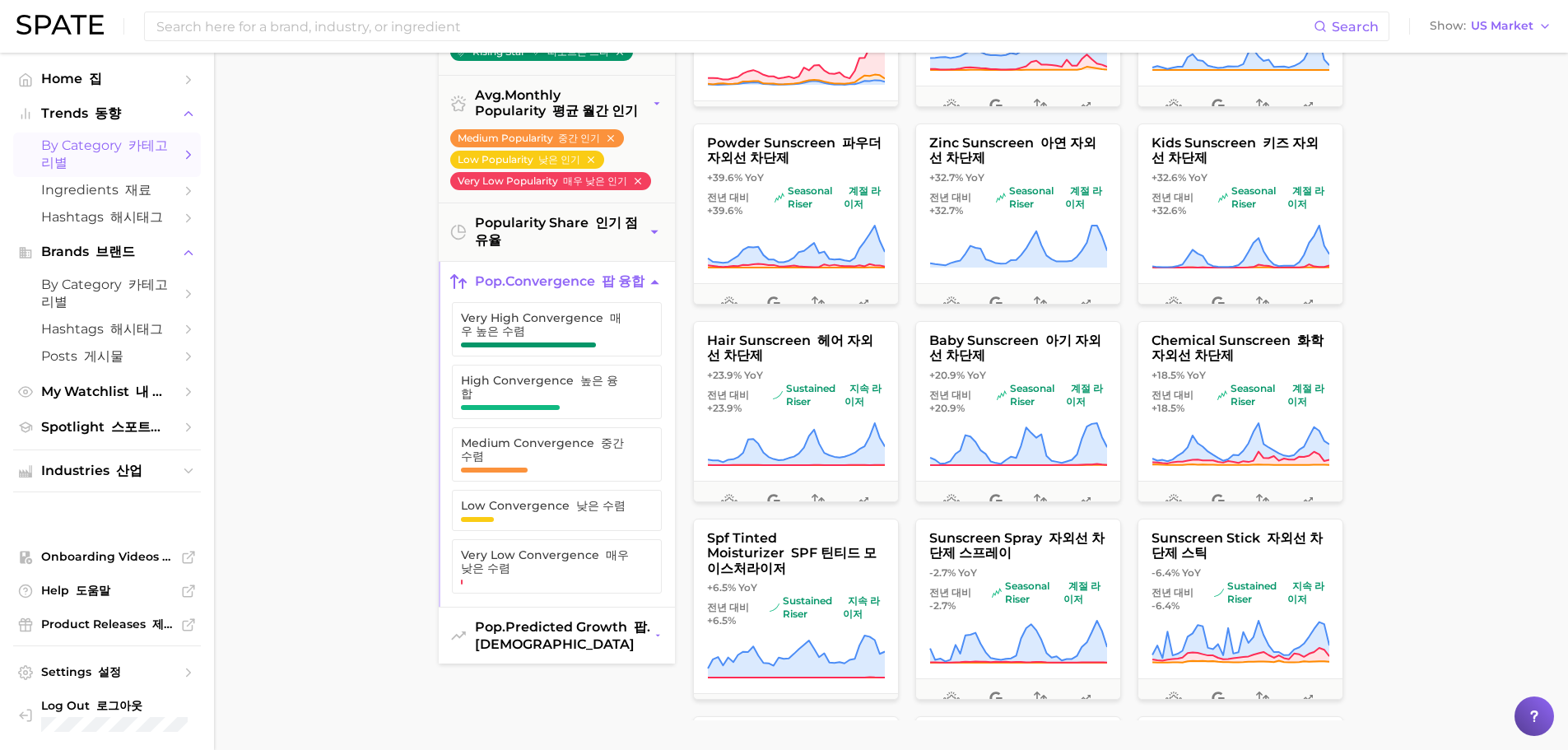
click at [661, 640] on icon "button" at bounding box center [658, 636] width 9 height 17
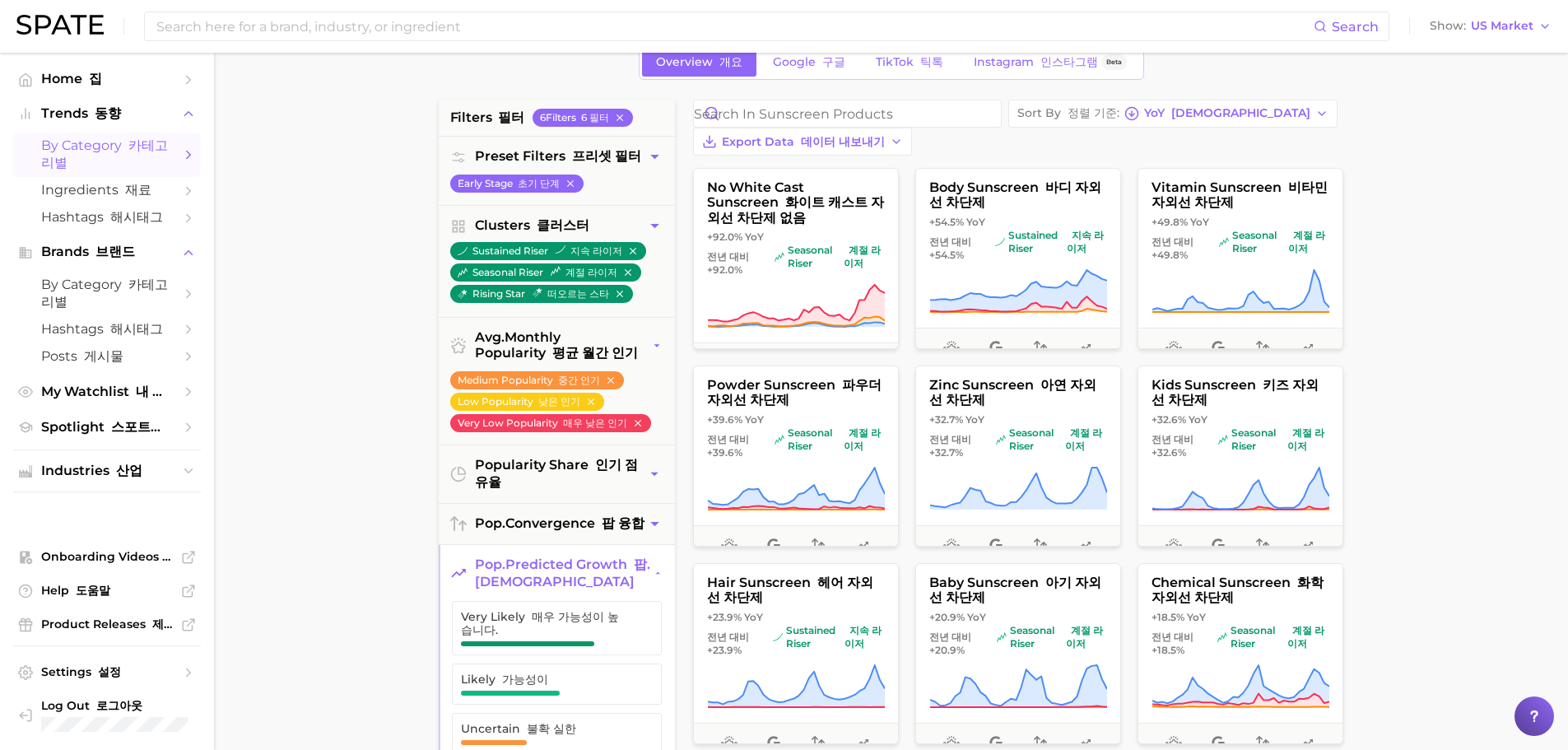
scroll to position [0, 0]
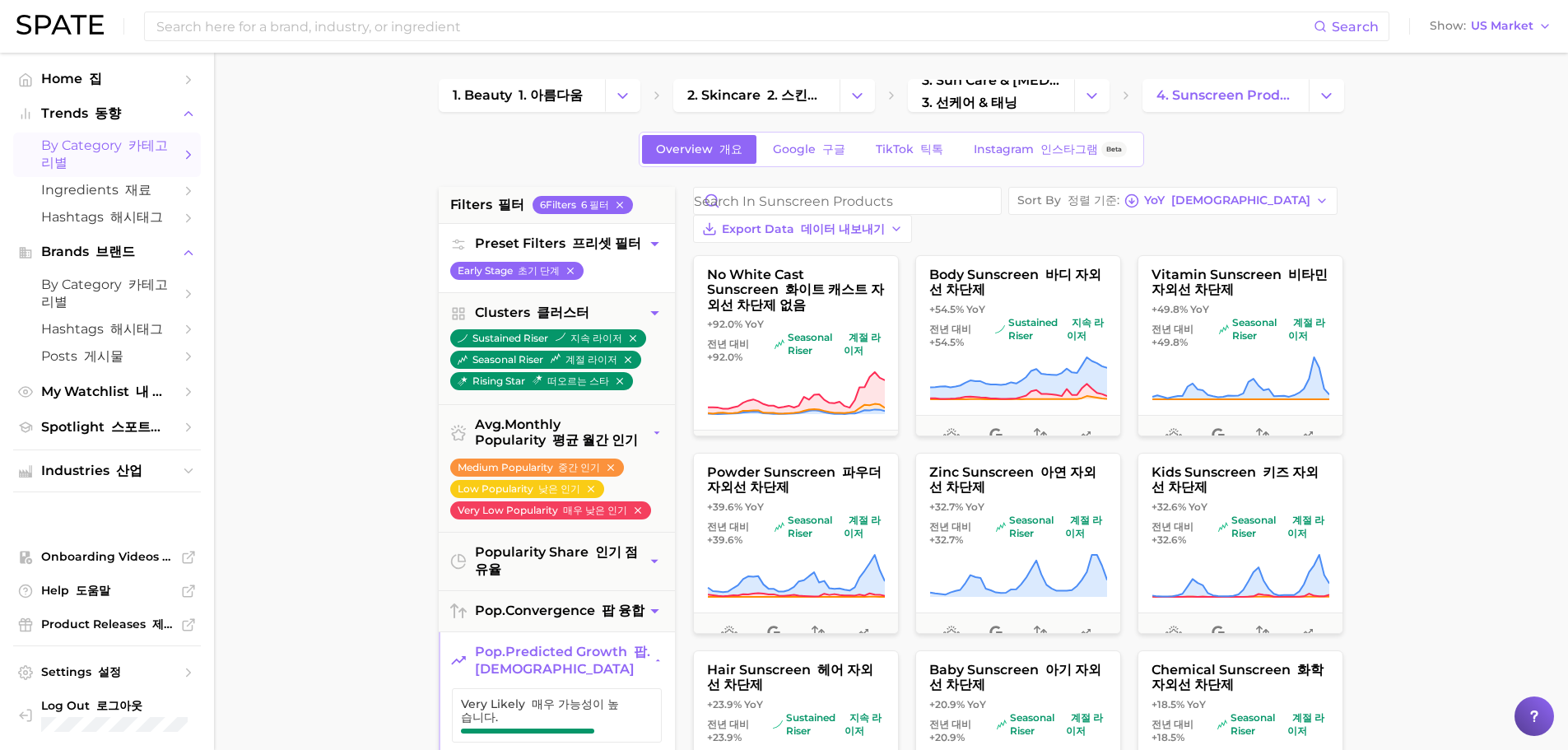
click at [633, 248] on font "프리셋 필터" at bounding box center [606, 243] width 69 height 16
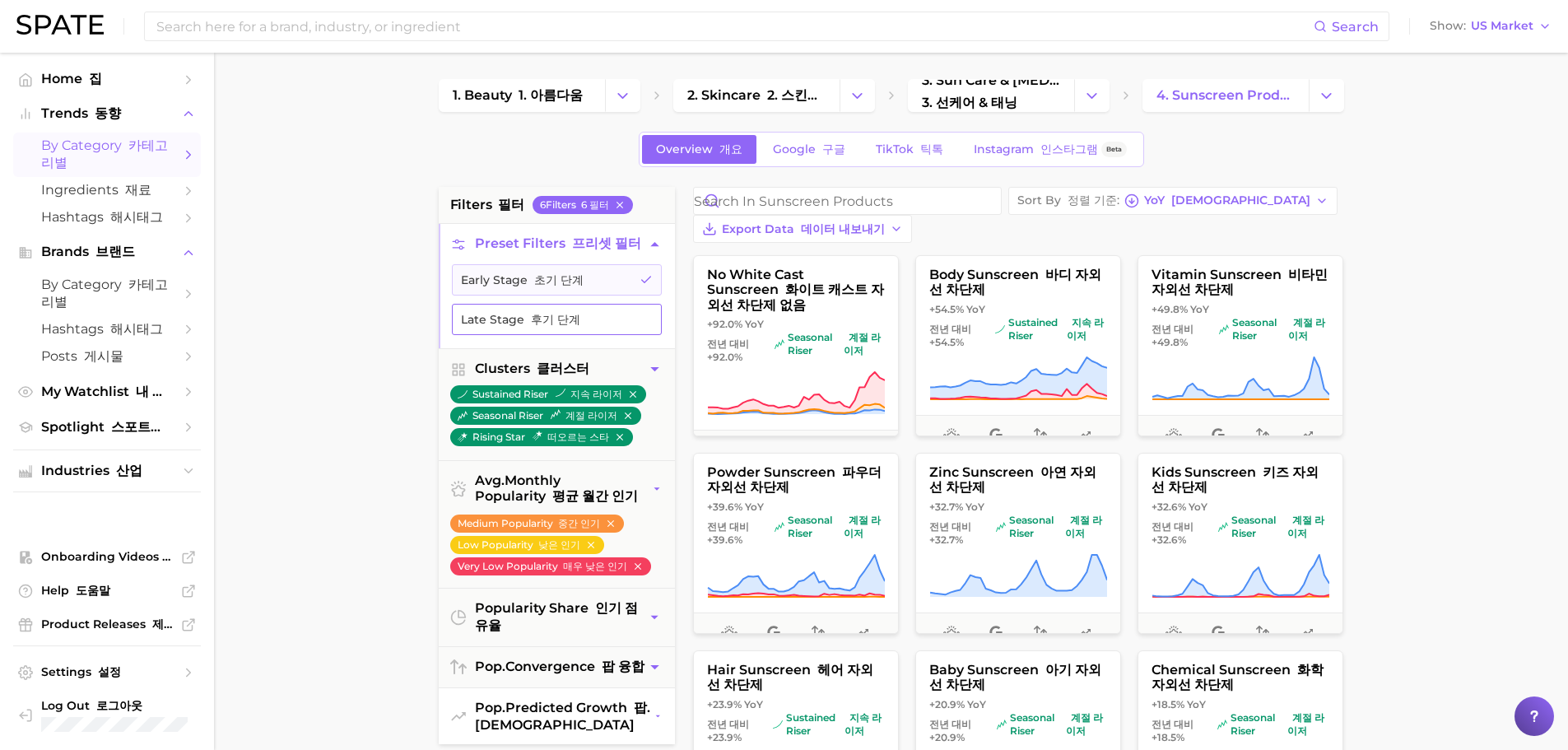
click at [546, 312] on button "Late Stage 후기 단계" at bounding box center [556, 319] width 210 height 31
